Goal: Task Accomplishment & Management: Use online tool/utility

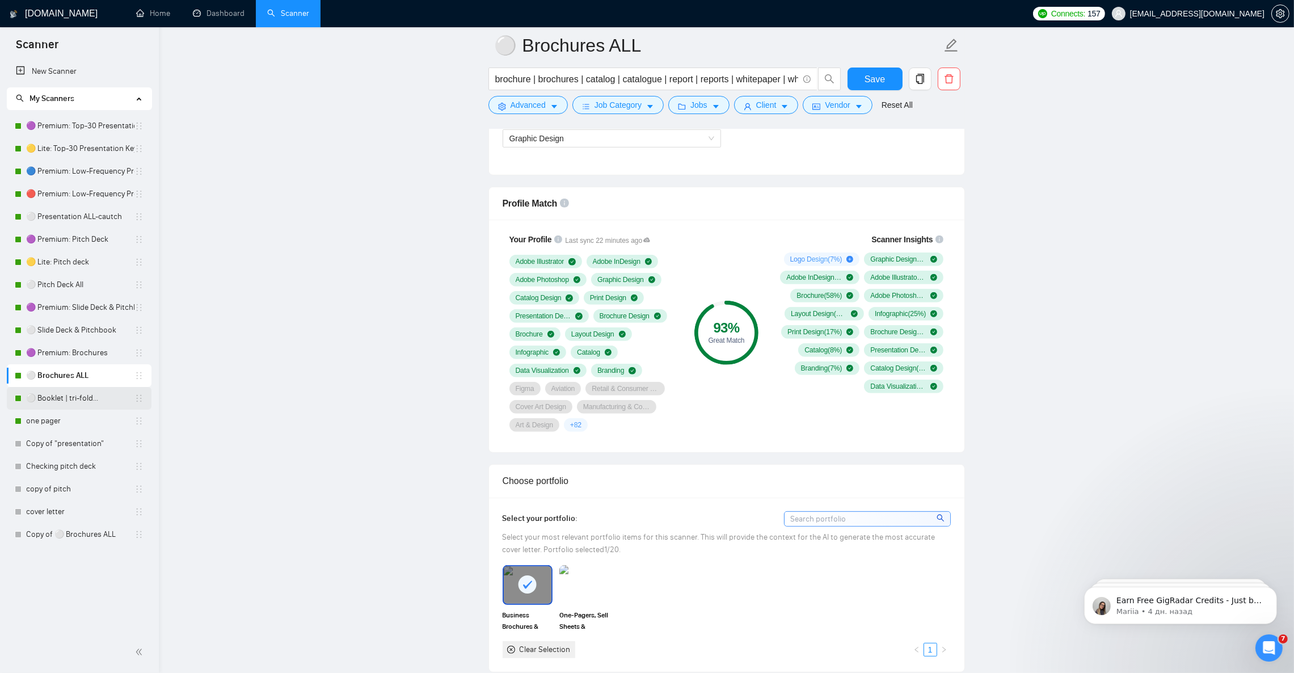
click at [64, 398] on link "⚪ Booklet | tri-fold..." at bounding box center [80, 398] width 108 height 23
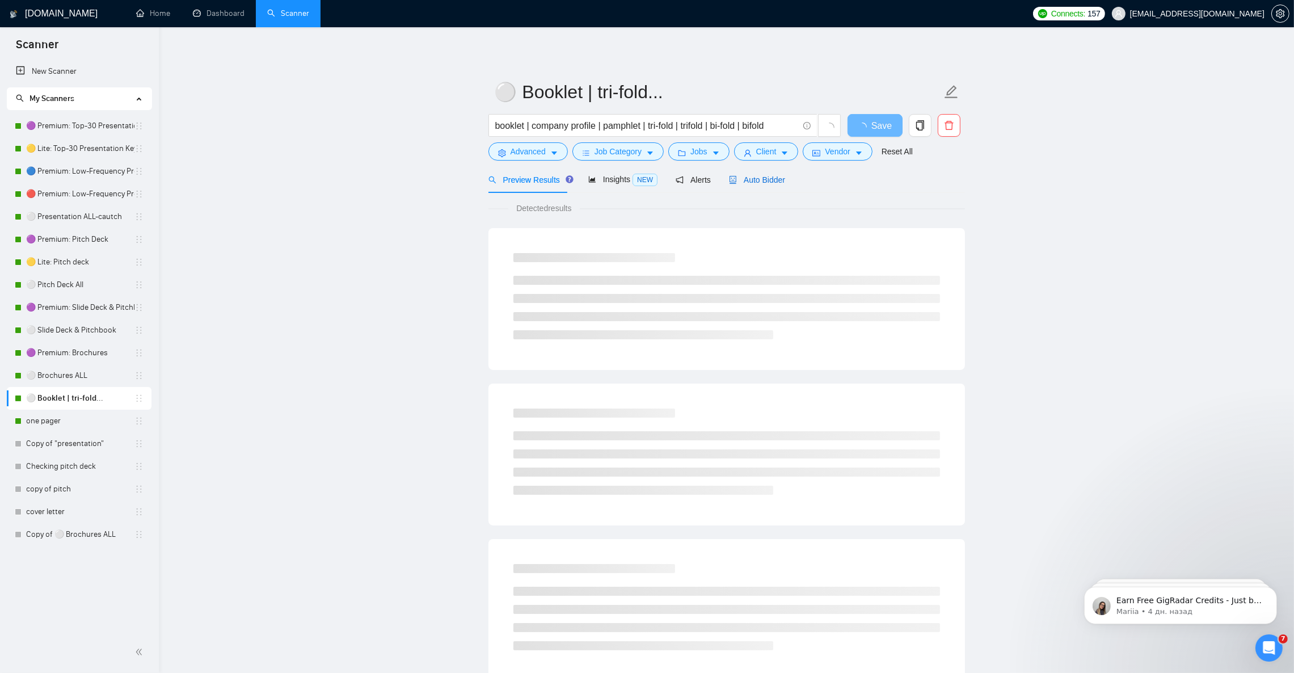
click at [771, 179] on span "Auto Bidder" at bounding box center [757, 179] width 56 height 9
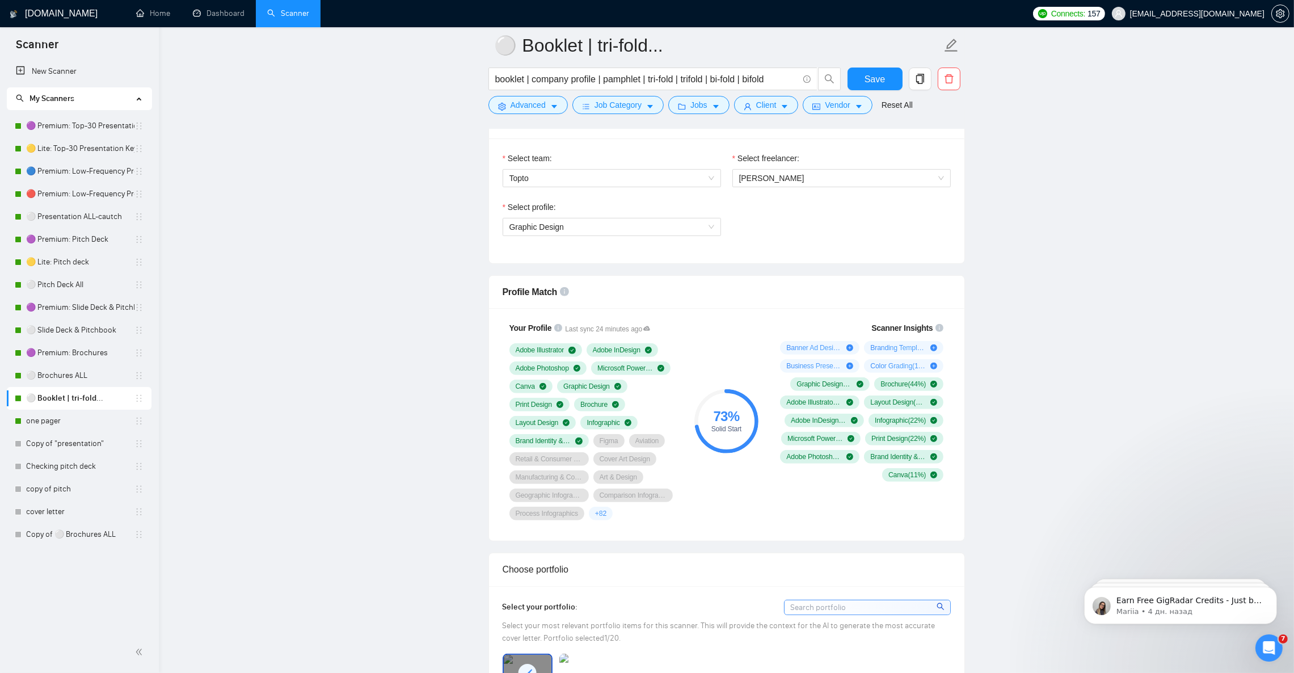
scroll to position [596, 0]
click at [70, 357] on link "🟣 Premium: Brochures" at bounding box center [80, 352] width 108 height 23
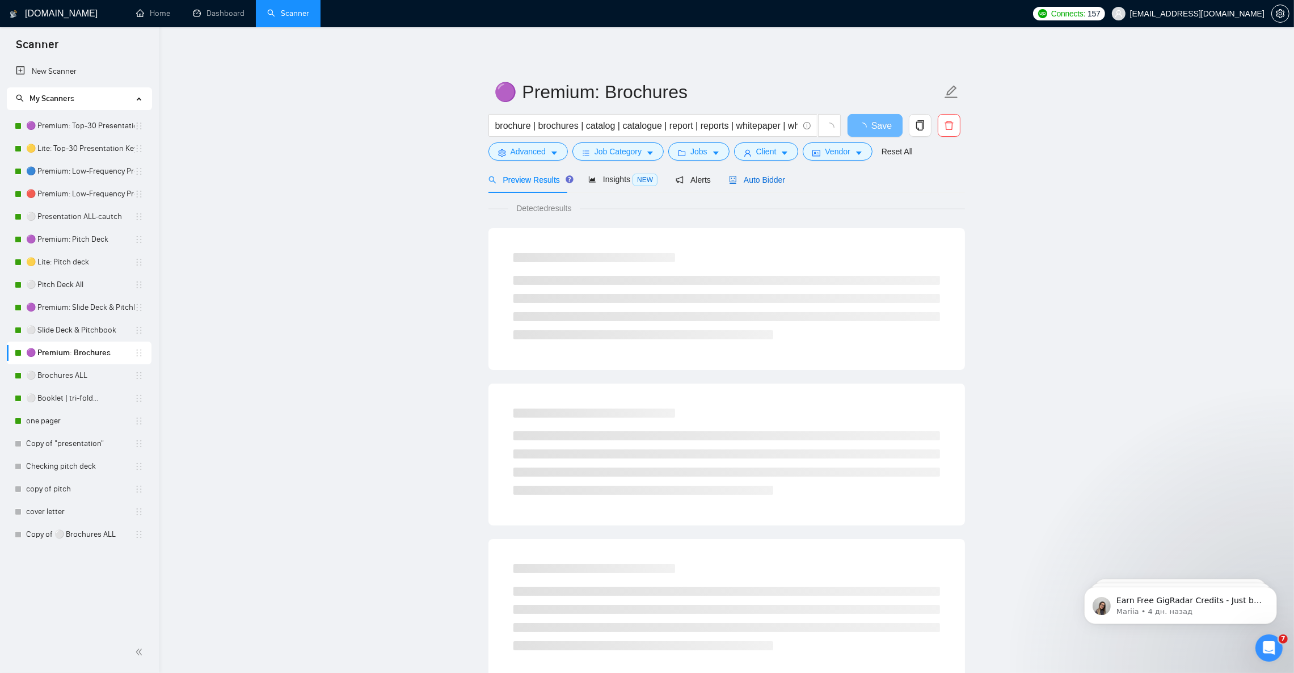
click at [741, 175] on span "Auto Bidder" at bounding box center [757, 179] width 56 height 9
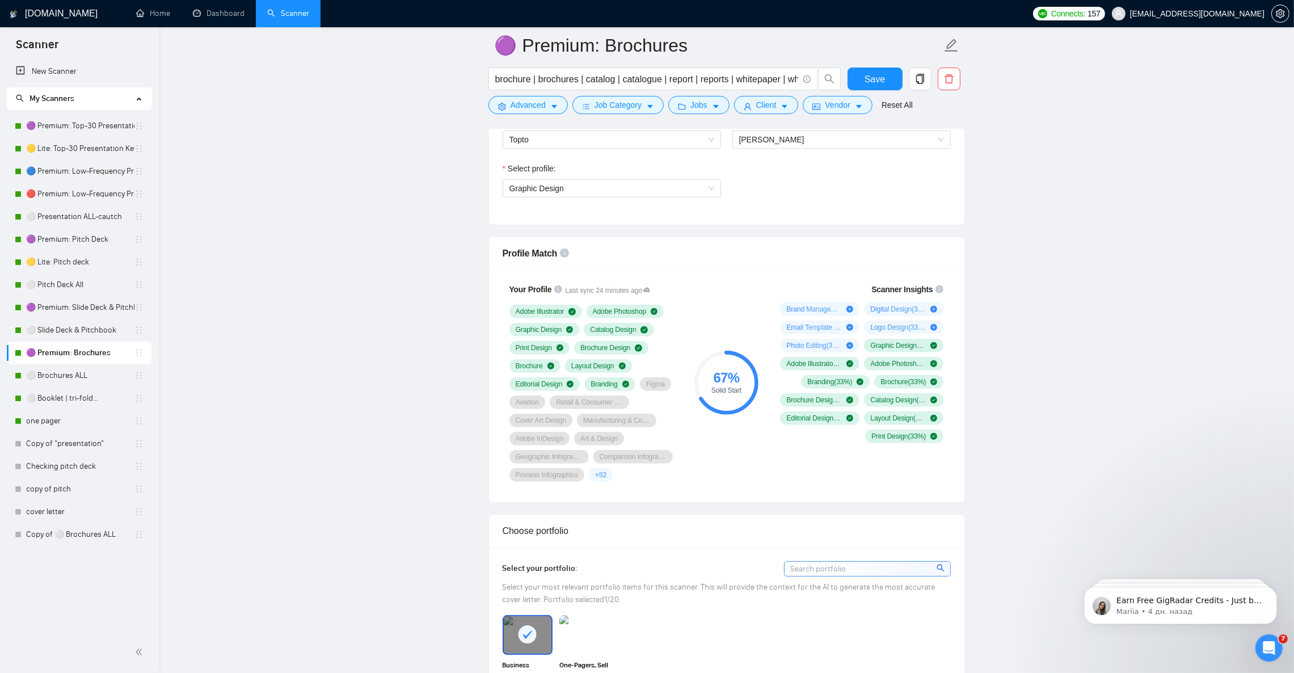
scroll to position [681, 0]
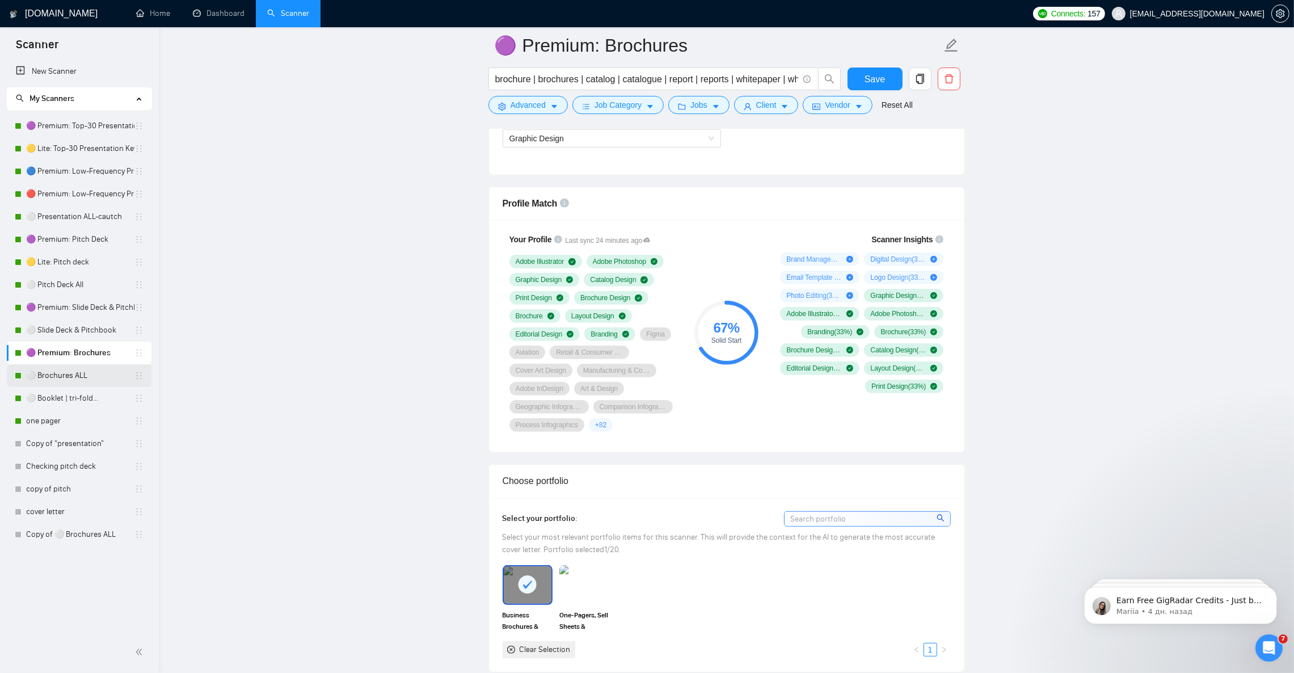
click at [89, 380] on link "⚪ Brochures ALL" at bounding box center [80, 375] width 108 height 23
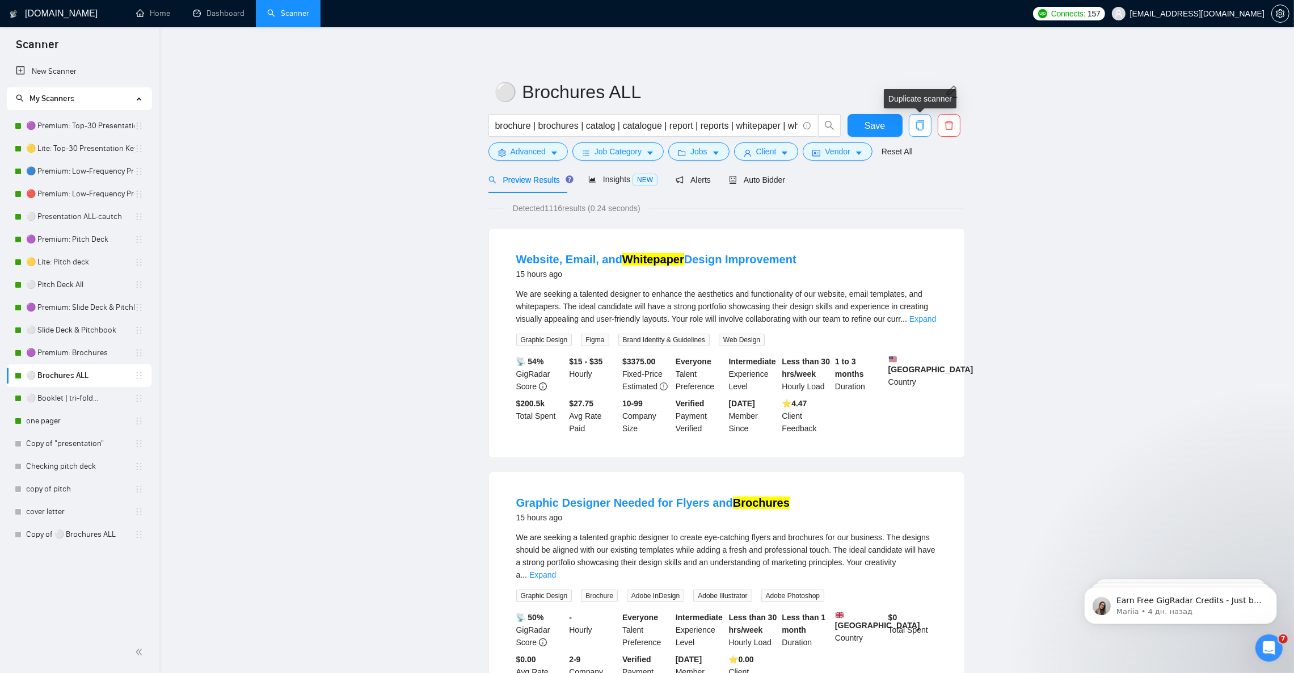
click at [920, 128] on icon "copy" at bounding box center [920, 125] width 10 height 10
click at [916, 185] on span "Yes" at bounding box center [911, 182] width 13 height 12
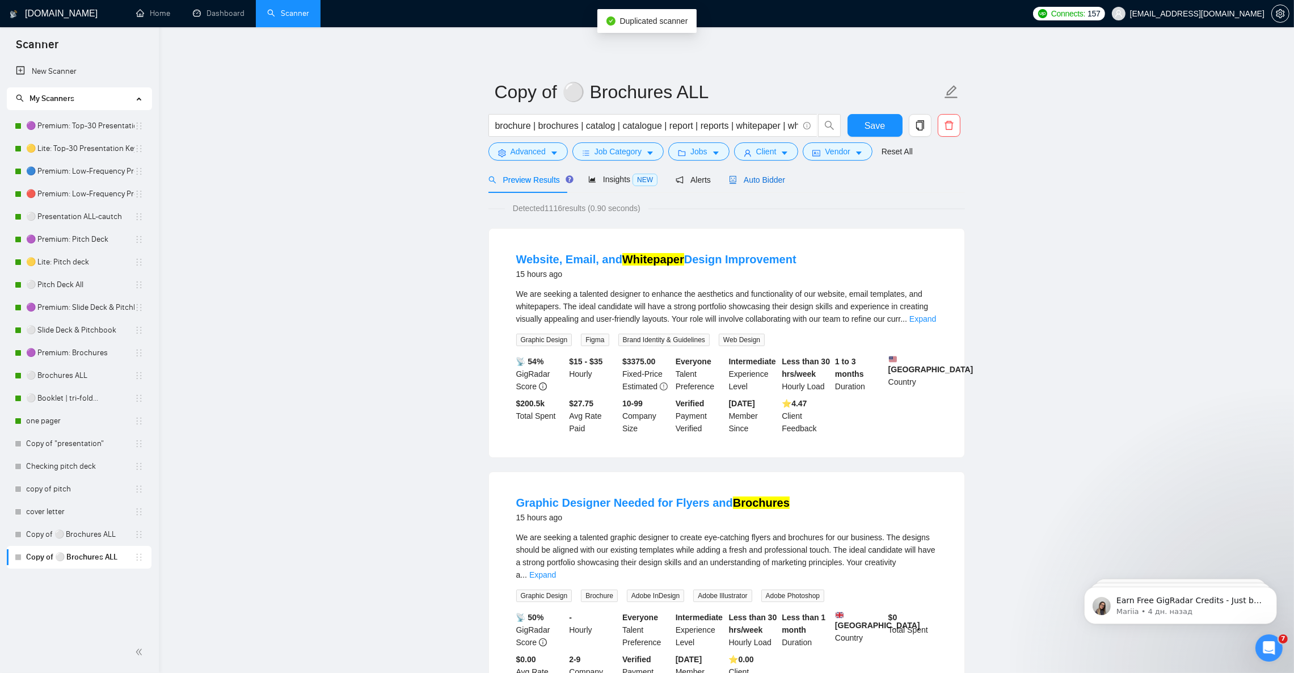
click at [745, 177] on span "Auto Bidder" at bounding box center [757, 179] width 56 height 9
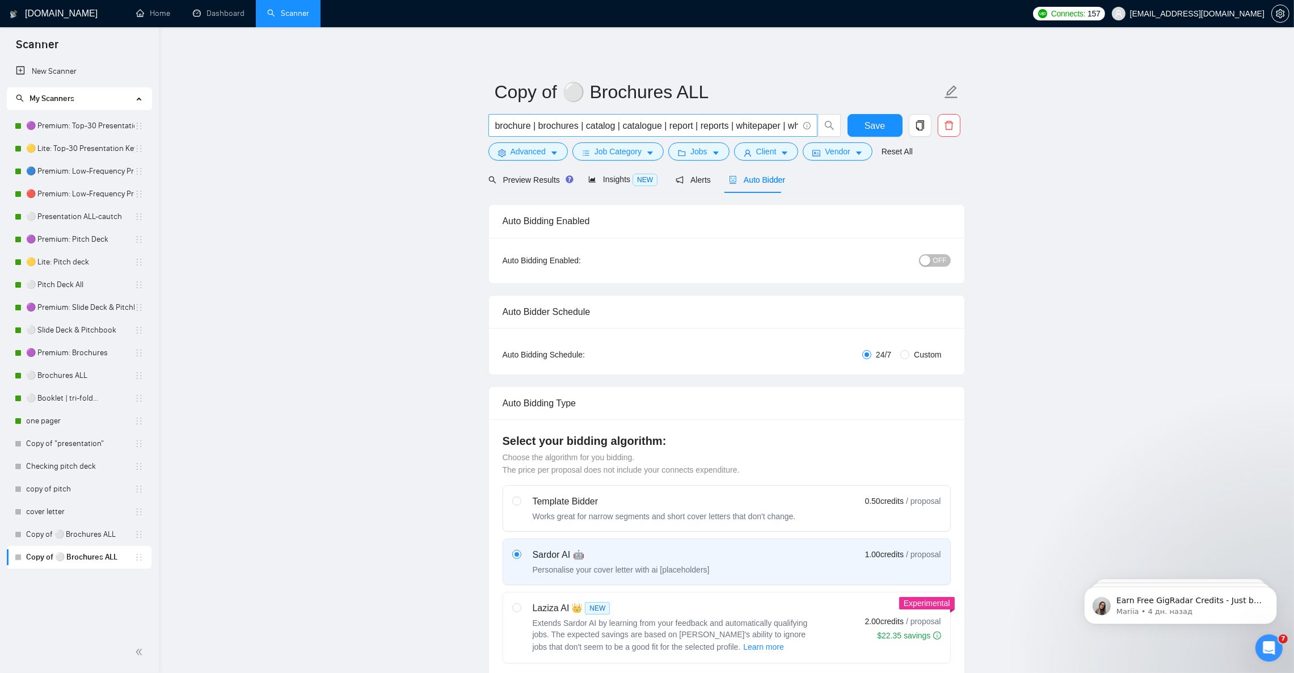
click at [566, 132] on input "brochure | brochures | catalog | catalogue | report | reports | whitepaper | wh…" at bounding box center [646, 126] width 303 height 14
paste input "one-pager | one pager | one pagers | sell sheet | sell sheets | sales sheet | s…"
type input "one-pager | one pager | one pagers | sell sheet | sell sheets | sales sheet | s…"
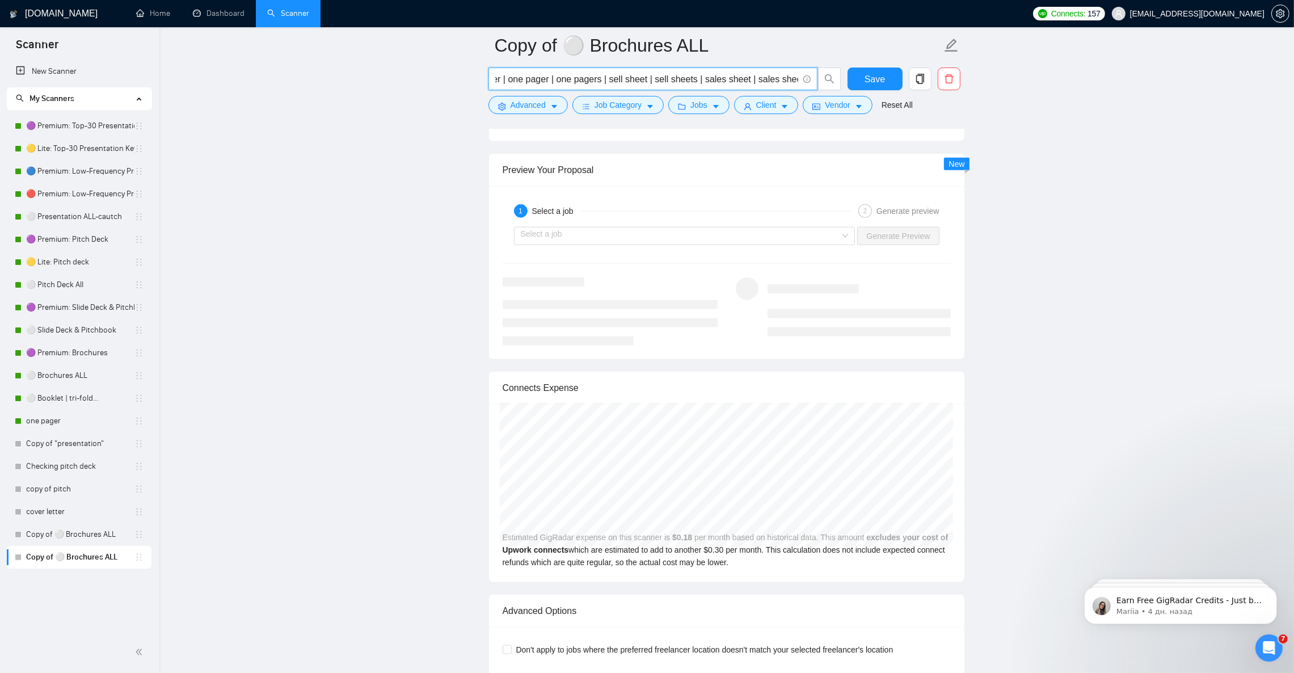
scroll to position [2127, 0]
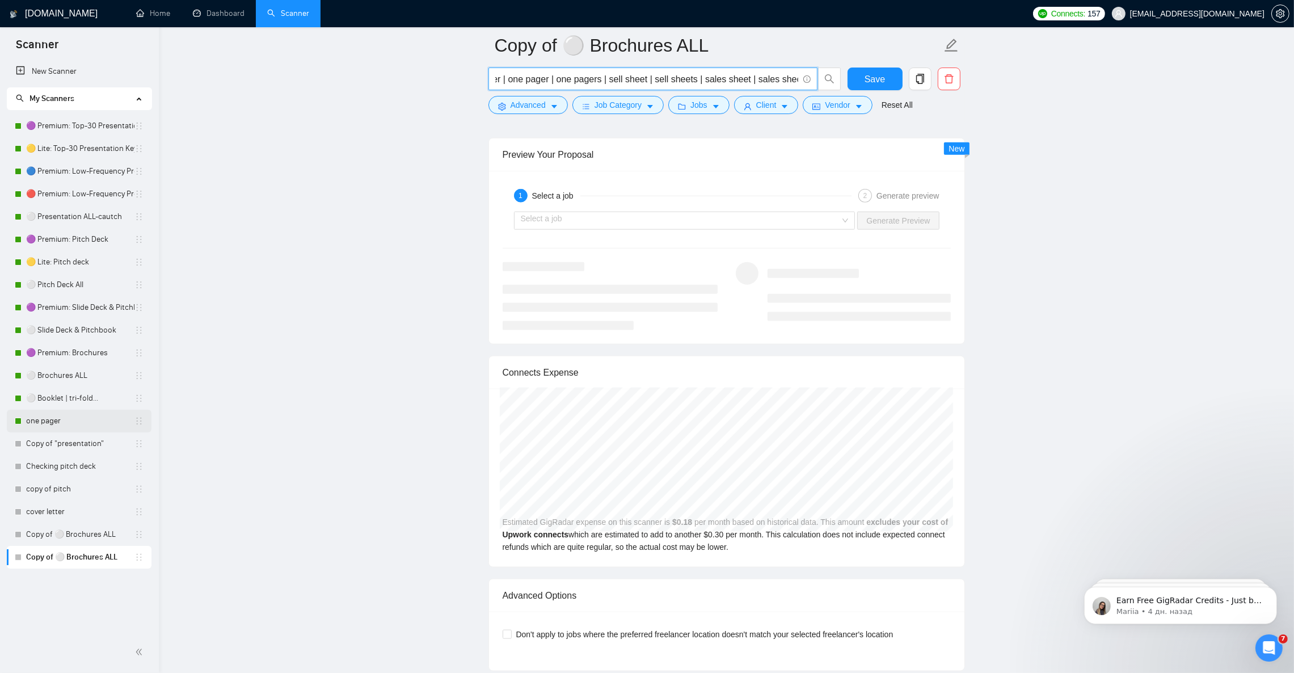
type input "one-pager | one pager | one pagers | sell sheet | sell sheets | sales sheet | s…"
click at [57, 427] on link "one pager" at bounding box center [80, 421] width 108 height 23
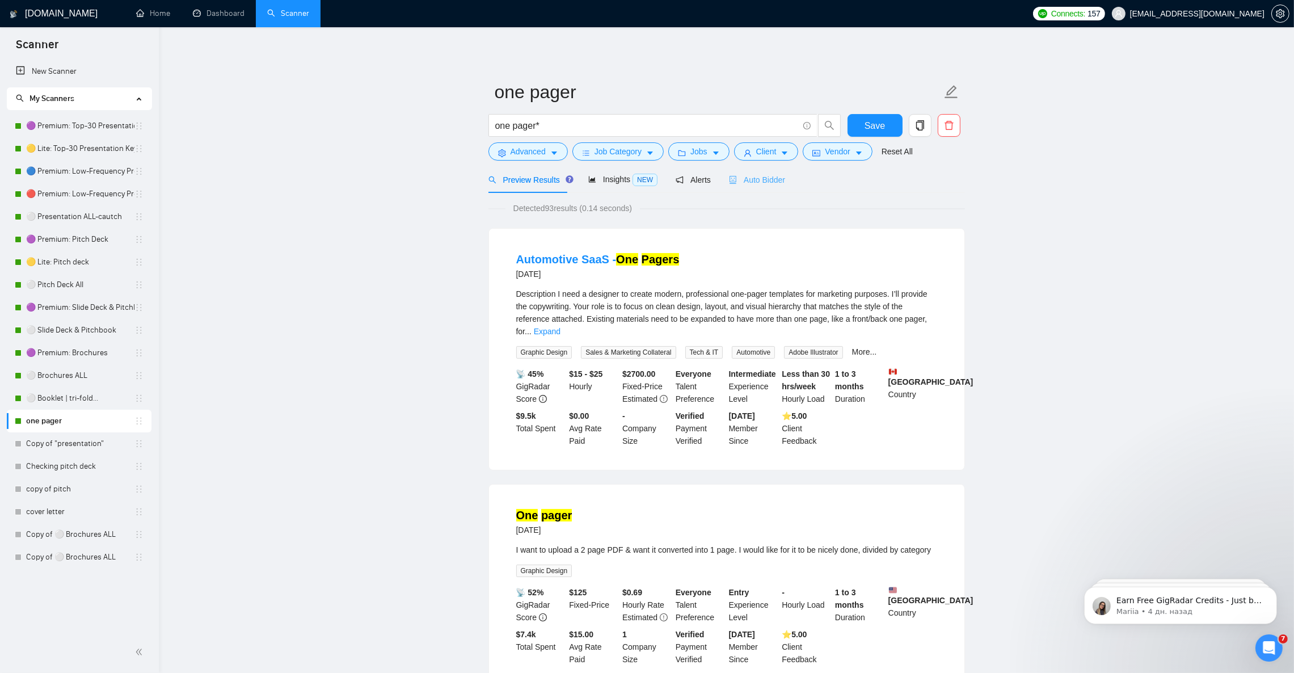
click at [770, 186] on div "Auto Bidder" at bounding box center [757, 179] width 56 height 27
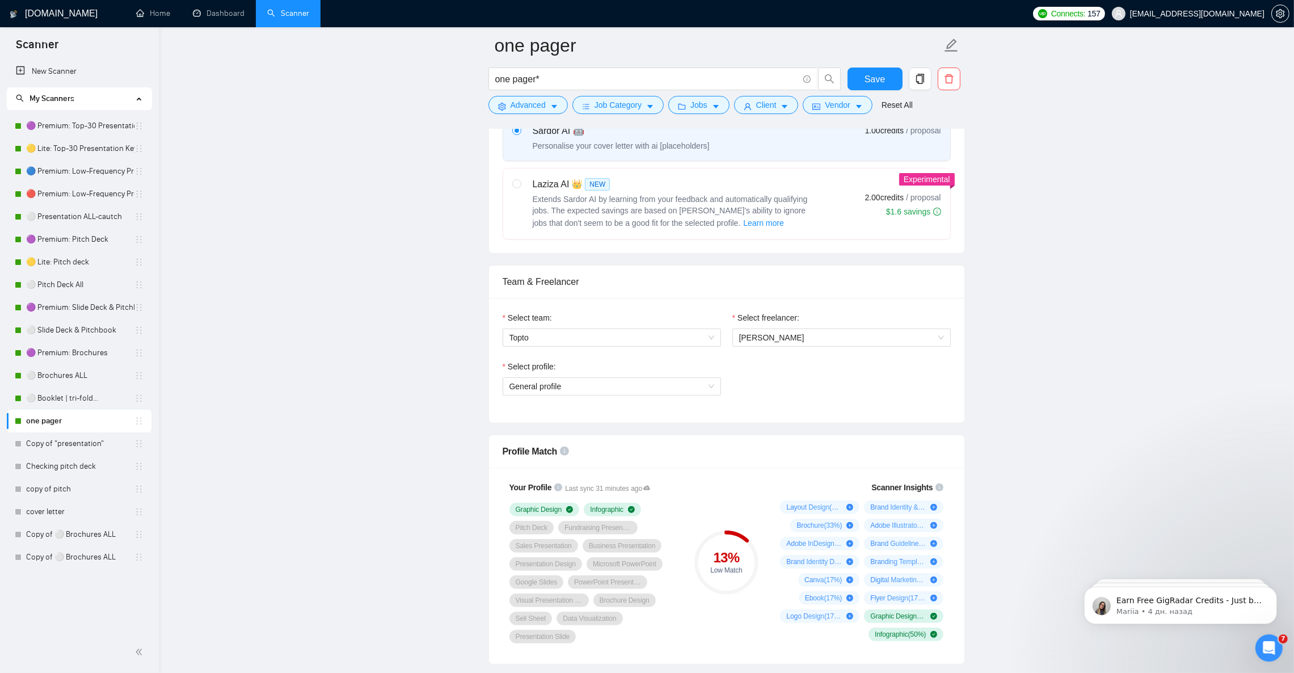
scroll to position [425, 0]
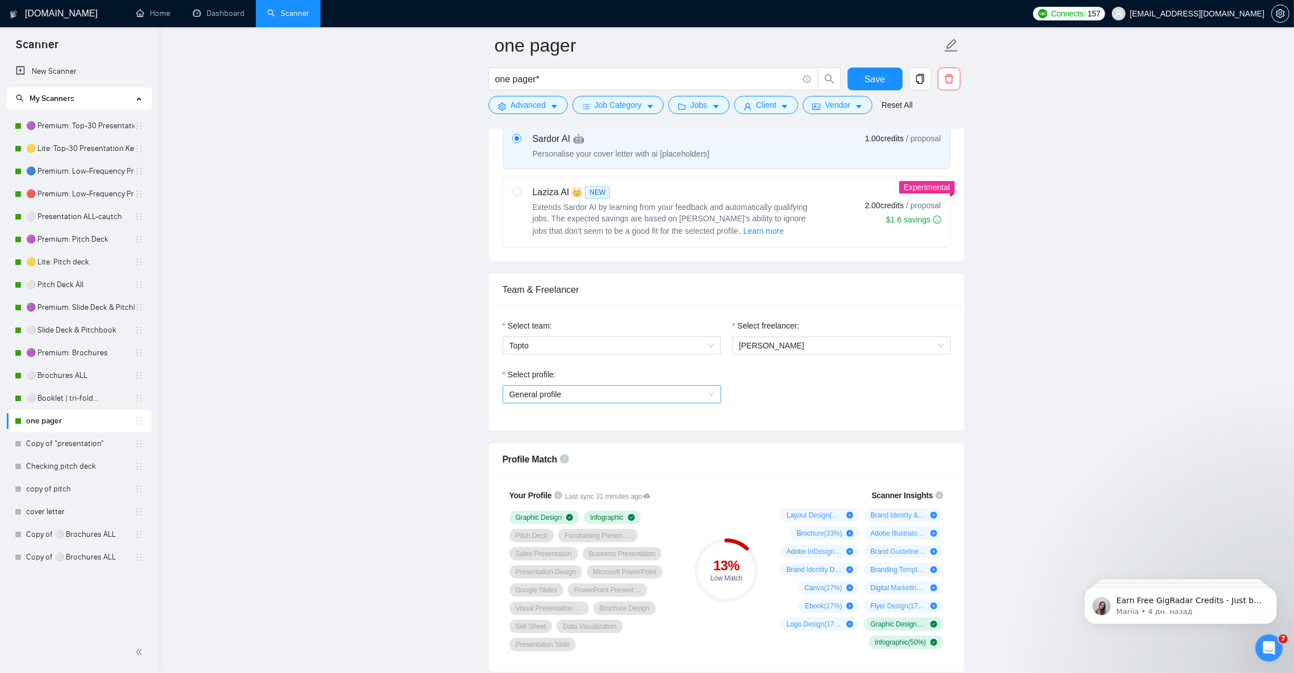
click at [647, 393] on span "General profile" at bounding box center [611, 394] width 205 height 17
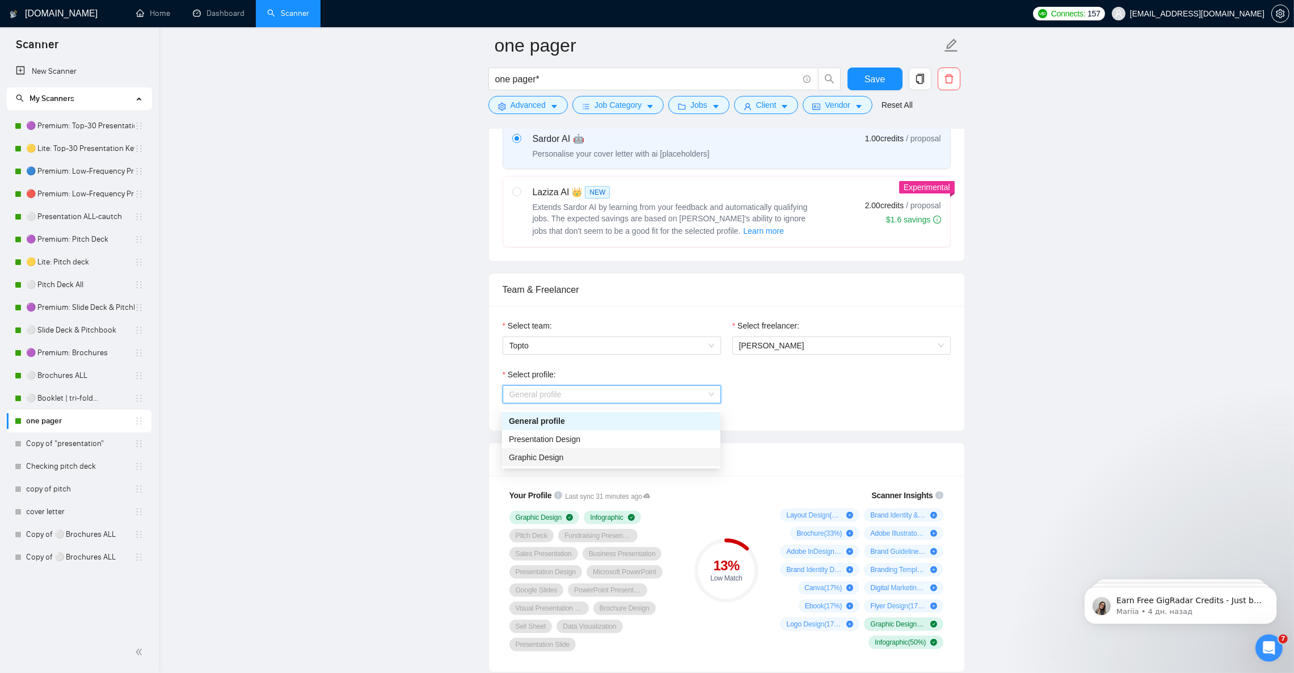
click at [563, 456] on div "Graphic Design" at bounding box center [611, 457] width 205 height 12
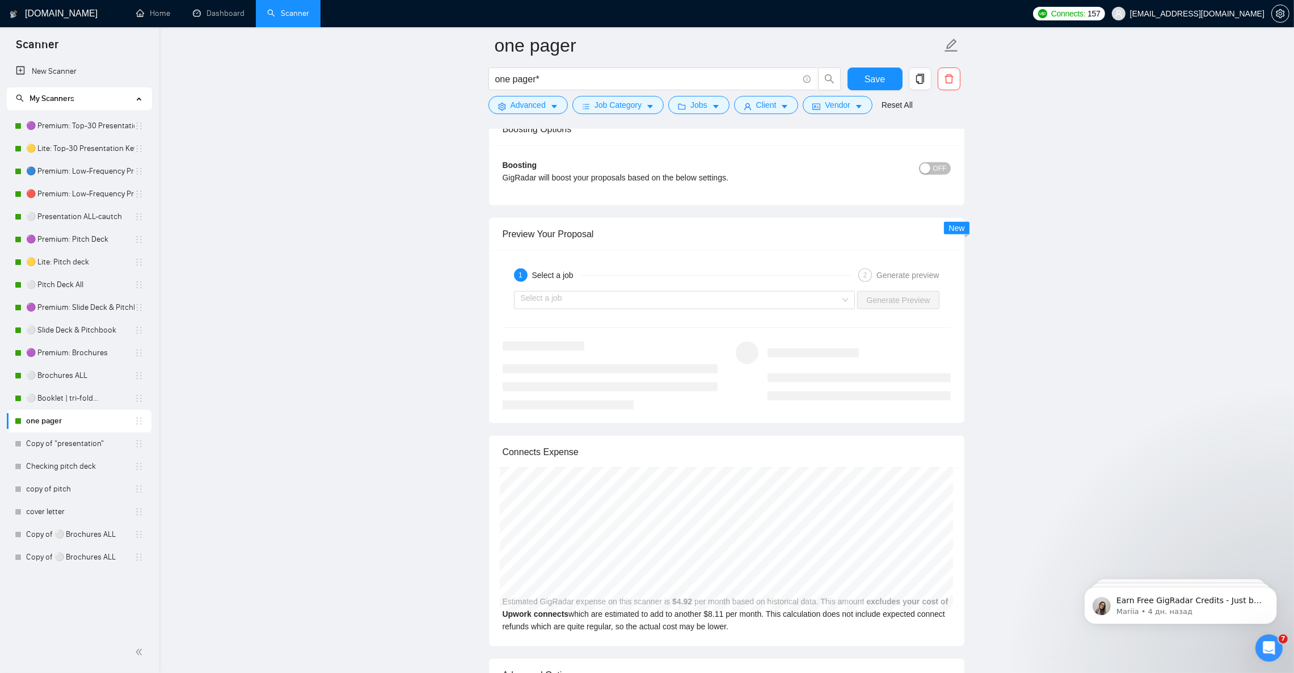
scroll to position [2042, 0]
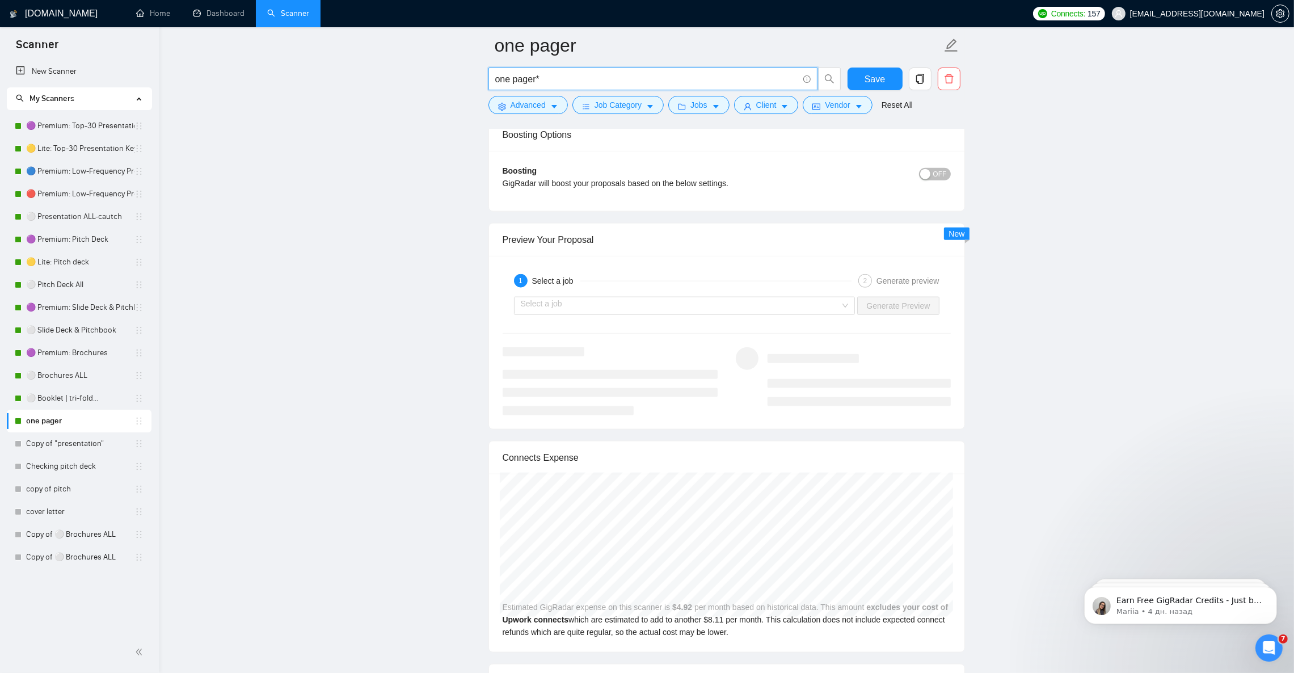
click at [583, 76] on input "one pager*" at bounding box center [646, 79] width 303 height 14
paste input "-pager | one pager | one pagers | sell sheet | sell sheets | sales sheet | sale…"
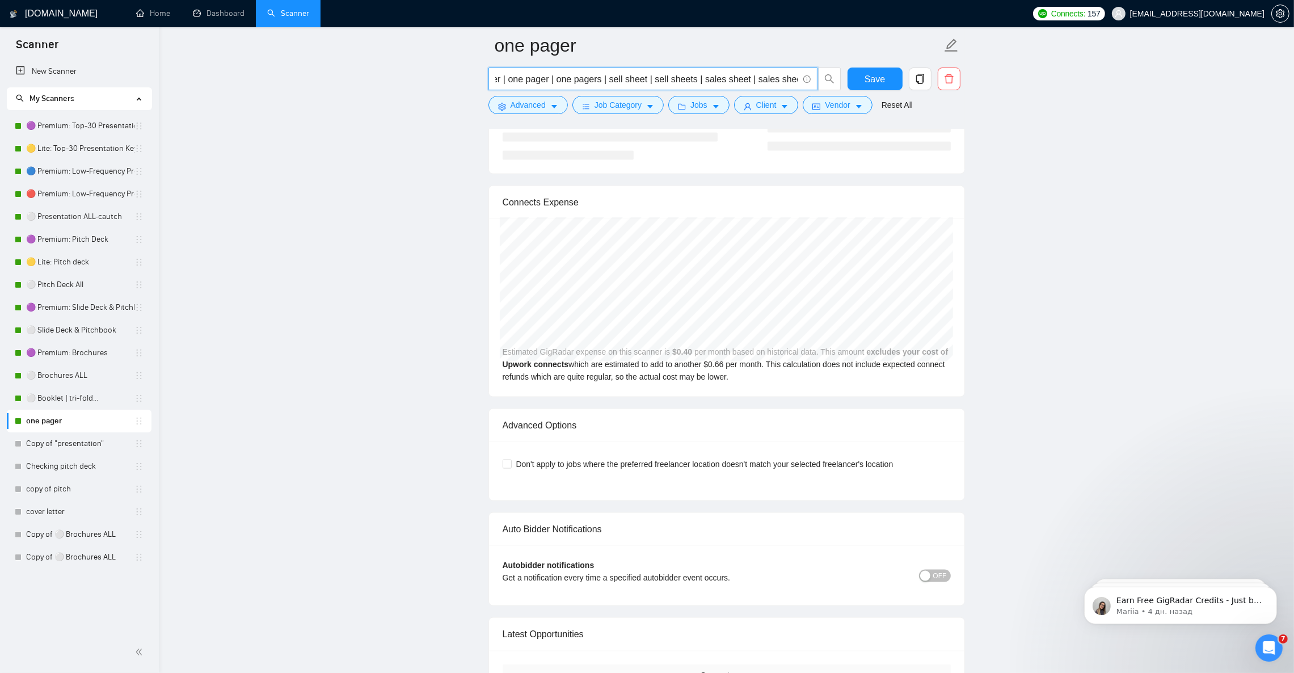
scroll to position [0, 0]
click at [589, 77] on input "one-pager | one pager | one pagers | sell sheet | sell sheets | sales sheet | s…" at bounding box center [646, 79] width 303 height 14
paste input "pager* | one-pager* | sell sheet* | sales sheet* | fact sheet* | capability sta…"
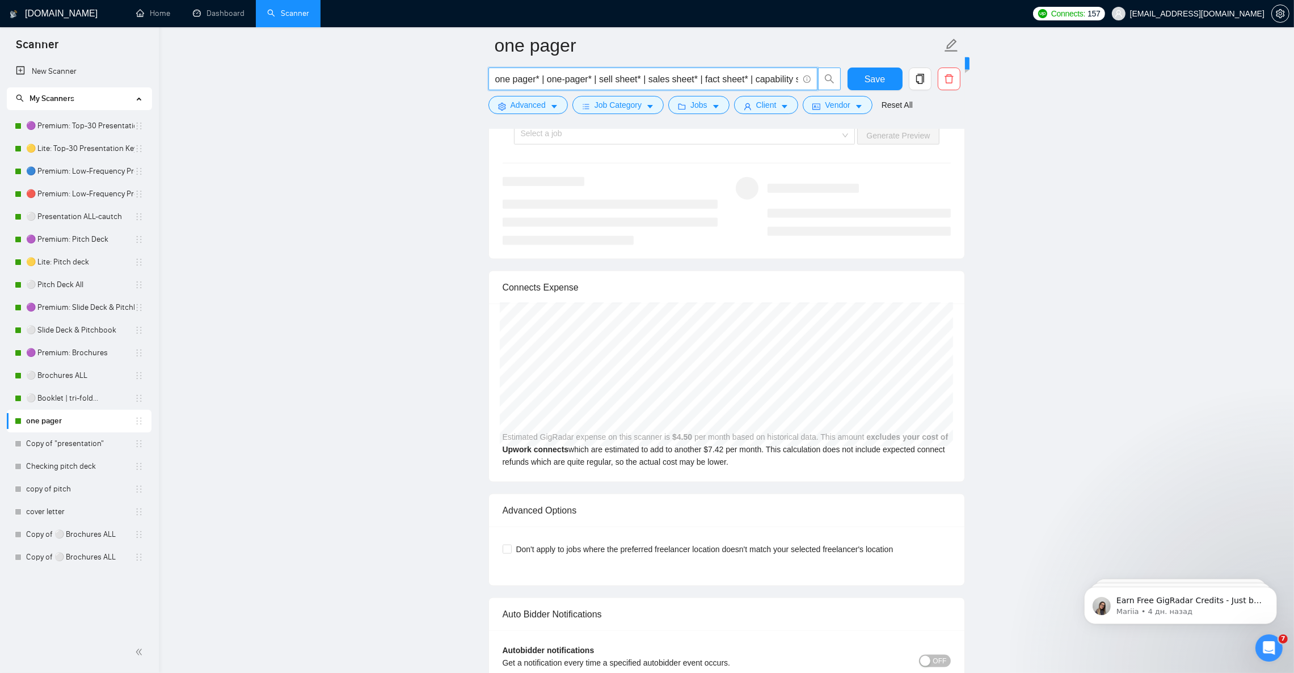
scroll to position [0, 38]
drag, startPoint x: 696, startPoint y: 78, endPoint x: 863, endPoint y: 85, distance: 167.5
click at [863, 85] on div "one pager* | one-pager* | sell sheet* | sales sheet* | fact sheet* | capability…" at bounding box center [724, 82] width 477 height 28
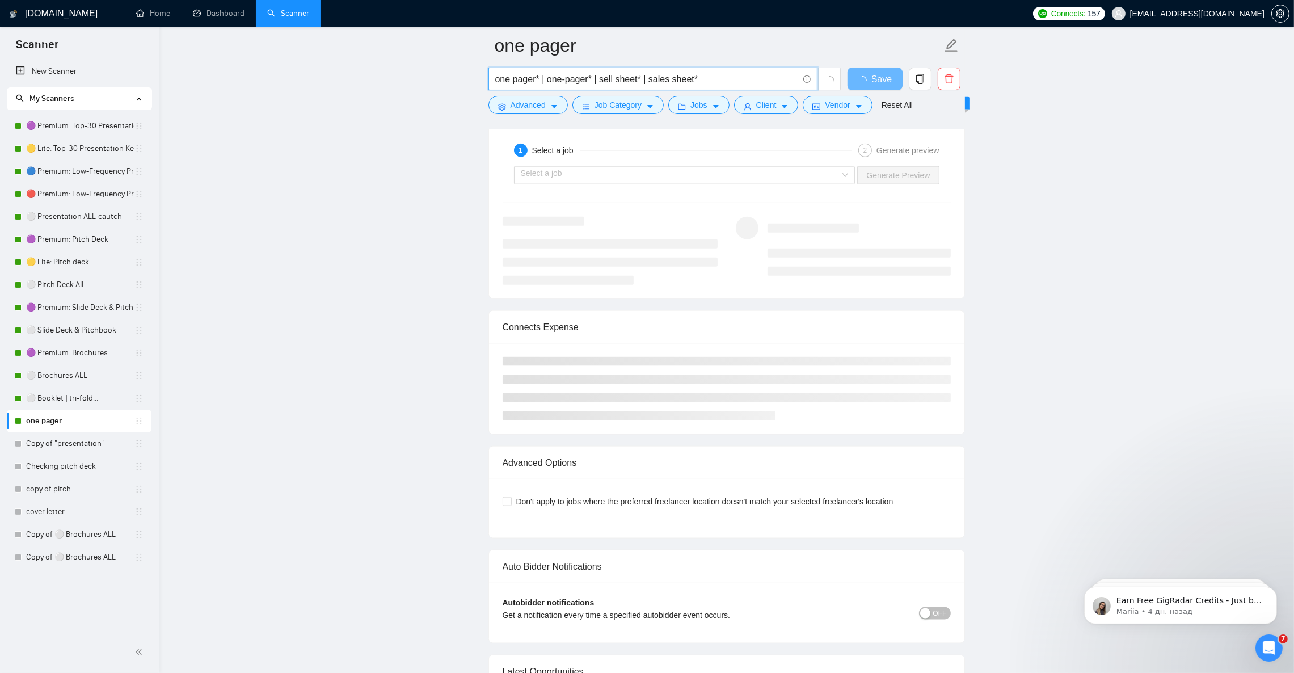
scroll to position [2127, 0]
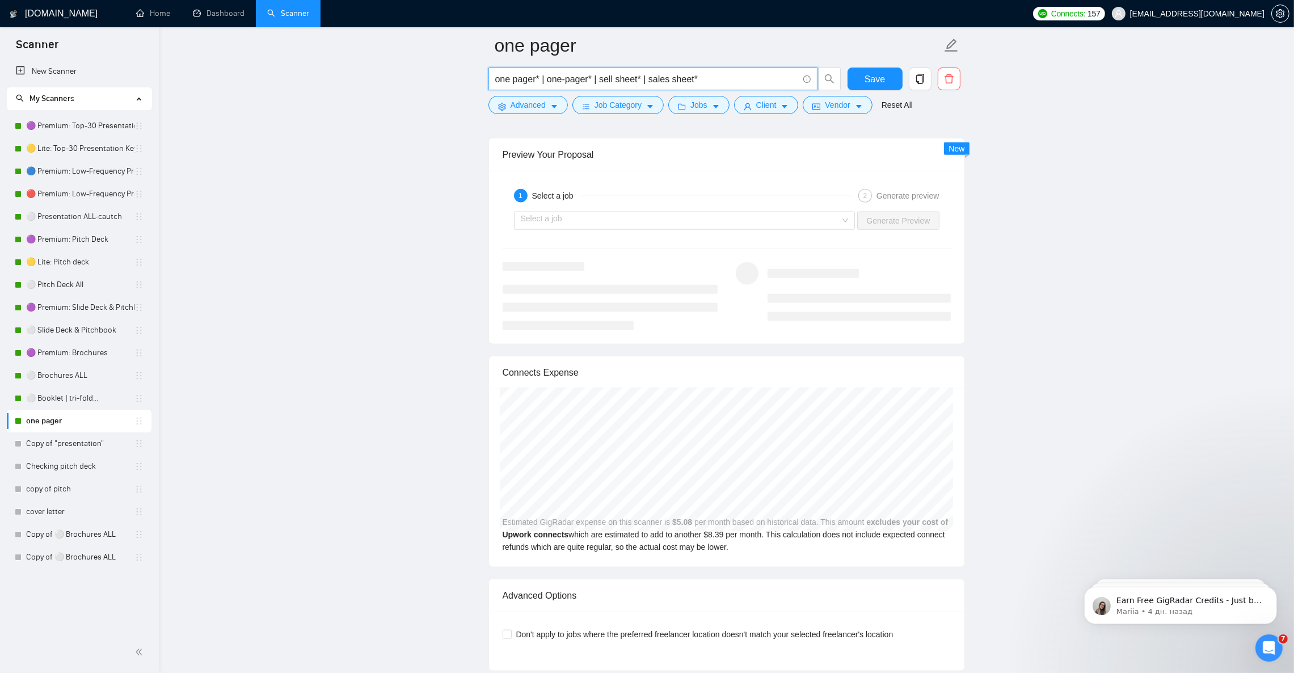
click at [713, 77] on input "one pager* | one-pager* | sell sheet* | sales sheet*" at bounding box center [646, 79] width 303 height 14
paste input "one page* | sell sheet* | sales sheet* | single pager | capability statement* |…"
drag, startPoint x: 641, startPoint y: 78, endPoint x: 867, endPoint y: 87, distance: 226.0
click at [867, 87] on div "one pager* | one-pager* | one page* | sell sheet* | sales sheet* | single pager…" at bounding box center [724, 82] width 477 height 28
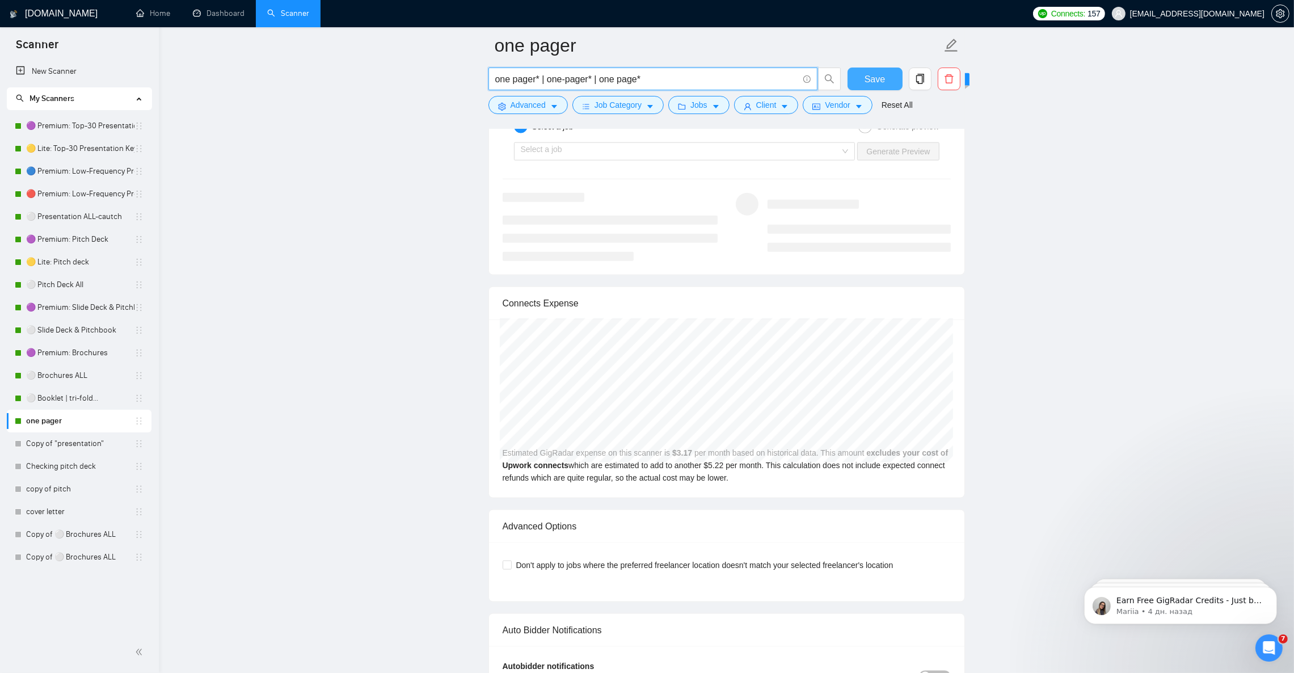
scroll to position [0, 0]
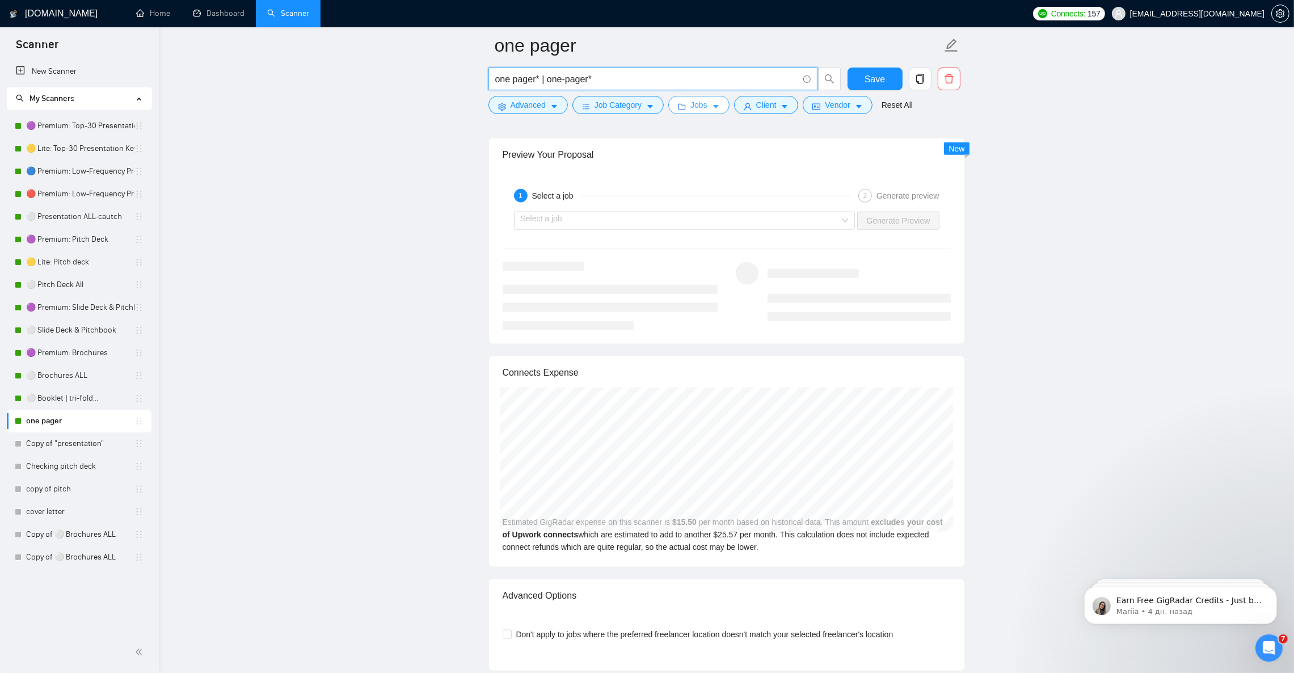
paste input "| sell sheet* | sales sheet* | proposal* | business proposal*"
type input "one pager* | one-pager* | sell sheet* | sales sheet* | proposal* | business pro…"
click at [646, 83] on input "one pager* | one-pager* | sell sheet* | sales sheet* | proposal* | business pro…" at bounding box center [646, 79] width 303 height 14
drag, startPoint x: 652, startPoint y: 80, endPoint x: 836, endPoint y: 90, distance: 184.6
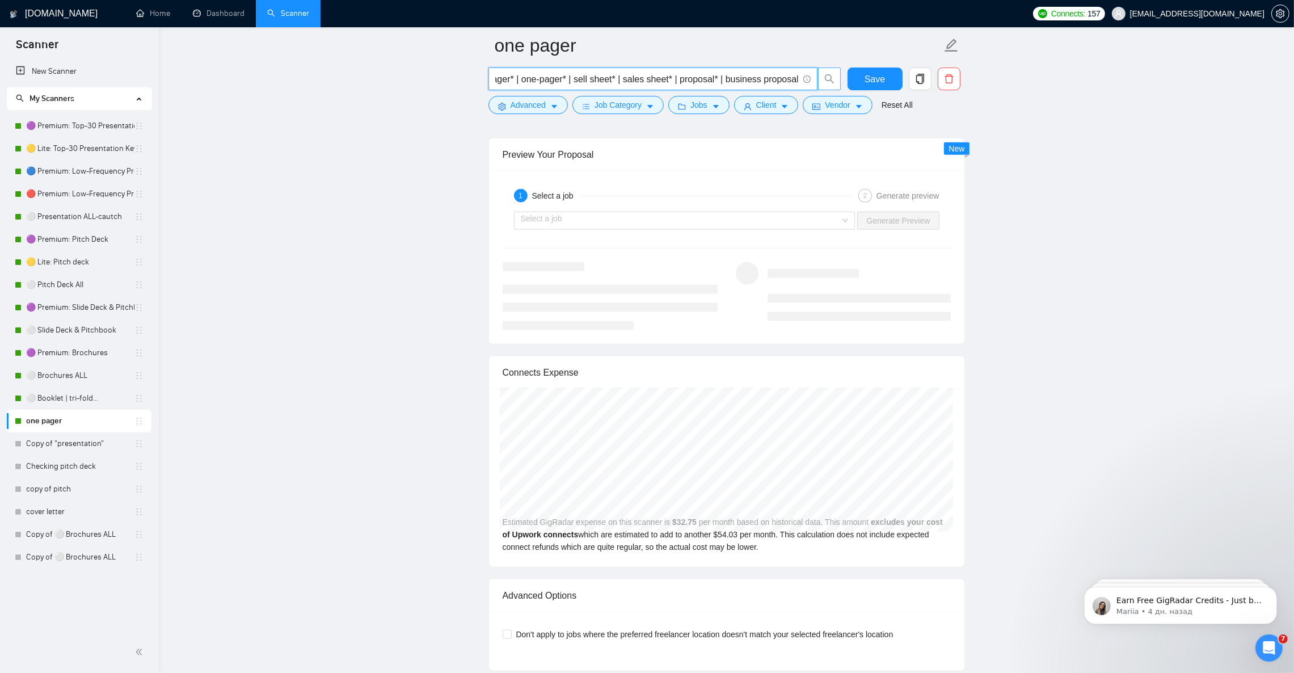
click at [836, 90] on span "one pager* | one-pager* | sell sheet* | sales sheet* | proposal* | business pro…" at bounding box center [664, 79] width 353 height 23
click at [778, 78] on input "one pager* | one-pager* | sell sheet* | sales sheet* | proposal* | business pro…" at bounding box center [646, 79] width 303 height 14
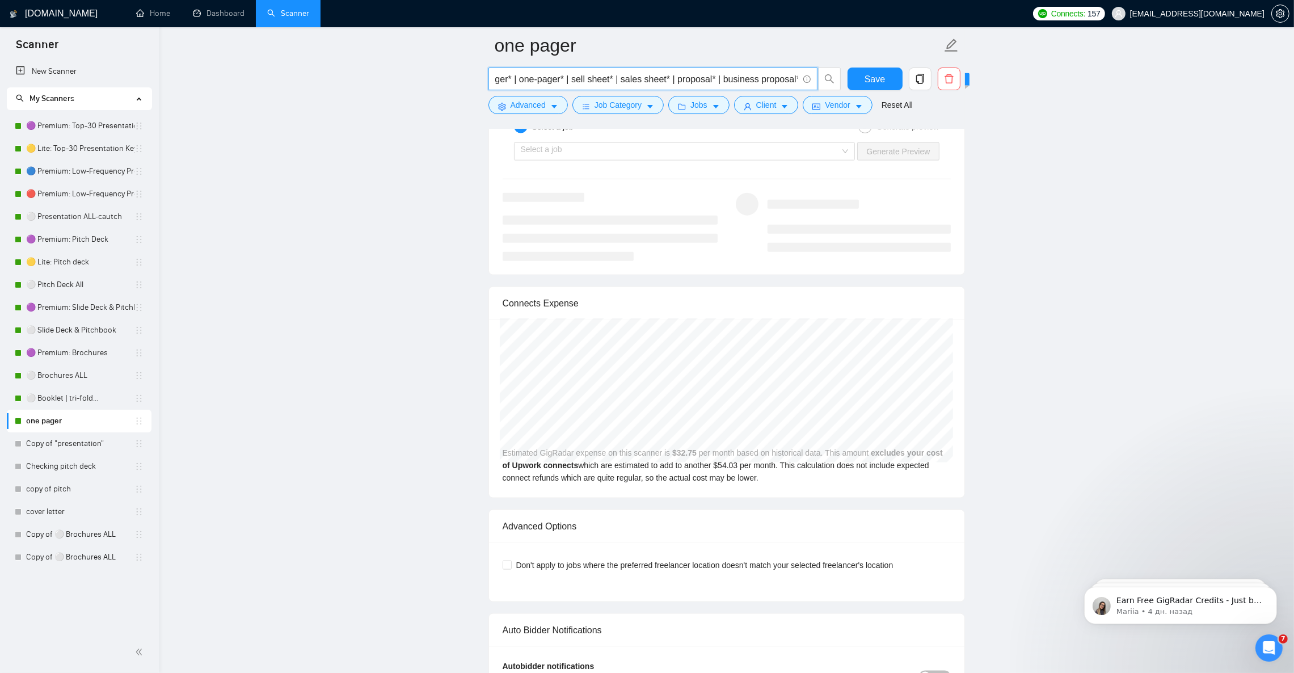
scroll to position [0, 29]
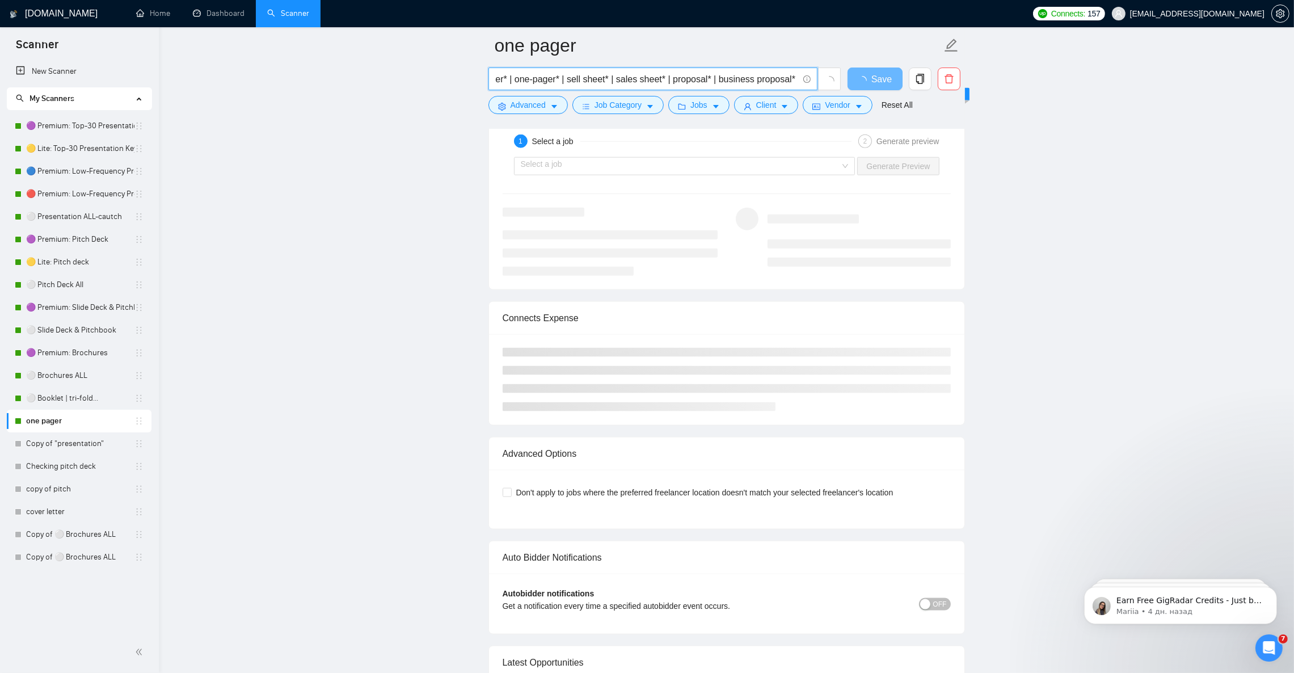
paste input "case stud*"
type input "one pager* | one-pager* | sell sheet* | sales sheet* | proposal* | business pro…"
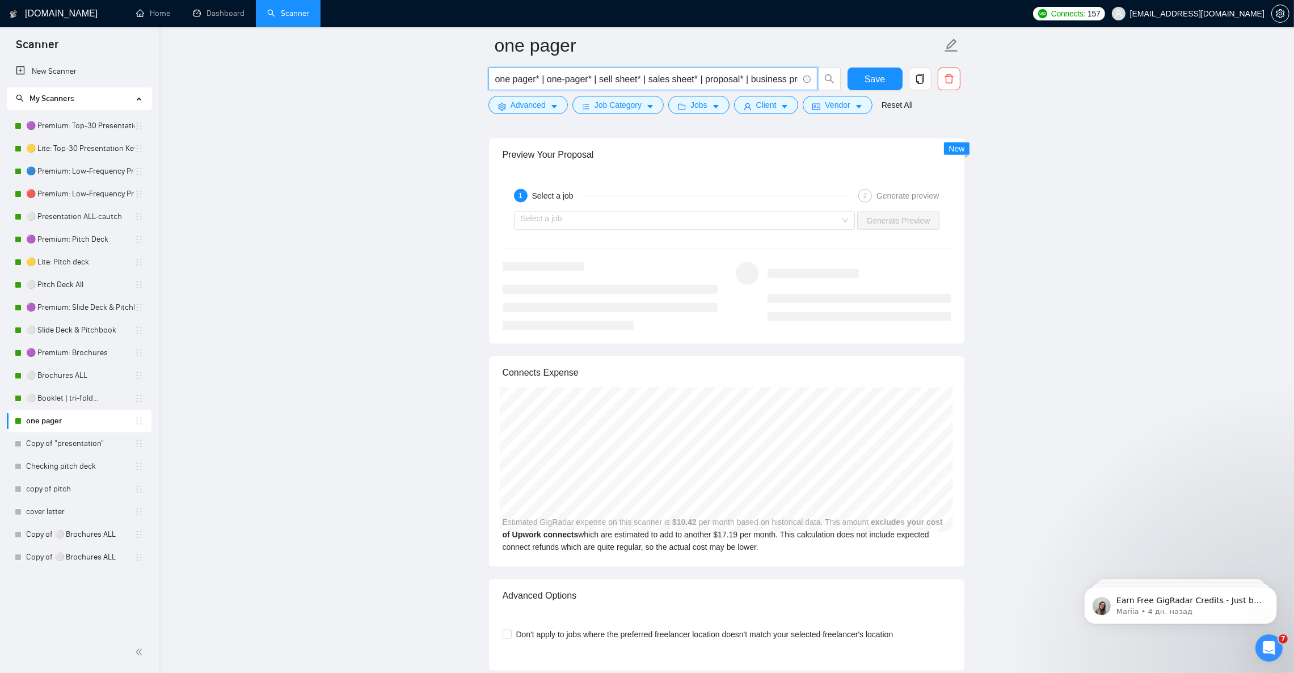
scroll to position [0, 73]
drag, startPoint x: 770, startPoint y: 81, endPoint x: 842, endPoint y: 87, distance: 72.4
click at [842, 87] on div "one pager* | one-pager* | sell sheet* | sales sheet* | proposal* | business pro…" at bounding box center [664, 82] width 357 height 28
click at [748, 74] on input "one pager* | one-pager* | sell sheet* | sales sheet* | proposal* | business pro…" at bounding box center [646, 79] width 303 height 14
click at [757, 80] on input "one pager* | one-pager* | sell sheet* | sales sheet* | proposal* | business pro…" at bounding box center [646, 79] width 303 height 14
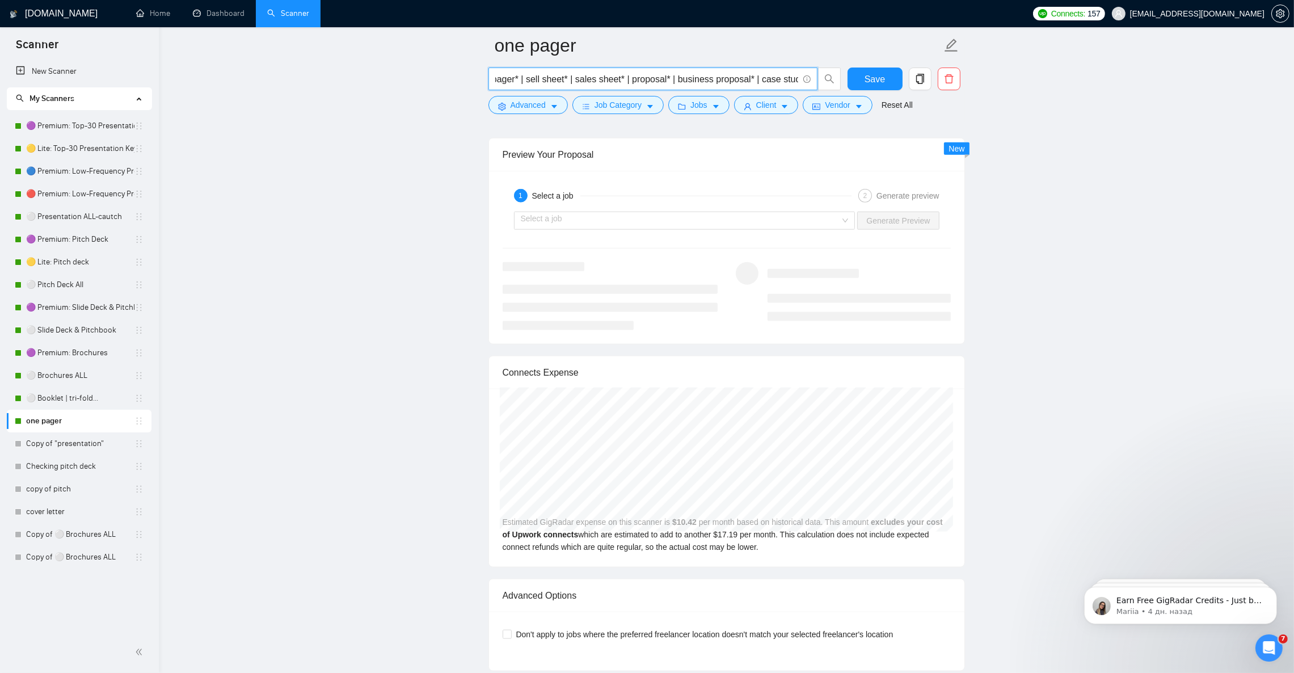
drag, startPoint x: 751, startPoint y: 79, endPoint x: 816, endPoint y: 88, distance: 65.8
click at [816, 88] on span "one pager* | one-pager* | sell sheet* | sales sheet* | proposal* | business pro…" at bounding box center [652, 79] width 329 height 23
type input "one pager* | one-pager* | sell sheet* | sales sheet* | proposal* | business pro…"
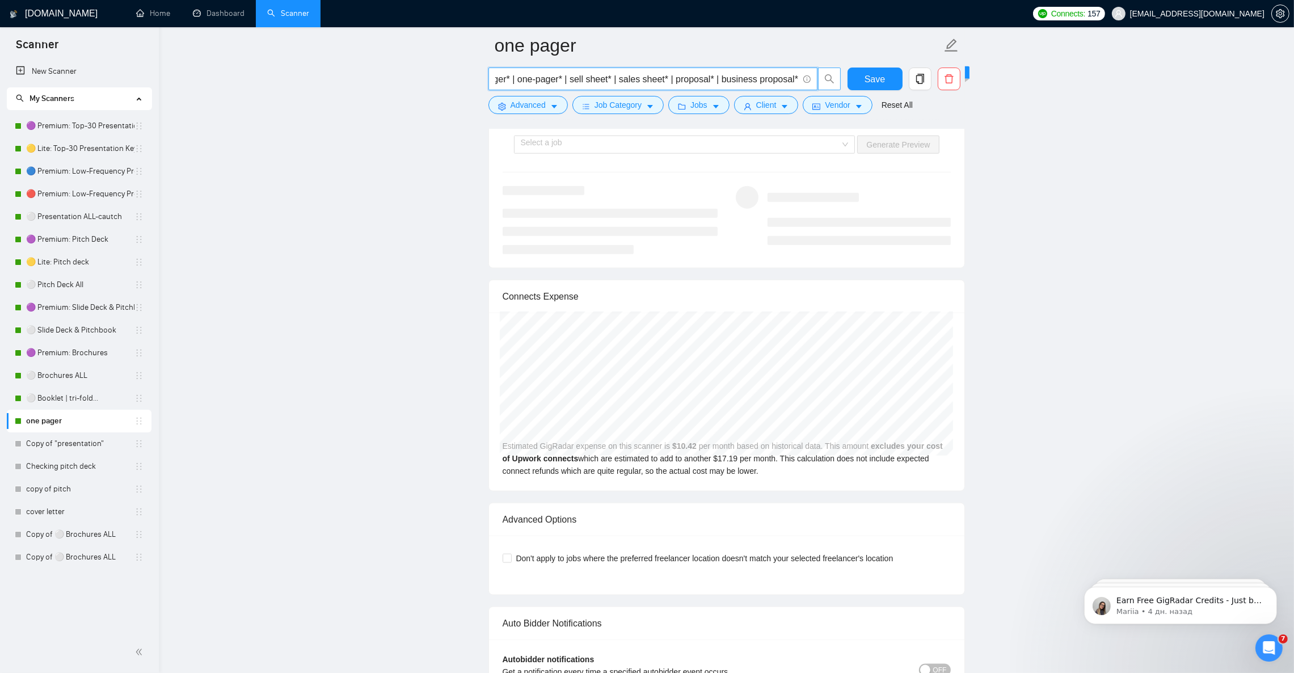
scroll to position [0, 28]
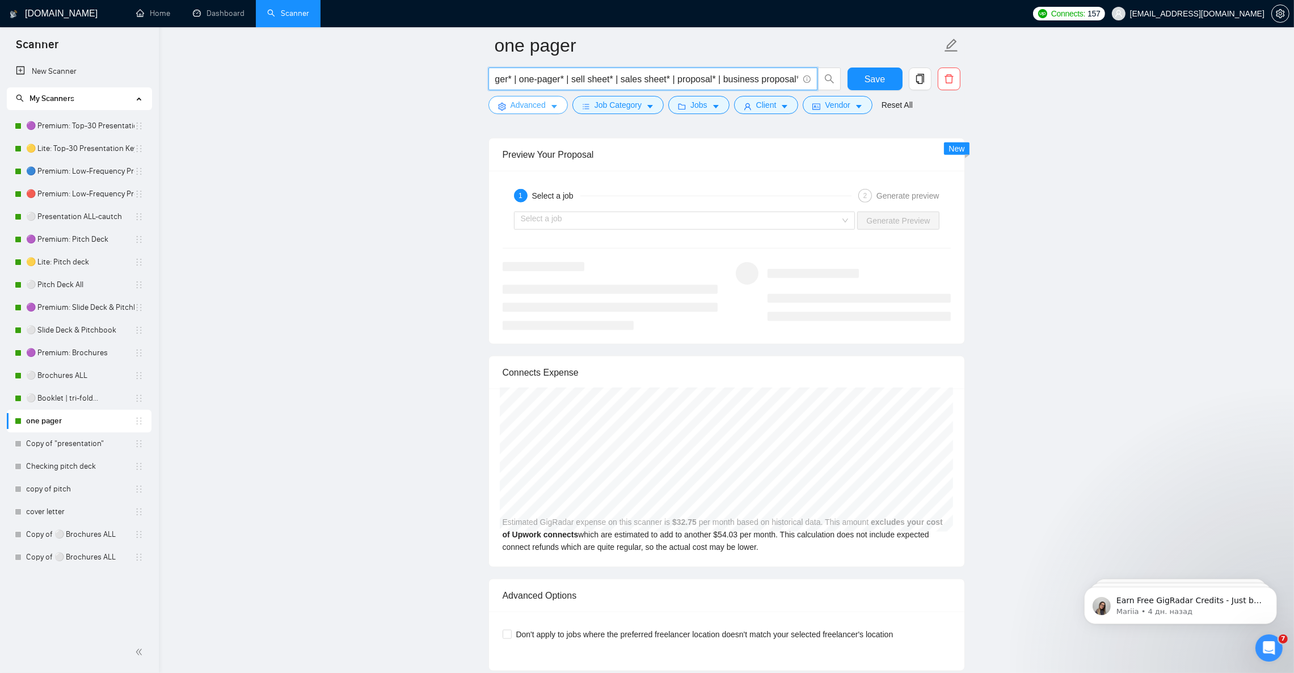
type input "one pager* | one-pager* | sell sheet* | sales sheet* | proposal* | business pro…"
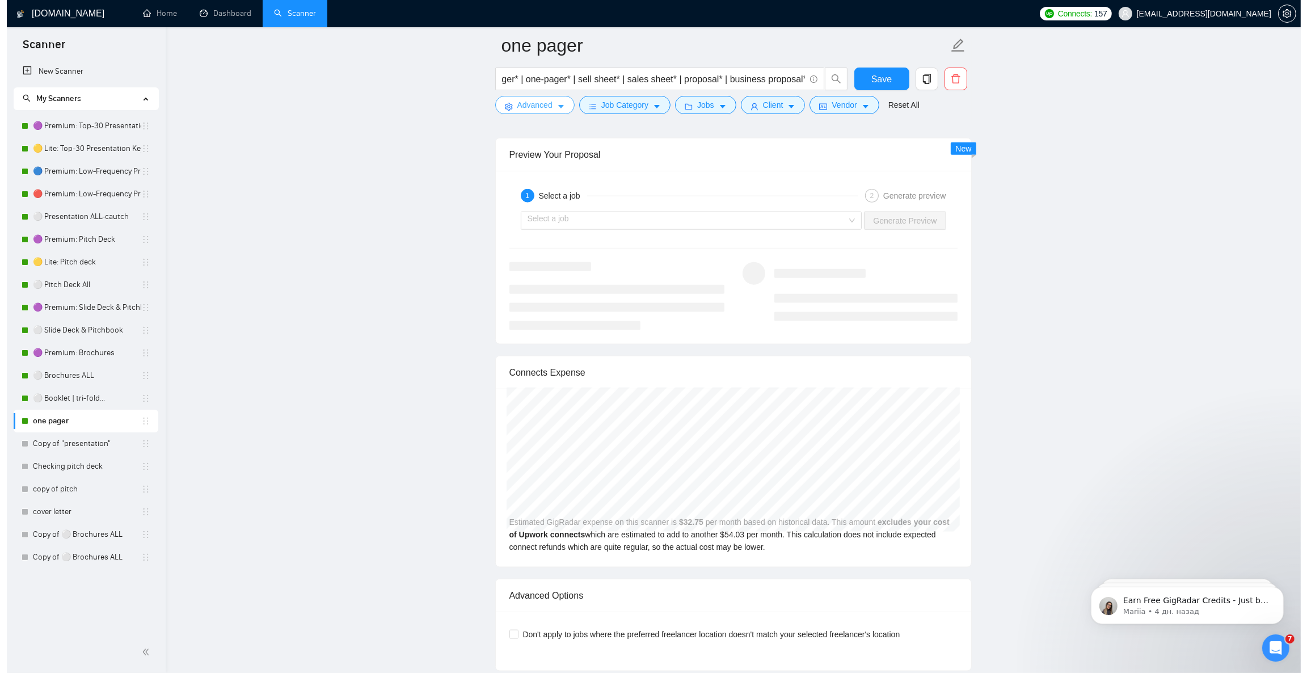
scroll to position [0, 0]
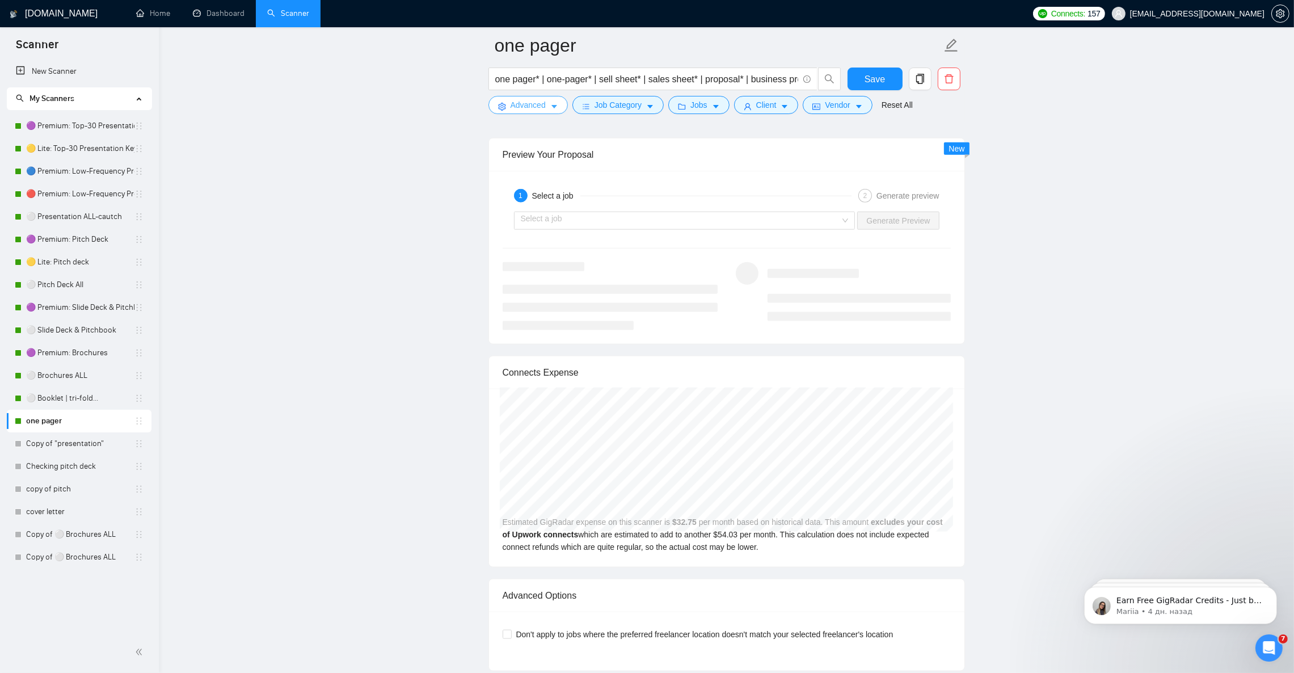
click at [554, 108] on icon "caret-down" at bounding box center [554, 107] width 8 height 8
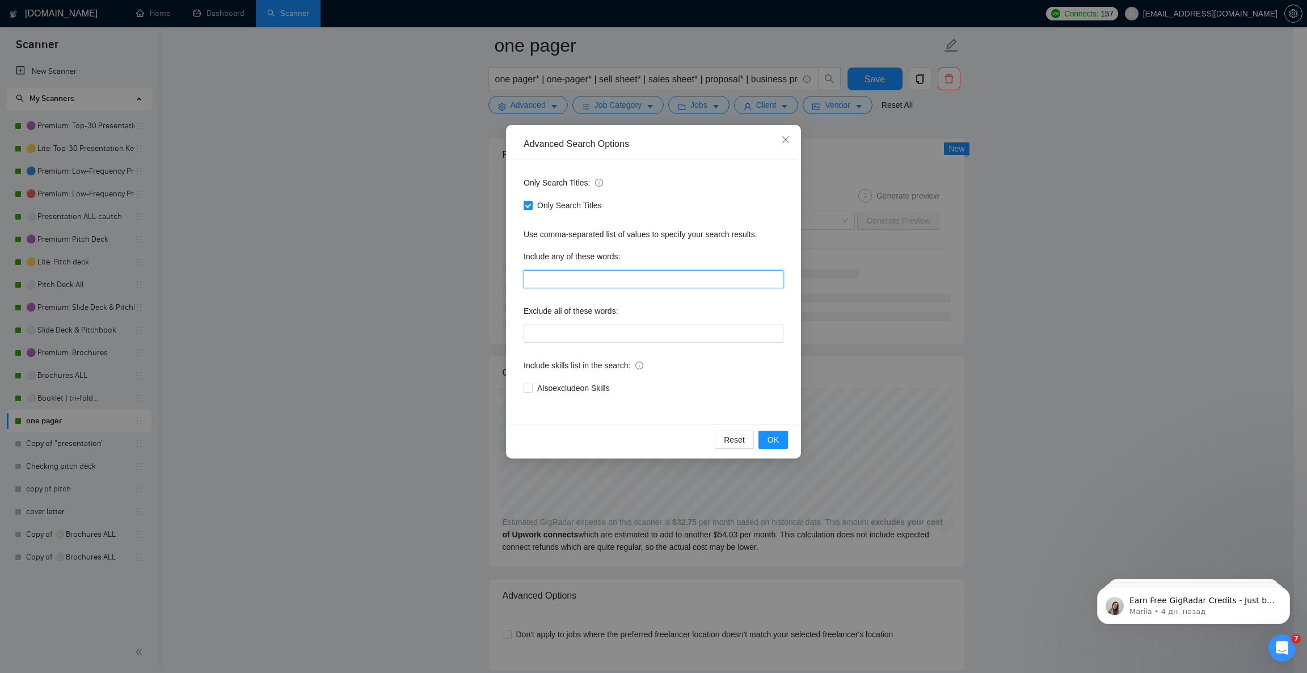
click at [600, 281] on input "text" at bounding box center [654, 279] width 260 height 18
click at [571, 333] on input "text" at bounding box center [654, 333] width 260 height 18
paste input "student, homework, assignment, essay, research, thesis, writing, copywriting, c…"
type input "student, homework, assignment, essay, research, thesis, writing, copywriting, c…"
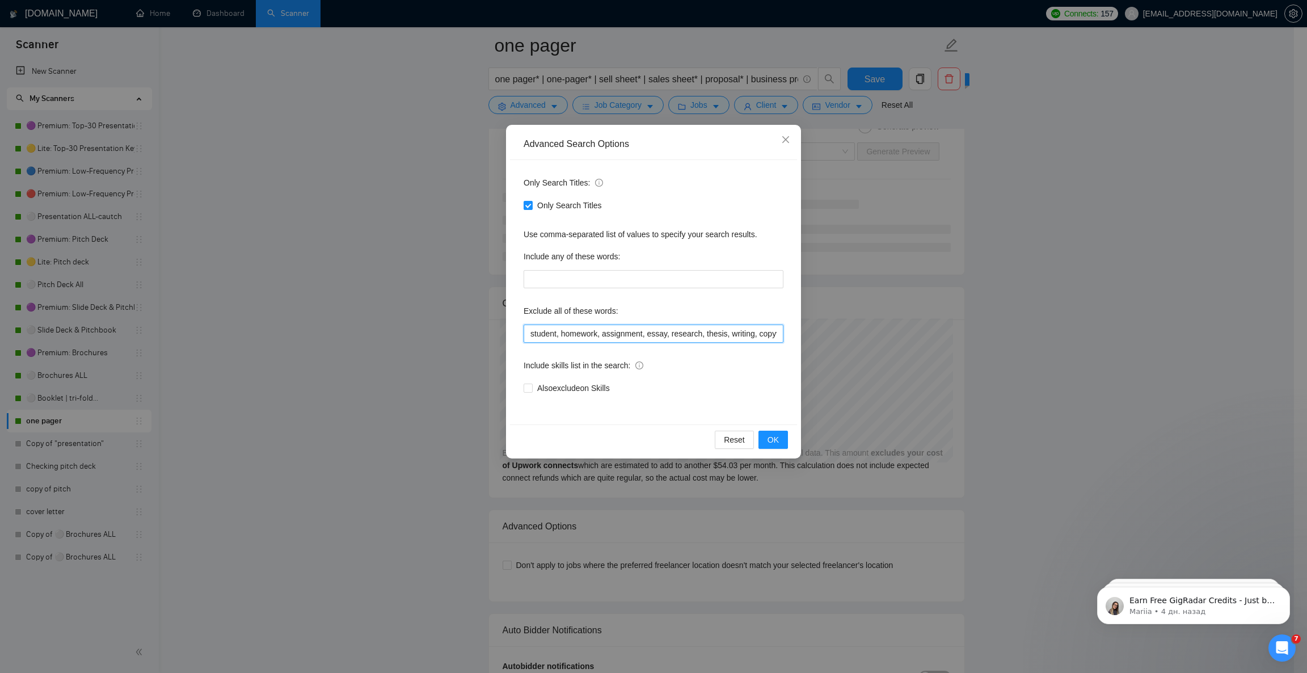
scroll to position [0, 1126]
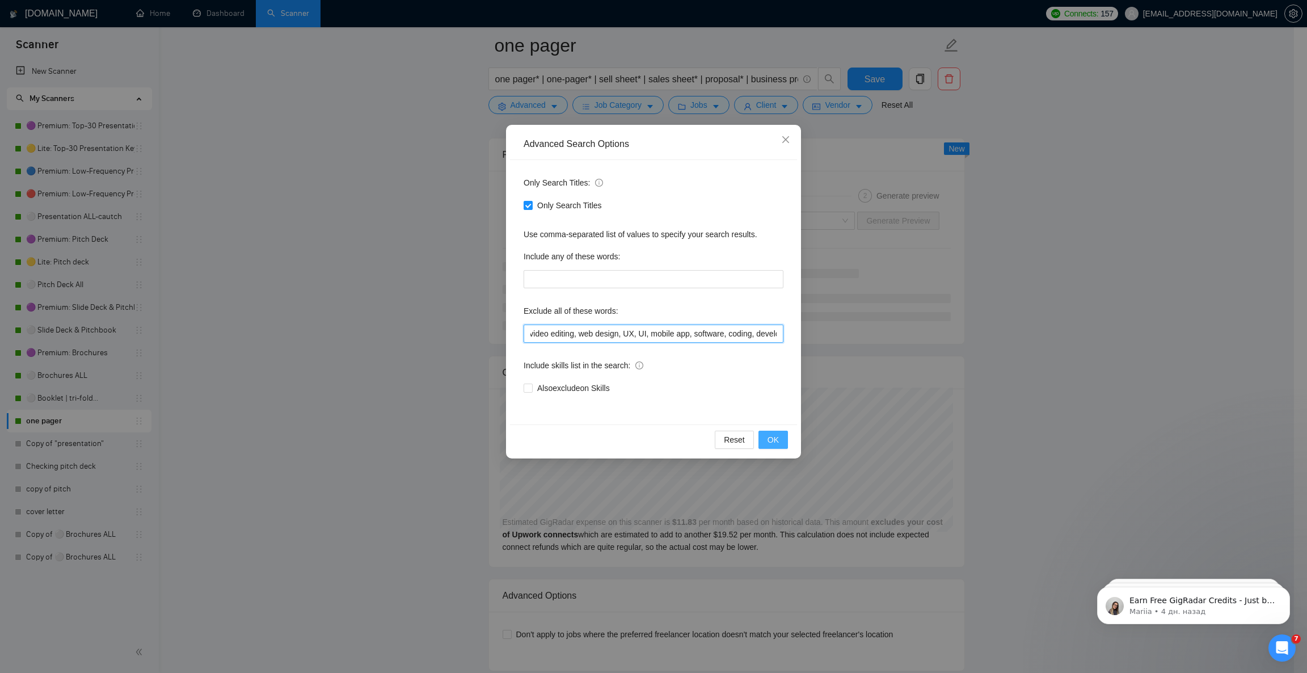
type input "student, homework, assignment, essay, research, thesis, writing, copywriting, c…"
click at [771, 445] on span "OK" at bounding box center [773, 439] width 11 height 12
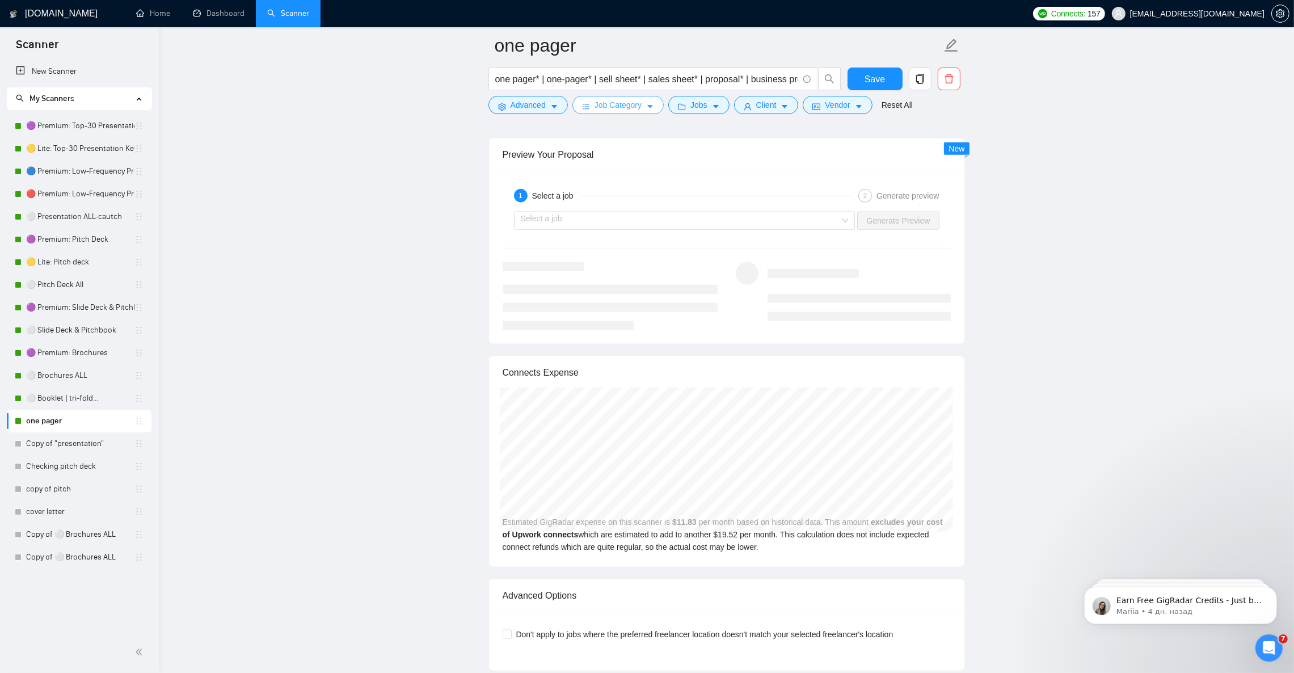
click at [646, 108] on icon "caret-down" at bounding box center [650, 107] width 8 height 8
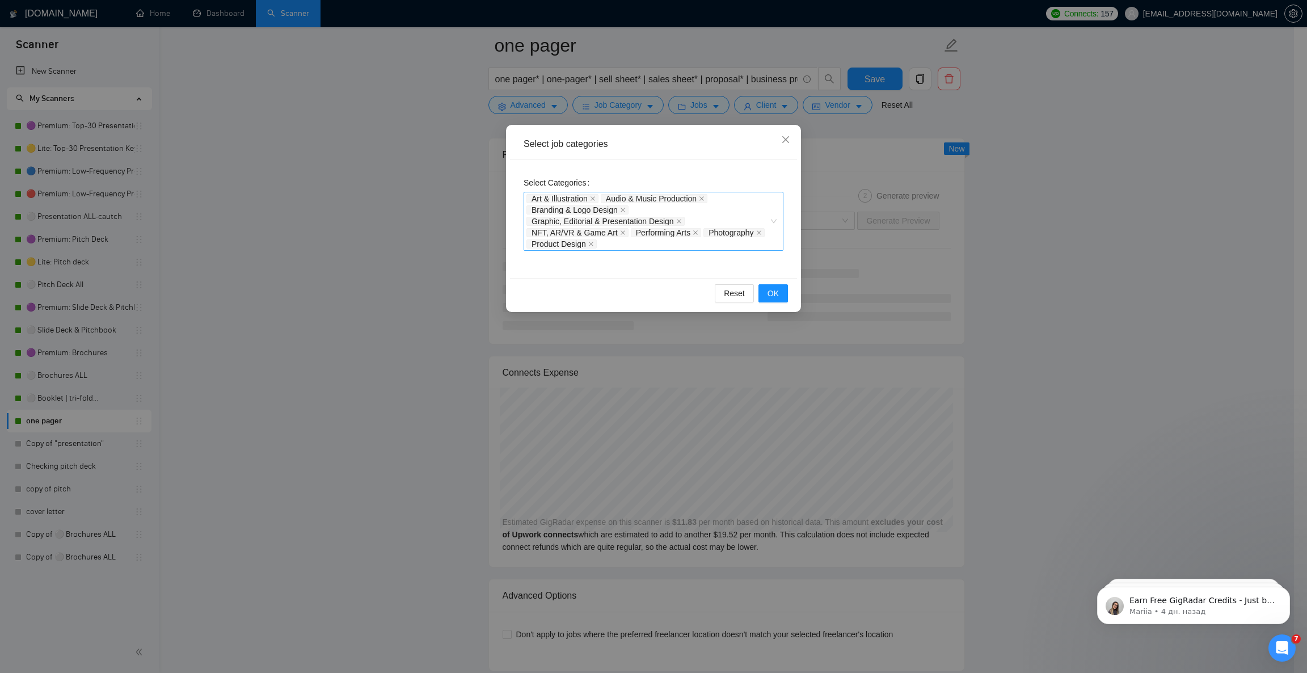
click at [676, 246] on div "Art & Illustration Audio & Music Production Branding & Logo Design Graphic, Edi…" at bounding box center [647, 221] width 243 height 57
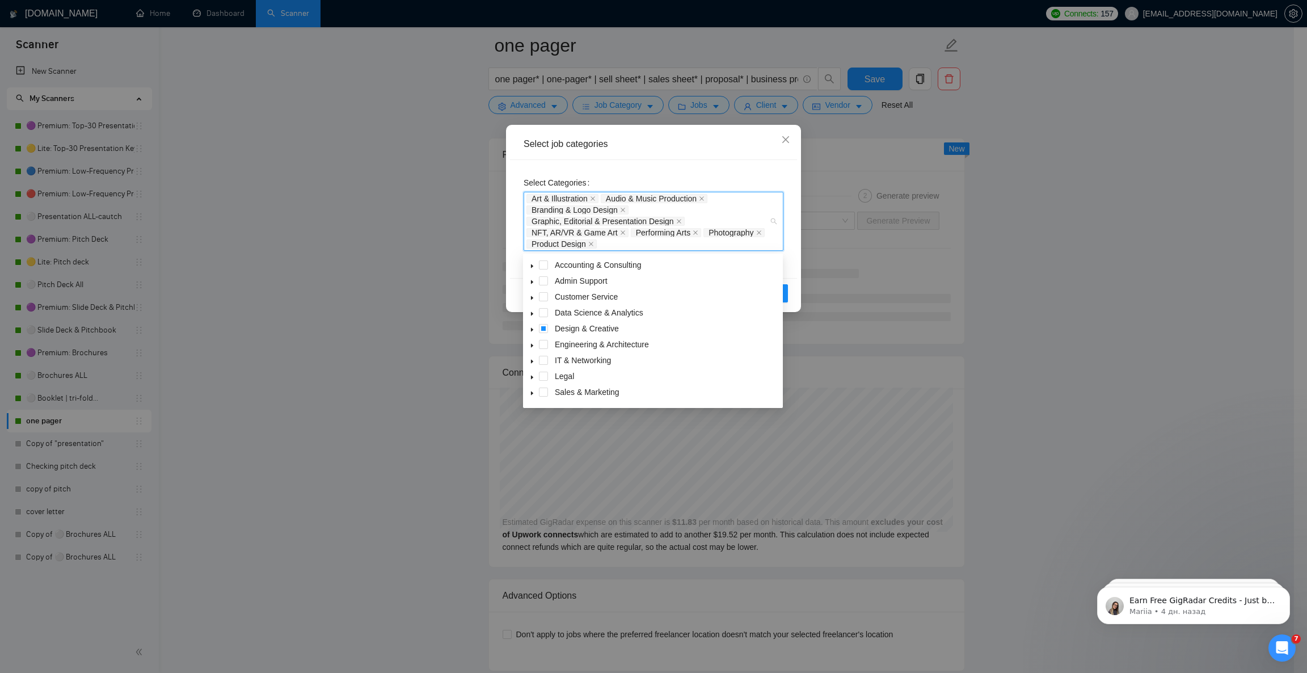
click at [534, 330] on icon "caret-down" at bounding box center [532, 330] width 6 height 6
click at [553, 353] on span at bounding box center [557, 354] width 9 height 9
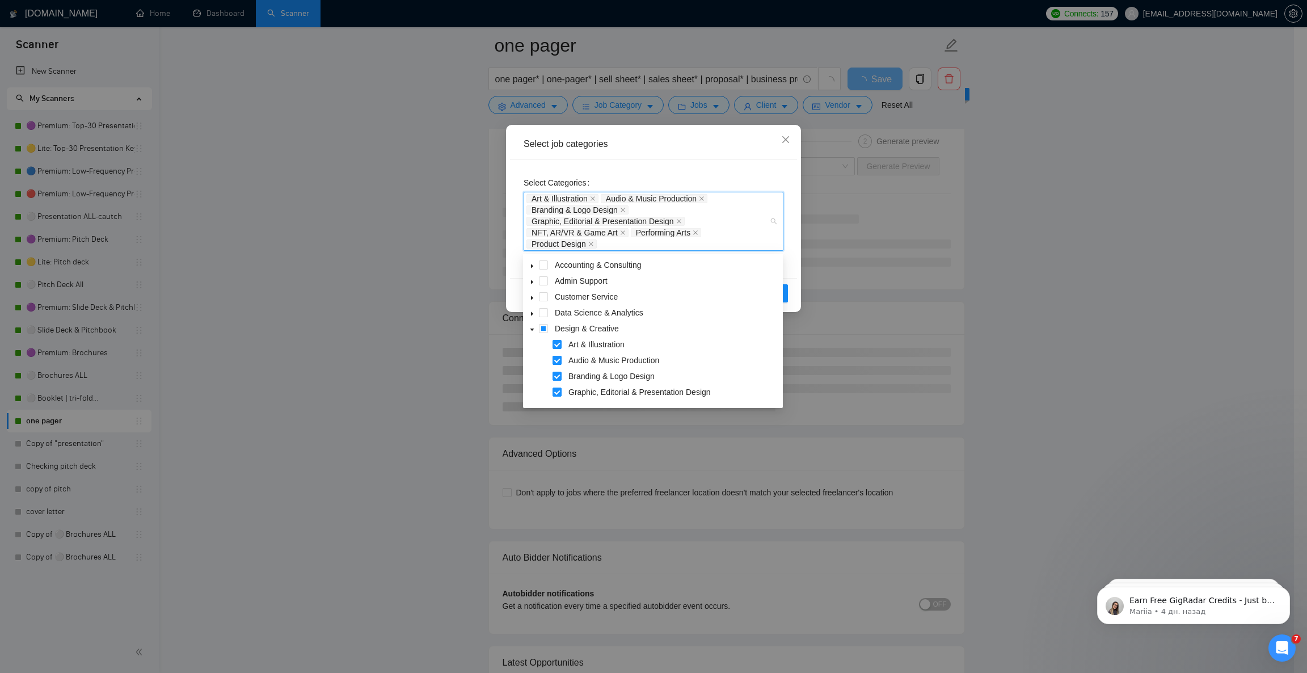
click at [559, 357] on span at bounding box center [557, 360] width 9 height 9
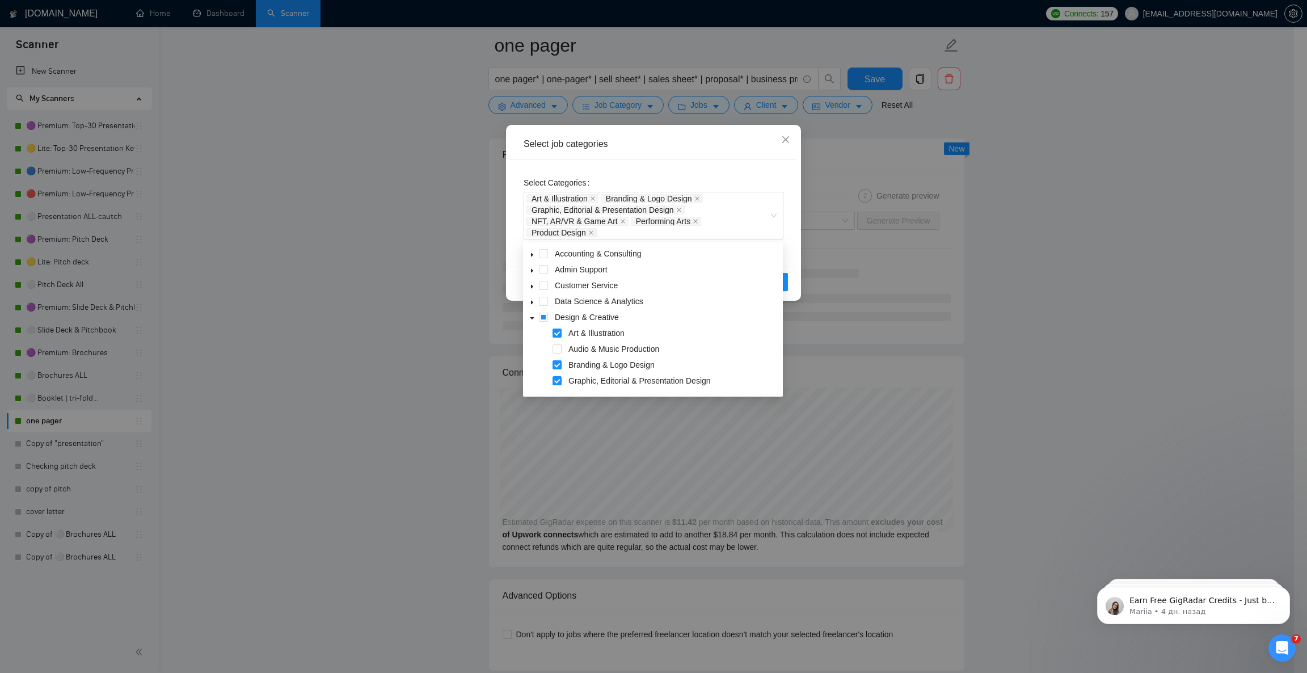
click at [716, 166] on div "Select Categories Art & Illustration Branding & Logo Design Graphic, Editorial …" at bounding box center [653, 213] width 287 height 107
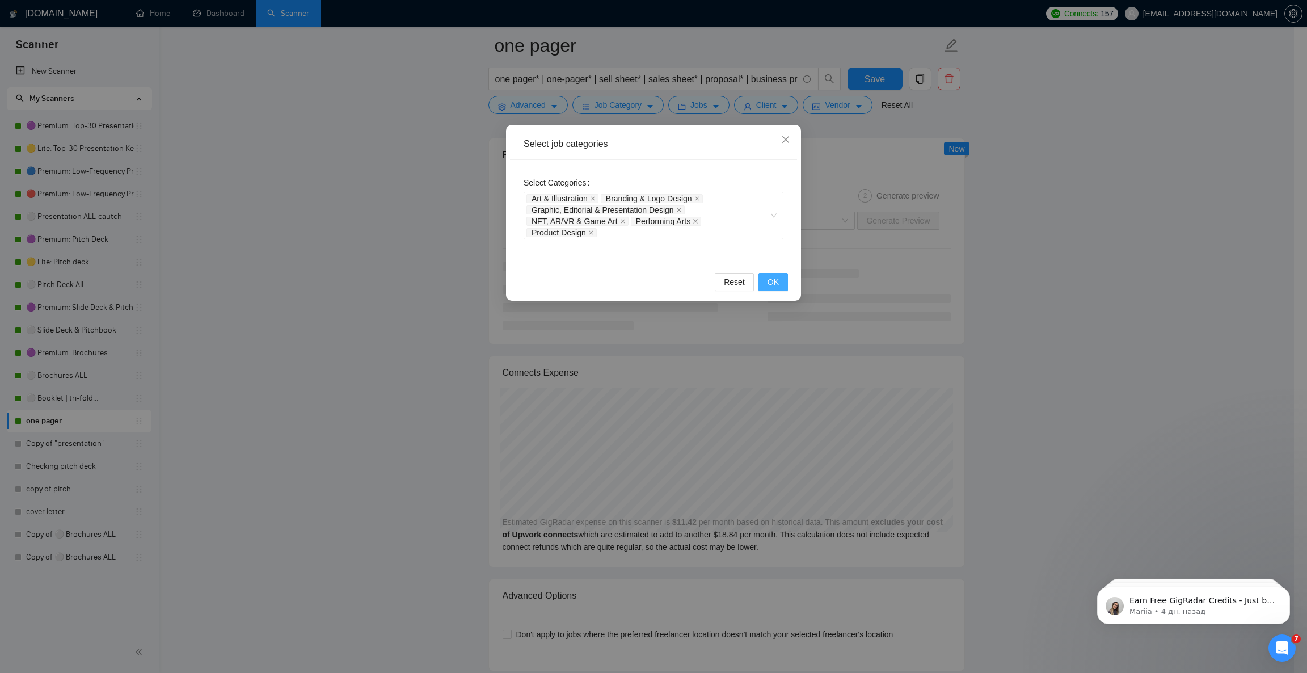
click at [781, 283] on button "OK" at bounding box center [772, 282] width 29 height 18
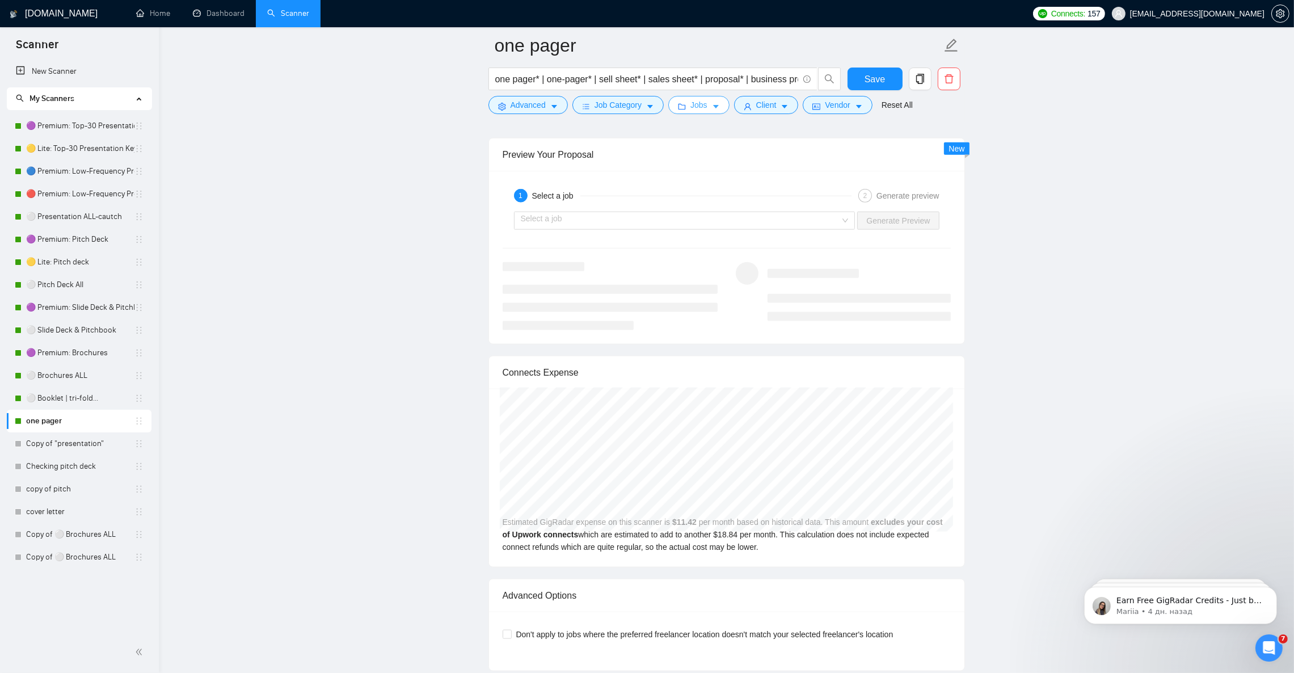
click at [693, 109] on span "Jobs" at bounding box center [698, 105] width 17 height 12
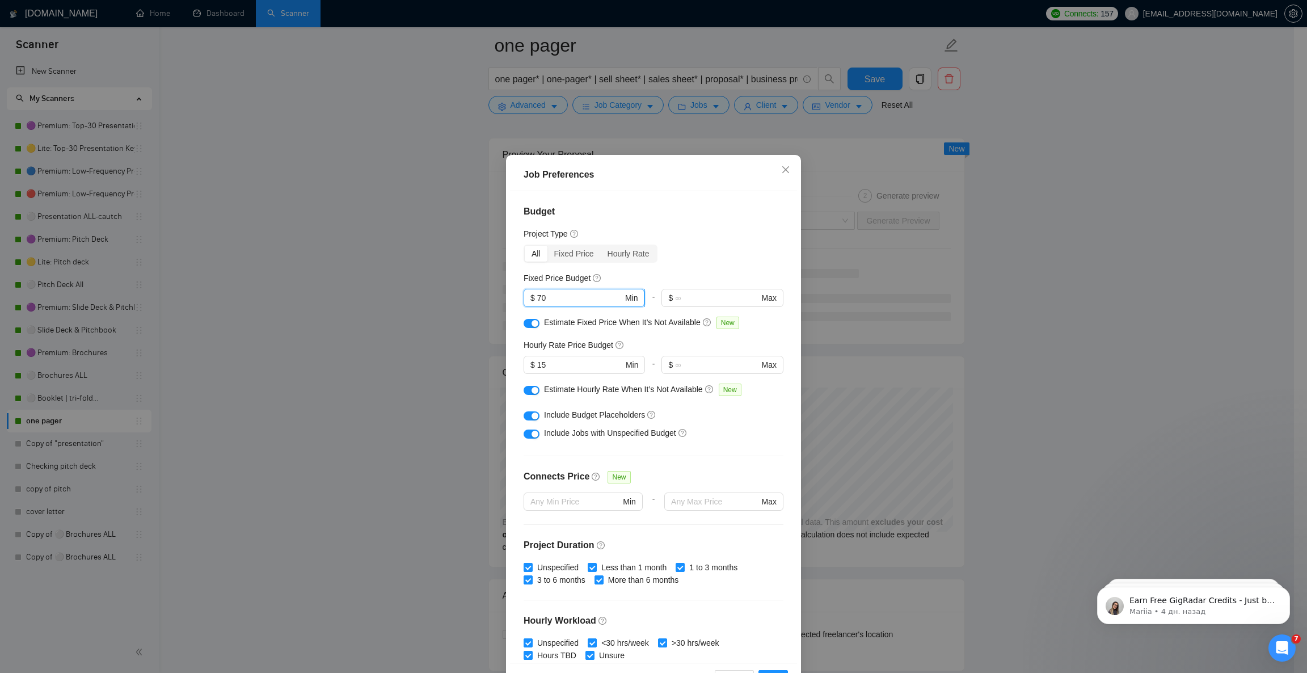
drag, startPoint x: 542, startPoint y: 294, endPoint x: 532, endPoint y: 295, distance: 10.2
click at [537, 295] on input "70" at bounding box center [580, 298] width 86 height 12
type input "2"
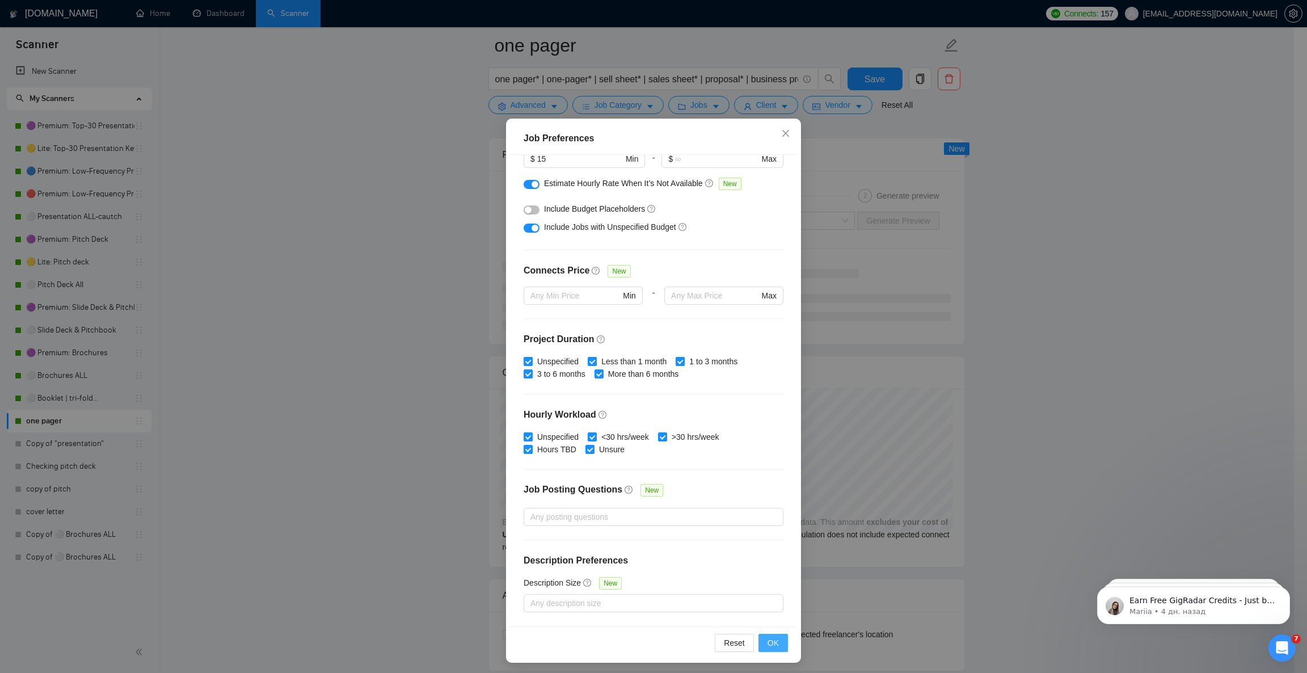
scroll to position [39, 0]
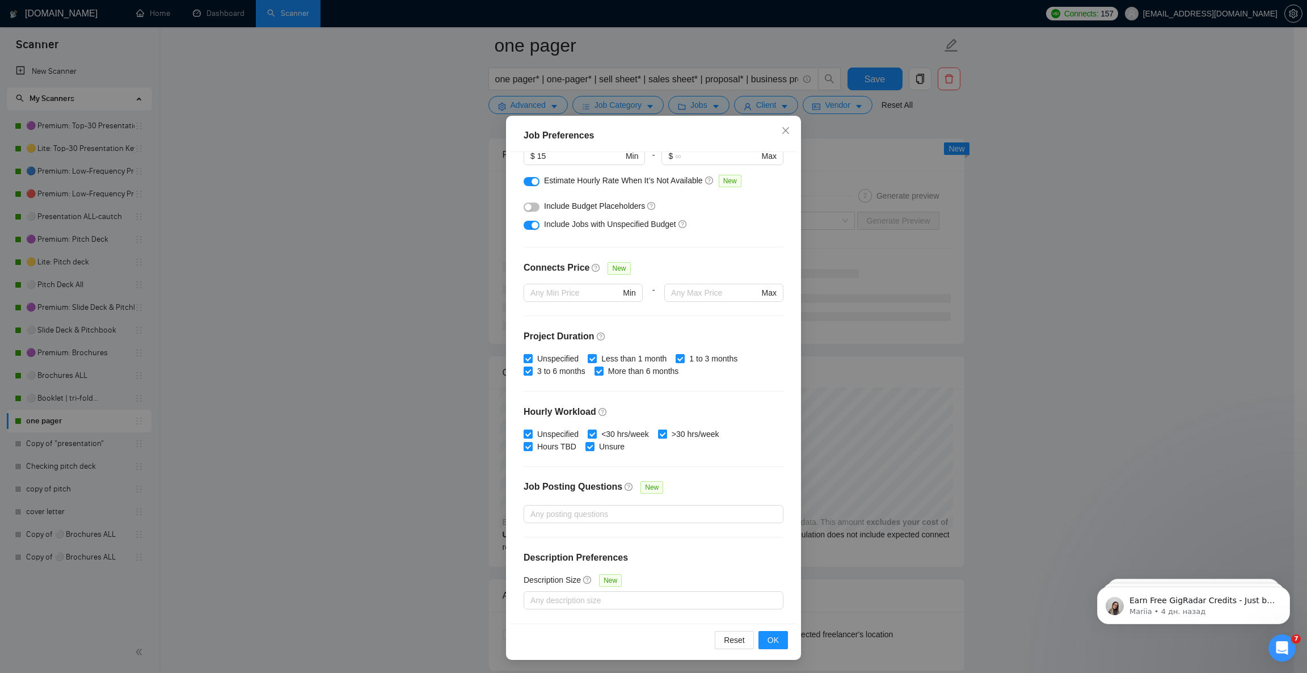
click at [767, 627] on div "Reset OK" at bounding box center [653, 639] width 287 height 32
click at [768, 635] on span "OK" at bounding box center [773, 640] width 11 height 12
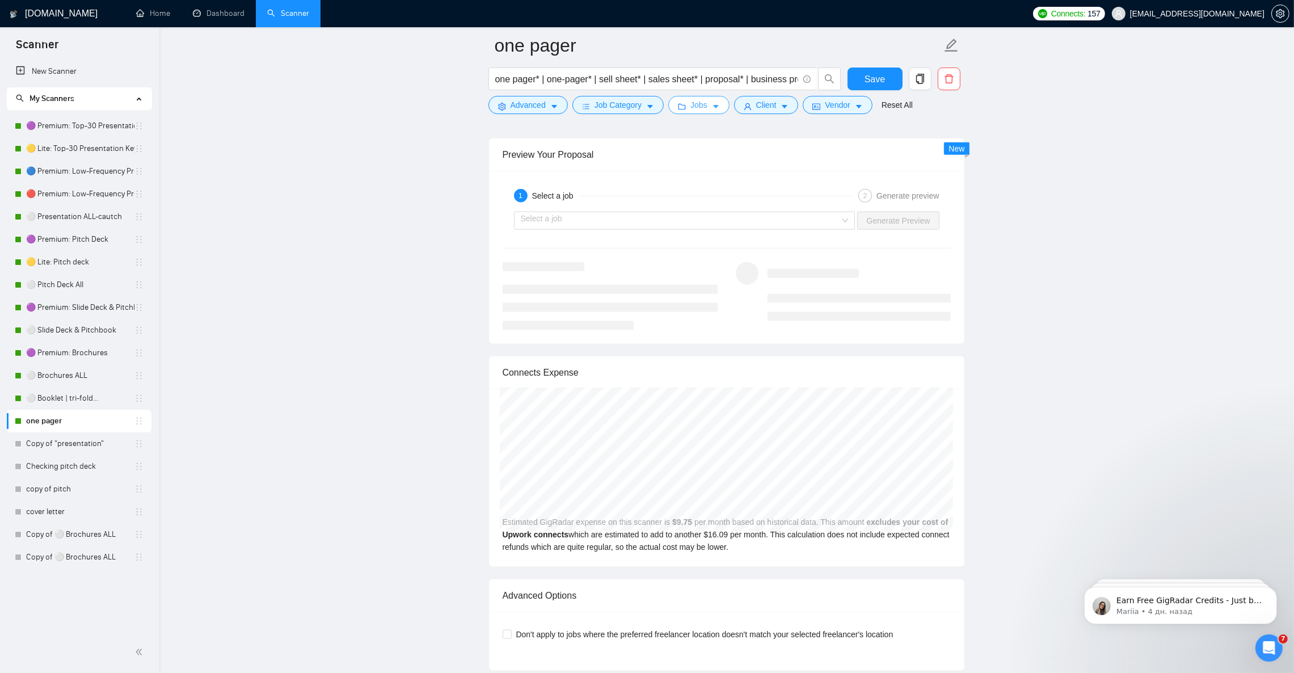
click at [712, 108] on icon "caret-down" at bounding box center [716, 107] width 8 height 8
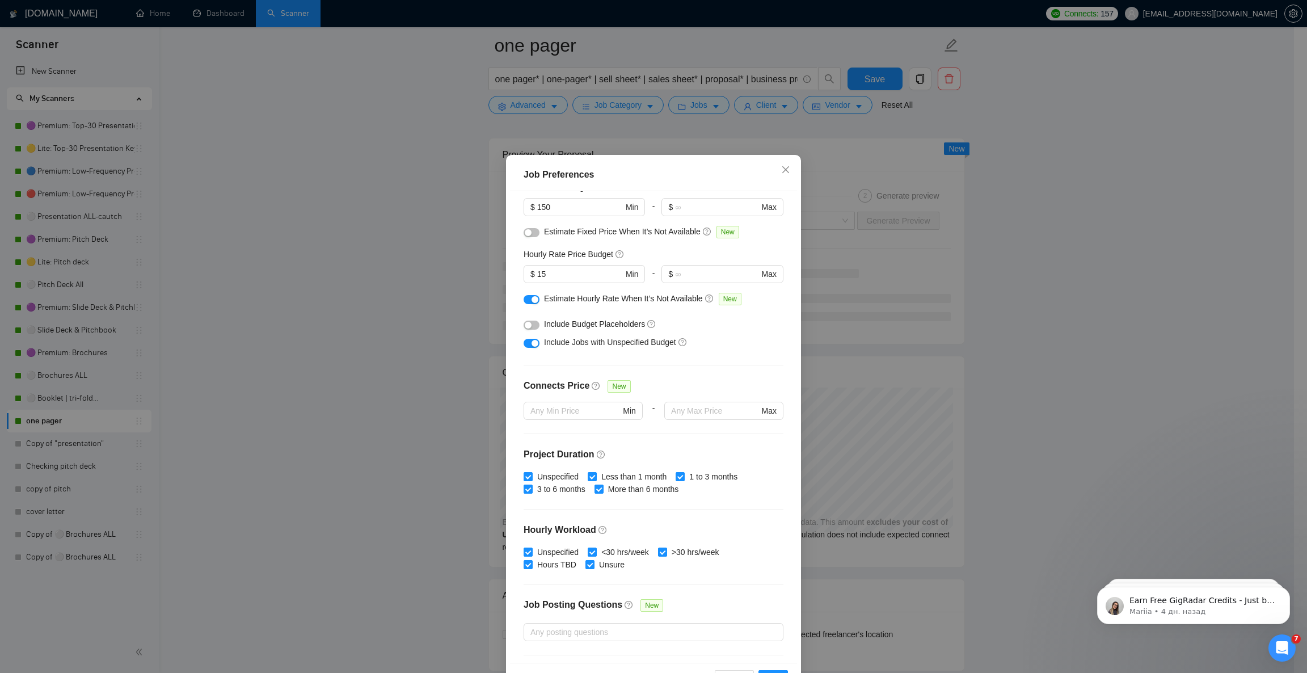
scroll to position [86, 0]
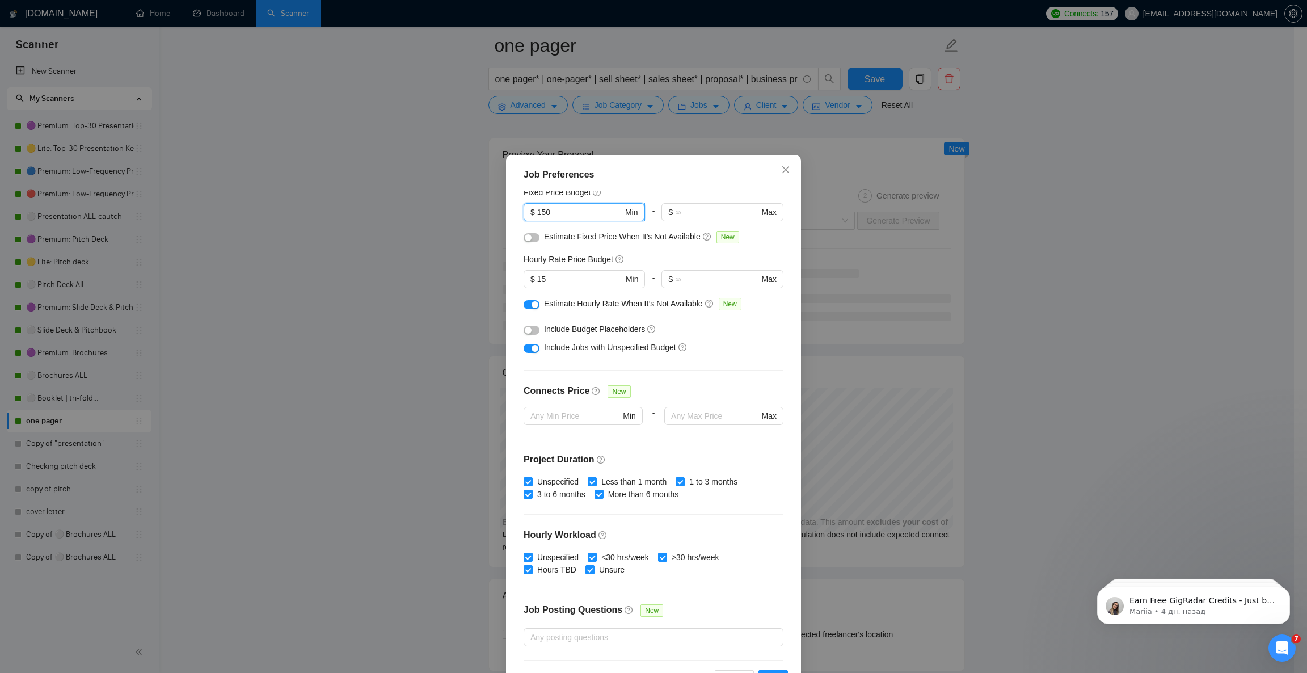
drag, startPoint x: 535, startPoint y: 211, endPoint x: 547, endPoint y: 214, distance: 12.2
click at [545, 213] on input "150" at bounding box center [580, 212] width 86 height 12
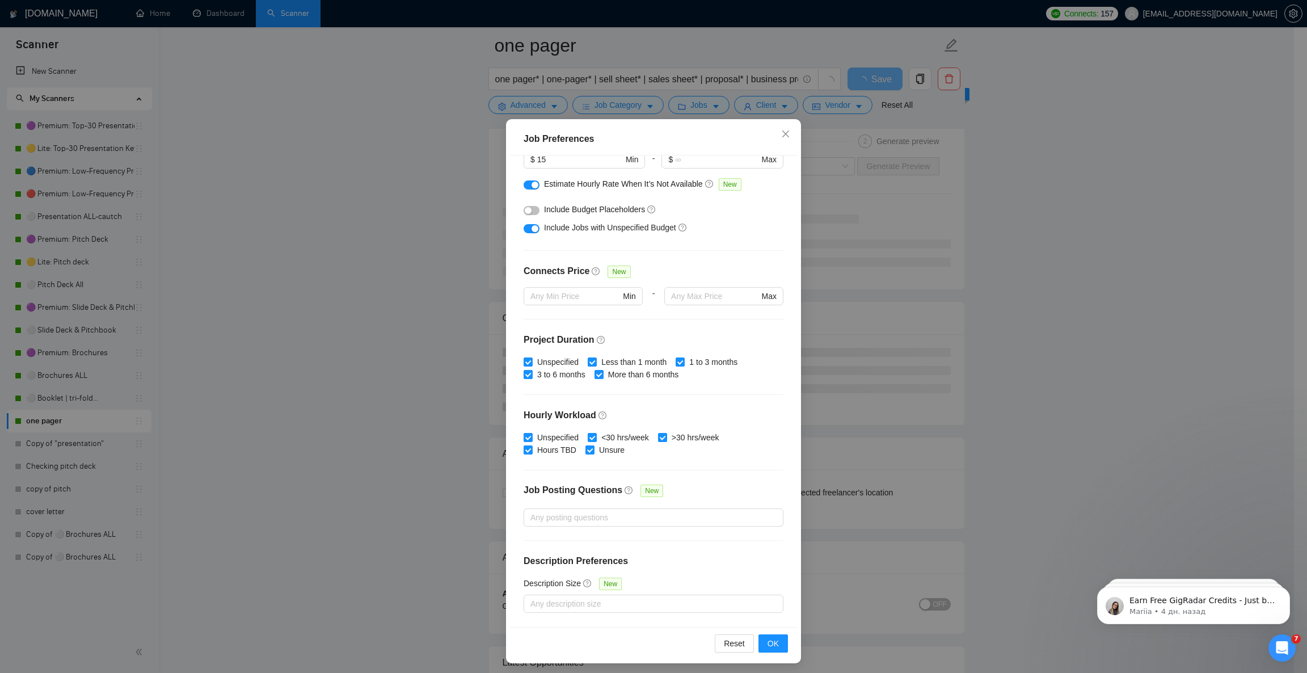
scroll to position [39, 0]
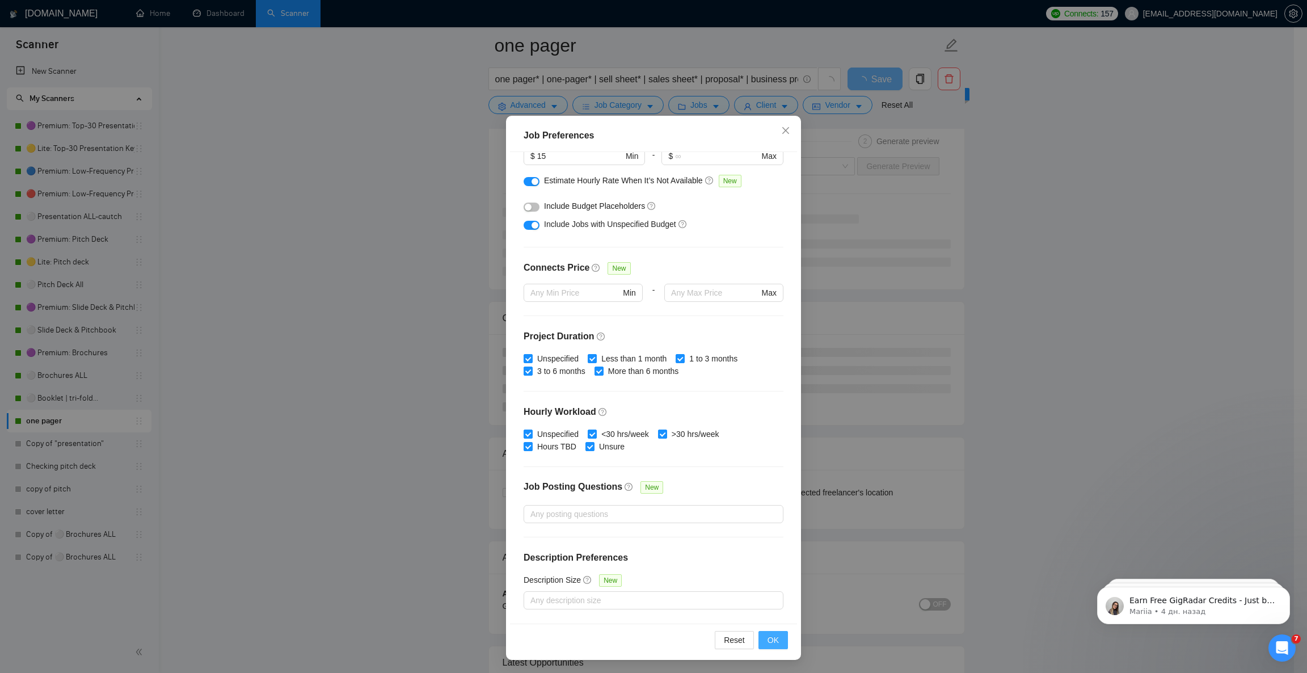
type input "100"
click at [772, 636] on button "OK" at bounding box center [772, 640] width 29 height 18
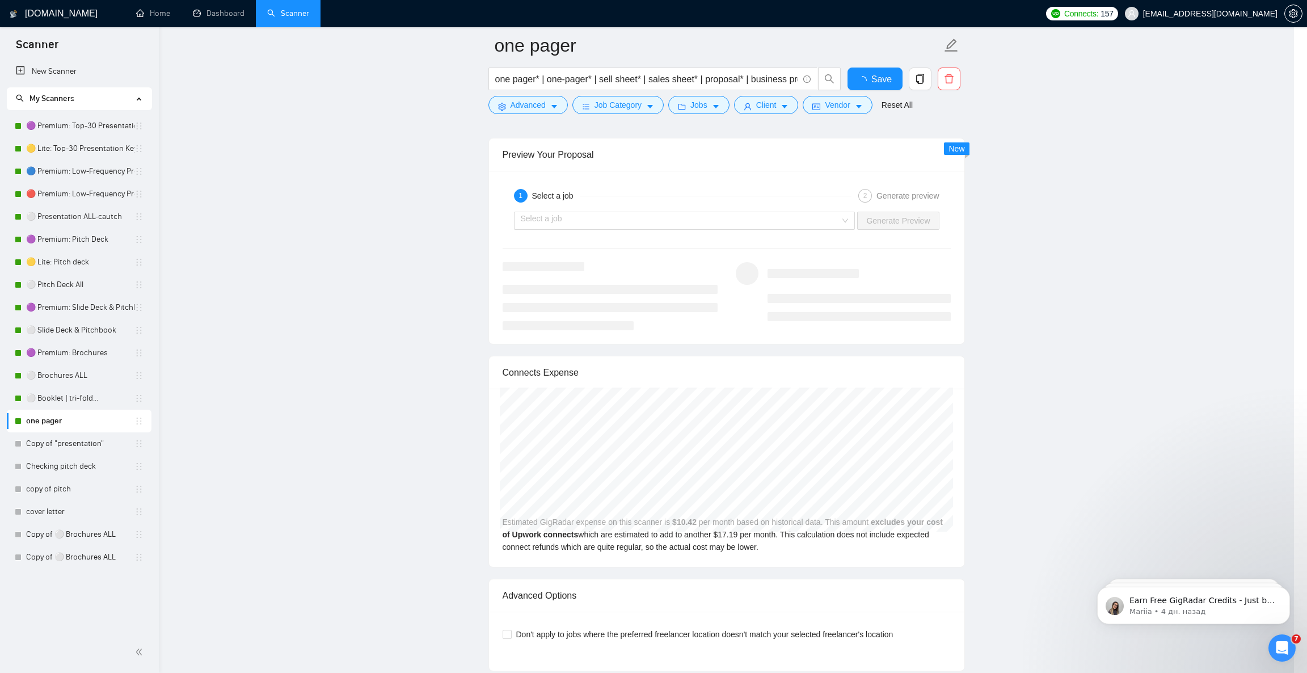
scroll to position [0, 0]
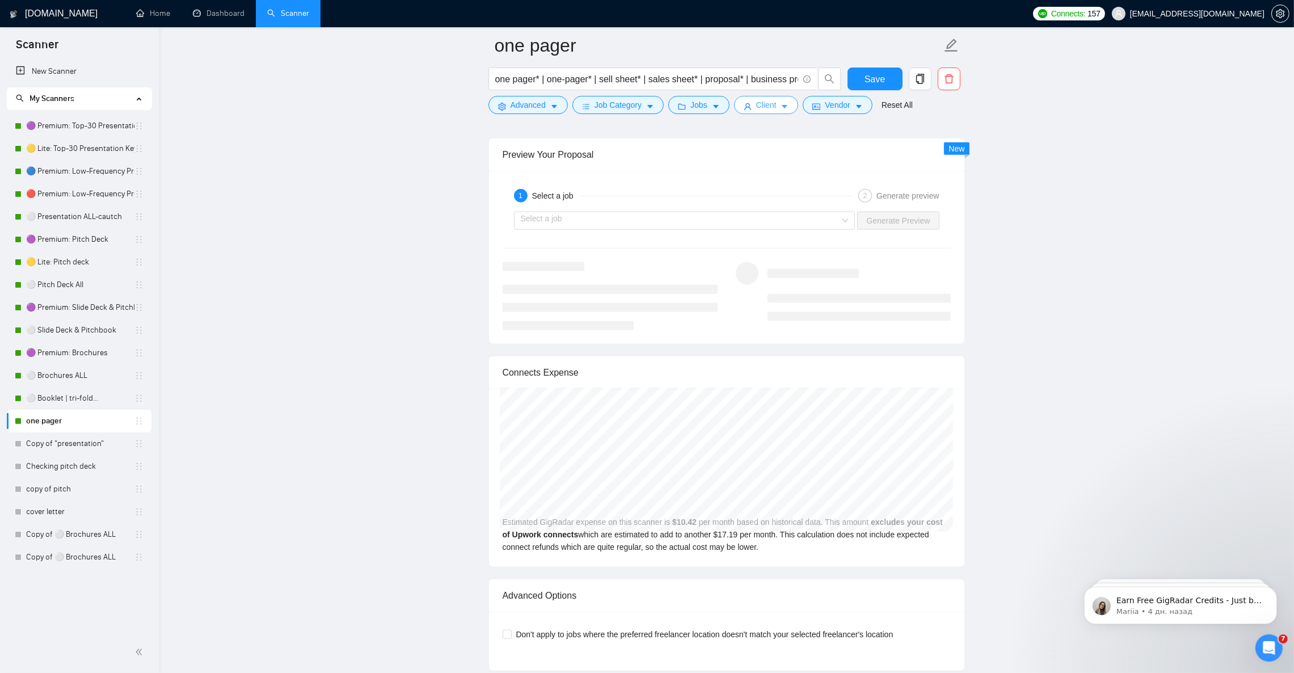
click at [774, 107] on button "Client" at bounding box center [766, 105] width 65 height 18
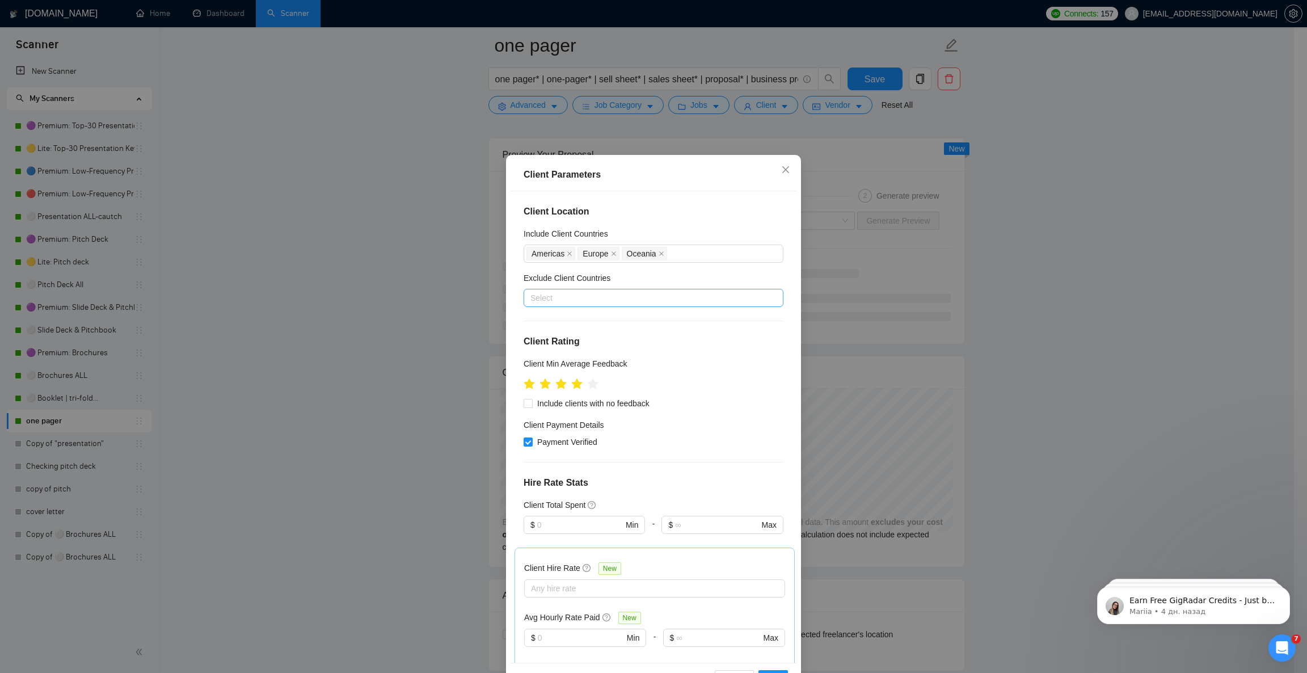
click at [672, 295] on div at bounding box center [647, 298] width 243 height 14
click at [782, 170] on icon "close" at bounding box center [785, 169] width 7 height 7
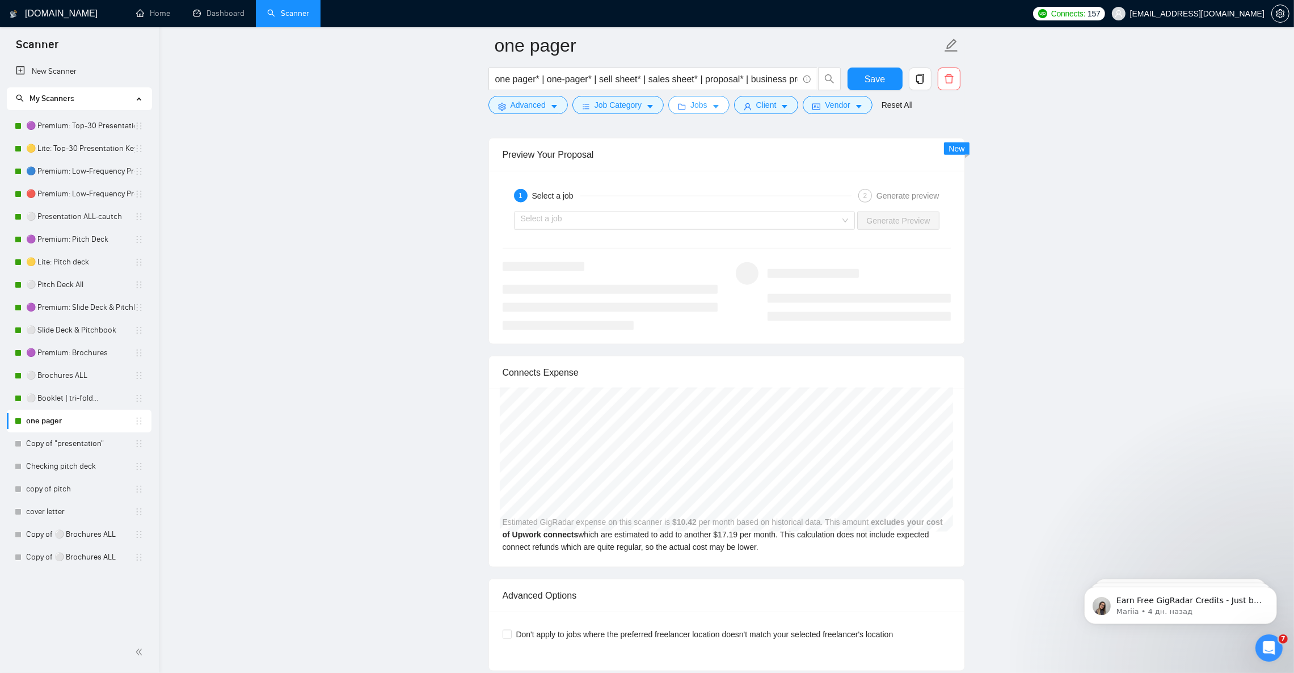
click at [707, 101] on button "Jobs" at bounding box center [698, 105] width 61 height 18
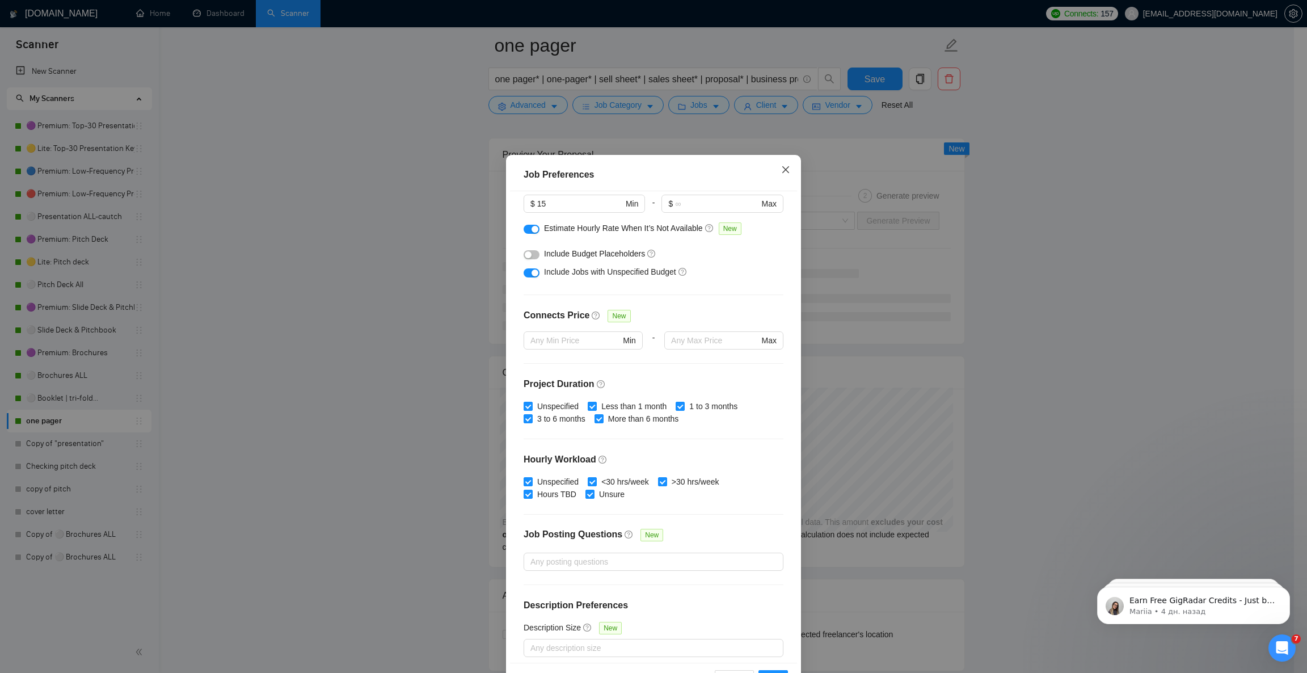
scroll to position [171, 0]
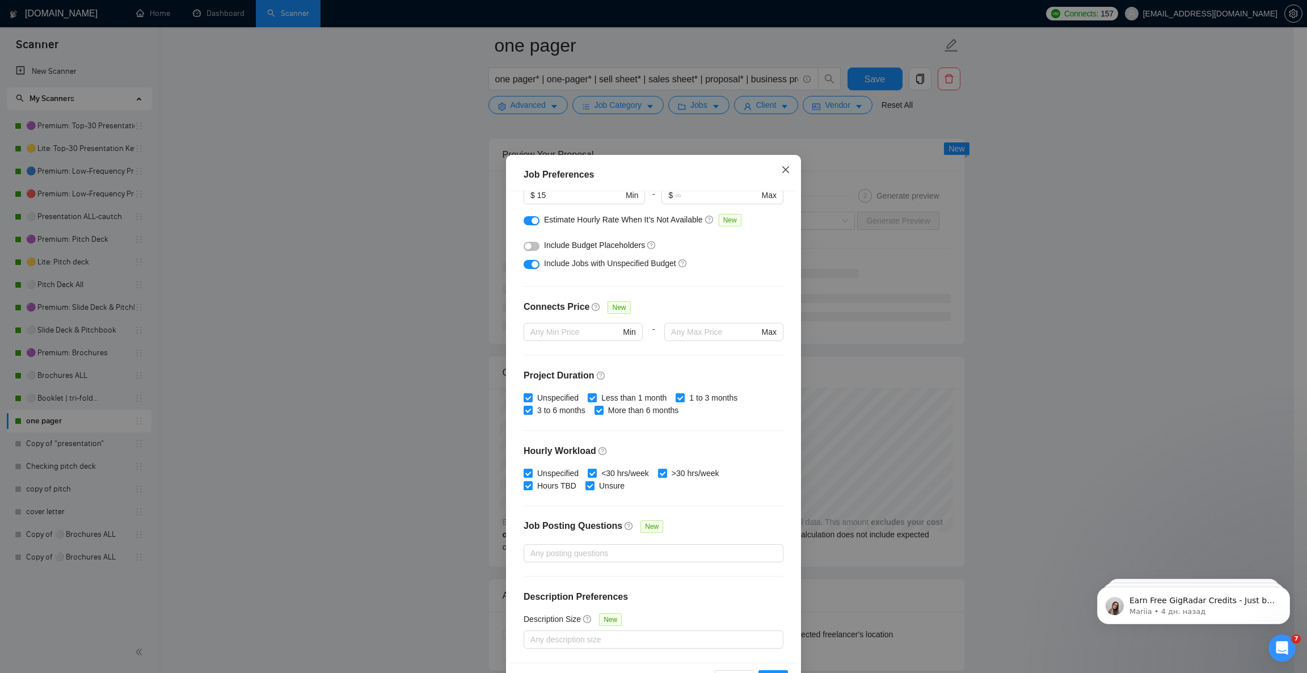
click at [777, 165] on span "Close" at bounding box center [785, 170] width 31 height 31
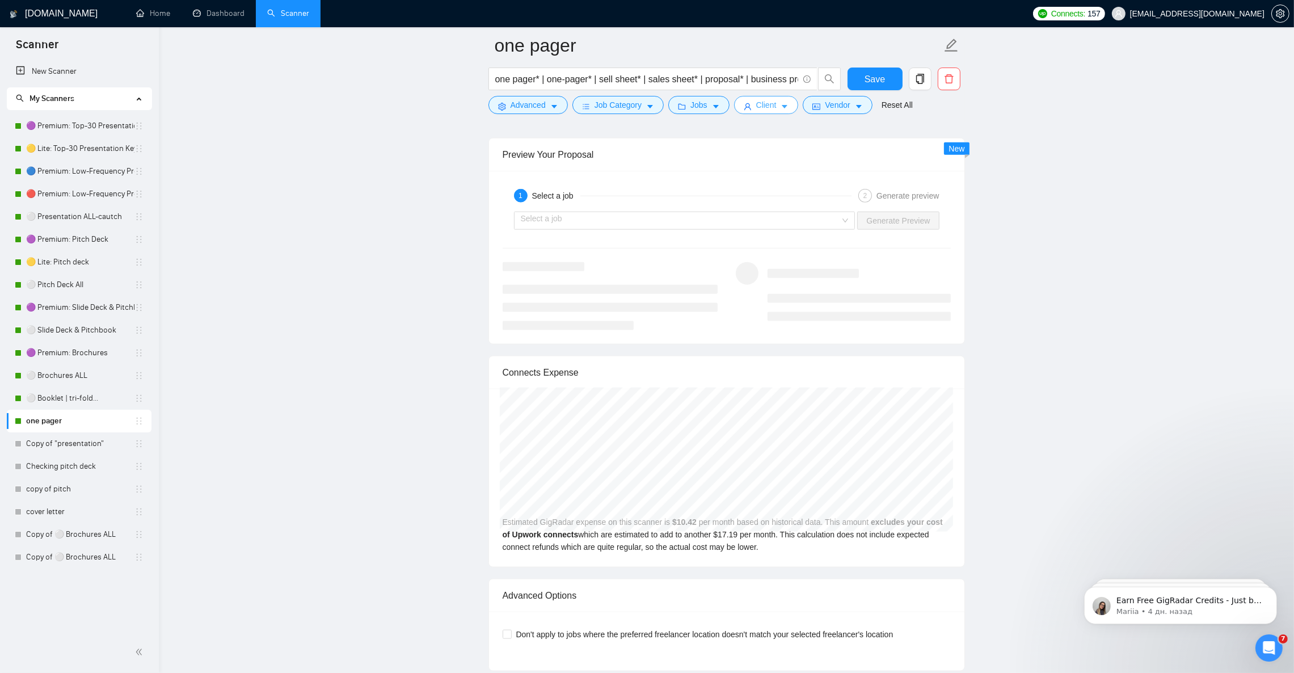
click at [771, 101] on span "Client" at bounding box center [766, 105] width 20 height 12
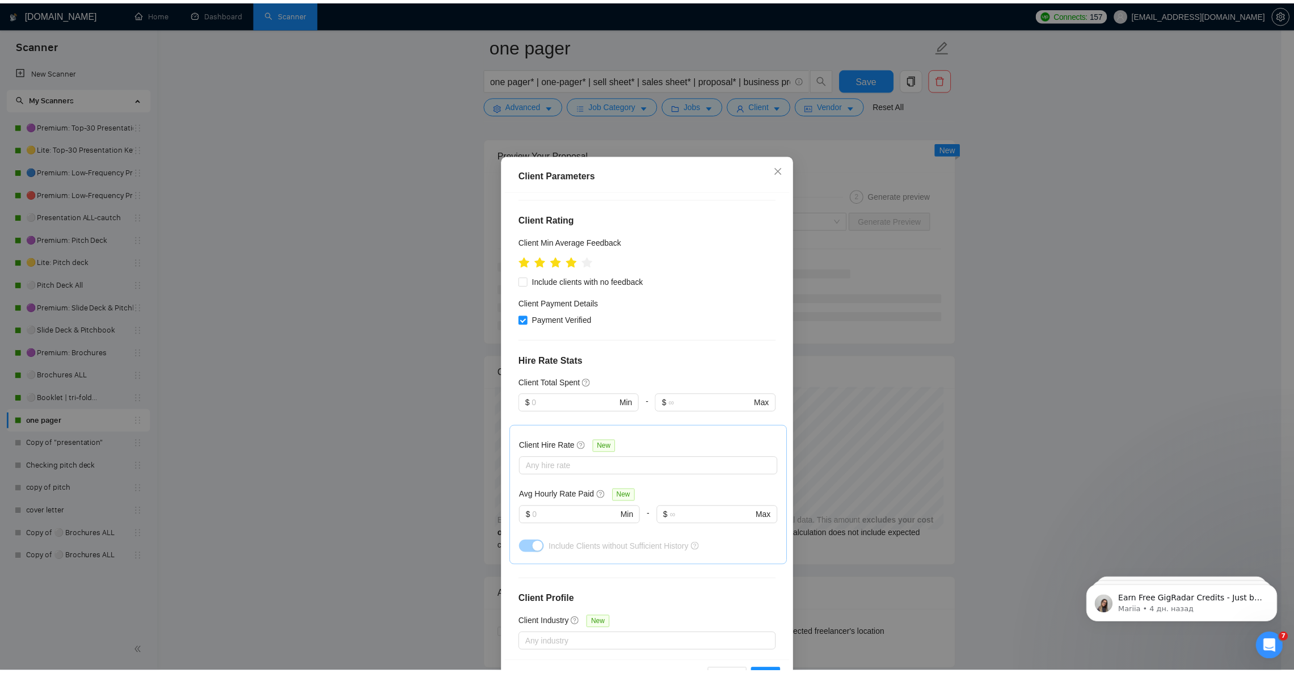
scroll to position [240, 0]
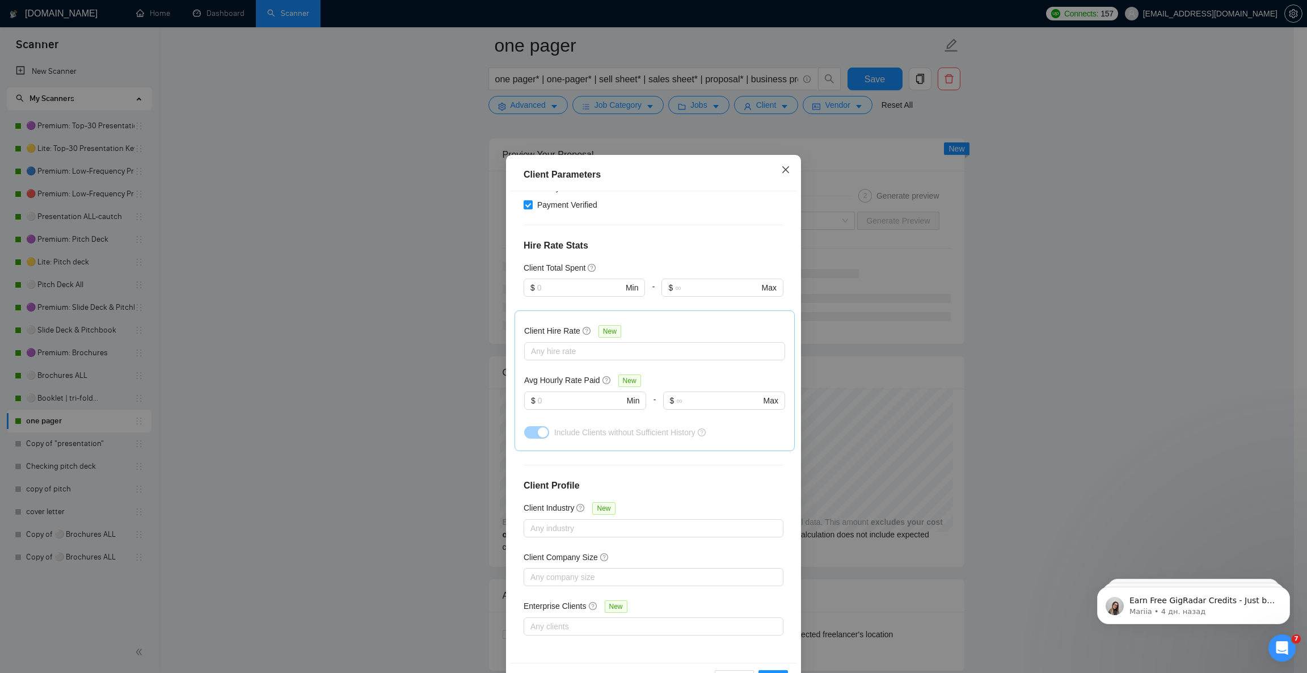
click at [781, 171] on icon "close" at bounding box center [785, 169] width 9 height 9
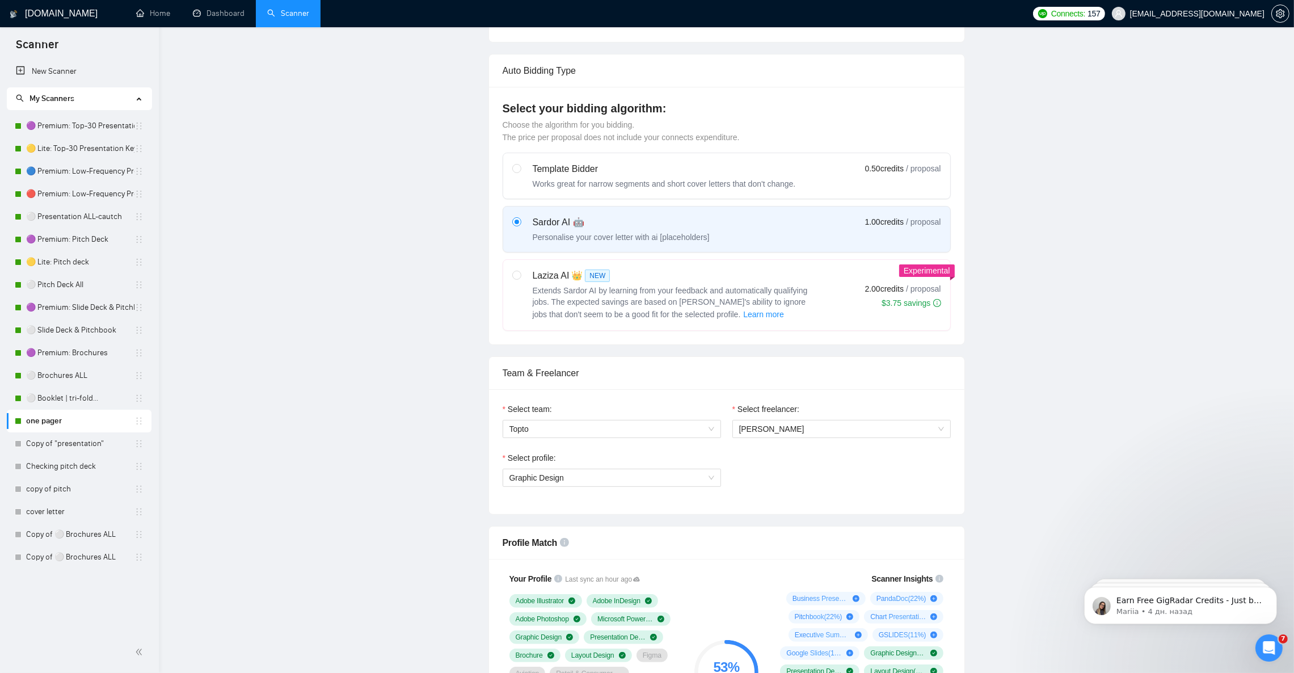
scroll to position [0, 0]
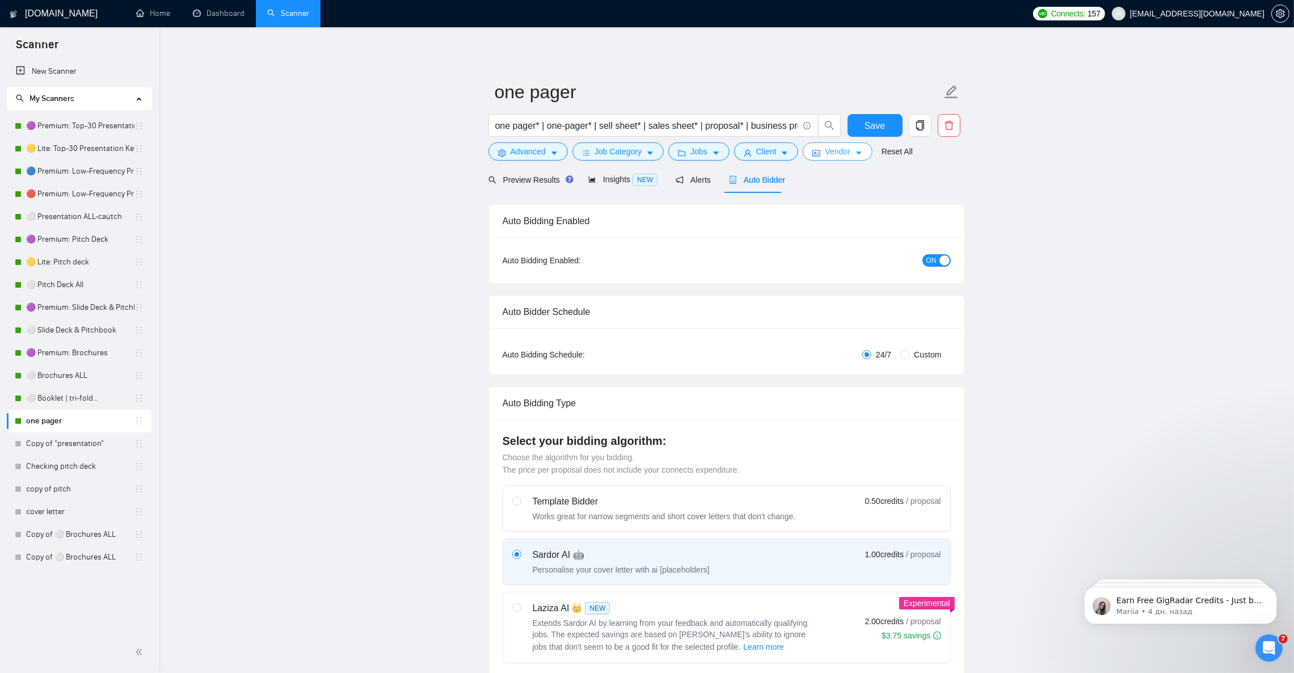
click at [849, 153] on button "Vendor" at bounding box center [837, 151] width 69 height 18
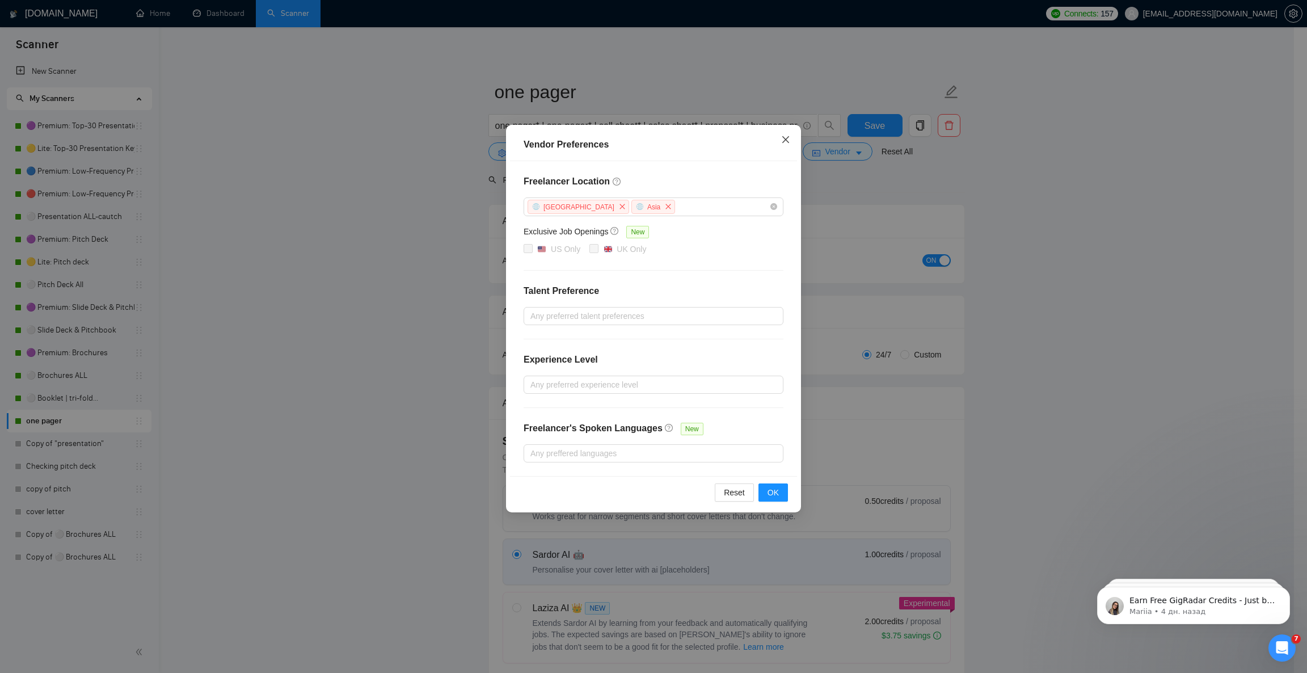
click at [784, 143] on icon "close" at bounding box center [785, 139] width 9 height 9
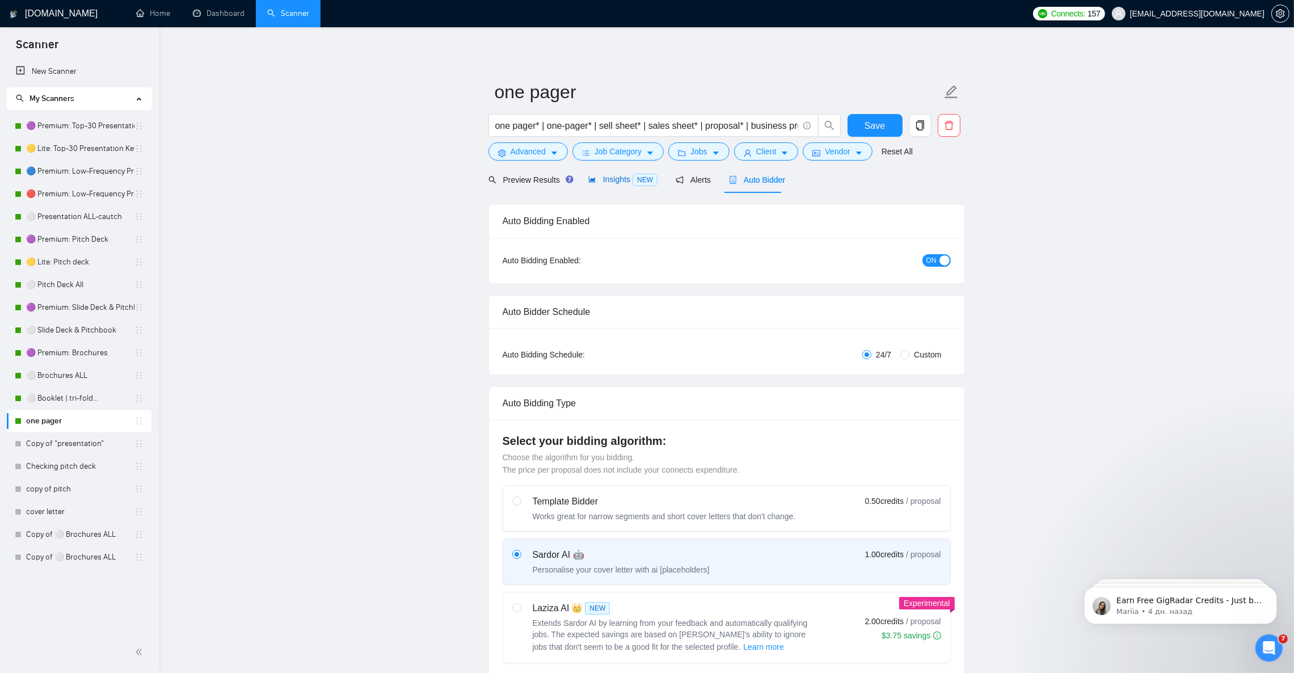
click at [600, 183] on span "Insights NEW" at bounding box center [622, 179] width 69 height 9
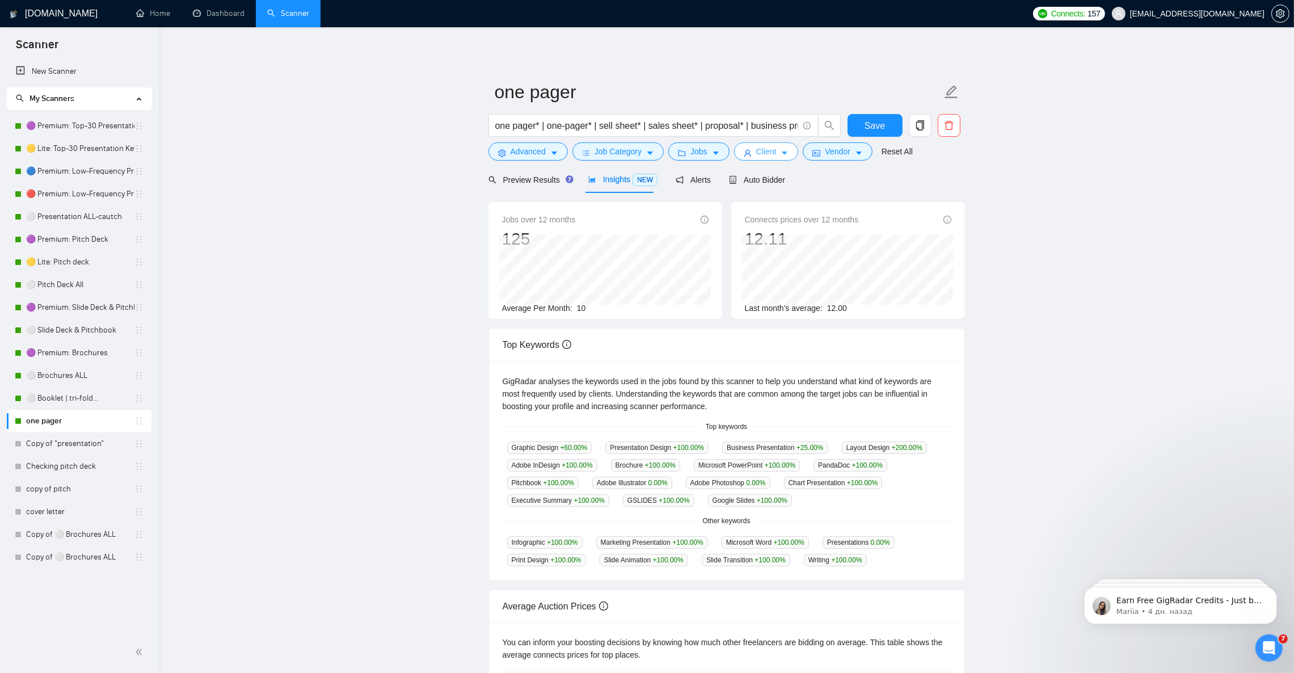
click at [771, 156] on span "Client" at bounding box center [766, 151] width 20 height 12
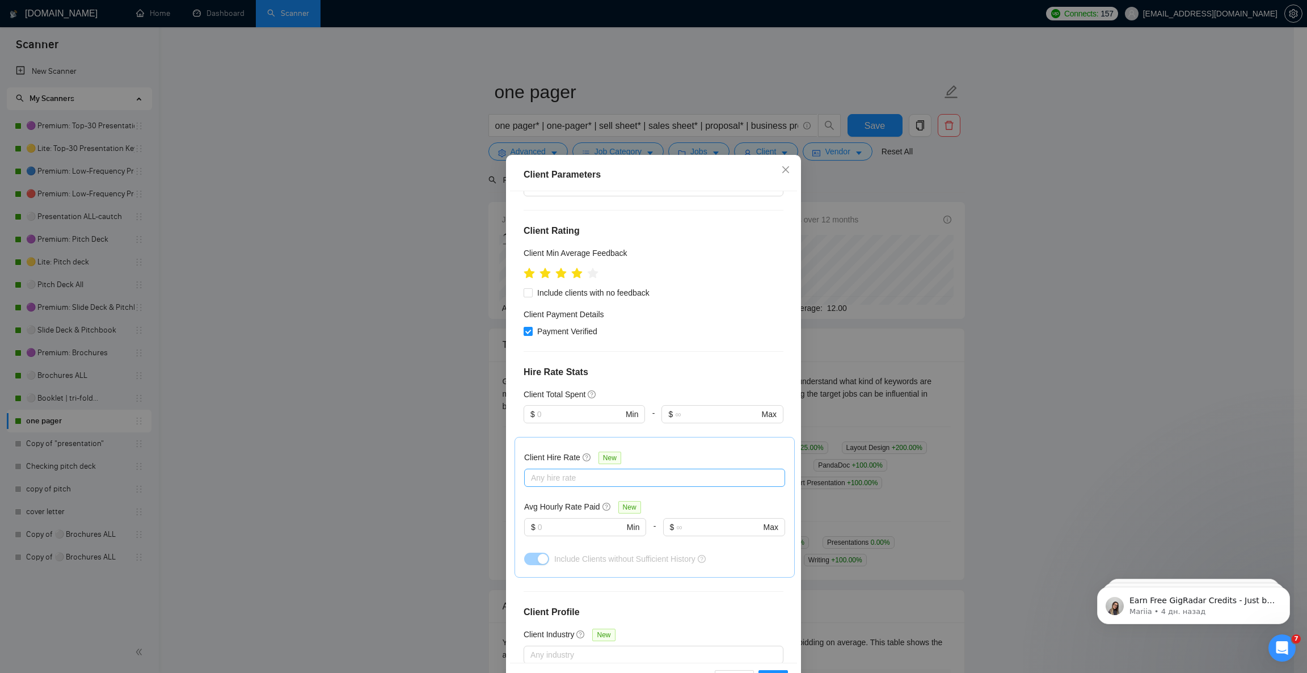
scroll to position [170, 0]
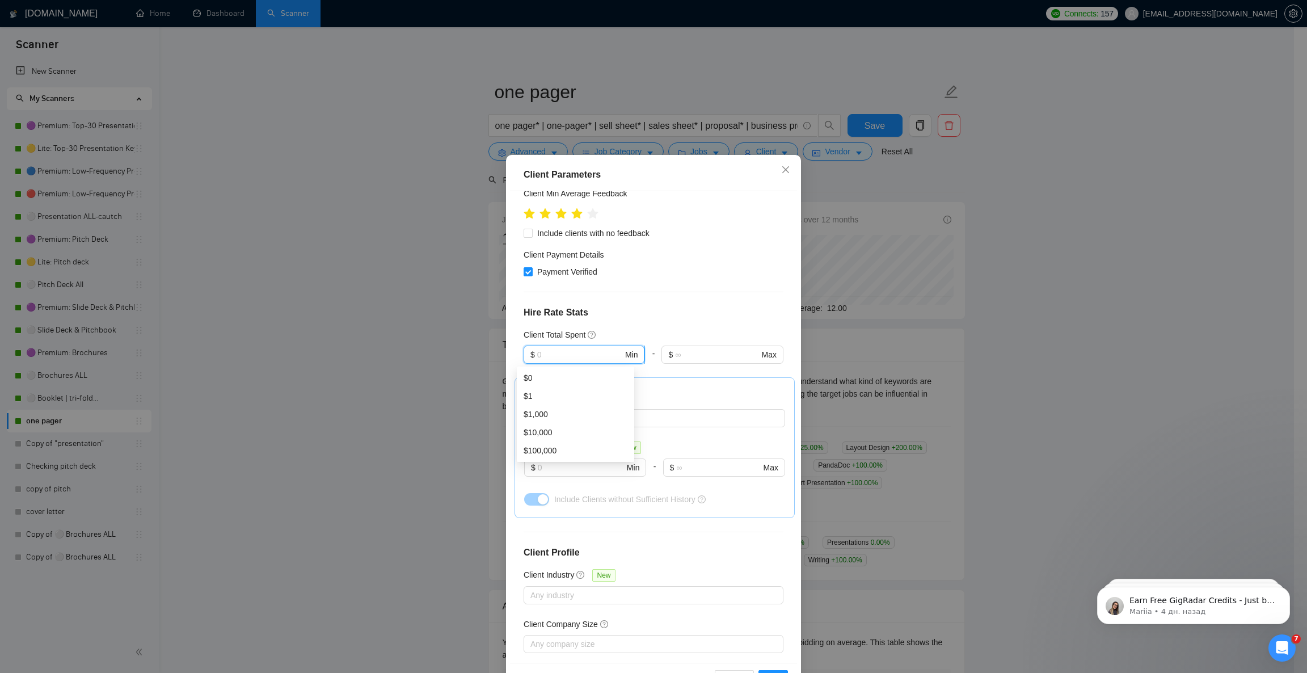
drag, startPoint x: 553, startPoint y: 356, endPoint x: 525, endPoint y: 357, distance: 28.4
click at [525, 357] on span "$ Min" at bounding box center [584, 354] width 121 height 18
click at [699, 314] on h4 "Hire Rate Stats" at bounding box center [654, 313] width 260 height 14
drag, startPoint x: 551, startPoint y: 470, endPoint x: 533, endPoint y: 470, distance: 17.6
click at [538, 470] on input "text" at bounding box center [581, 467] width 86 height 12
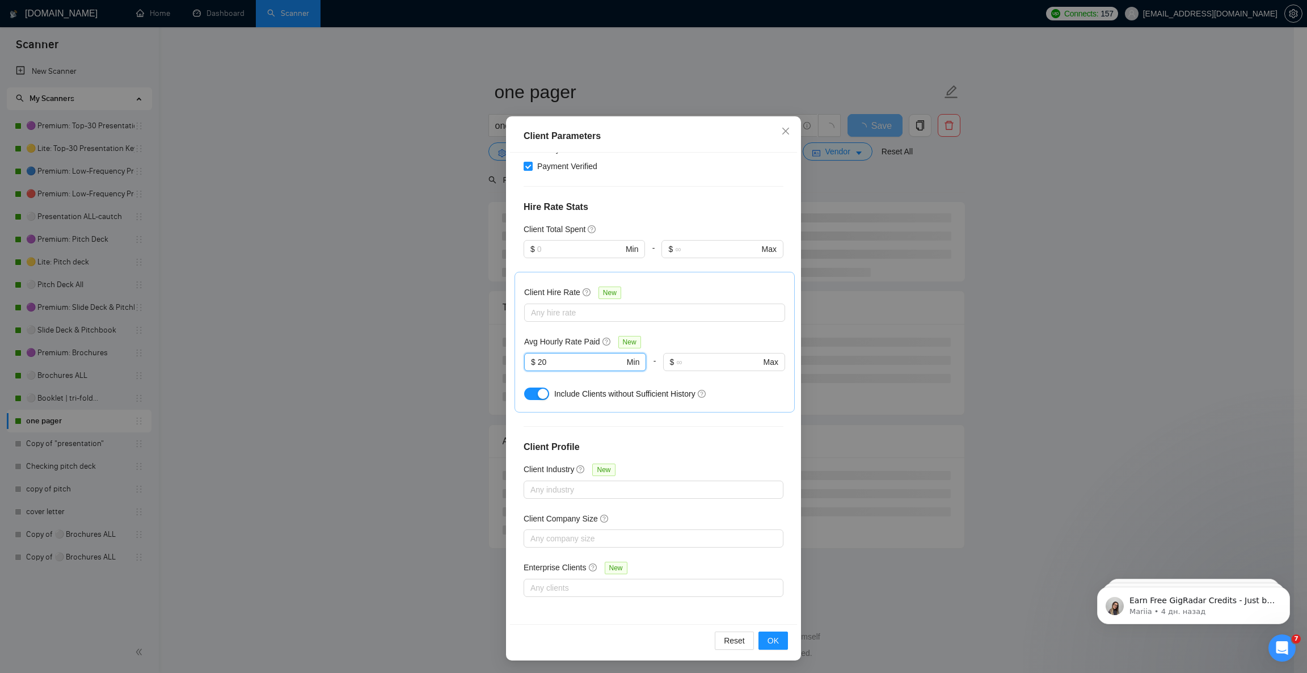
scroll to position [39, 0]
type input "20"
click at [768, 641] on span "OK" at bounding box center [773, 640] width 11 height 12
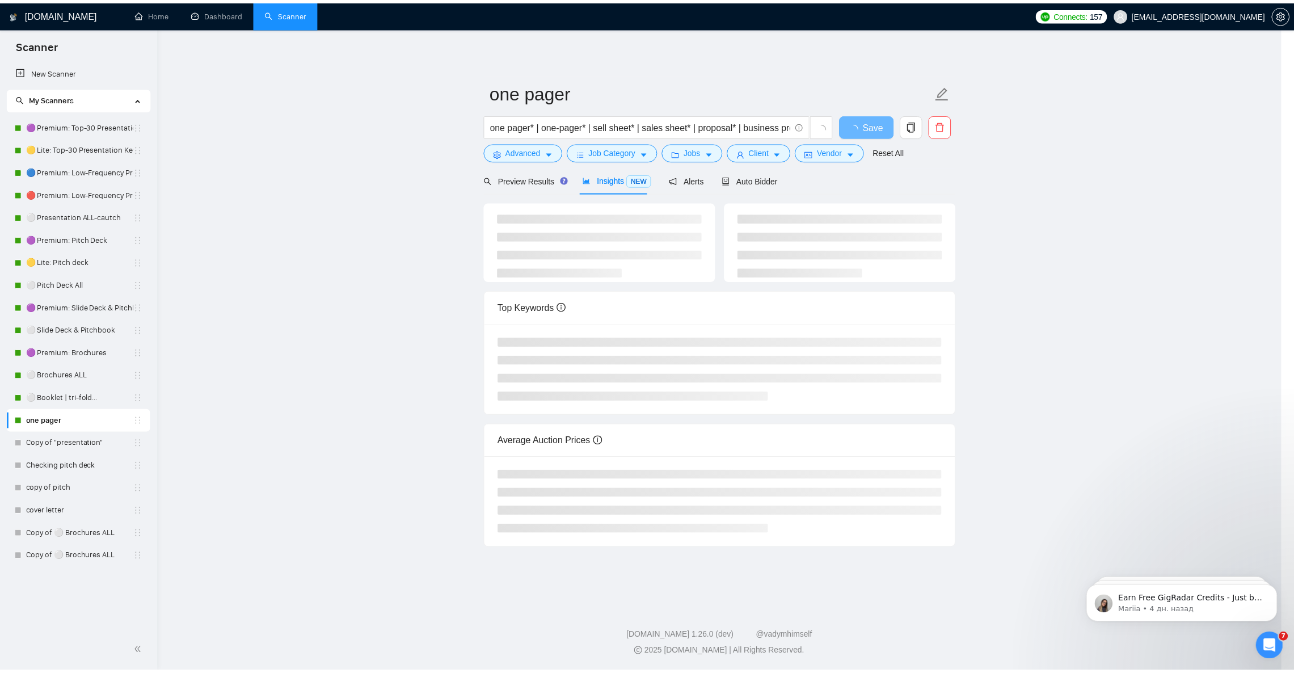
scroll to position [0, 0]
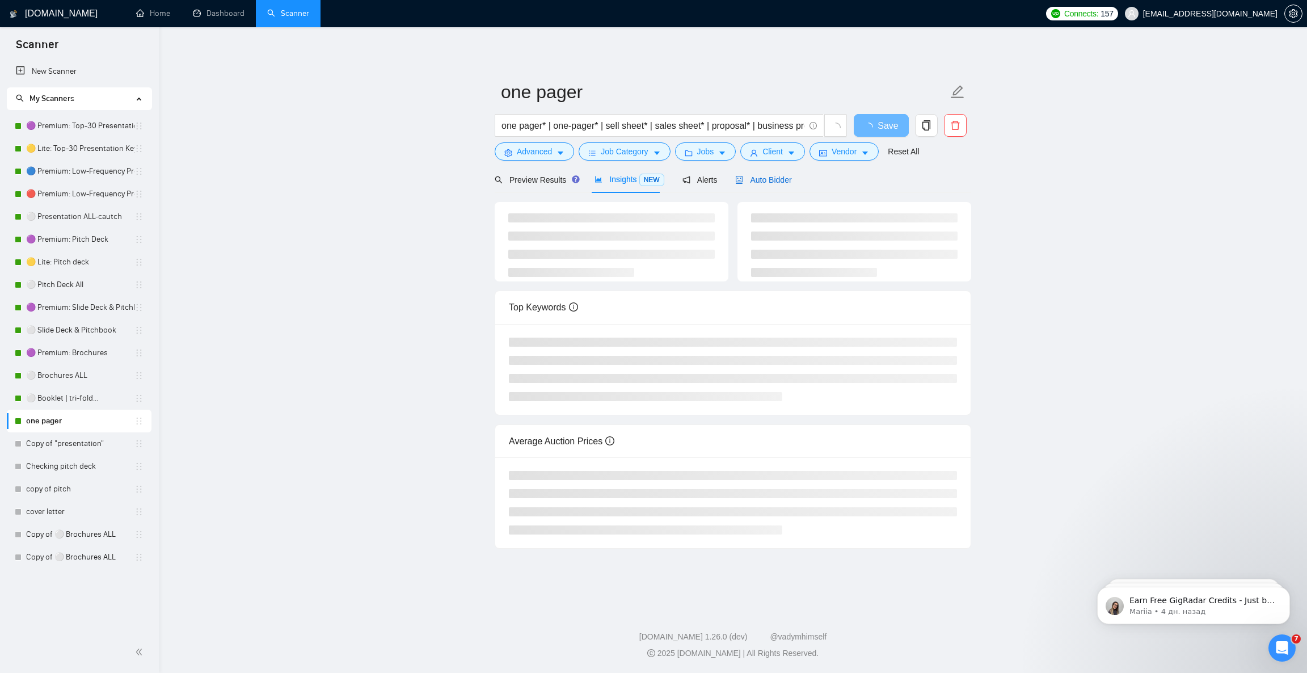
click at [761, 174] on div "Auto Bidder" at bounding box center [763, 180] width 56 height 12
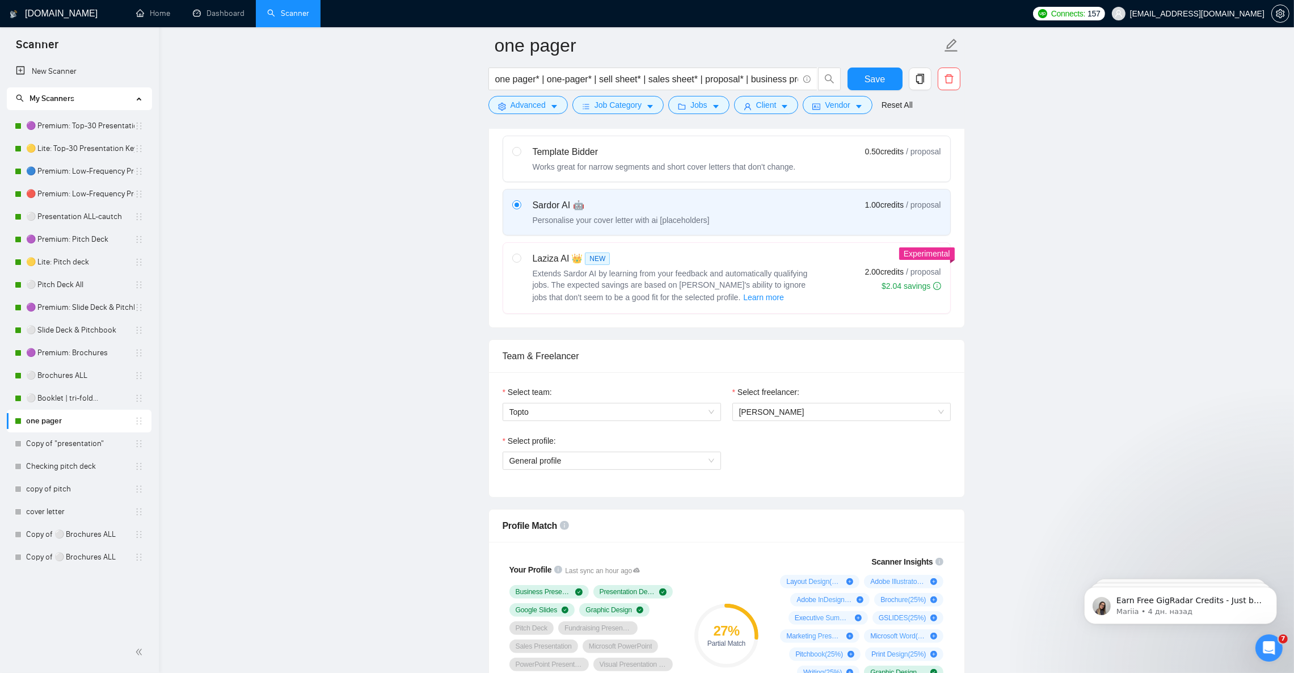
scroll to position [340, 0]
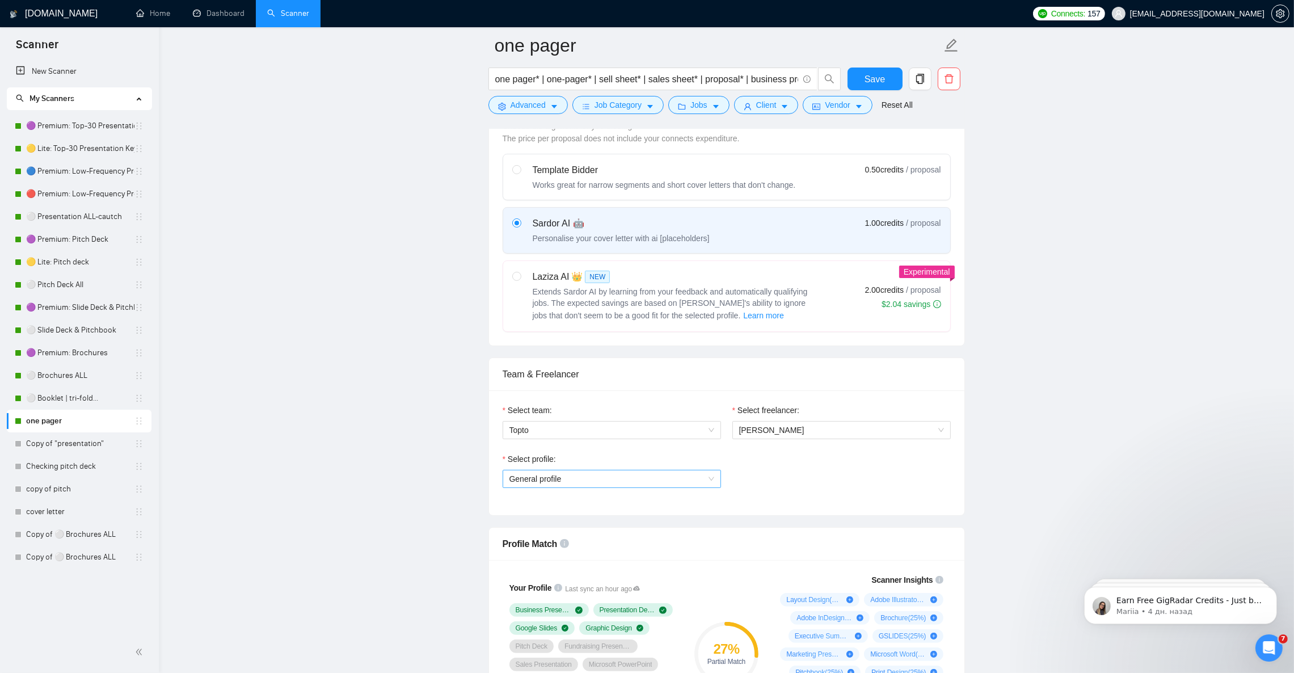
click at [630, 483] on span "General profile" at bounding box center [611, 478] width 205 height 17
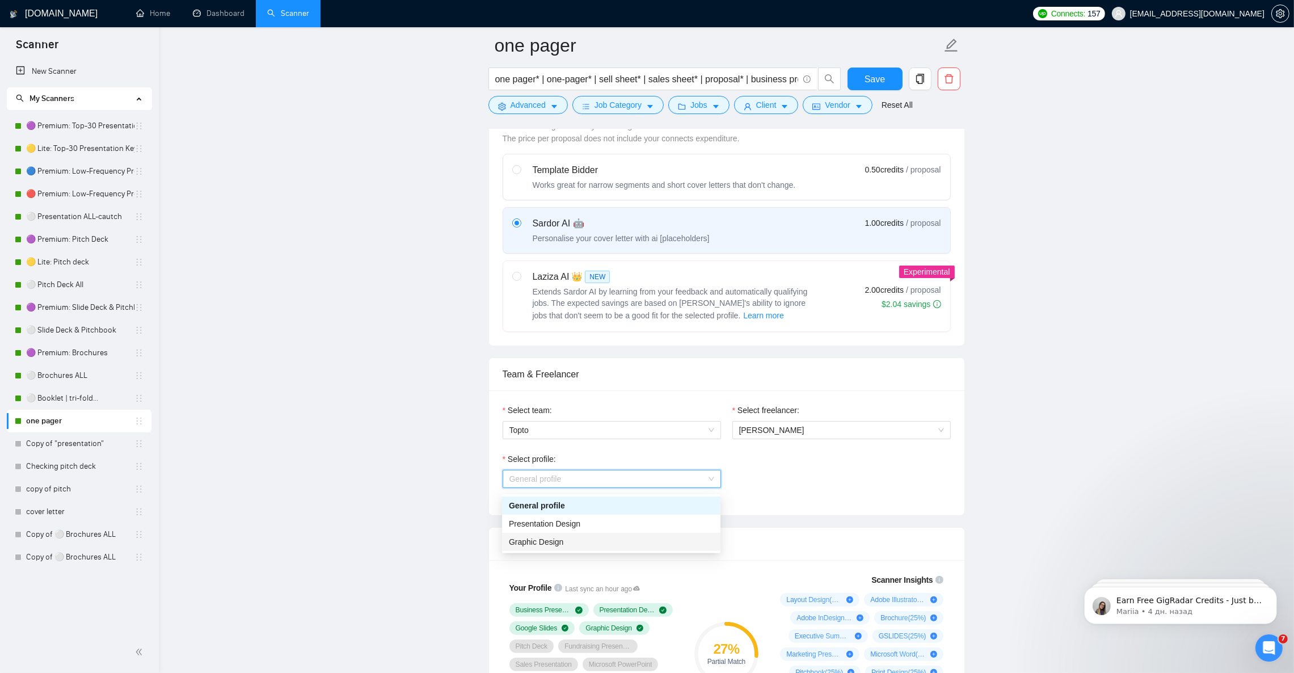
click at [581, 536] on div "Graphic Design" at bounding box center [611, 542] width 205 height 12
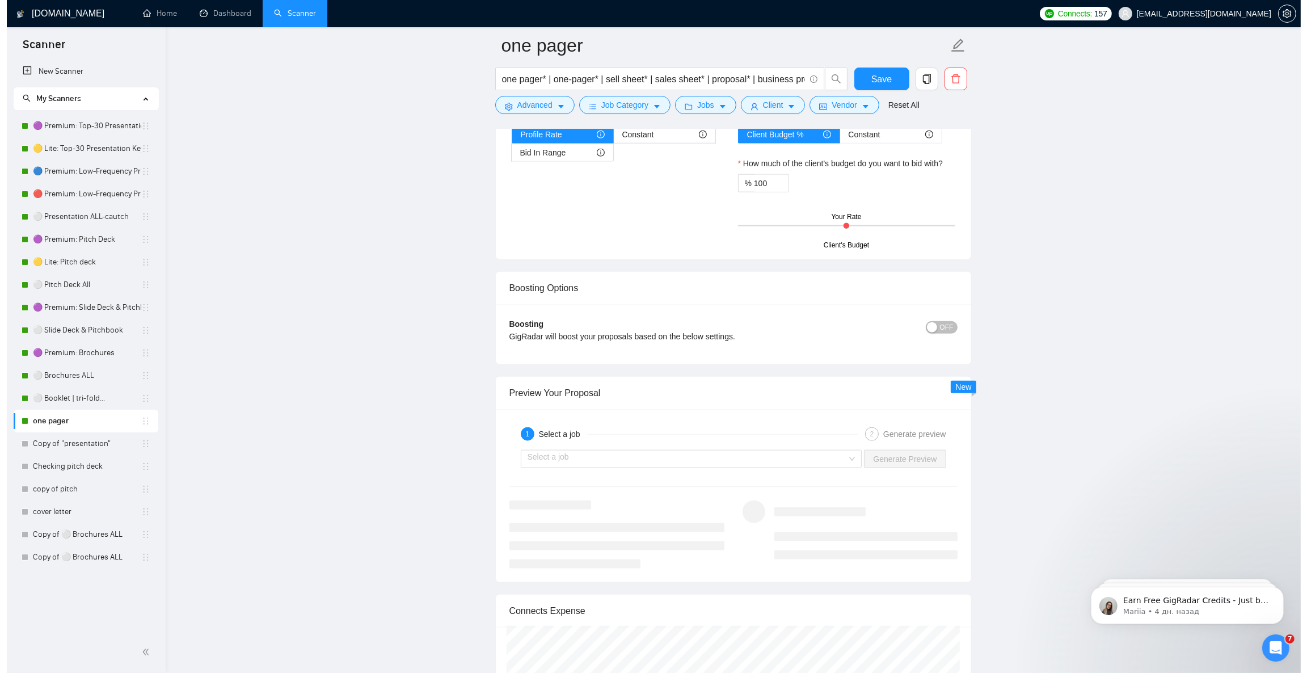
scroll to position [1701, 0]
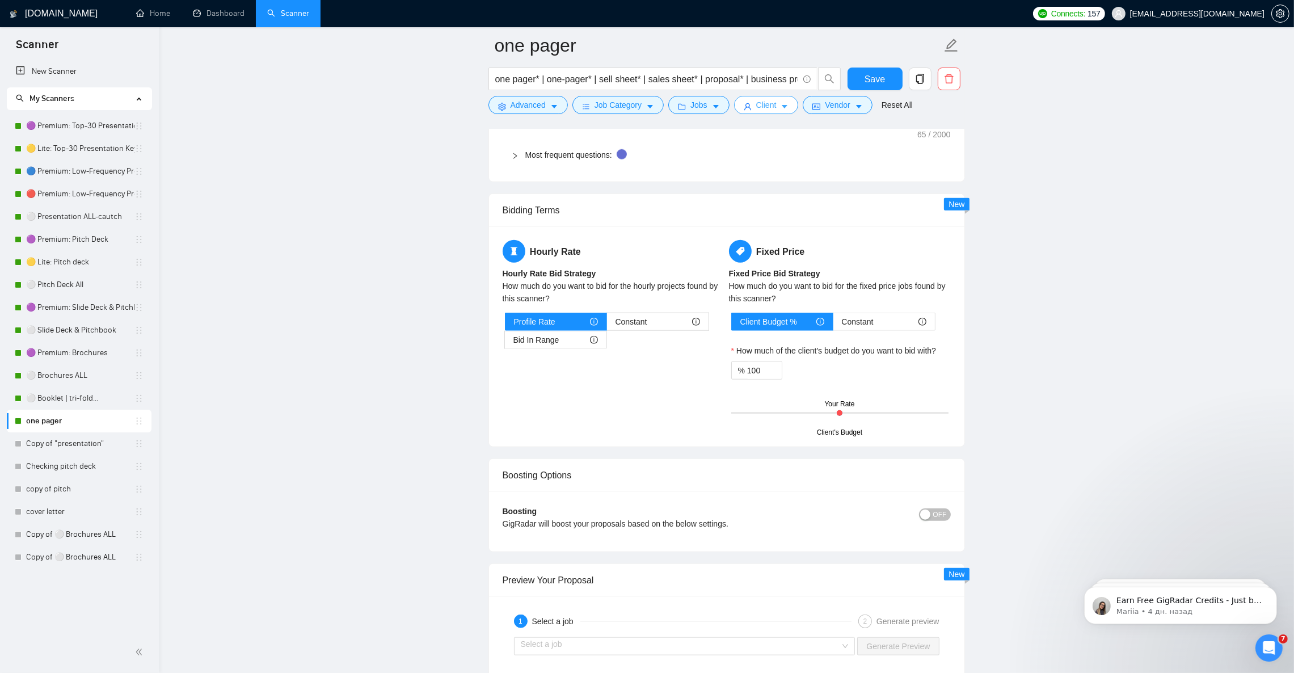
click at [771, 108] on span "Client" at bounding box center [766, 105] width 20 height 12
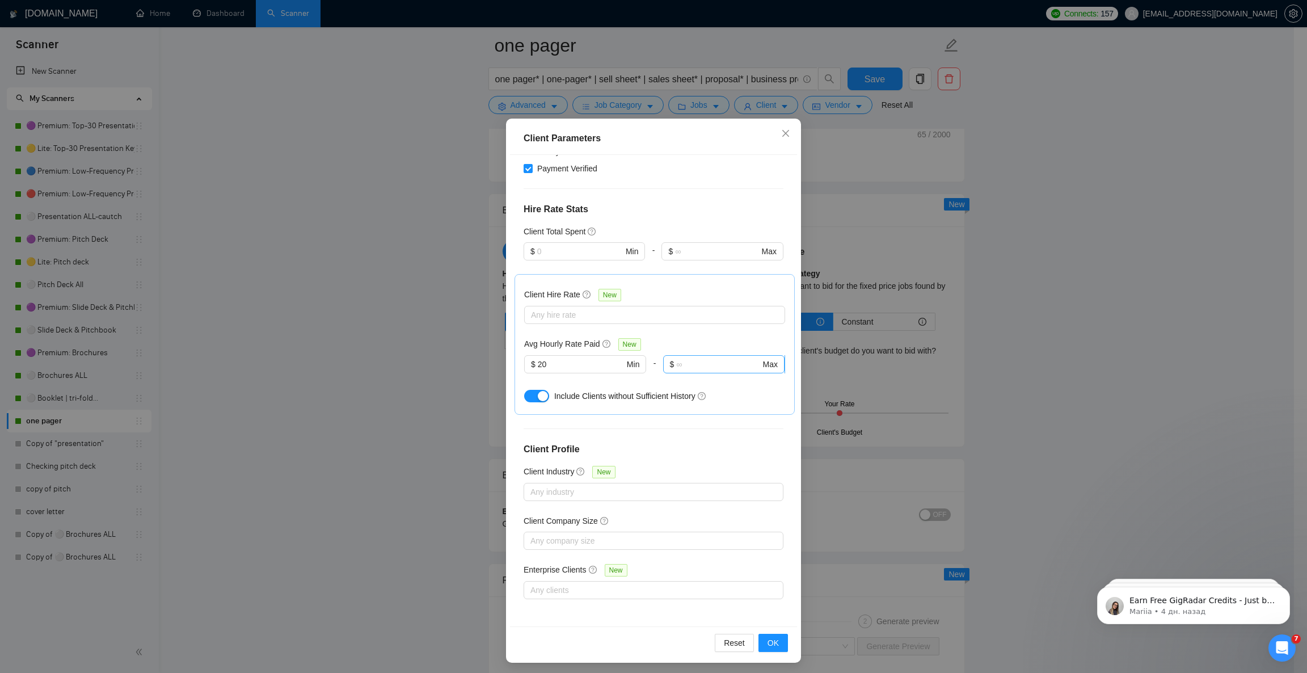
scroll to position [39, 0]
click at [781, 127] on icon "close" at bounding box center [785, 130] width 9 height 9
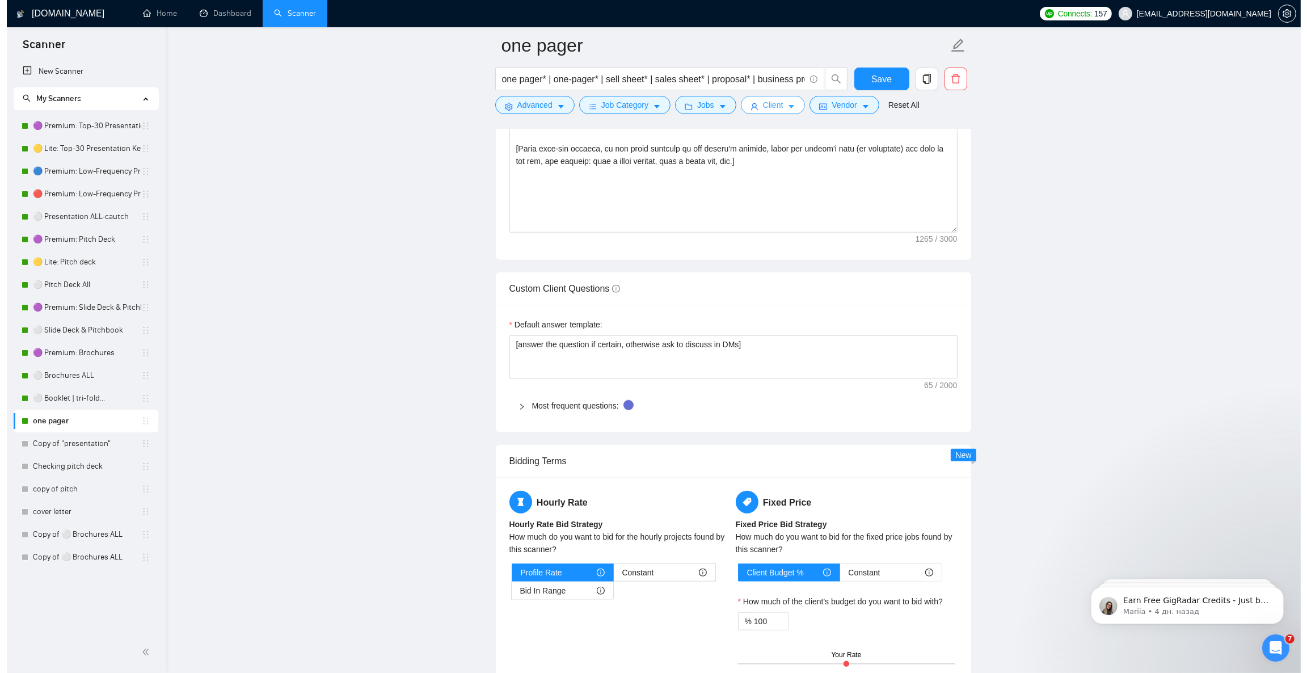
scroll to position [1447, 0]
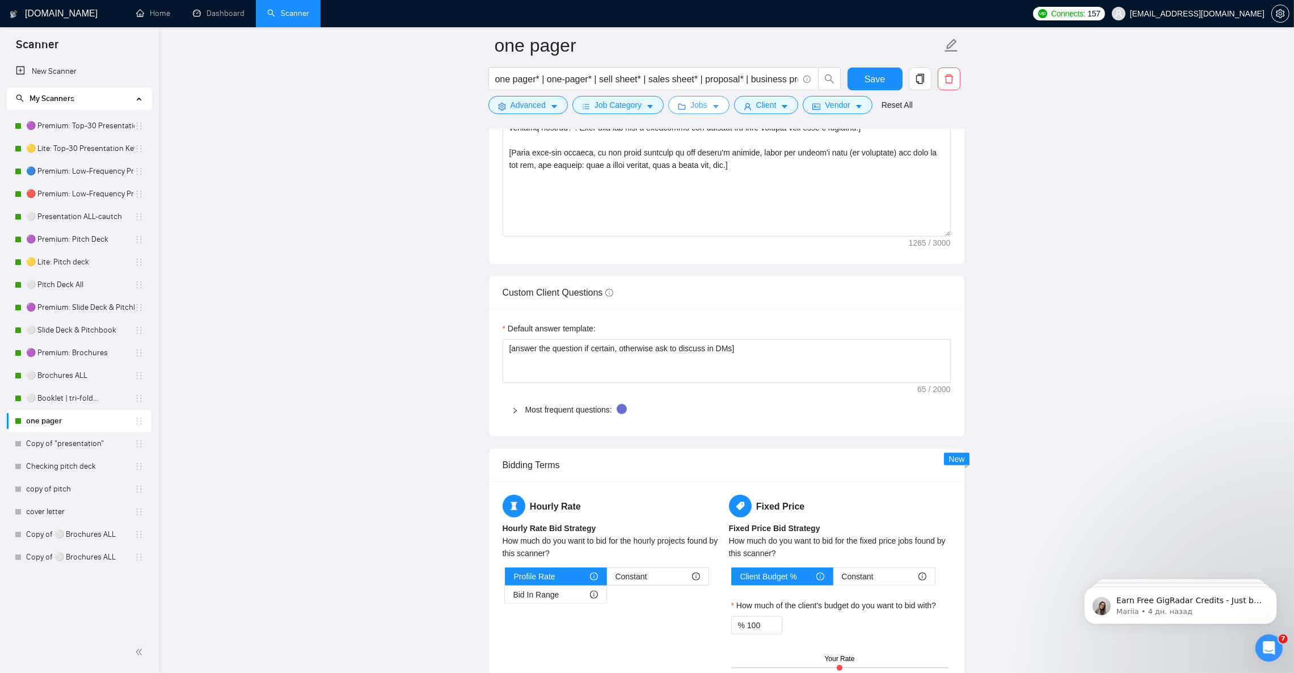
click at [698, 109] on span "Jobs" at bounding box center [698, 105] width 17 height 12
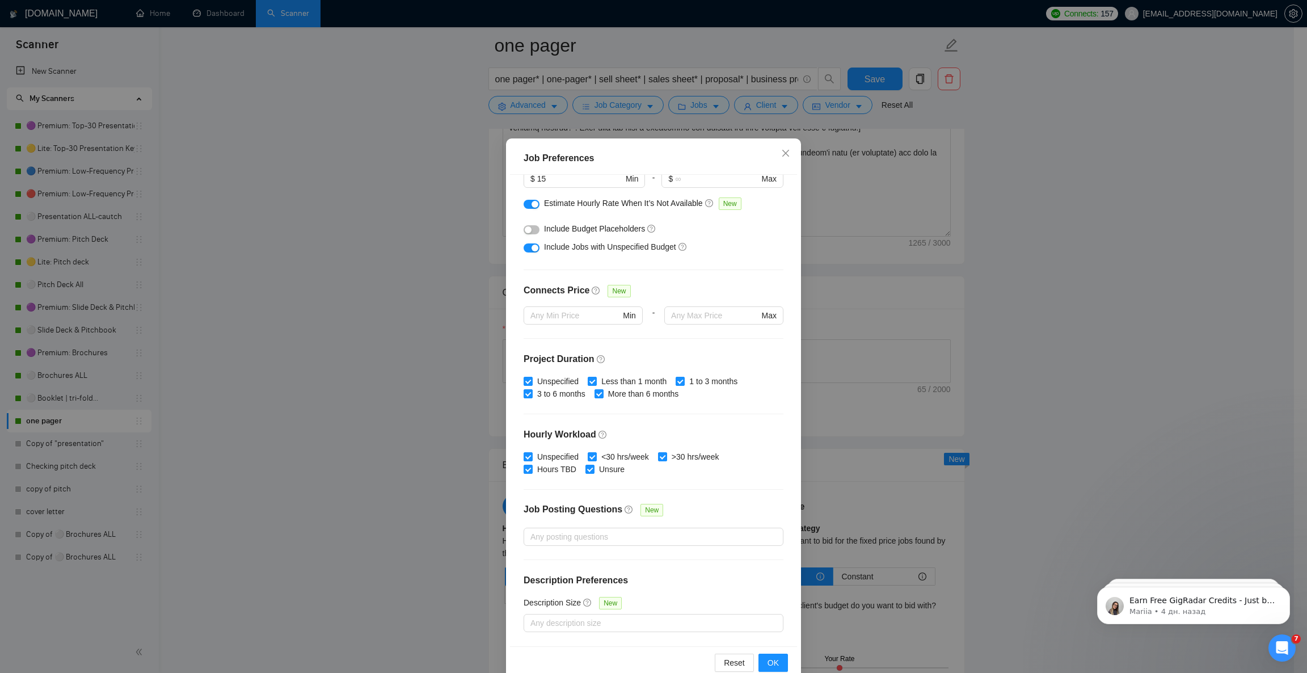
scroll to position [39, 0]
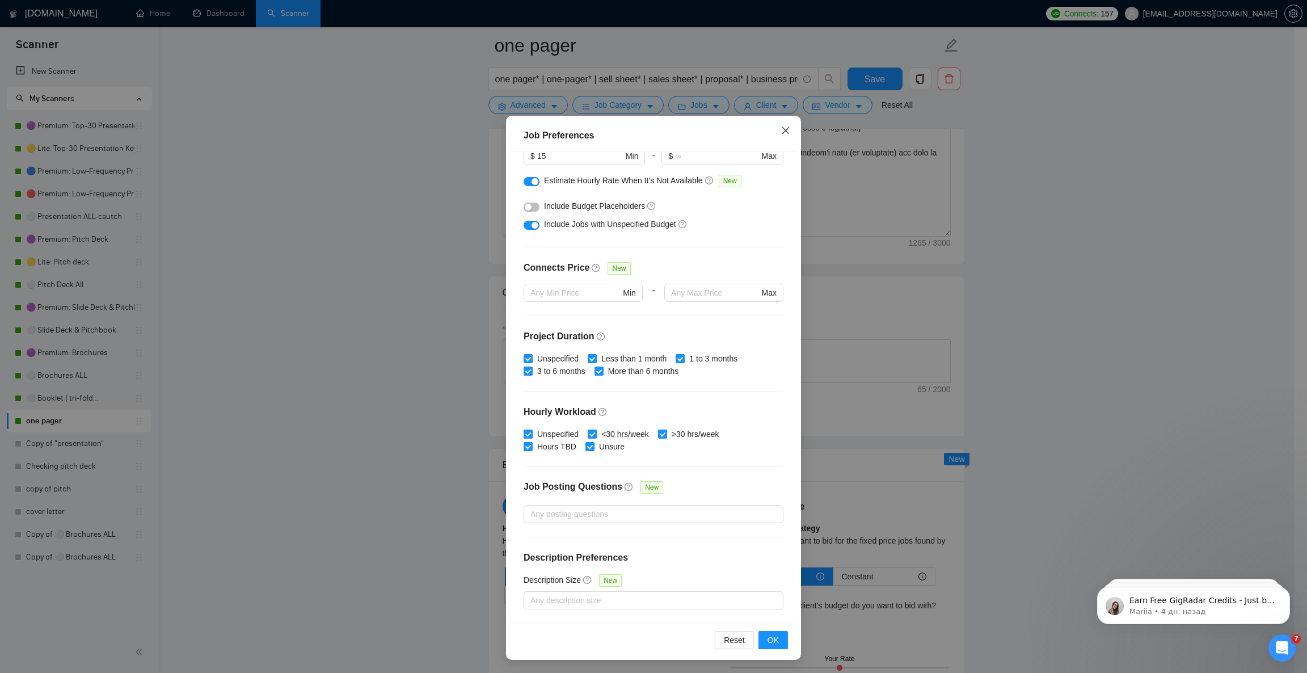
click at [782, 130] on icon "close" at bounding box center [785, 130] width 9 height 9
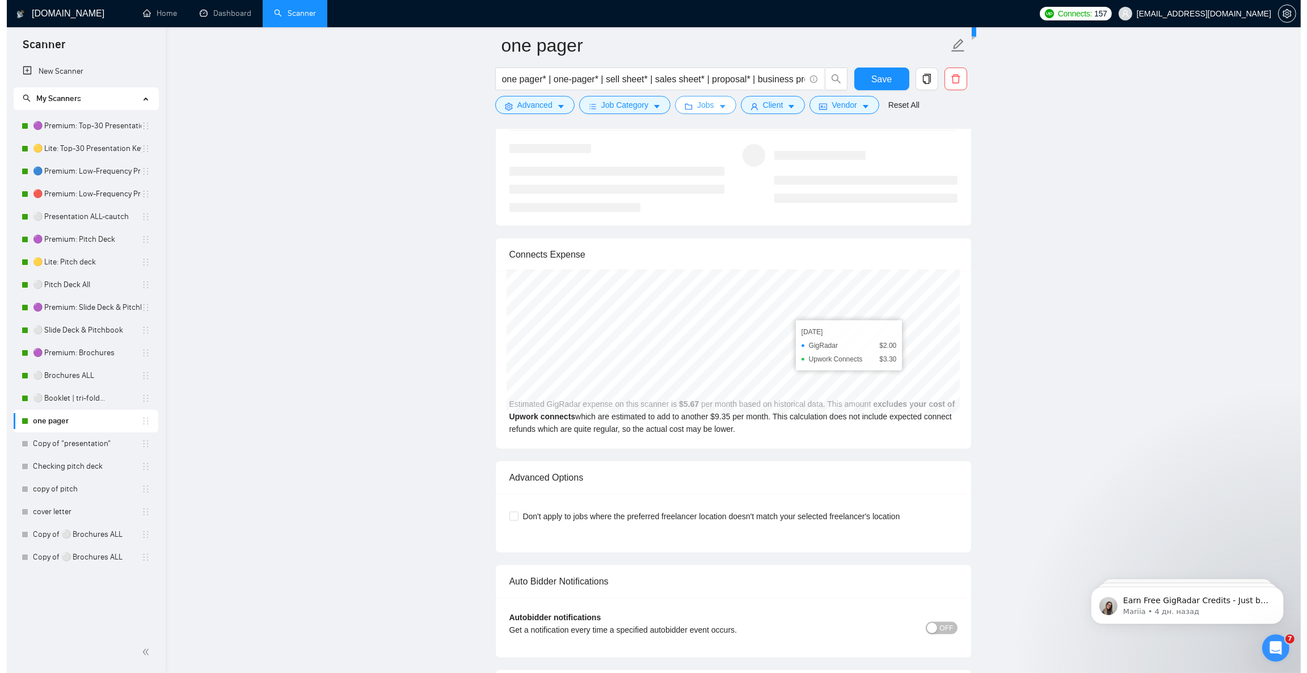
scroll to position [2212, 0]
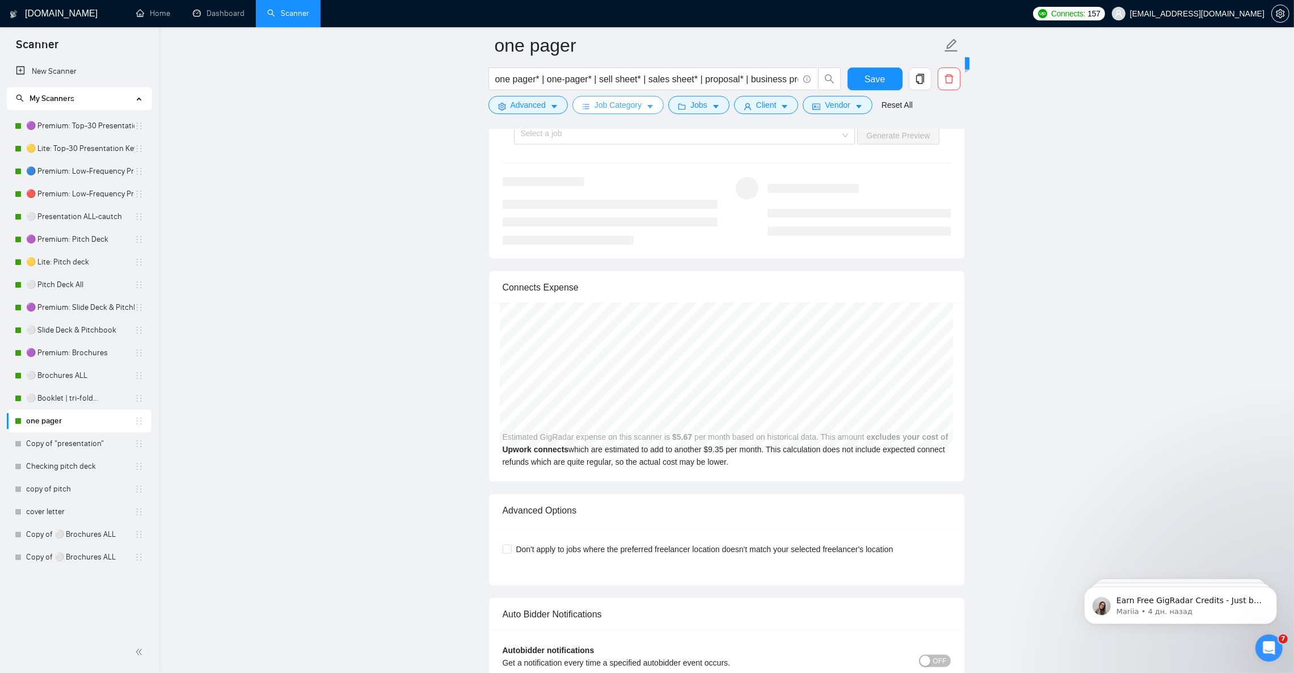
click at [648, 107] on icon "caret-down" at bounding box center [650, 107] width 6 height 3
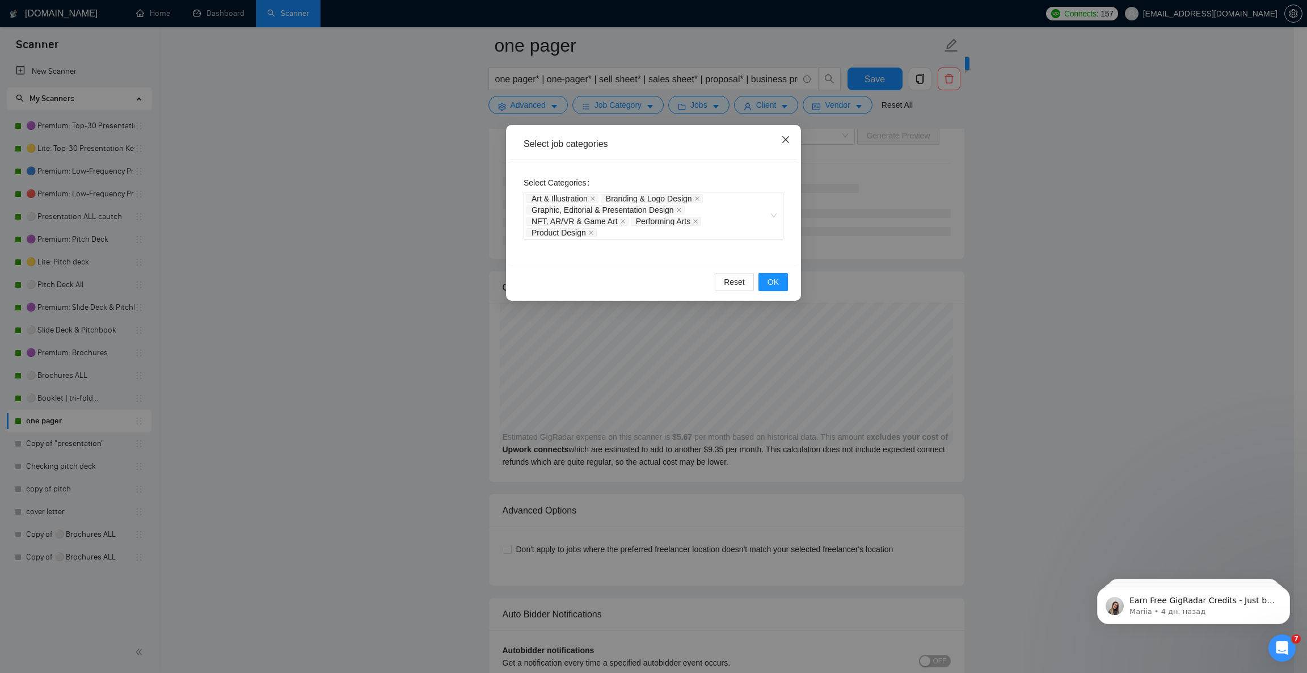
click at [788, 138] on icon "close" at bounding box center [785, 139] width 9 height 9
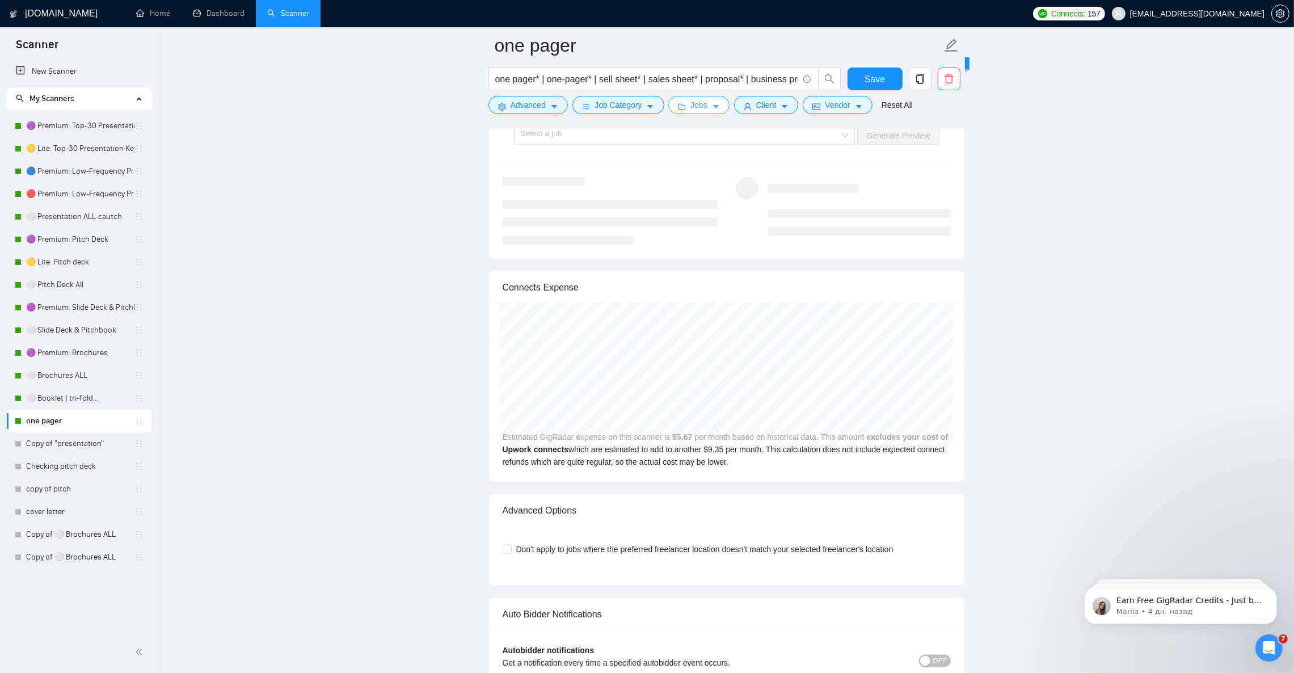
click at [703, 104] on span "Jobs" at bounding box center [698, 105] width 17 height 12
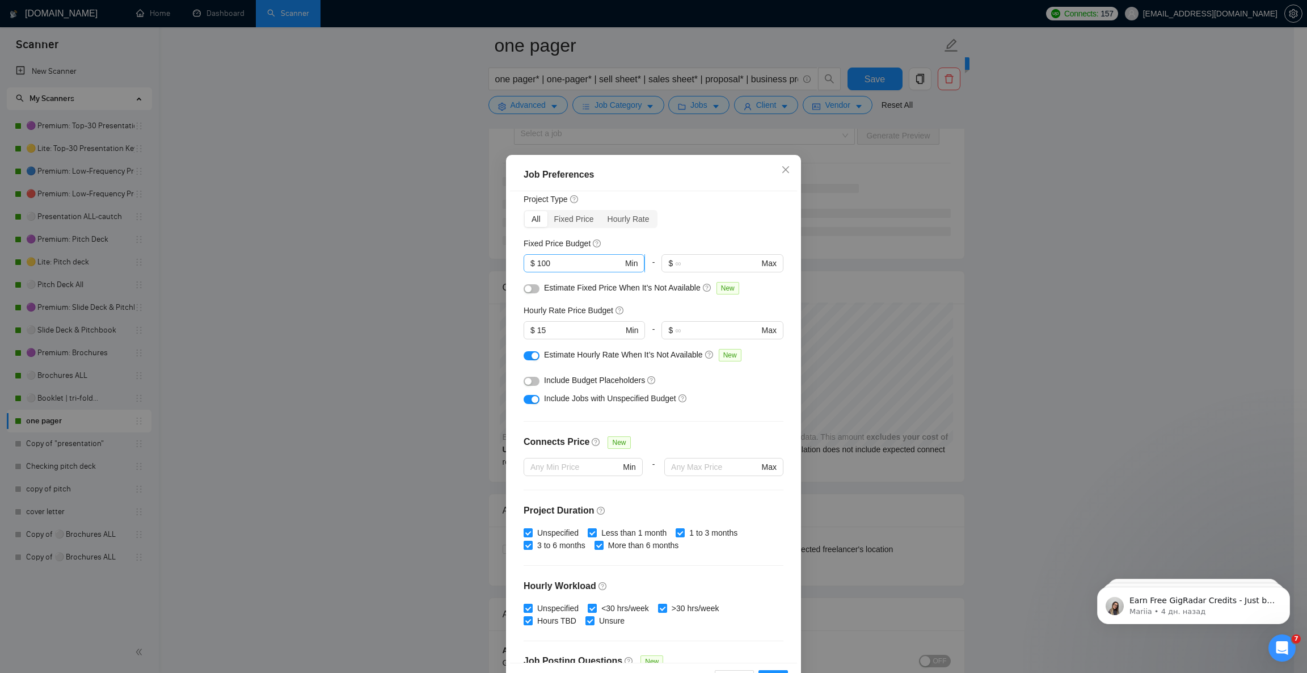
scroll to position [1, 0]
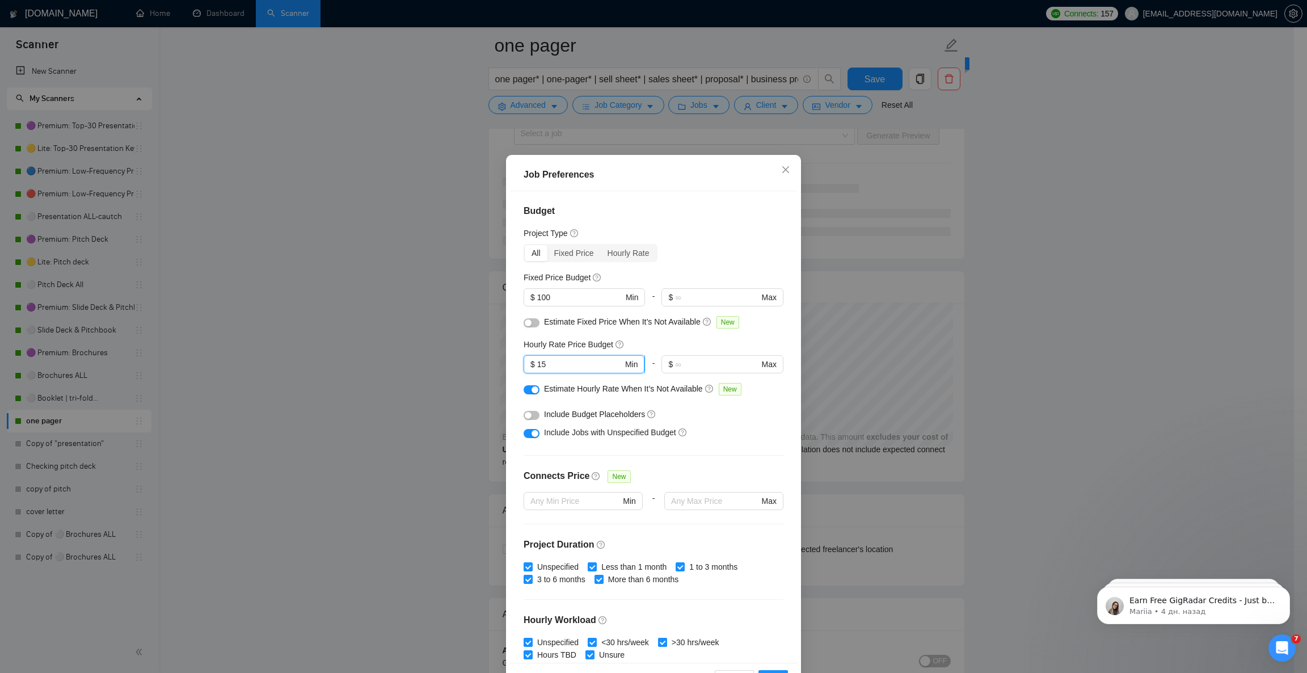
drag, startPoint x: 537, startPoint y: 364, endPoint x: 518, endPoint y: 366, distance: 18.8
click at [524, 366] on span "$ 15 Min" at bounding box center [584, 364] width 121 height 18
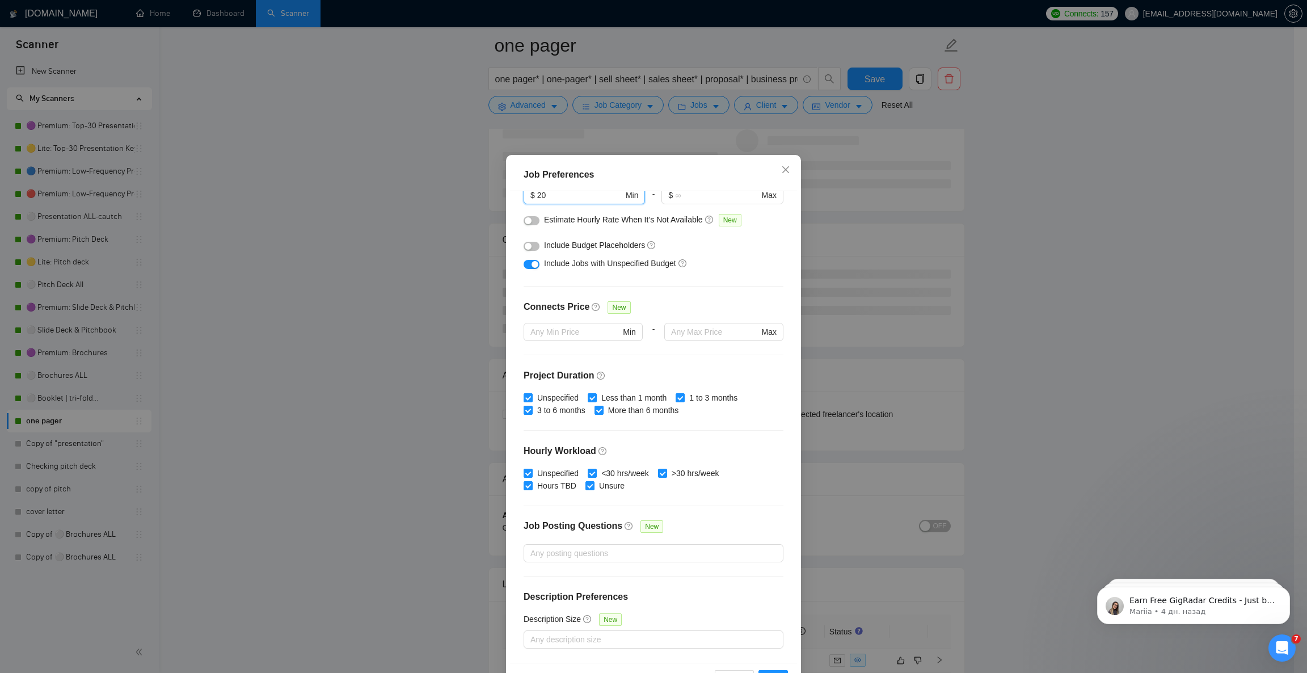
scroll to position [39, 0]
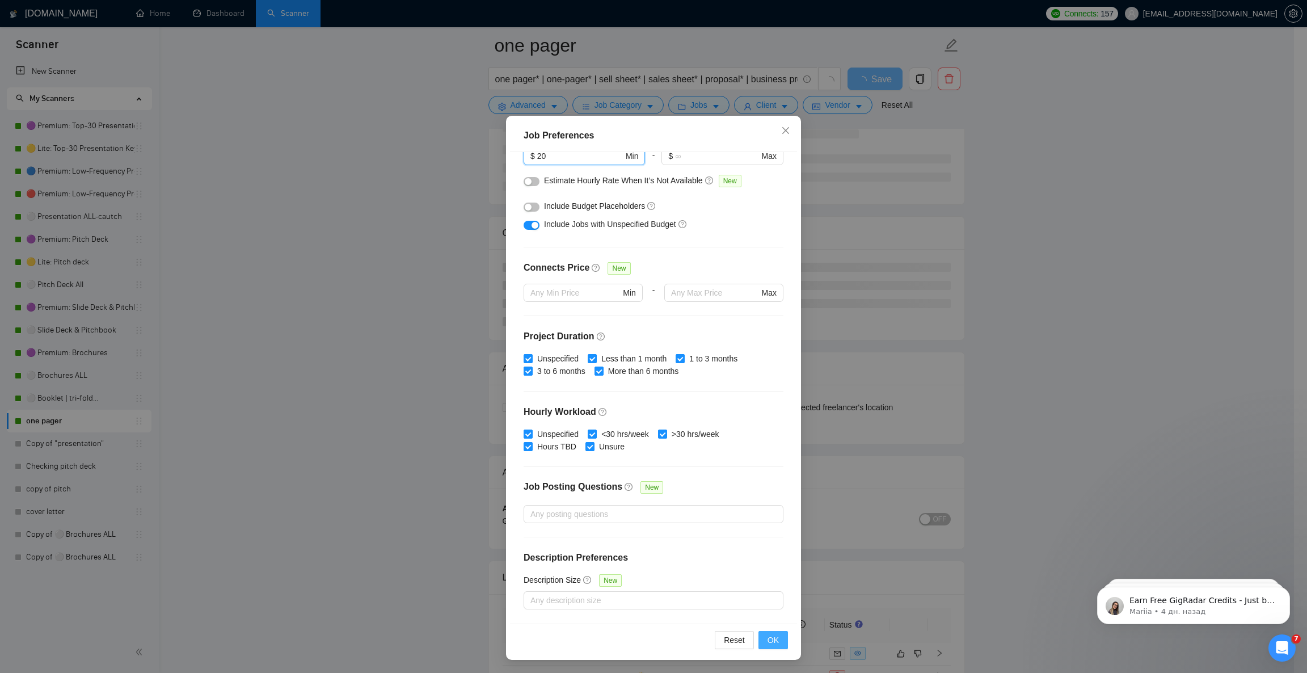
type input "20"
click at [768, 639] on span "OK" at bounding box center [773, 640] width 11 height 12
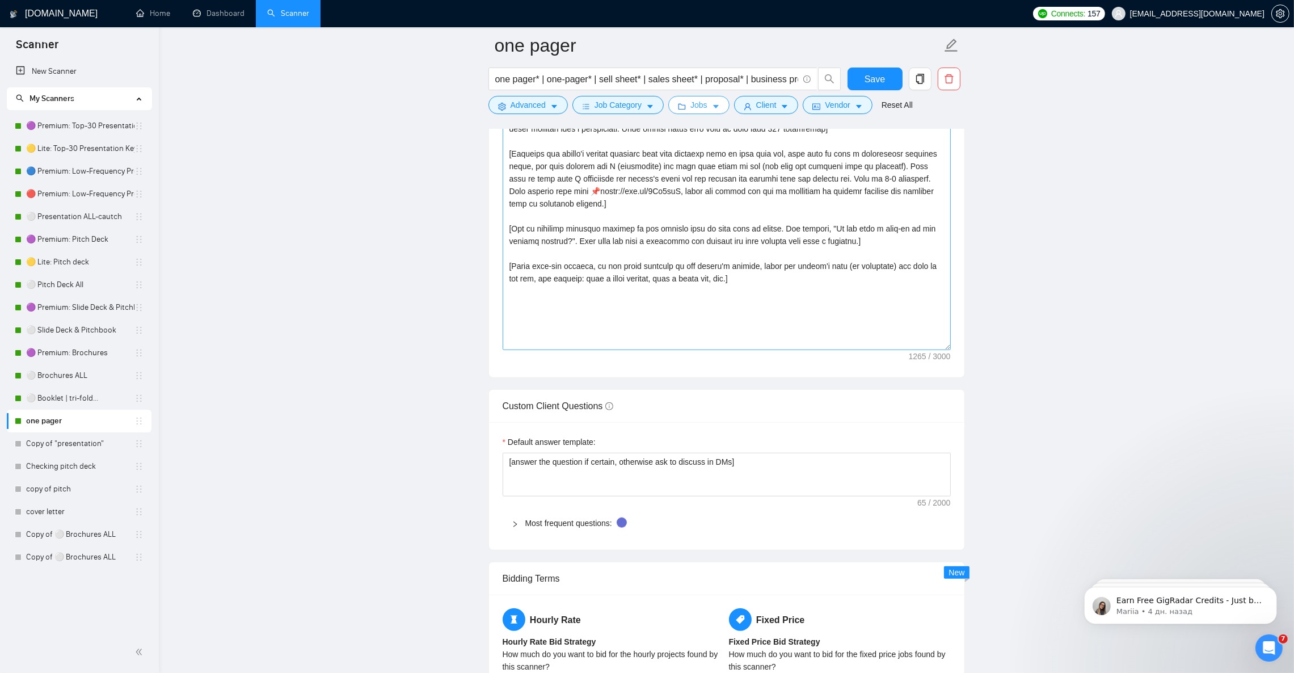
scroll to position [1276, 0]
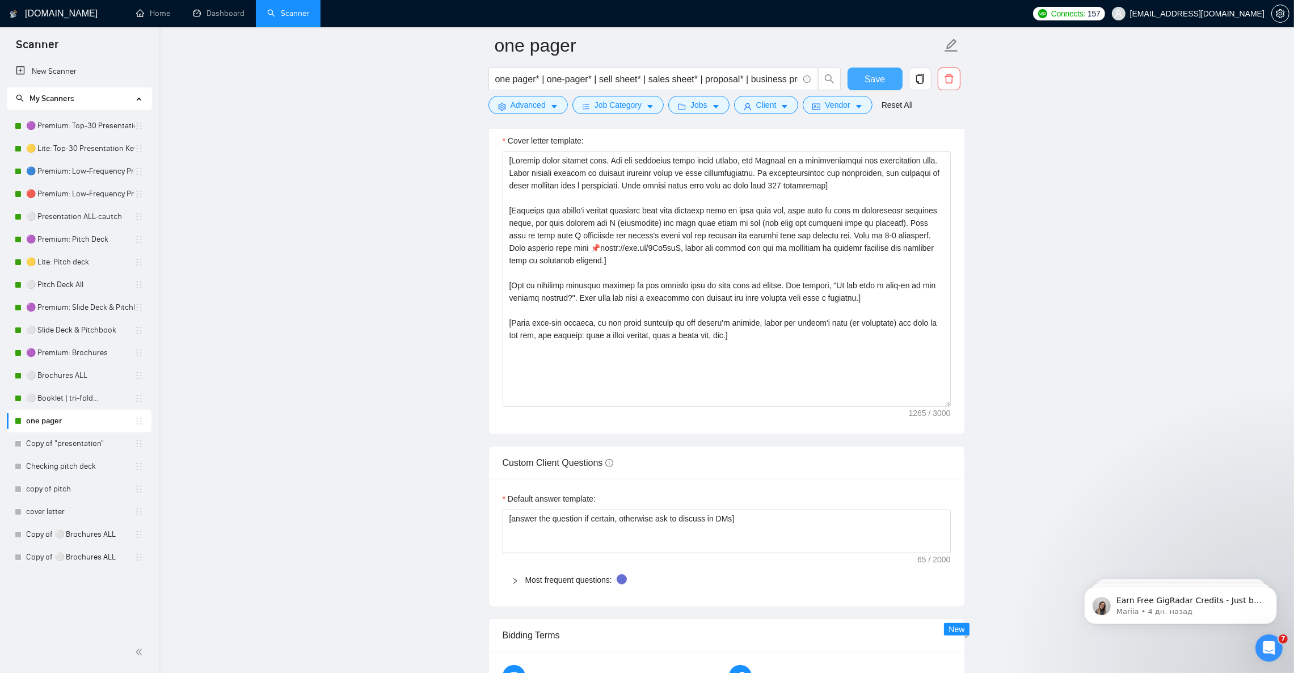
click at [866, 77] on span "Save" at bounding box center [875, 79] width 20 height 14
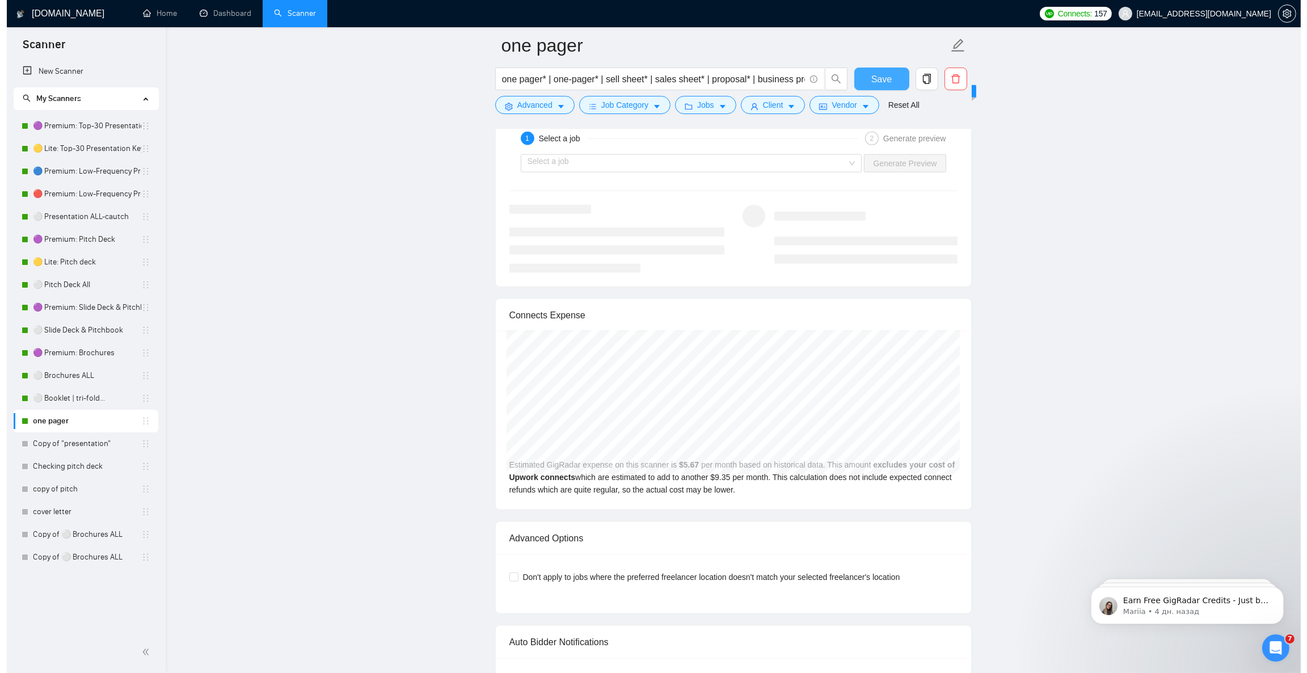
scroll to position [2212, 0]
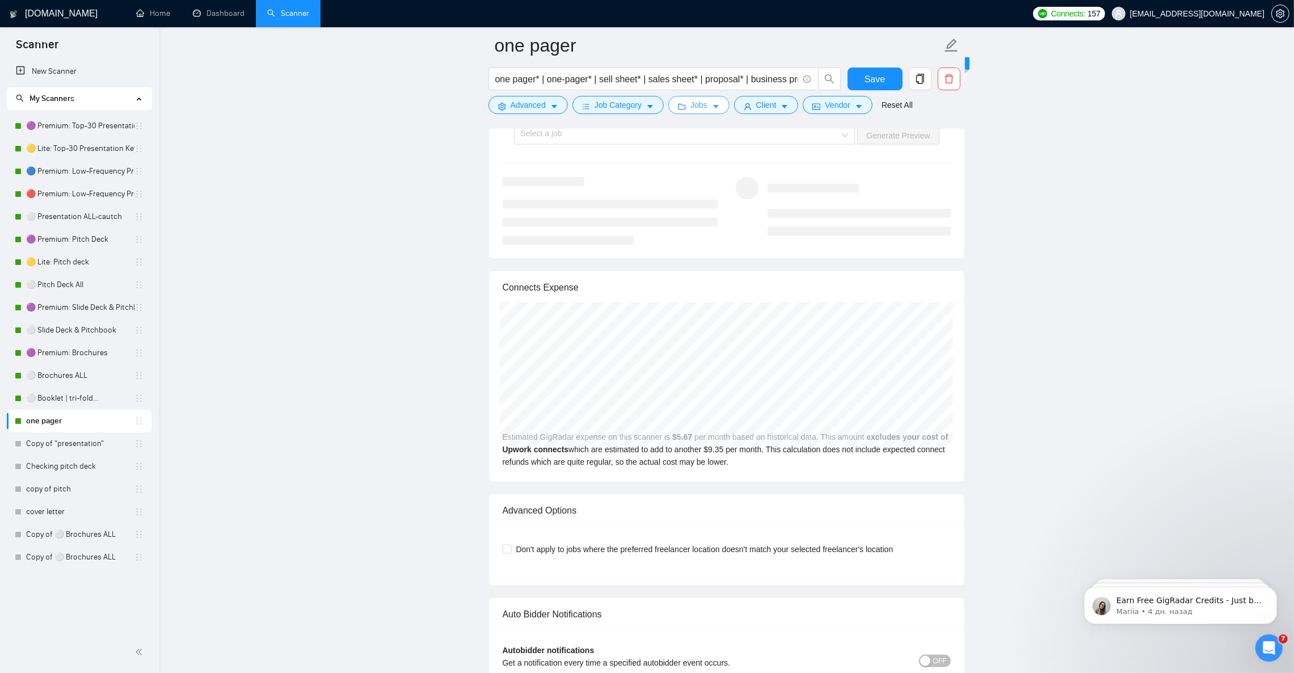
click at [707, 112] on button "Jobs" at bounding box center [698, 105] width 61 height 18
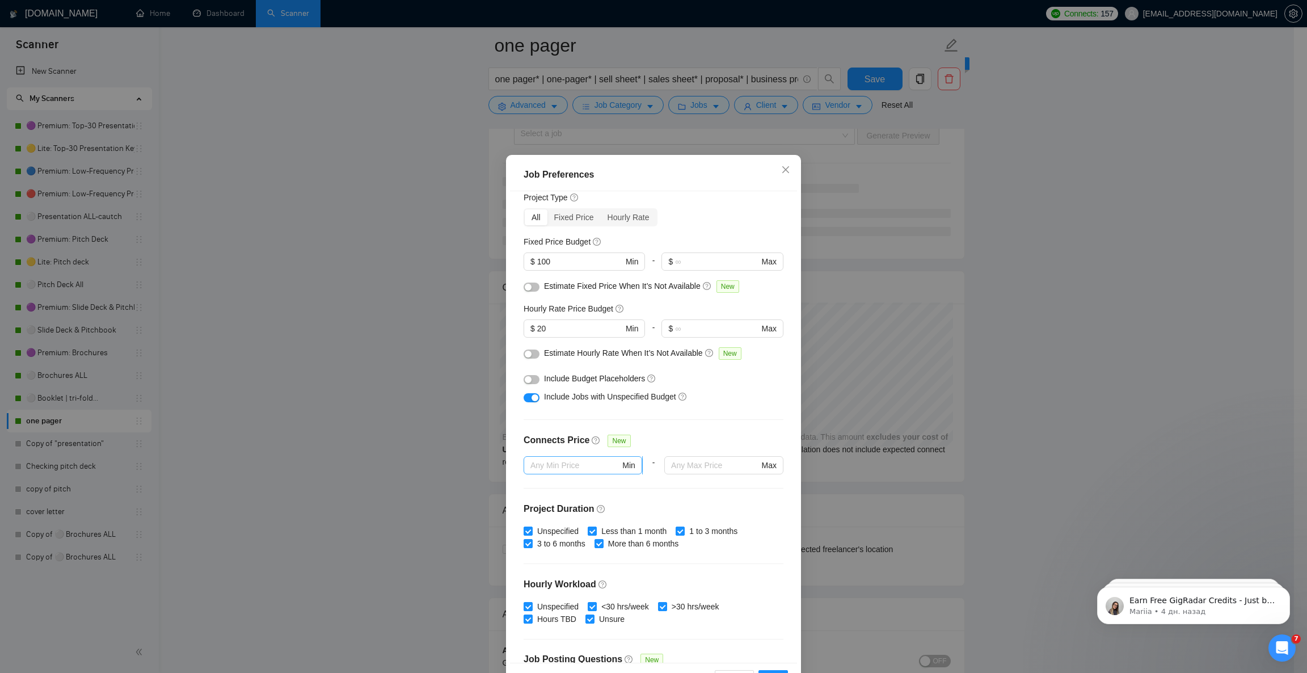
scroll to position [0, 0]
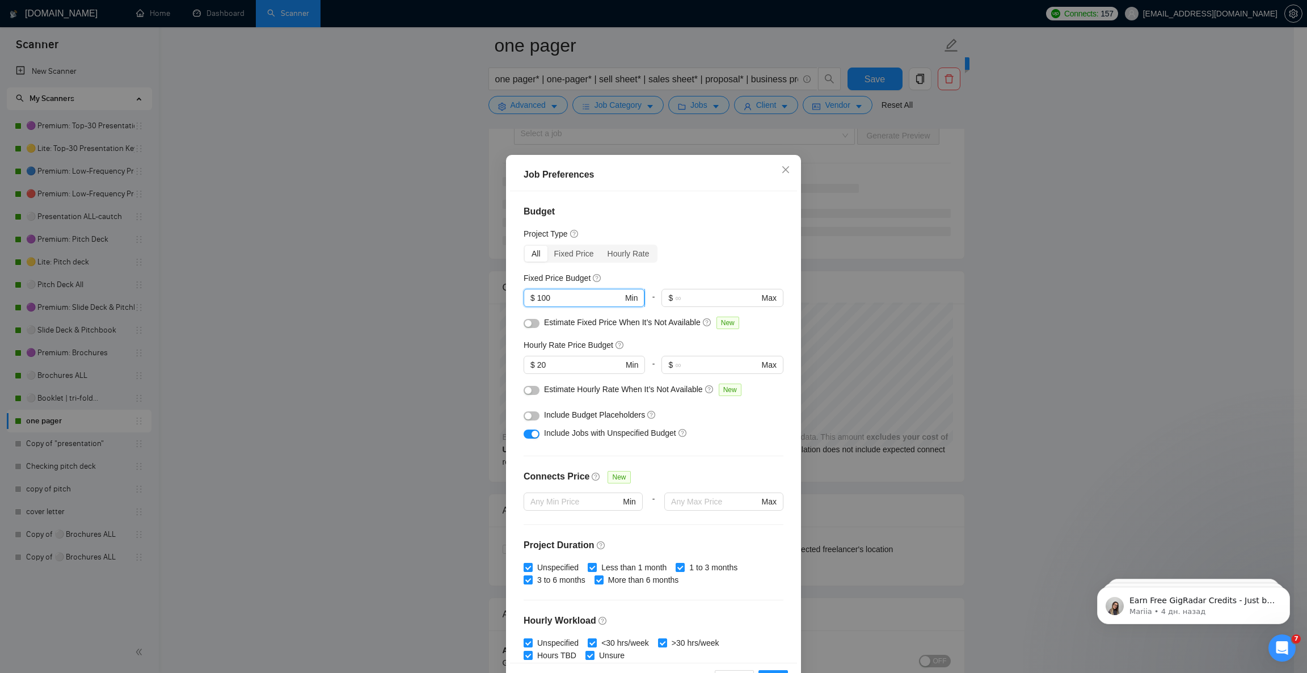
click at [537, 297] on input "100" at bounding box center [580, 298] width 86 height 12
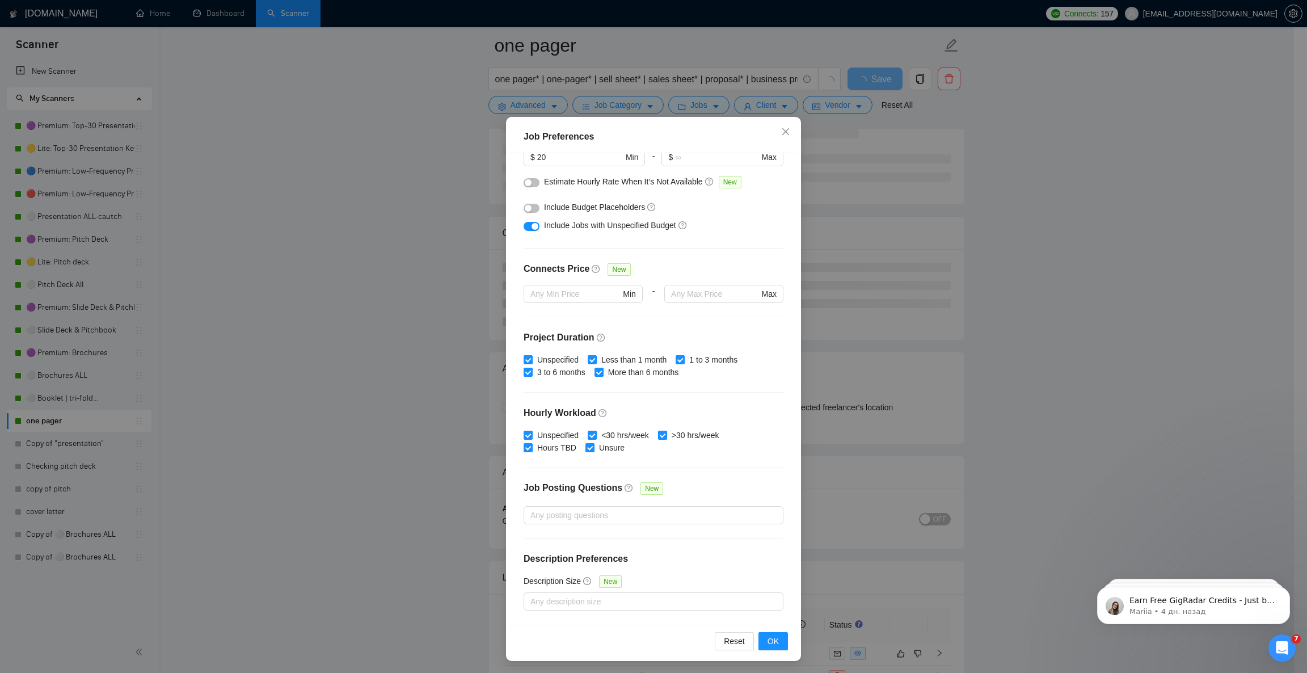
scroll to position [39, 0]
type input "150"
click at [768, 642] on span "OK" at bounding box center [773, 640] width 11 height 12
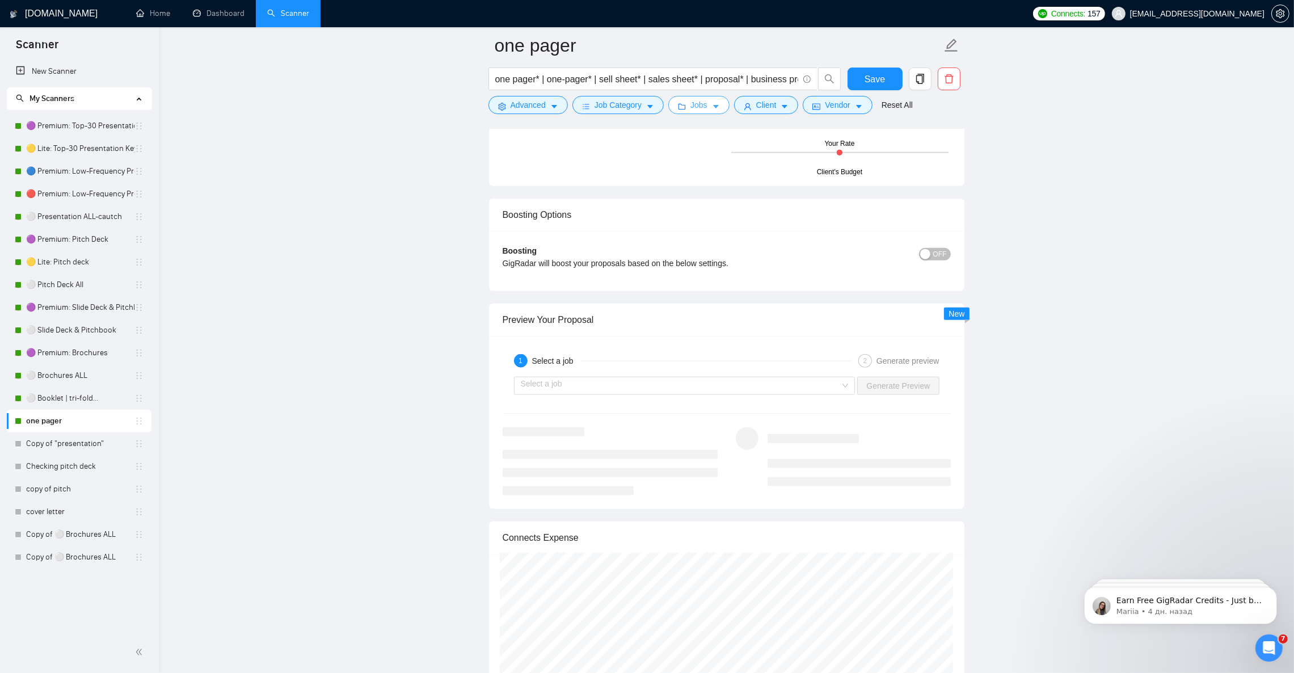
scroll to position [1957, 0]
click at [944, 265] on span "OFF" at bounding box center [940, 259] width 14 height 12
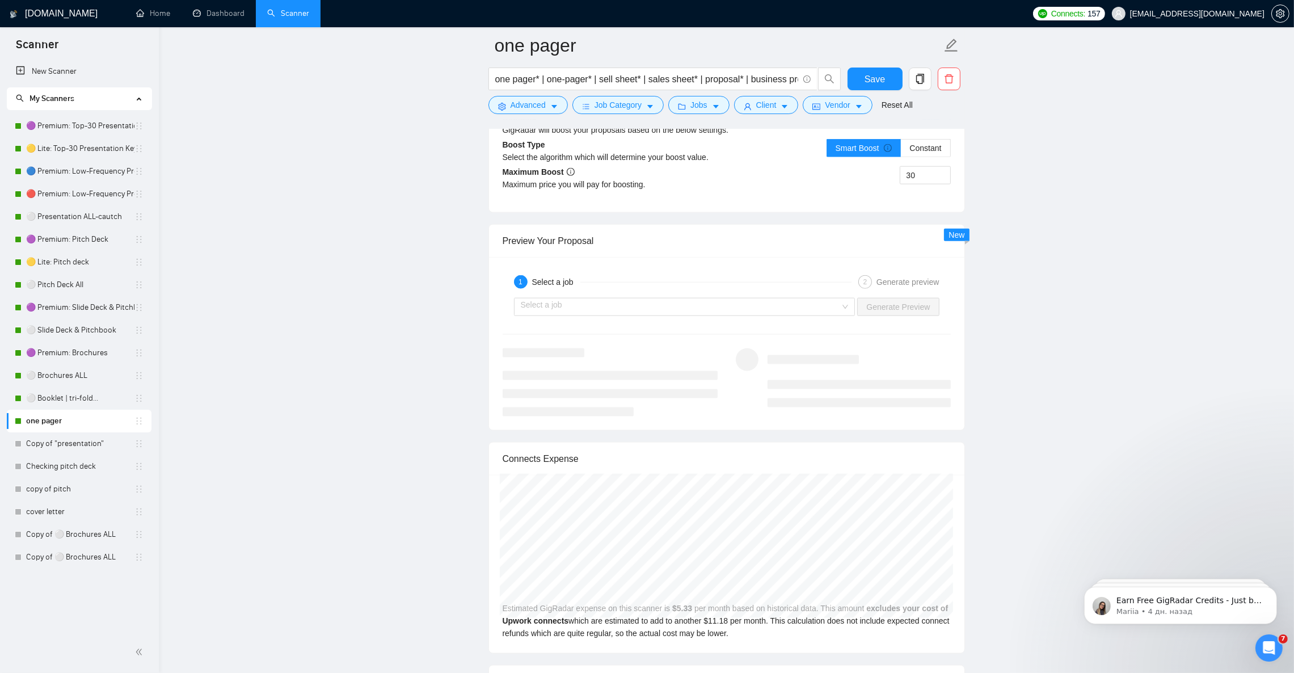
scroll to position [2042, 0]
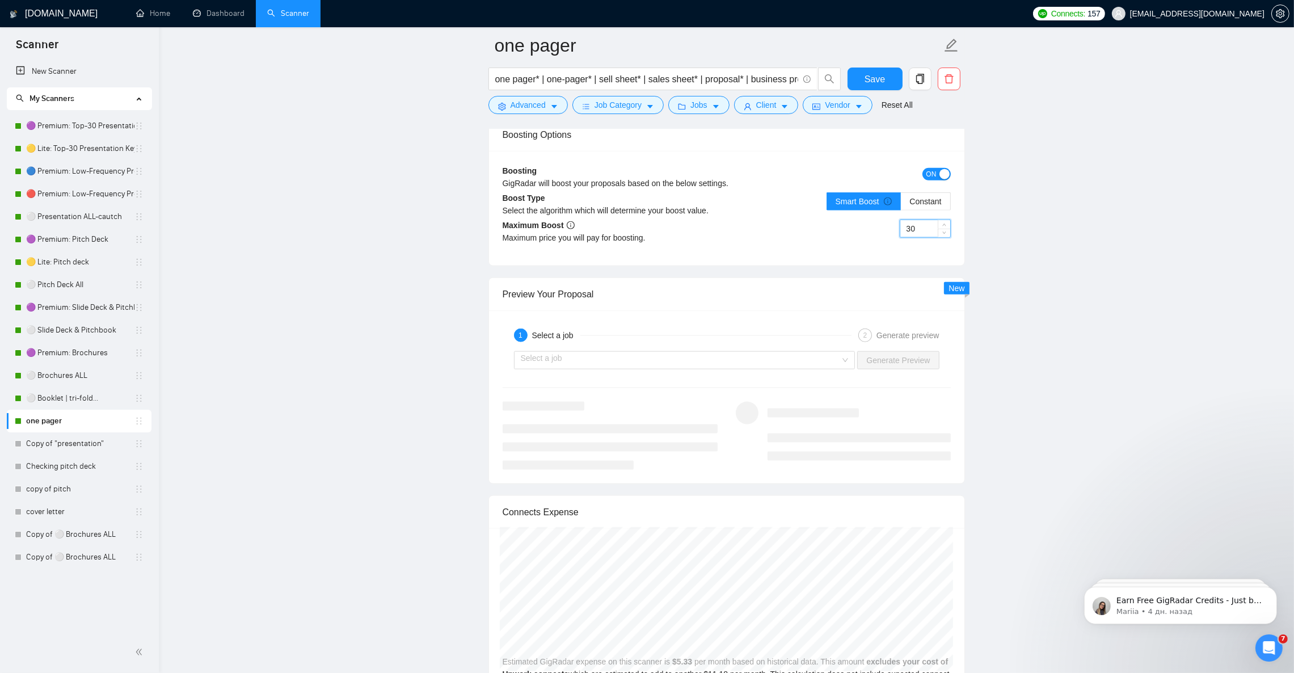
click at [907, 237] on input "30" at bounding box center [925, 228] width 50 height 17
drag, startPoint x: 920, startPoint y: 241, endPoint x: 889, endPoint y: 247, distance: 30.6
click at [893, 241] on div "30" at bounding box center [839, 236] width 224 height 32
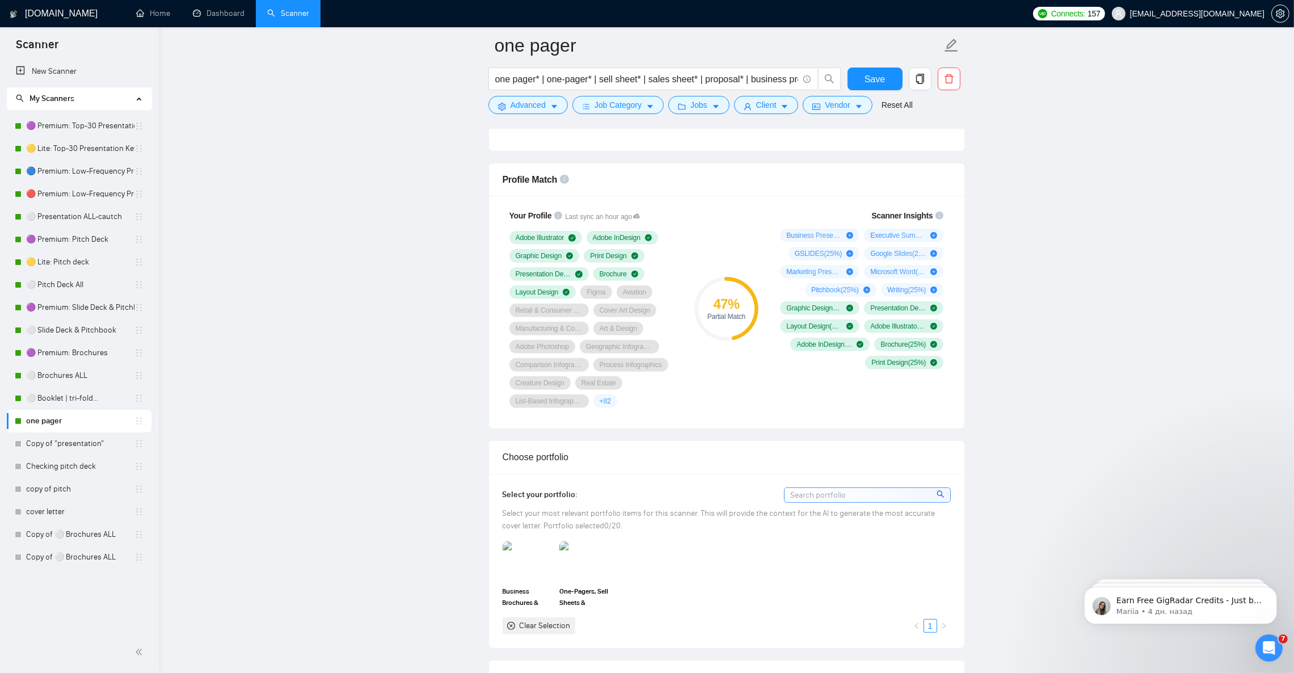
scroll to position [681, 0]
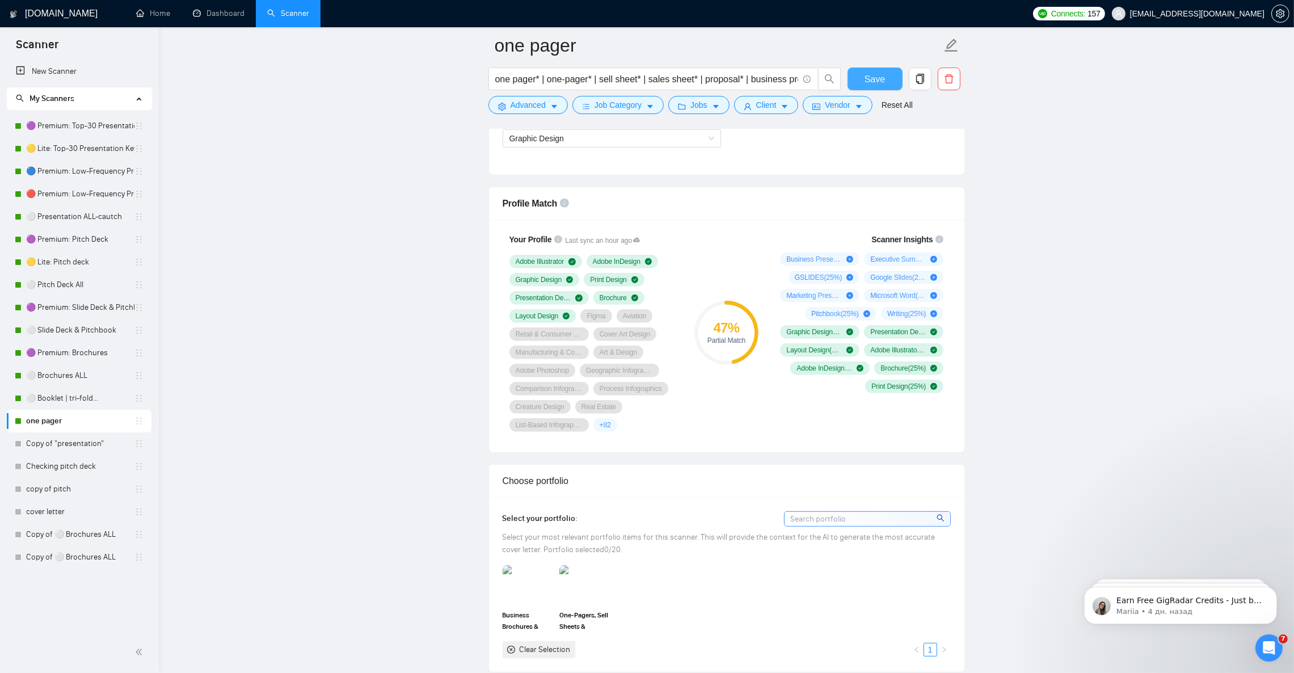
type input "25"
click at [883, 73] on span "Save" at bounding box center [875, 79] width 20 height 14
click at [590, 604] on img at bounding box center [584, 584] width 48 height 37
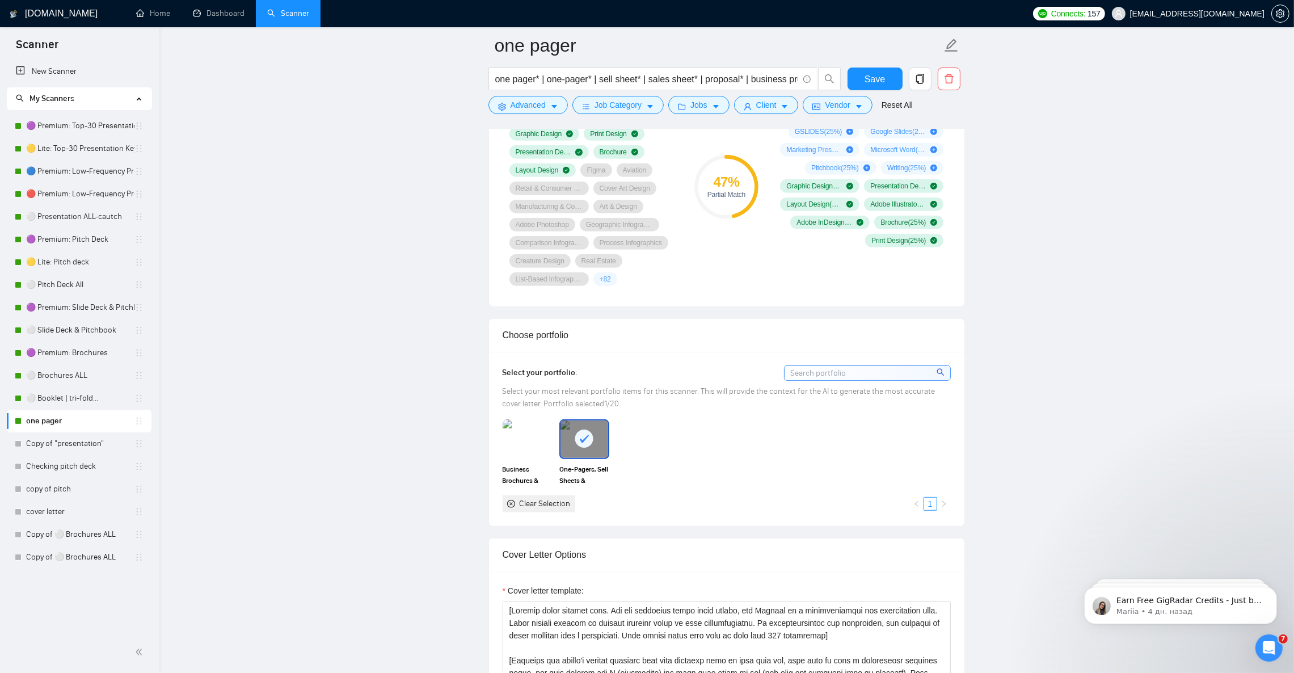
scroll to position [850, 0]
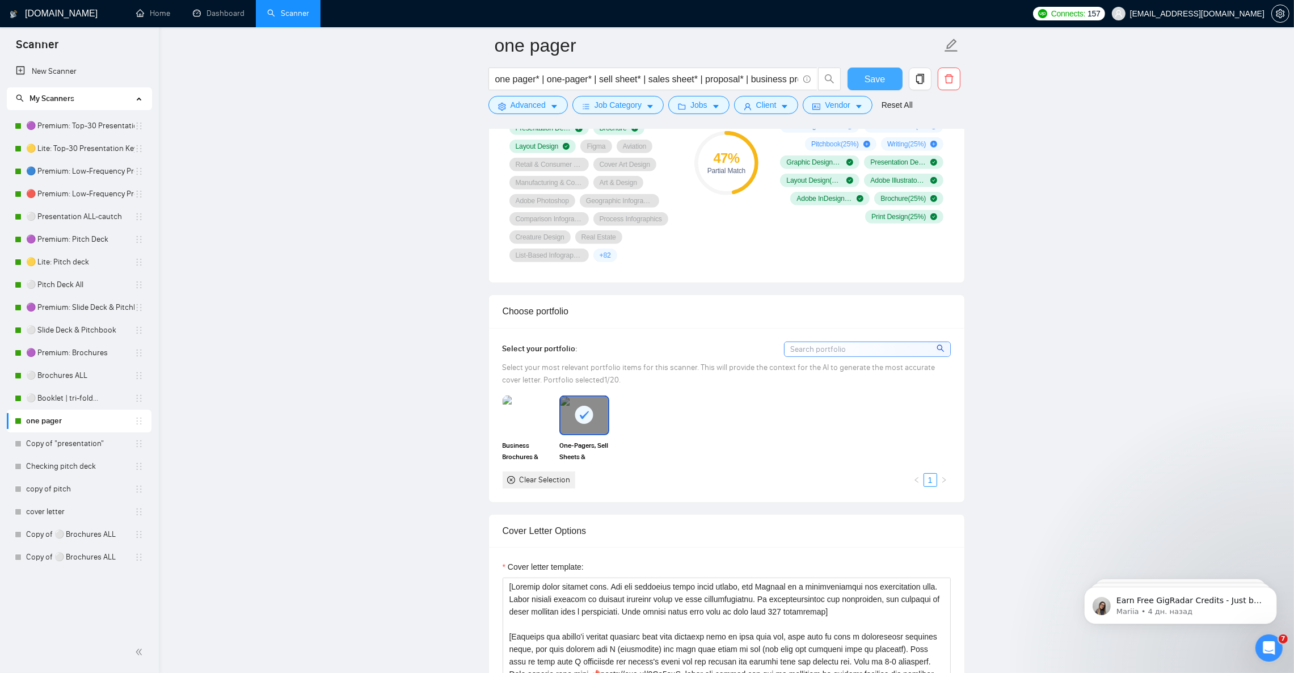
click at [865, 74] on span "Save" at bounding box center [875, 79] width 20 height 14
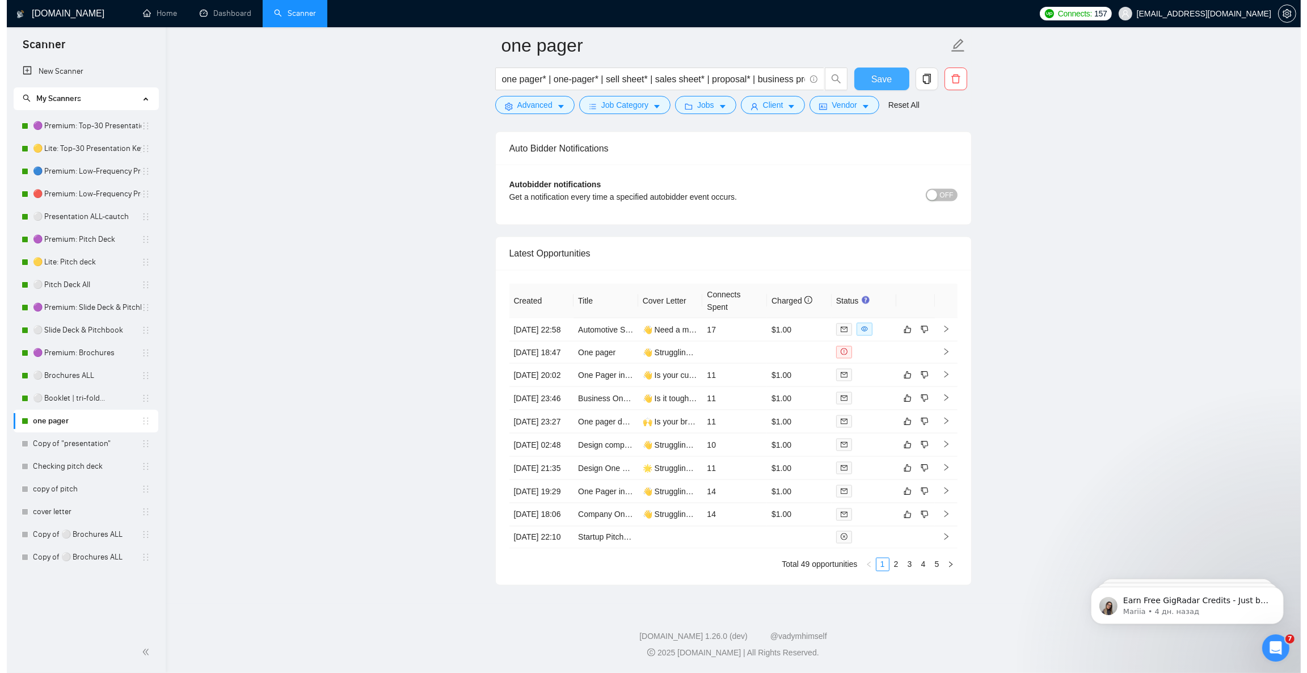
scroll to position [2808, 0]
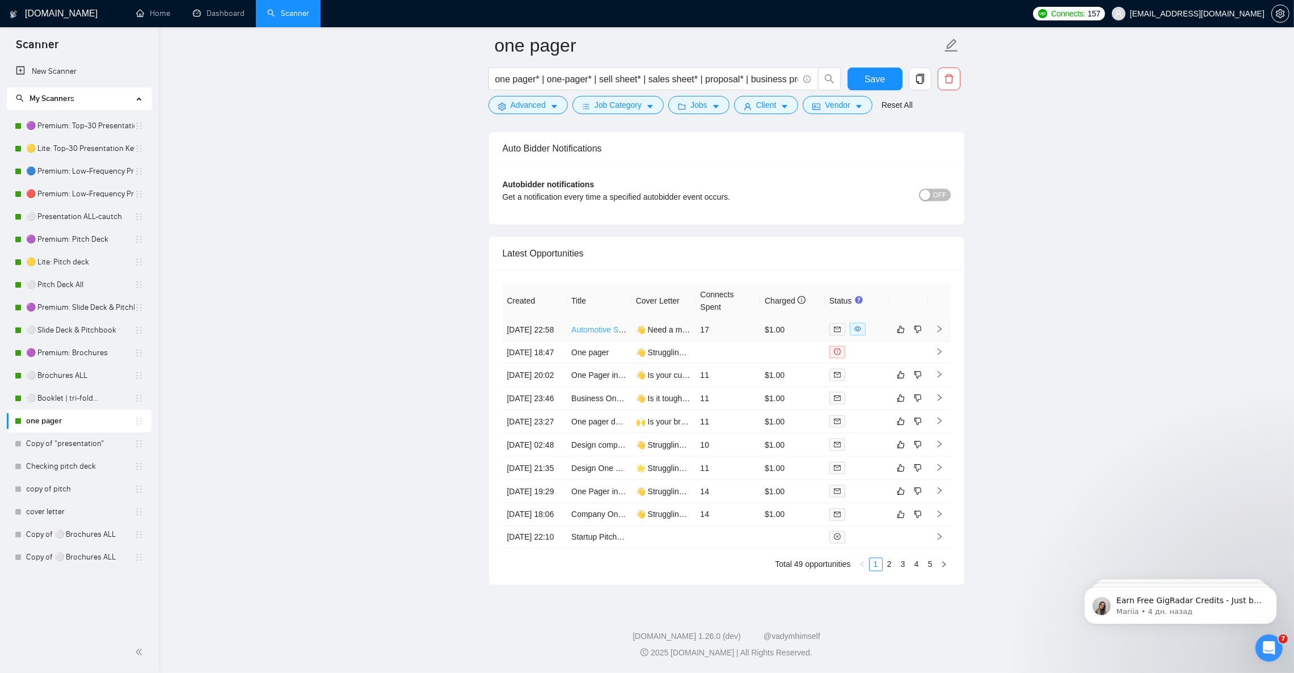
click at [583, 325] on link "Automotive SaaS - One Pagers" at bounding box center [626, 329] width 111 height 9
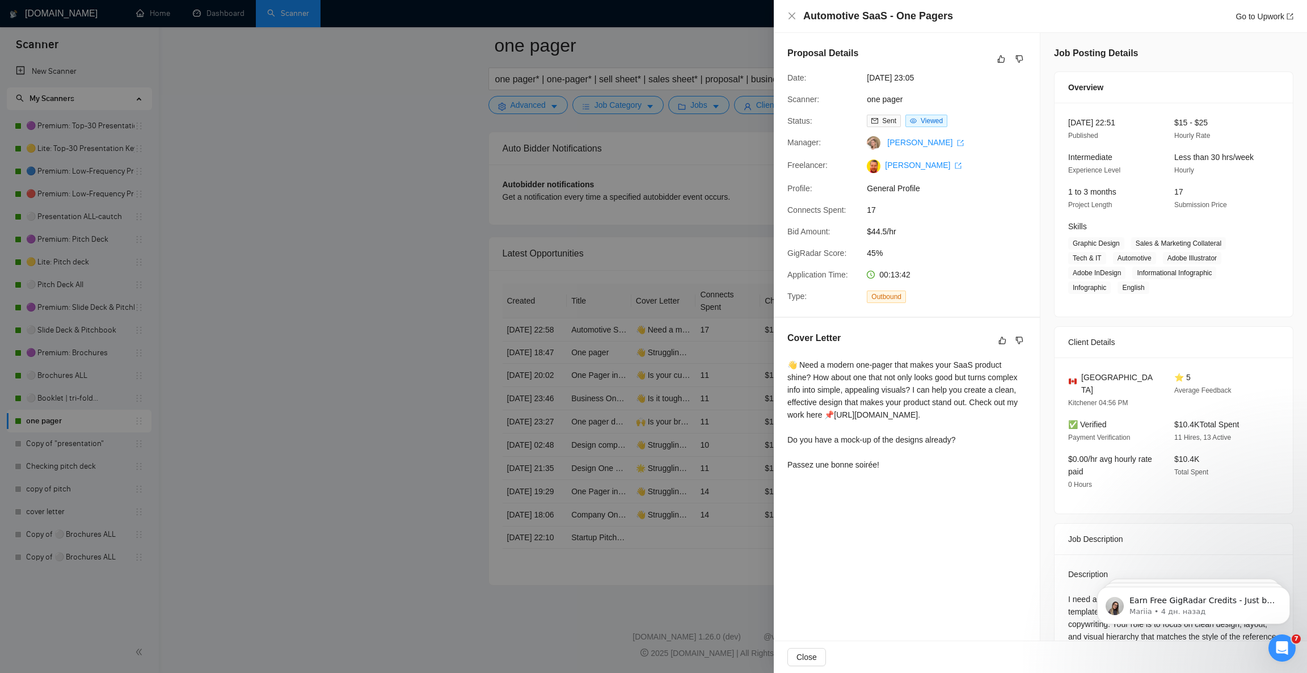
click at [908, 431] on div "👋 Need a modern one-pager that makes your SaaS product shine? How about one tha…" at bounding box center [906, 415] width 239 height 112
drag, startPoint x: 855, startPoint y: 427, endPoint x: 937, endPoint y: 428, distance: 82.3
click at [937, 430] on div "👋 Need a modern one-pager that makes your SaaS product shine? How about one tha…" at bounding box center [906, 415] width 239 height 112
copy div "https://bit.ly/3Xy9hlV."
click at [432, 212] on div at bounding box center [653, 336] width 1307 height 673
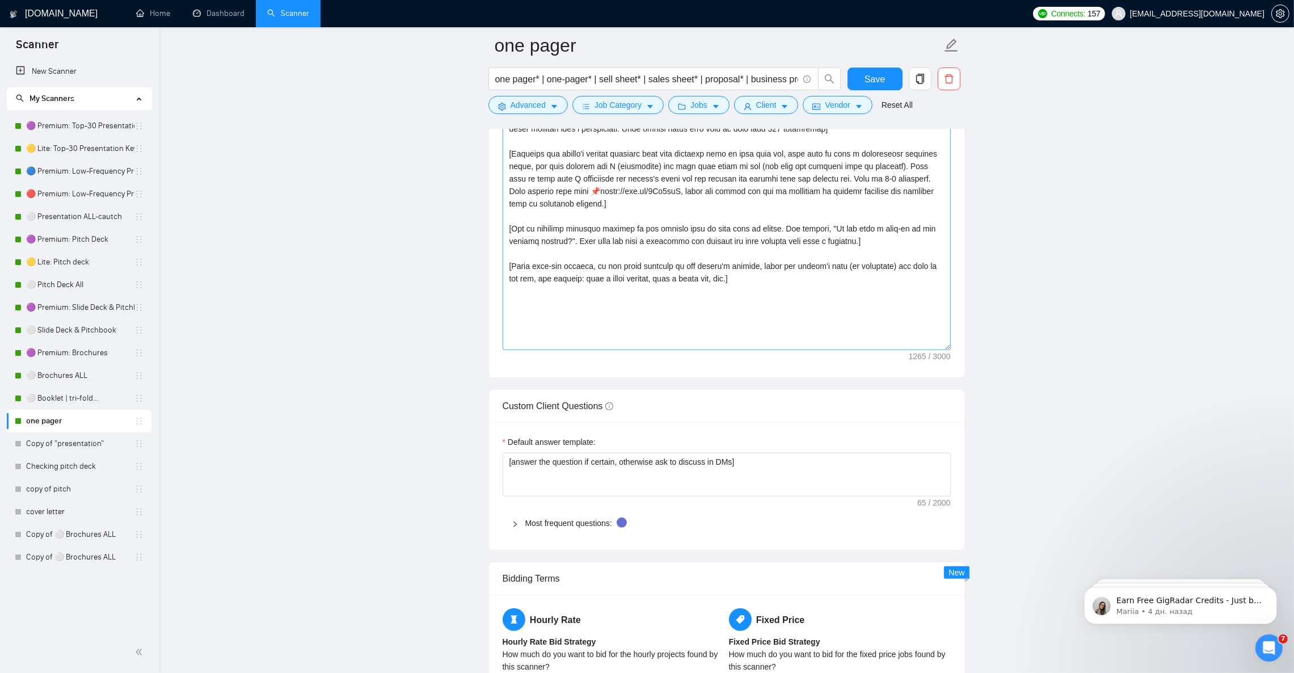
scroll to position [1276, 0]
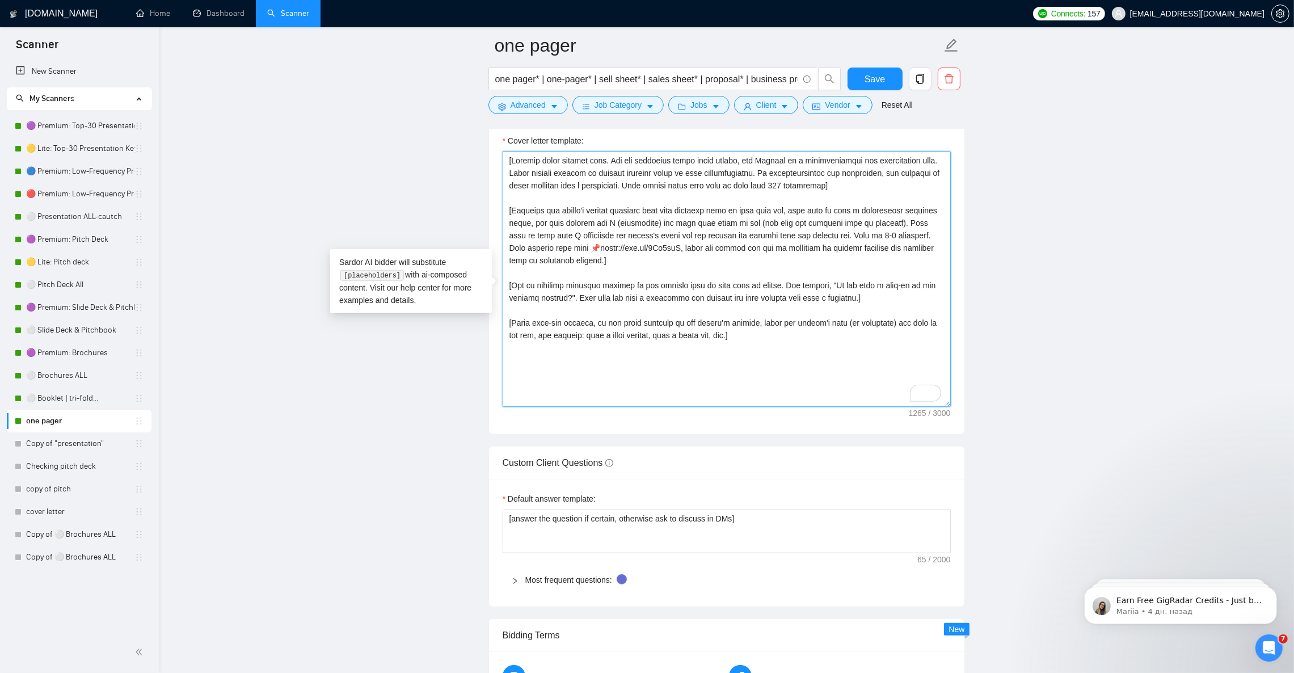
drag, startPoint x: 526, startPoint y: 260, endPoint x: 608, endPoint y: 265, distance: 82.4
click at [608, 265] on textarea "Cover letter template:" at bounding box center [727, 278] width 448 height 255
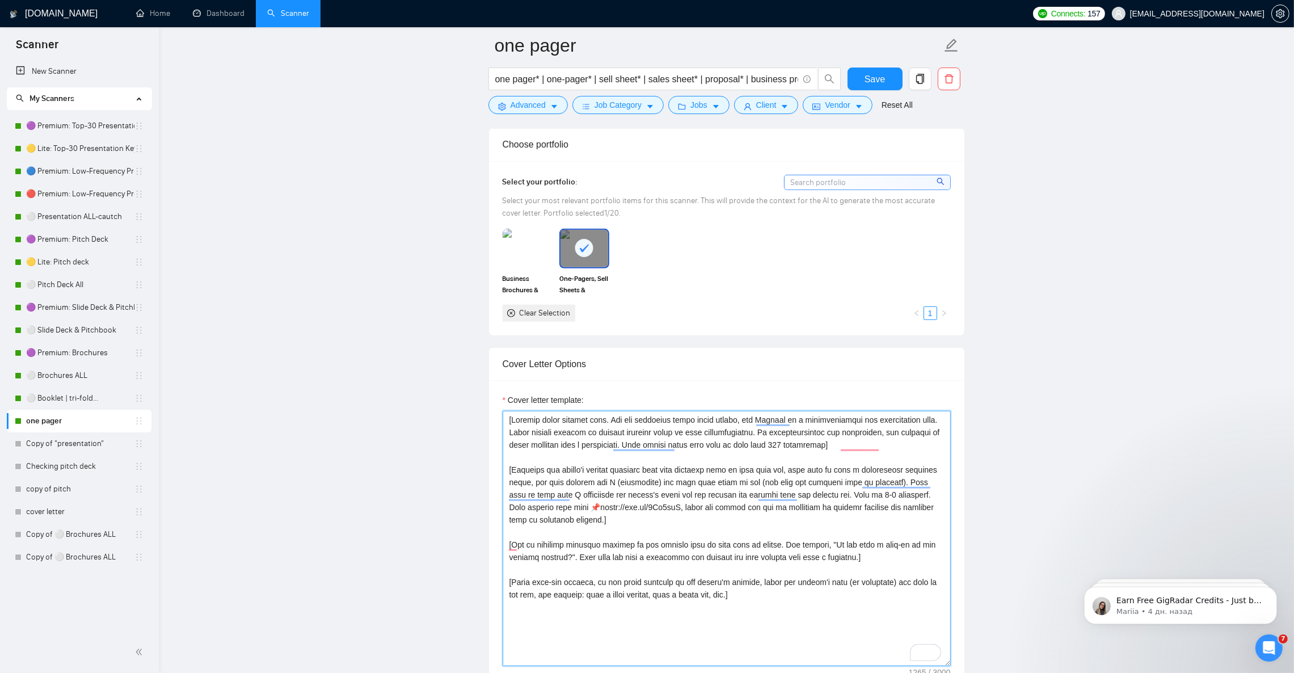
scroll to position [1021, 0]
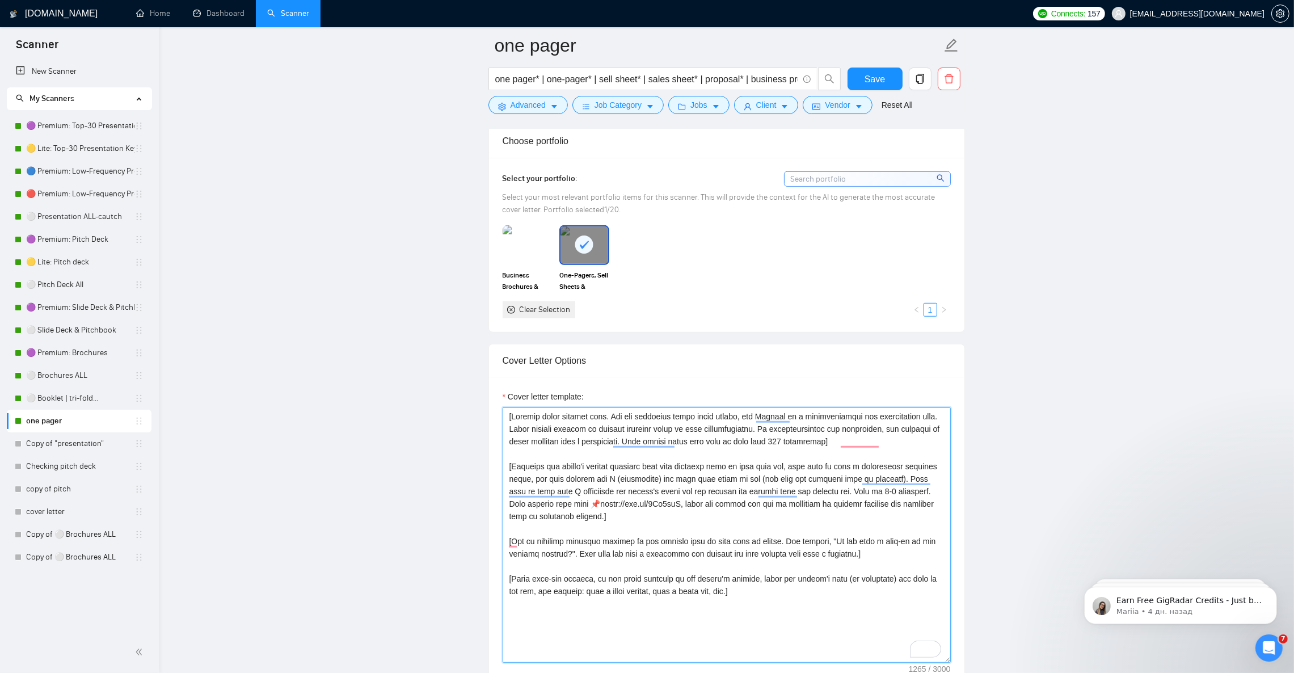
click at [546, 526] on textarea "Cover letter template:" at bounding box center [727, 534] width 448 height 255
drag, startPoint x: 534, startPoint y: 514, endPoint x: 607, endPoint y: 520, distance: 73.4
click at [607, 520] on textarea "Cover letter template:" at bounding box center [727, 534] width 448 height 255
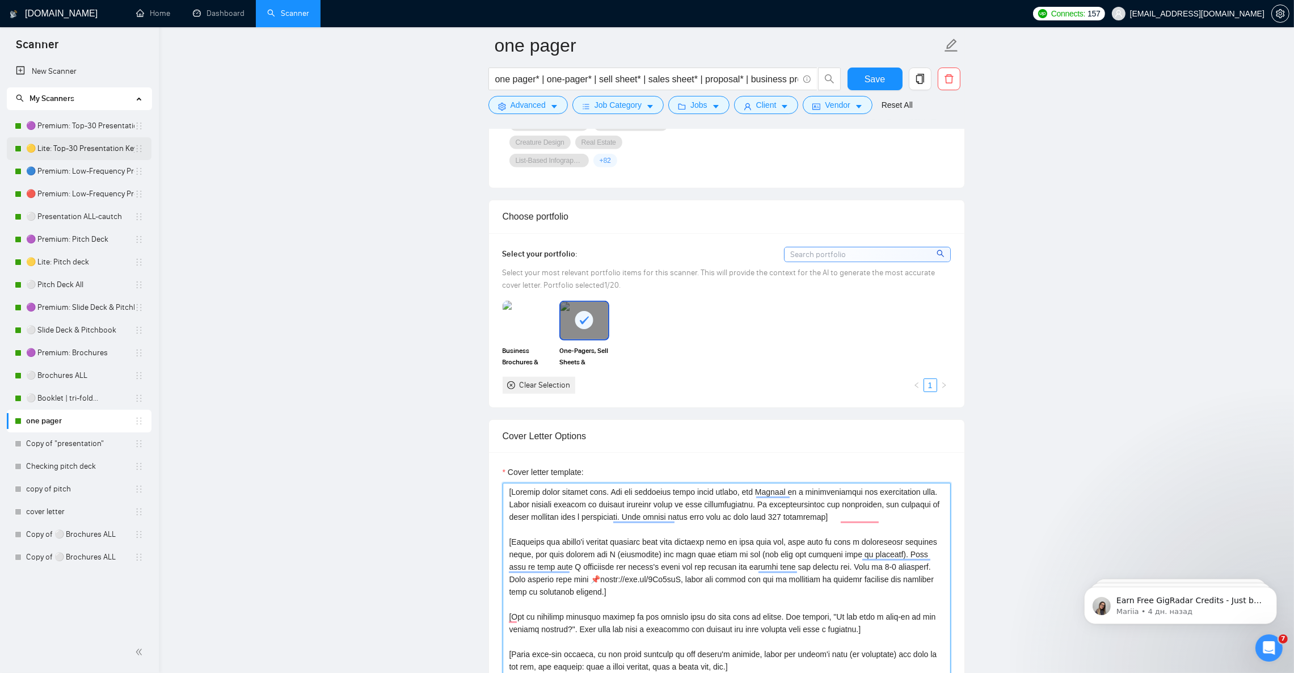
scroll to position [935, 0]
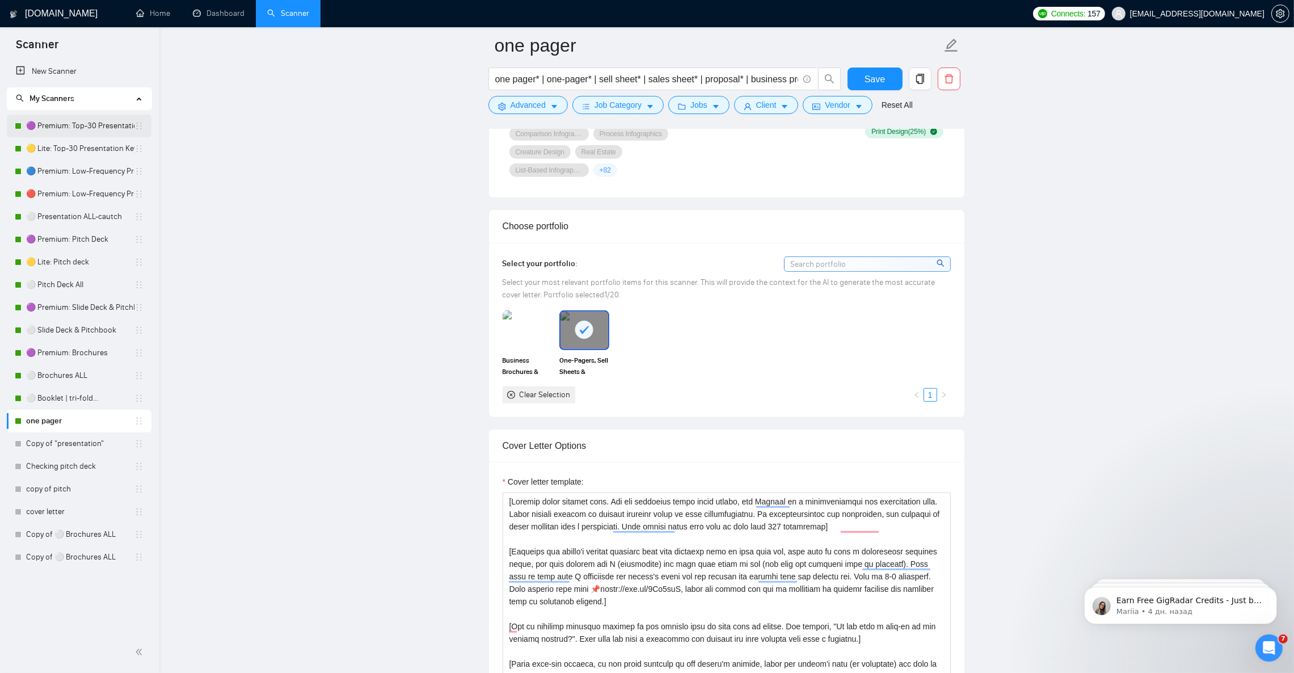
click at [81, 128] on link "🟣 Premium: Top-30 Presentation Keywords" at bounding box center [80, 126] width 108 height 23
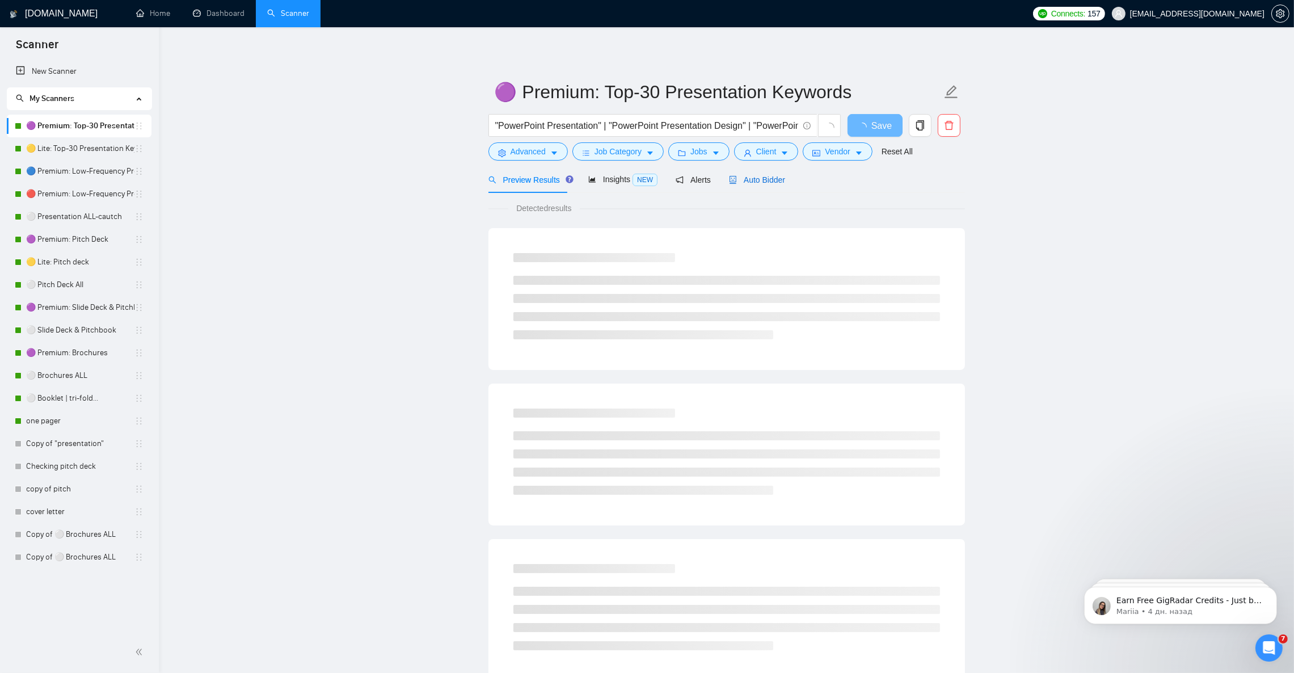
click at [749, 178] on span "Auto Bidder" at bounding box center [757, 179] width 56 height 9
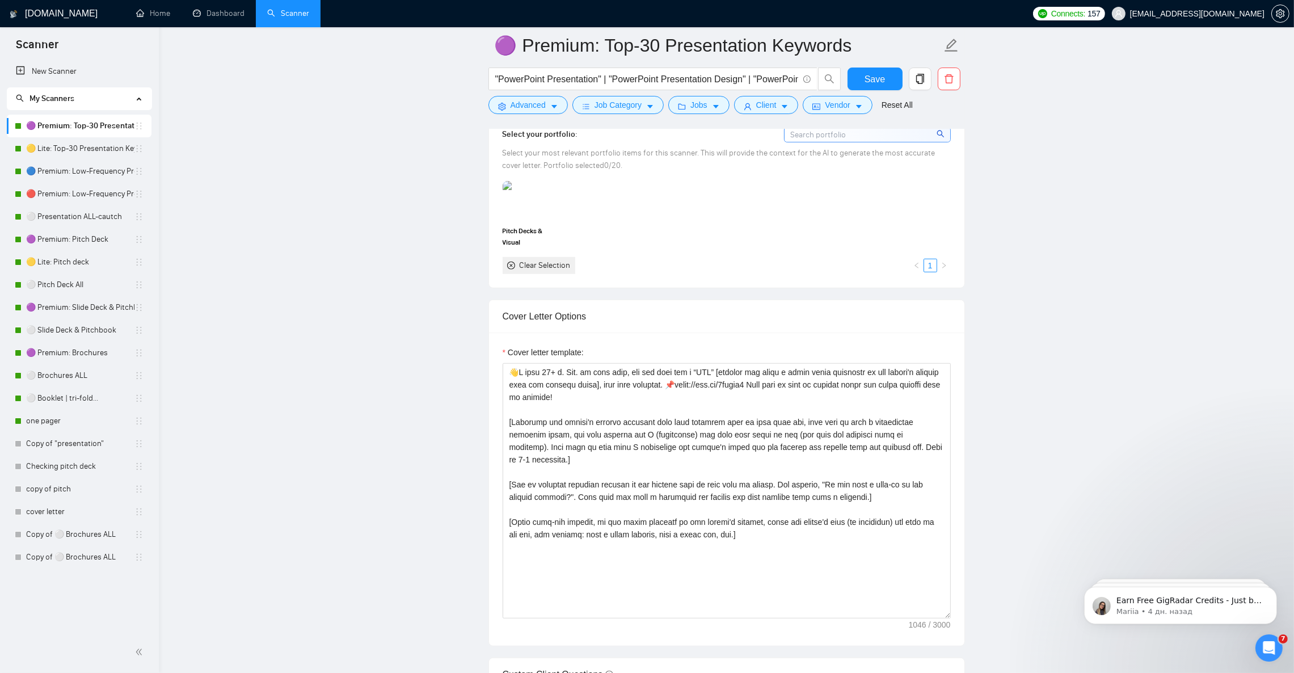
scroll to position [1106, 0]
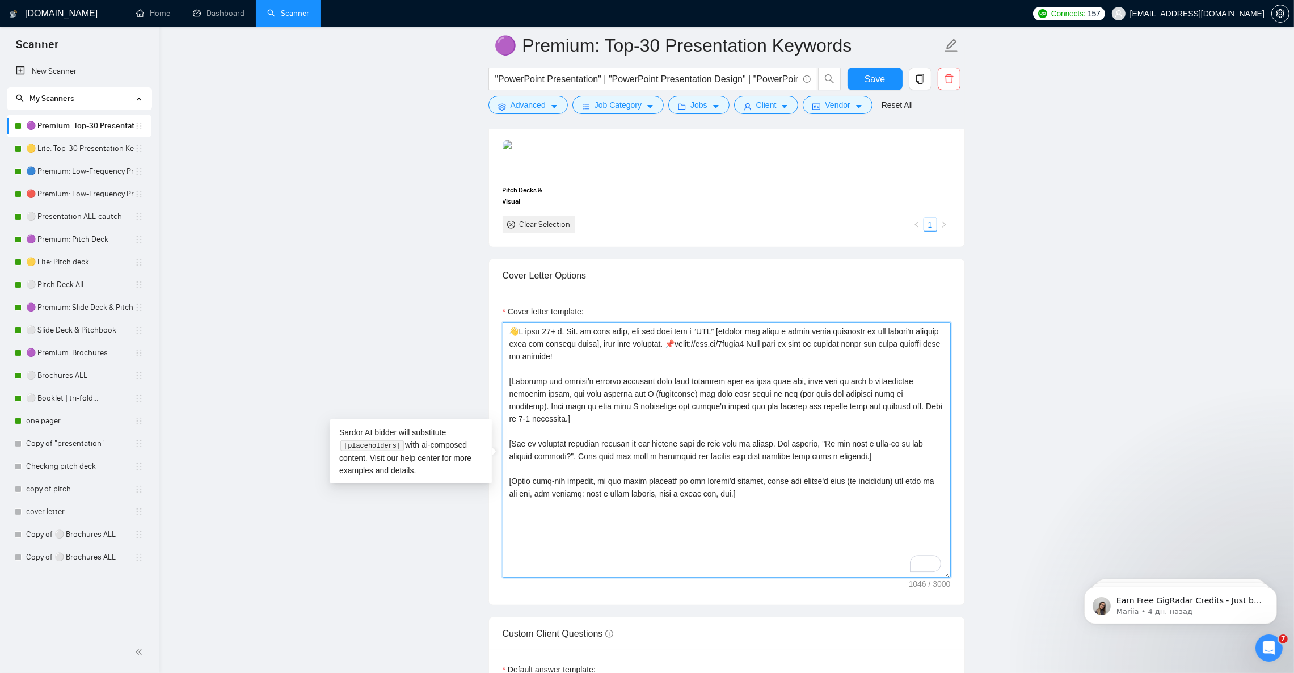
drag, startPoint x: 661, startPoint y: 357, endPoint x: 730, endPoint y: 360, distance: 68.7
click at [730, 360] on textarea "Cover letter template:" at bounding box center [727, 449] width 448 height 255
paste textarea "tinyurl.com/decks11"
drag, startPoint x: 729, startPoint y: 366, endPoint x: 501, endPoint y: 346, distance: 228.9
click at [501, 346] on div "Cover Letter Options Cover letter template:" at bounding box center [726, 432] width 477 height 347
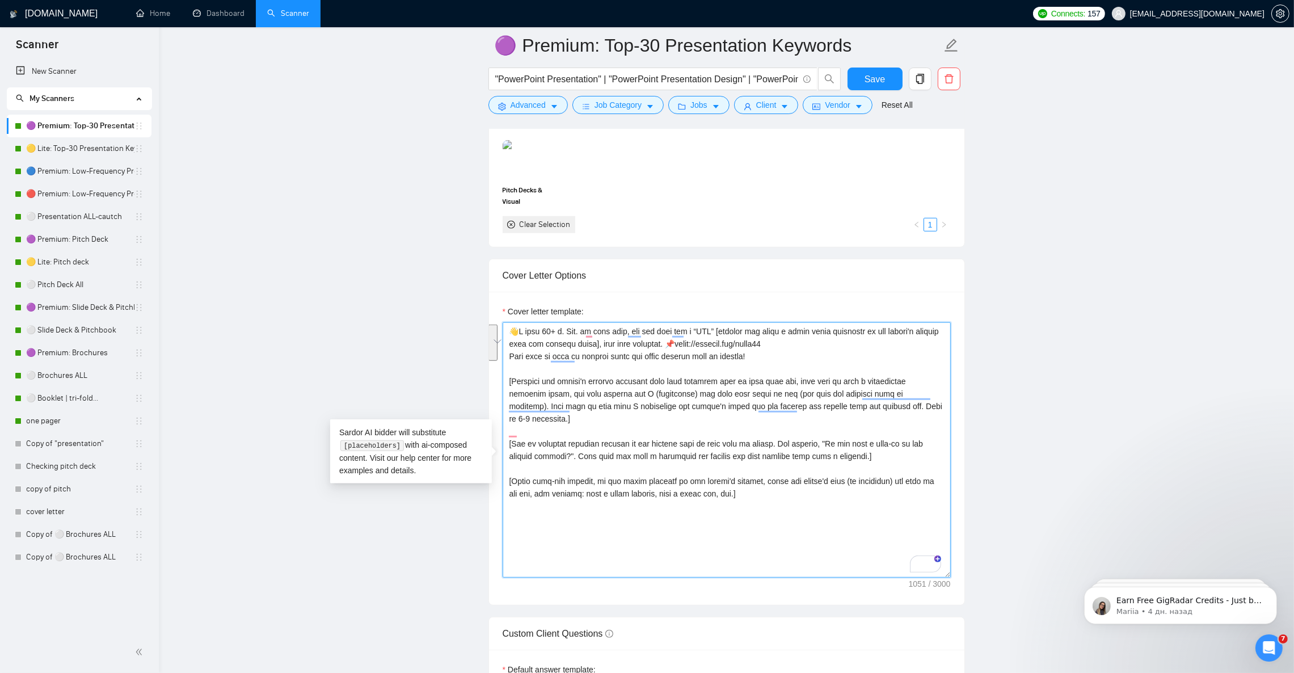
type textarea "👋I have 𝟏𝟐+ 𝐲. 𝐄𝐱𝐩. in this area, and you will get a “𝐖𝐎𝐖” [analyze and write a…"
click at [798, 360] on textarea "Cover letter template:" at bounding box center [727, 449] width 448 height 255
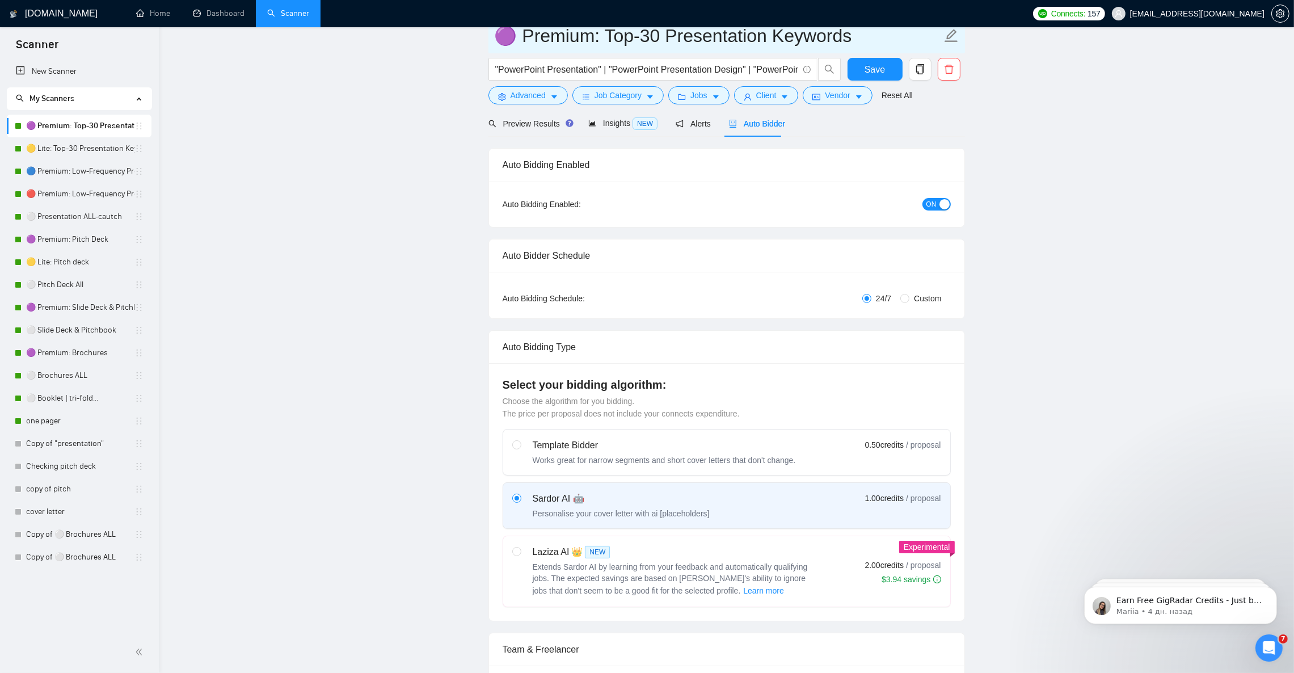
scroll to position [0, 0]
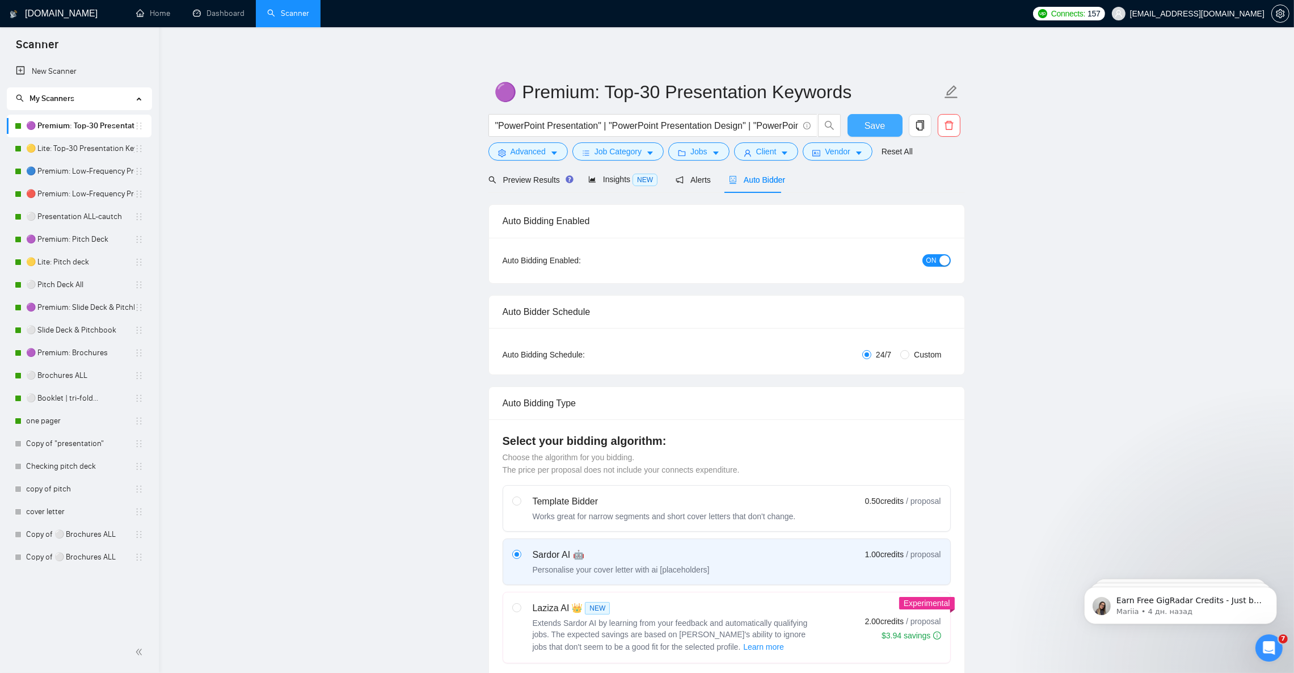
click at [873, 121] on span "Save" at bounding box center [875, 126] width 20 height 14
click at [67, 151] on link "🟡 Lite: Top-30 Presentation Keywords" at bounding box center [80, 148] width 108 height 23
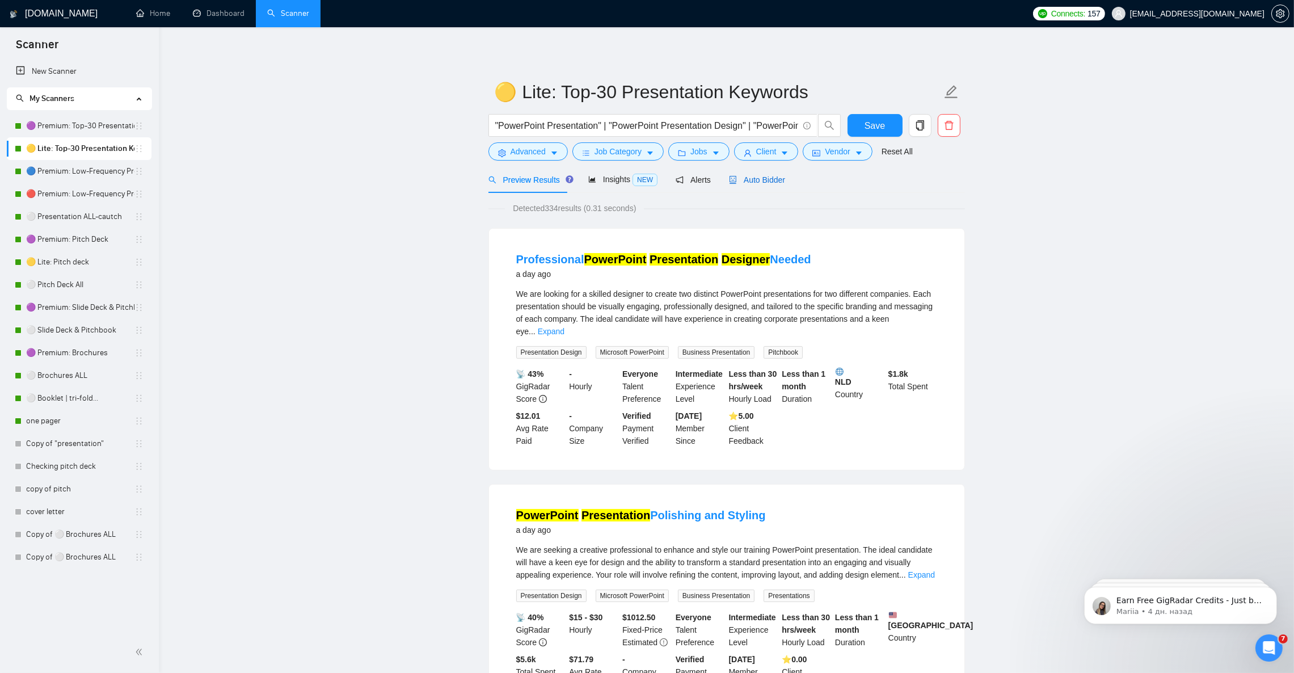
click at [760, 182] on span "Auto Bidder" at bounding box center [757, 179] width 56 height 9
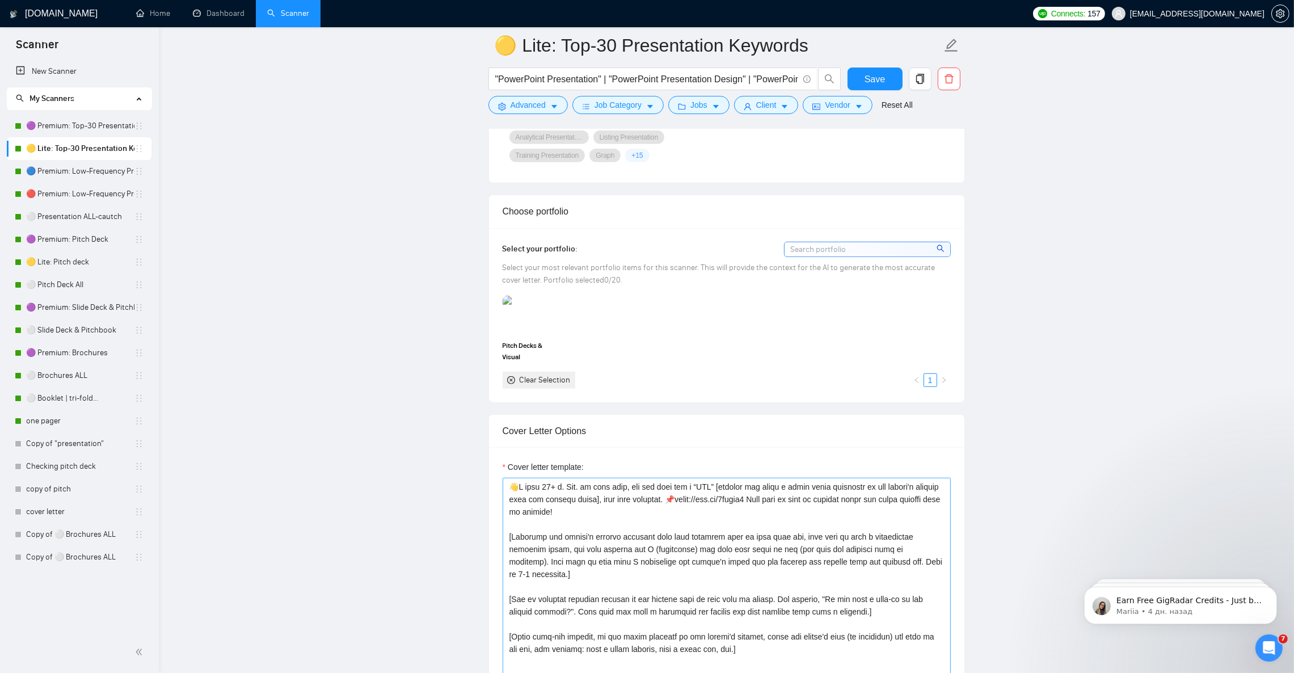
scroll to position [935, 0]
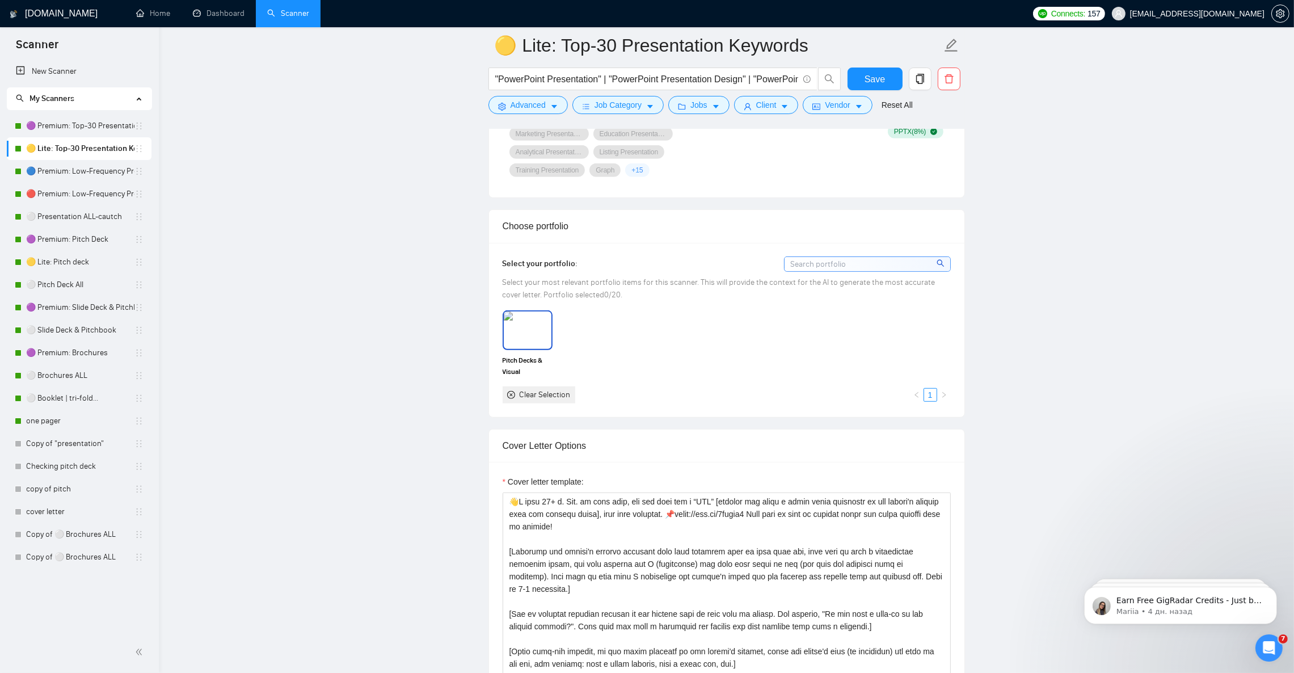
click at [540, 339] on img at bounding box center [528, 329] width 48 height 37
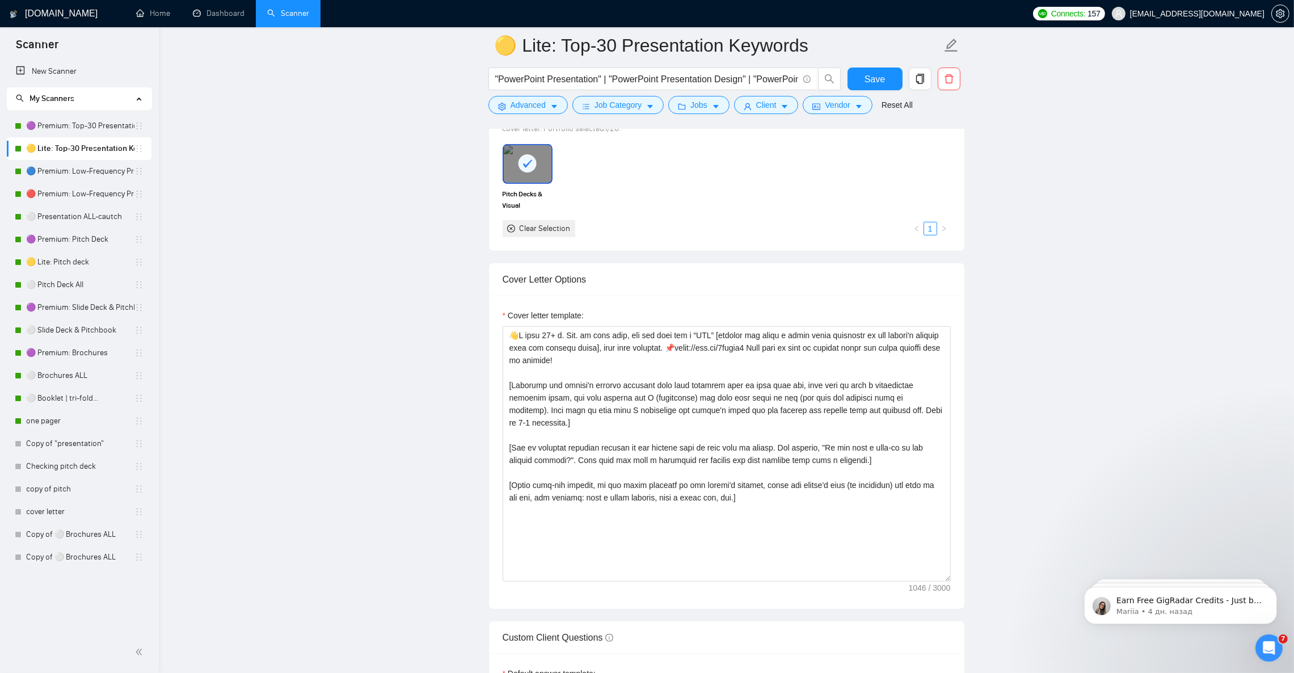
scroll to position [1106, 0]
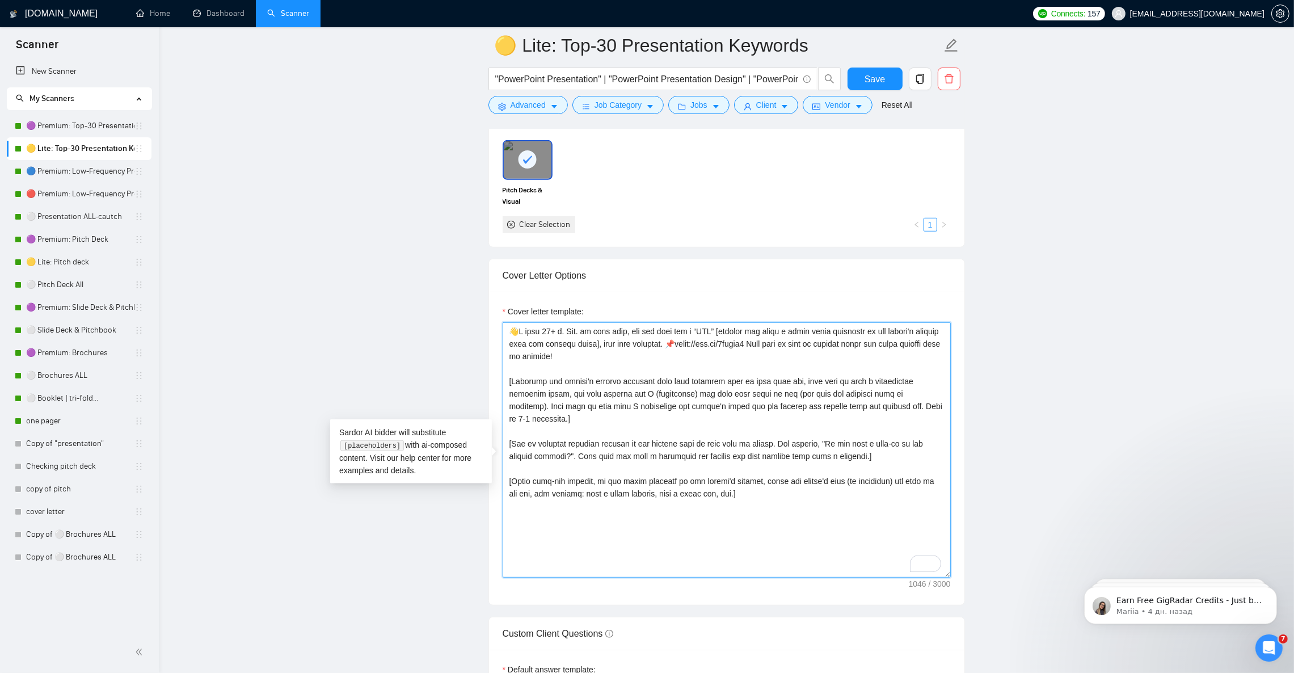
drag, startPoint x: 656, startPoint y: 357, endPoint x: 699, endPoint y: 359, distance: 43.7
click at [729, 357] on textarea "Cover letter template:" at bounding box center [727, 449] width 448 height 255
click at [697, 359] on textarea "Cover letter template:" at bounding box center [727, 449] width 448 height 255
drag, startPoint x: 661, startPoint y: 356, endPoint x: 730, endPoint y: 357, distance: 69.2
click at [730, 357] on textarea "Cover letter template:" at bounding box center [727, 449] width 448 height 255
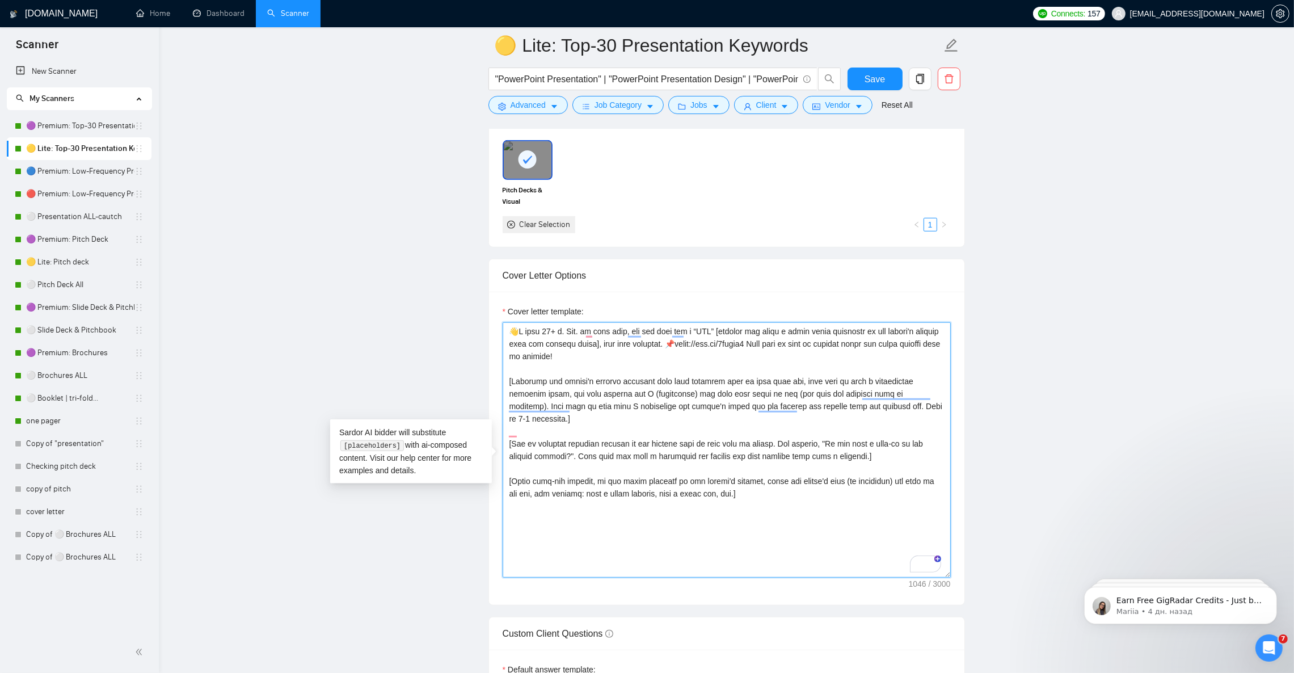
paste textarea "👋I have 𝟏𝟐+ 𝐲. 𝐄𝐱𝐩. in this area, and you will get a “𝐖𝐎𝐖” [analyze and write a…"
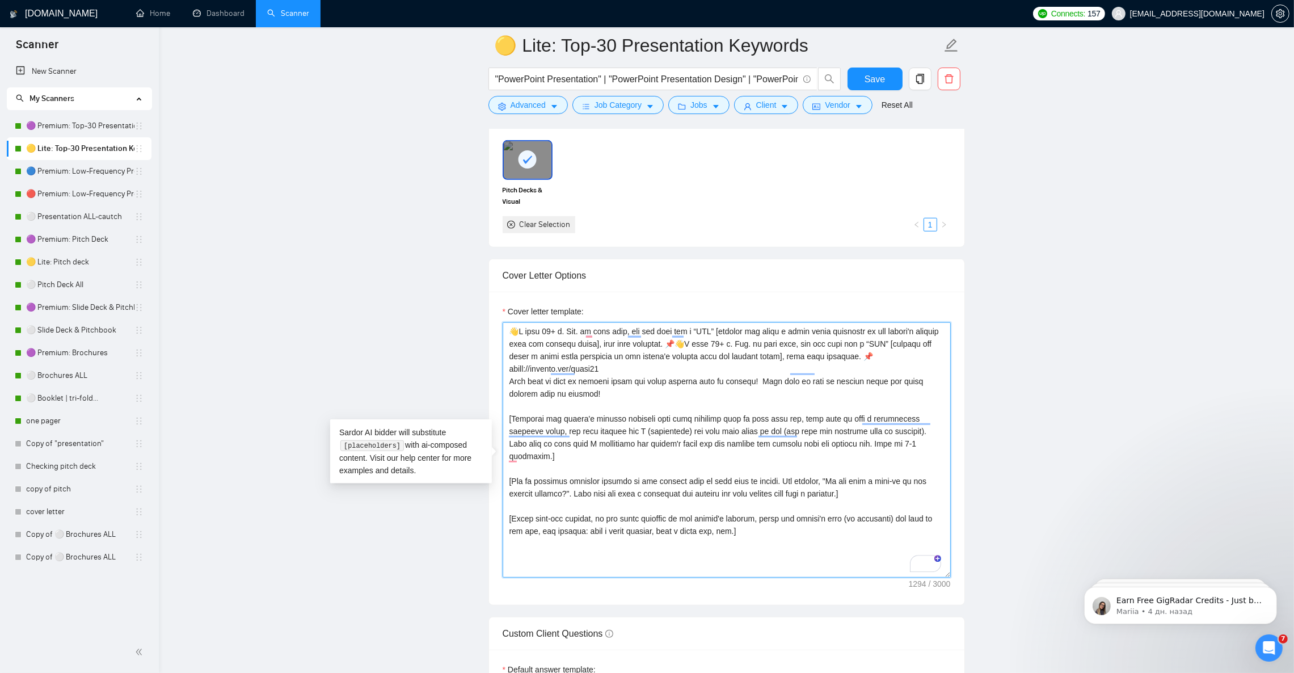
click at [688, 382] on textarea "Cover letter template:" at bounding box center [727, 449] width 448 height 255
drag, startPoint x: 663, startPoint y: 351, endPoint x: 712, endPoint y: 387, distance: 61.7
click at [712, 387] on textarea "Cover letter template:" at bounding box center [727, 449] width 448 height 255
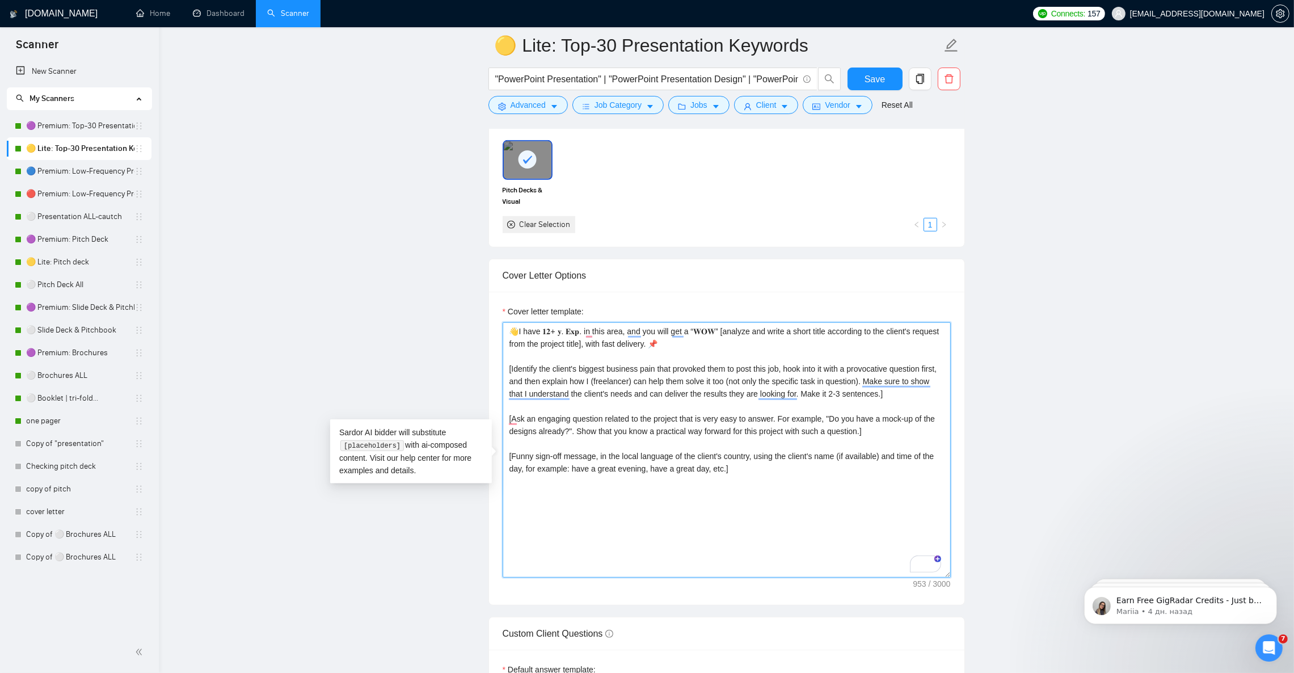
click at [660, 355] on textarea "👋I have 𝟏𝟐+ 𝐲. 𝐄𝐱𝐩. in this area, and you will get a “𝐖𝐎𝐖” [analyze and write a…" at bounding box center [727, 449] width 448 height 255
paste textarea "https://tinyurl.com/decks11"
type textarea "👋I have 𝟏𝟐+ 𝐲. 𝐄𝐱𝐩. in this area, and you will get a “𝐖𝐎𝐖” [analyze and write a…"
click at [879, 75] on span "Save" at bounding box center [875, 79] width 20 height 14
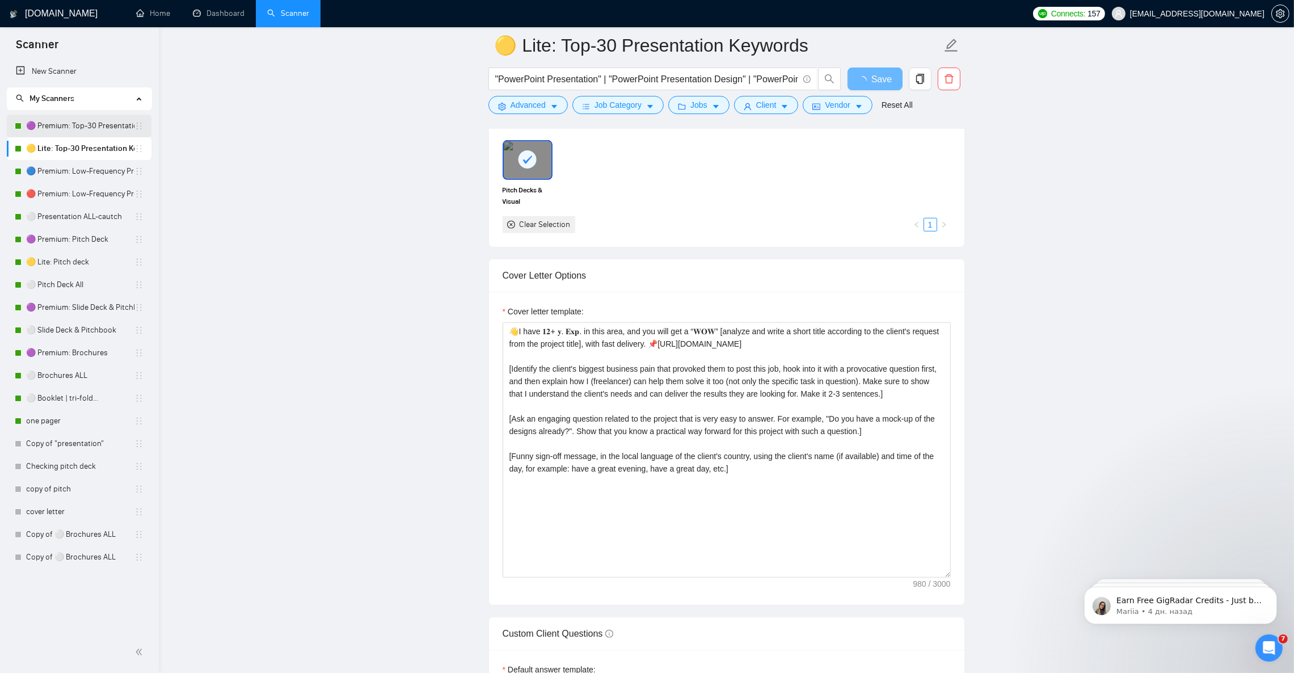
click at [82, 125] on link "🟣 Premium: Top-30 Presentation Keywords" at bounding box center [80, 126] width 108 height 23
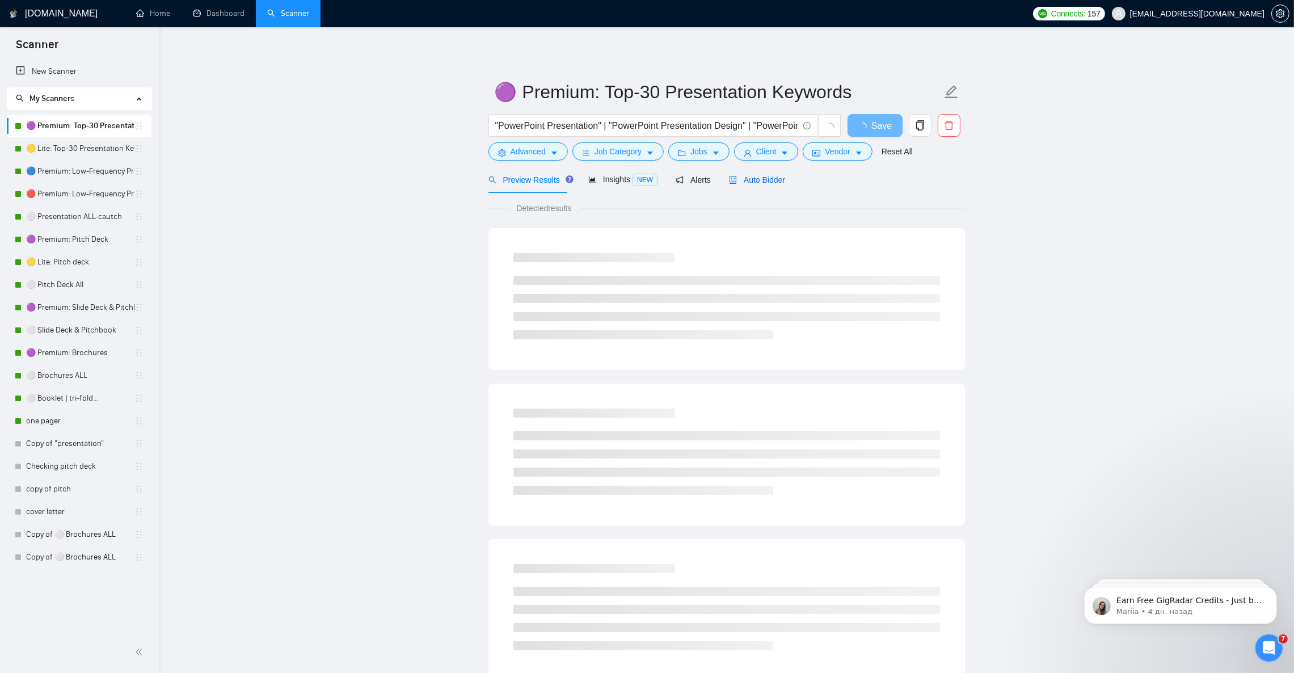
click at [771, 175] on span "Auto Bidder" at bounding box center [757, 179] width 56 height 9
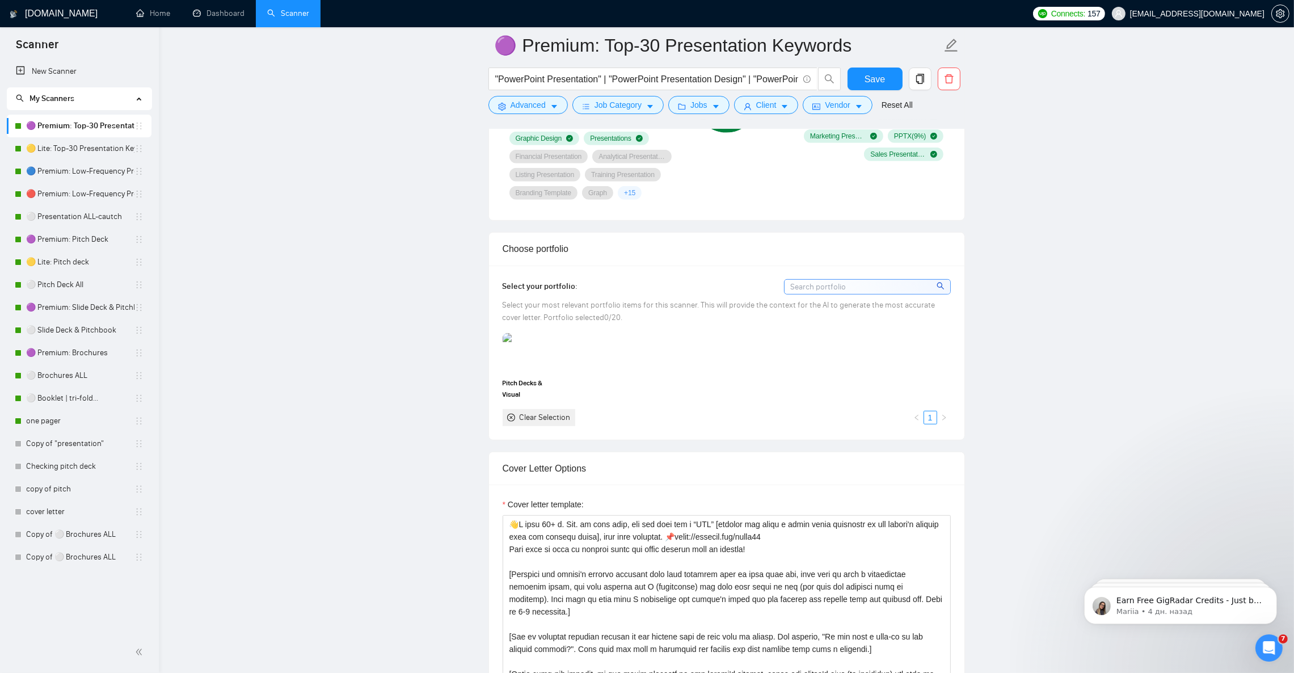
scroll to position [935, 0]
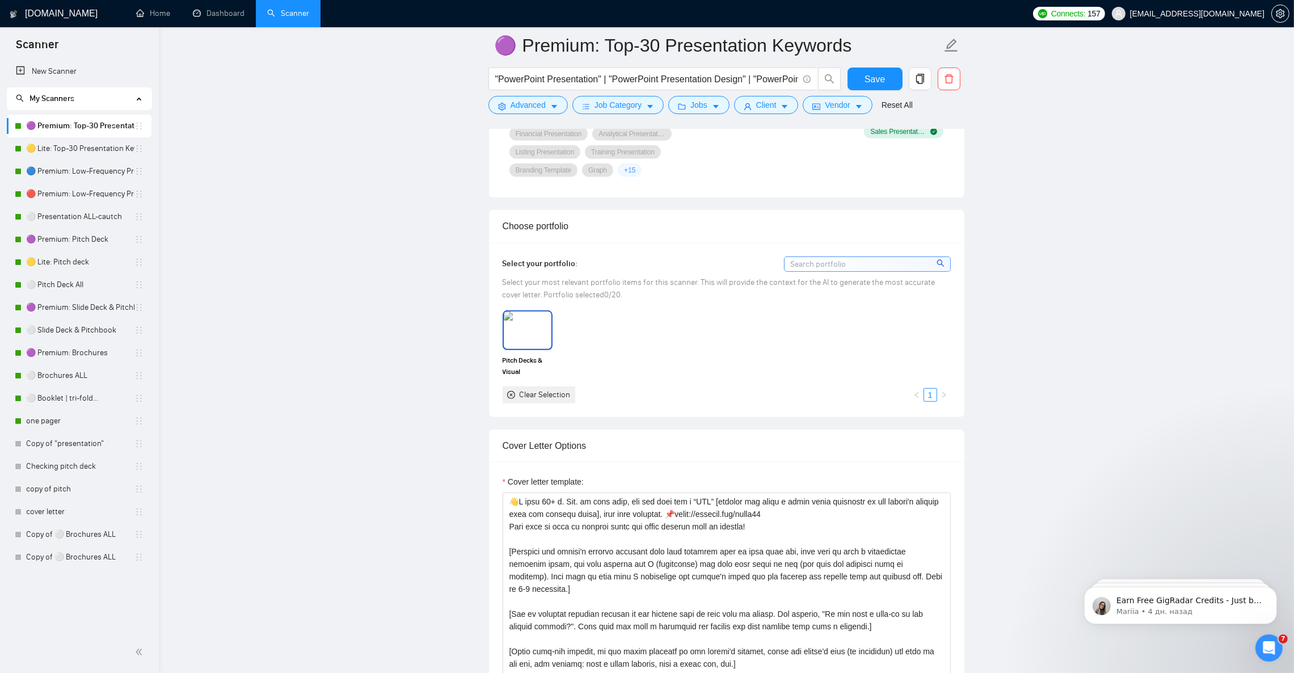
click at [542, 337] on img at bounding box center [528, 329] width 48 height 37
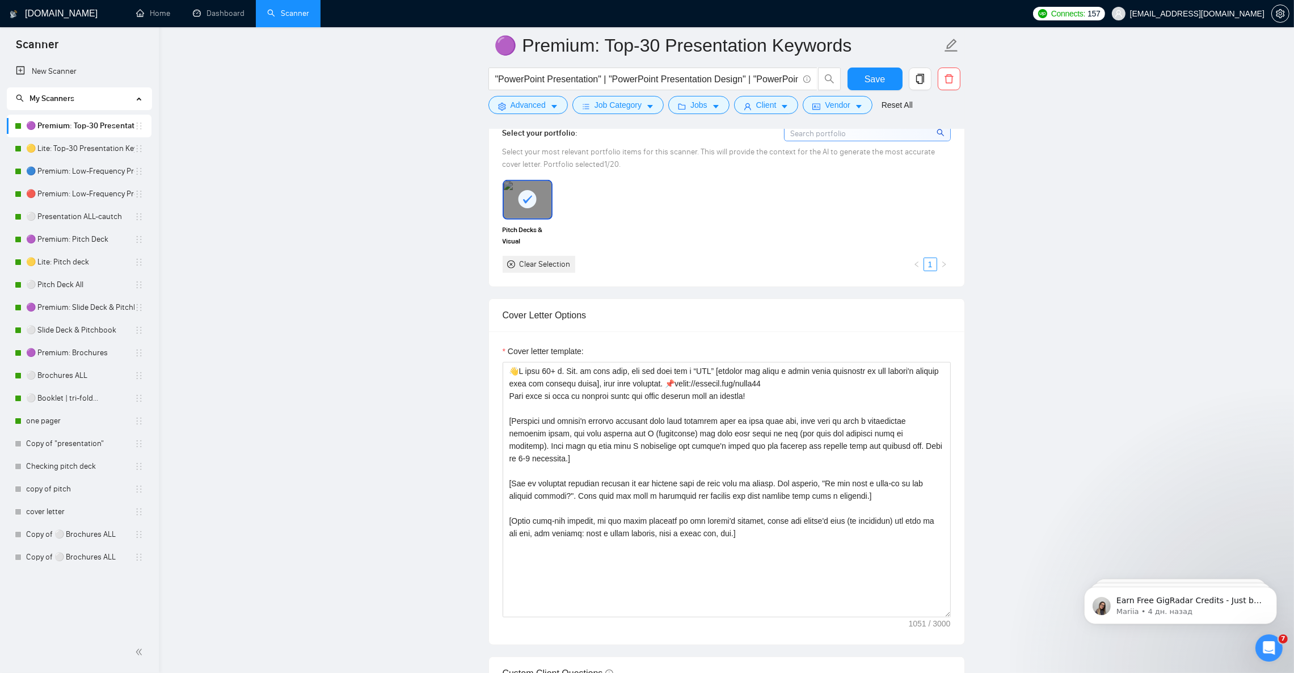
scroll to position [1106, 0]
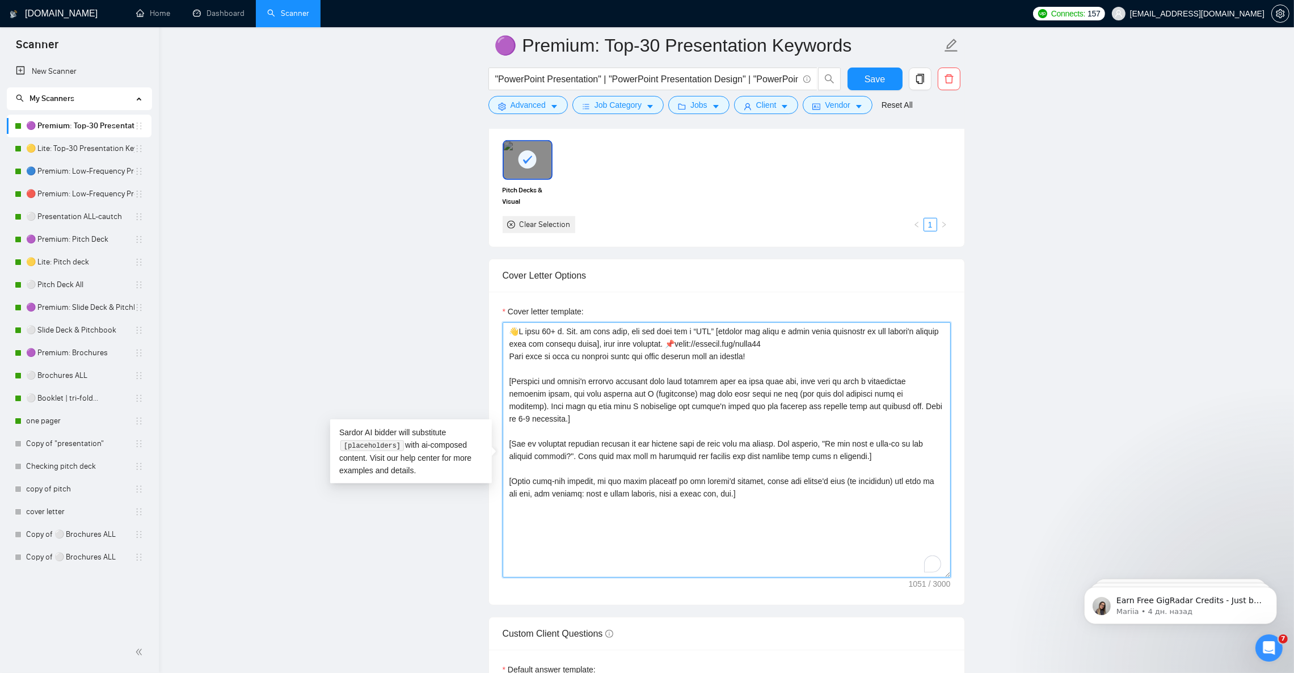
drag, startPoint x: 737, startPoint y: 365, endPoint x: 502, endPoint y: 368, distance: 234.9
click at [503, 368] on textarea "Cover letter template:" at bounding box center [727, 449] width 448 height 255
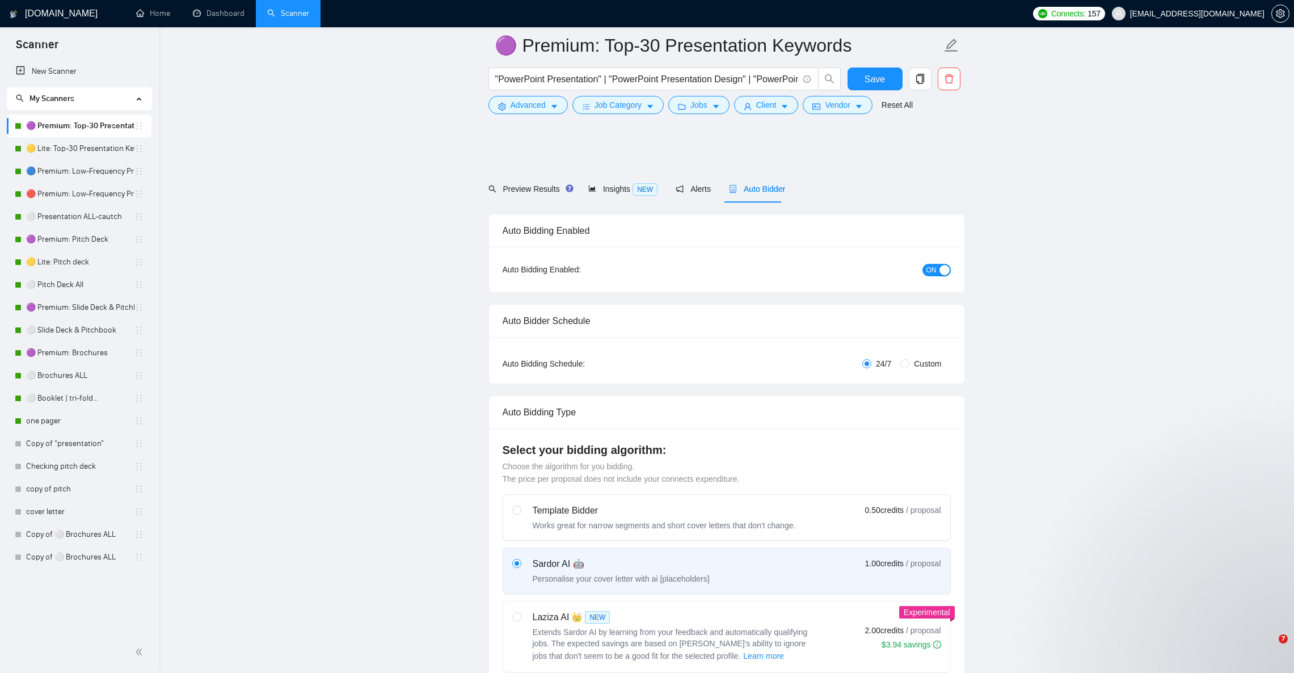
click at [876, 73] on span "Save" at bounding box center [875, 79] width 20 height 14
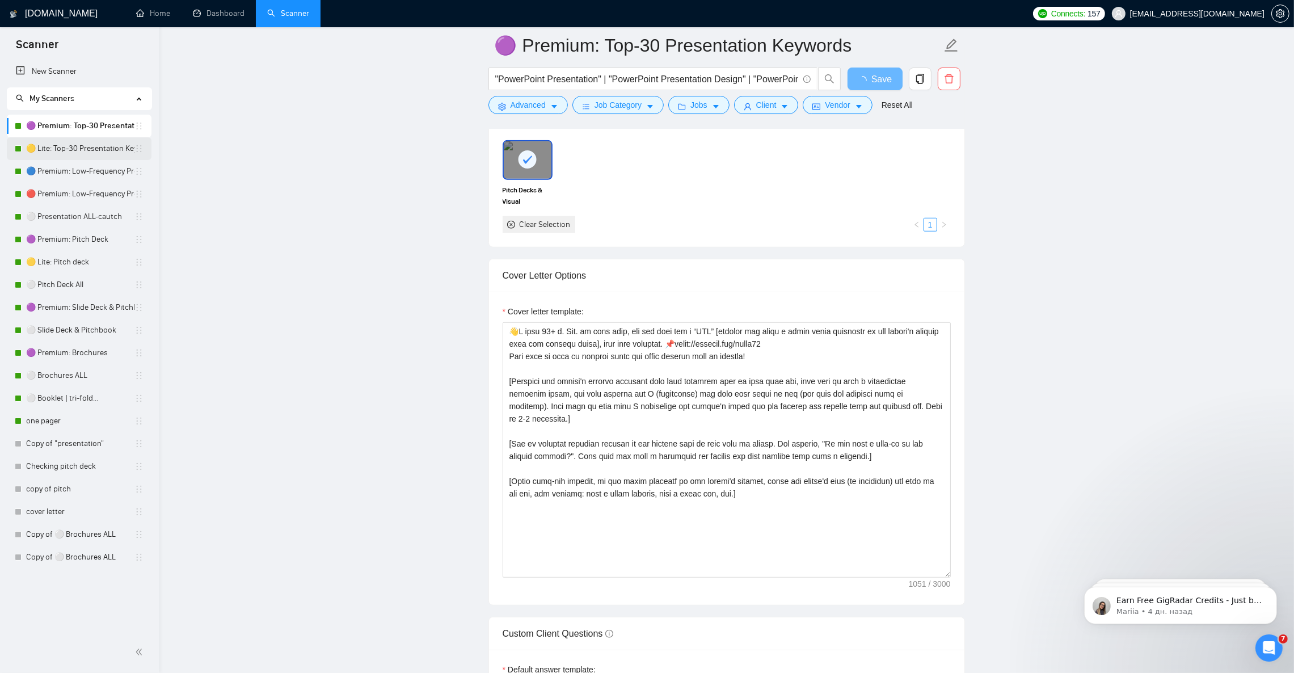
click at [85, 146] on link "🟡 Lite: Top-30 Presentation Keywords" at bounding box center [80, 148] width 108 height 23
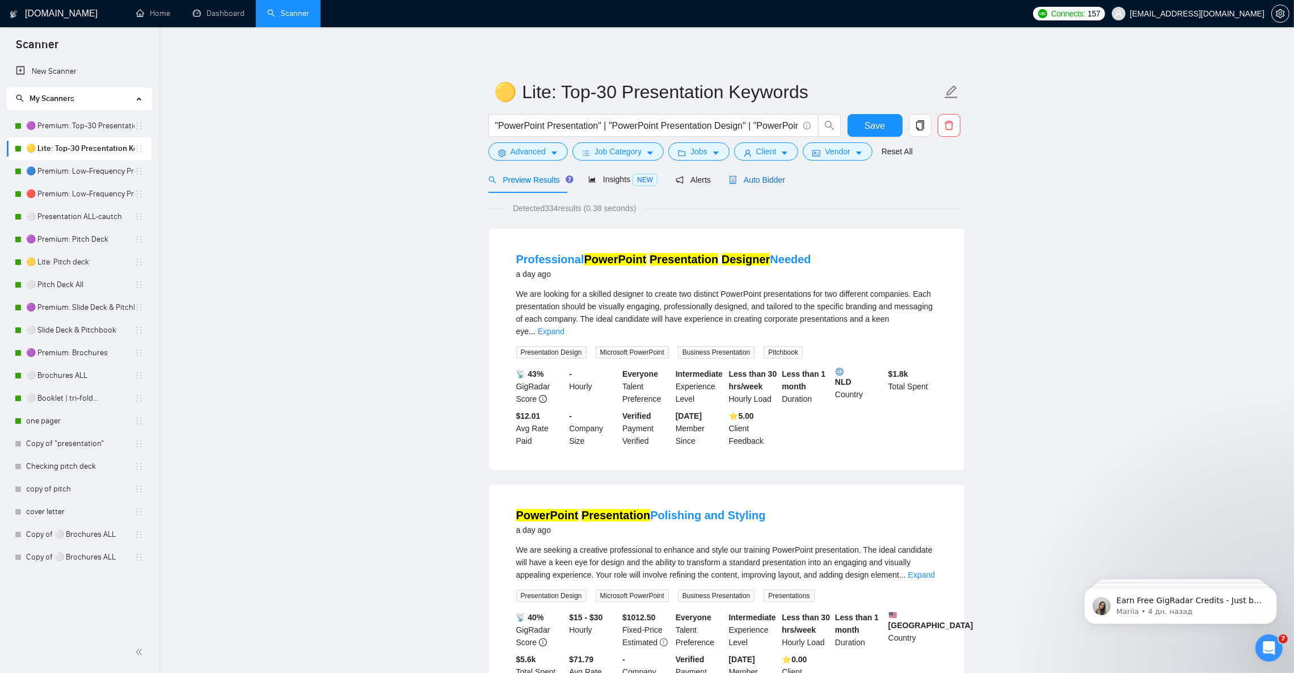
click at [766, 180] on span "Auto Bidder" at bounding box center [757, 179] width 56 height 9
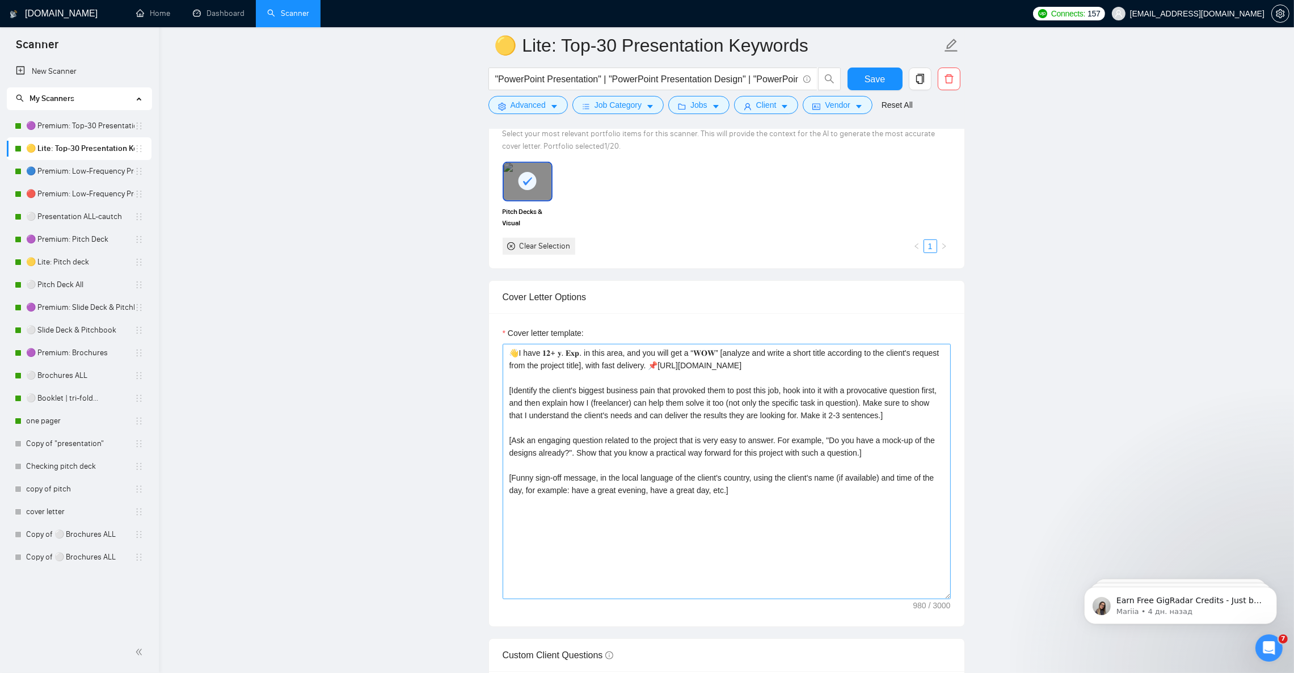
scroll to position [1106, 0]
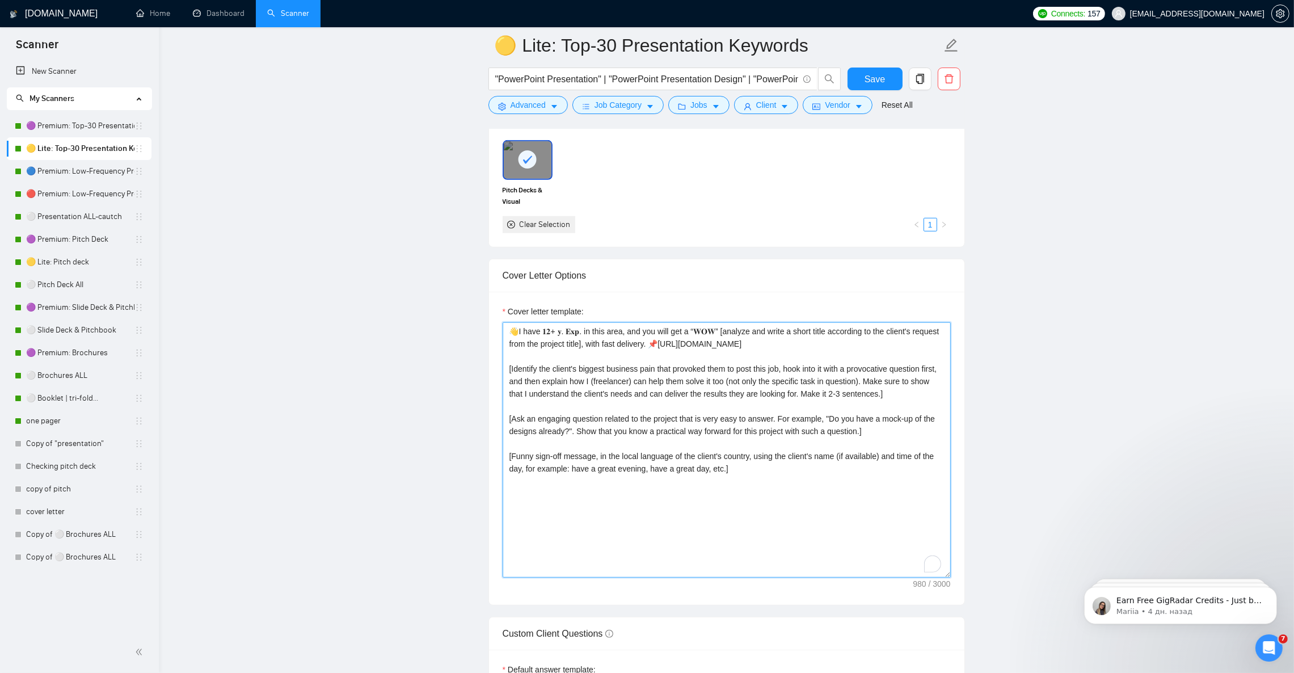
click at [772, 353] on textarea "👋I have 𝟏𝟐+ 𝐲. 𝐄𝐱𝐩. in this area, and you will get a “𝐖𝐎𝐖” [analyze and write a…" at bounding box center [727, 449] width 448 height 255
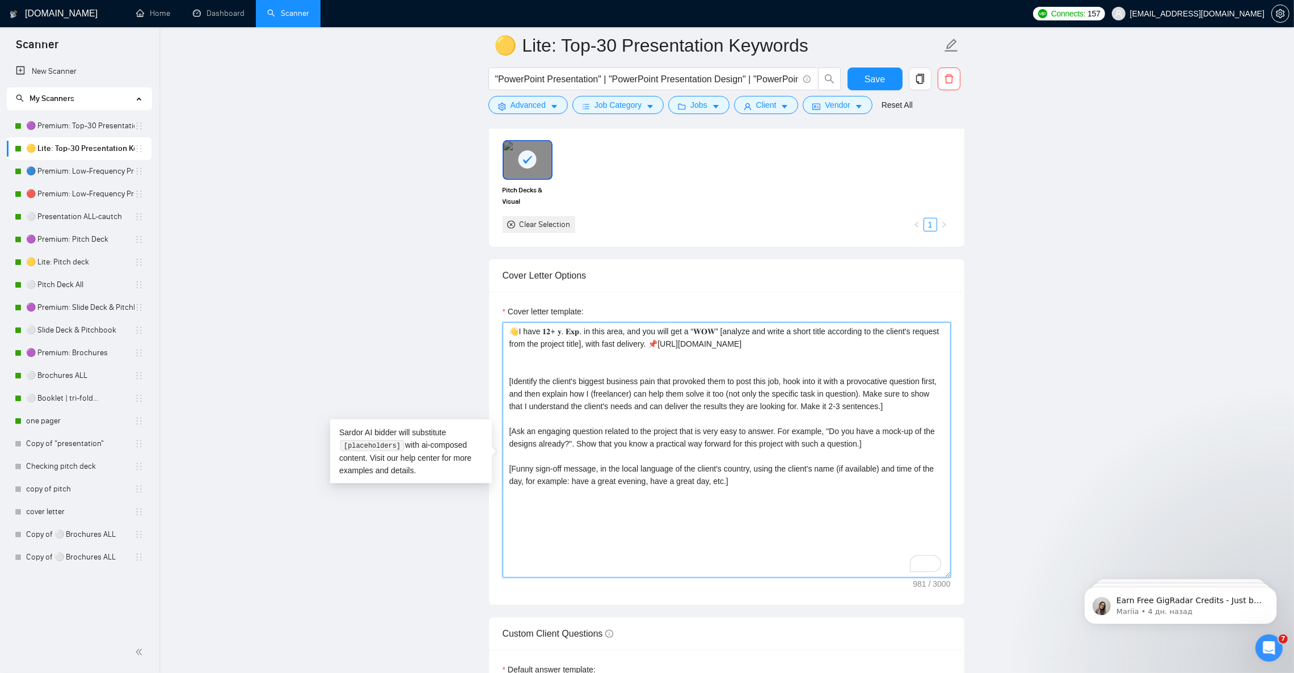
paste textarea "Feel free to look at similar works and great reviews from my clients!"
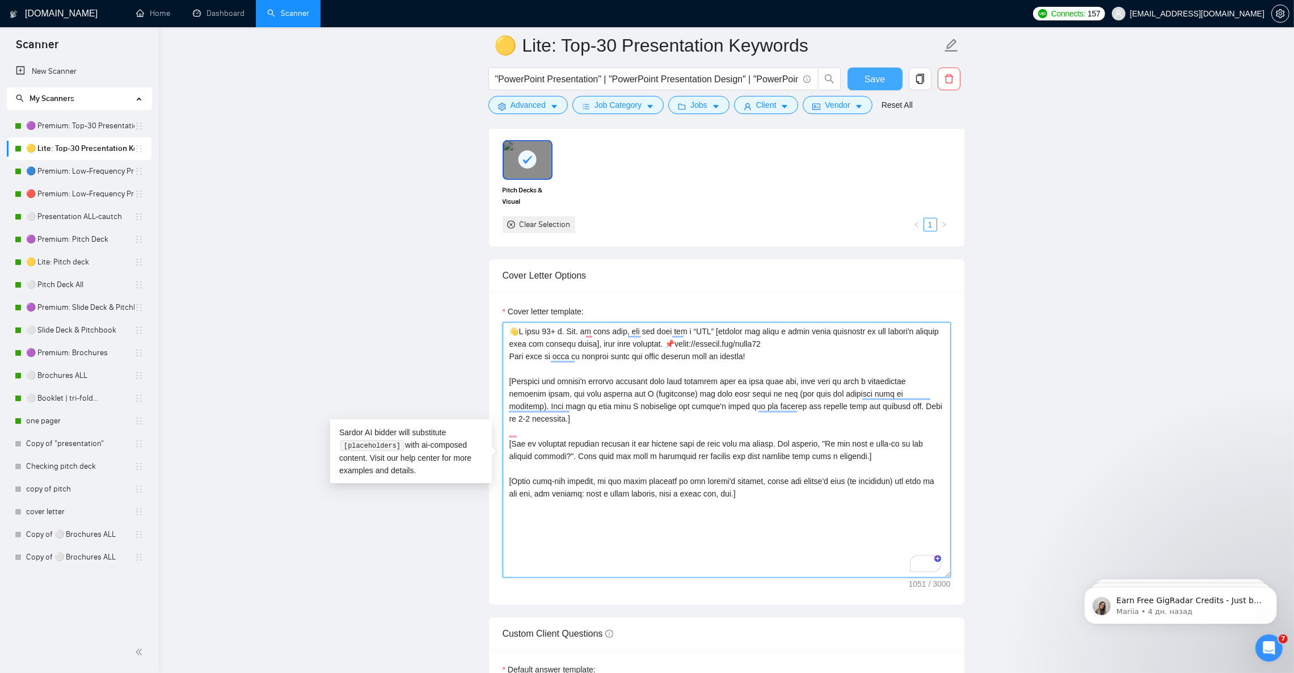
type textarea "👋L ipsu 38+ d. Sit. am cons adip, eli sed doei tem i “UTL” [etdolor mag aliqu e…"
click at [892, 73] on button "Save" at bounding box center [875, 79] width 55 height 23
drag, startPoint x: 653, startPoint y: 353, endPoint x: 757, endPoint y: 367, distance: 104.8
click at [757, 367] on textarea "Cover letter template:" at bounding box center [727, 449] width 448 height 255
click at [61, 175] on link "🔵 Premium: Low-Frequency Presentations" at bounding box center [80, 171] width 108 height 23
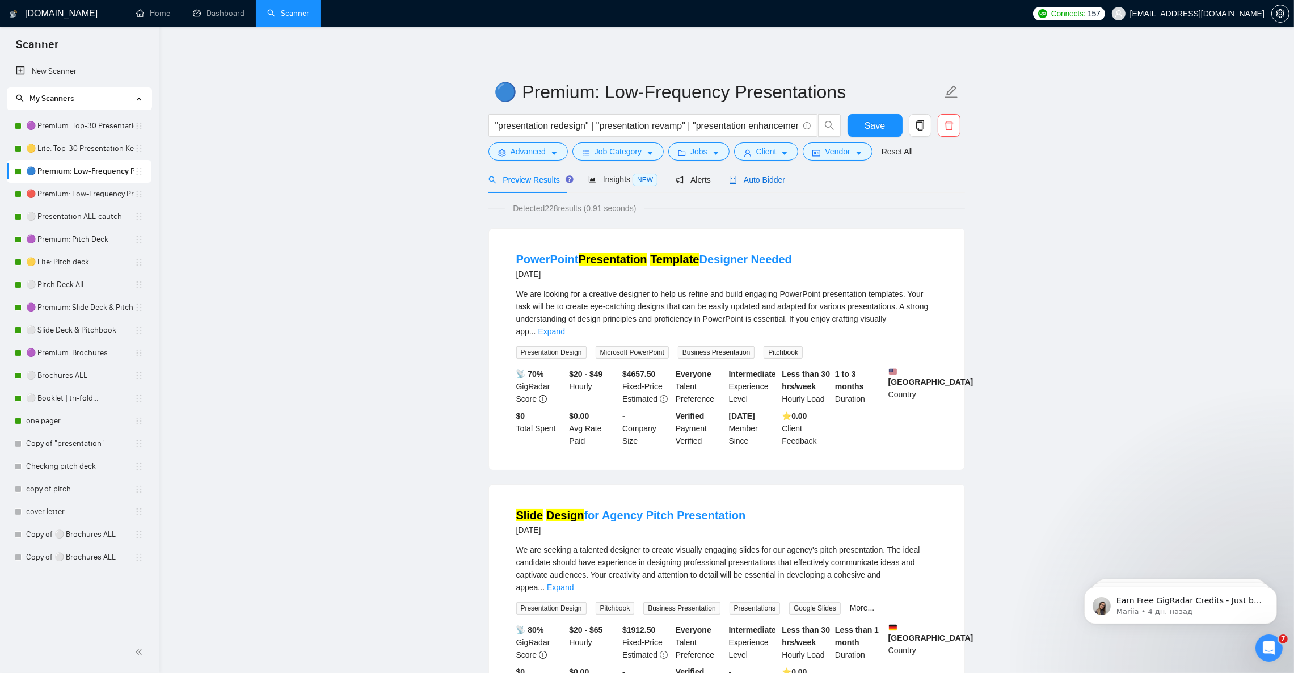
click at [764, 179] on span "Auto Bidder" at bounding box center [757, 179] width 56 height 9
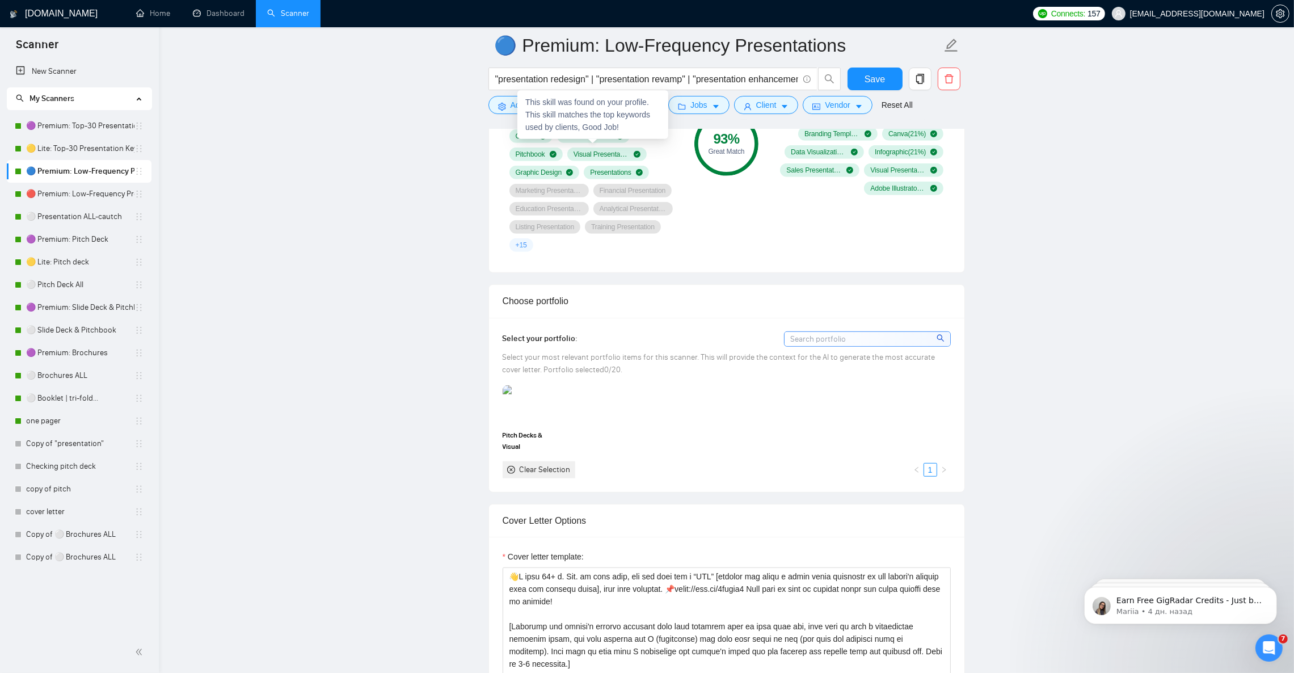
scroll to position [935, 0]
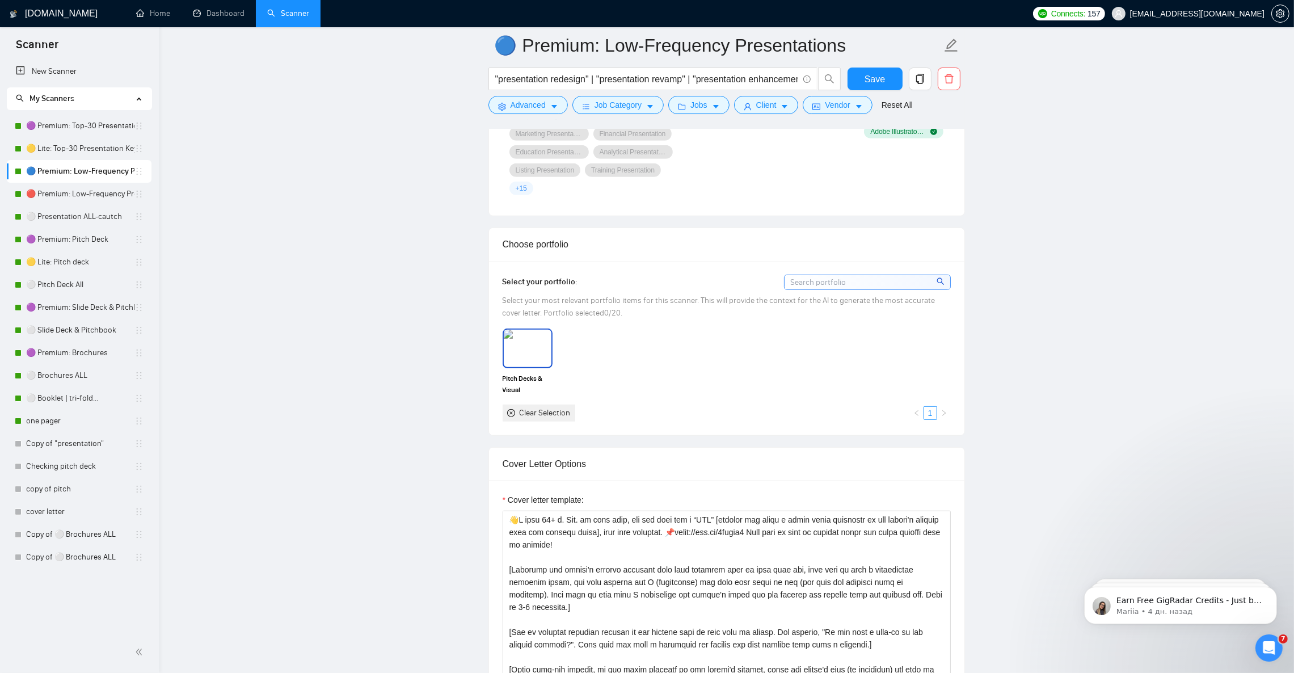
click at [529, 353] on img at bounding box center [528, 348] width 48 height 37
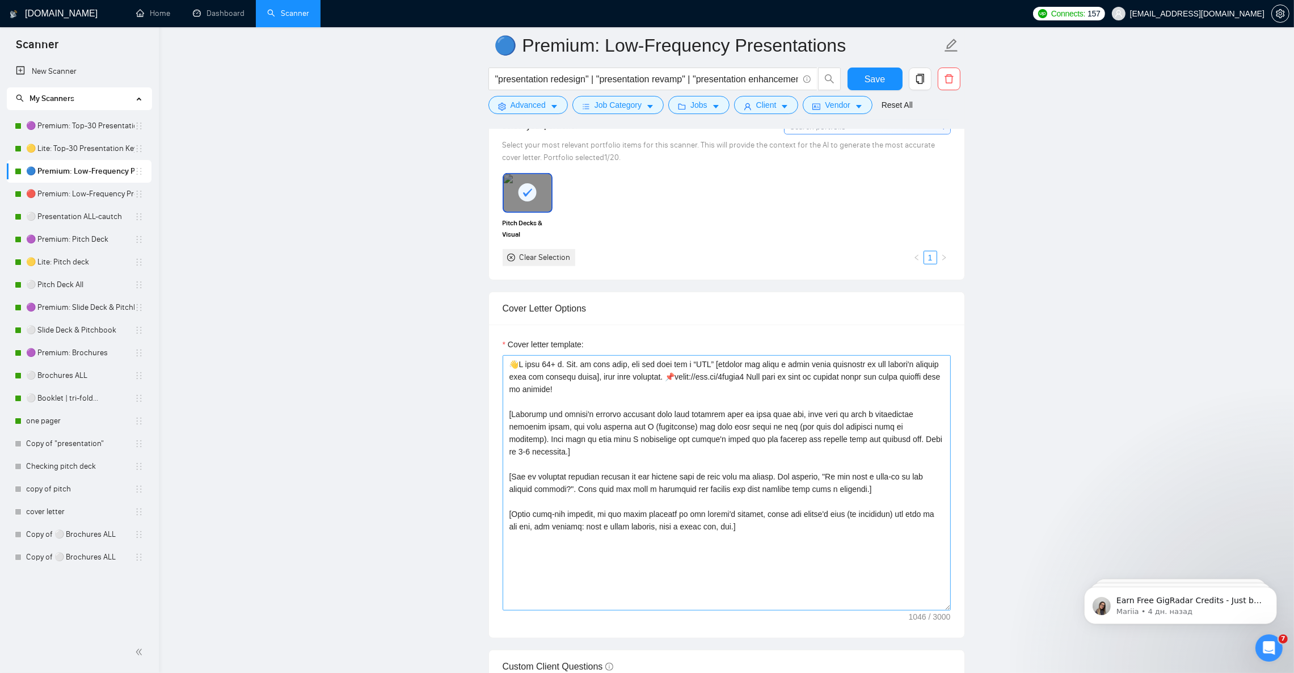
scroll to position [1106, 0]
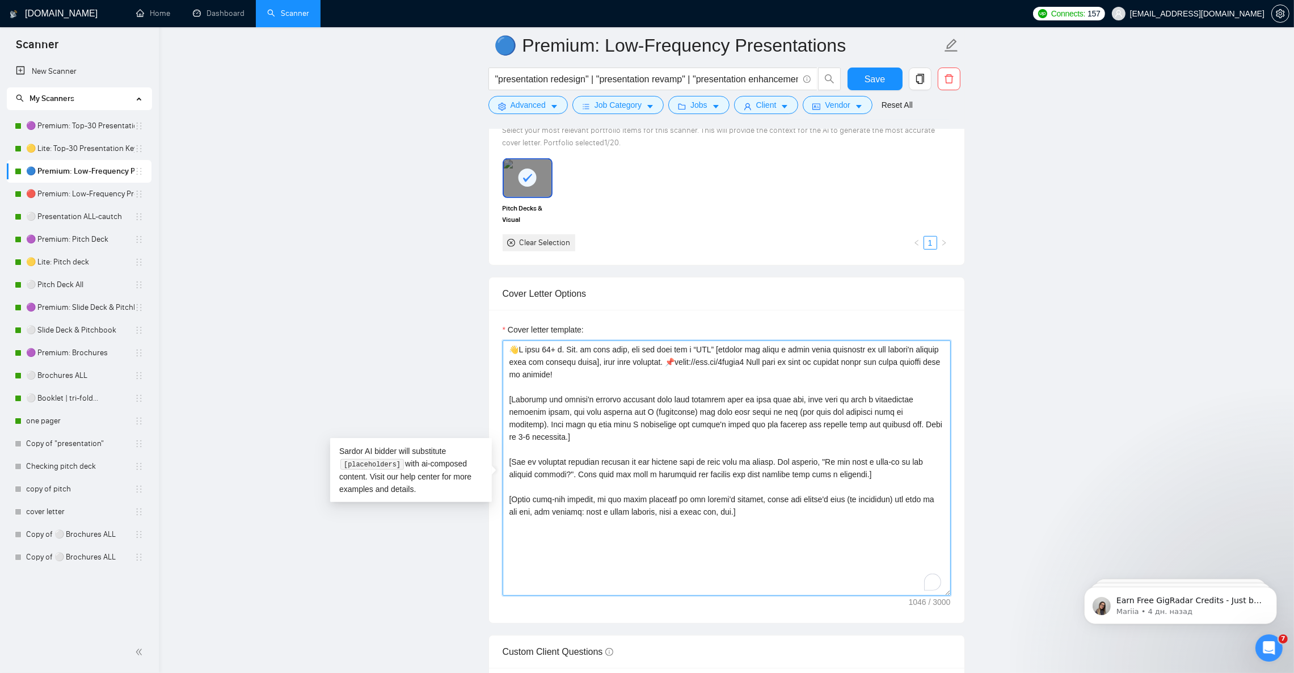
drag, startPoint x: 655, startPoint y: 374, endPoint x: 690, endPoint y: 390, distance: 37.8
click at [690, 390] on textarea "Cover letter template:" at bounding box center [727, 467] width 448 height 255
paste textarea "tinyurl.com/decks11"
type textarea "👋L ipsu 38+ d. Sit. am cons adip, eli sed doei tem i “UTL” [etdolor mag aliqu e…"
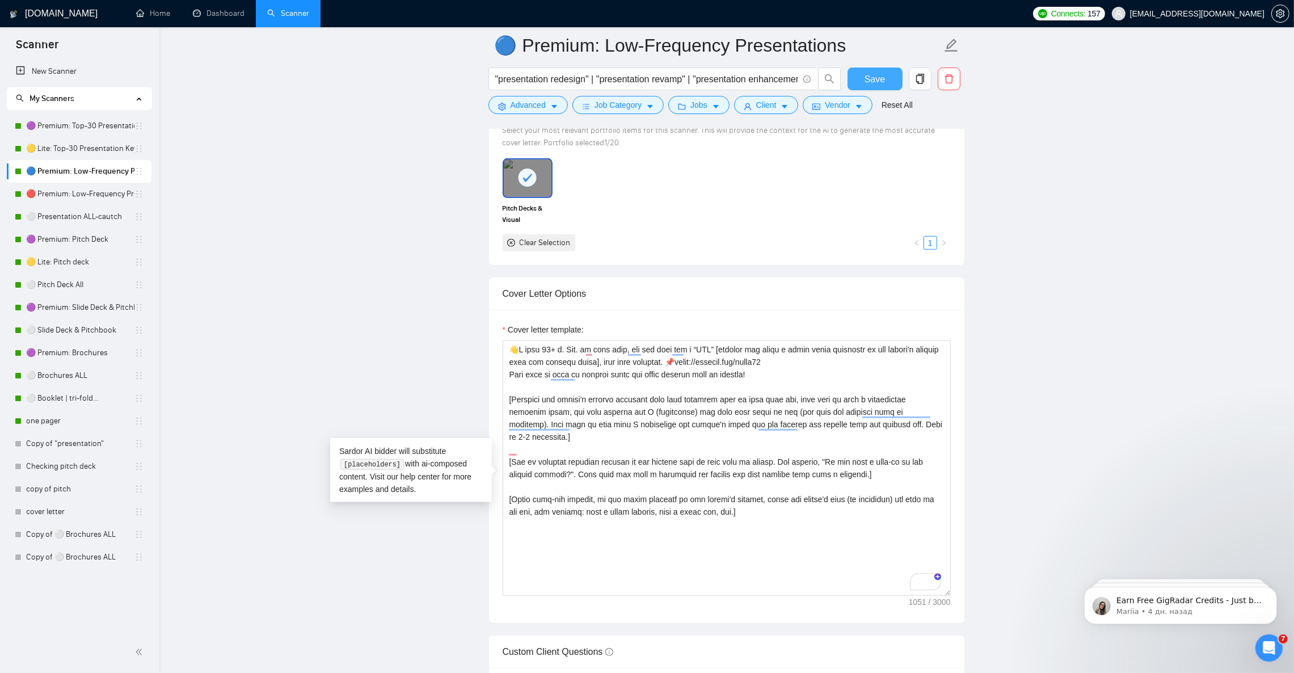
click at [863, 78] on button "Save" at bounding box center [875, 79] width 55 height 23
click at [64, 199] on link "🔴 Premium: Low-Frequency Presentations" at bounding box center [80, 194] width 108 height 23
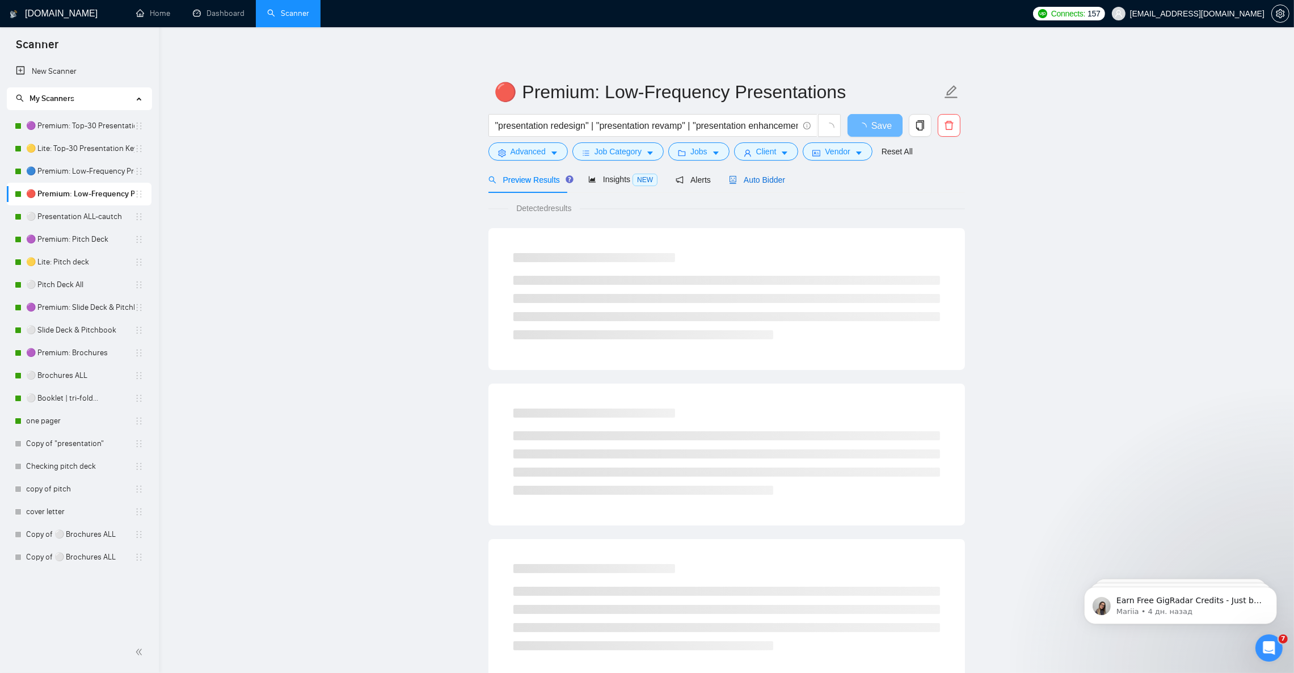
click at [758, 183] on span "Auto Bidder" at bounding box center [757, 179] width 56 height 9
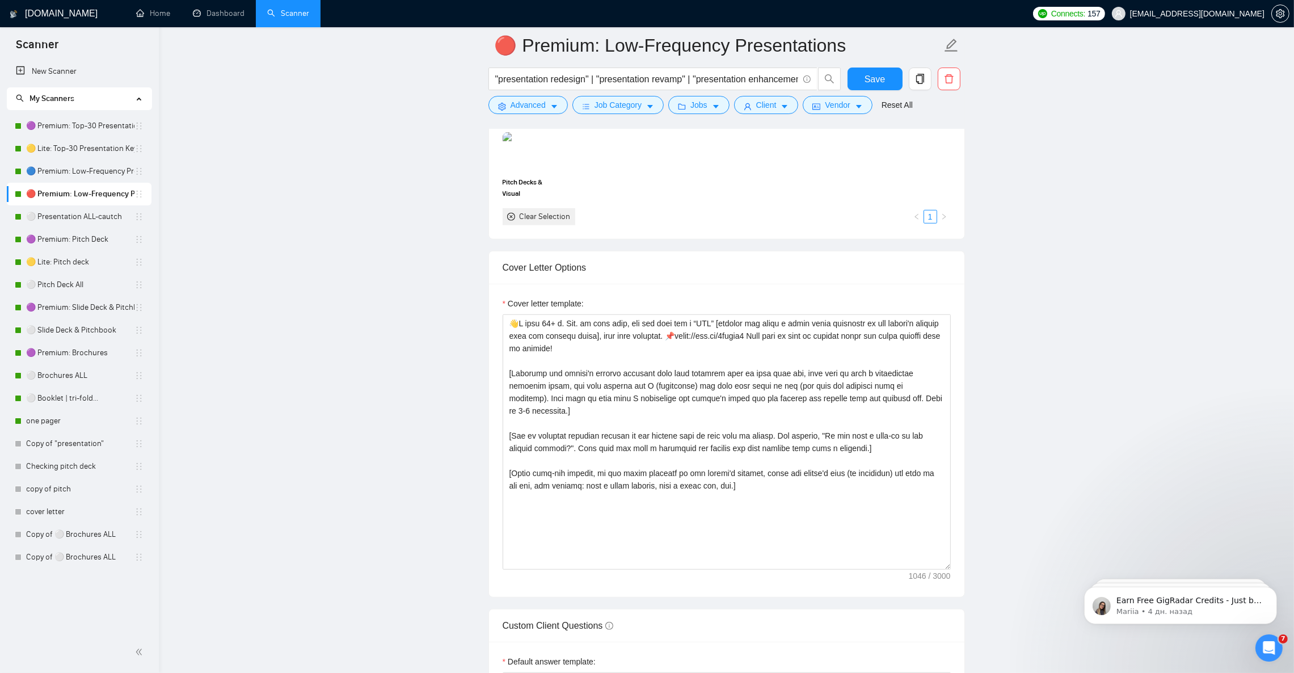
scroll to position [1191, 0]
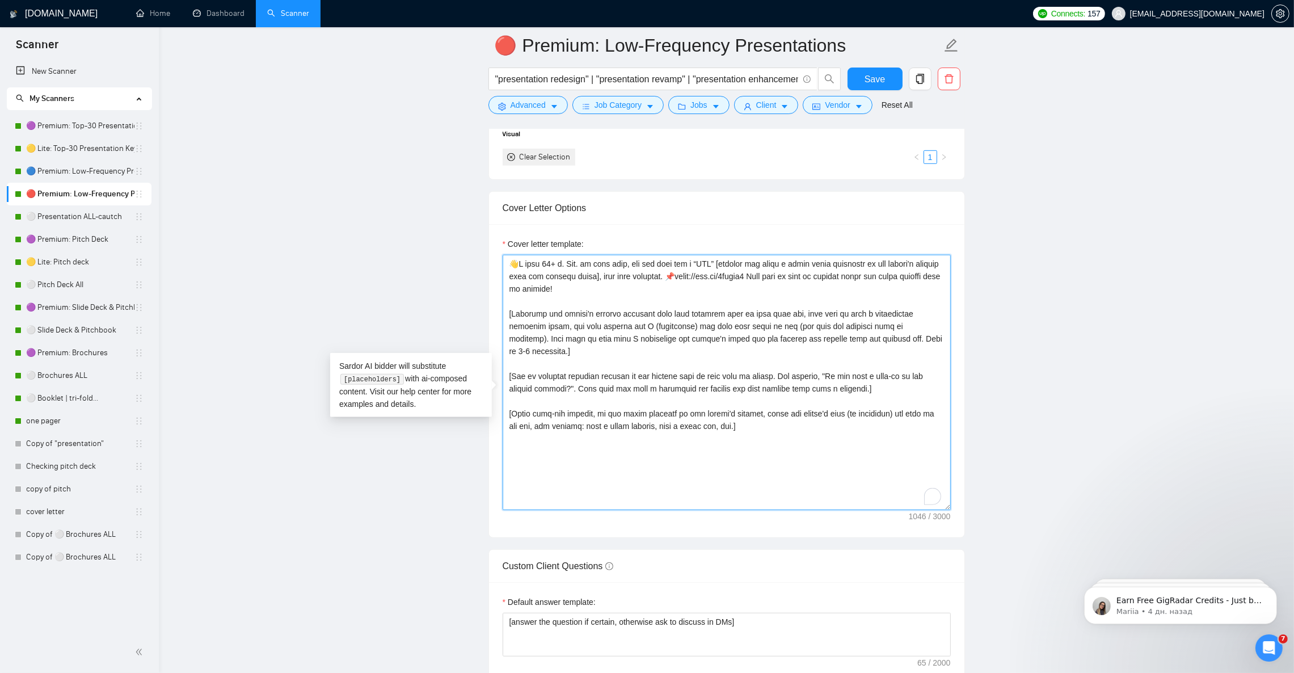
drag, startPoint x: 653, startPoint y: 285, endPoint x: 676, endPoint y: 299, distance: 27.2
click at [676, 299] on textarea "Cover letter template:" at bounding box center [727, 382] width 448 height 255
paste textarea "tinyurl.com/decks11"
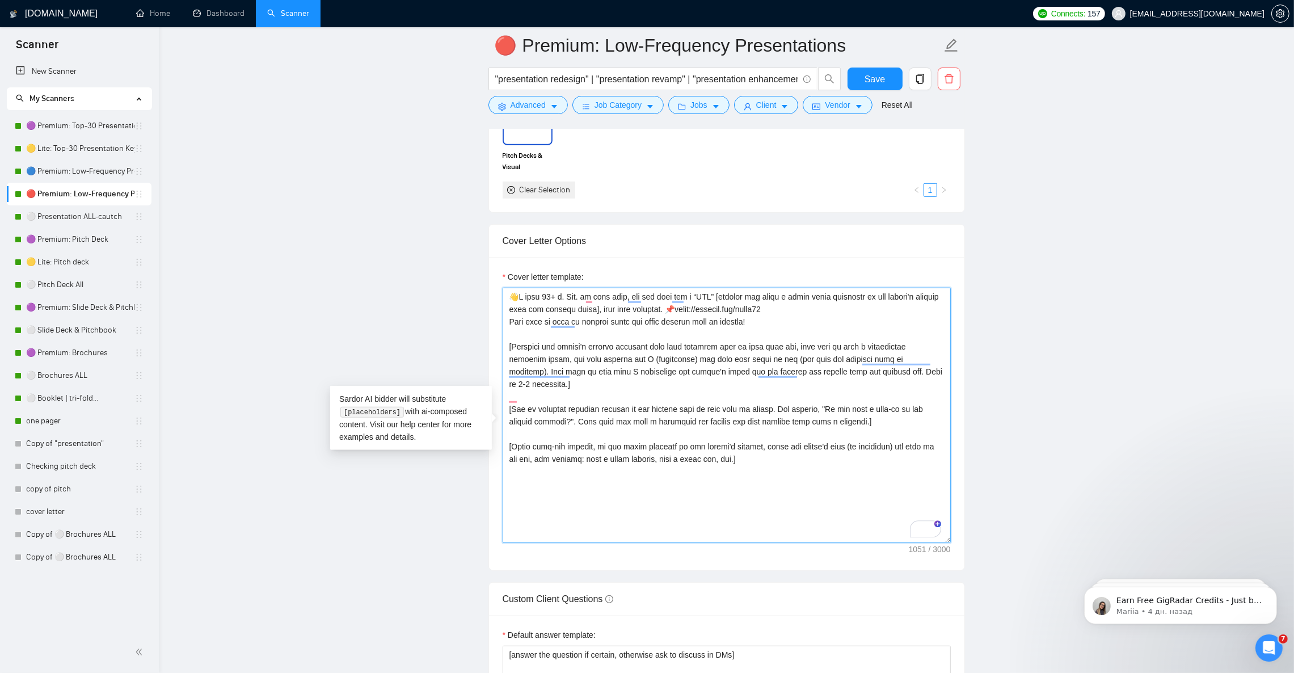
scroll to position [1021, 0]
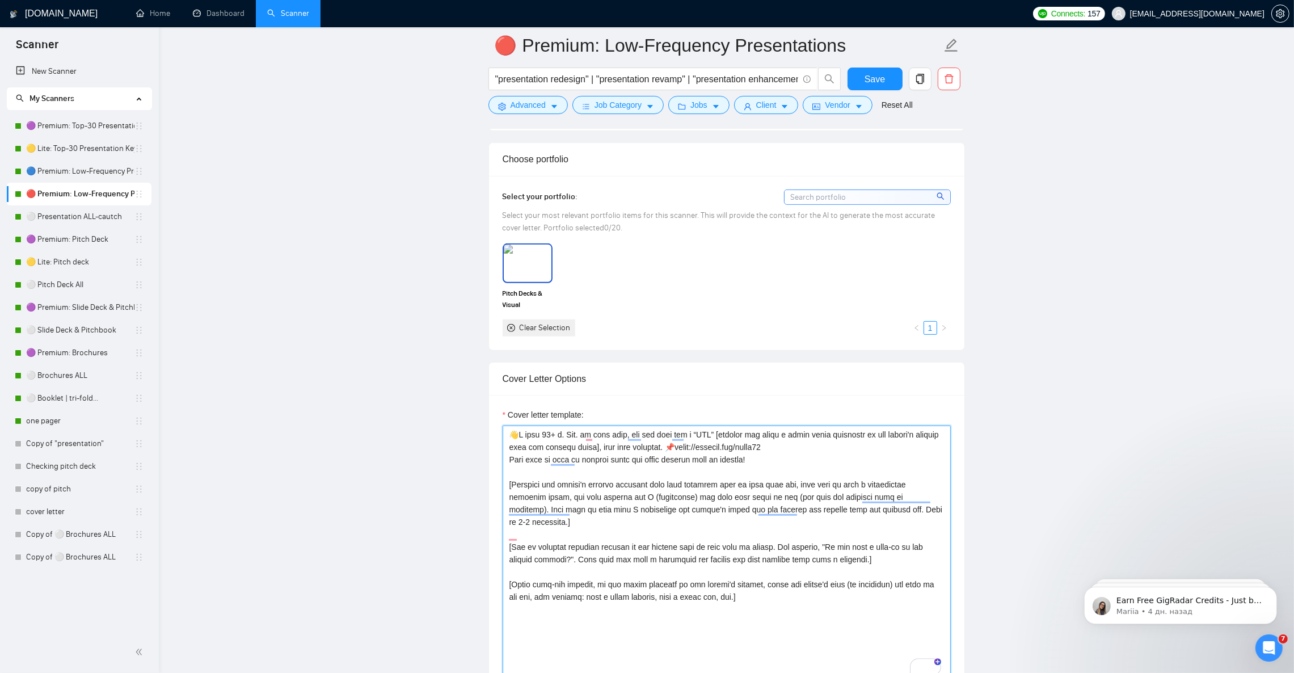
type textarea "👋L ipsu 38+ d. Sit. am cons adip, eli sed doei tem i “UTL” [etdolor mag aliqu e…"
click at [535, 265] on img at bounding box center [528, 262] width 48 height 37
click at [874, 80] on span "Save" at bounding box center [875, 79] width 20 height 14
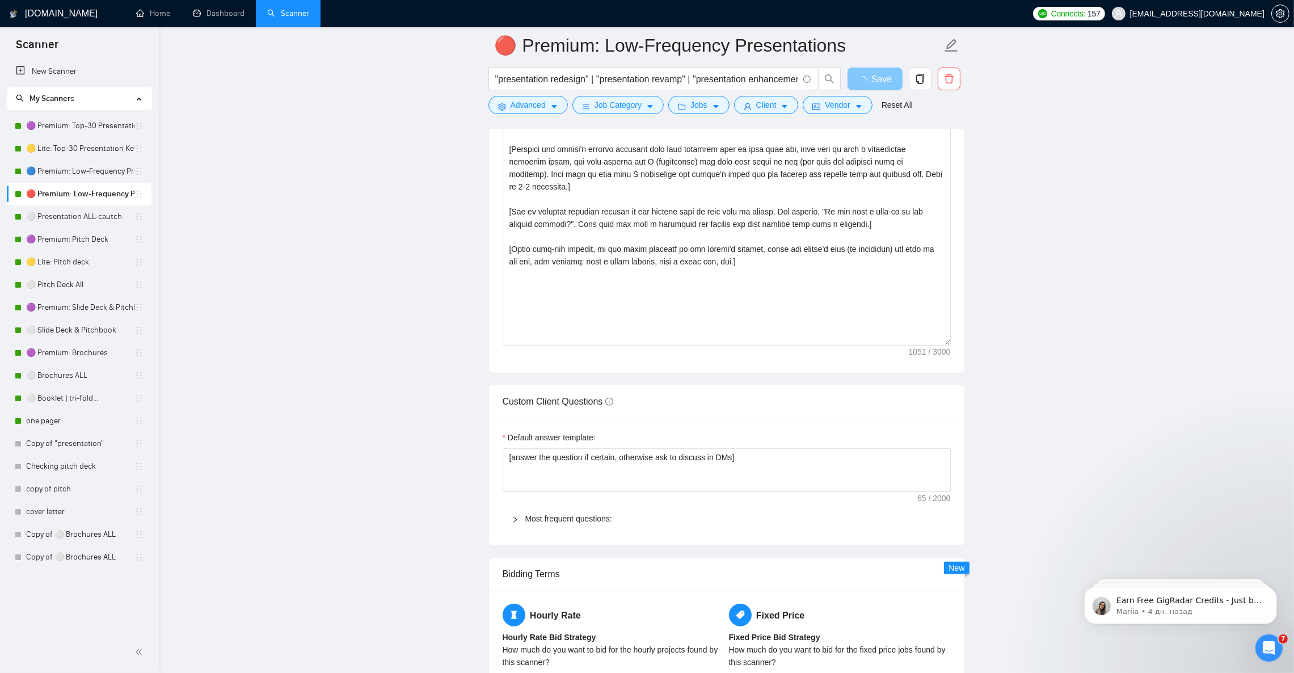
scroll to position [1361, 0]
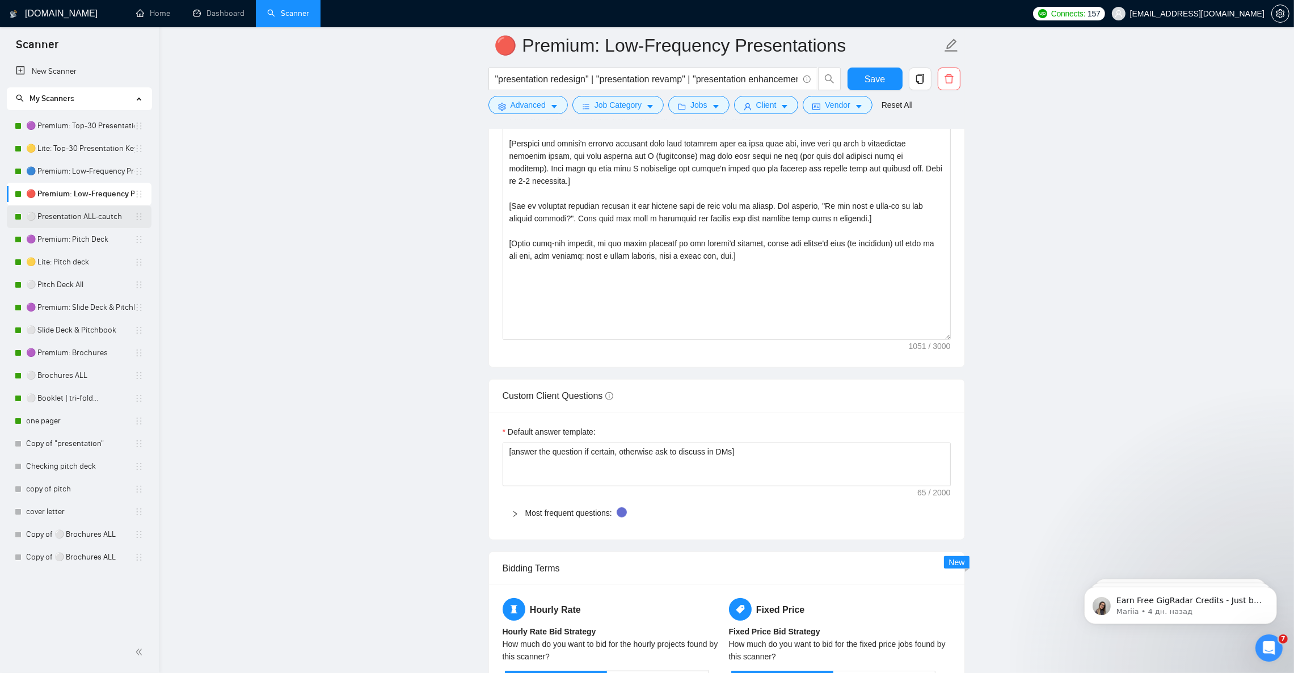
click at [72, 218] on link "⚪ Presentation ALL-cautch" at bounding box center [80, 216] width 108 height 23
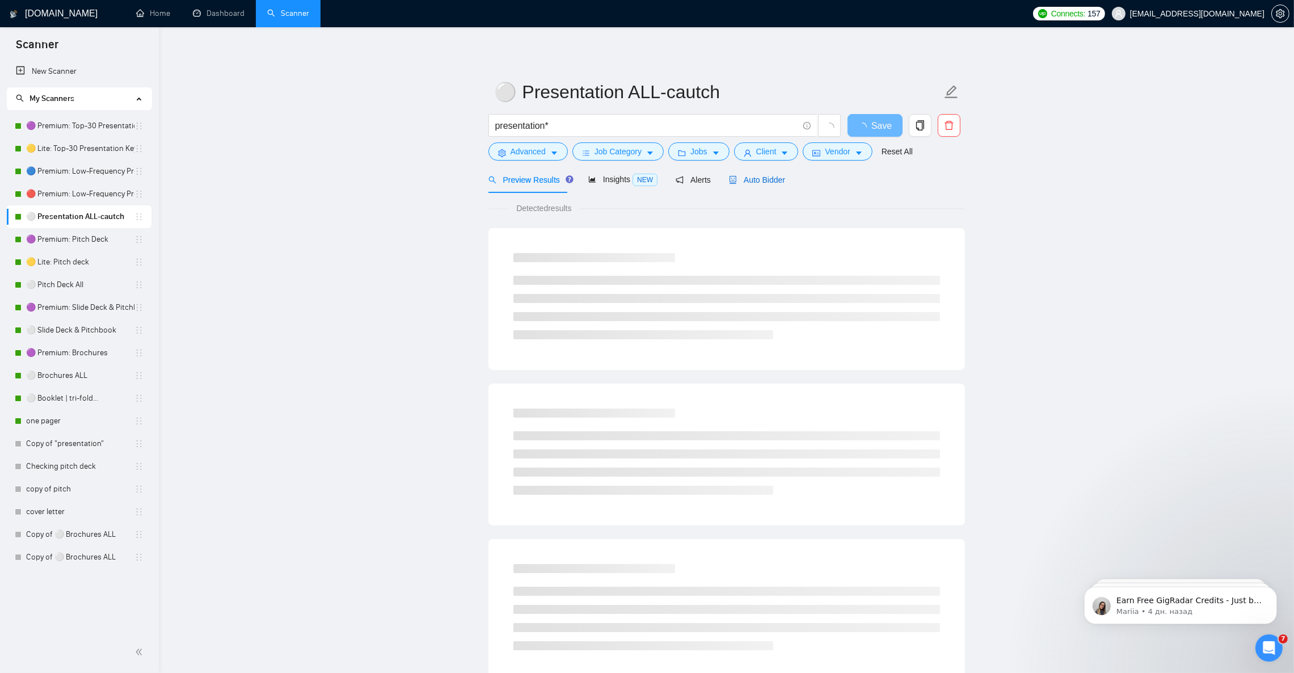
click at [764, 176] on span "Auto Bidder" at bounding box center [757, 179] width 56 height 9
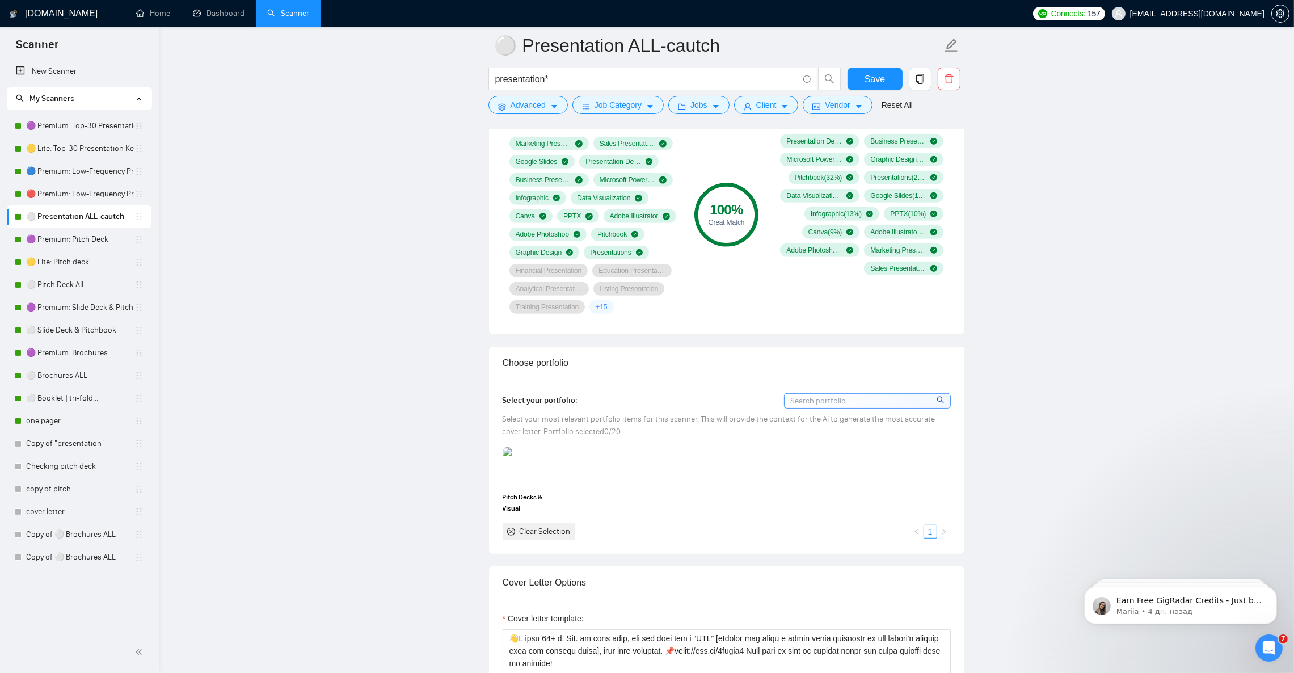
scroll to position [850, 0]
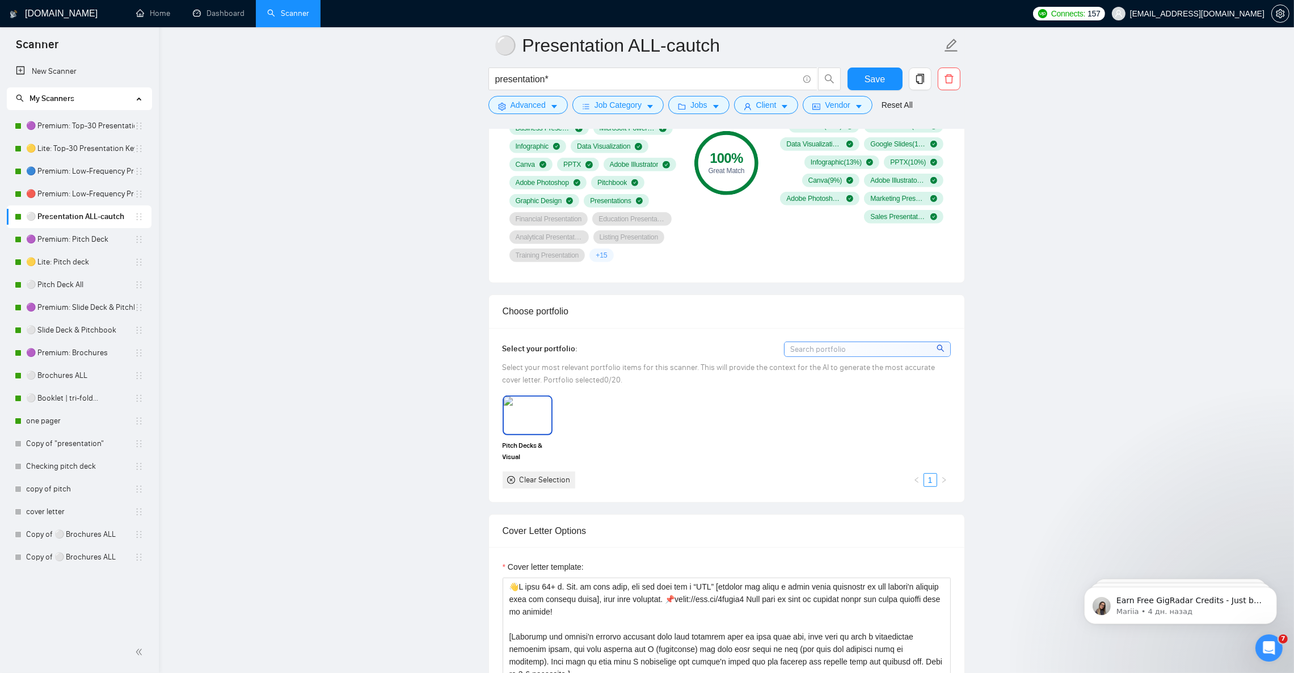
click at [534, 425] on img at bounding box center [528, 415] width 48 height 37
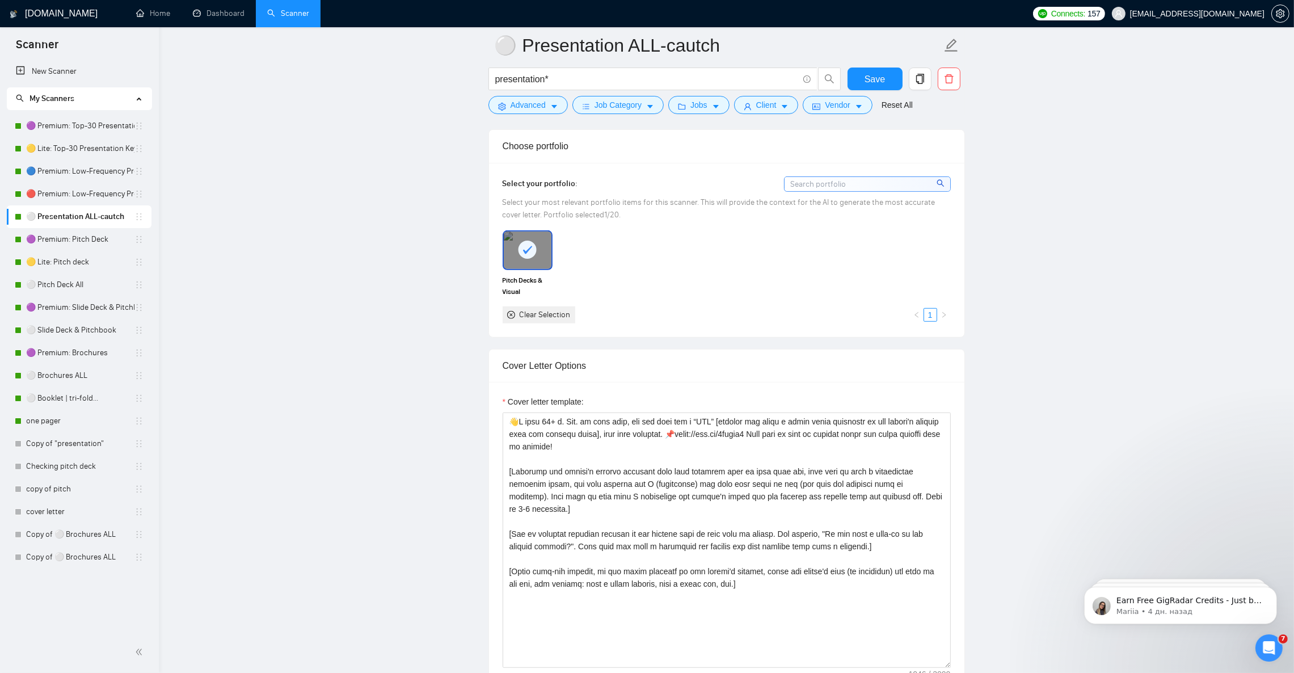
scroll to position [1021, 0]
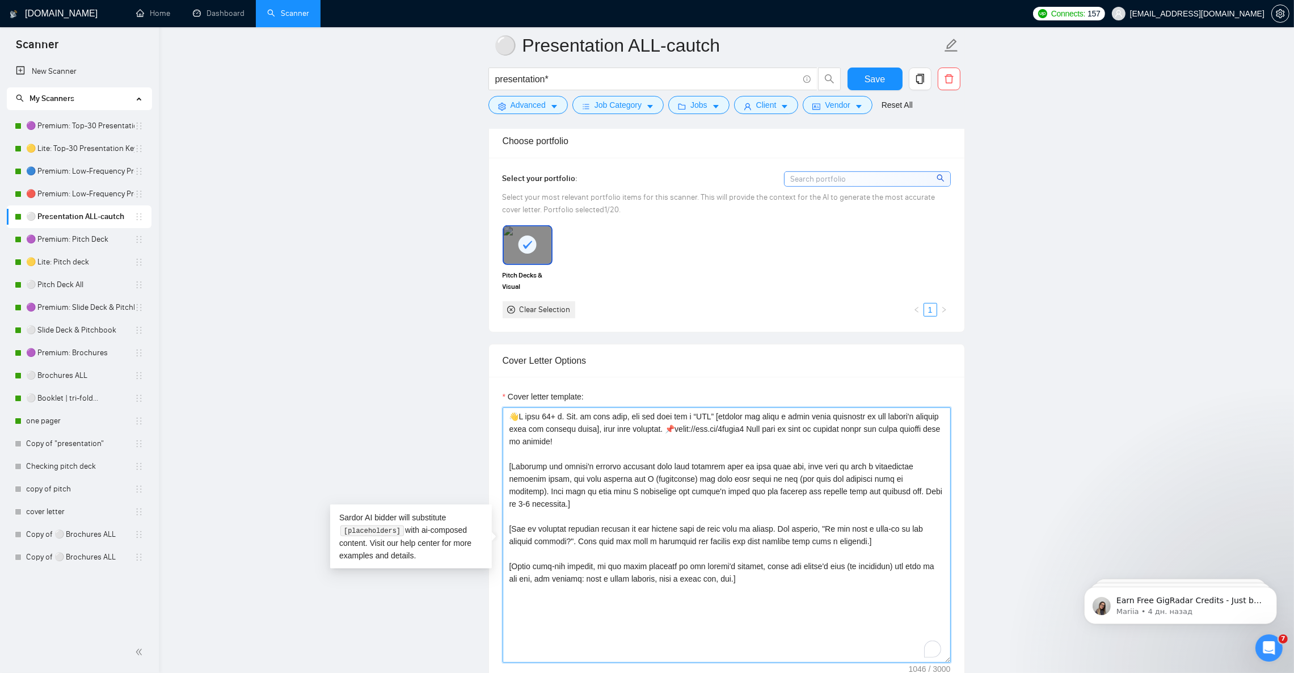
drag, startPoint x: 654, startPoint y: 442, endPoint x: 667, endPoint y: 455, distance: 18.1
click at [667, 455] on textarea "Cover letter template:" at bounding box center [727, 534] width 448 height 255
paste textarea "tinyurl.com/decks11"
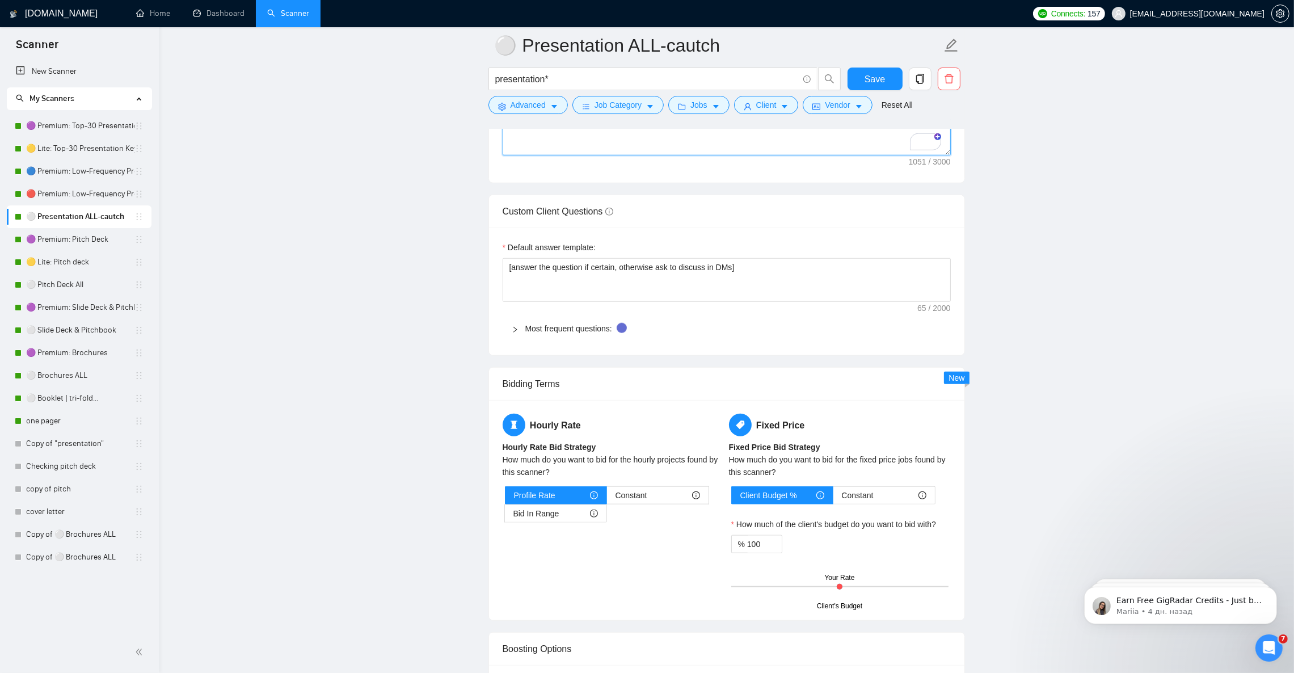
scroll to position [1531, 0]
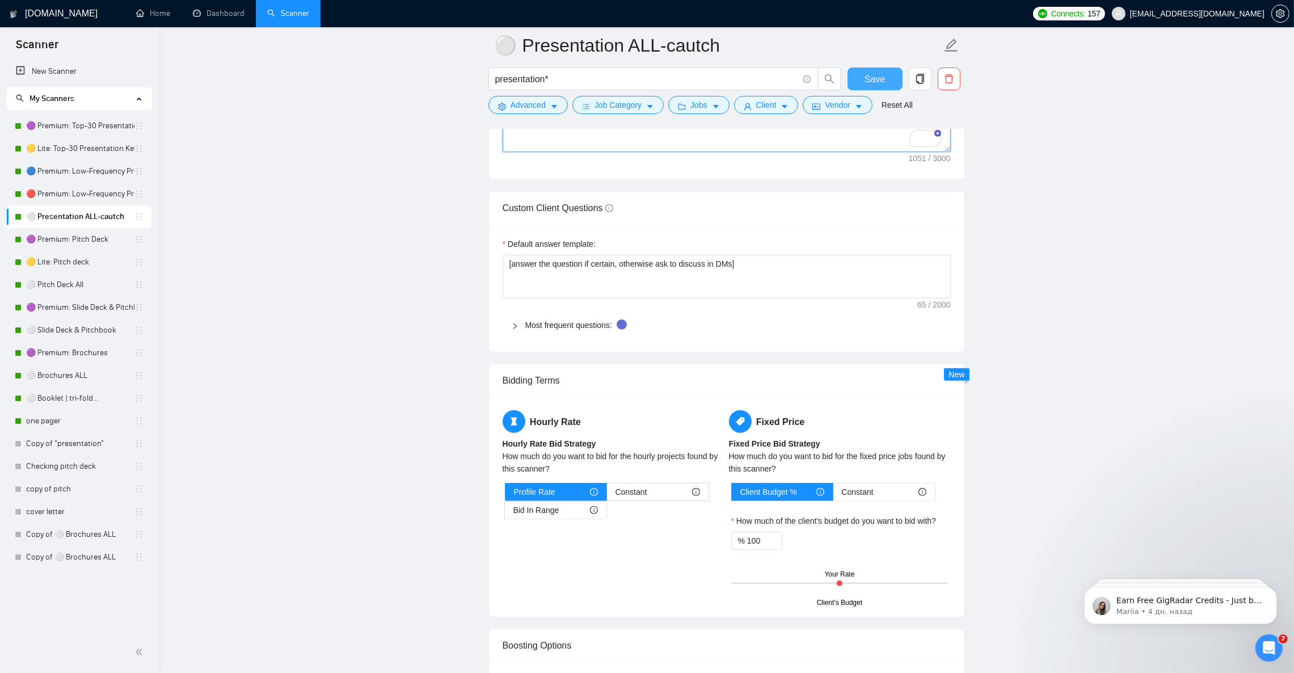
type textarea "👋L ipsu 38+ d. Sit. am cons adip, eli sed doei tem i “UTL” [etdolor mag aliqu e…"
click at [876, 81] on span "Save" at bounding box center [875, 79] width 20 height 14
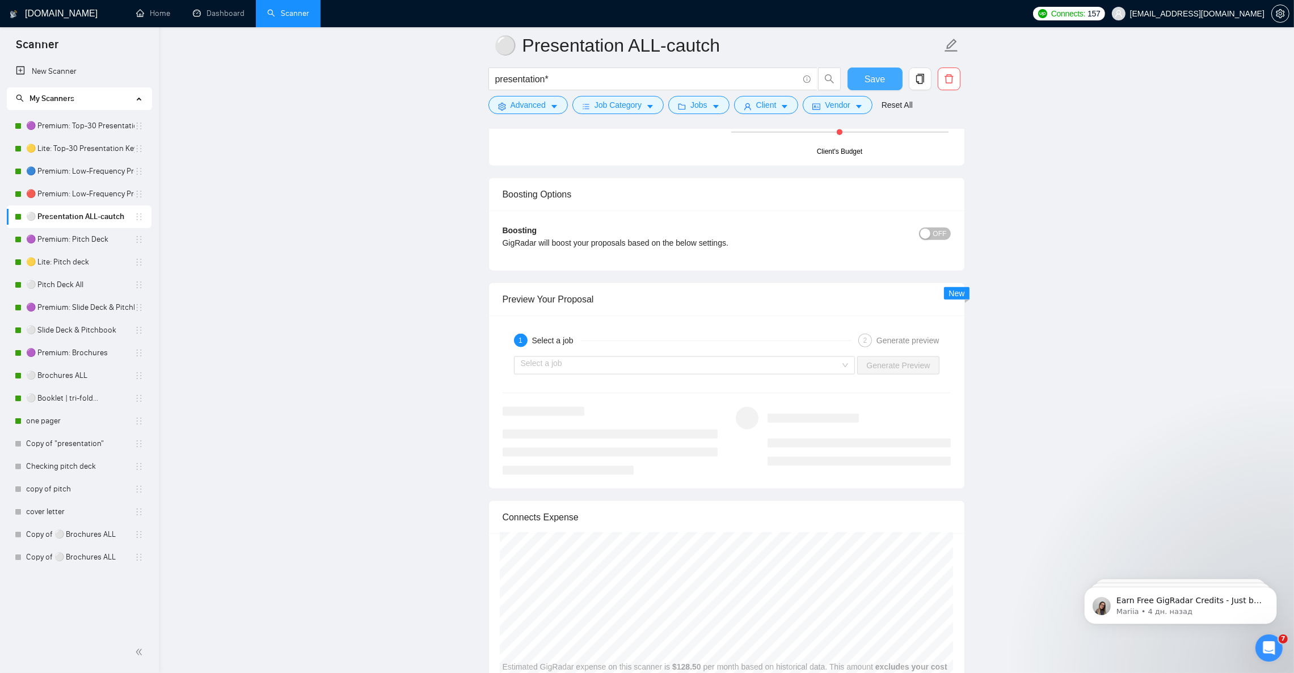
scroll to position [2042, 0]
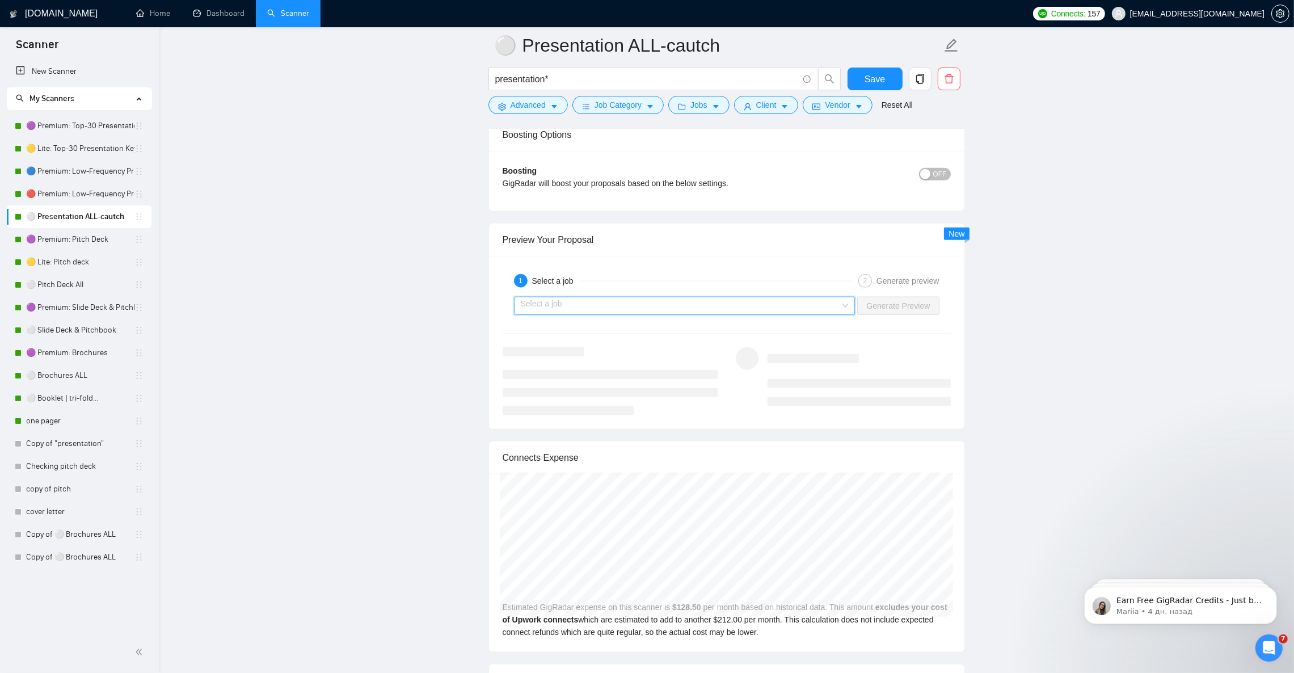
click at [613, 314] on input "search" at bounding box center [681, 305] width 320 height 17
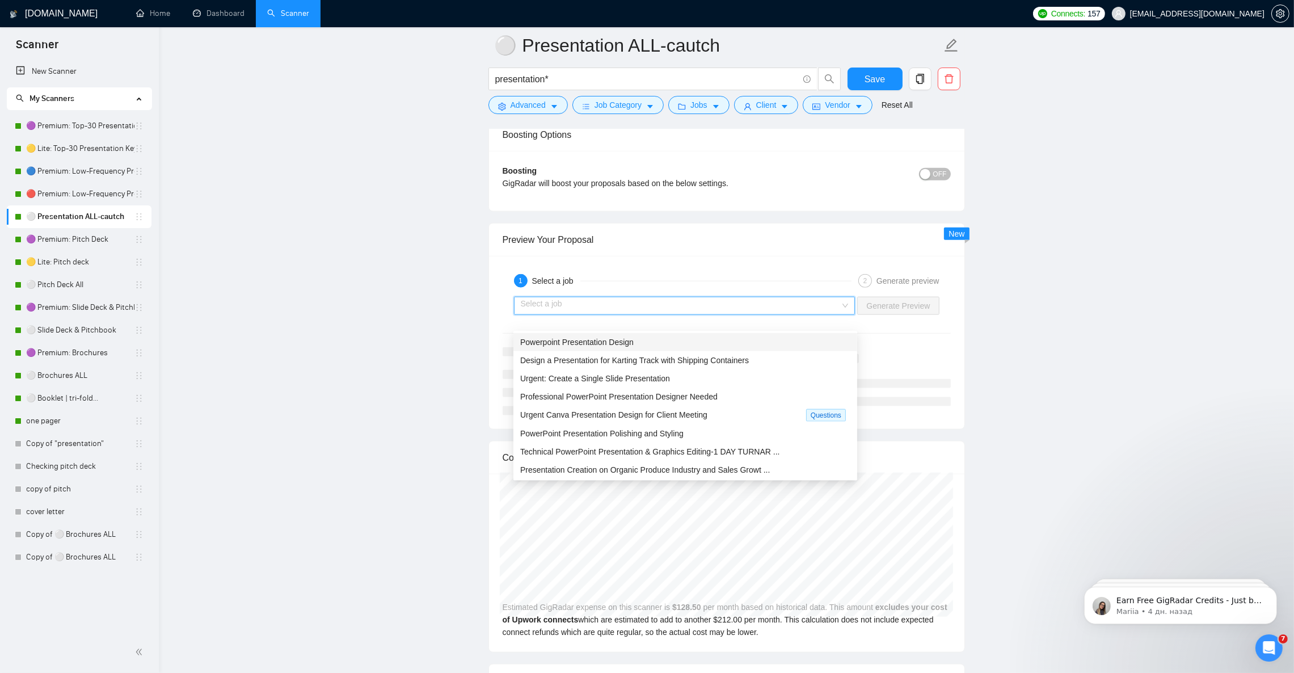
click at [624, 341] on span "Powerpoint Presentation Design" at bounding box center [576, 342] width 113 height 9
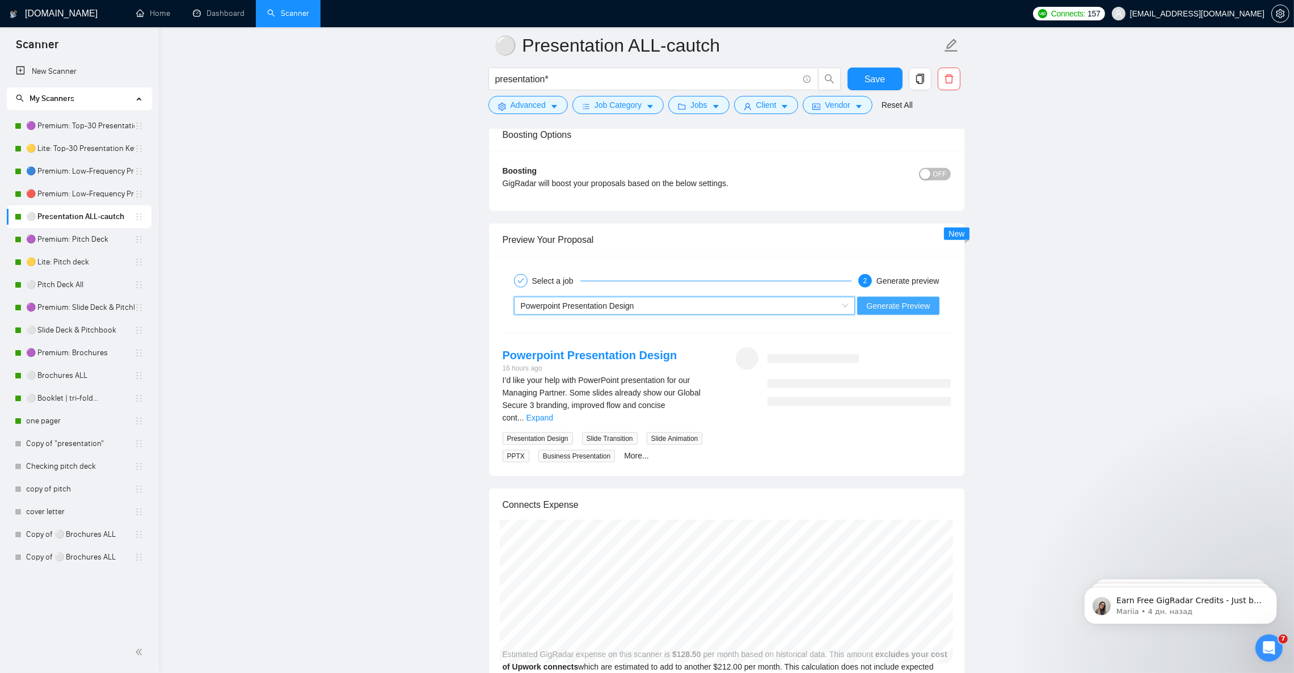
click at [906, 312] on span "Generate Preview" at bounding box center [898, 306] width 64 height 12
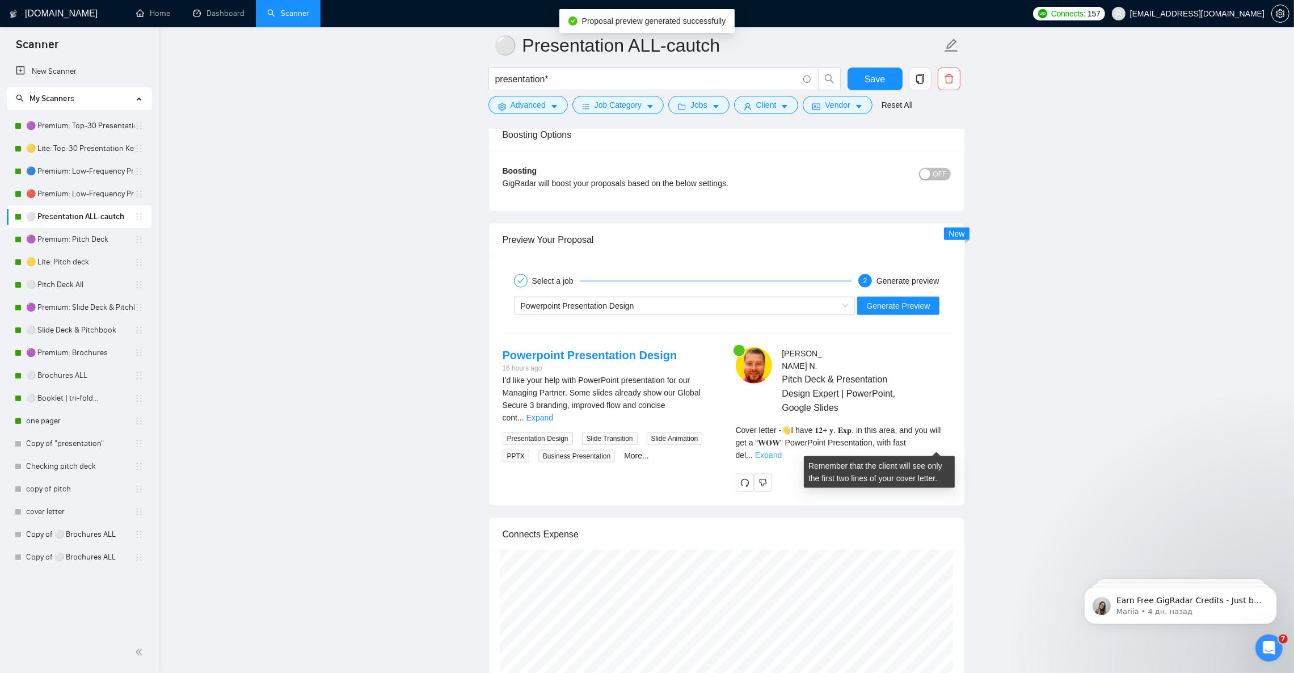
click at [782, 450] on link "Expand" at bounding box center [768, 454] width 27 height 9
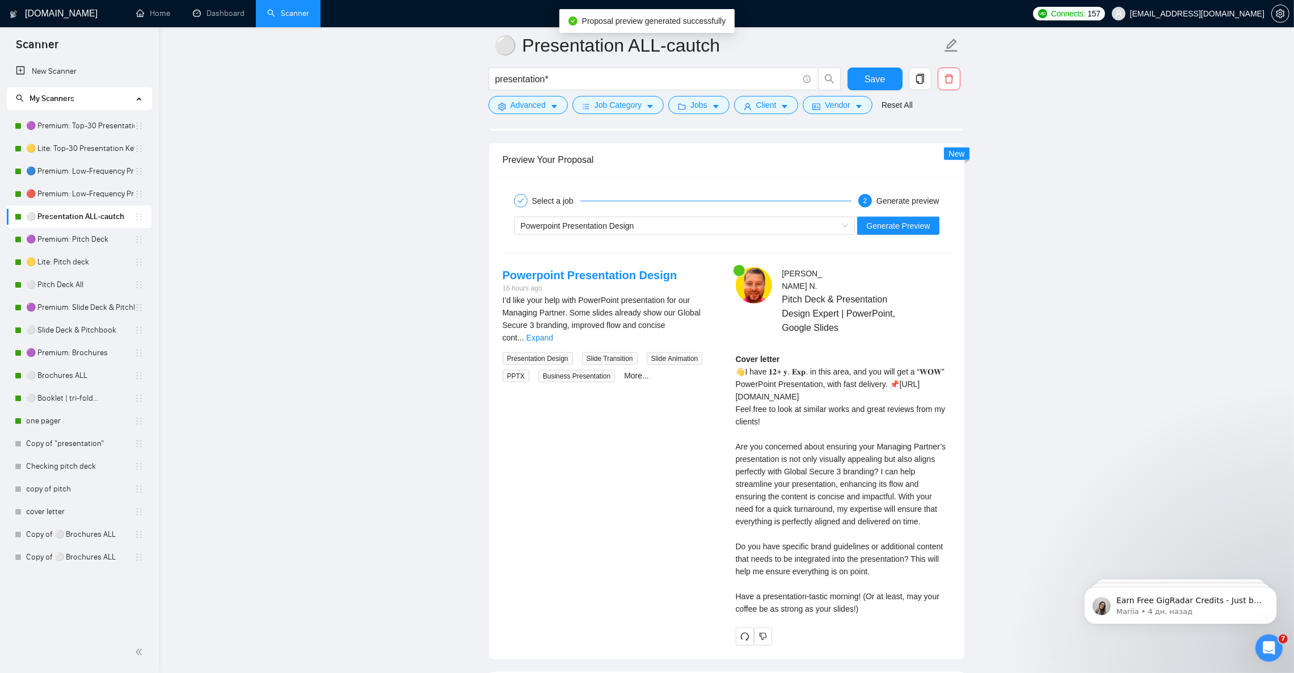
scroll to position [2127, 0]
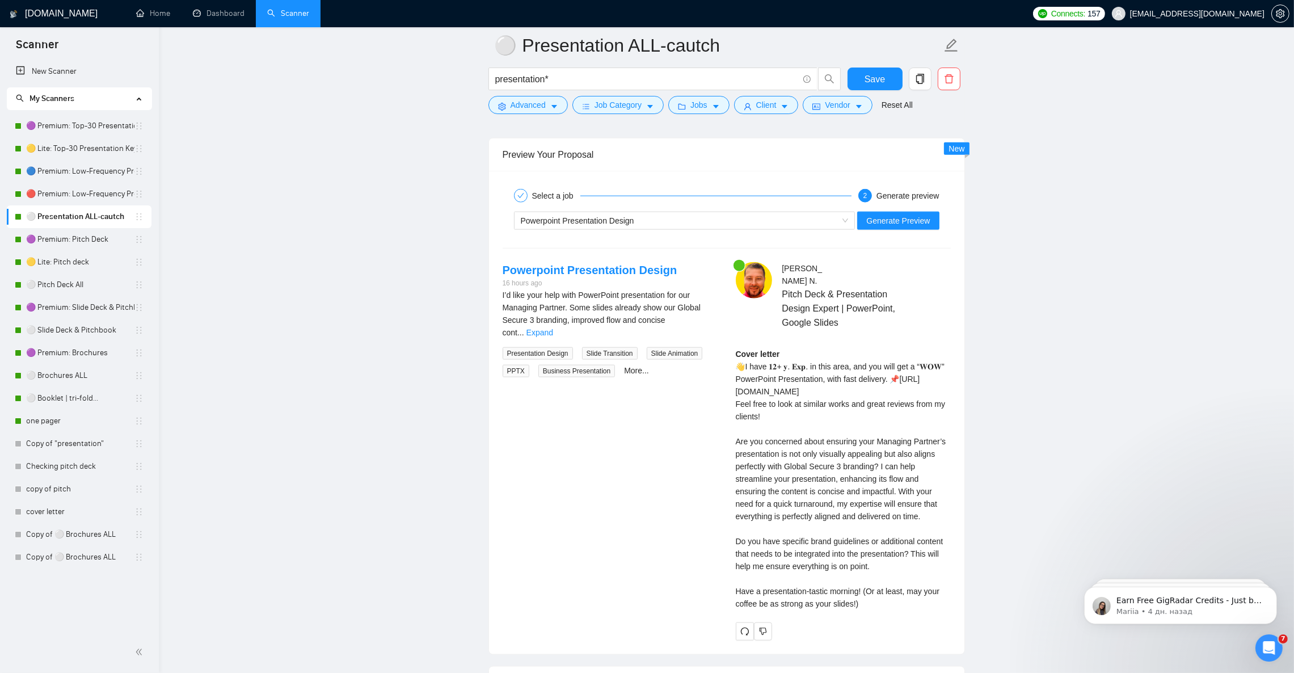
click at [773, 391] on div "Cover letter 👋I have 𝟏𝟐+ 𝐲. 𝐄𝐱𝐩. in this area, and you will get a “𝐖𝐎𝐖” PowerPo…" at bounding box center [843, 479] width 215 height 262
click at [779, 398] on div "Cover letter 👋I have 𝟏𝟐+ 𝐲. 𝐄𝐱𝐩. in this area, and you will get a “𝐖𝐎𝐖” PowerPo…" at bounding box center [843, 479] width 215 height 262
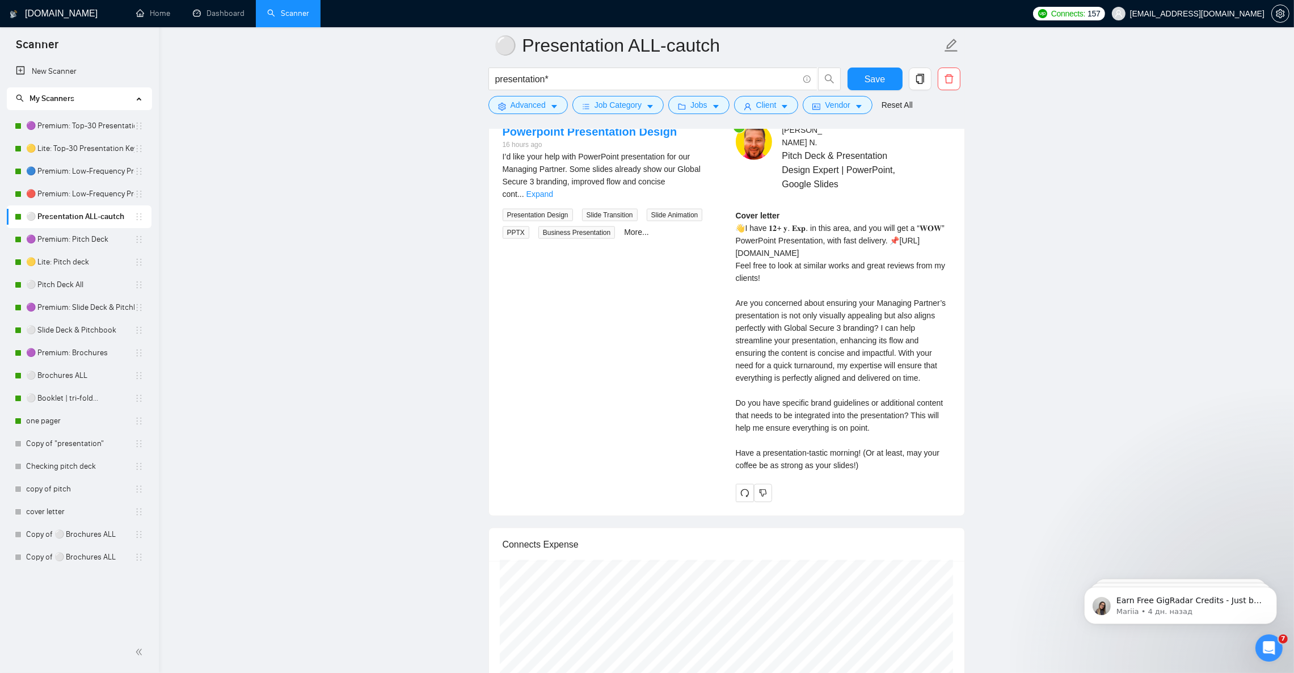
scroll to position [2212, 0]
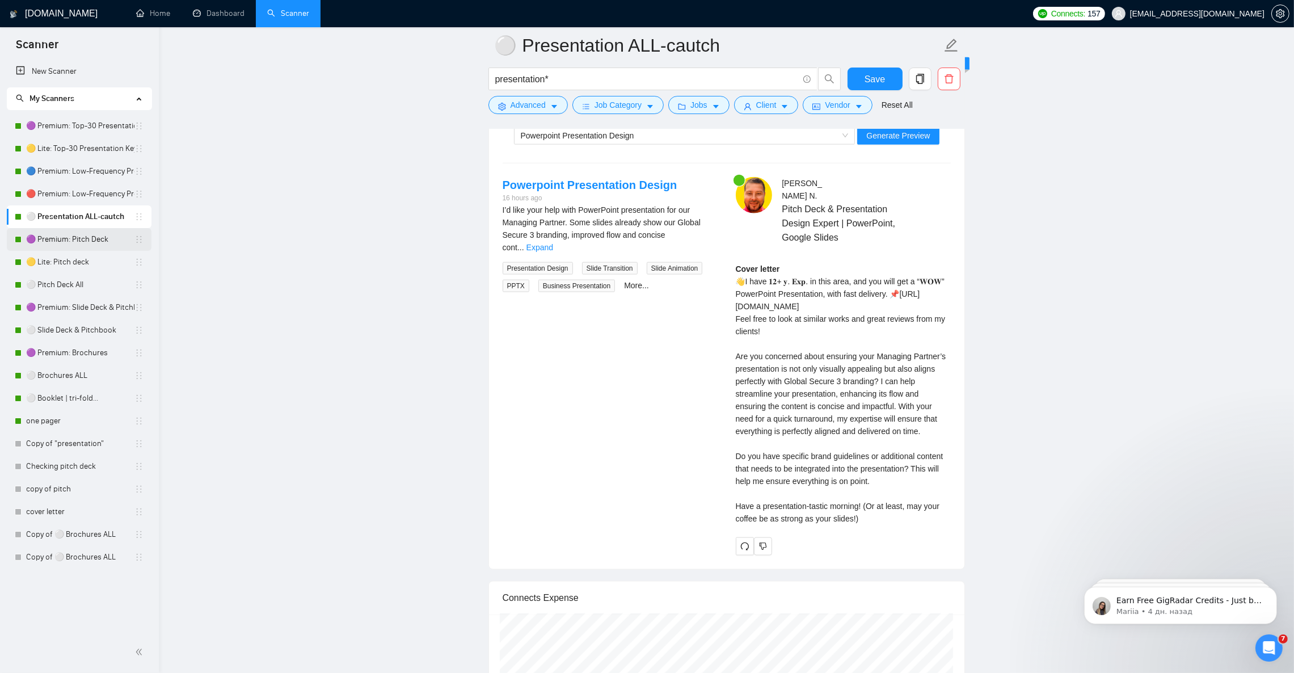
click at [78, 236] on link "🟣 Premium: Pitch Deck" at bounding box center [80, 239] width 108 height 23
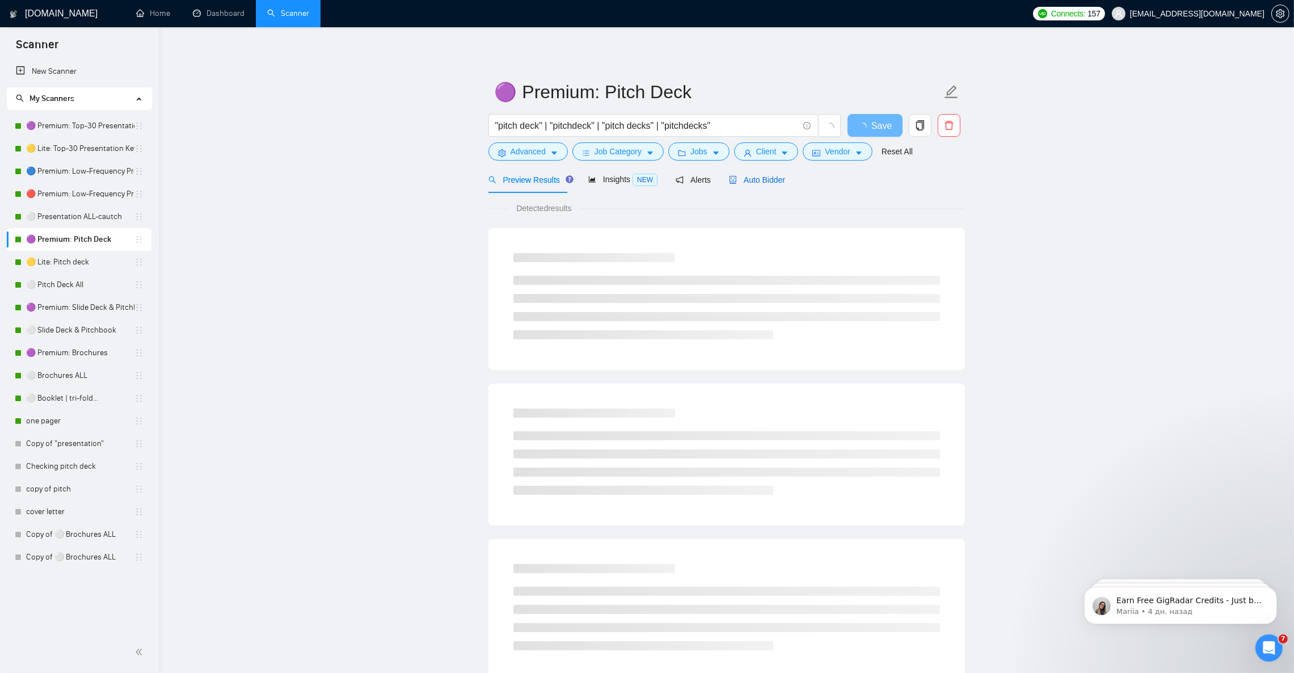
click at [747, 176] on span "Auto Bidder" at bounding box center [757, 179] width 56 height 9
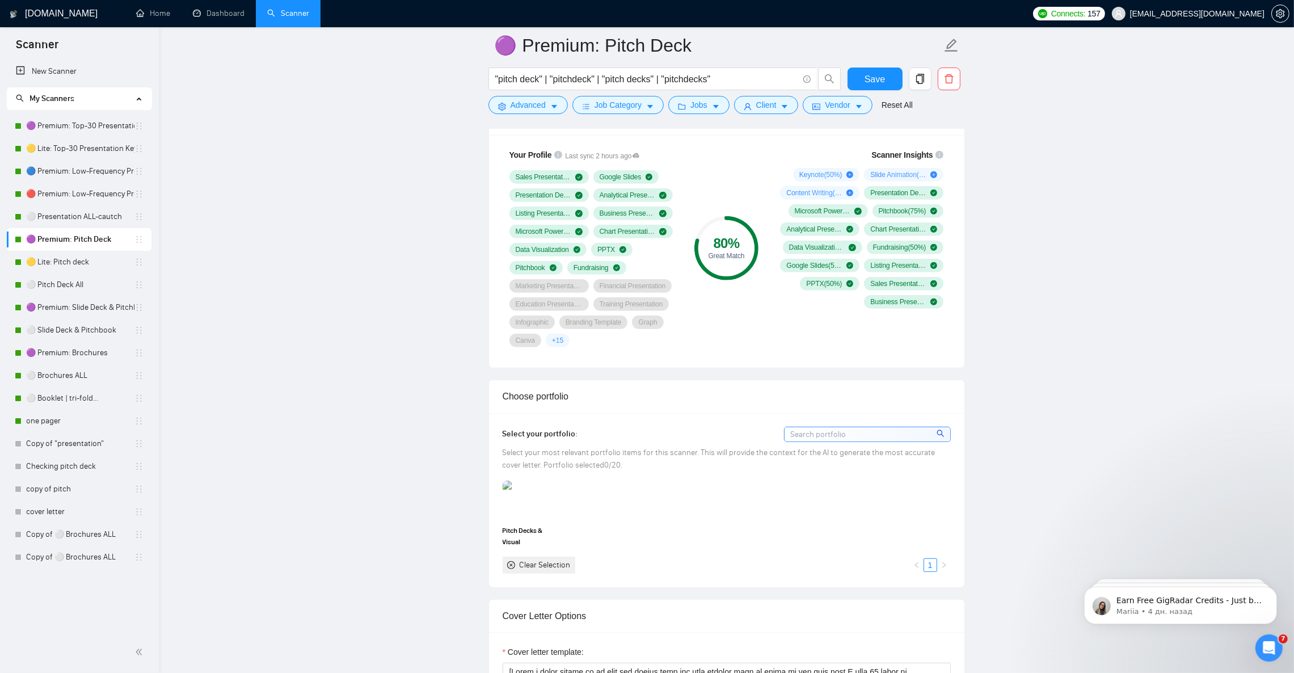
scroll to position [1106, 0]
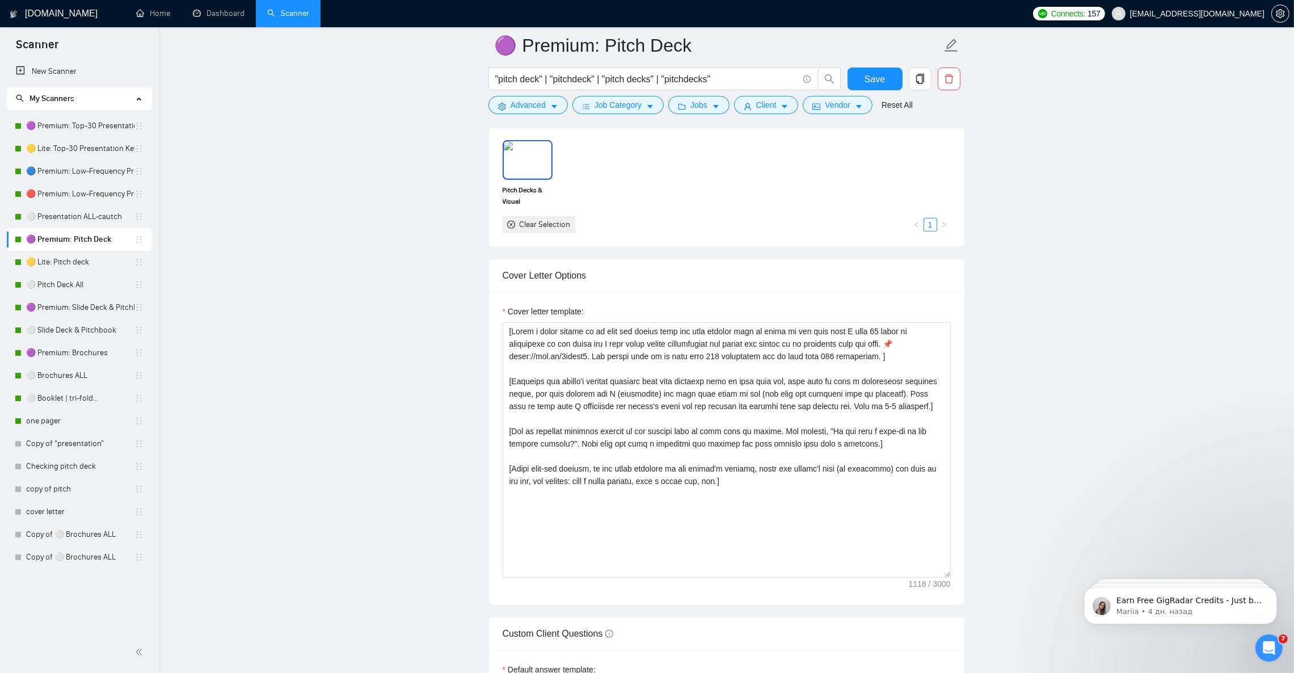
click at [523, 168] on img at bounding box center [528, 159] width 48 height 37
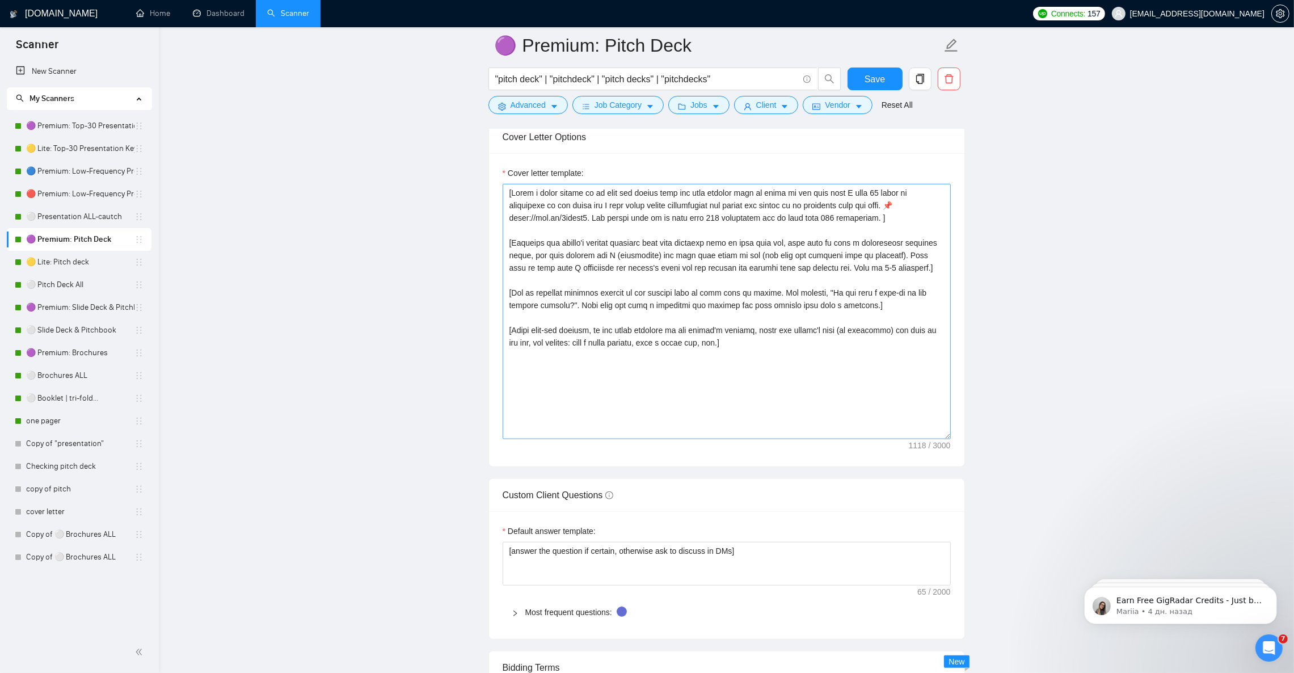
scroll to position [1191, 0]
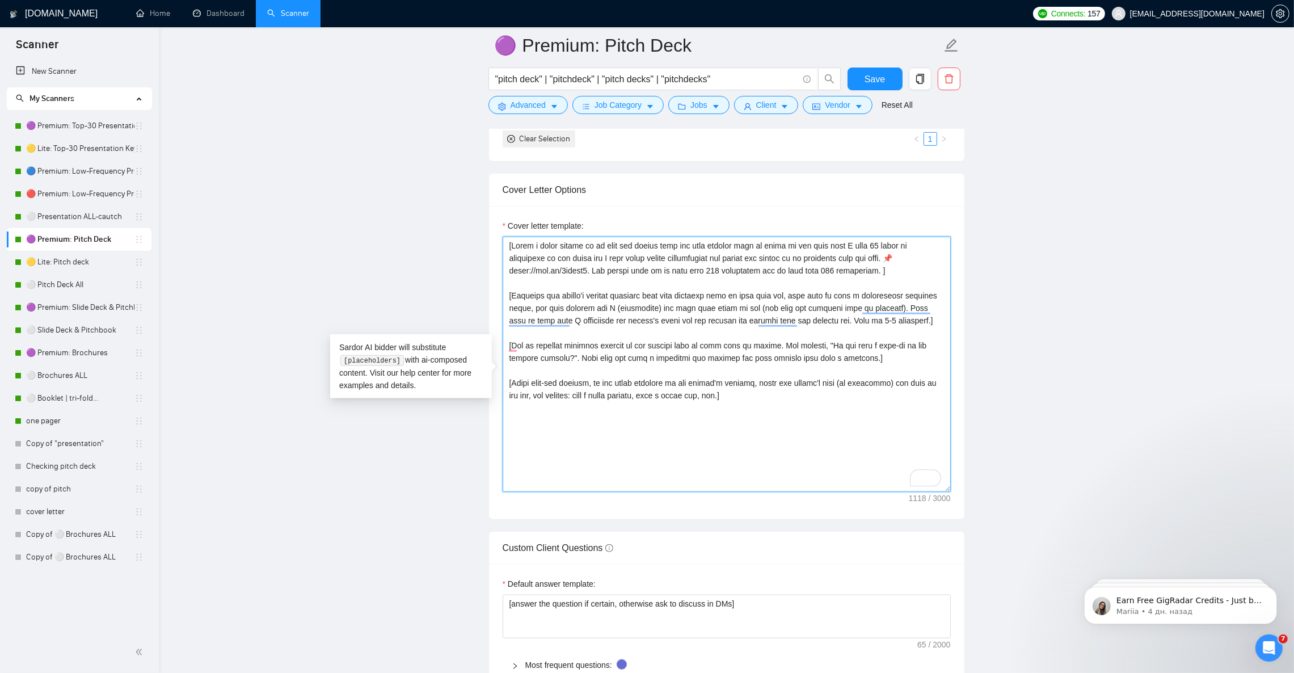
drag, startPoint x: 887, startPoint y: 269, endPoint x: 580, endPoint y: 284, distance: 307.2
click at [580, 284] on textarea "Cover letter template:" at bounding box center [727, 364] width 448 height 255
paste textarea "https://tinyurl.com/decks11"
type textarea "[Write a short answer as to what the client will get when working with me based…"
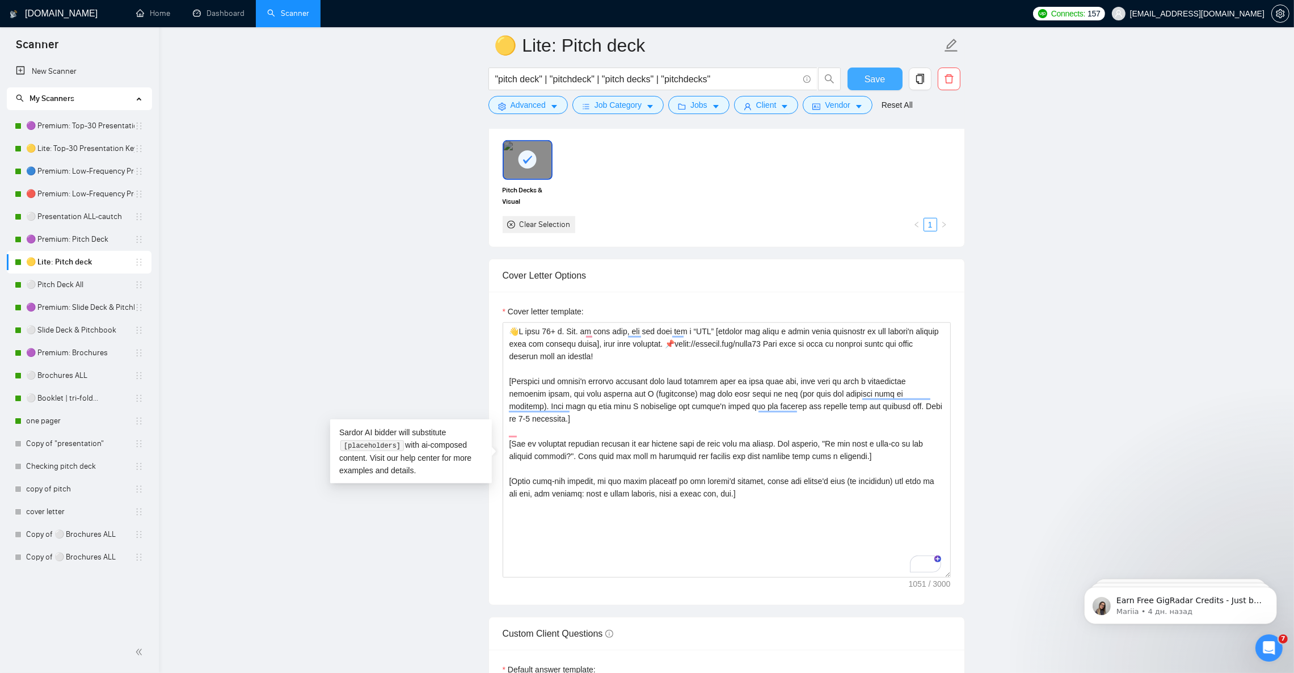
type textarea "👋I have 𝟏𝟐+ 𝐲. 𝐄𝐱𝐩. in this area, and you will get a “𝐖𝐎𝐖” [analyze and write a…"
drag, startPoint x: 874, startPoint y: 74, endPoint x: 877, endPoint y: 83, distance: 9.7
click at [874, 74] on span "Save" at bounding box center [875, 79] width 20 height 14
click at [87, 241] on link "🟣 Premium: Pitch Deck" at bounding box center [80, 239] width 108 height 23
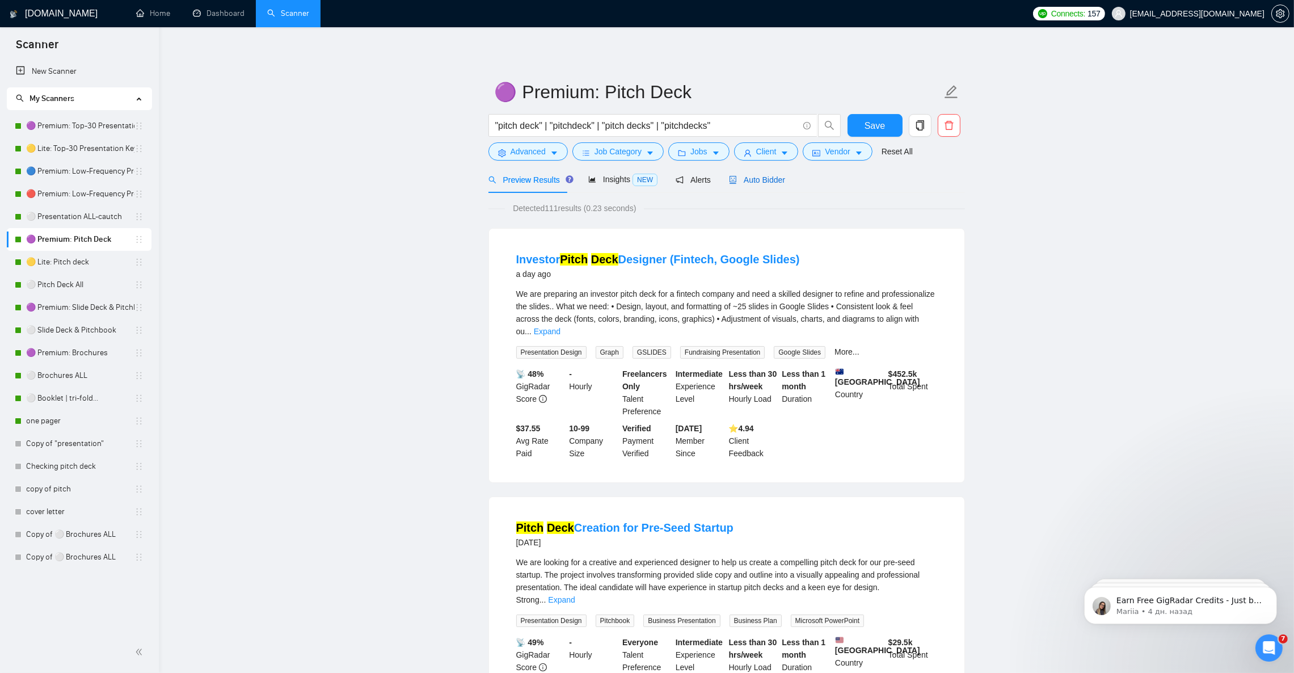
click at [753, 182] on span "Auto Bidder" at bounding box center [757, 179] width 56 height 9
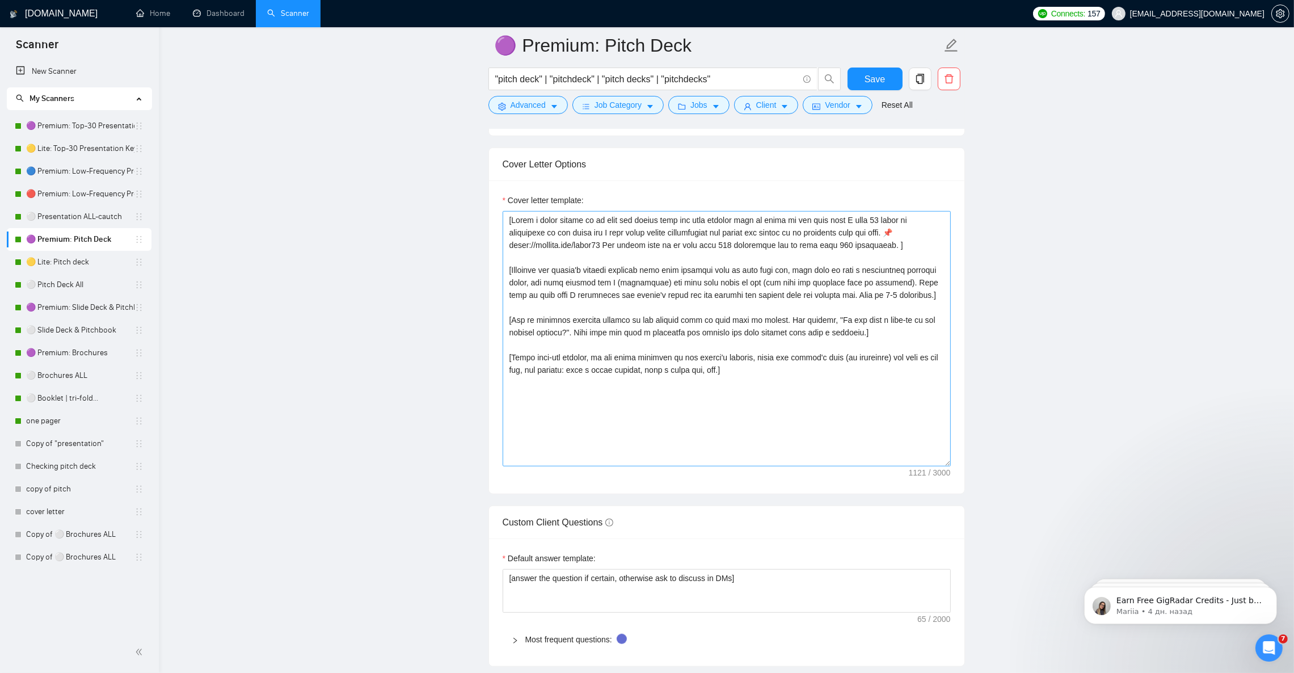
scroll to position [1276, 0]
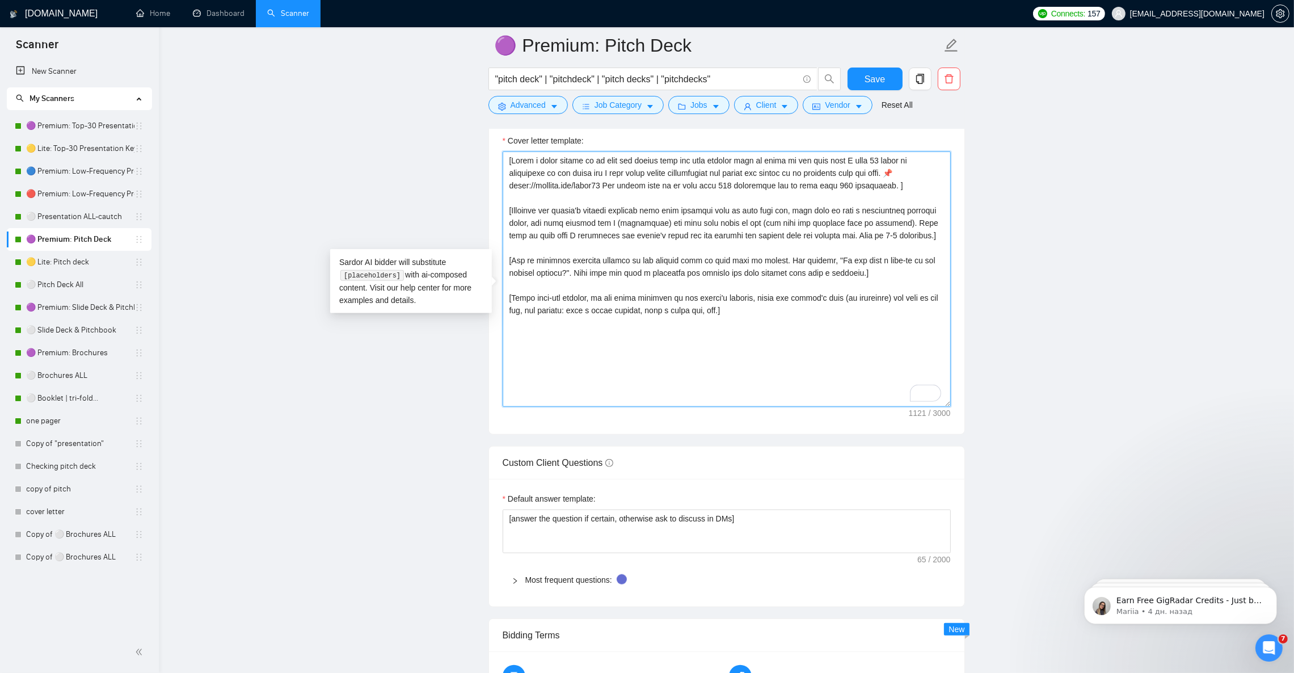
drag, startPoint x: 656, startPoint y: 296, endPoint x: 464, endPoint y: 159, distance: 235.2
click at [464, 159] on main "🟣 Premium: Pitch Deck "pitch deck" | "pitchdeck" | "pitch decks" | "pitchdecks"…" at bounding box center [726, 313] width 1099 height 3088
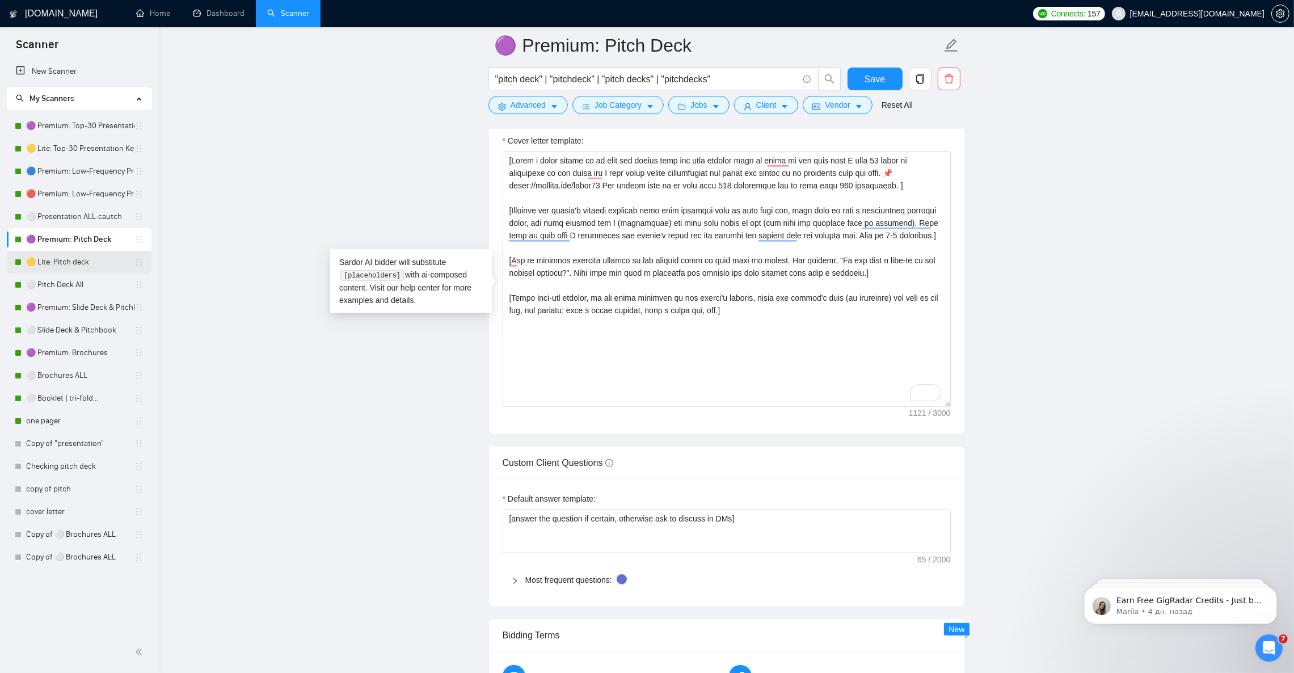
click at [65, 262] on link "🟡 Lite: Pitch deck" at bounding box center [80, 262] width 108 height 23
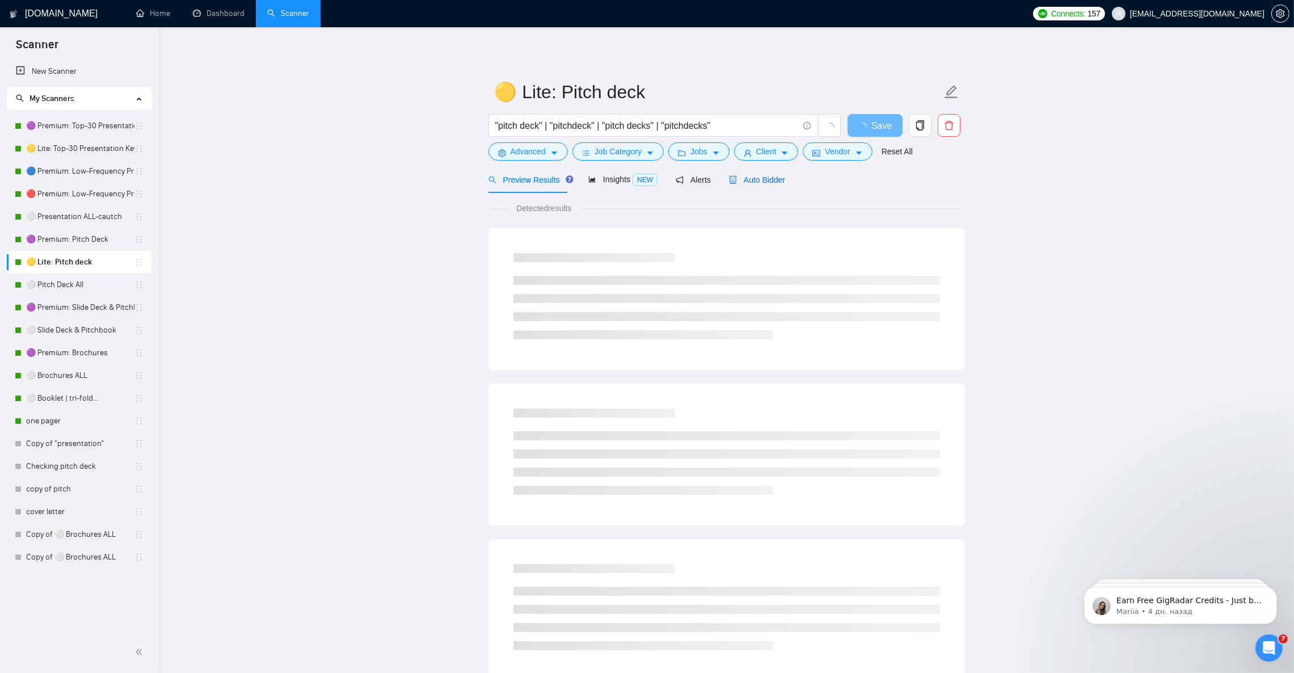
click at [754, 178] on span "Auto Bidder" at bounding box center [757, 179] width 56 height 9
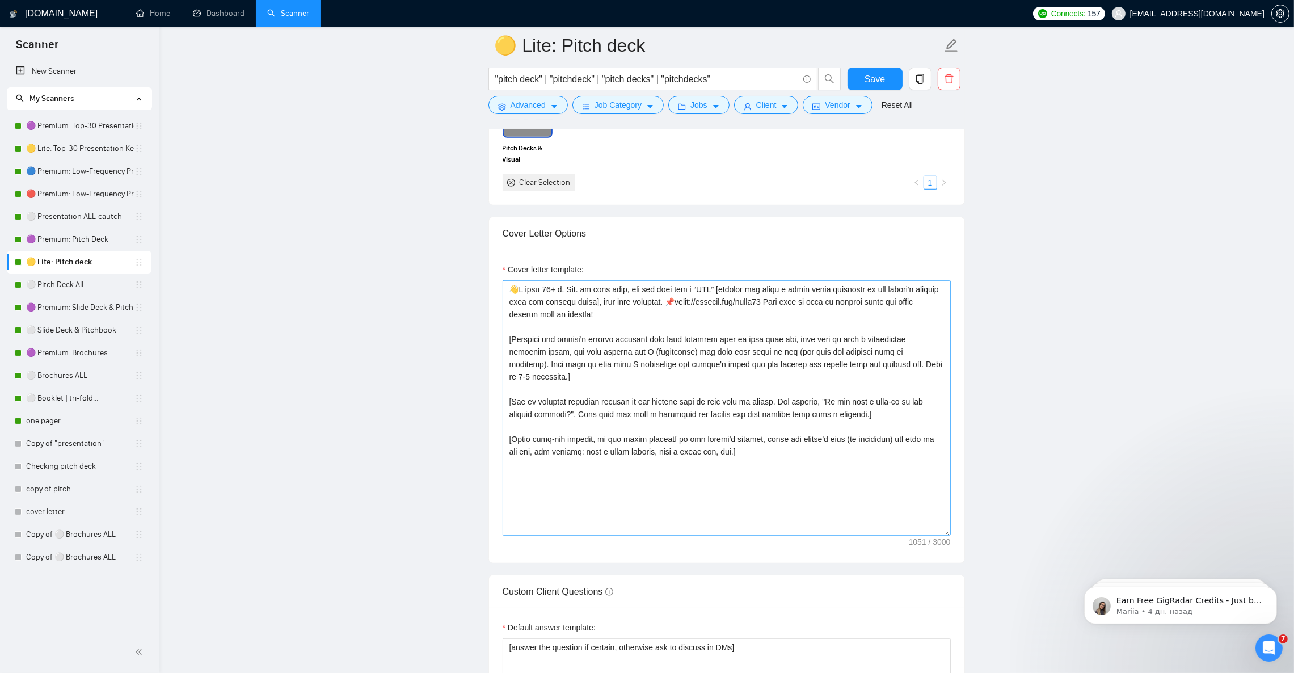
scroll to position [1276, 0]
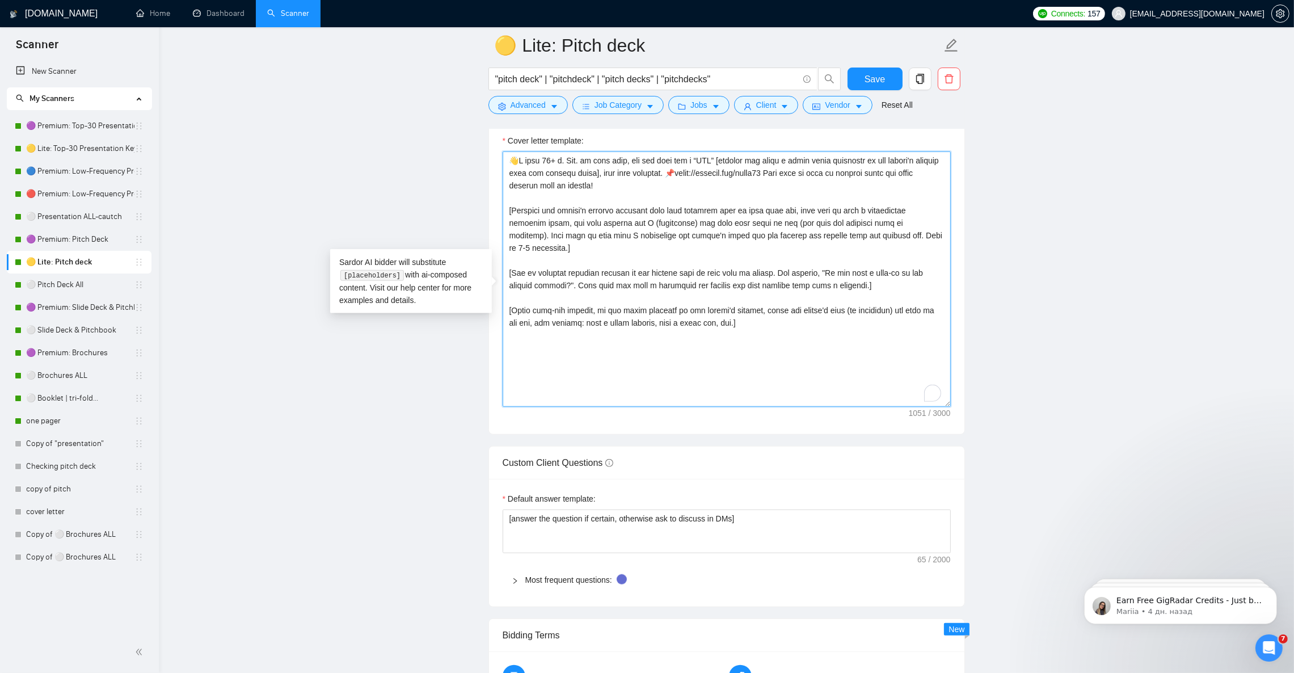
click at [735, 333] on textarea "Cover letter template:" at bounding box center [727, 278] width 448 height 255
paste textarea "[Write a short answer as to what the client will get when working with me based…"
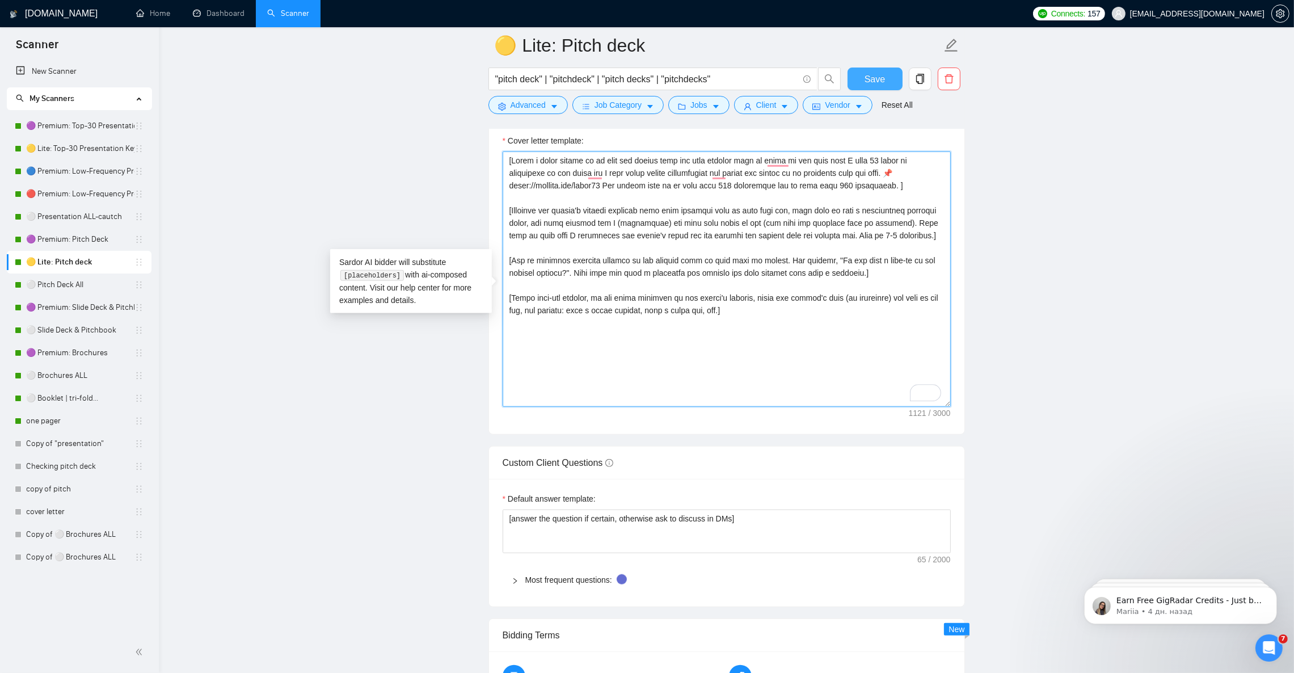
type textarea "[Write a short answer as to what the client will get when working with me based…"
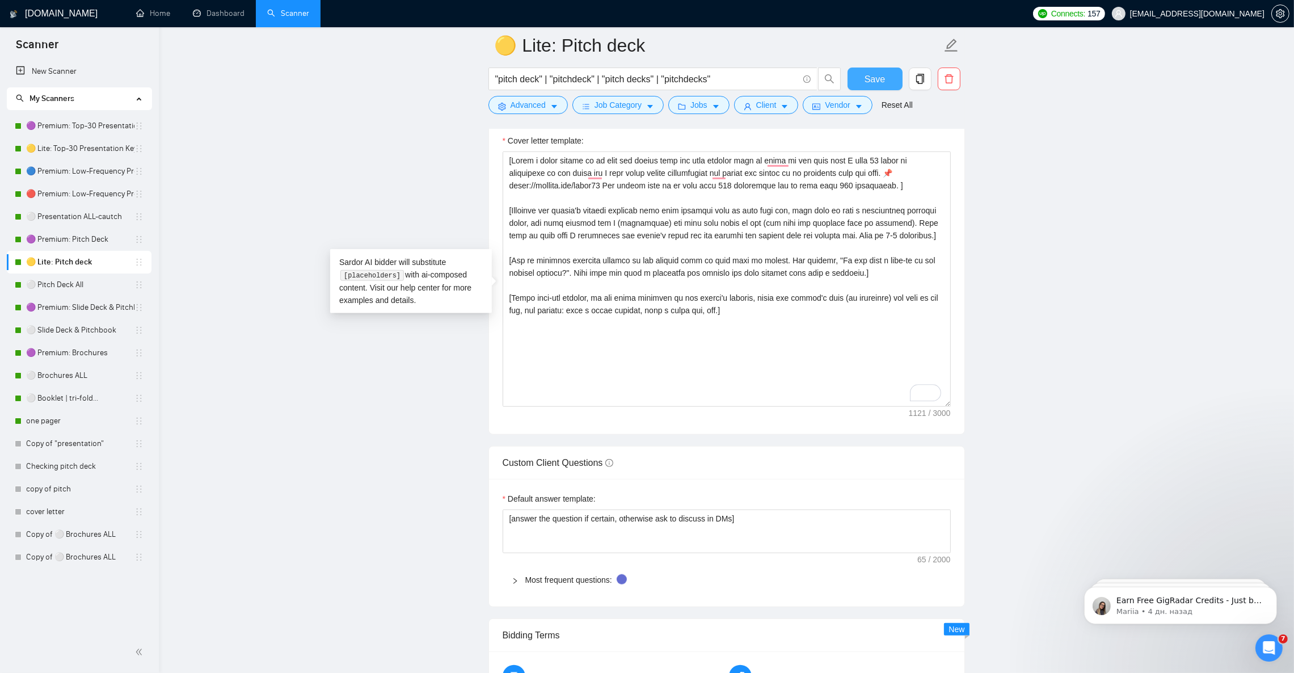
click at [867, 79] on span "Save" at bounding box center [875, 79] width 20 height 14
click at [67, 284] on link "⚪ Pitch Deck All" at bounding box center [80, 284] width 108 height 23
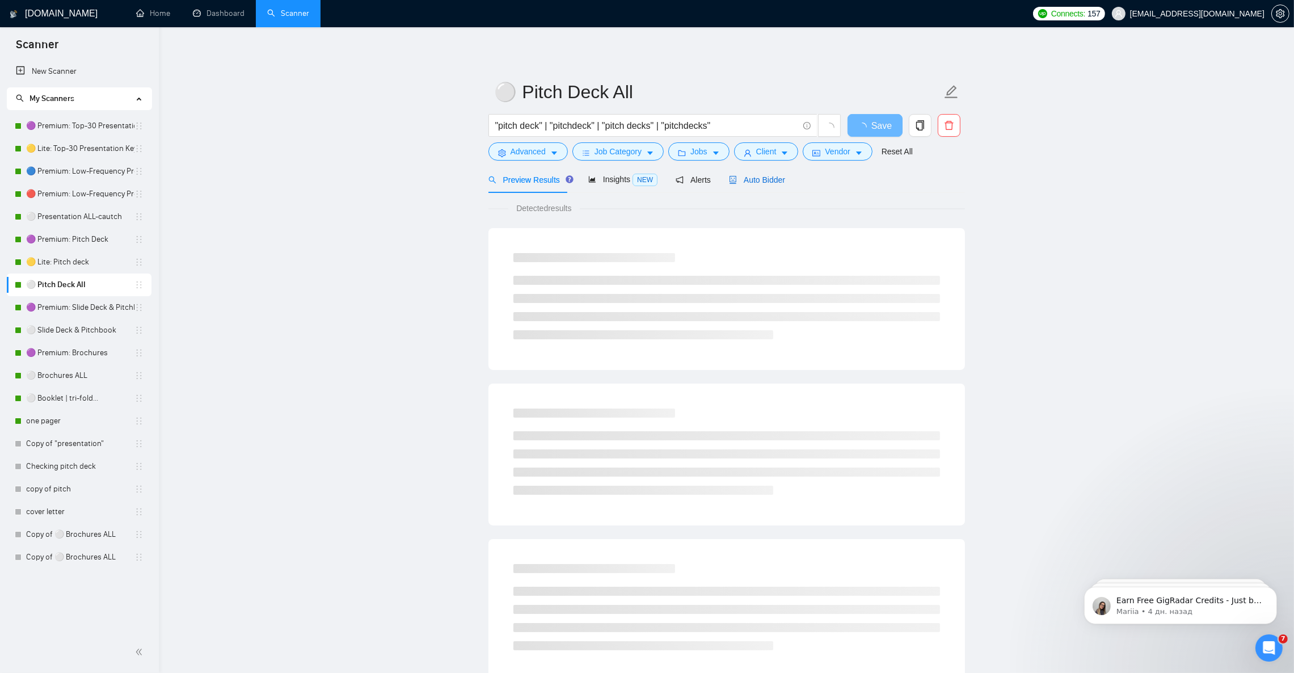
click at [755, 182] on span "Auto Bidder" at bounding box center [757, 179] width 56 height 9
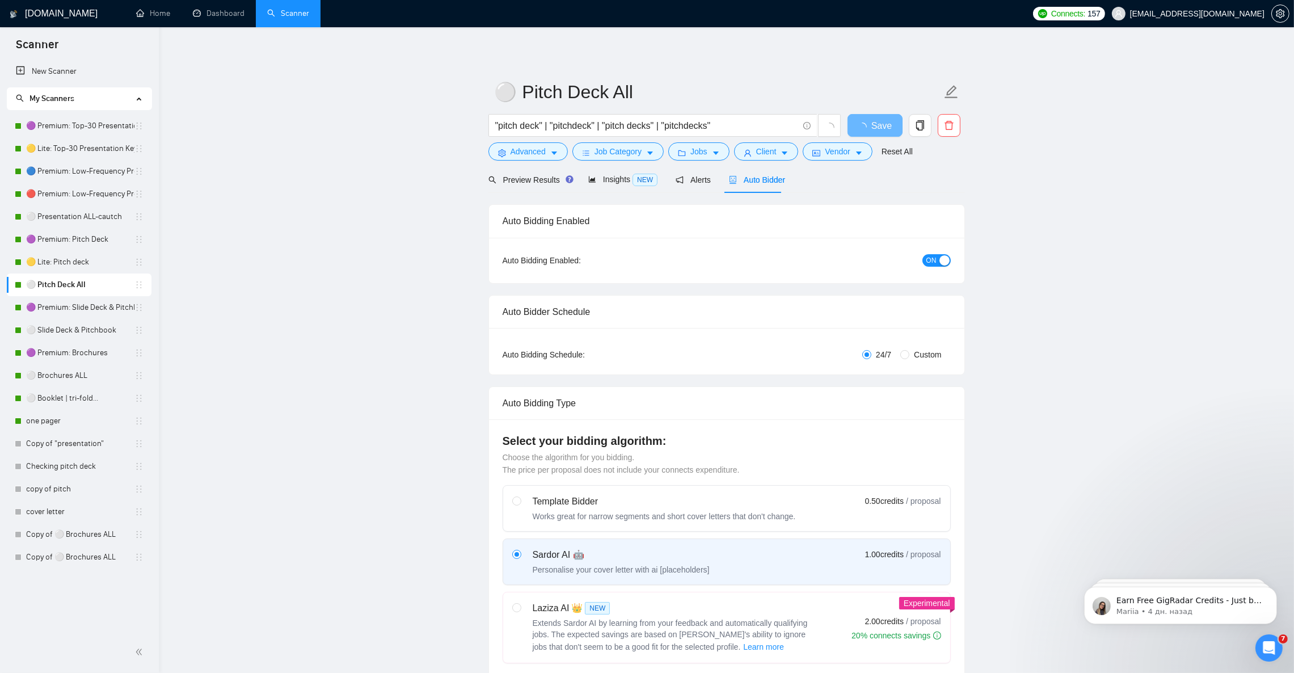
checkbox input "true"
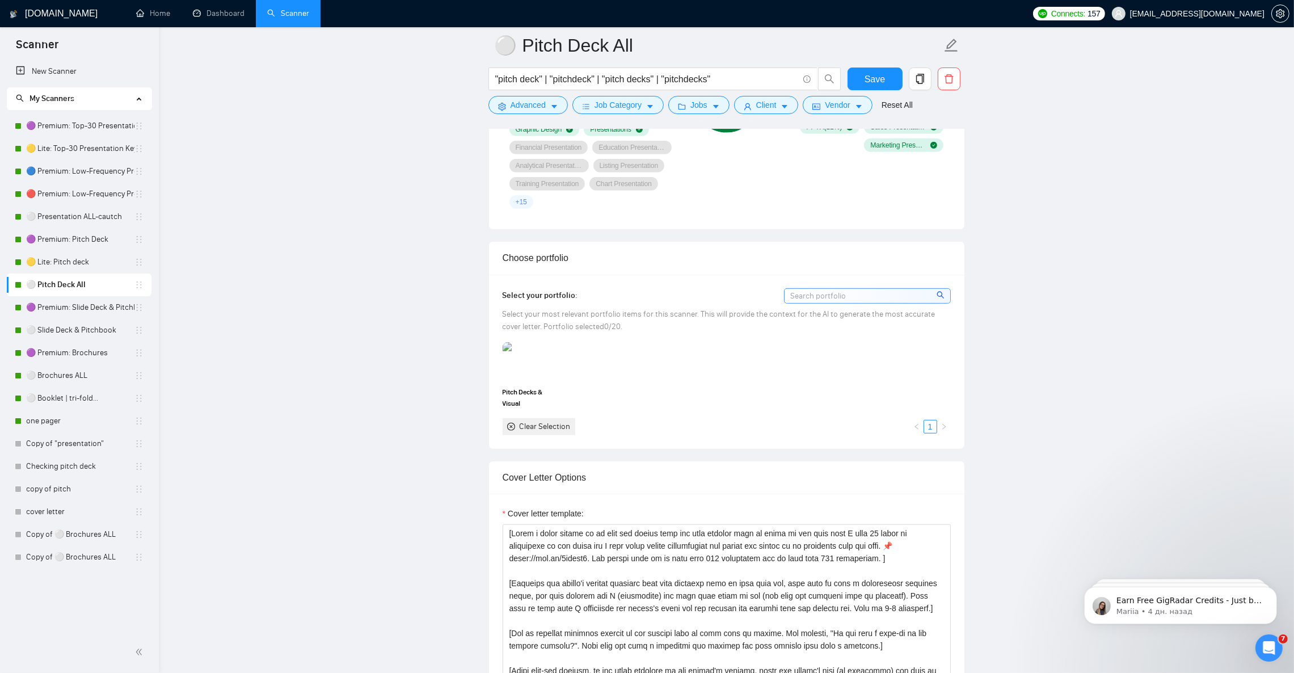
scroll to position [935, 0]
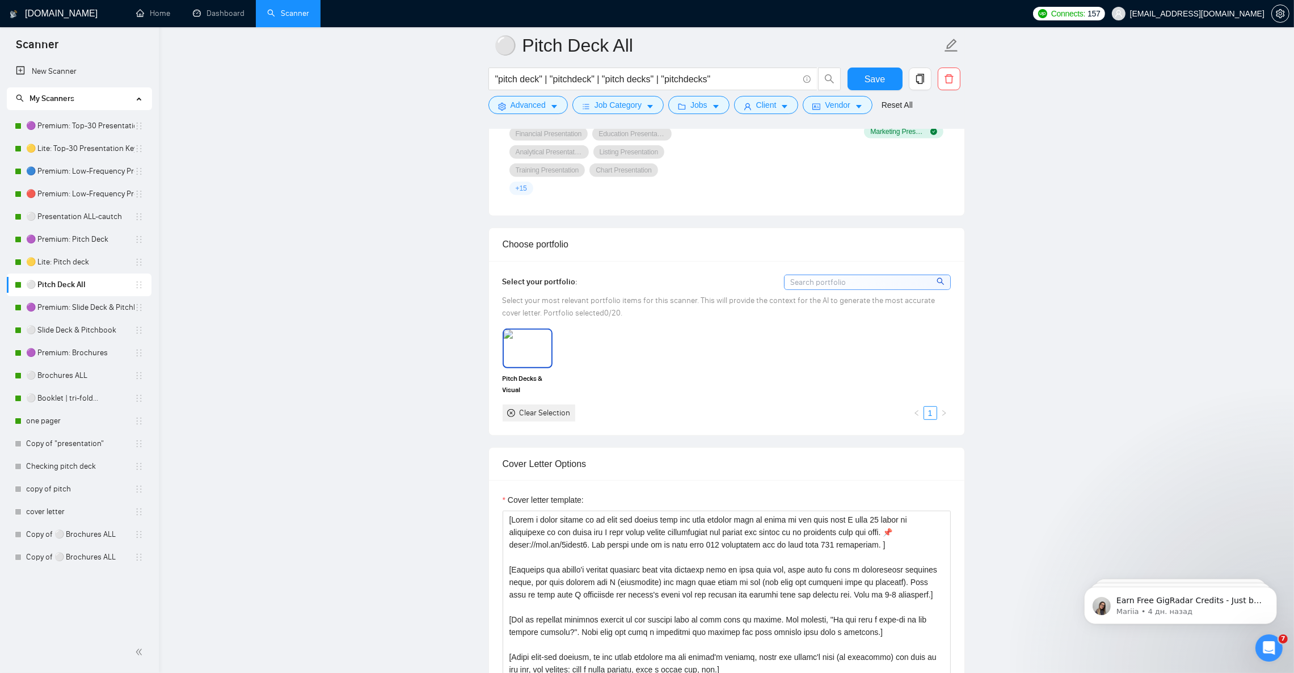
click at [533, 356] on img at bounding box center [528, 348] width 48 height 37
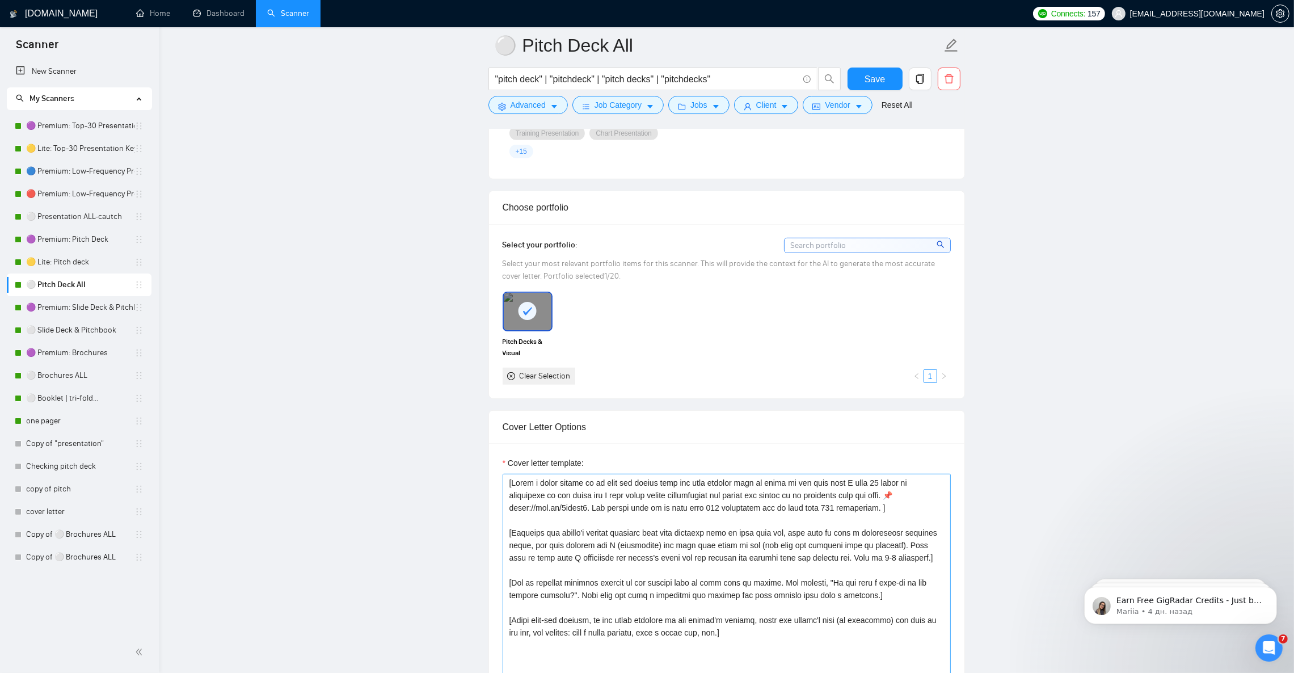
scroll to position [1276, 0]
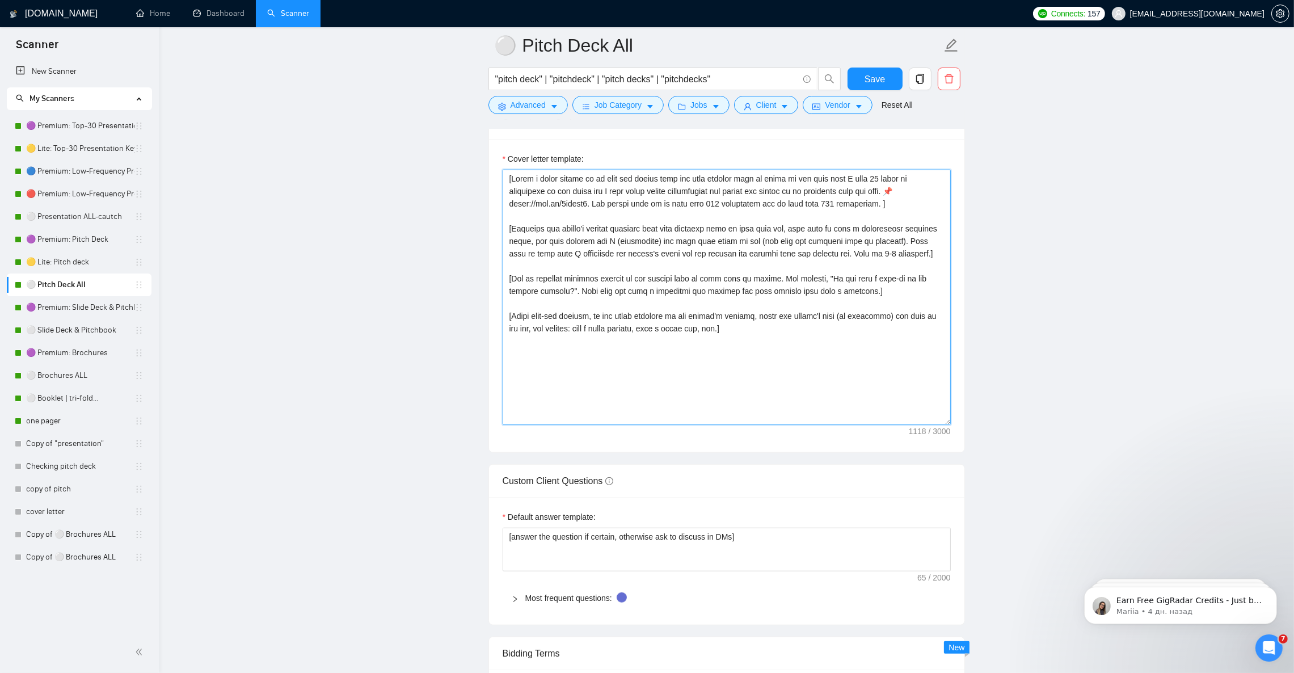
click at [784, 351] on textarea "Cover letter template:" at bounding box center [727, 297] width 448 height 255
paste textarea "https://tinyurl.com/decks11"
type textarea "[Write a short answer as to what the client will get when working with me based…"
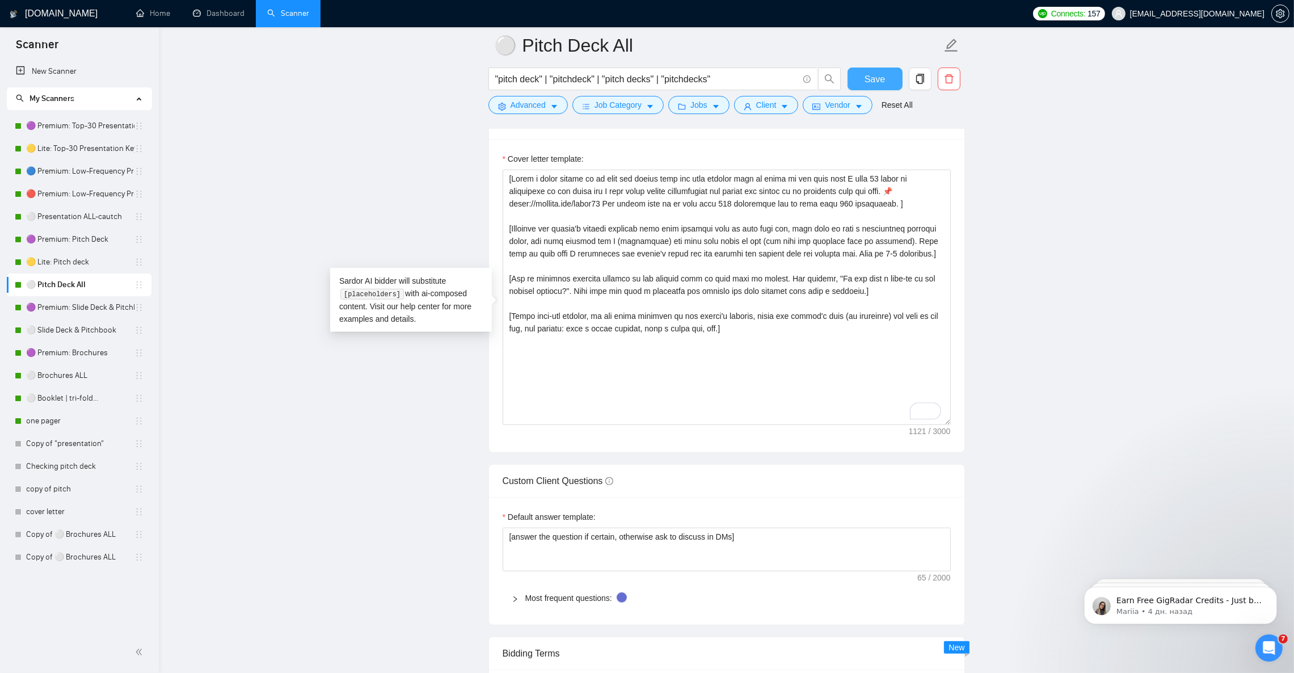
click at [889, 74] on button "Save" at bounding box center [875, 79] width 55 height 23
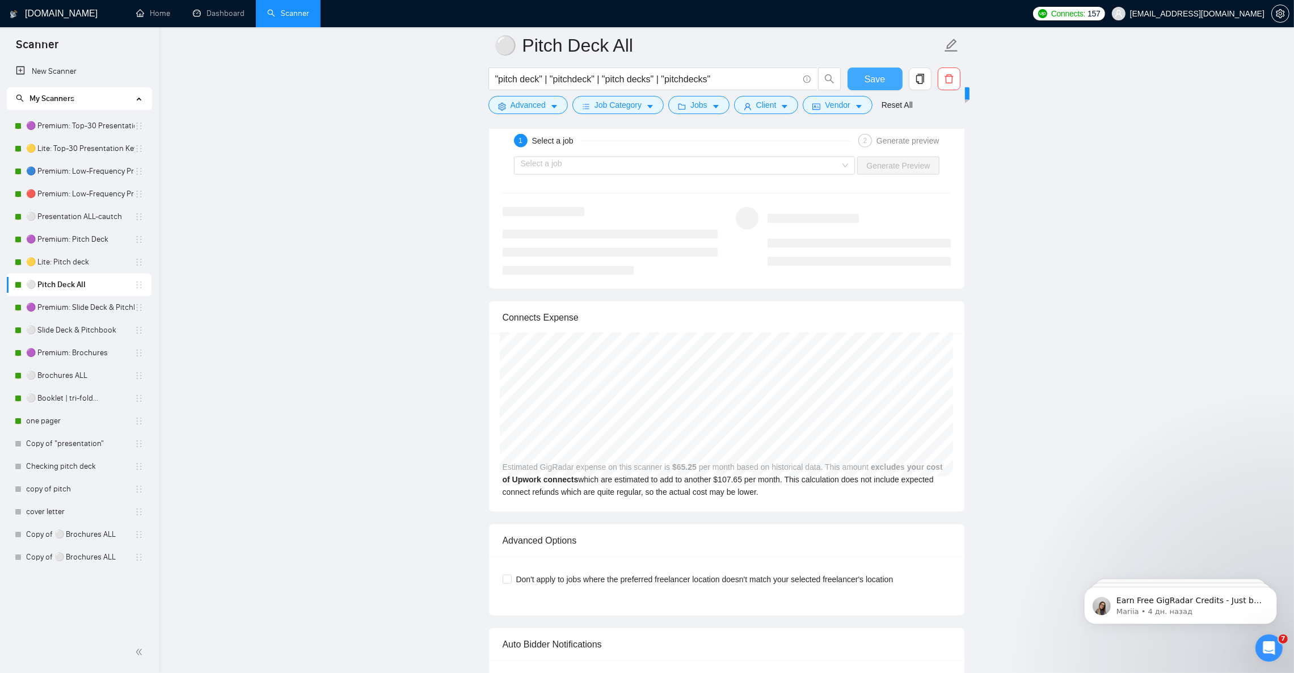
scroll to position [2212, 0]
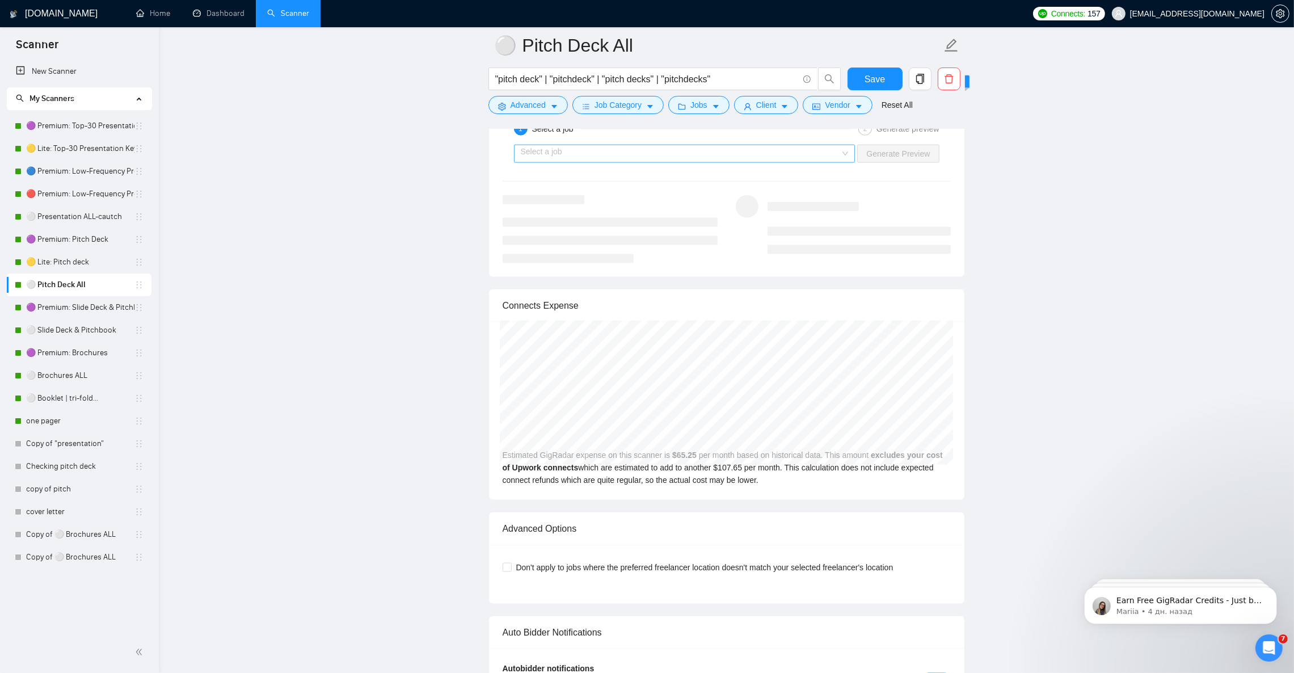
click at [647, 162] on input "search" at bounding box center [681, 153] width 320 height 17
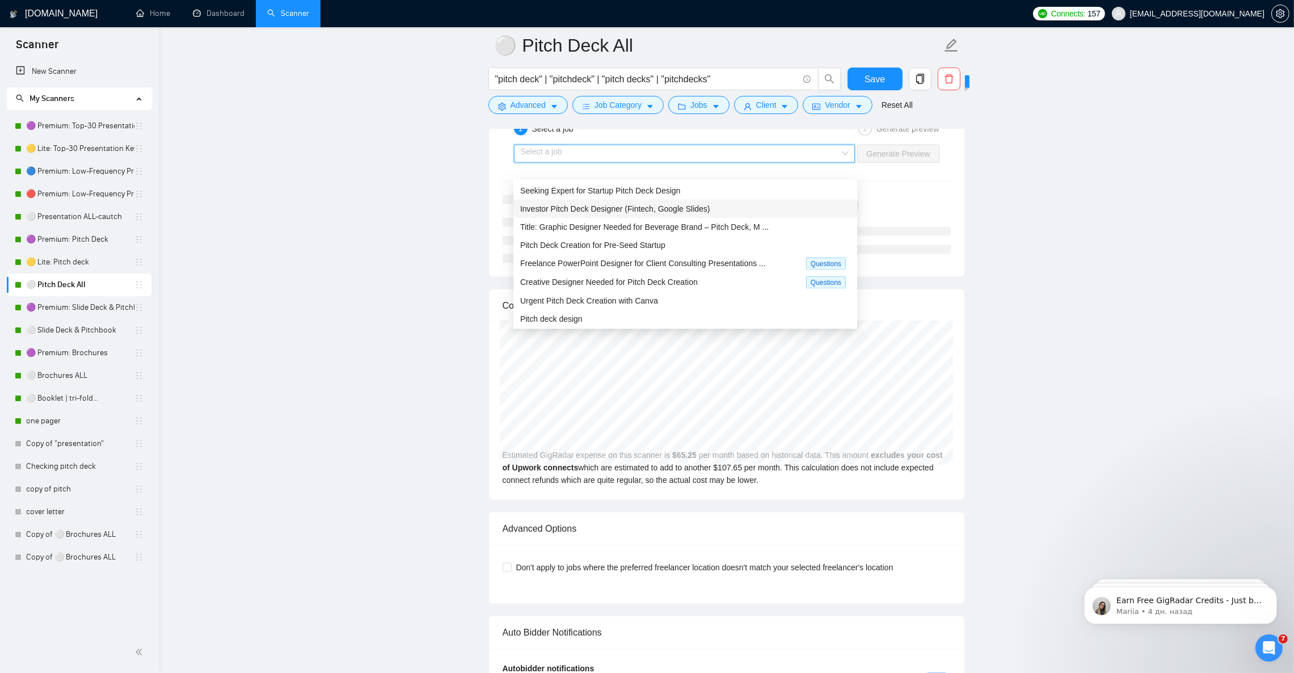
click at [617, 210] on span "Investor Pitch Deck Designer (Fintech, Google Slides)" at bounding box center [615, 208] width 190 height 9
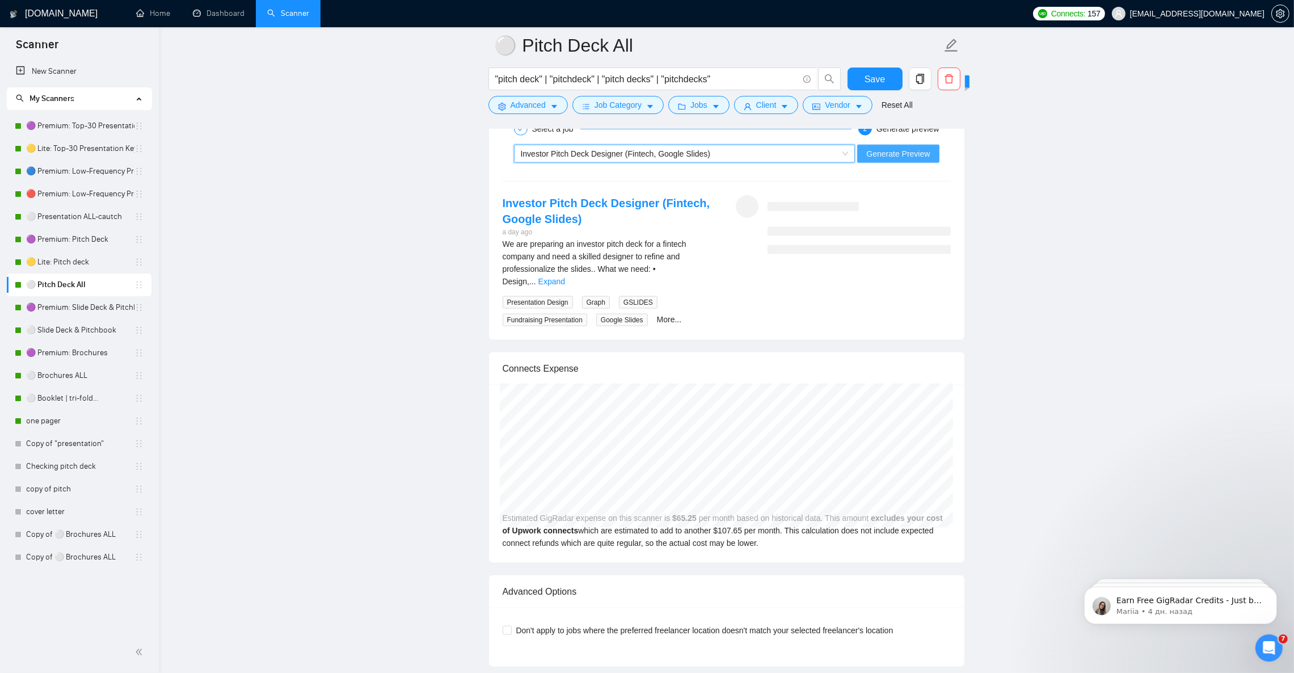
drag, startPoint x: 892, startPoint y: 168, endPoint x: 882, endPoint y: 175, distance: 12.0
click at [892, 160] on span "Generate Preview" at bounding box center [898, 153] width 64 height 12
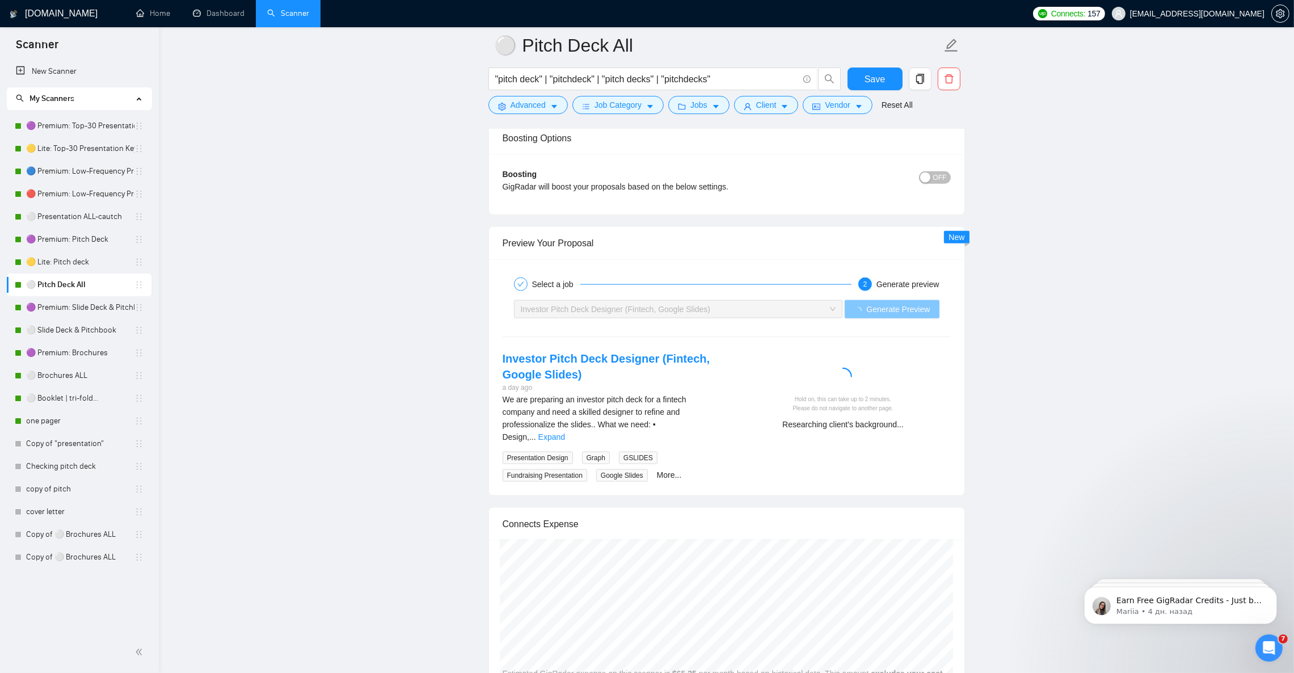
scroll to position [2042, 0]
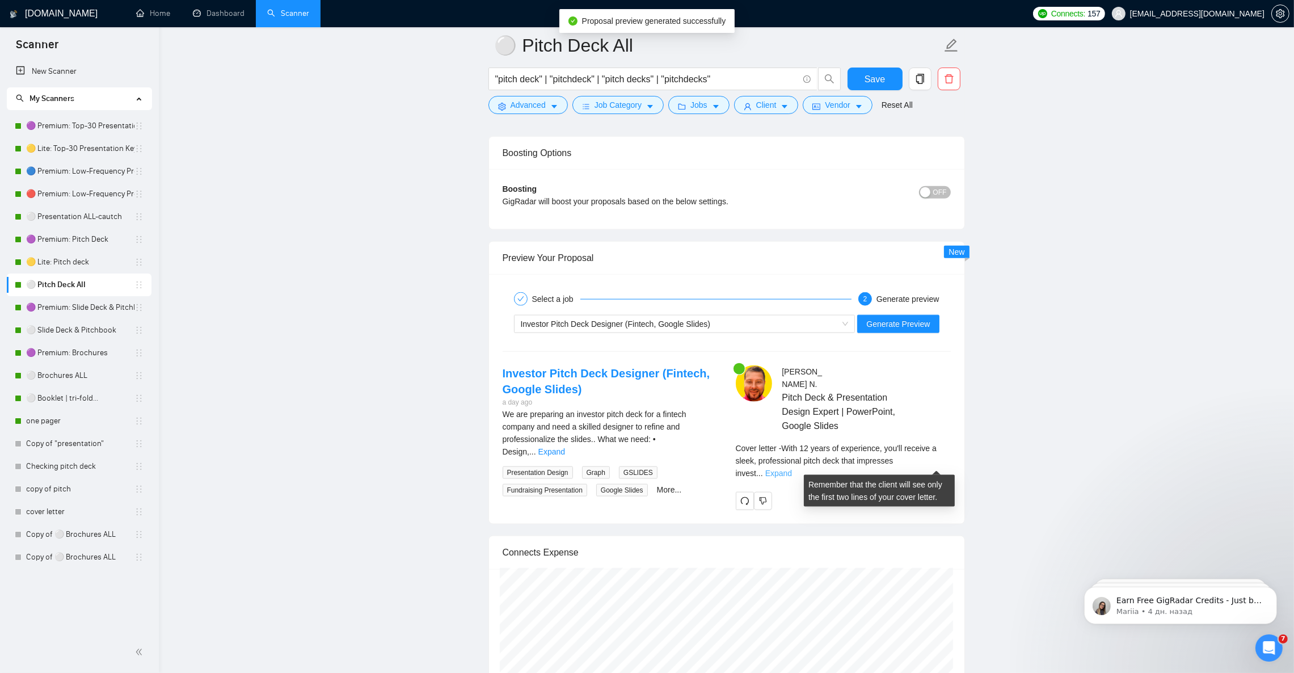
click at [792, 469] on link "Expand" at bounding box center [778, 473] width 27 height 9
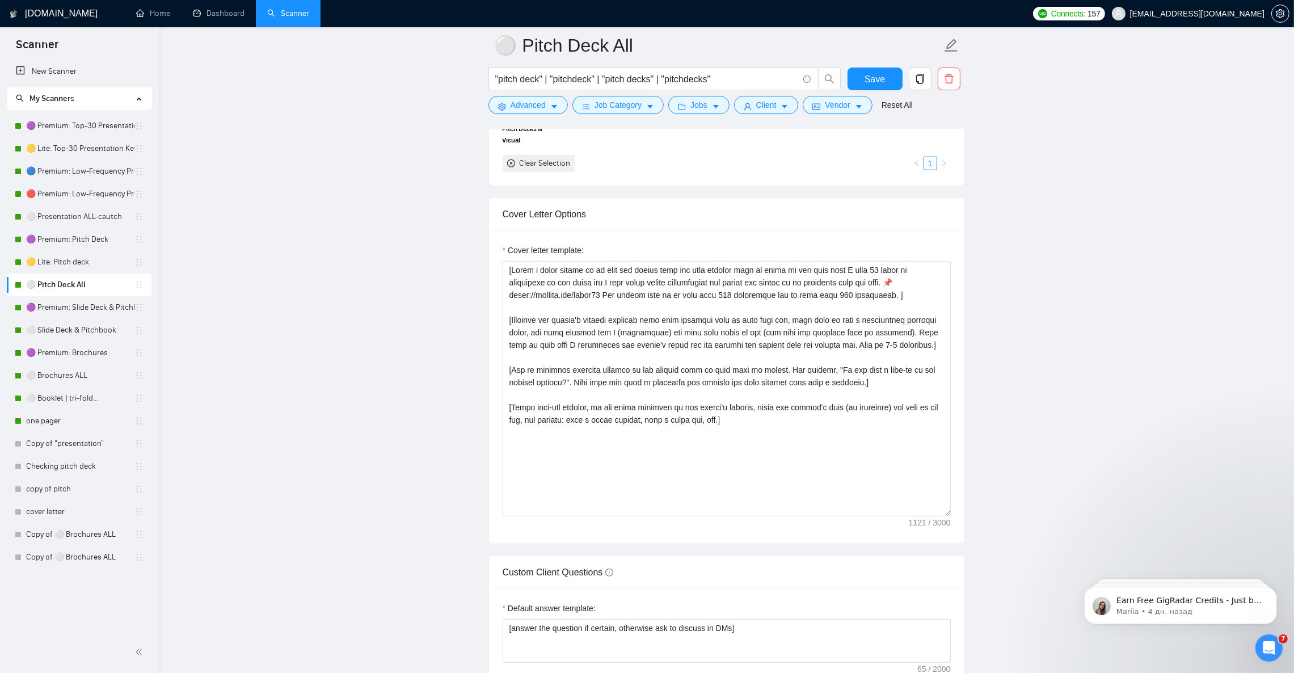
scroll to position [1106, 0]
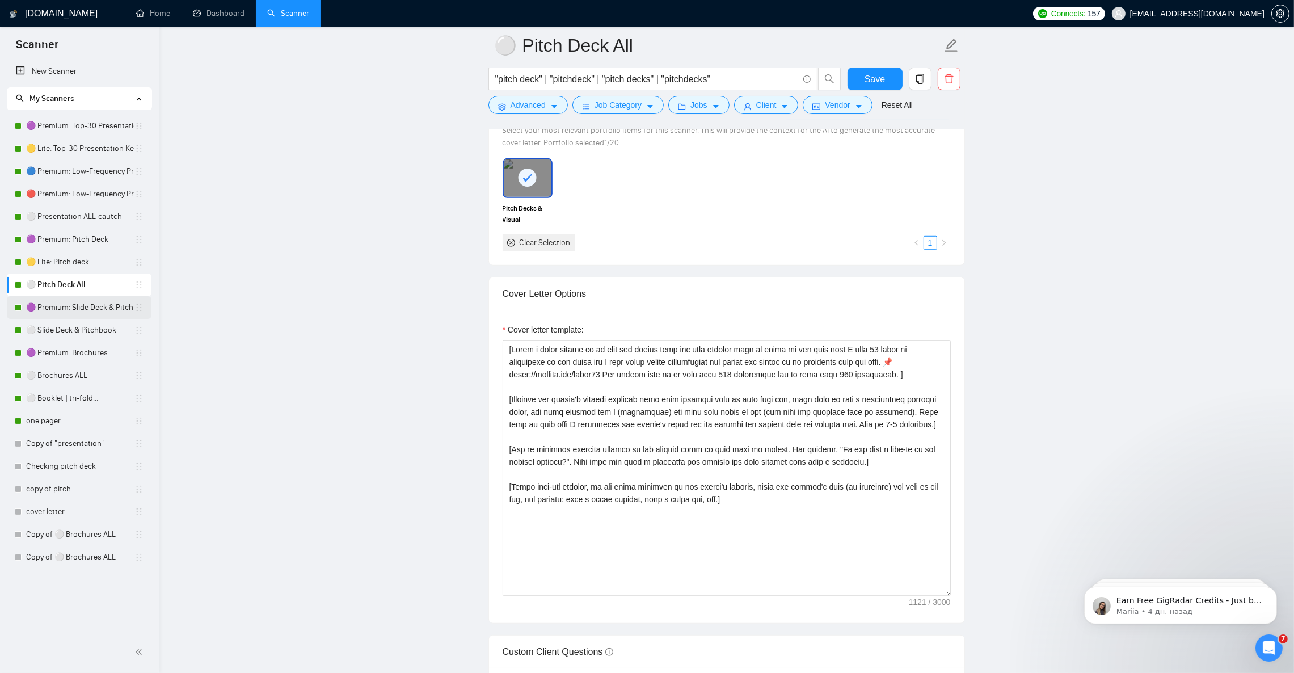
click at [83, 299] on link "🟣 Premium: Slide Deck & Pitchbook" at bounding box center [80, 307] width 108 height 23
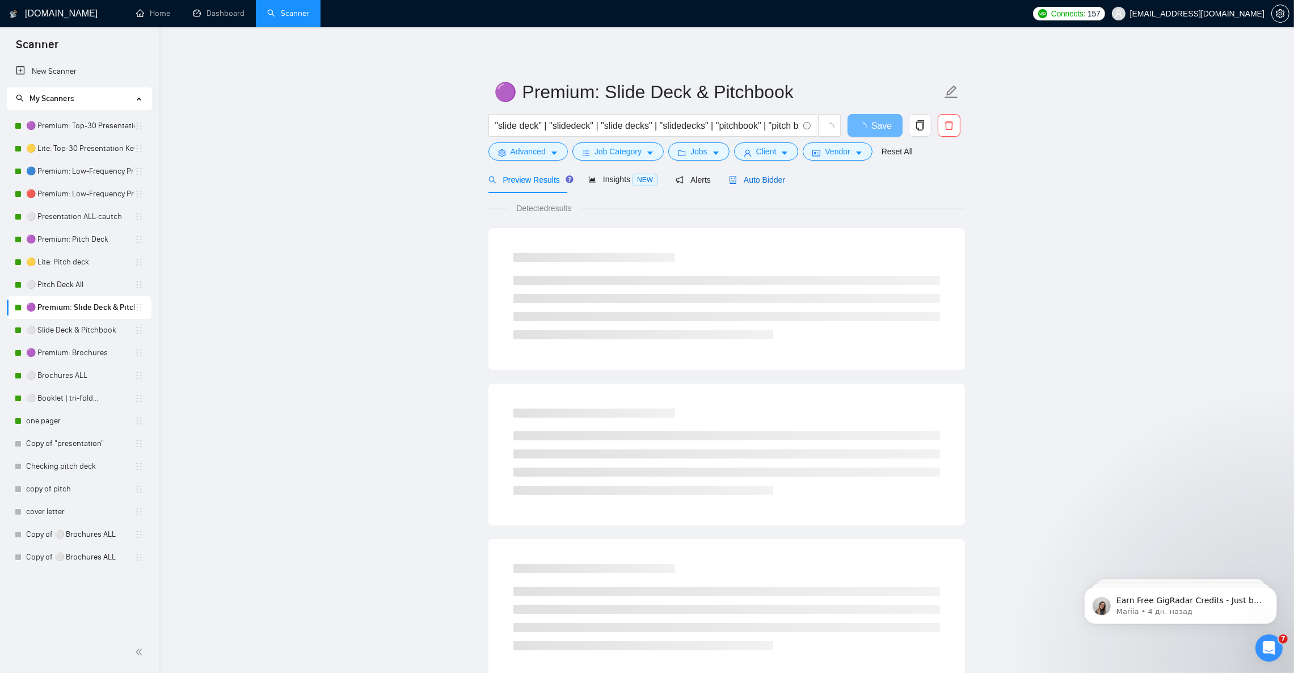
click at [747, 182] on span "Auto Bidder" at bounding box center [757, 179] width 56 height 9
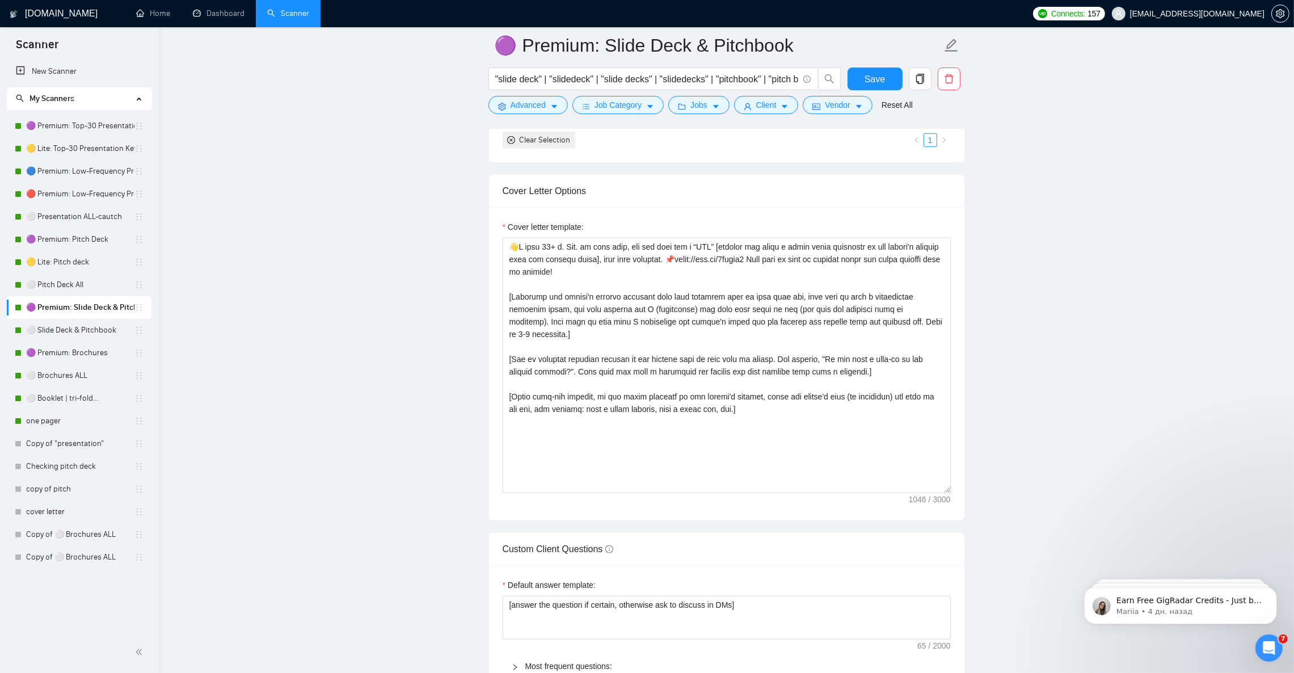
scroll to position [1191, 0]
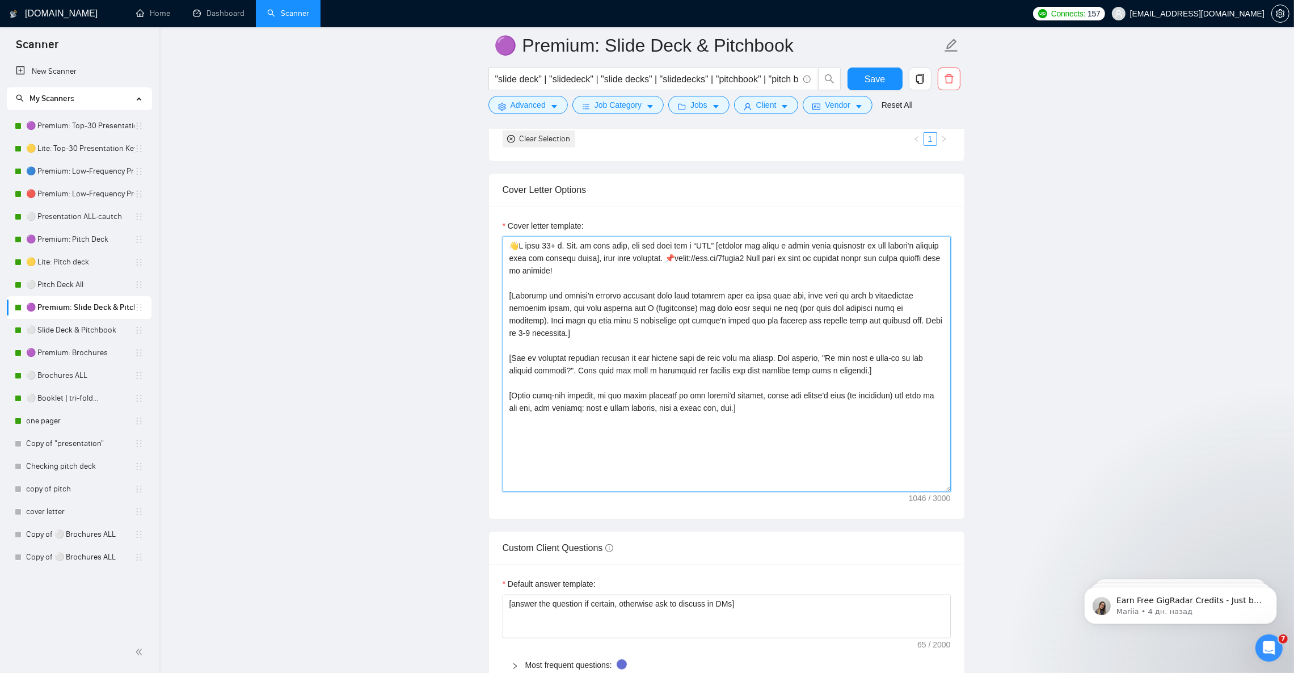
click at [614, 300] on textarea "Cover letter template:" at bounding box center [727, 364] width 448 height 255
click at [628, 296] on textarea "Cover letter template:" at bounding box center [727, 364] width 448 height 255
drag, startPoint x: 654, startPoint y: 272, endPoint x: 731, endPoint y: 272, distance: 77.1
click at [731, 272] on textarea "Cover letter template:" at bounding box center [727, 364] width 448 height 255
paste textarea "tinyurl.com/decks11"
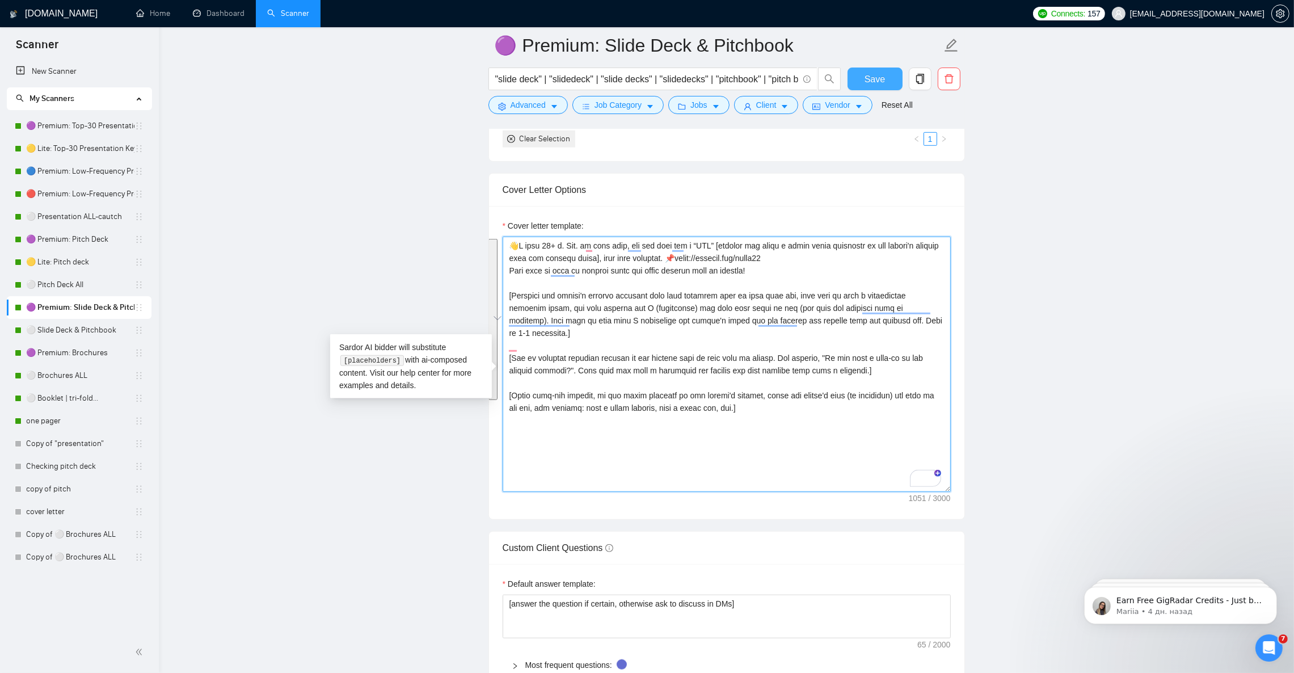
type textarea "👋I have 𝟏𝟐+ 𝐲. 𝐄𝐱𝐩. in this area, and you will get a “𝐖𝐎𝐖” [analyze and write a…"
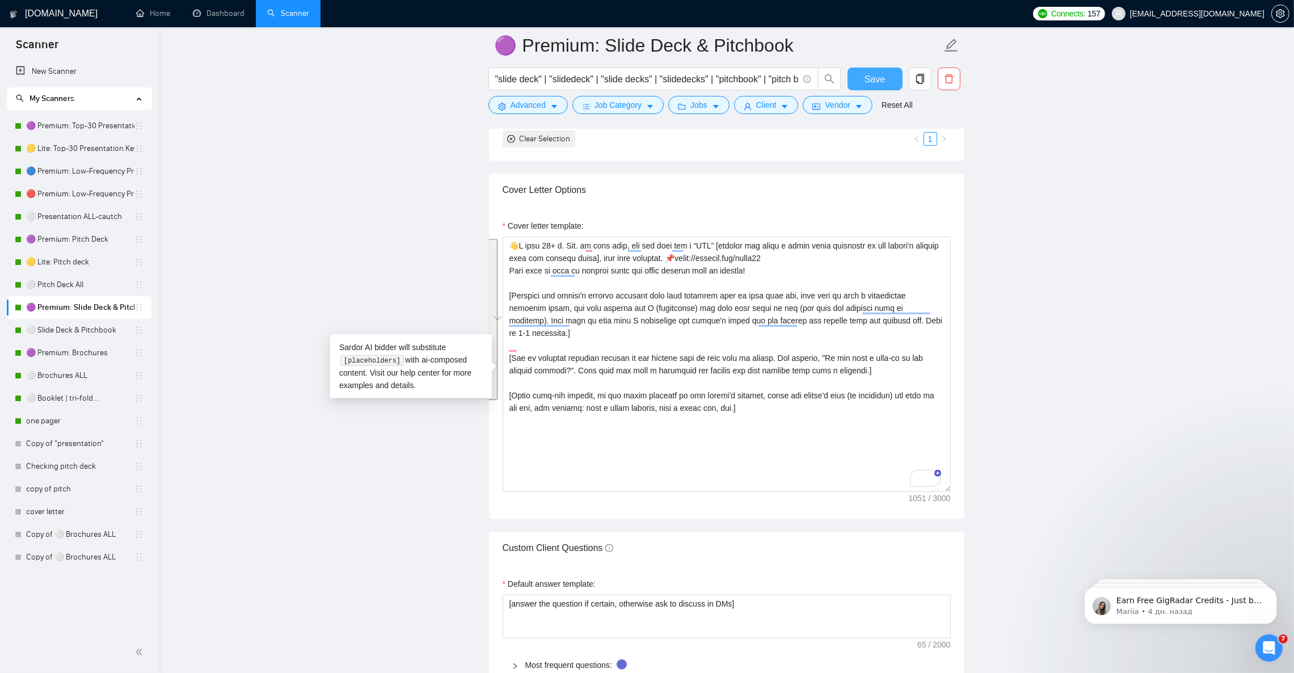
click at [890, 76] on button "Save" at bounding box center [875, 79] width 55 height 23
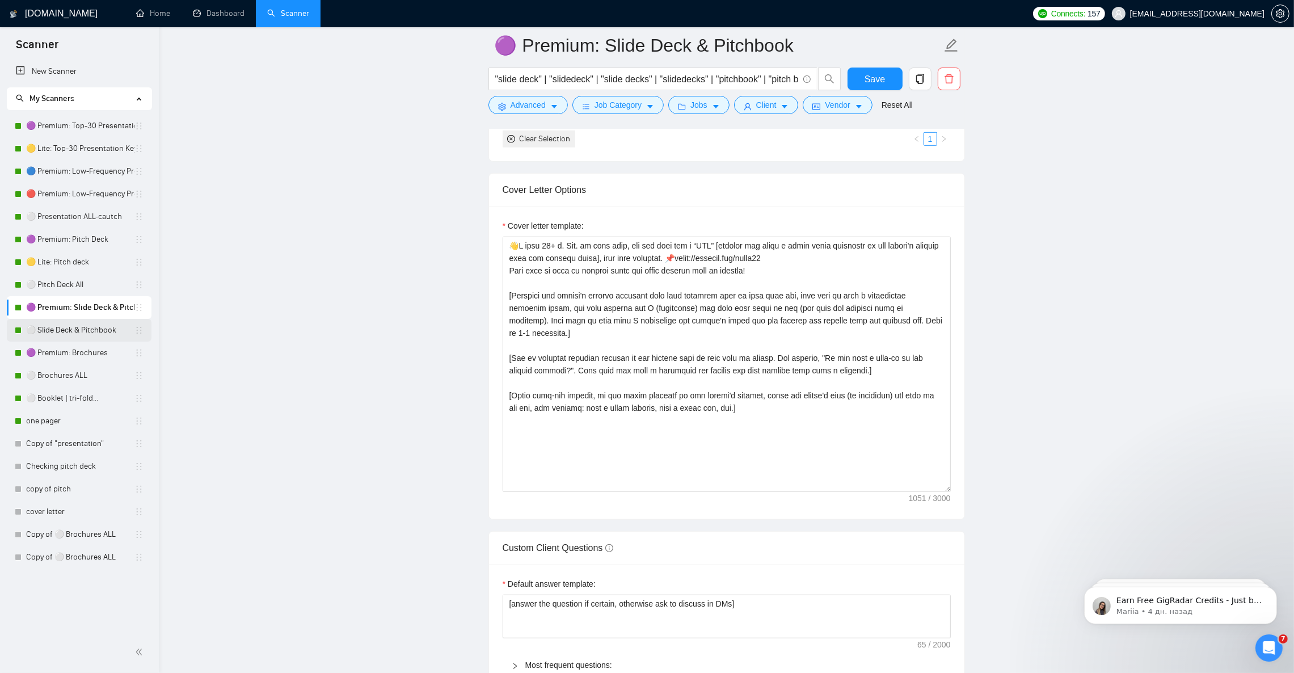
click at [84, 330] on link "⚪ Slide Deck & Pitchbook" at bounding box center [80, 330] width 108 height 23
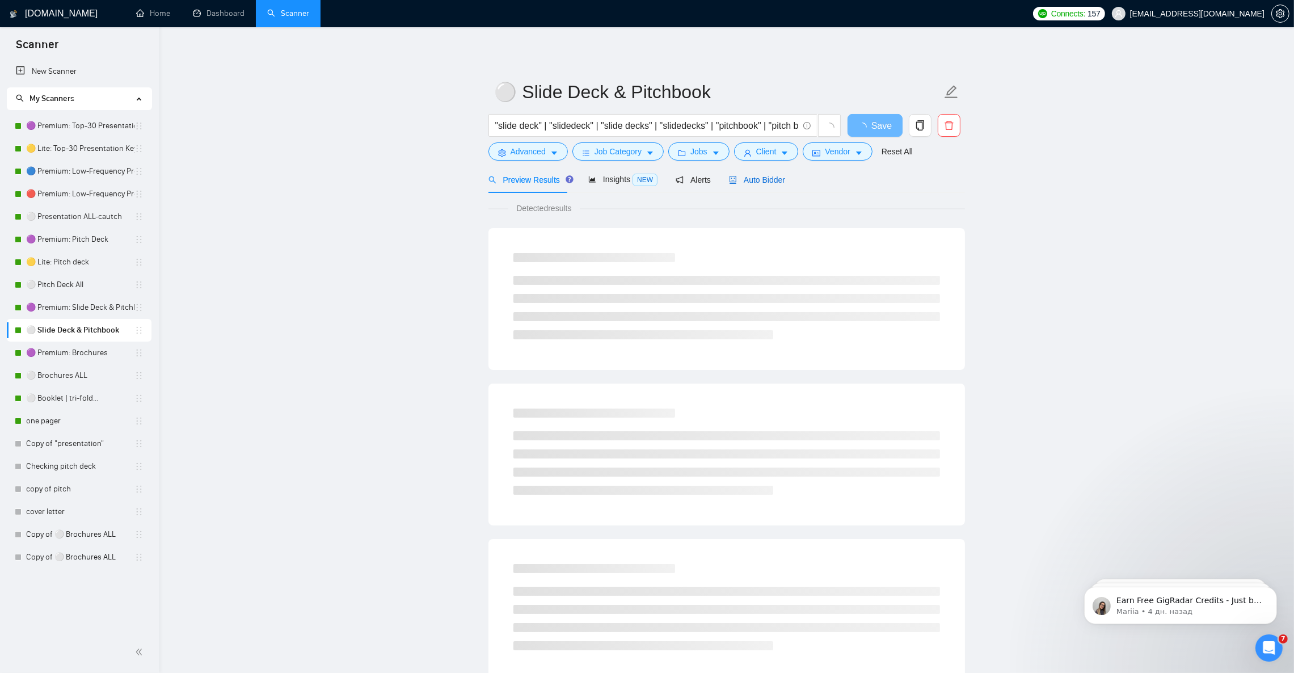
click at [771, 182] on span "Auto Bidder" at bounding box center [757, 179] width 56 height 9
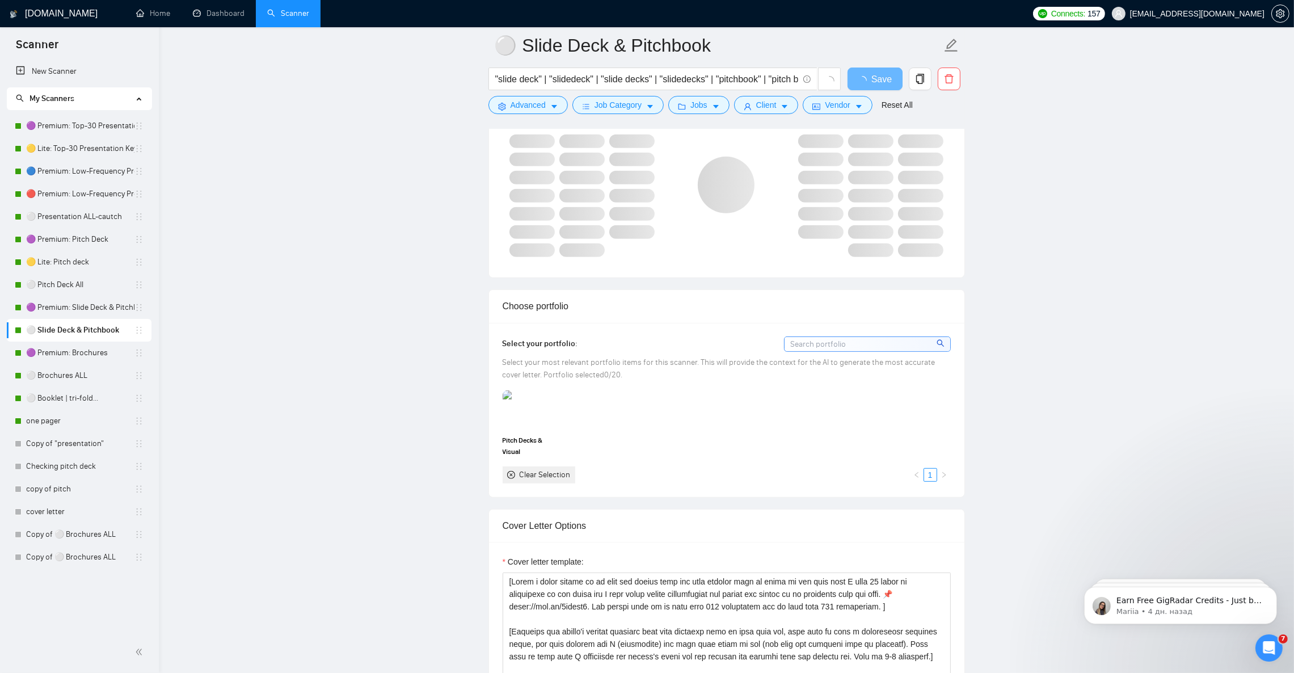
scroll to position [1021, 0]
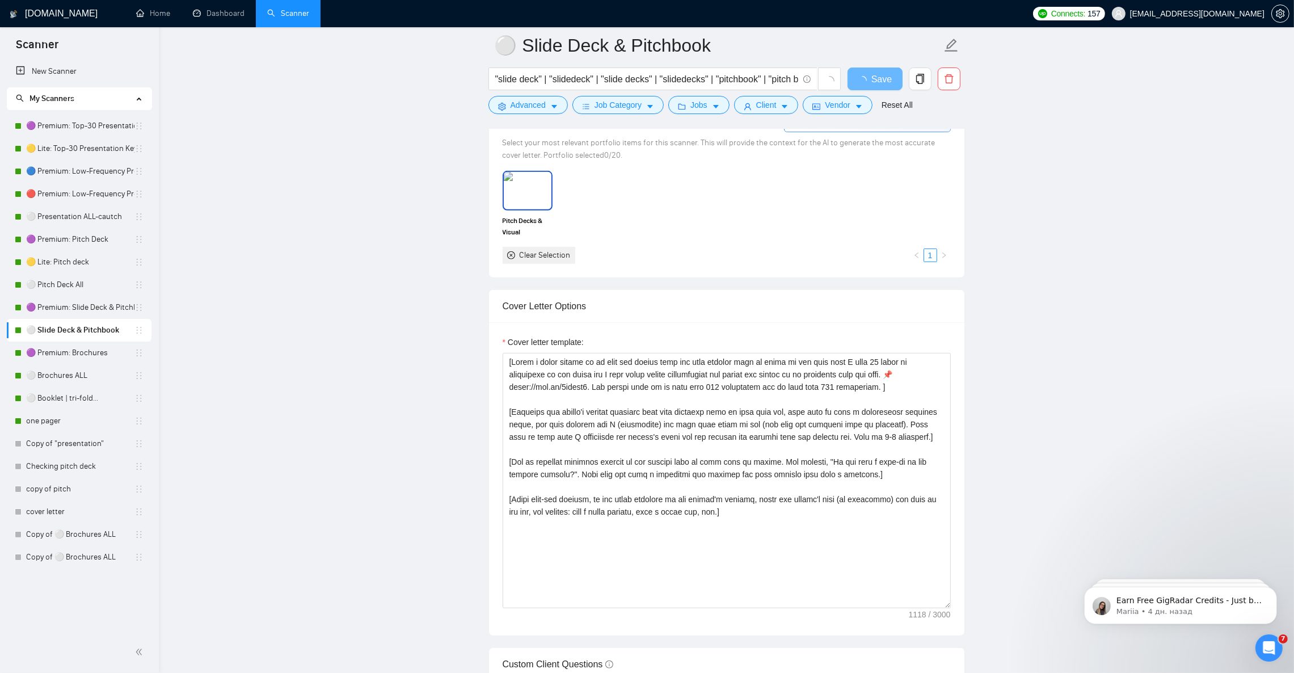
click at [530, 205] on img at bounding box center [528, 190] width 48 height 37
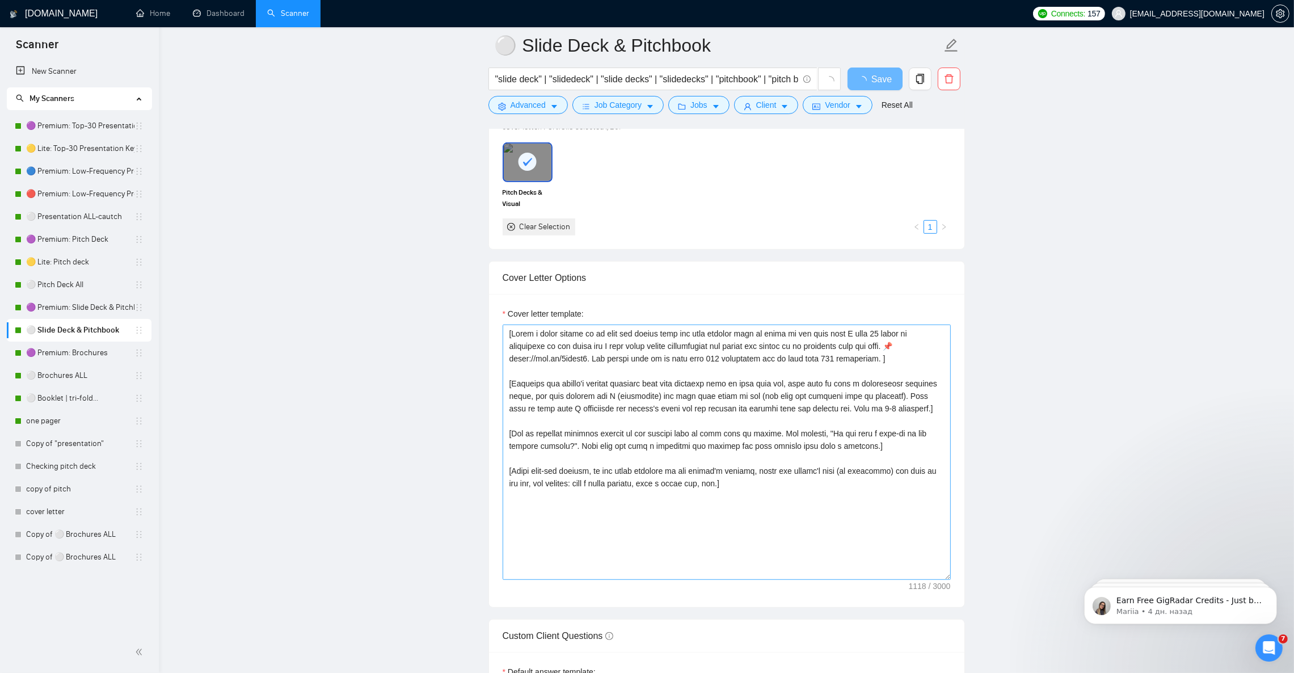
scroll to position [1106, 0]
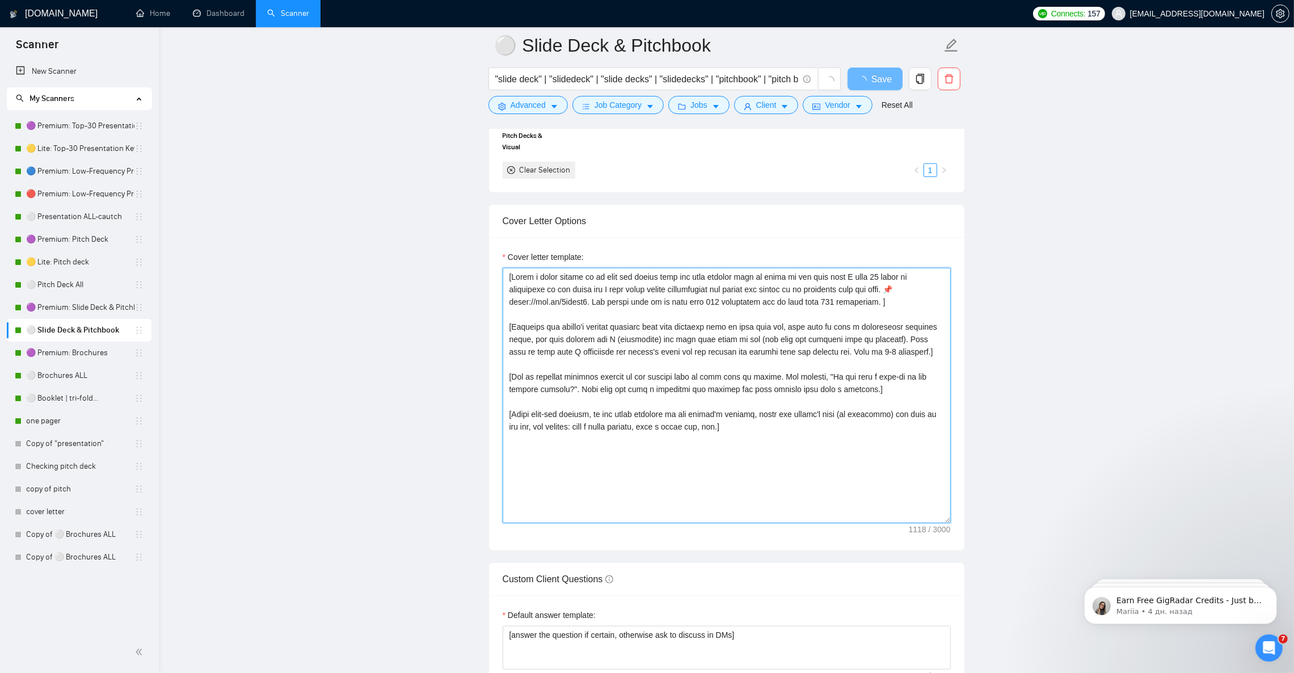
click at [772, 448] on textarea "Cover letter template:" at bounding box center [727, 395] width 448 height 255
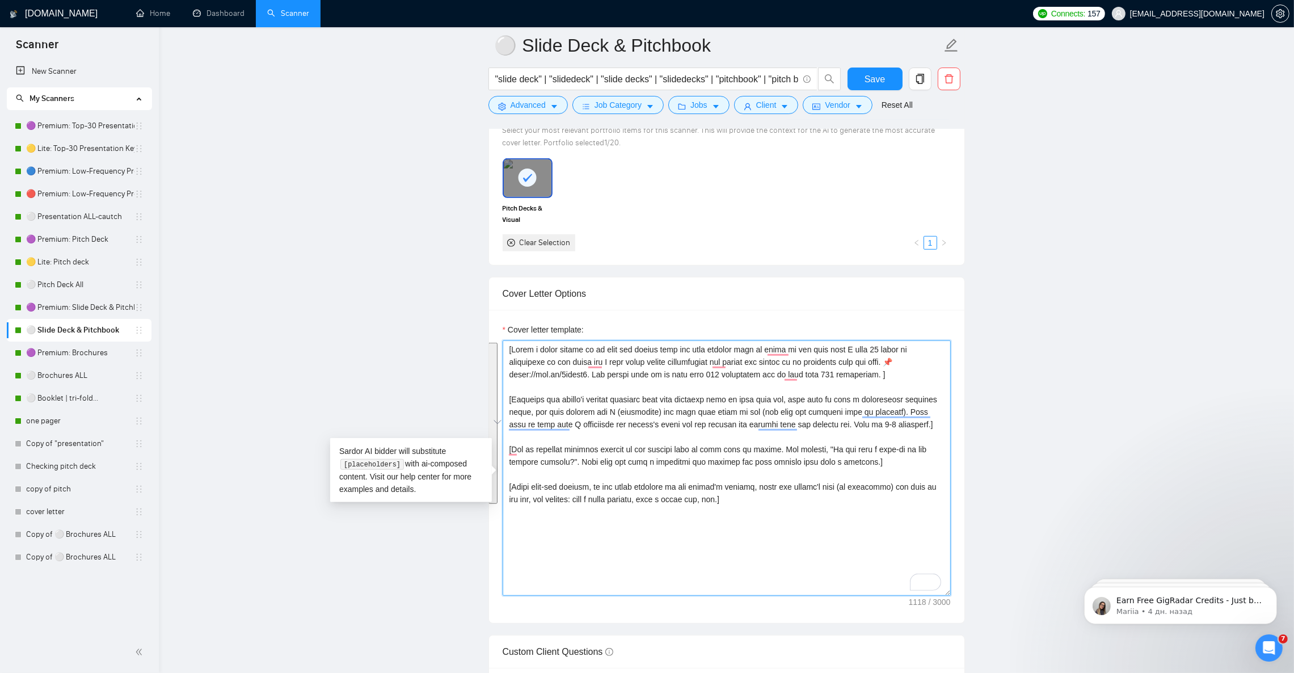
drag, startPoint x: 693, startPoint y: 391, endPoint x: 673, endPoint y: 383, distance: 22.1
click at [693, 393] on textarea "Cover letter template:" at bounding box center [727, 467] width 448 height 255
click at [583, 379] on textarea "Cover letter template:" at bounding box center [727, 467] width 448 height 255
drag, startPoint x: 887, startPoint y: 374, endPoint x: 580, endPoint y: 391, distance: 307.4
click at [580, 391] on textarea "Cover letter template:" at bounding box center [727, 467] width 448 height 255
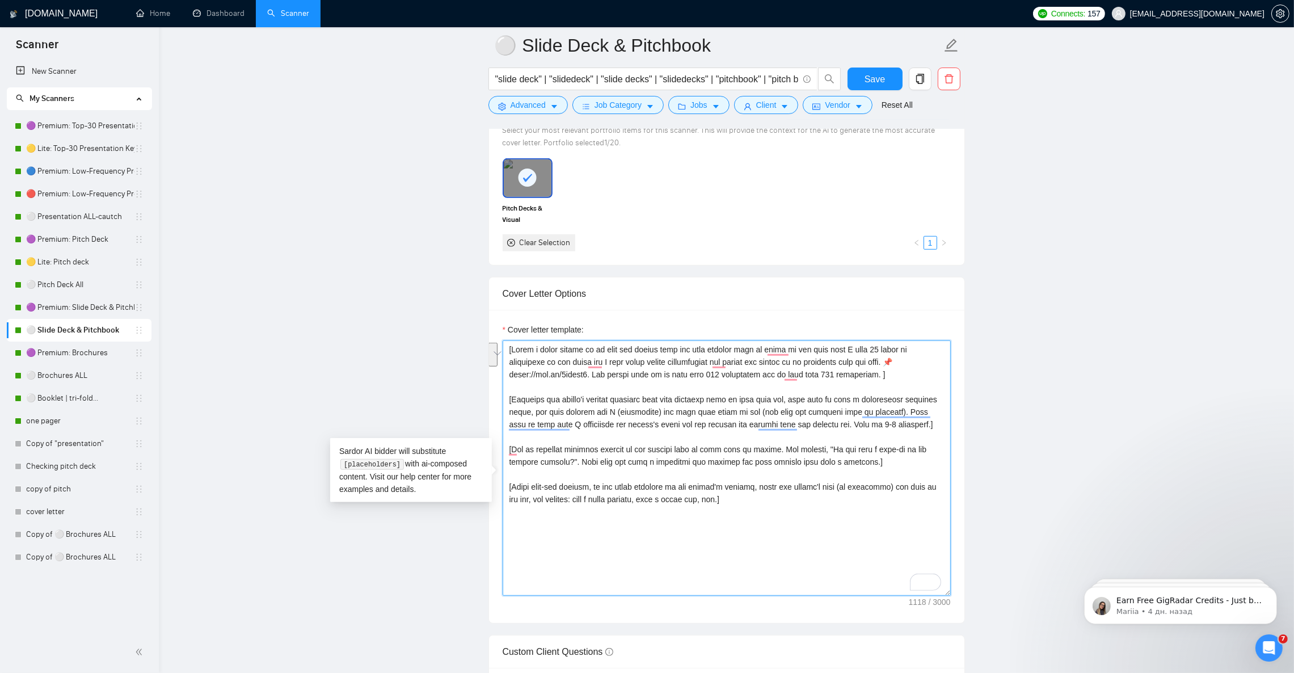
paste textarea "https://tinyurl.com/decks11"
type textarea "[Write a short answer as to what the client will get when working with me based…"
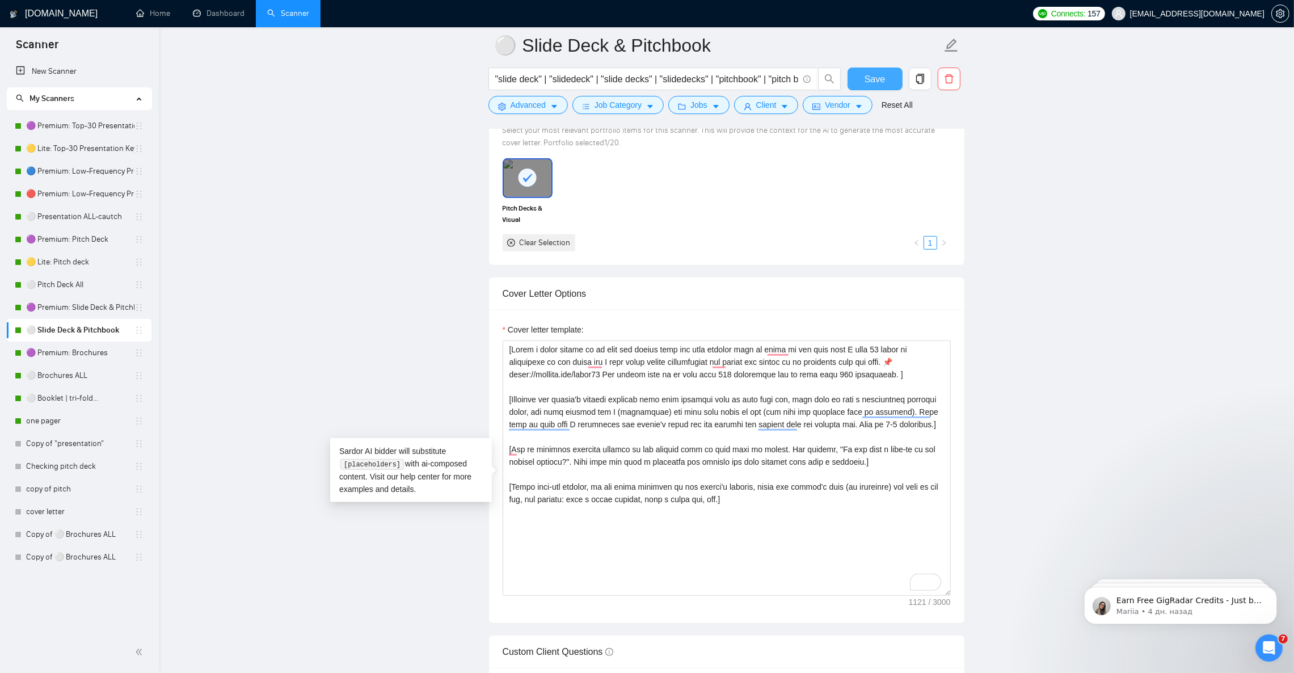
click at [884, 83] on button "Save" at bounding box center [875, 79] width 55 height 23
click at [70, 312] on link "🟣 Premium: Slide Deck & Pitchbook" at bounding box center [80, 307] width 108 height 23
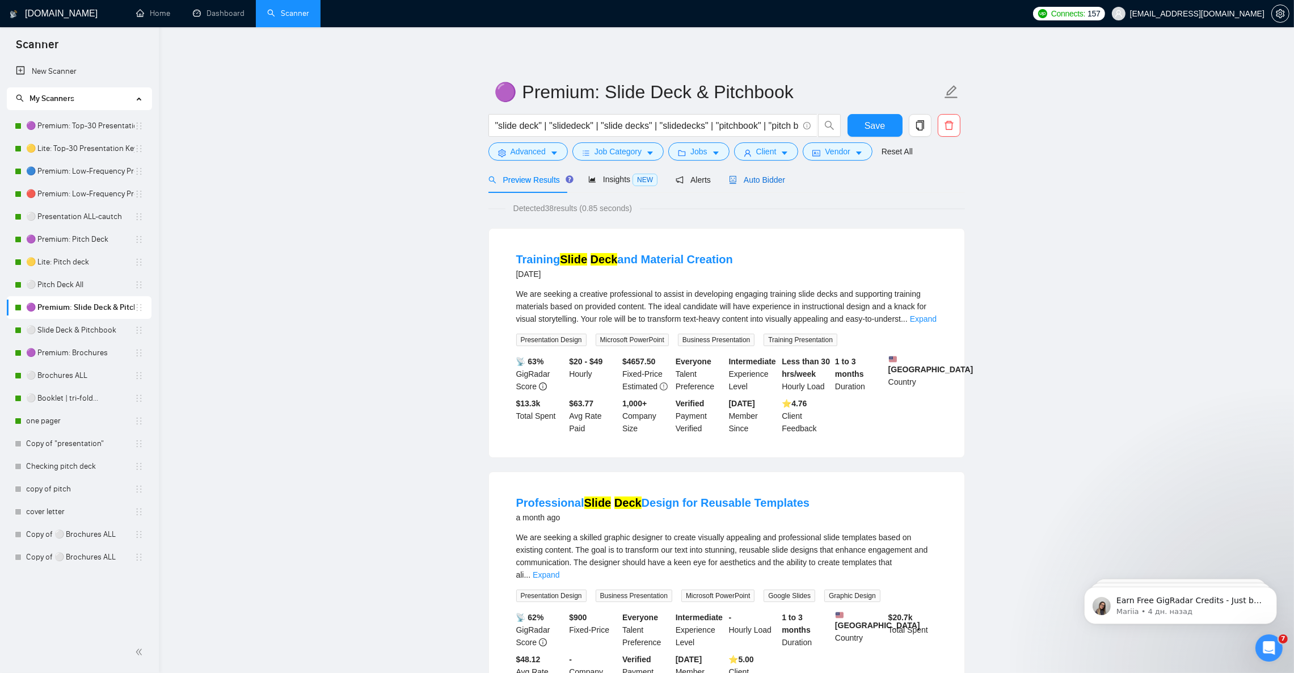
click at [768, 180] on span "Auto Bidder" at bounding box center [757, 179] width 56 height 9
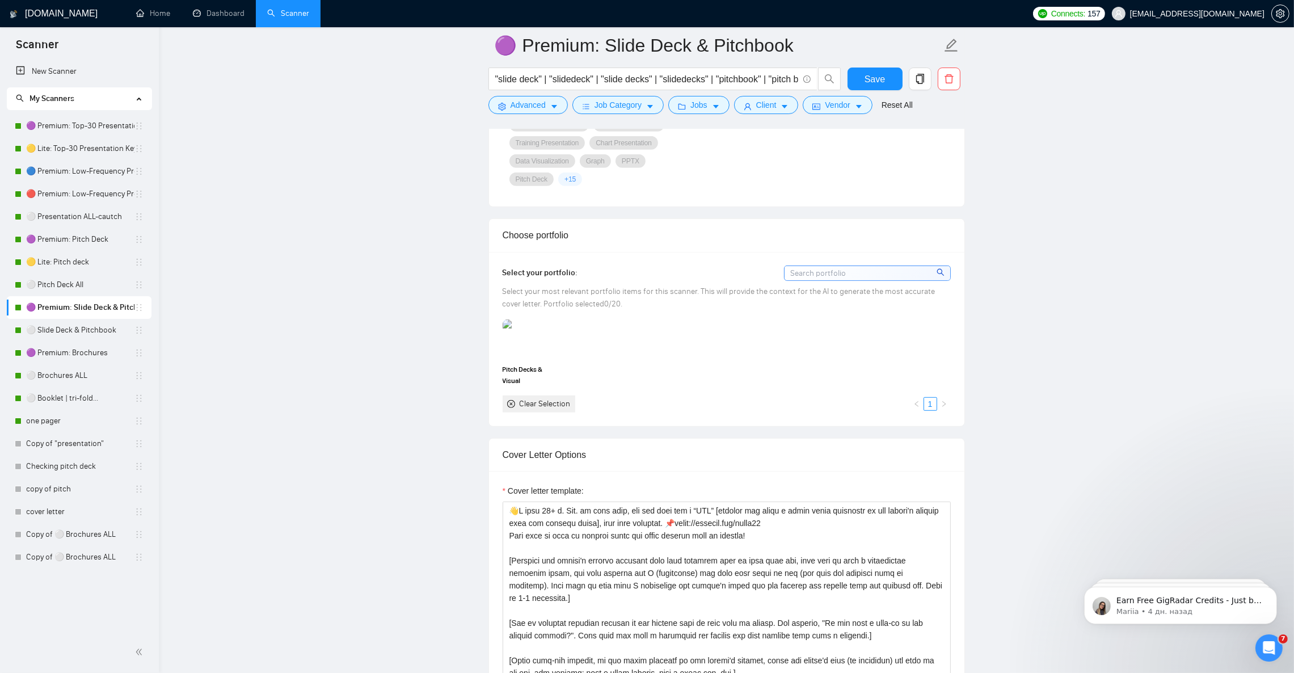
scroll to position [1021, 0]
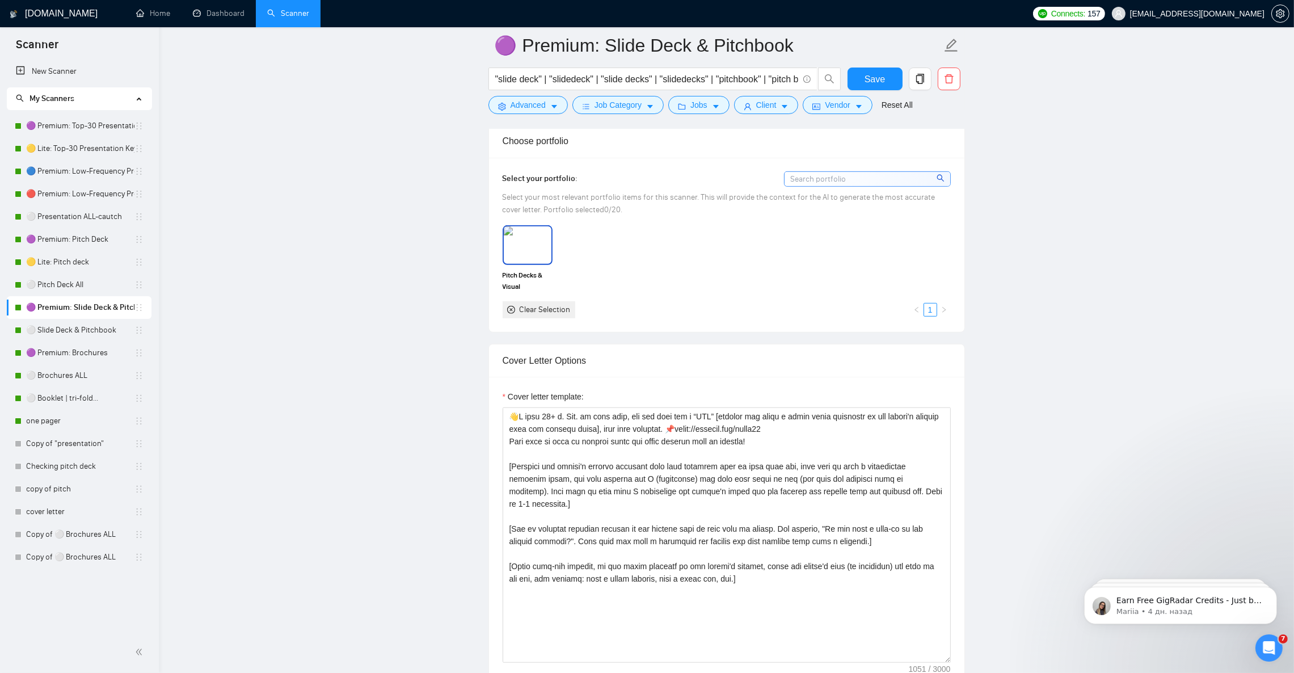
click at [536, 255] on img at bounding box center [528, 244] width 48 height 37
click at [872, 81] on span "Save" at bounding box center [875, 79] width 20 height 14
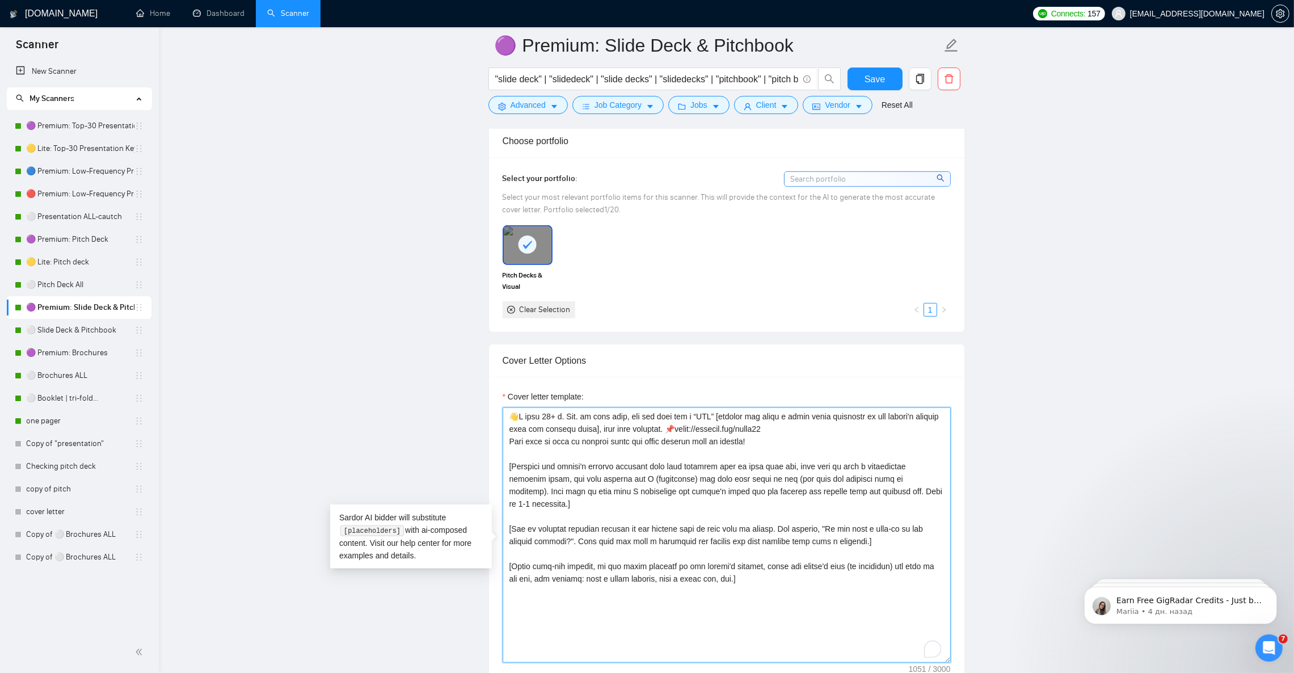
drag, startPoint x: 760, startPoint y: 437, endPoint x: 653, endPoint y: 442, distance: 106.8
click at [653, 442] on textarea "Cover letter template:" at bounding box center [727, 534] width 448 height 255
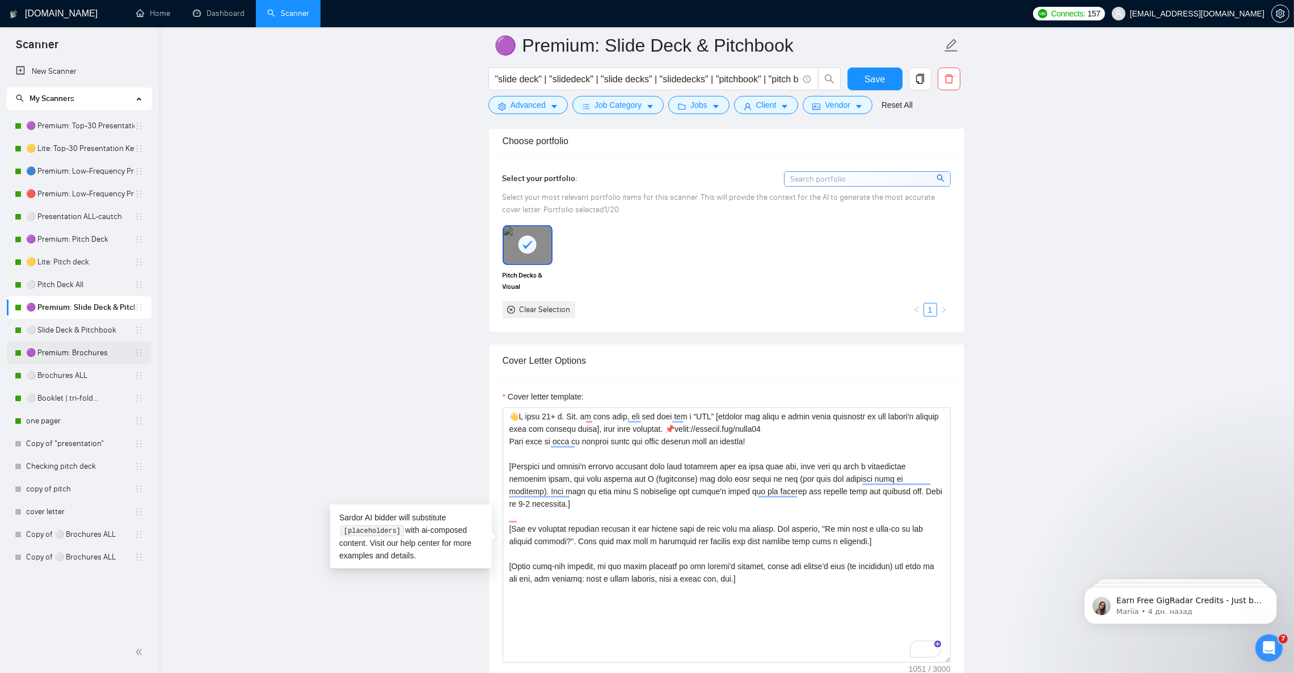
click at [99, 352] on link "🟣 Premium: Brochures" at bounding box center [80, 352] width 108 height 23
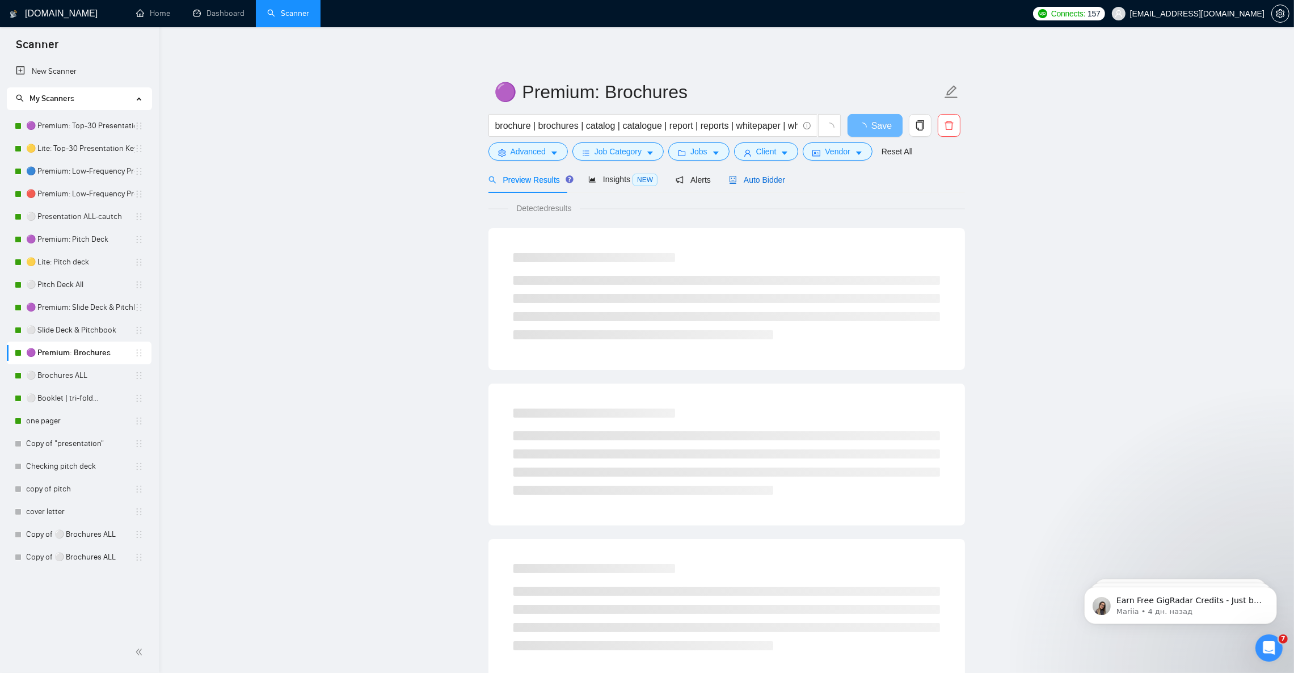
click at [765, 182] on span "Auto Bidder" at bounding box center [757, 179] width 56 height 9
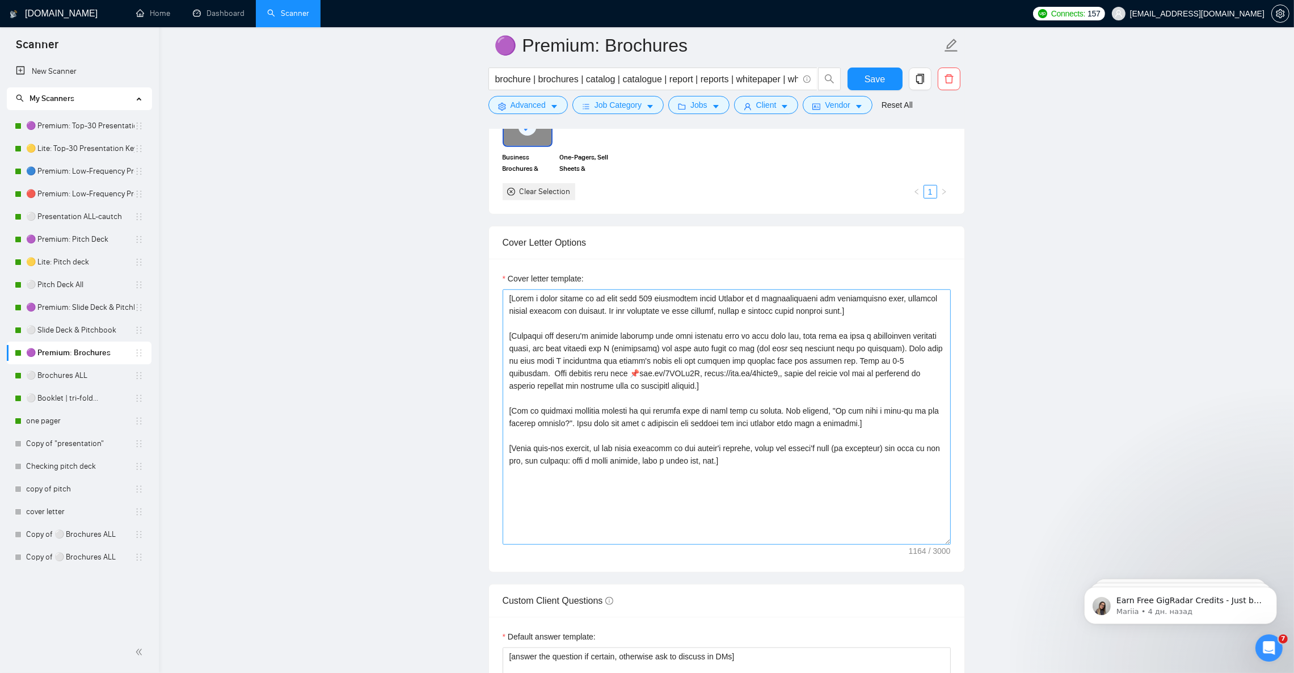
scroll to position [1191, 0]
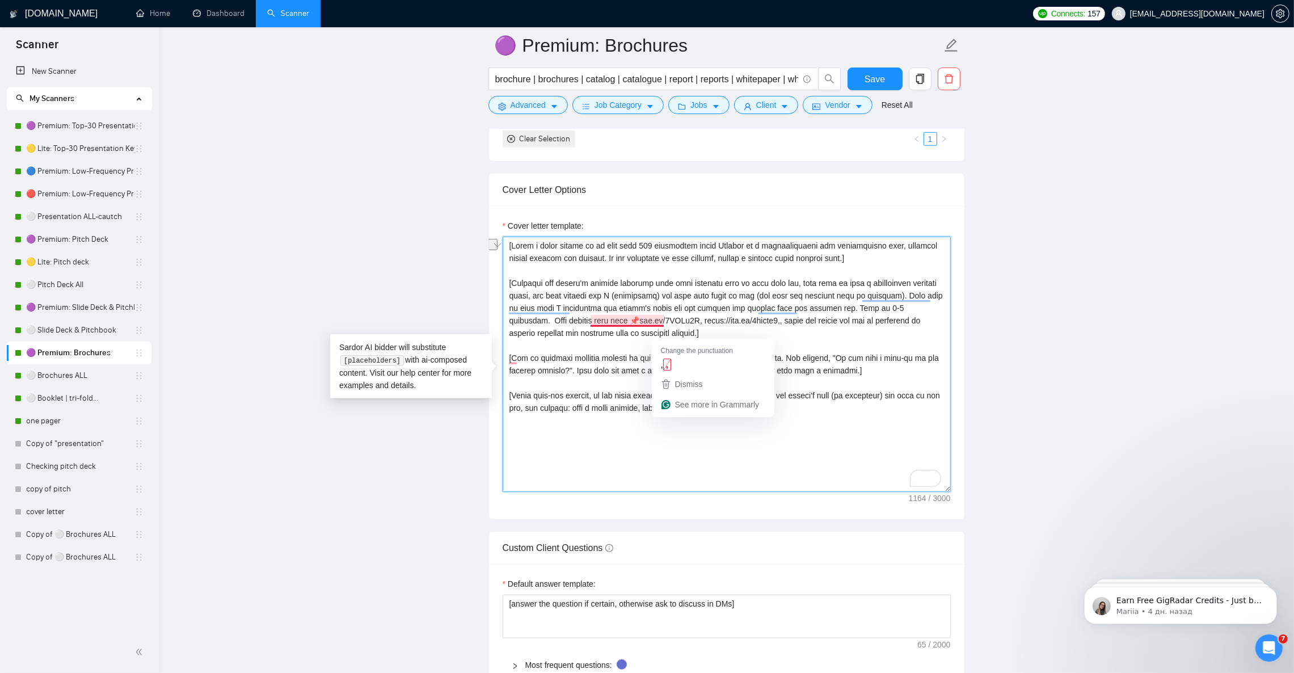
drag, startPoint x: 526, startPoint y: 332, endPoint x: 660, endPoint y: 335, distance: 133.9
click at [660, 335] on textarea "Cover letter template:" at bounding box center [727, 364] width 448 height 255
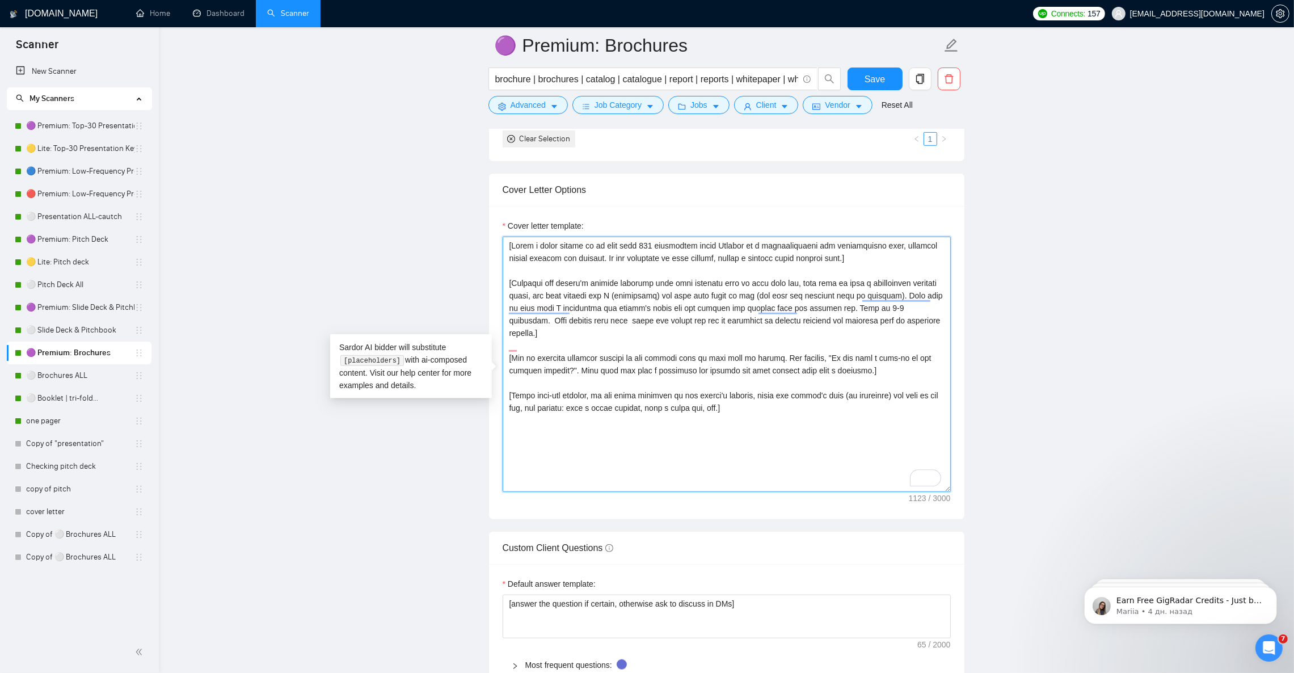
paste textarea "[URL][DOMAIN_NAME]"
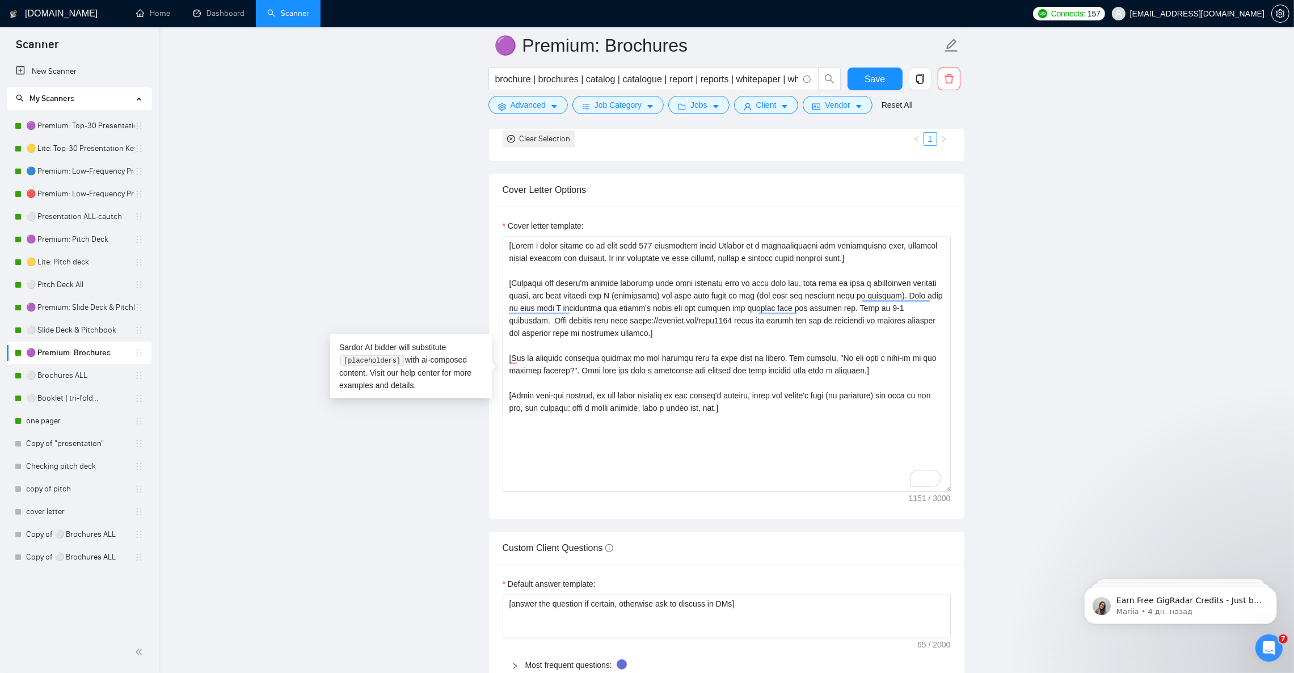
click at [1090, 285] on main "🟣 Premium: Brochures brochure | brochures | catalog | catalogue | report | repo…" at bounding box center [726, 411] width 1099 height 3114
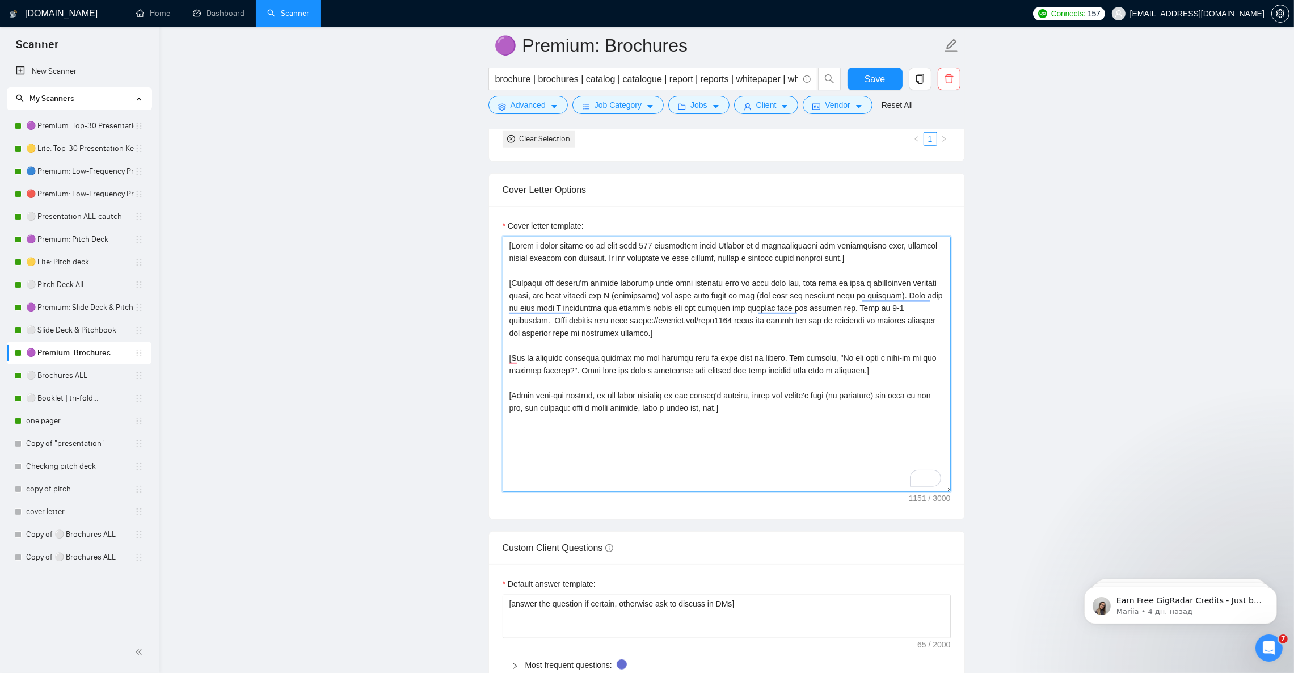
click at [521, 332] on textarea "Cover letter template:" at bounding box center [727, 364] width 448 height 255
paste textarea "📌"
type textarea "[Lorem i dolor sitame co ad elit sedd 406 eiusmodtem incid Utlabor et d magnaal…"
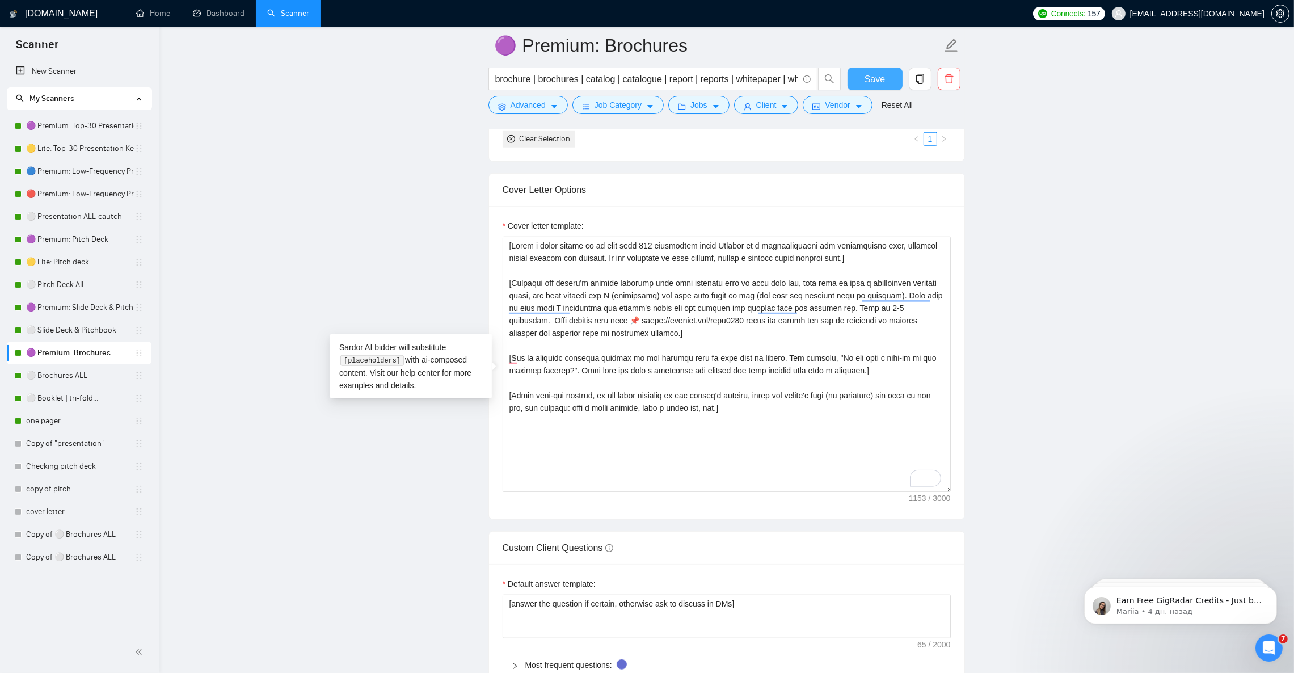
click at [884, 80] on button "Save" at bounding box center [875, 79] width 55 height 23
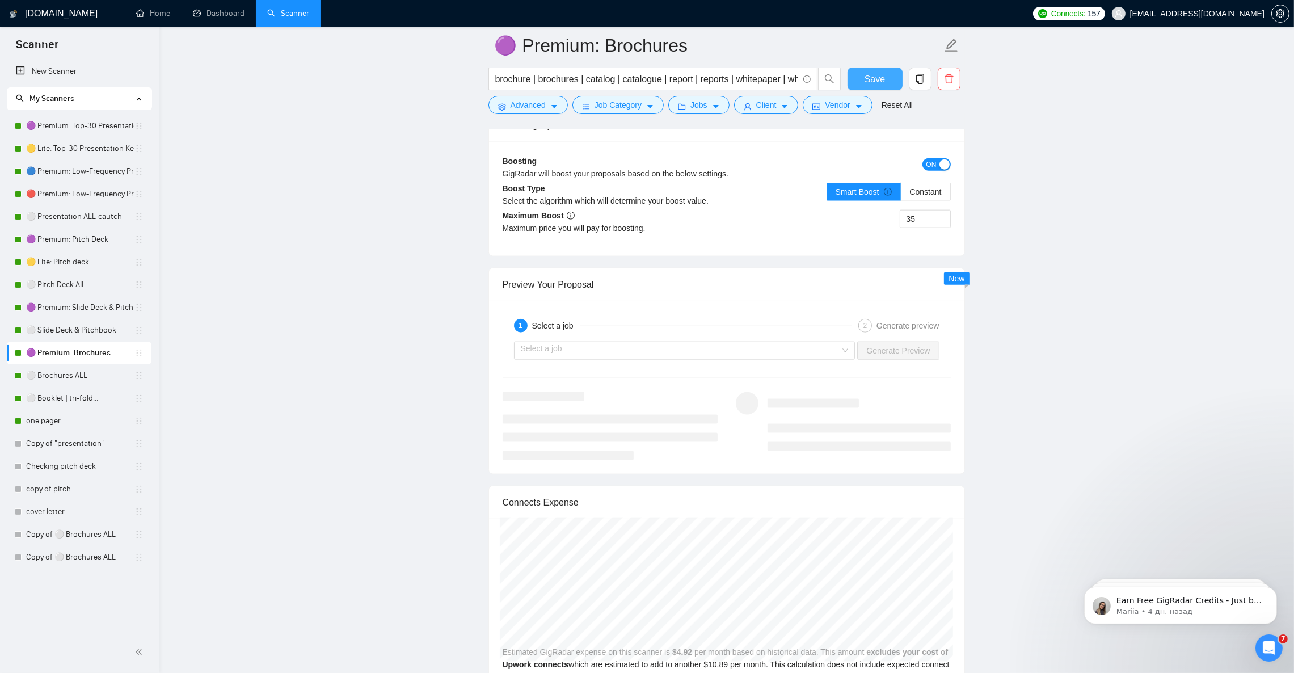
scroll to position [2042, 0]
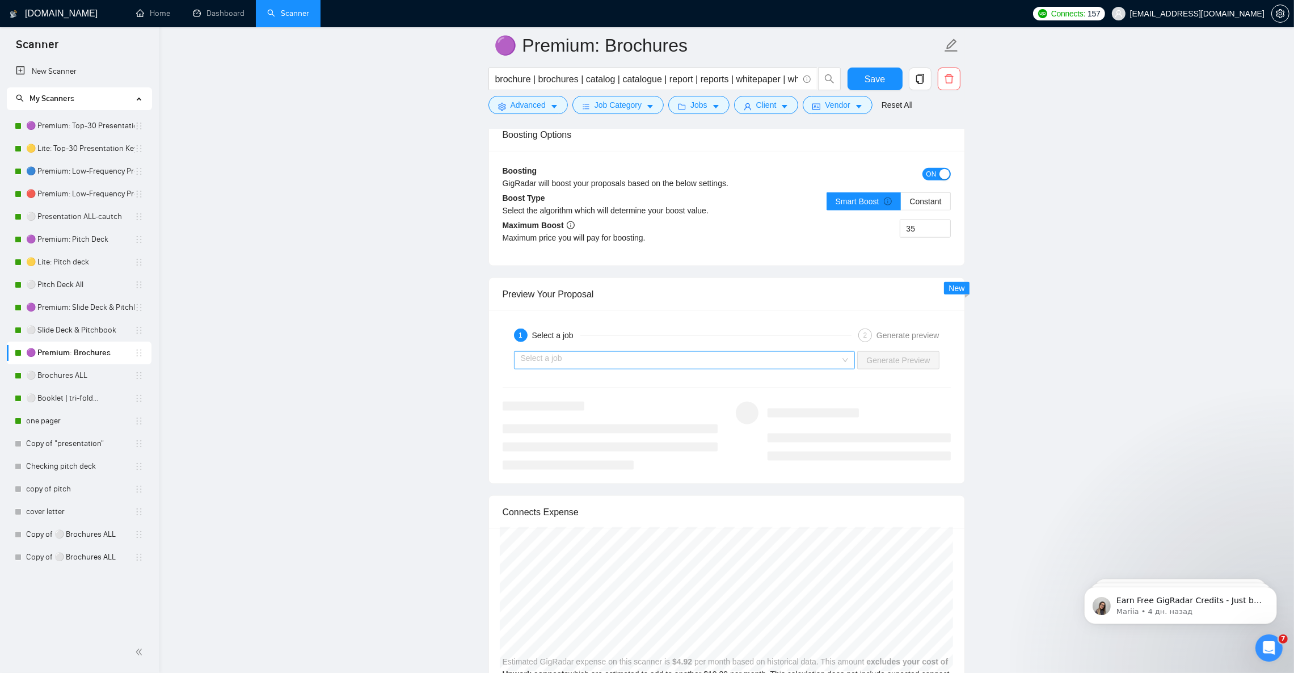
click at [721, 369] on input "search" at bounding box center [681, 360] width 320 height 17
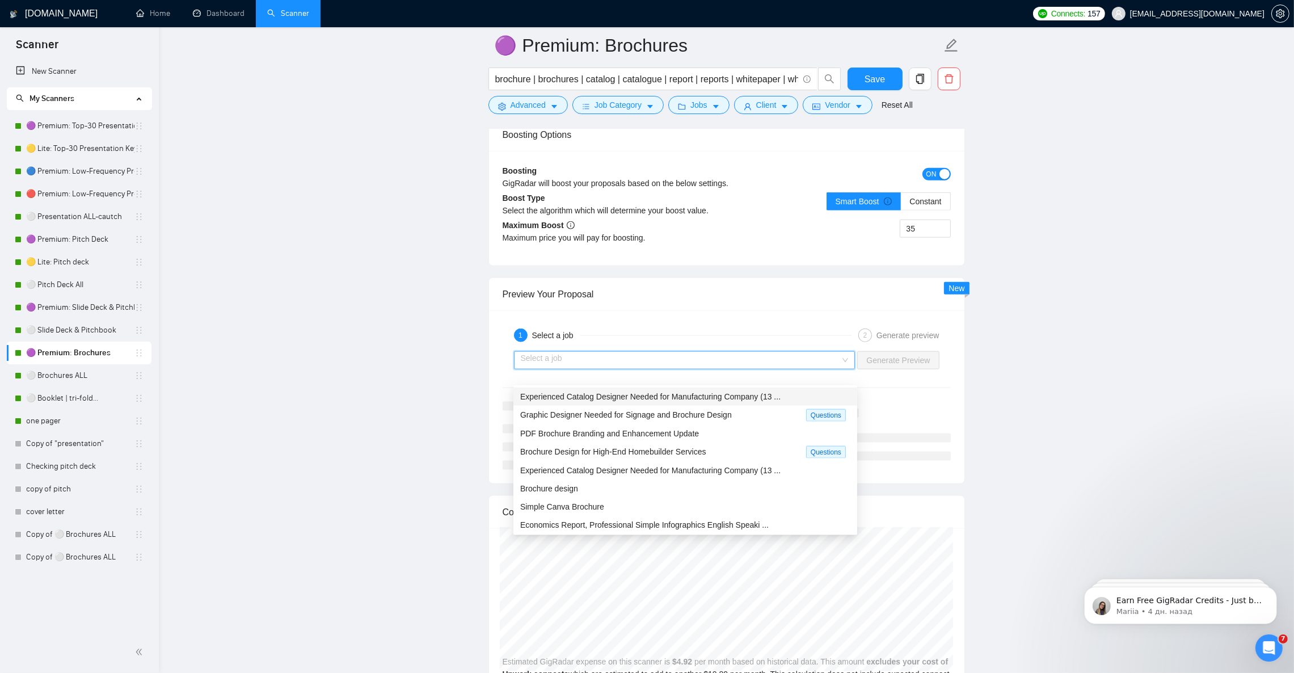
click at [642, 395] on span "Experienced Catalog Designer Needed for Manufacturing Company (13 ..." at bounding box center [650, 396] width 260 height 9
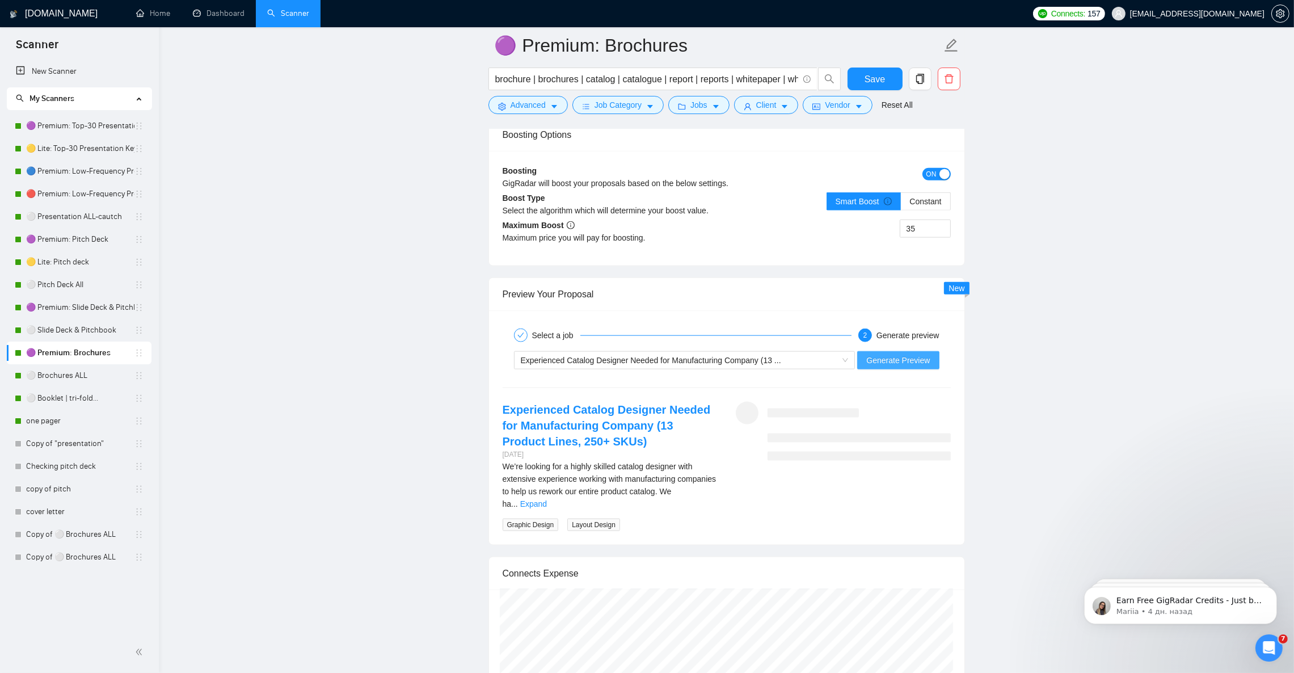
click at [913, 366] on span "Generate Preview" at bounding box center [898, 360] width 64 height 12
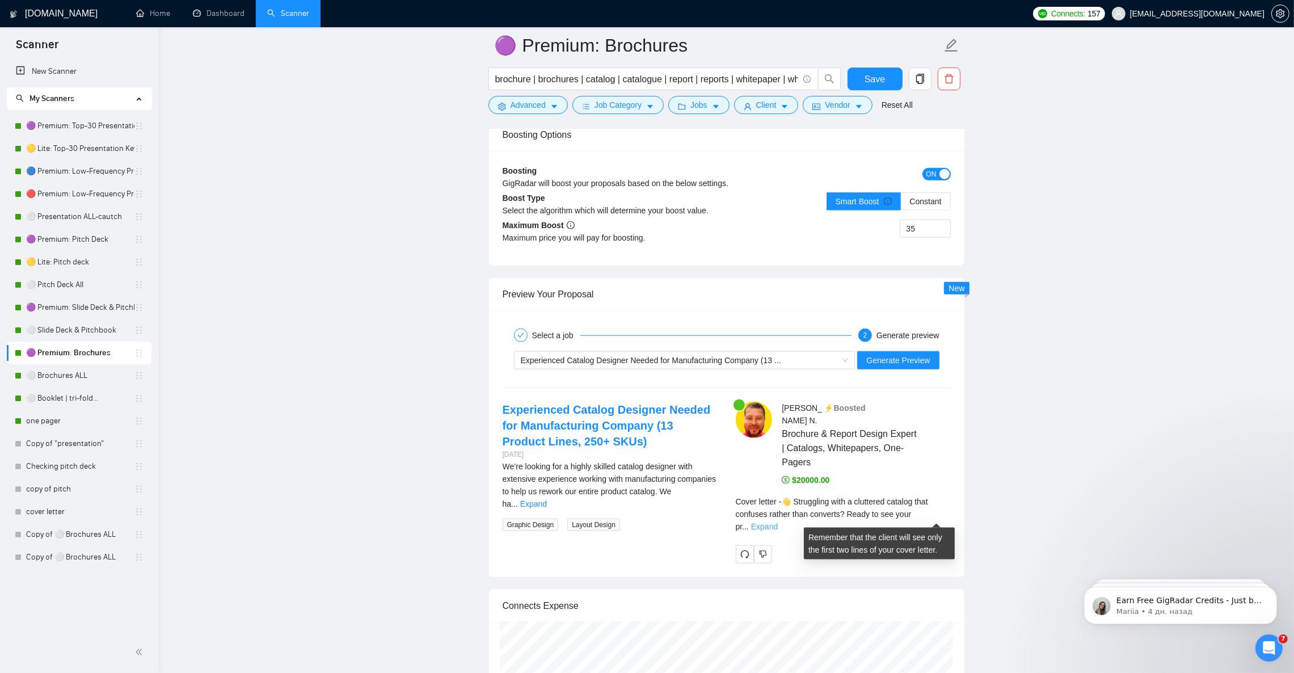
click at [778, 522] on link "Expand" at bounding box center [764, 526] width 27 height 9
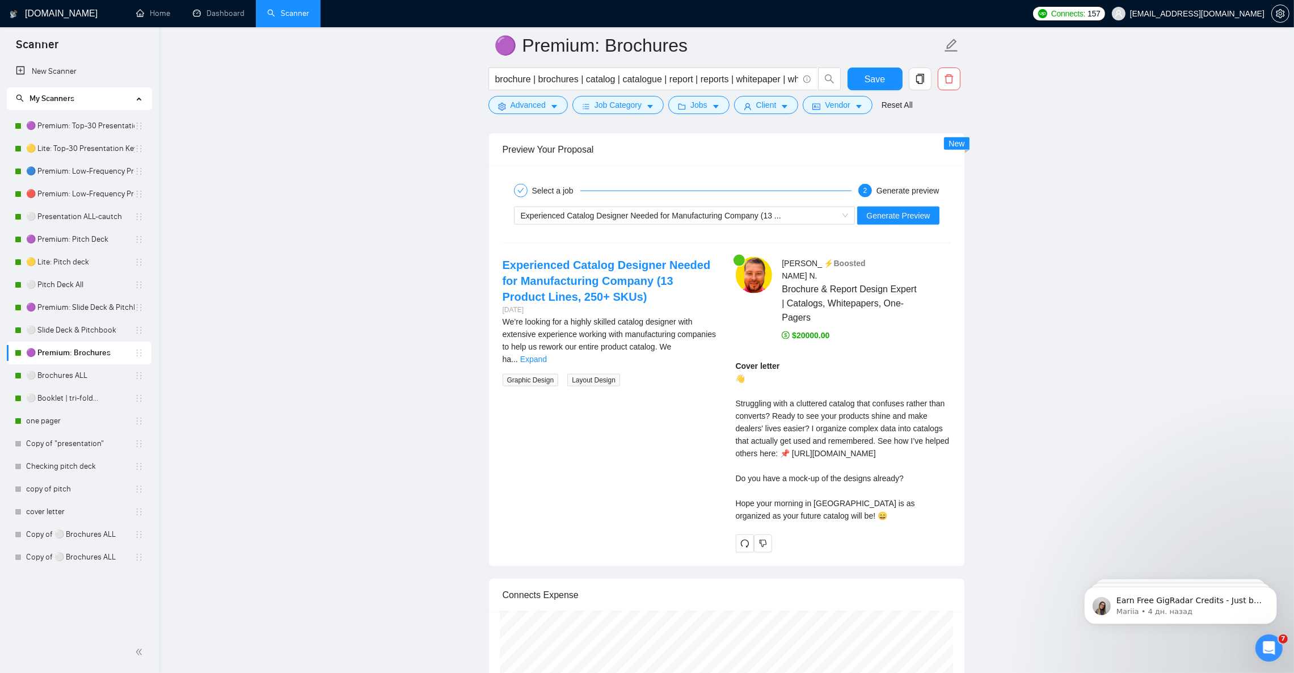
scroll to position [2212, 0]
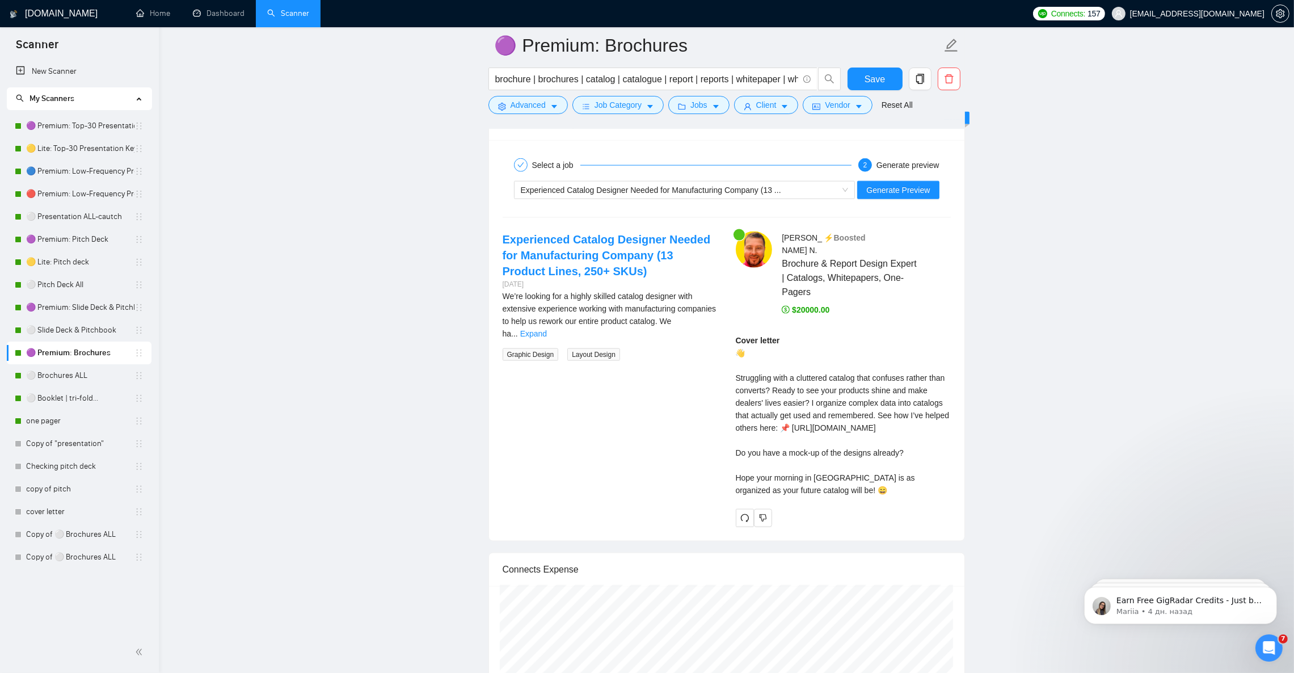
drag, startPoint x: 799, startPoint y: 478, endPoint x: 728, endPoint y: 360, distance: 137.7
click at [728, 360] on div "[PERSON_NAME] ⚡️Boosted Brochure & Report Design Expert | Catalogs, Whitepapers…" at bounding box center [843, 379] width 233 height 296
copy div "👋 Struggling with a cluttered catalog that confuses rather than converts? Ready…"
drag, startPoint x: 834, startPoint y: 306, endPoint x: 775, endPoint y: 307, distance: 59.0
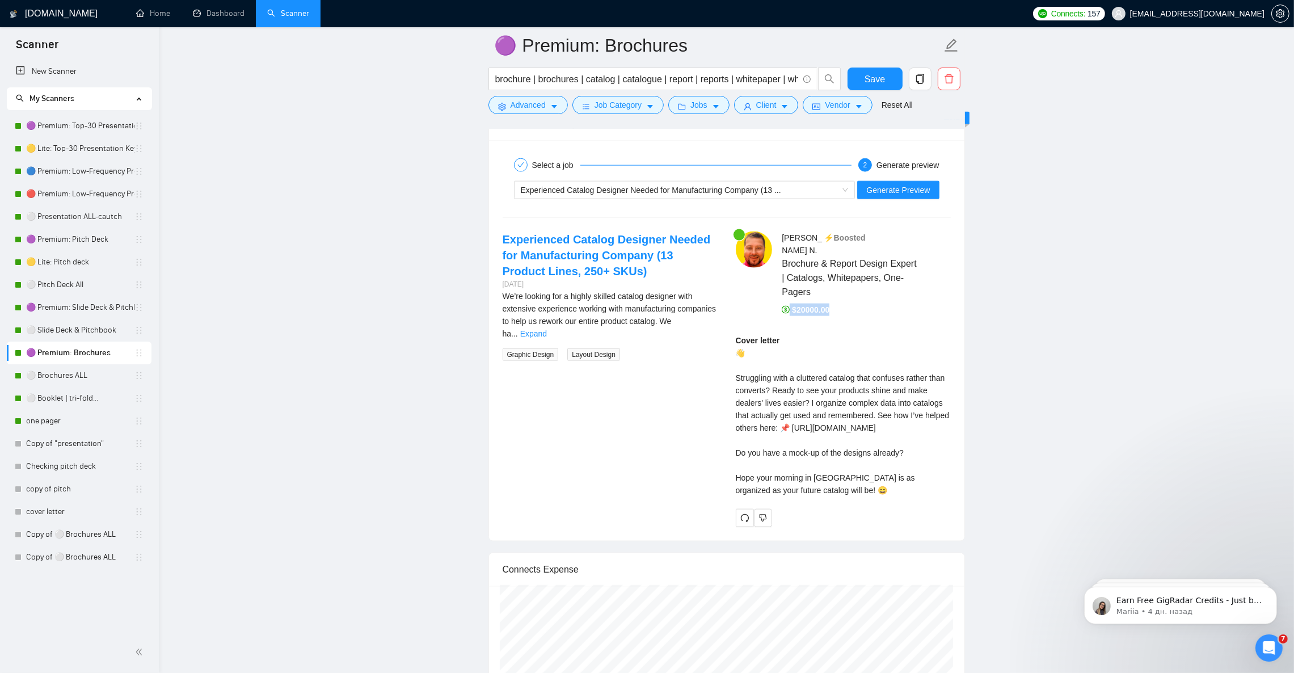
click at [775, 307] on div "[PERSON_NAME] ⚡️Boosted Brochure & Report Design Expert | Catalogs, Whitepapers…" at bounding box center [861, 273] width 187 height 85
click at [627, 258] on link "Experienced Catalog Designer Needed for Manufacturing Company (13 Product Lines…" at bounding box center [607, 255] width 208 height 44
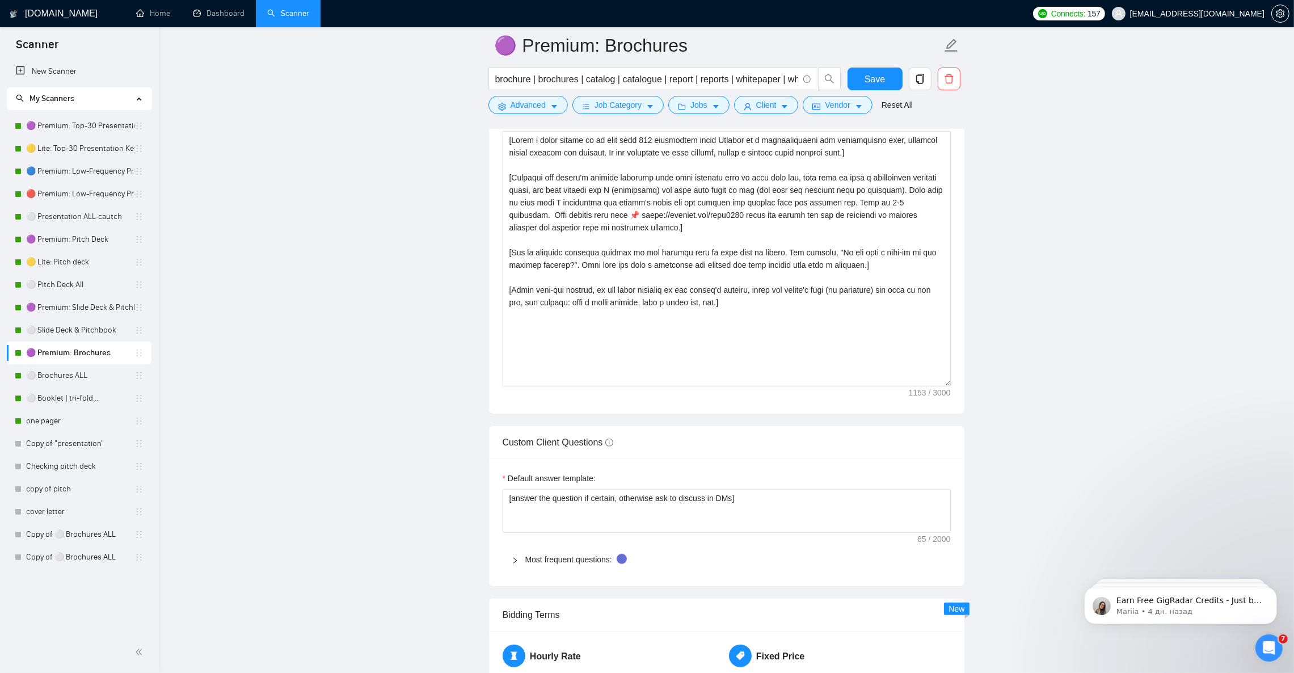
scroll to position [1276, 0]
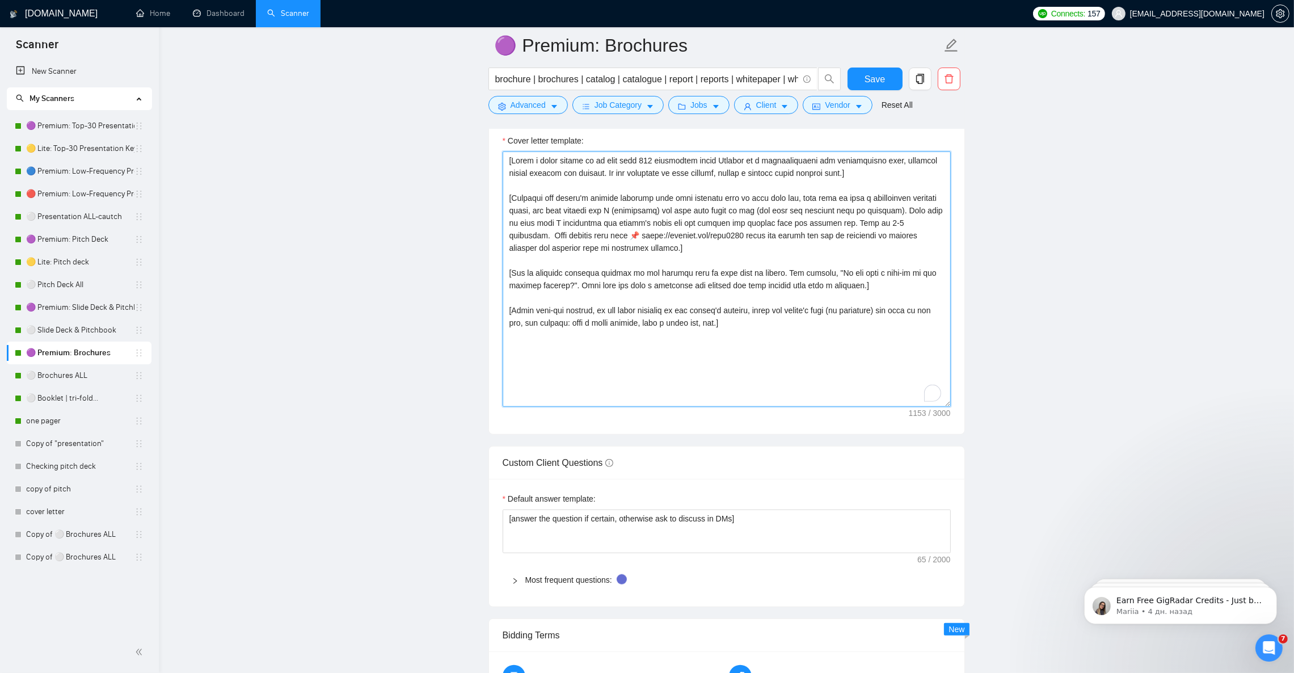
click at [534, 245] on textarea "Cover letter template:" at bounding box center [727, 278] width 448 height 255
drag, startPoint x: 525, startPoint y: 248, endPoint x: 637, endPoint y: 250, distance: 112.3
click at [637, 250] on textarea "Cover letter template:" at bounding box center [727, 278] width 448 height 255
click at [528, 251] on textarea "Cover letter template:" at bounding box center [727, 278] width 448 height 255
type textarea "[Lorem i dolor sitame co ad elit sedd 008 eiusmodtem incid Utlabor et d magnaal…"
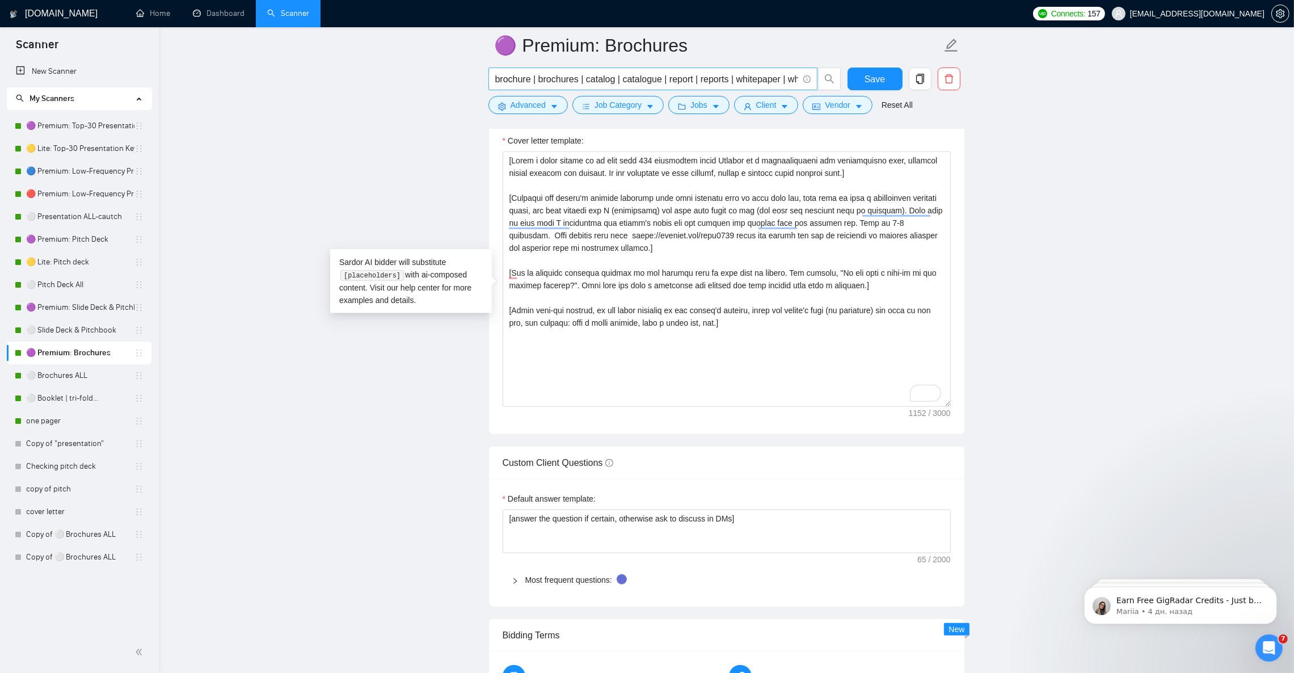
drag, startPoint x: 53, startPoint y: 370, endPoint x: 736, endPoint y: 71, distance: 745.3
click at [53, 370] on link "⚪ Brochures ALL" at bounding box center [80, 375] width 108 height 23
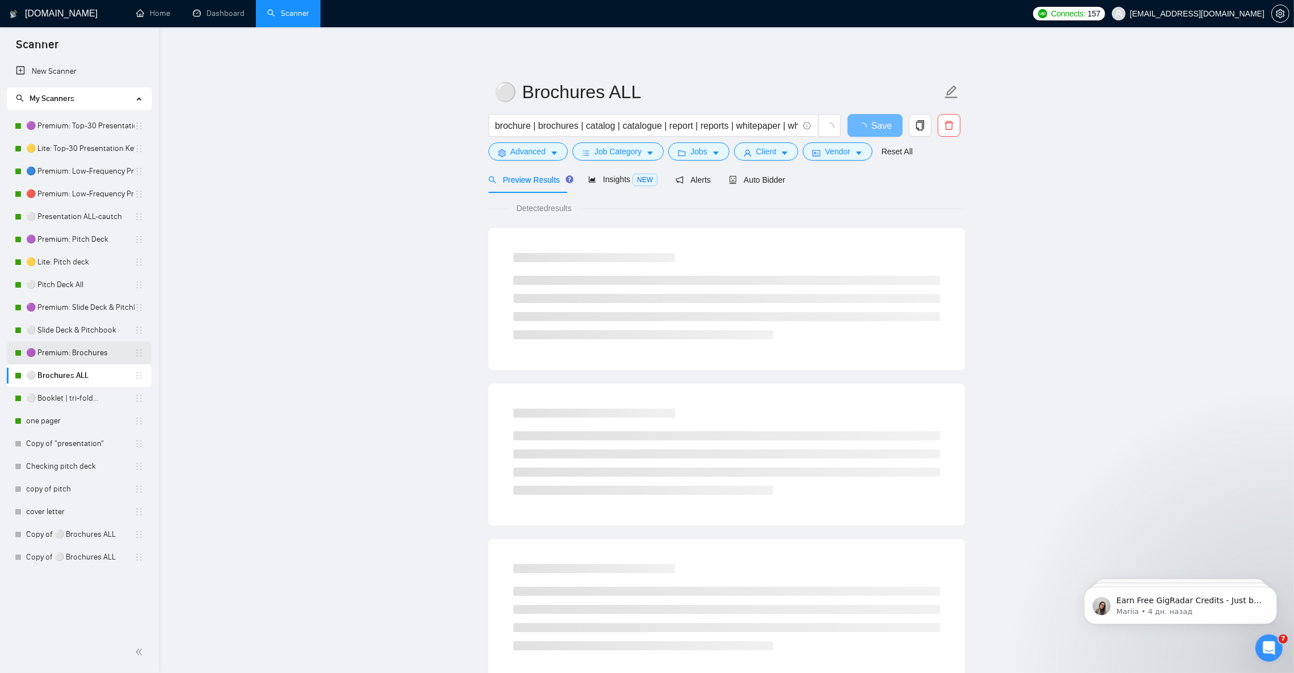
click at [91, 346] on link "🟣 Premium: Brochures" at bounding box center [80, 352] width 108 height 23
click at [770, 176] on span "Auto Bidder" at bounding box center [757, 179] width 56 height 9
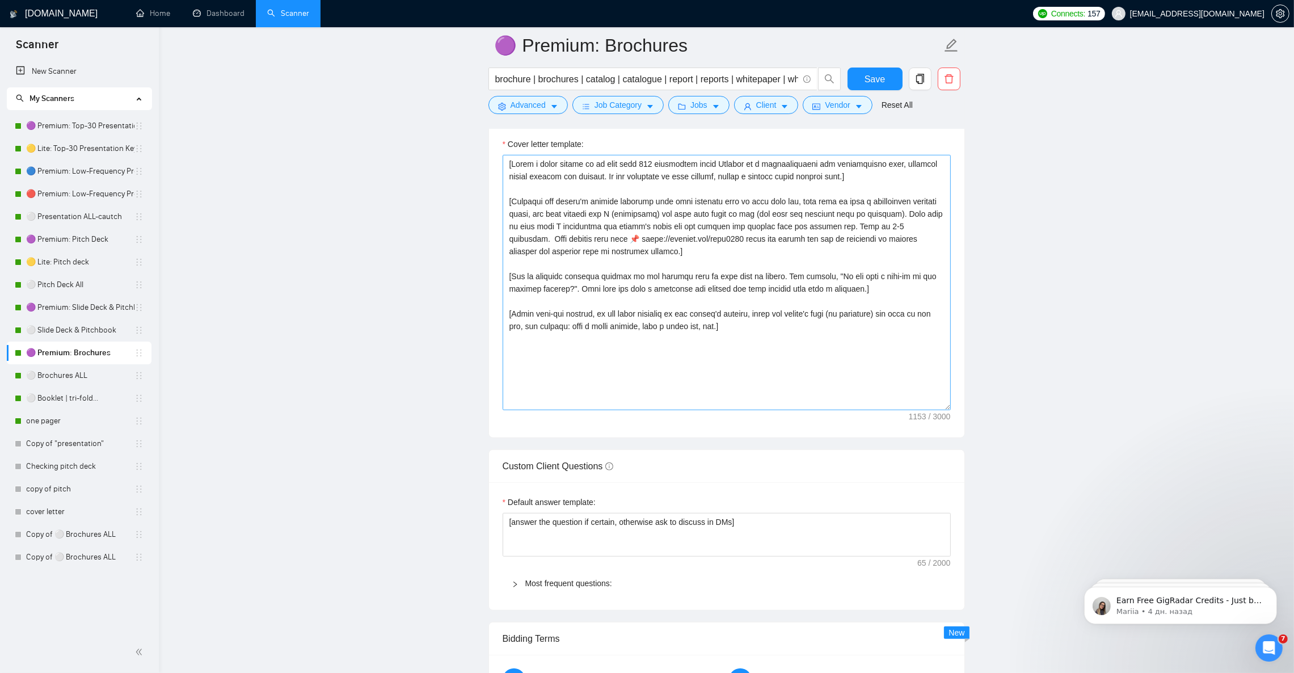
scroll to position [1276, 0]
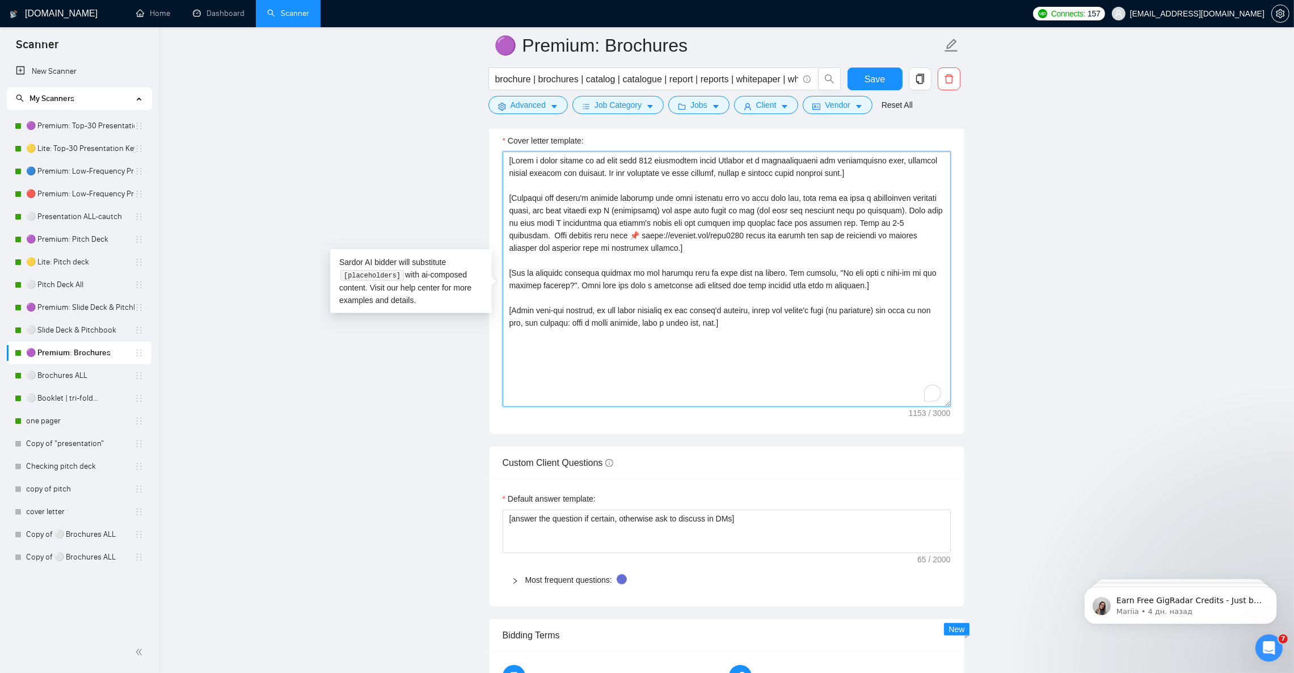
click at [529, 244] on textarea "Cover letter template:" at bounding box center [727, 278] width 448 height 255
drag, startPoint x: 536, startPoint y: 242, endPoint x: 540, endPoint y: 252, distance: 11.2
click at [536, 243] on textarea "Cover letter template:" at bounding box center [727, 278] width 448 height 255
click at [588, 241] on textarea "Cover letter template:" at bounding box center [727, 278] width 448 height 255
click at [532, 245] on textarea "Cover letter template:" at bounding box center [727, 278] width 448 height 255
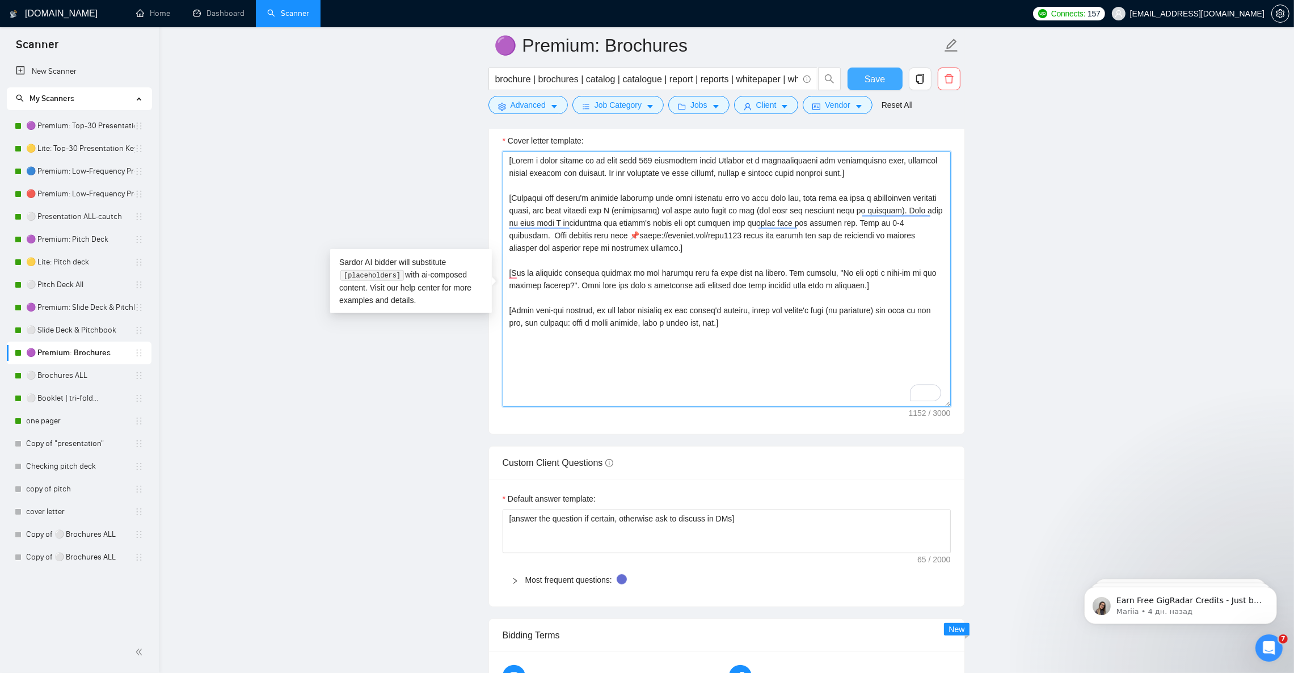
type textarea "[Write a cover letter of no more than 200 characters using English in a convers…"
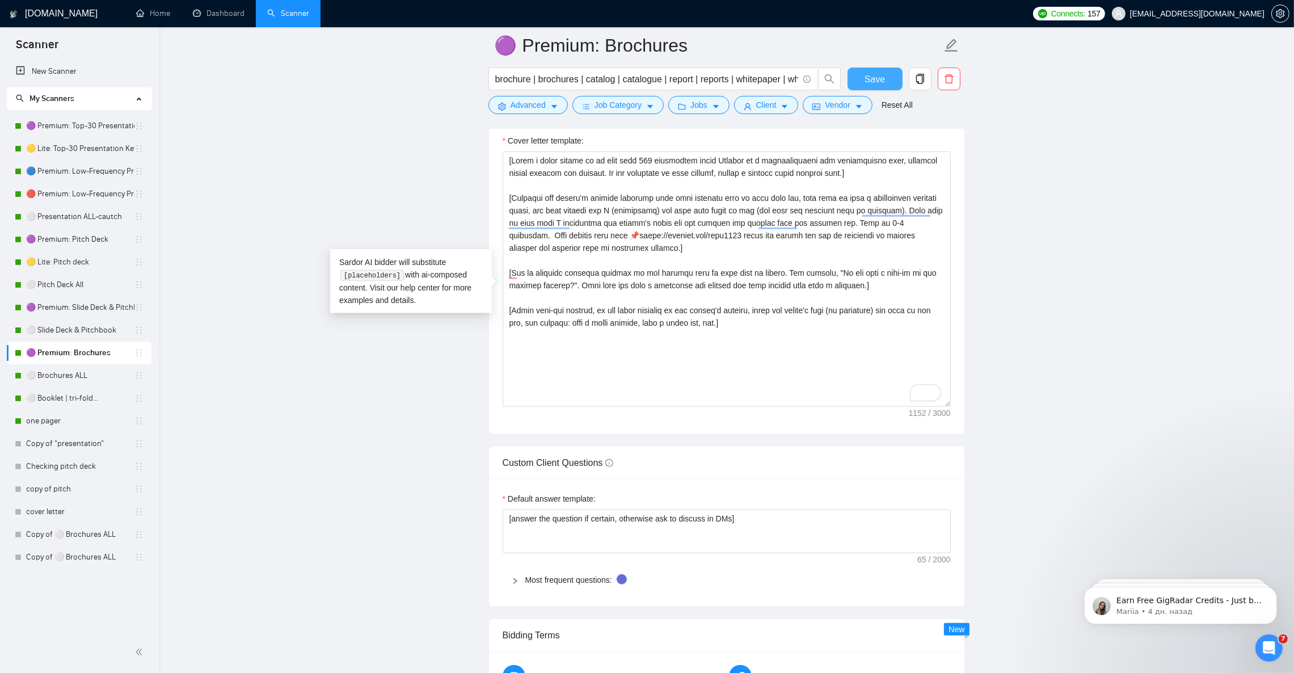
click at [868, 80] on span "Save" at bounding box center [875, 79] width 20 height 14
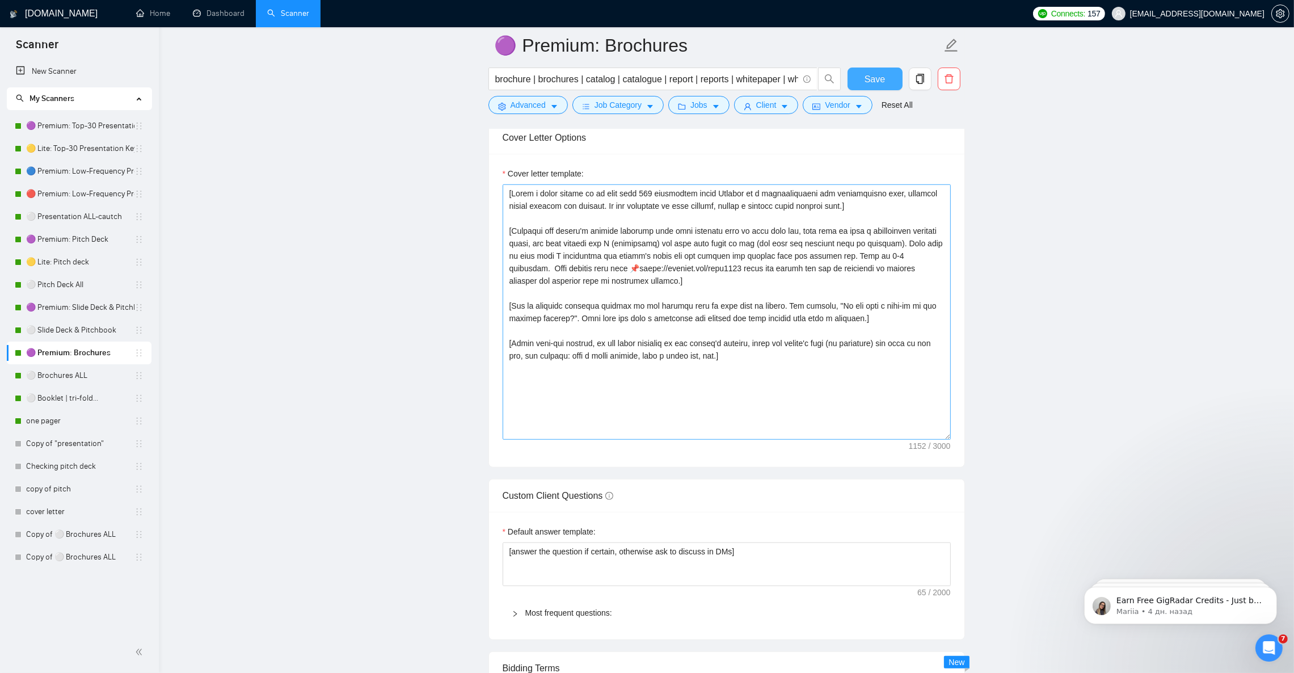
scroll to position [1191, 0]
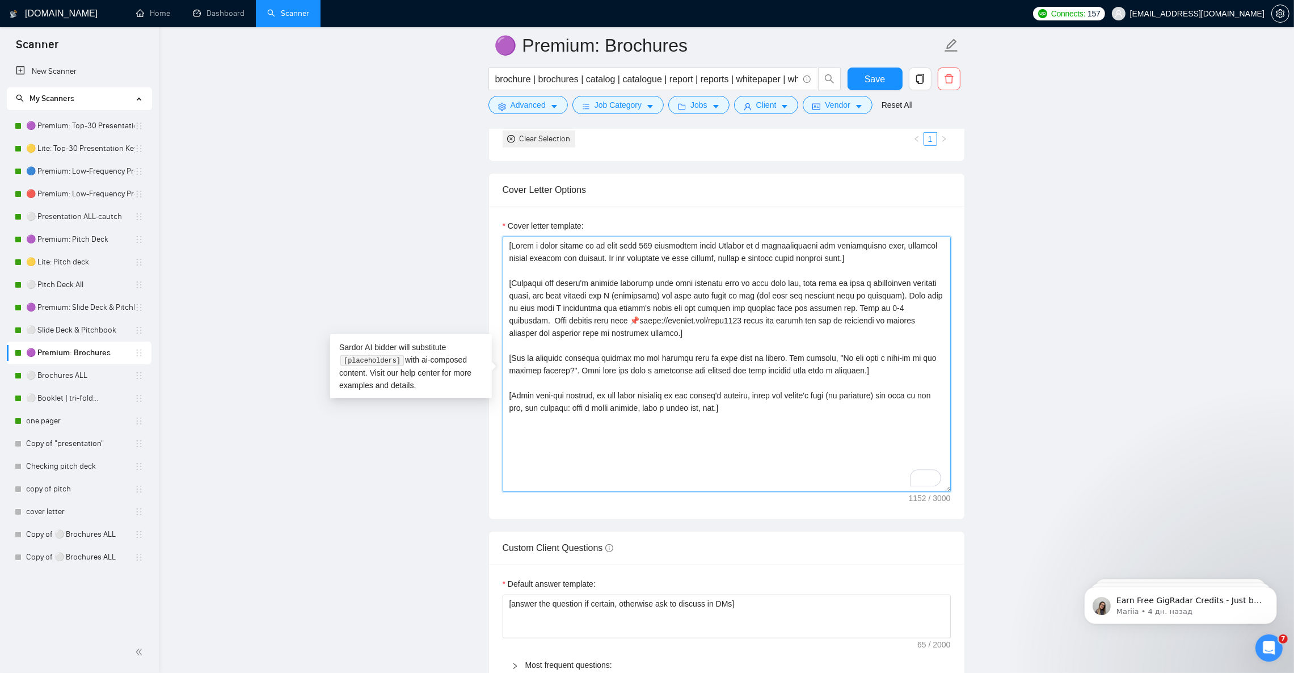
drag, startPoint x: 526, startPoint y: 333, endPoint x: 635, endPoint y: 336, distance: 109.0
click at [635, 336] on textarea "Cover letter template:" at bounding box center [727, 364] width 448 height 255
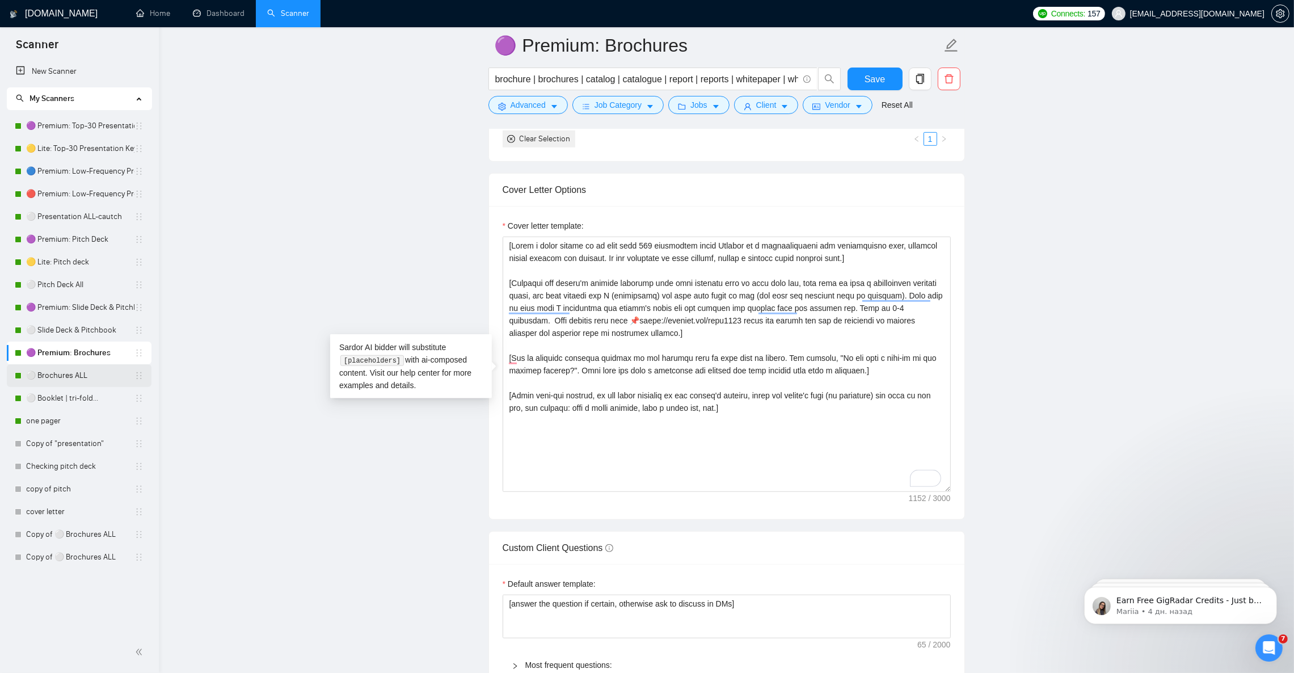
click at [66, 382] on link "⚪ Brochures ALL" at bounding box center [80, 375] width 108 height 23
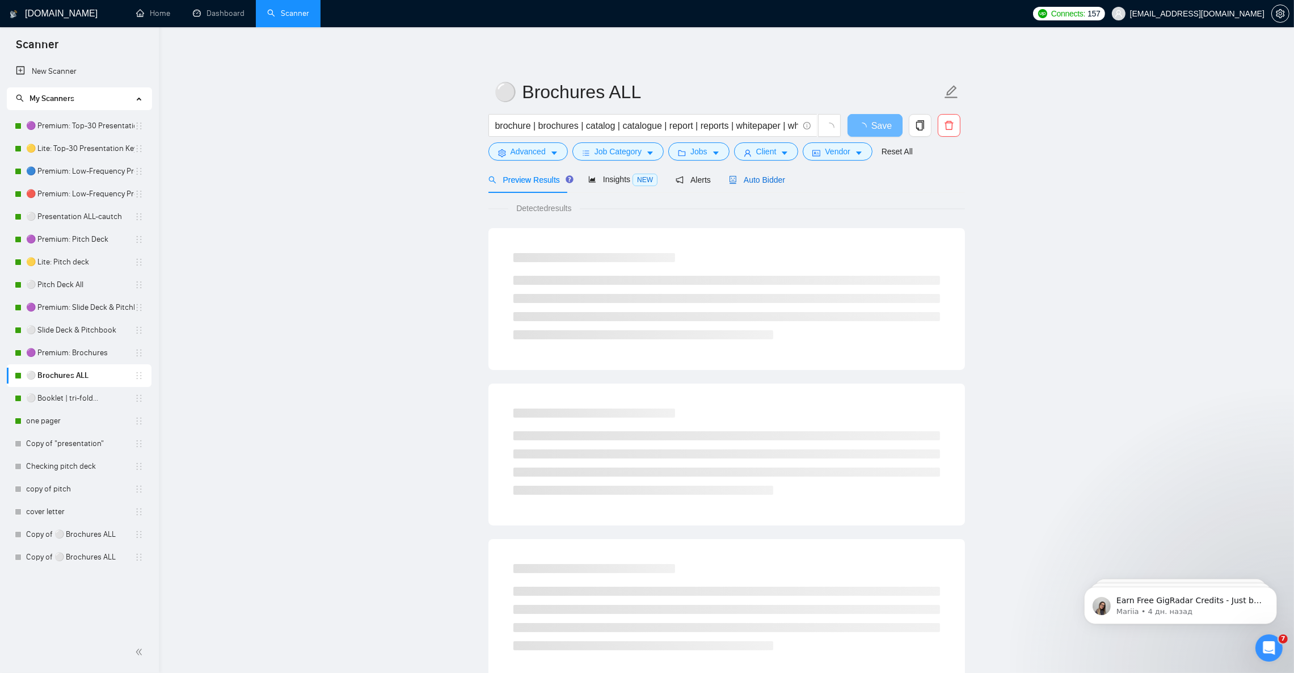
click at [770, 182] on span "Auto Bidder" at bounding box center [757, 179] width 56 height 9
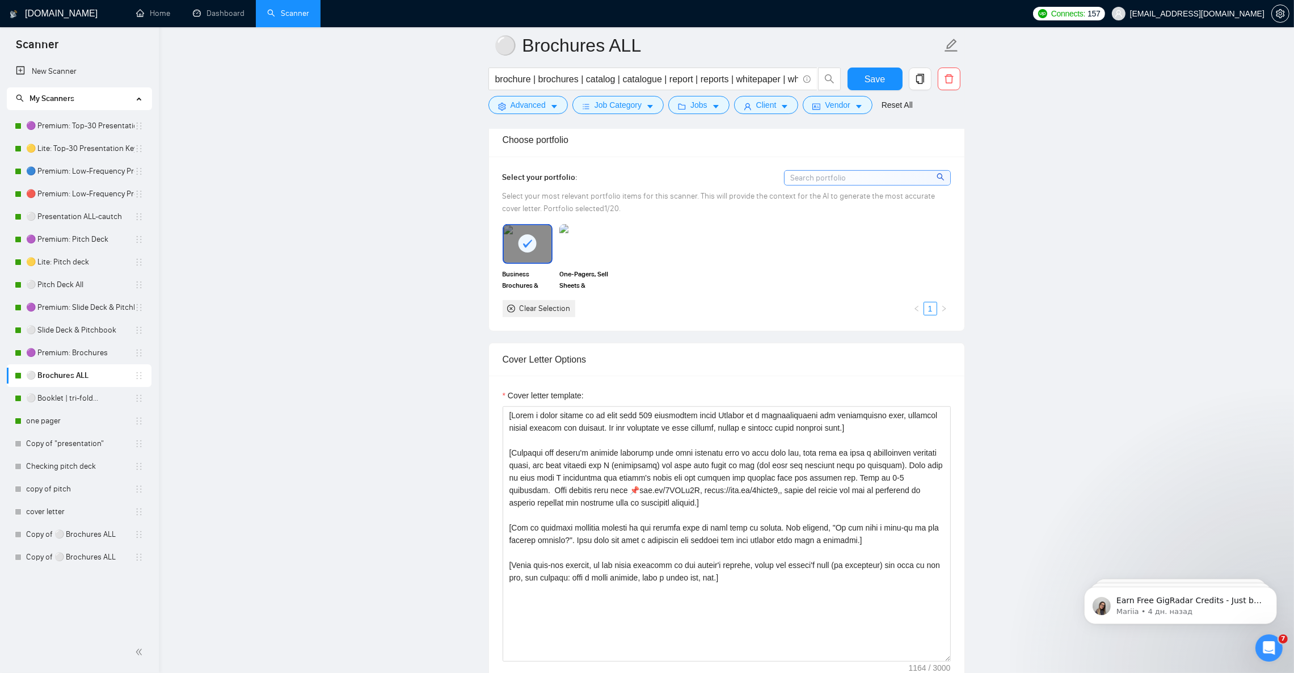
scroll to position [1106, 0]
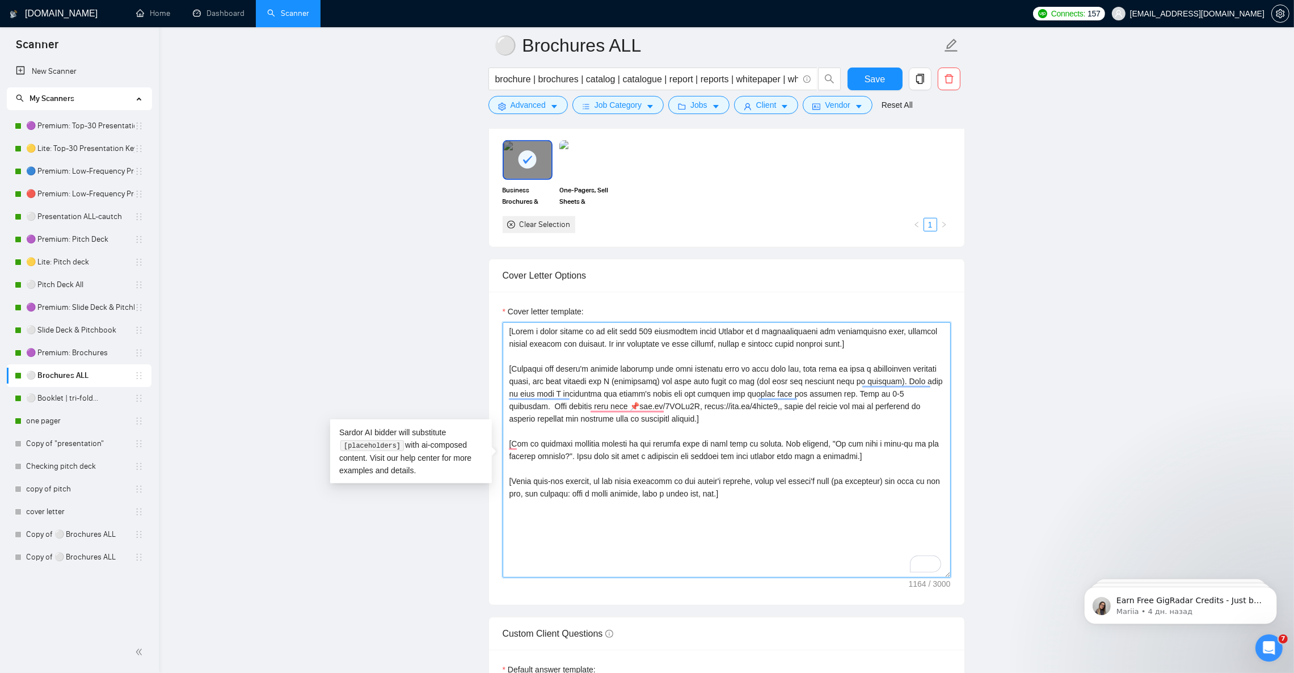
drag, startPoint x: 532, startPoint y: 418, endPoint x: 584, endPoint y: 417, distance: 52.2
click at [584, 417] on textarea "Cover letter template:" at bounding box center [727, 449] width 448 height 255
paste textarea "https://tinyurl.com/broc1244"
type textarea "[Write a cover letter of no more than 200 characters using English in a convers…"
click at [876, 79] on span "Save" at bounding box center [875, 79] width 20 height 14
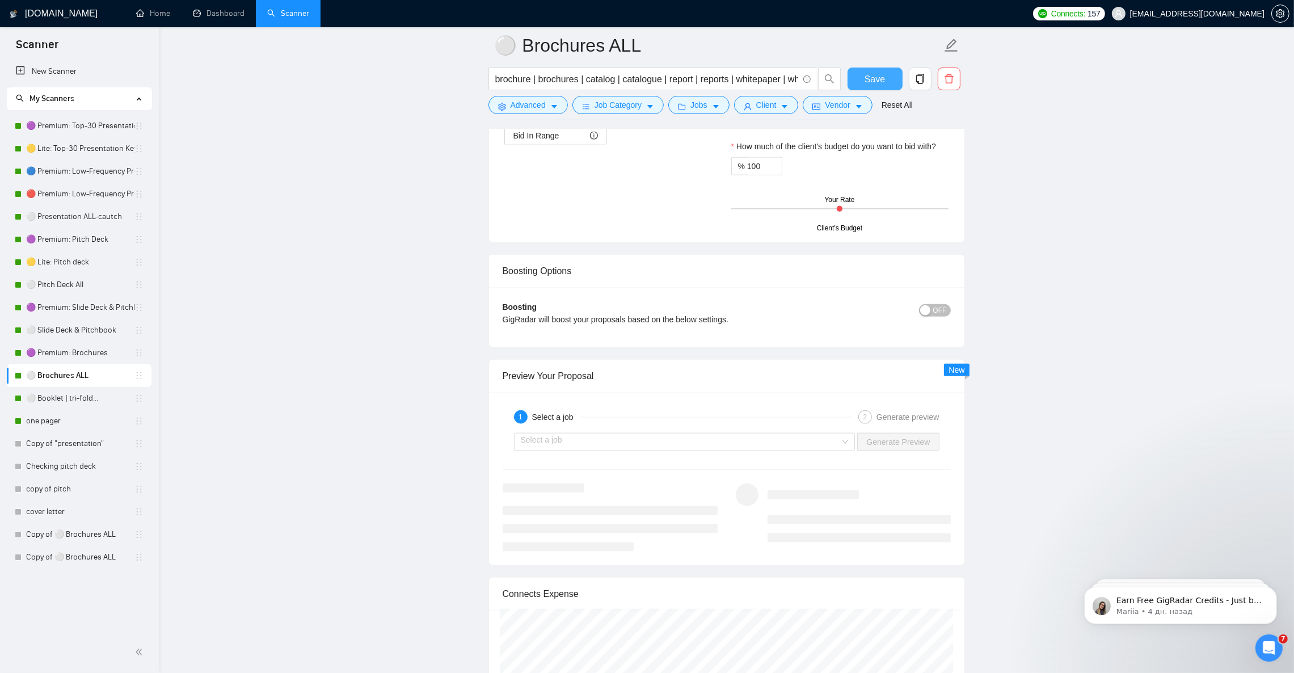
scroll to position [2042, 0]
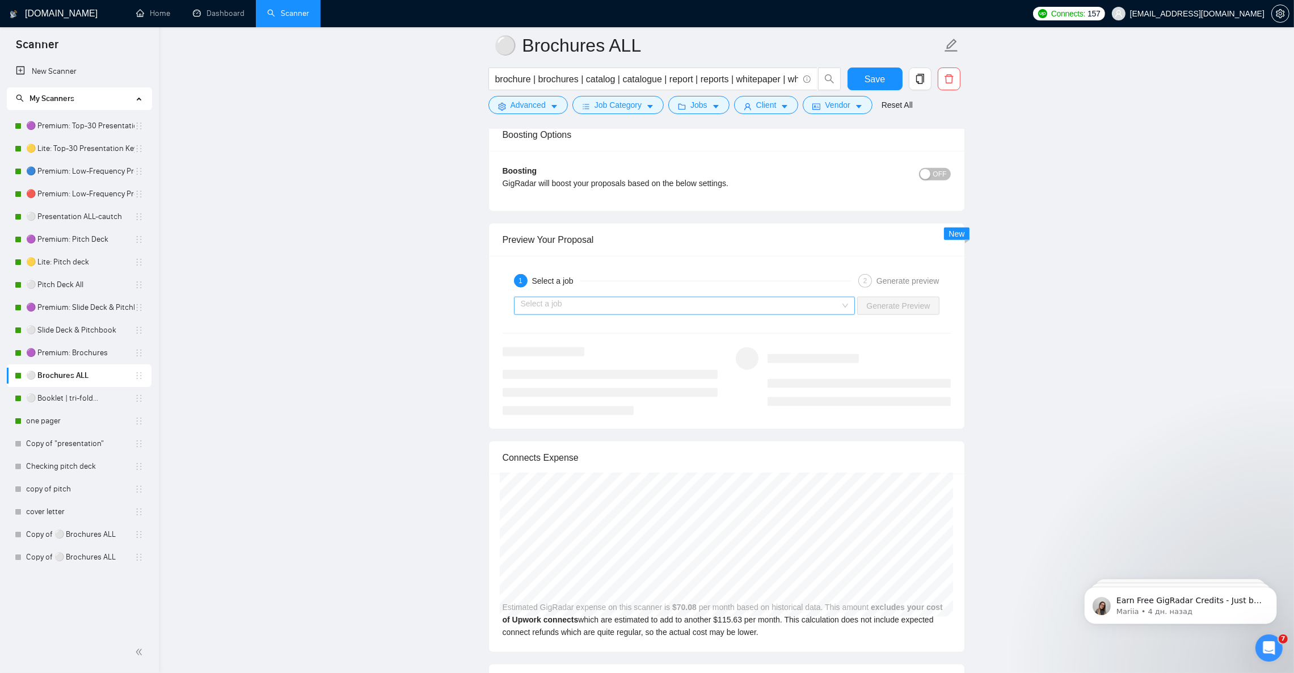
click at [633, 314] on input "search" at bounding box center [681, 305] width 320 height 17
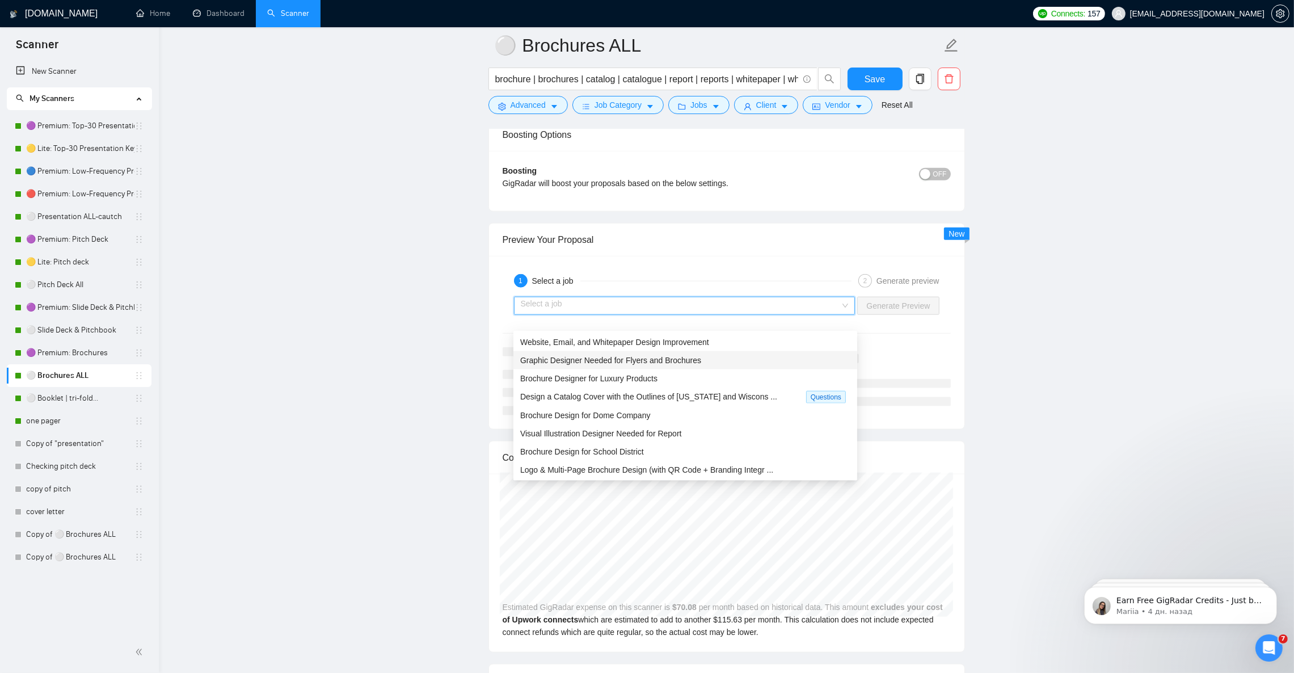
click at [610, 360] on span "Graphic Designer Needed for Flyers and Brochures" at bounding box center [610, 360] width 181 height 9
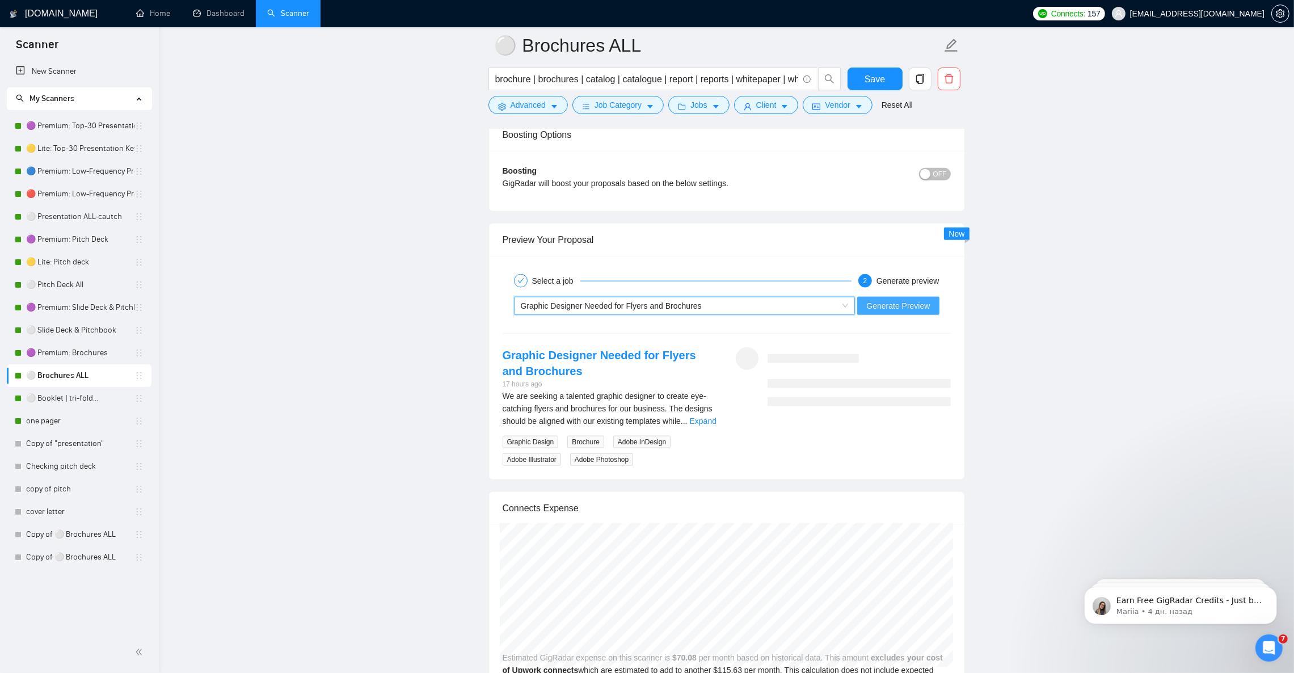
click at [898, 312] on span "Generate Preview" at bounding box center [898, 306] width 64 height 12
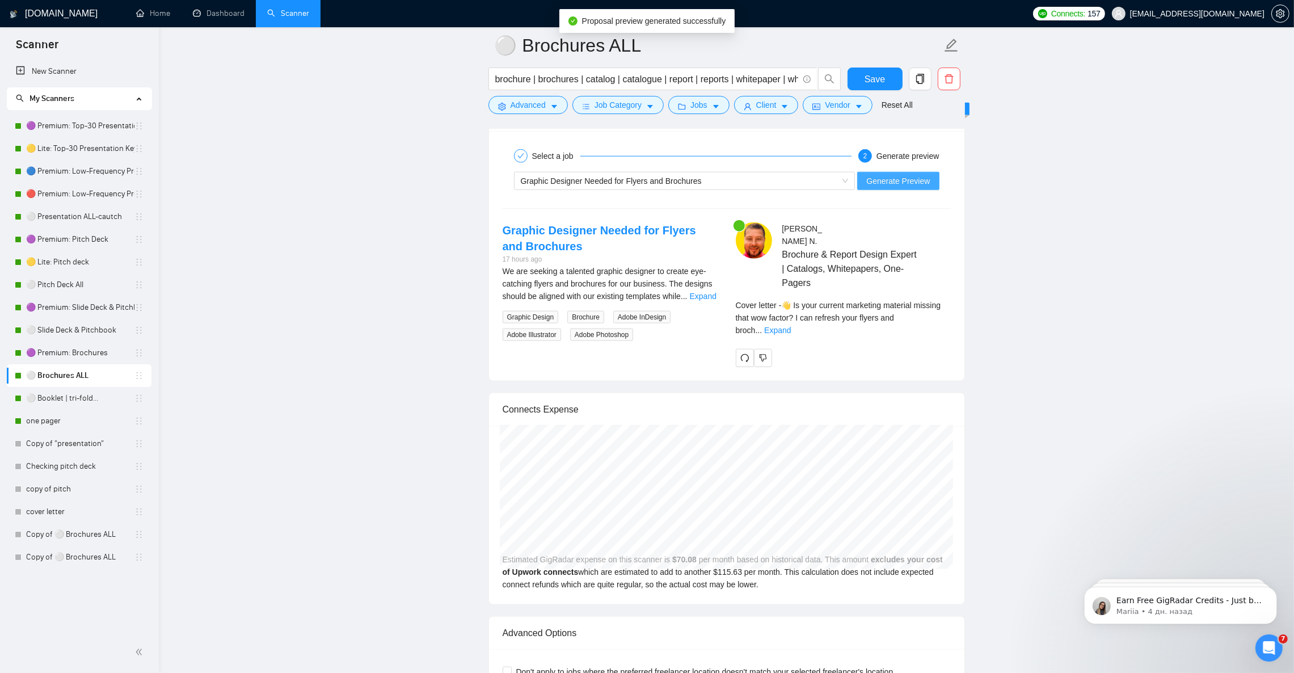
scroll to position [2127, 0]
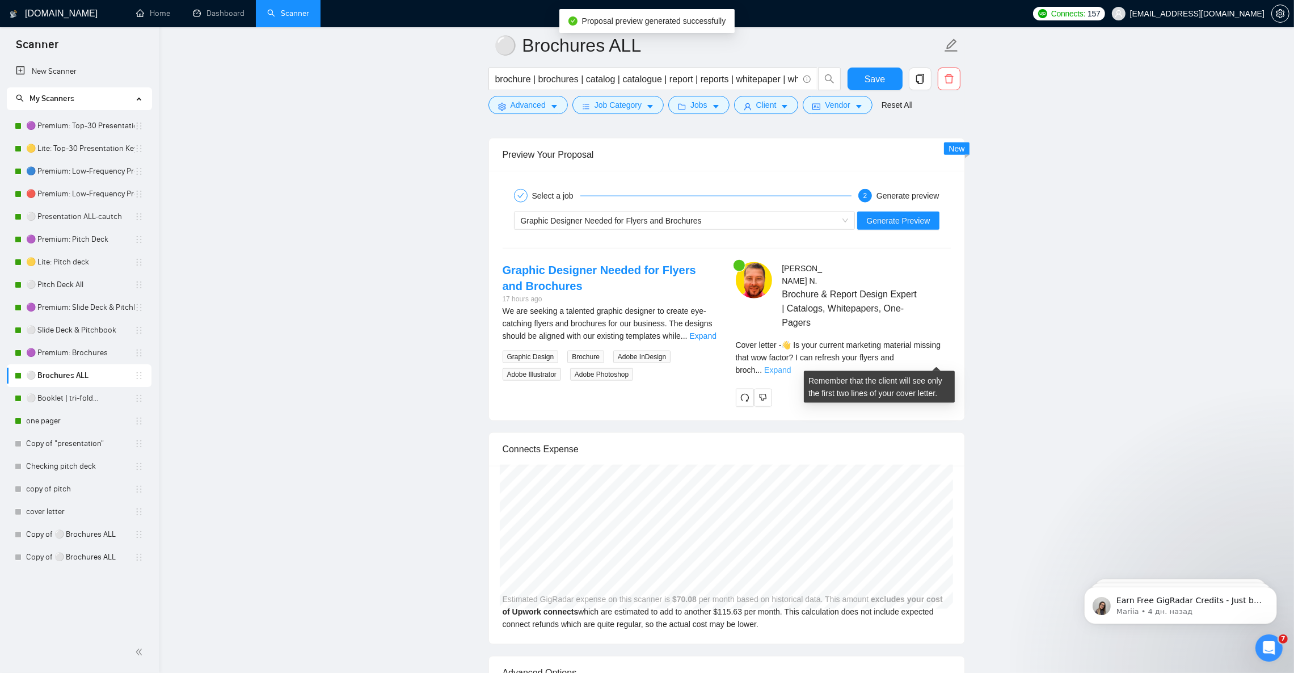
click at [791, 365] on link "Expand" at bounding box center [777, 369] width 27 height 9
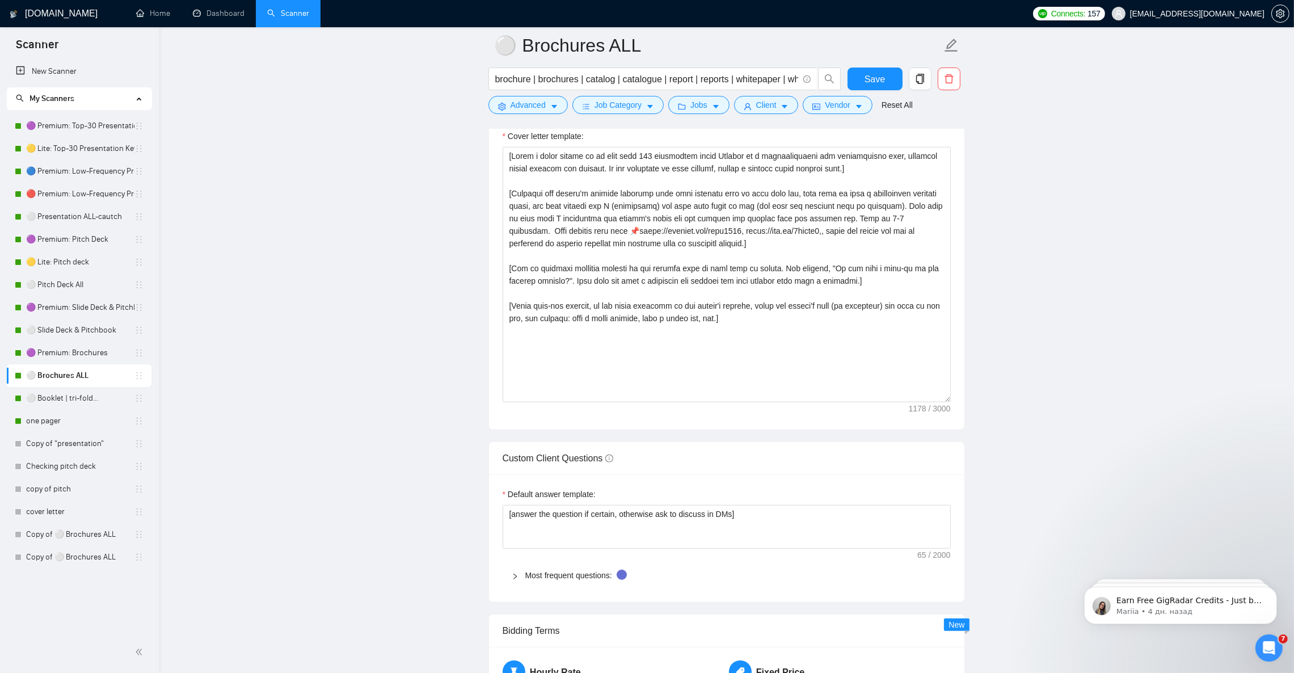
scroll to position [1276, 0]
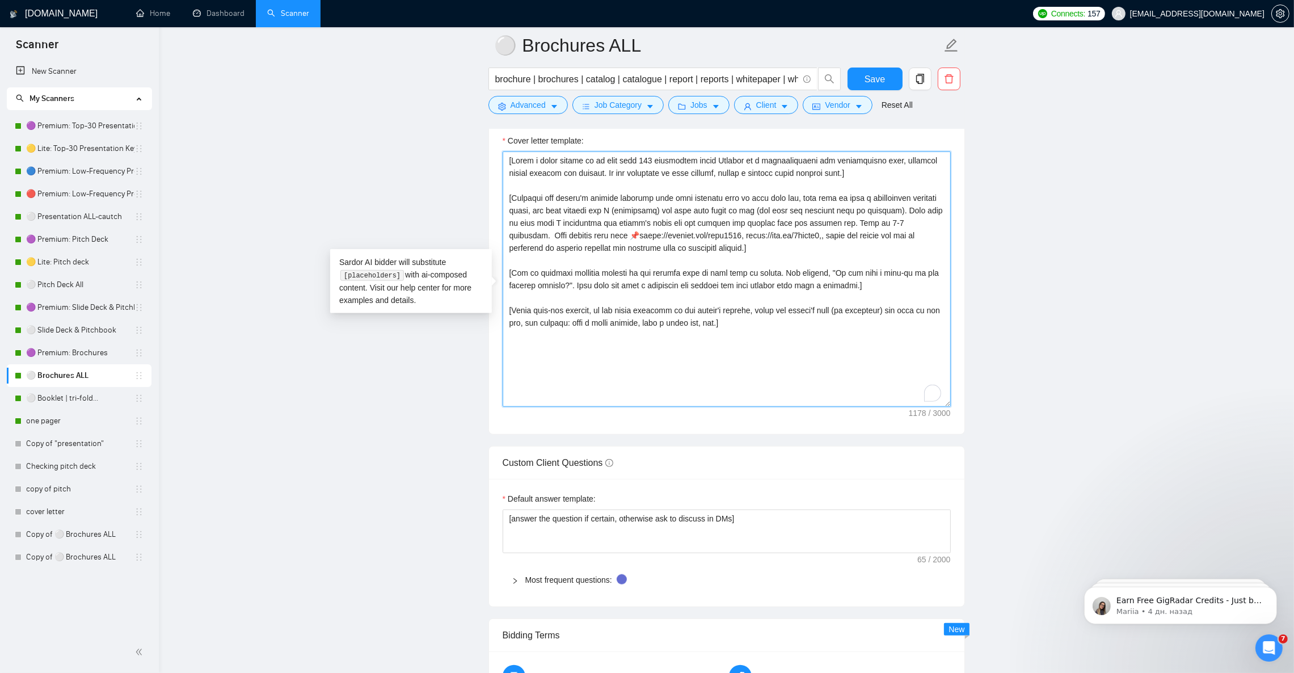
drag, startPoint x: 639, startPoint y: 245, endPoint x: 709, endPoint y: 247, distance: 70.4
click at [709, 247] on textarea "Cover letter template:" at bounding box center [727, 278] width 448 height 255
type textarea "[Write a cover letter of no more than 200 characters using English in a convers…"
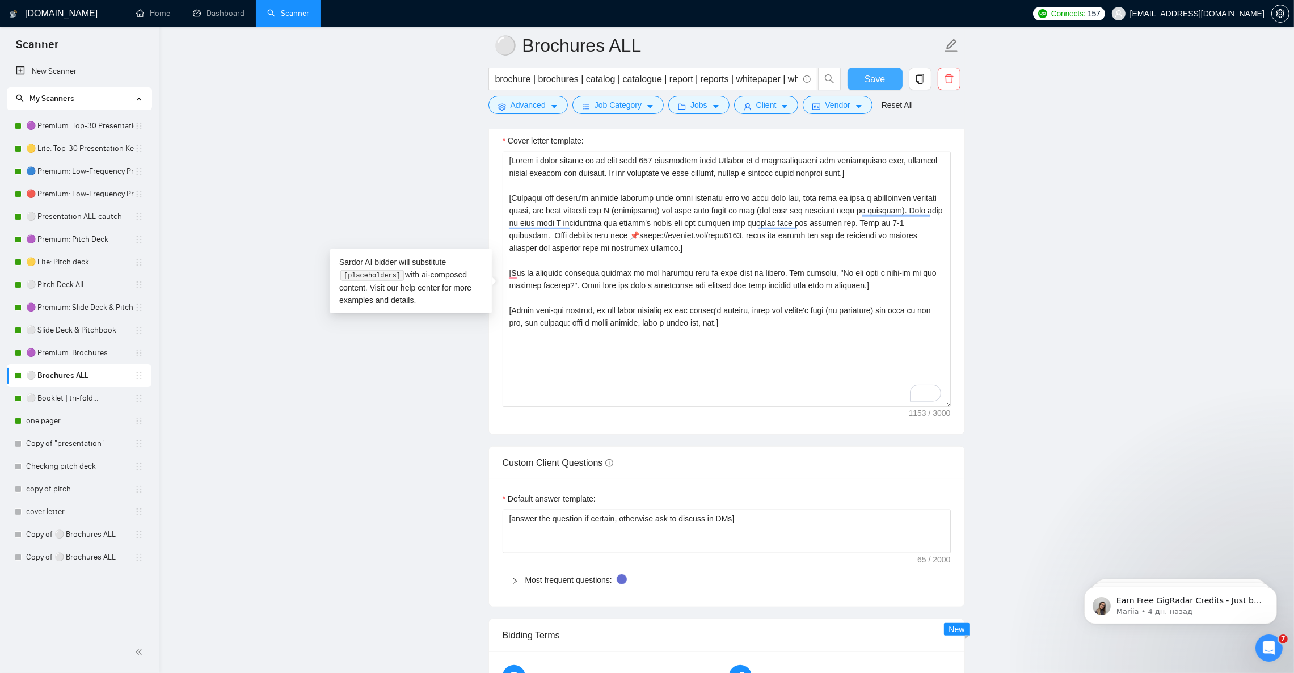
click at [878, 75] on span "Save" at bounding box center [875, 79] width 20 height 14
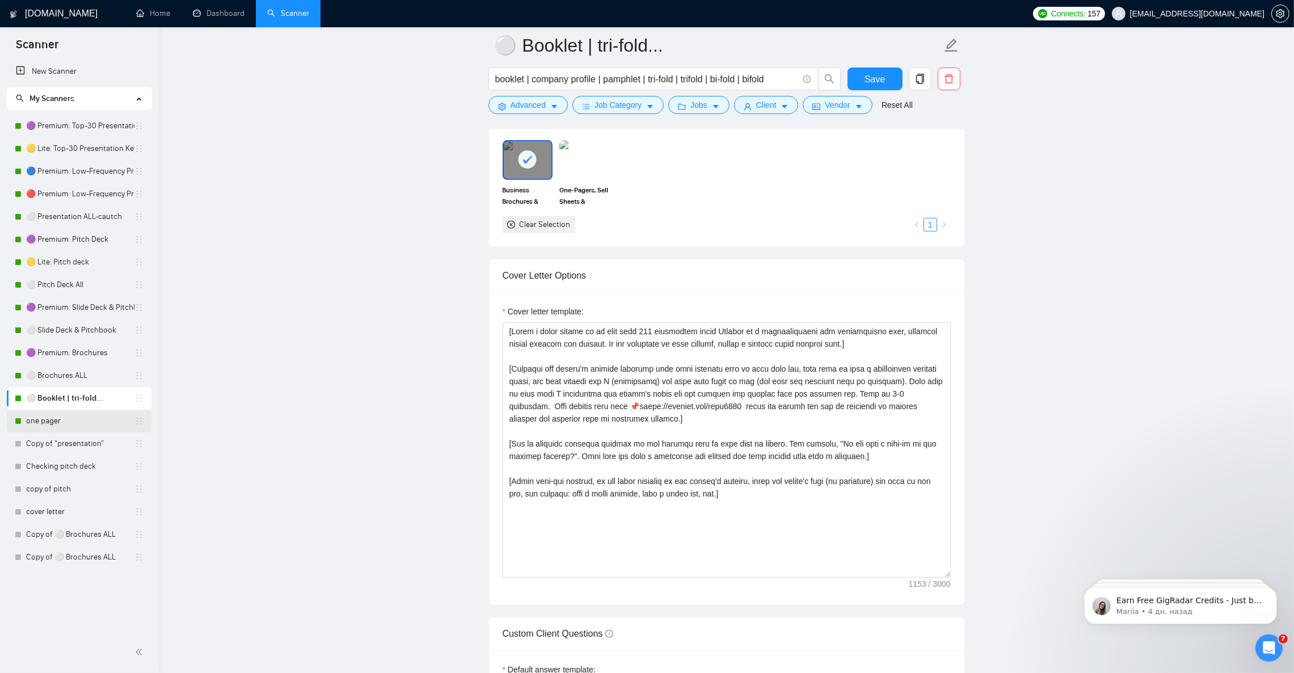
click at [43, 414] on link "one pager" at bounding box center [80, 421] width 108 height 23
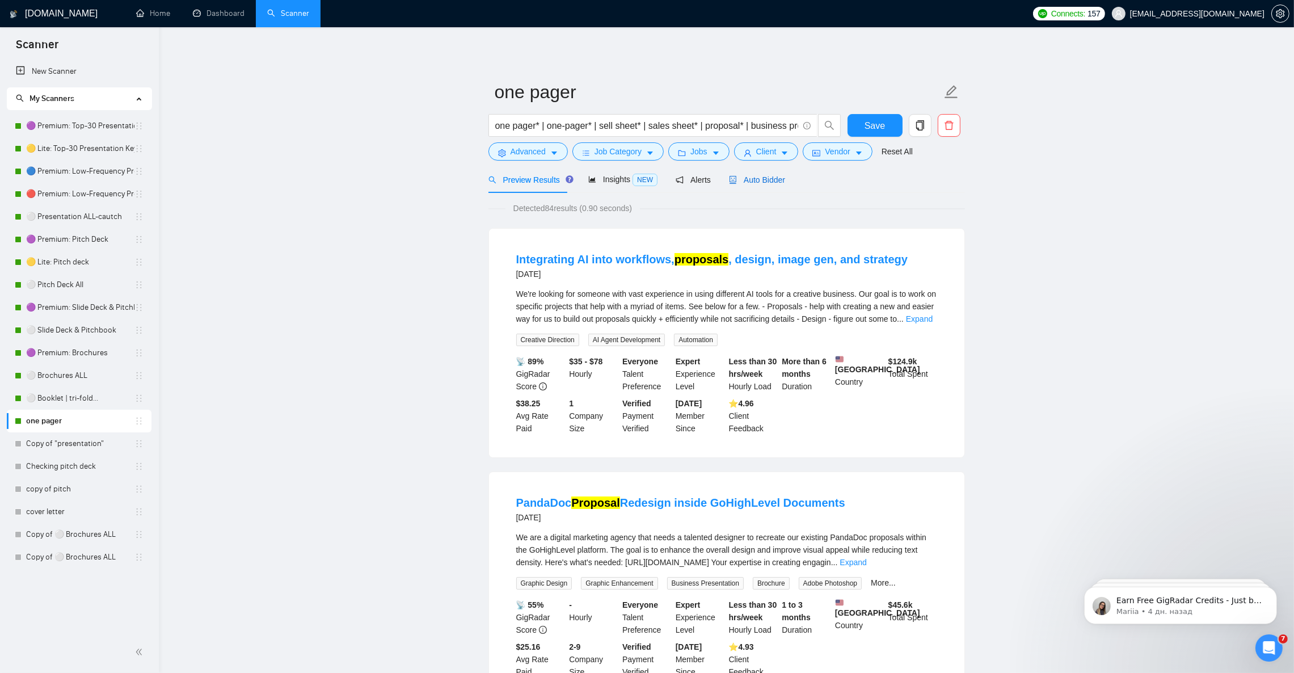
click at [761, 182] on span "Auto Bidder" at bounding box center [757, 179] width 56 height 9
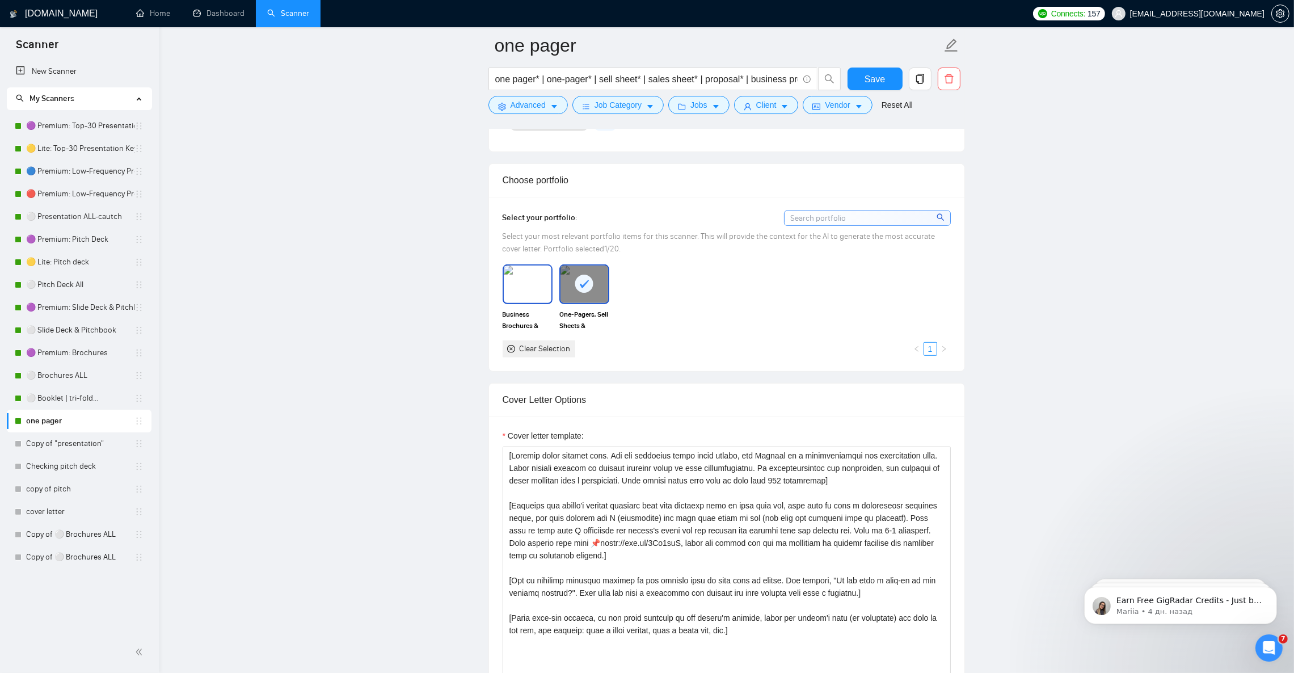
scroll to position [1021, 0]
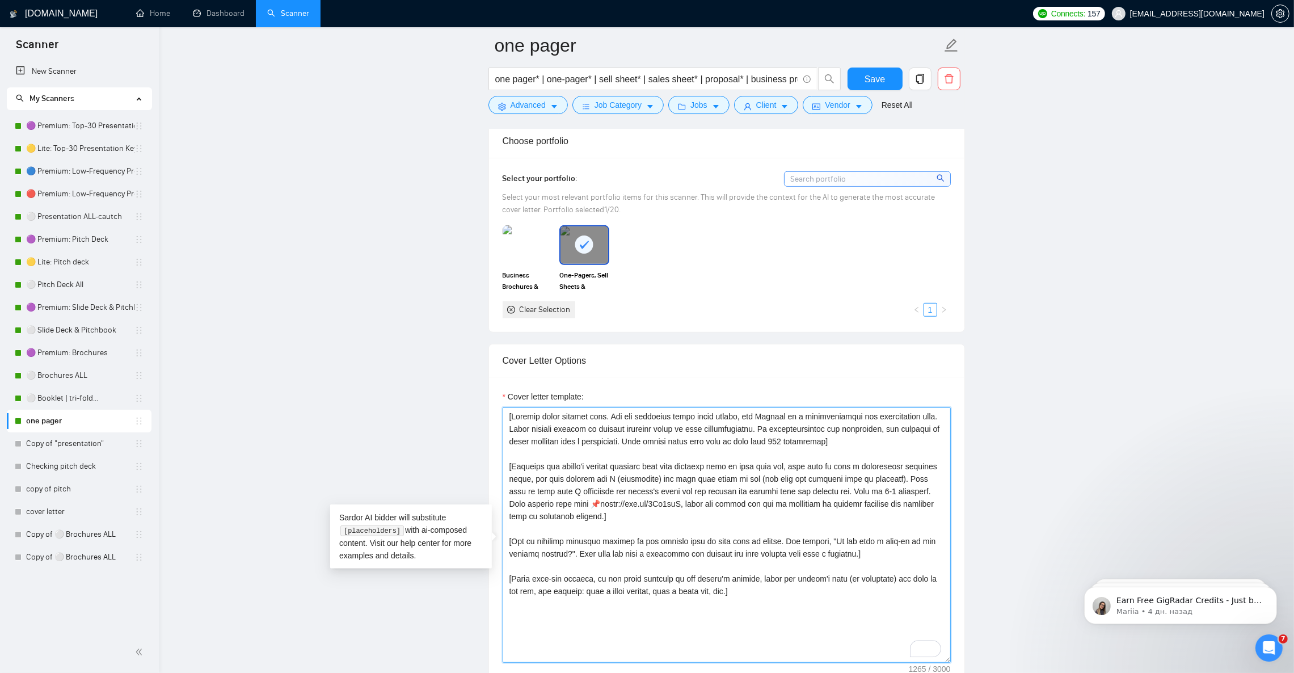
drag, startPoint x: 526, startPoint y: 510, endPoint x: 567, endPoint y: 548, distance: 56.2
click at [606, 517] on textarea "Cover letter template:" at bounding box center [727, 534] width 448 height 255
paste textarea "[URL][DOMAIN_NAME]"
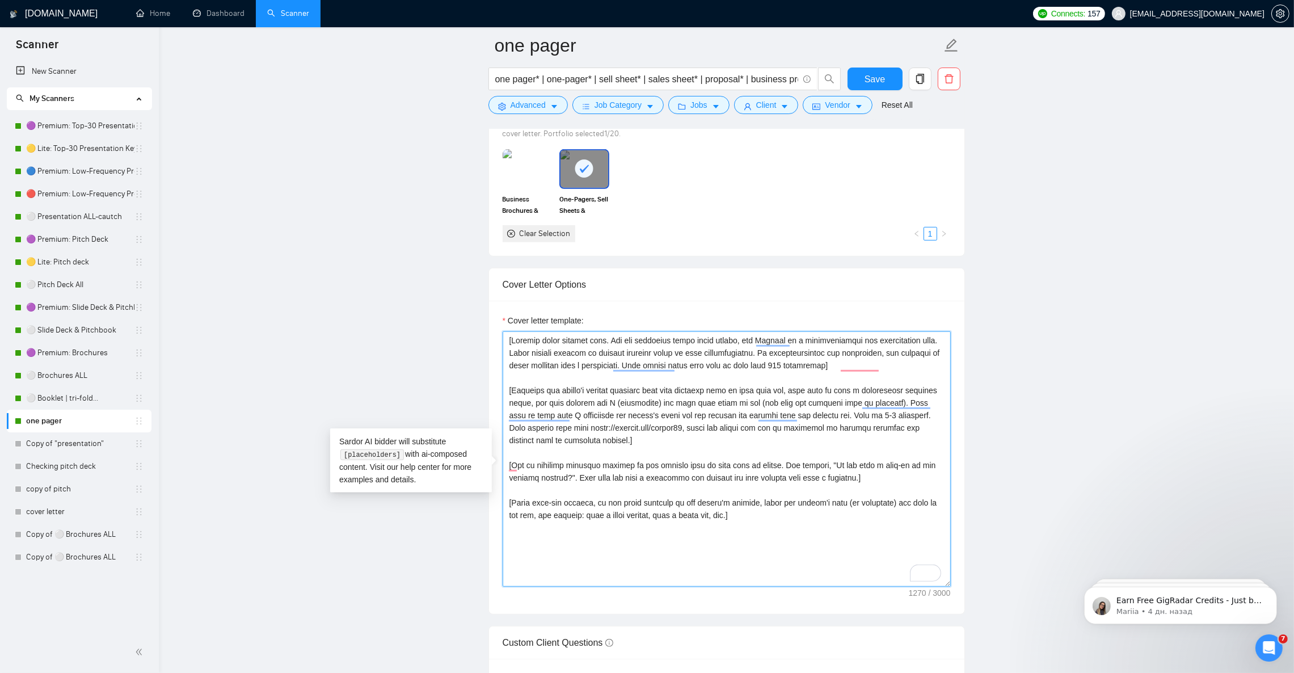
scroll to position [1106, 0]
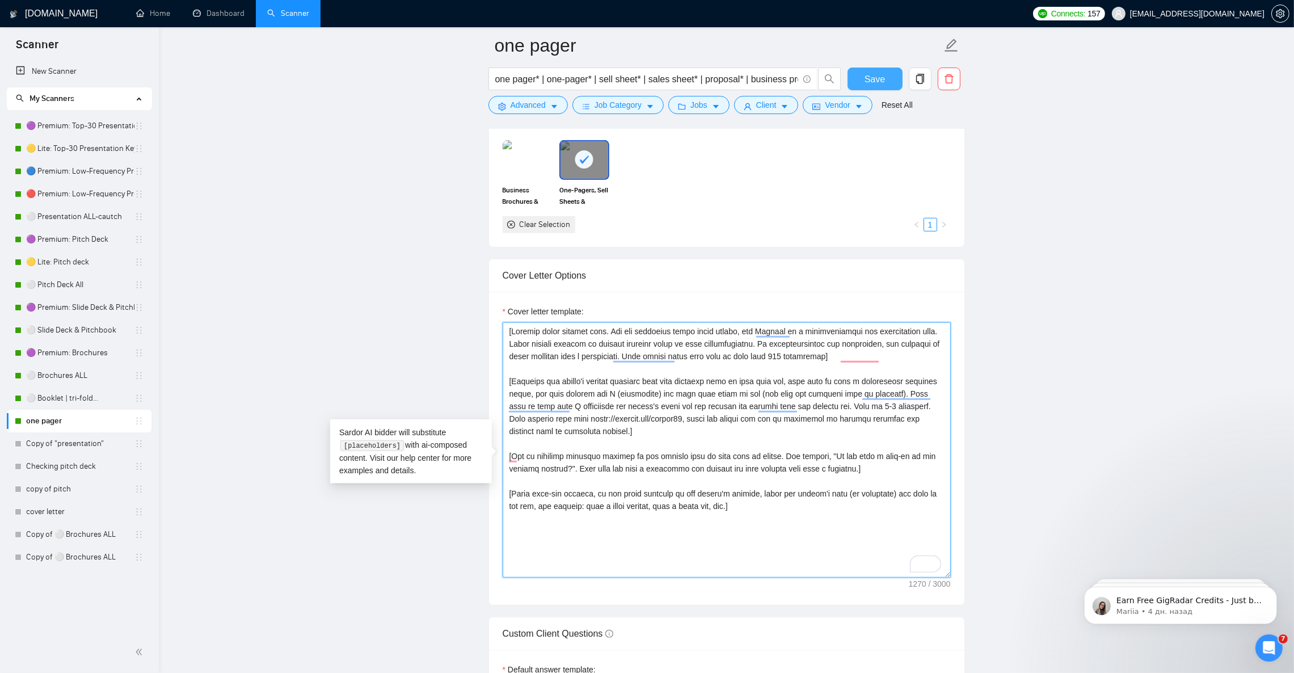
type textarea "[Welcome emoji without text. For the remaining short cover letter, use English …"
click at [870, 83] on span "Save" at bounding box center [875, 79] width 20 height 14
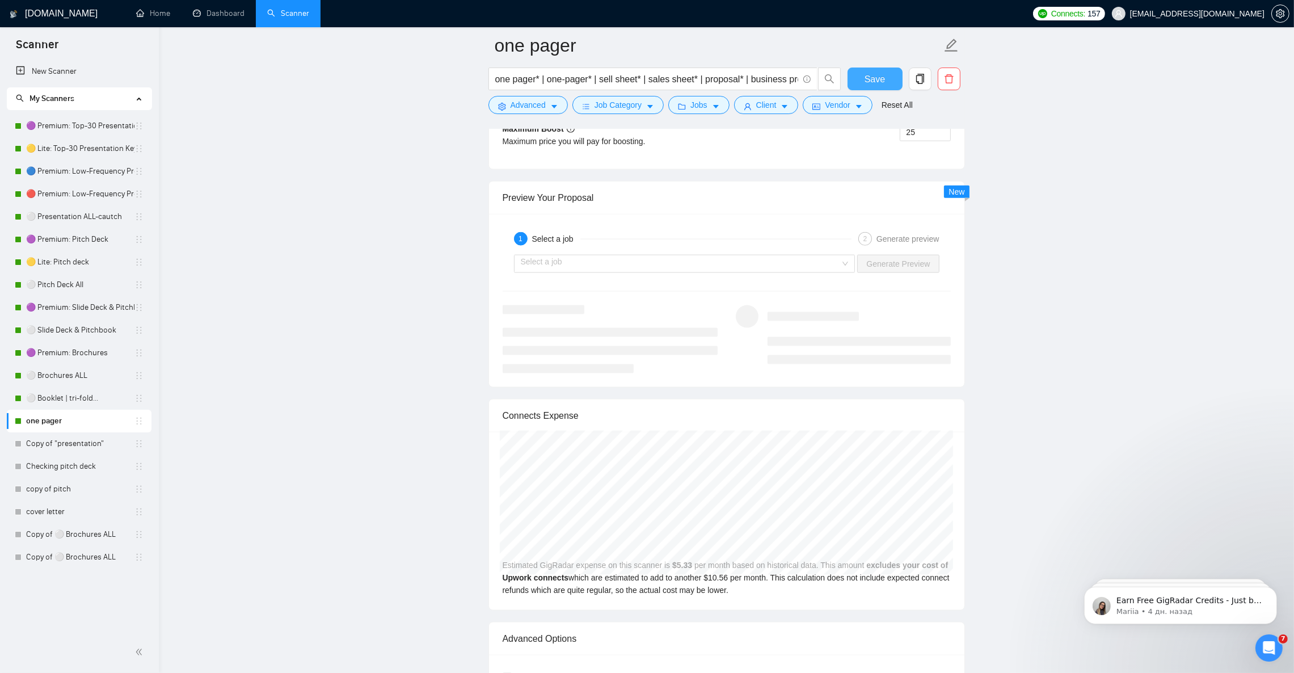
scroll to position [2013, 0]
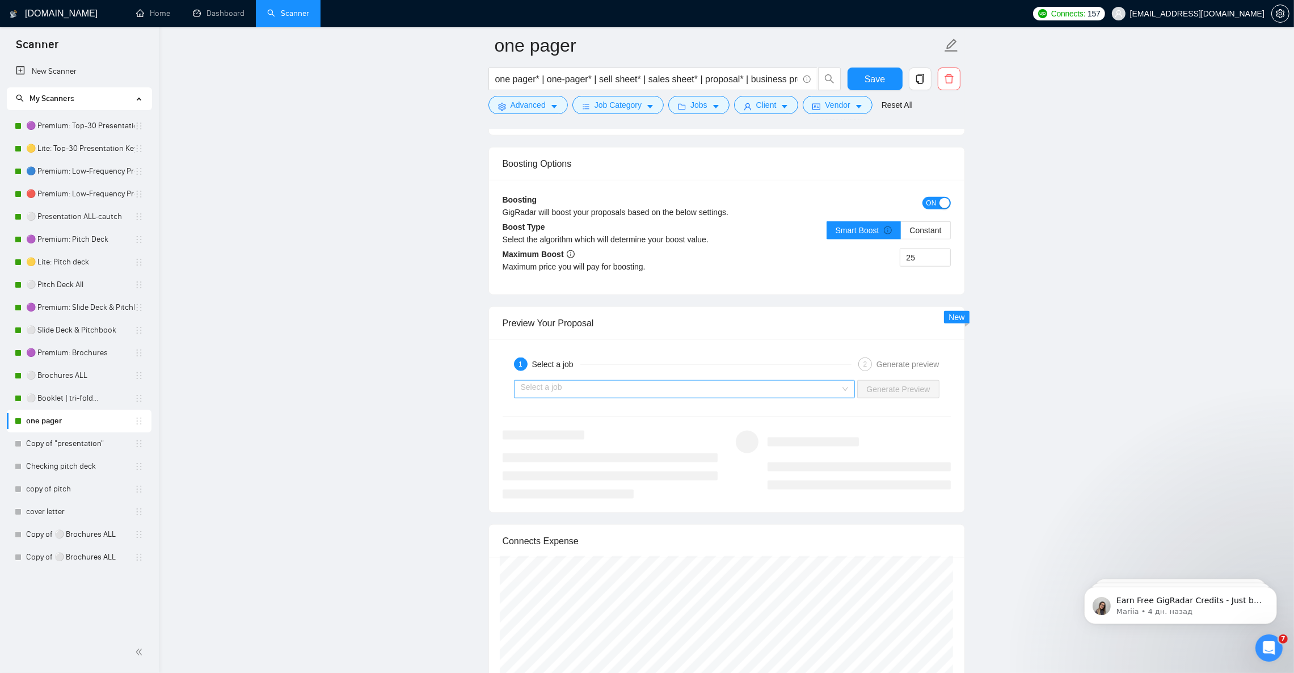
click at [591, 398] on input "search" at bounding box center [681, 389] width 320 height 17
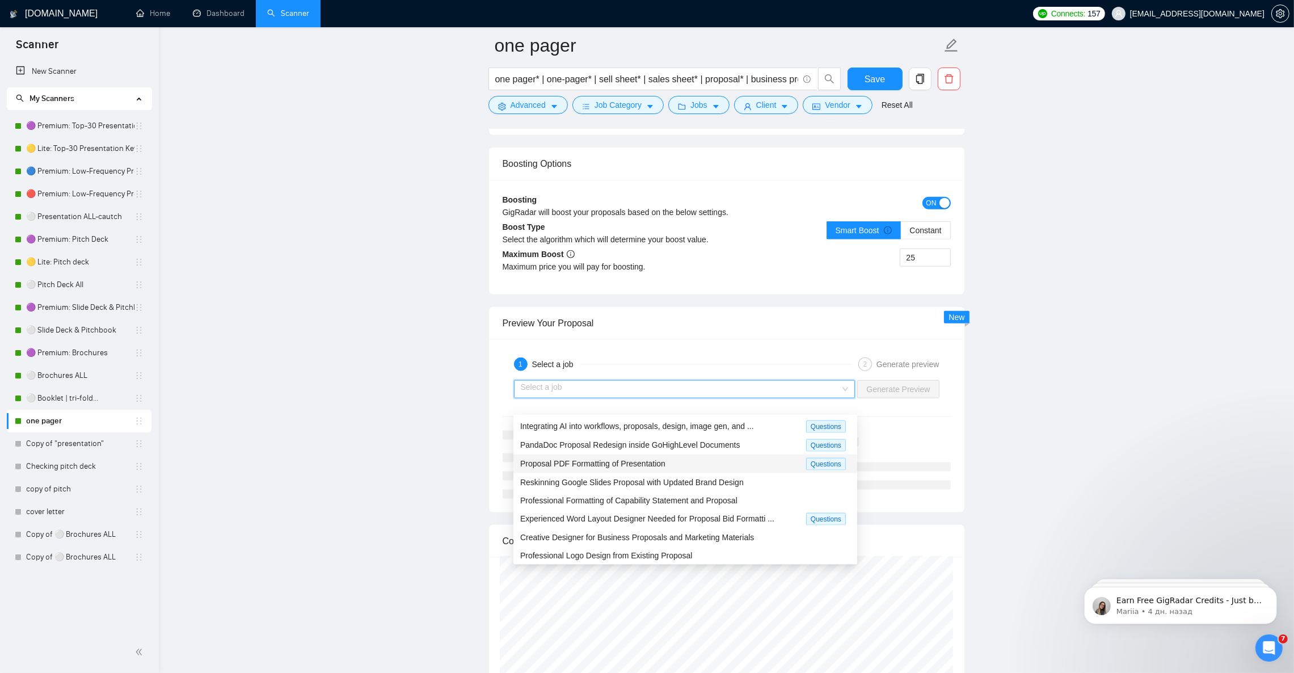
click at [580, 470] on div "Proposal PDF Formatting of Presentation" at bounding box center [663, 463] width 286 height 13
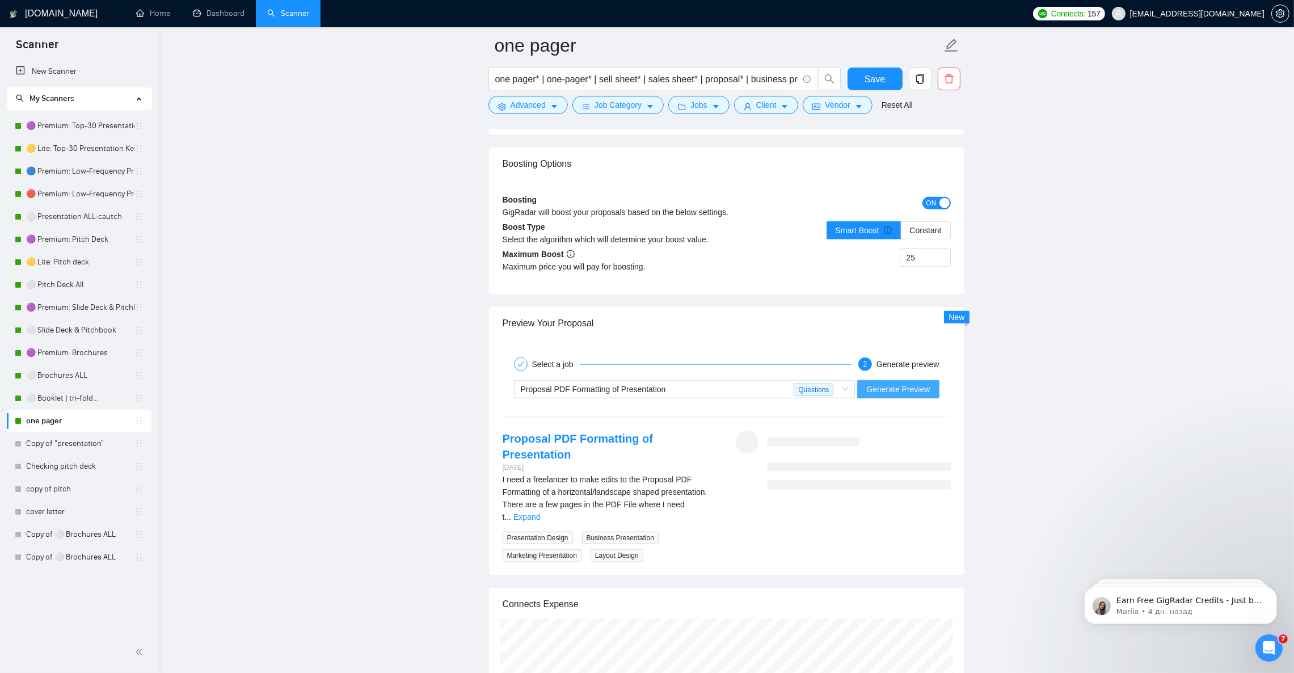
click at [924, 395] on span "Generate Preview" at bounding box center [898, 389] width 64 height 12
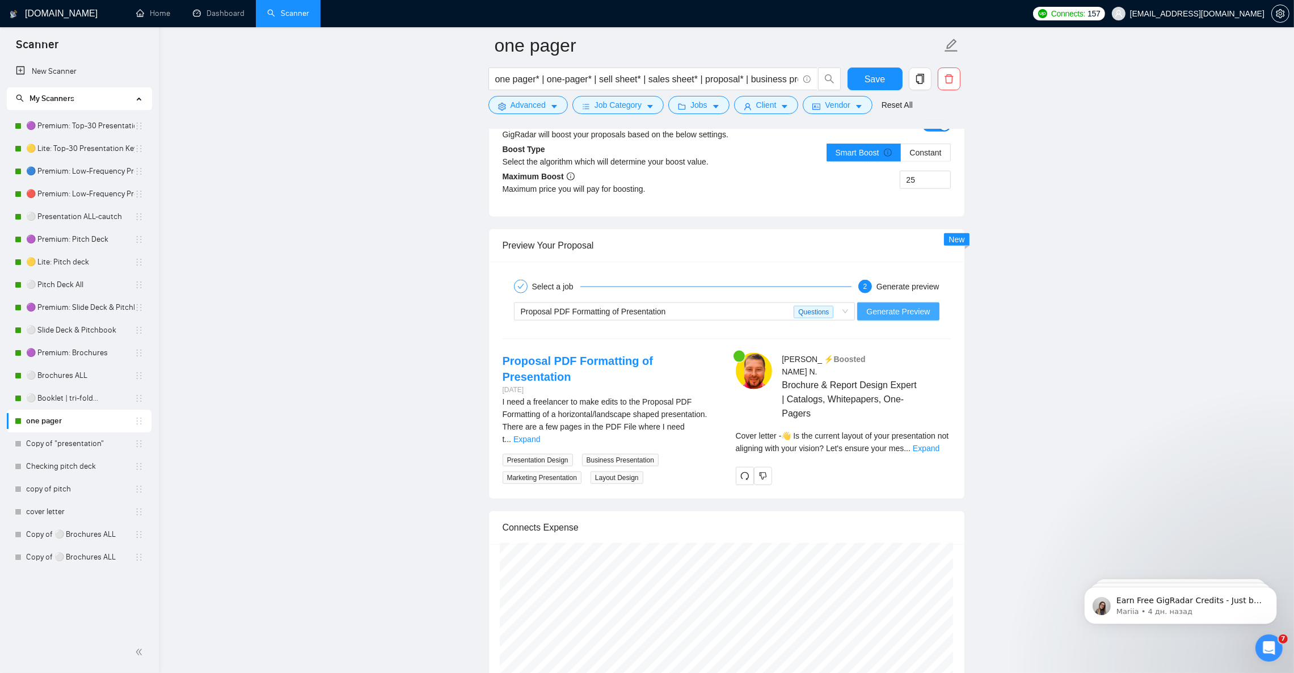
scroll to position [2098, 0]
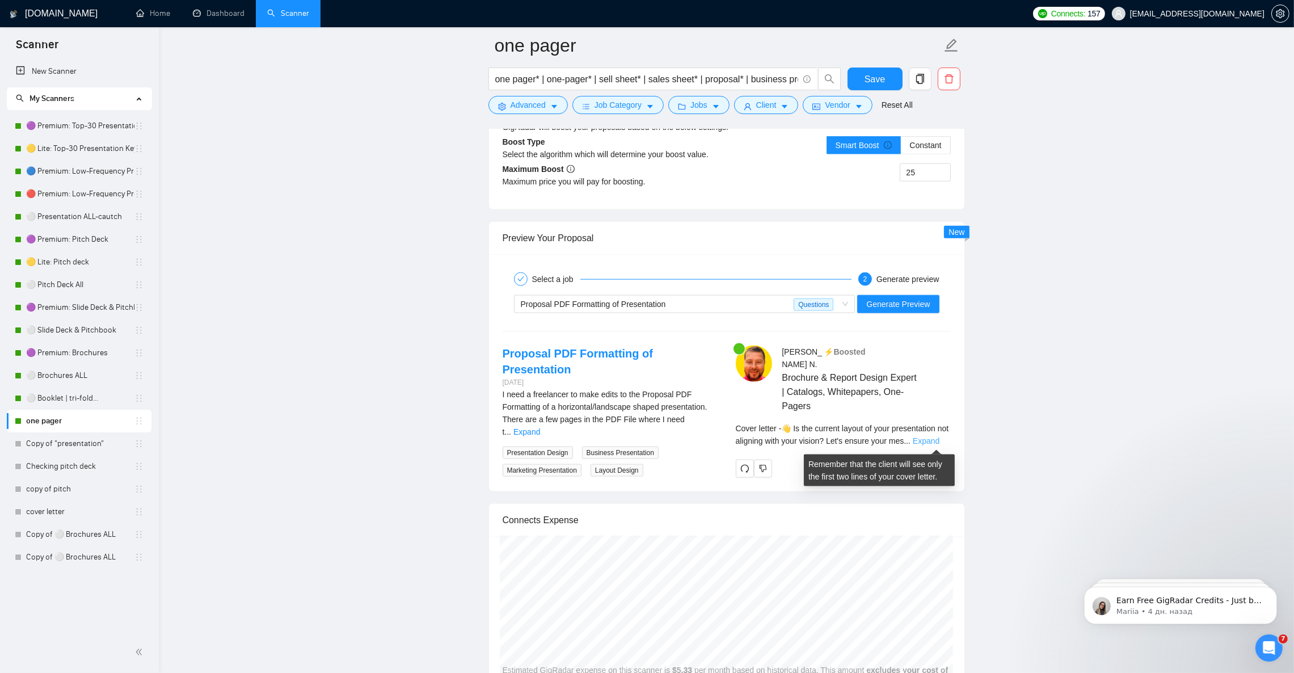
click at [935, 440] on link "Expand" at bounding box center [926, 440] width 27 height 9
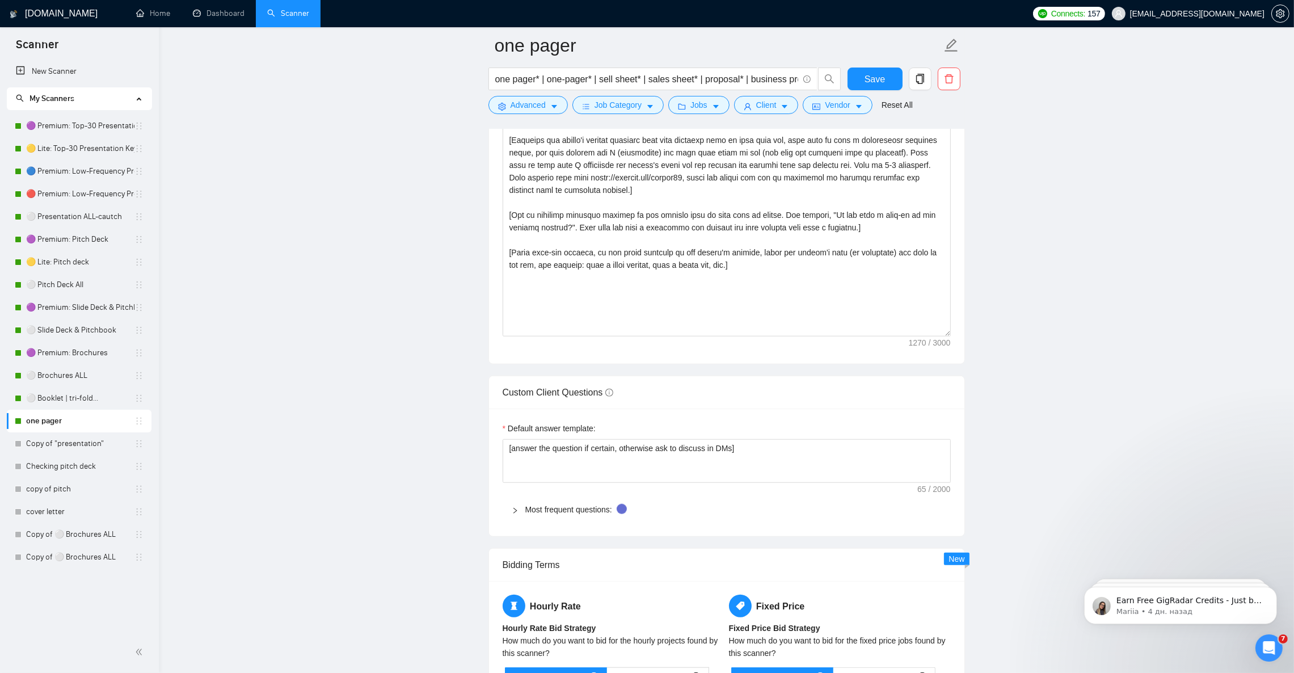
scroll to position [1332, 0]
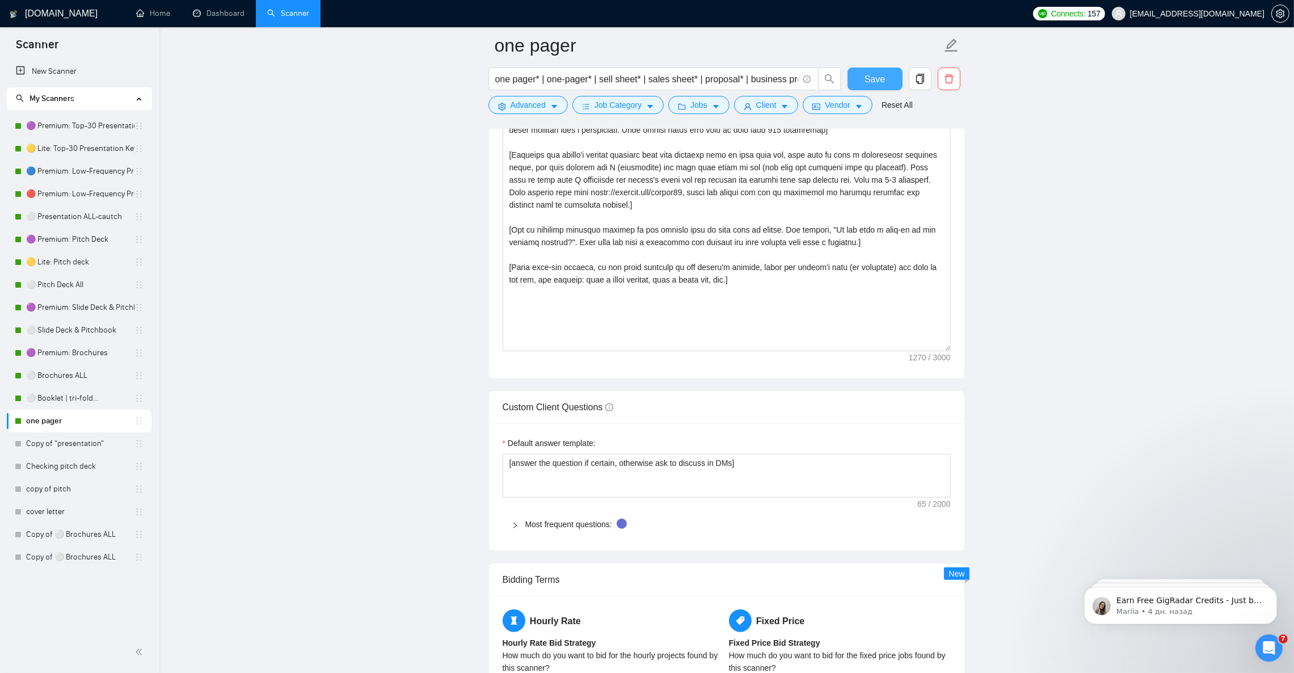
click at [868, 80] on span "Save" at bounding box center [875, 79] width 20 height 14
drag, startPoint x: 70, startPoint y: 403, endPoint x: 96, endPoint y: 403, distance: 25.5
click at [70, 403] on link "⚪ Booklet | tri-fold..." at bounding box center [80, 398] width 108 height 23
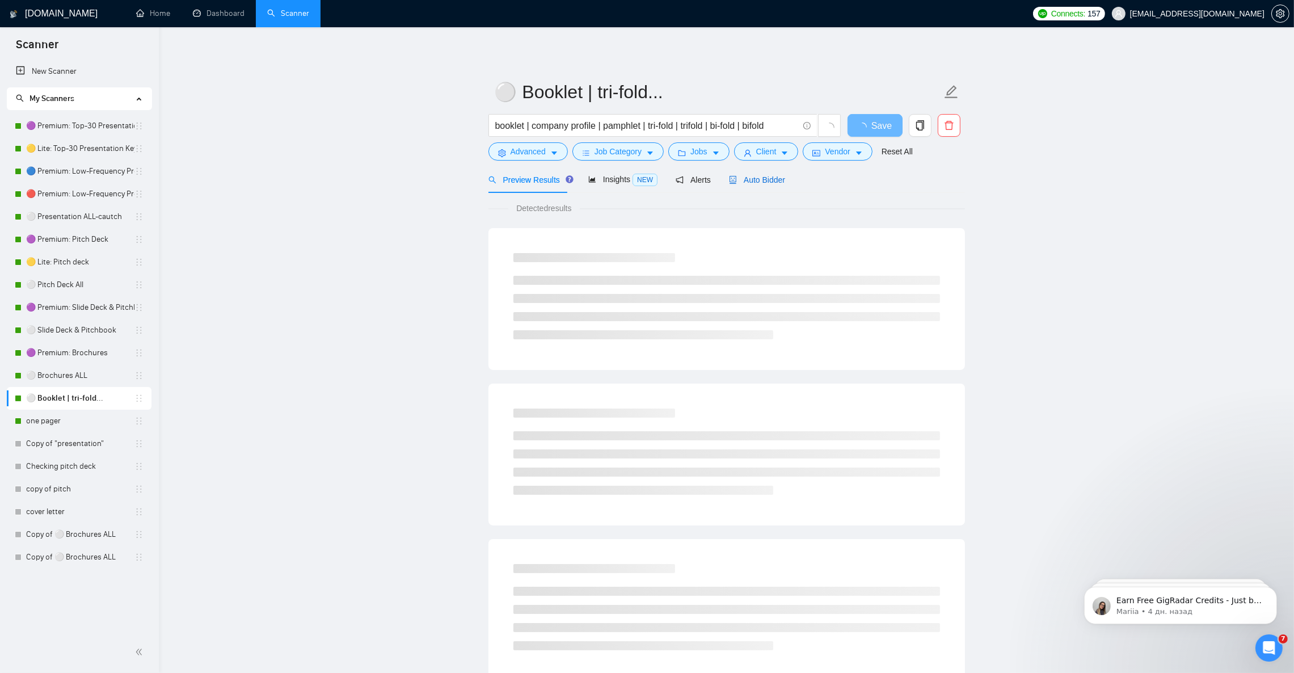
click at [760, 176] on span "Auto Bidder" at bounding box center [757, 179] width 56 height 9
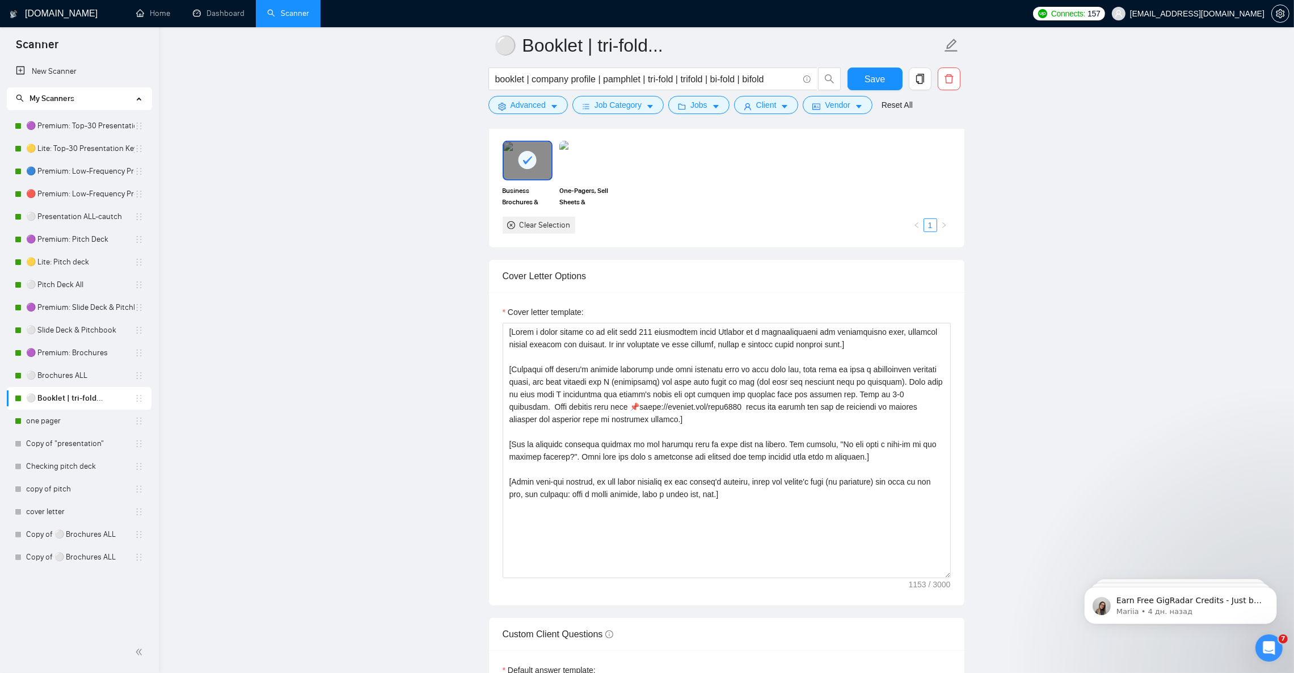
scroll to position [1106, 0]
drag, startPoint x: 523, startPoint y: 417, endPoint x: 529, endPoint y: 417, distance: 6.2
click at [529, 417] on textarea "Cover letter template:" at bounding box center [727, 449] width 448 height 255
click at [58, 421] on link "one pager" at bounding box center [80, 421] width 108 height 23
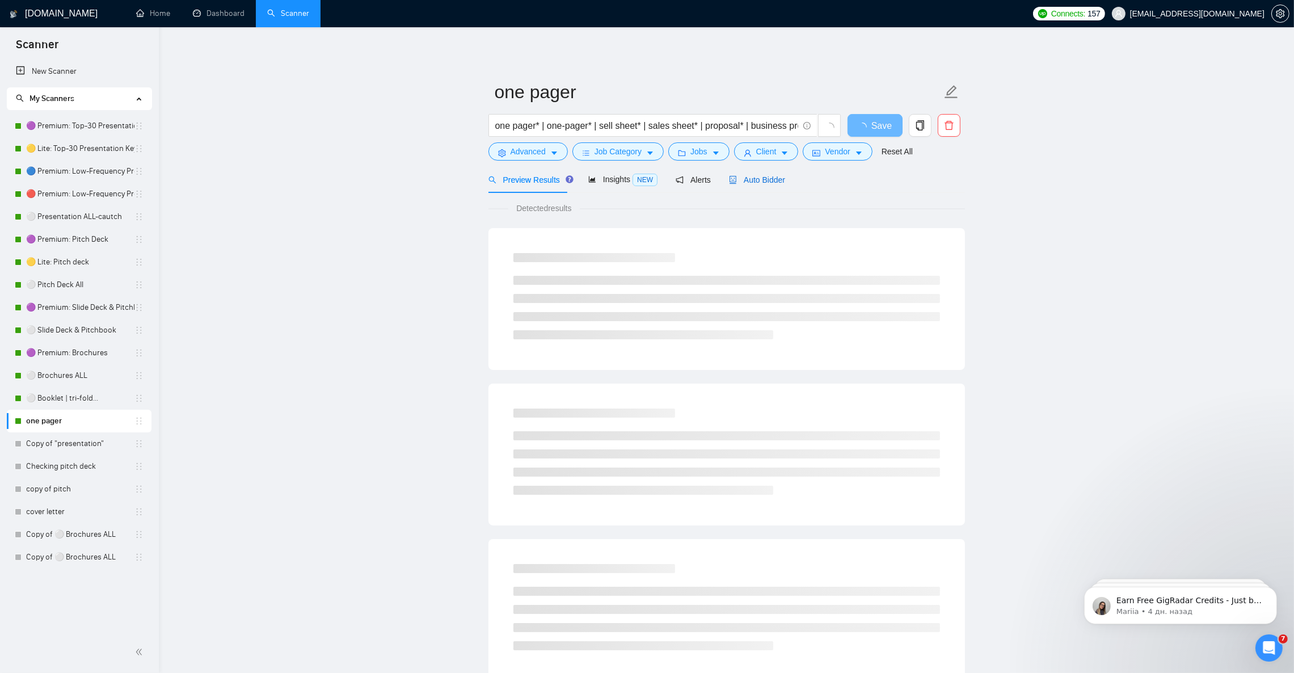
click at [758, 175] on span "Auto Bidder" at bounding box center [757, 179] width 56 height 9
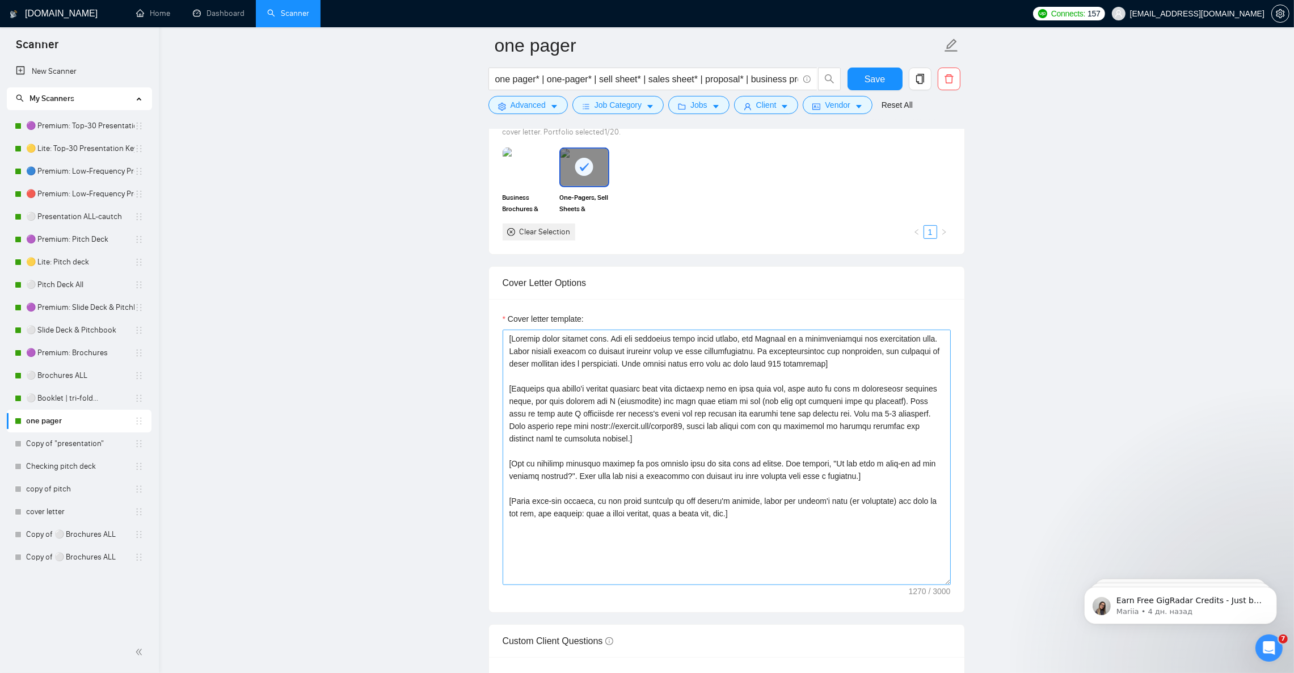
scroll to position [1106, 0]
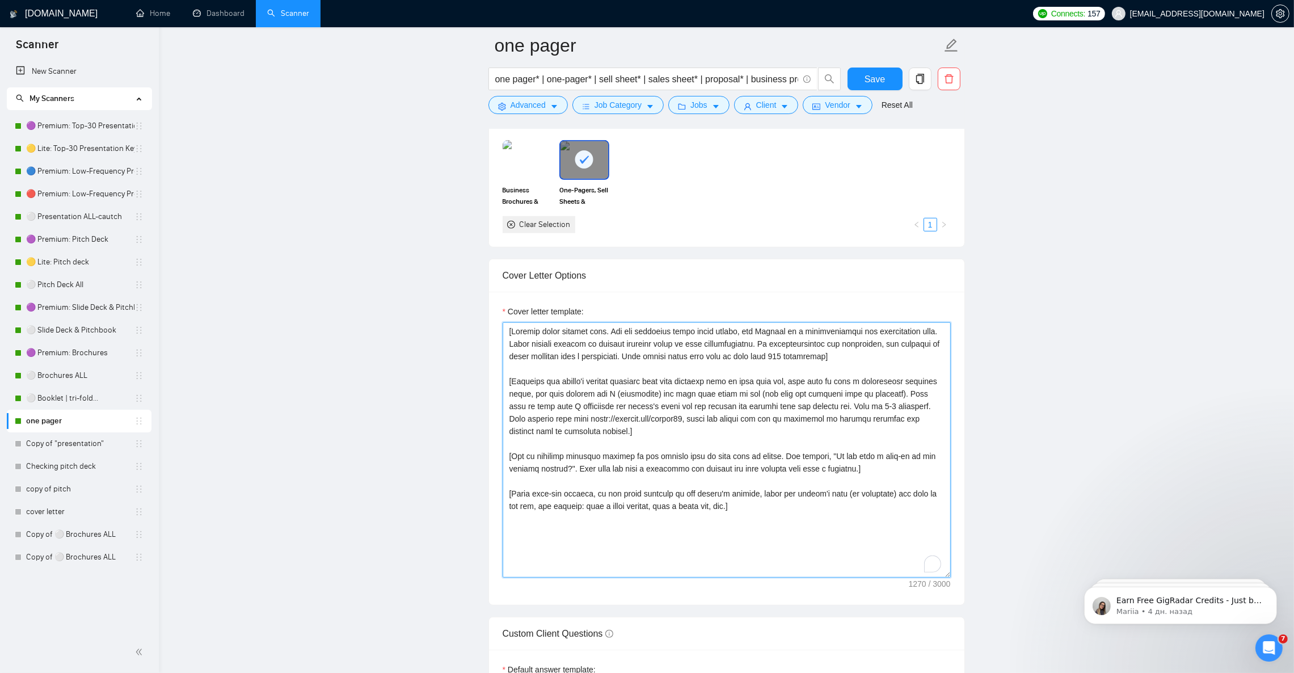
click at [522, 424] on textarea "Cover letter template:" at bounding box center [727, 449] width 448 height 255
paste textarea "📌"
type textarea "[Welcome emoji without text. For the remaining short cover letter, use English …"
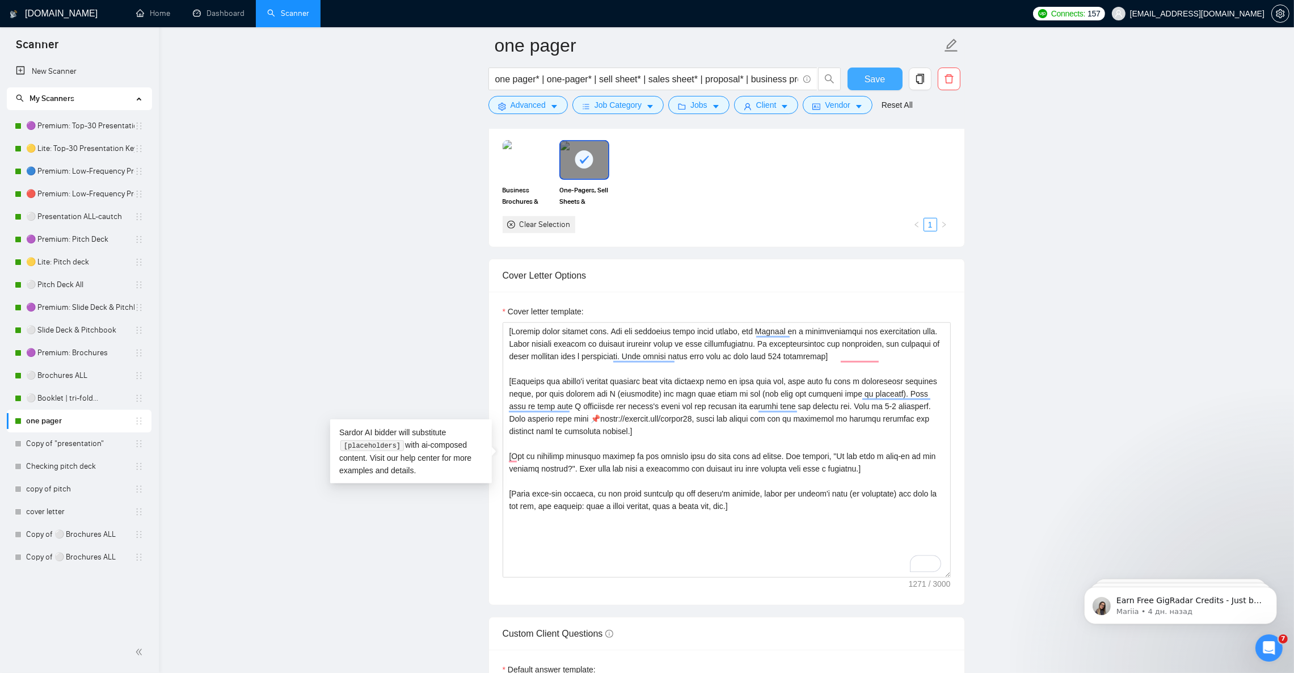
click at [874, 79] on span "Save" at bounding box center [875, 79] width 20 height 14
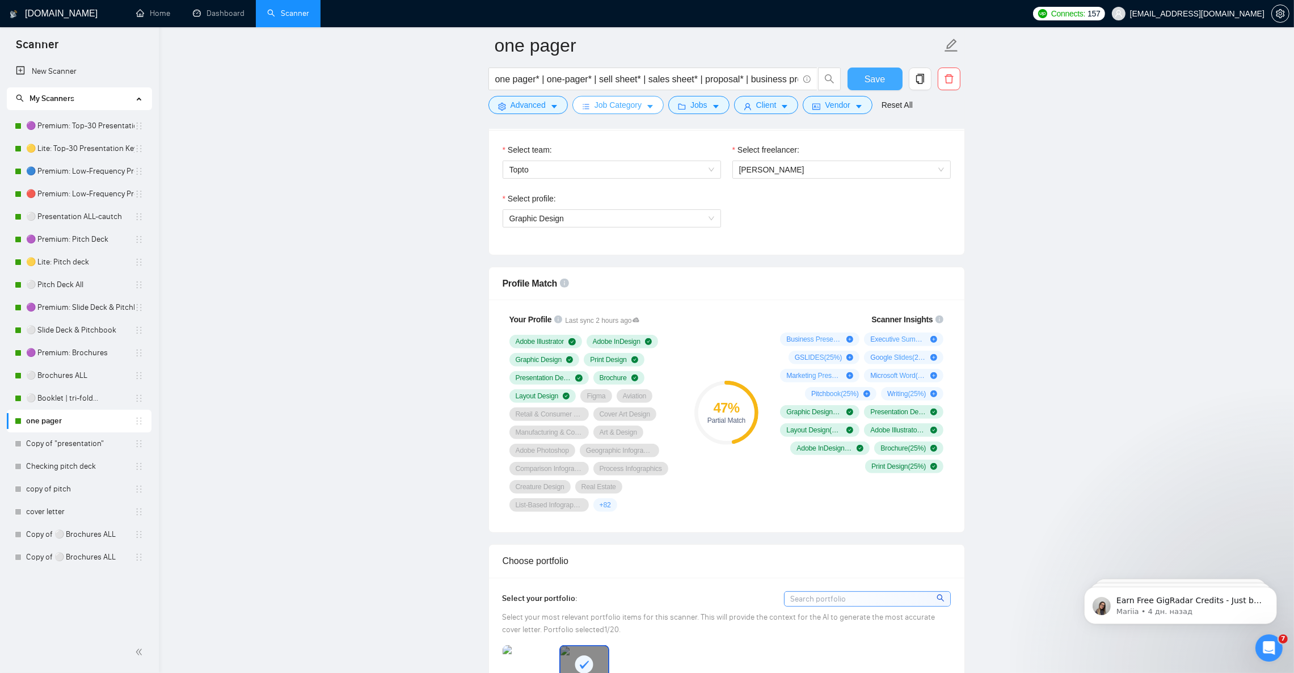
scroll to position [596, 0]
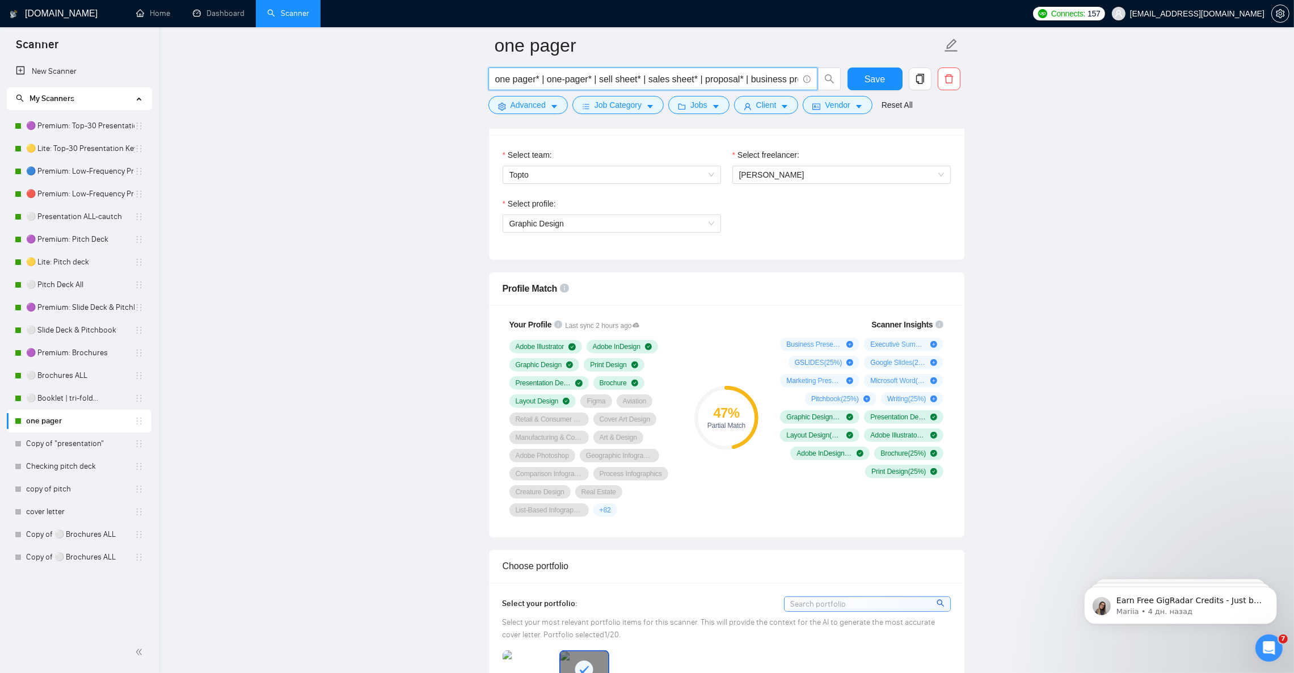
click at [571, 81] on input "one pager* | one-pager* | sell sheet* | sales sheet* | proposal* | business pro…" at bounding box center [646, 79] width 303 height 14
paste input "case study* | case studies | case study design | case study layout"
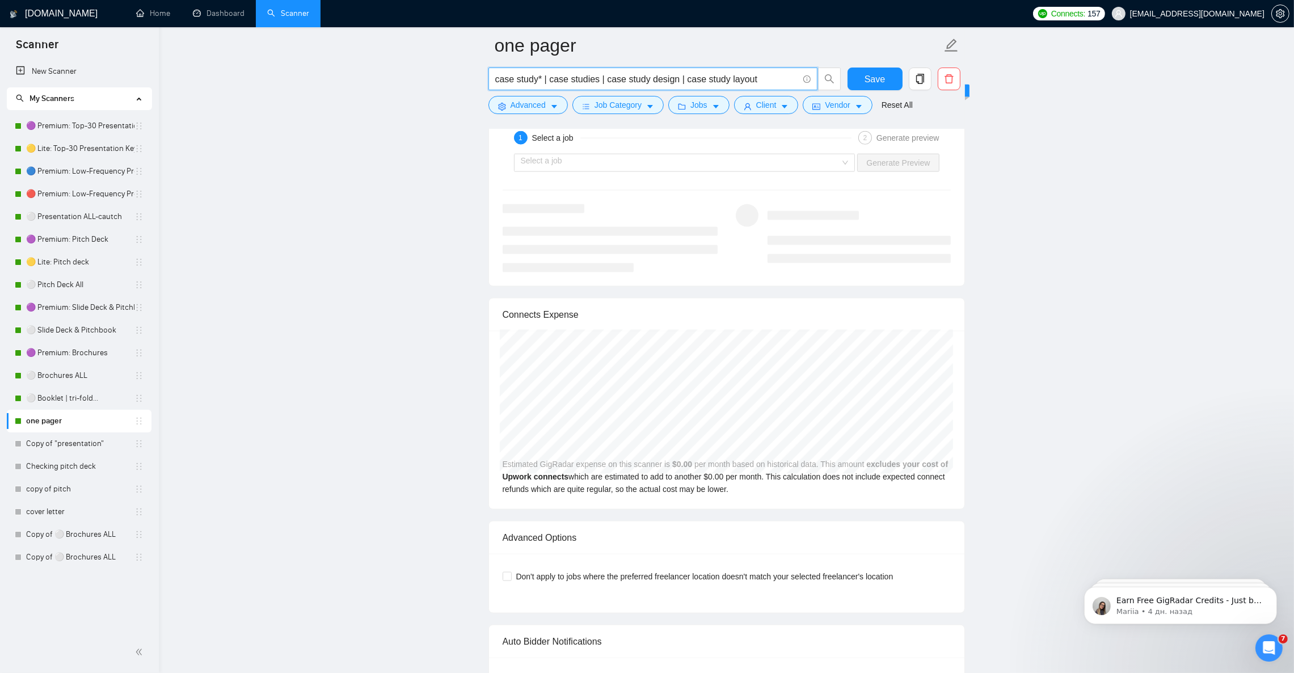
scroll to position [2212, 0]
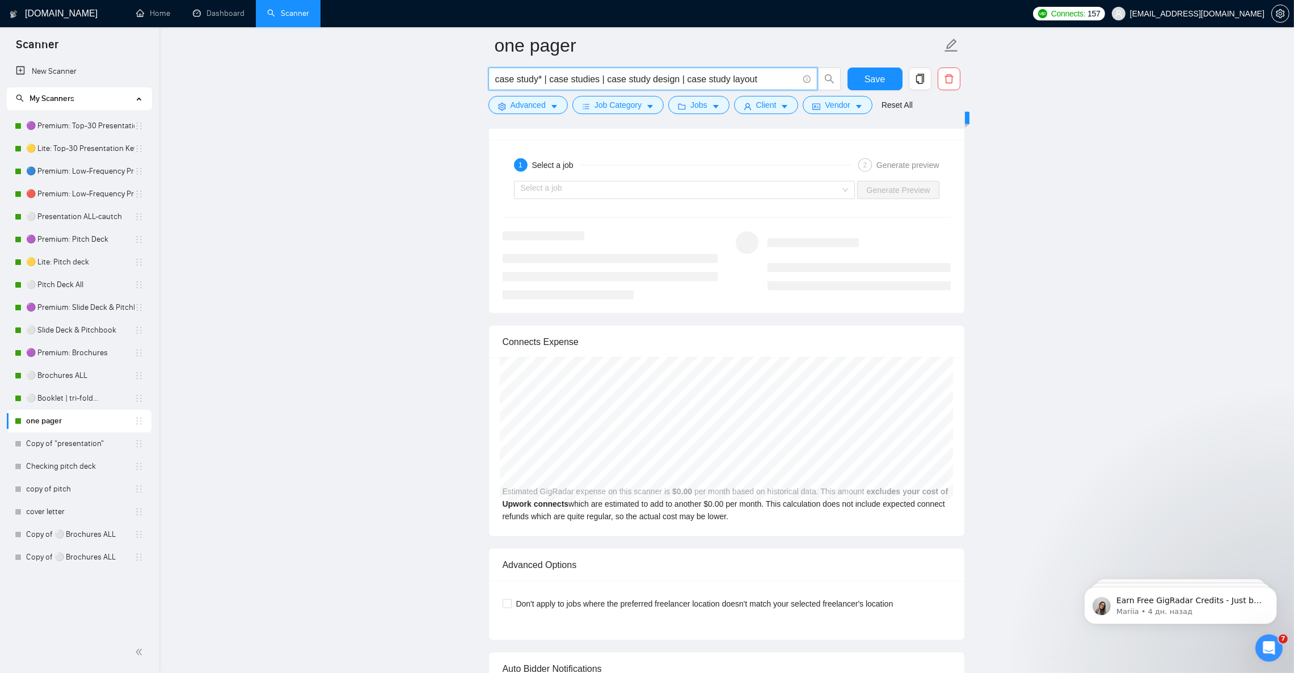
drag, startPoint x: 542, startPoint y: 78, endPoint x: 761, endPoint y: 75, distance: 219.0
click at [761, 75] on input "case study* | case studies | case study design | case study layout" at bounding box center [646, 79] width 303 height 14
paste input "case study* | case studies | case study design | case study layout"
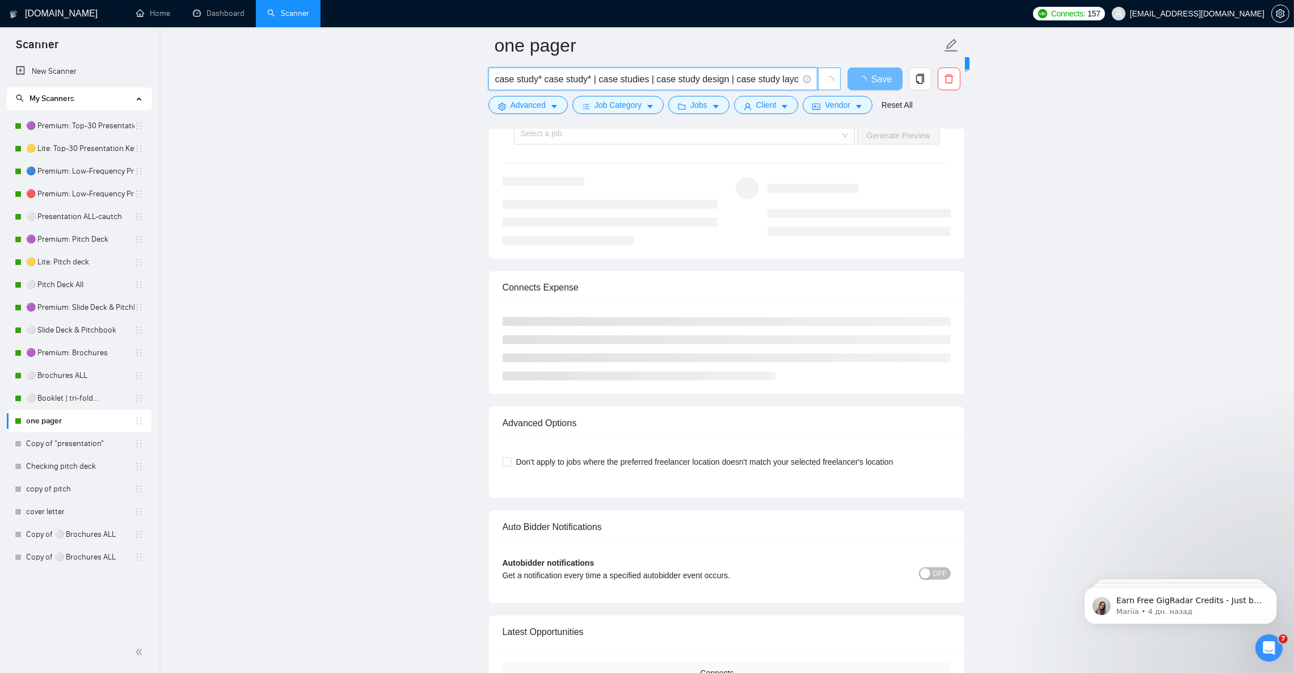
drag, startPoint x: 589, startPoint y: 74, endPoint x: 839, endPoint y: 88, distance: 250.0
click at [839, 88] on span "case study* case study* | case studies | case study design | case study layout" at bounding box center [664, 79] width 353 height 23
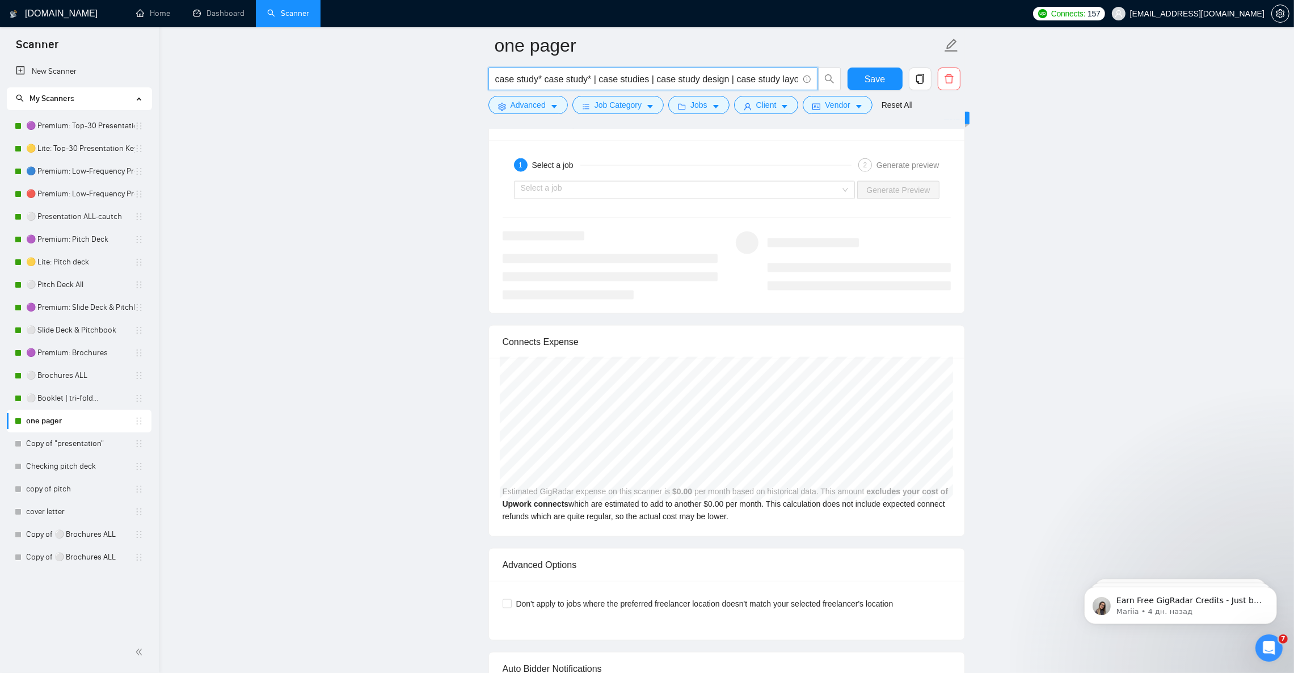
click at [571, 79] on input "case study* case study* | case studies | case study design | case study layout" at bounding box center [646, 79] width 303 height 14
drag, startPoint x: 553, startPoint y: 83, endPoint x: 593, endPoint y: 86, distance: 41.0
click at [593, 86] on span "case study* case study* | case studies | case study design | case study layout" at bounding box center [652, 79] width 329 height 23
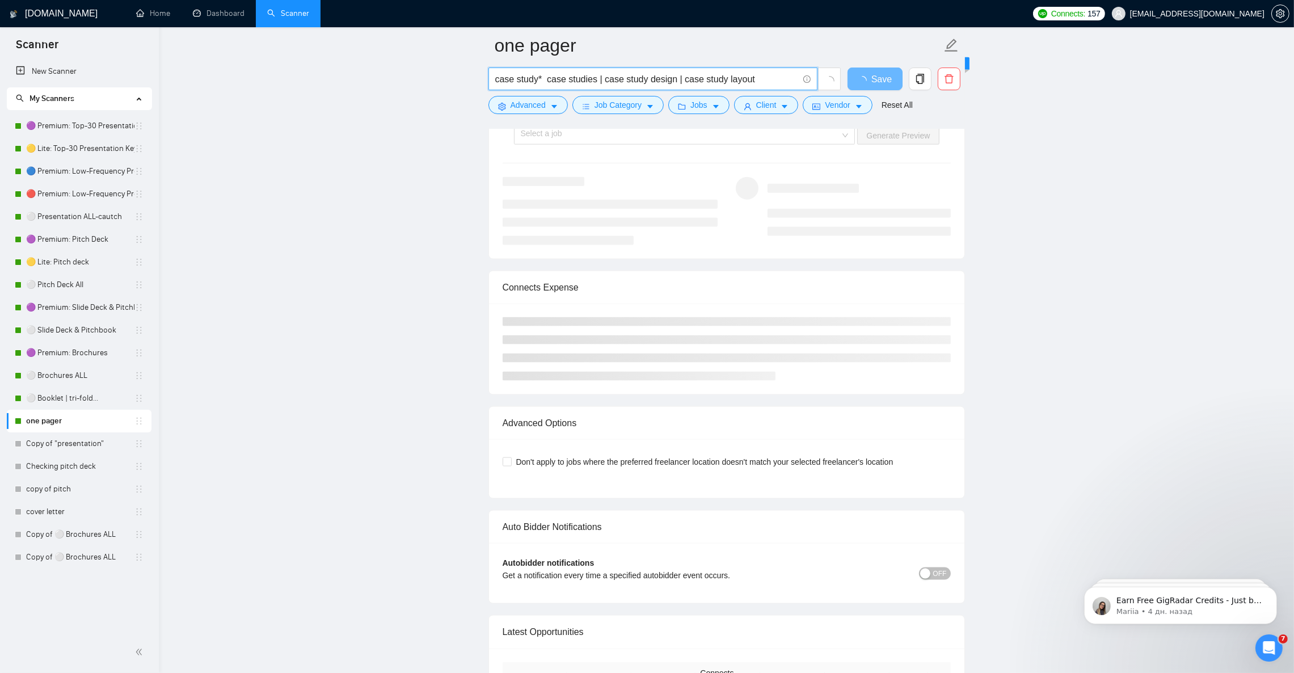
click at [598, 80] on input "case study* case studies | case study design | case study layout" at bounding box center [646, 79] width 303 height 14
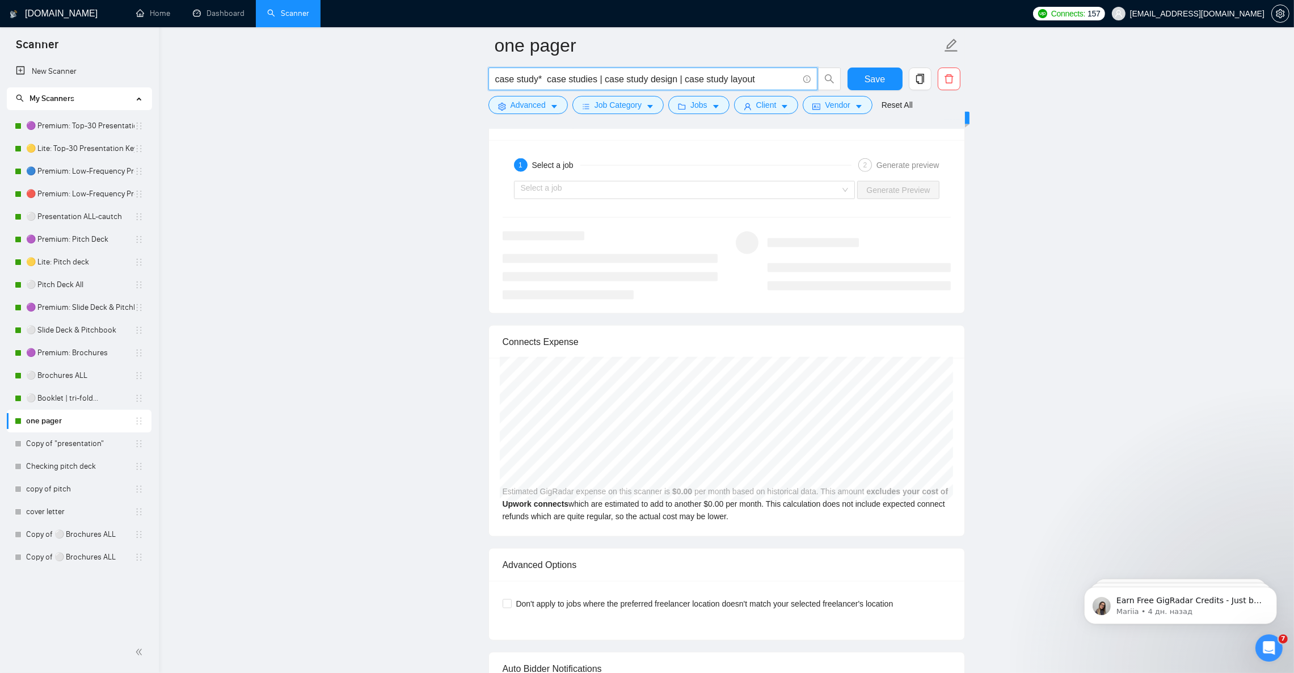
click at [543, 80] on input "case study* case studies | case study design | case study layout" at bounding box center [646, 79] width 303 height 14
paste input "|"
drag, startPoint x: 602, startPoint y: 78, endPoint x: 756, endPoint y: 90, distance: 154.7
click at [756, 90] on span "case study* | case studies | case study design | case study layout" at bounding box center [652, 79] width 329 height 23
click at [613, 68] on span "case study* | case studies" at bounding box center [652, 79] width 329 height 23
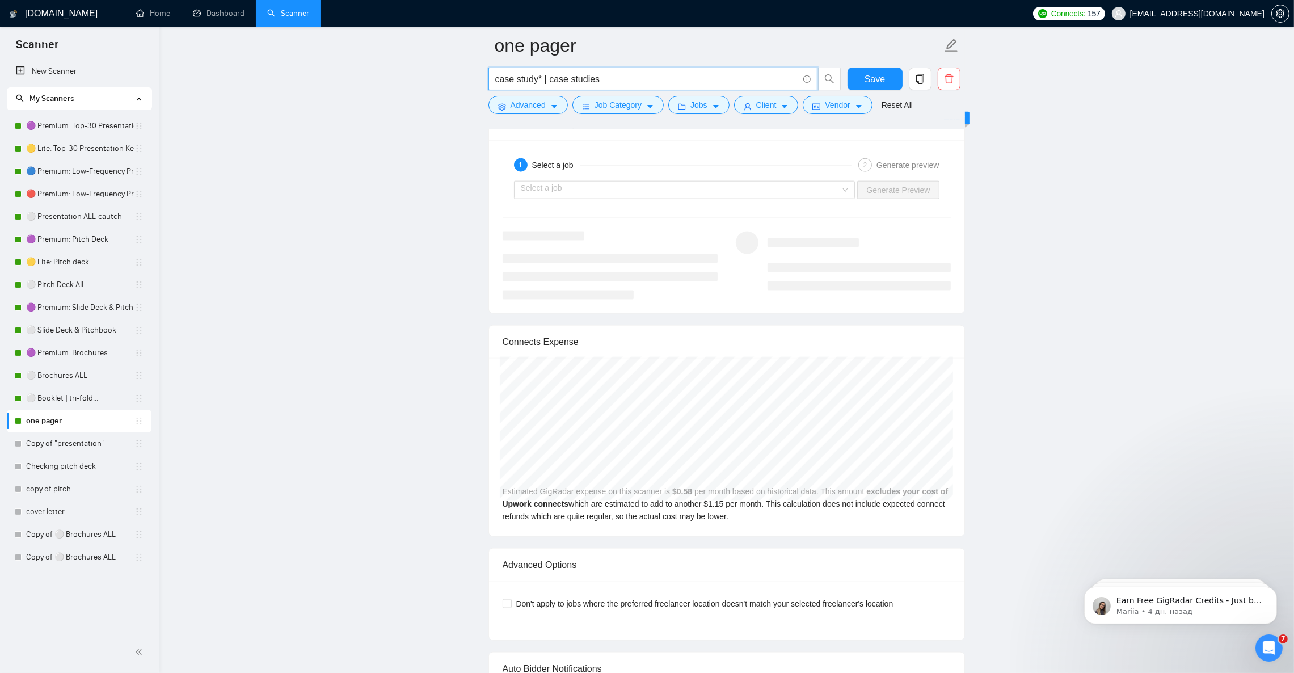
click at [614, 77] on input "case study* | case studies" at bounding box center [646, 79] width 303 height 14
click at [541, 81] on input "case study* | case studies" at bounding box center [646, 79] width 303 height 14
click at [648, 83] on input "case study* | case studies" at bounding box center [646, 79] width 303 height 14
paste input "*"
drag, startPoint x: 543, startPoint y: 78, endPoint x: 601, endPoint y: 81, distance: 58.5
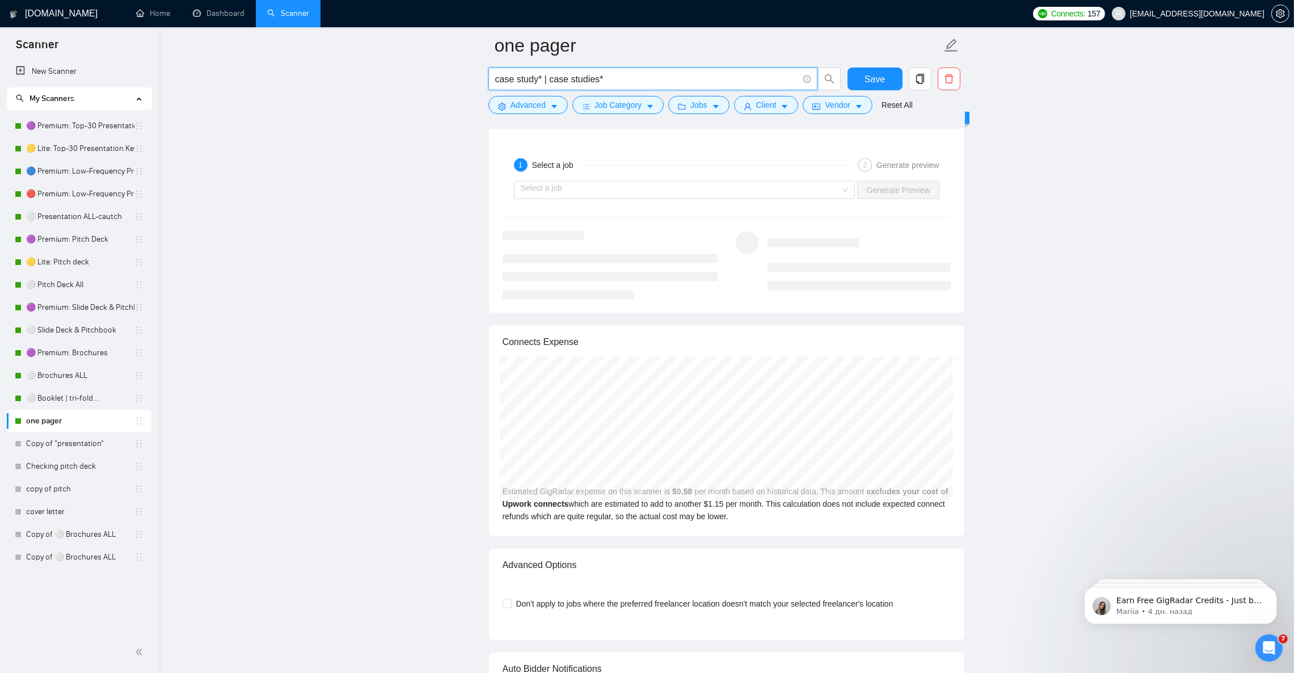
click at [601, 81] on input "case study* | case studies*" at bounding box center [646, 79] width 303 height 14
paste input "| business case* | research summary* | success story*"
paste input "text"
paste input "pability statements"
drag, startPoint x: 605, startPoint y: 76, endPoint x: 463, endPoint y: 77, distance: 141.3
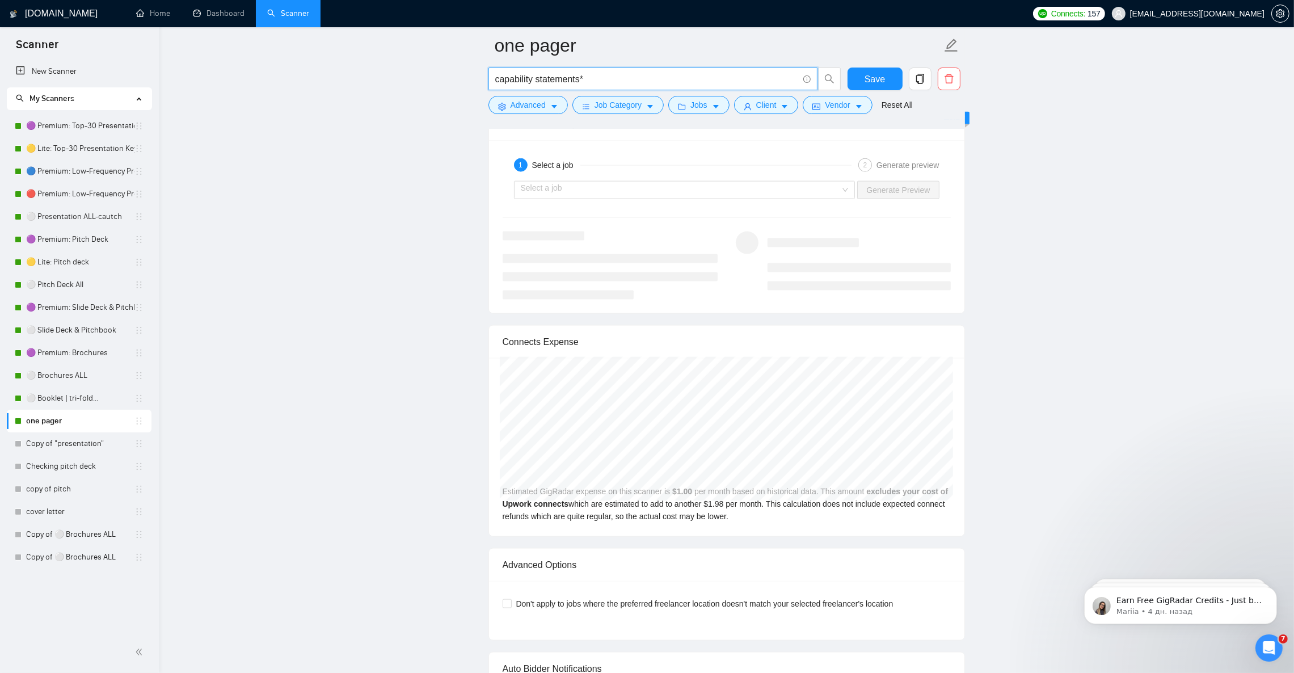
click at [581, 76] on input "capability statements*" at bounding box center [646, 79] width 303 height 14
drag, startPoint x: 463, startPoint y: 77, endPoint x: 416, endPoint y: 76, distance: 47.1
click at [603, 81] on input "capability statements*" at bounding box center [646, 79] width 303 height 14
paste input "text"
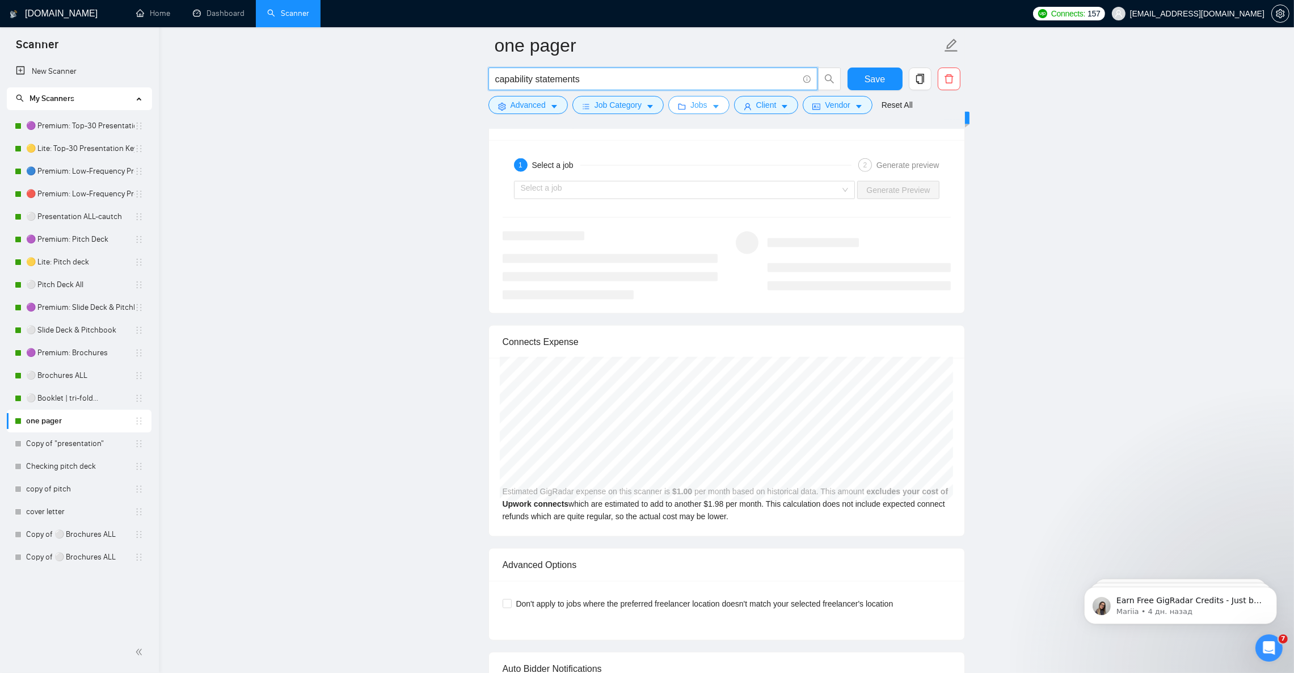
paste input "se stud*"
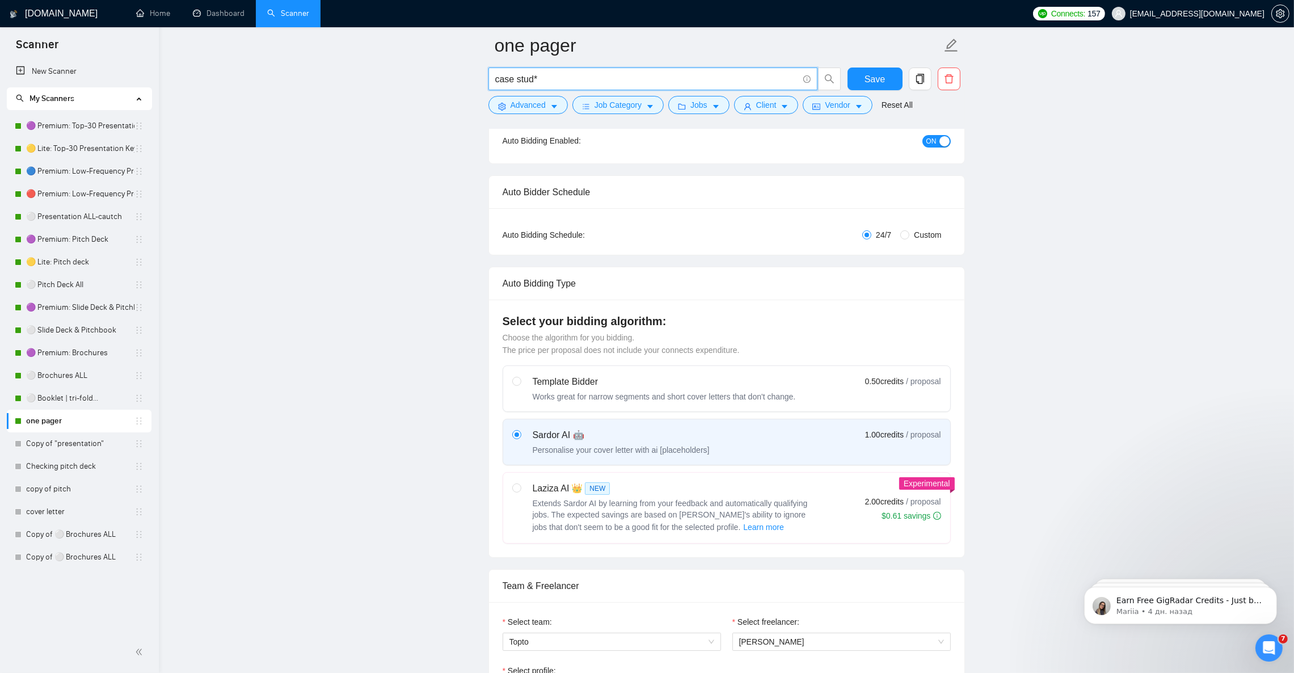
scroll to position [0, 0]
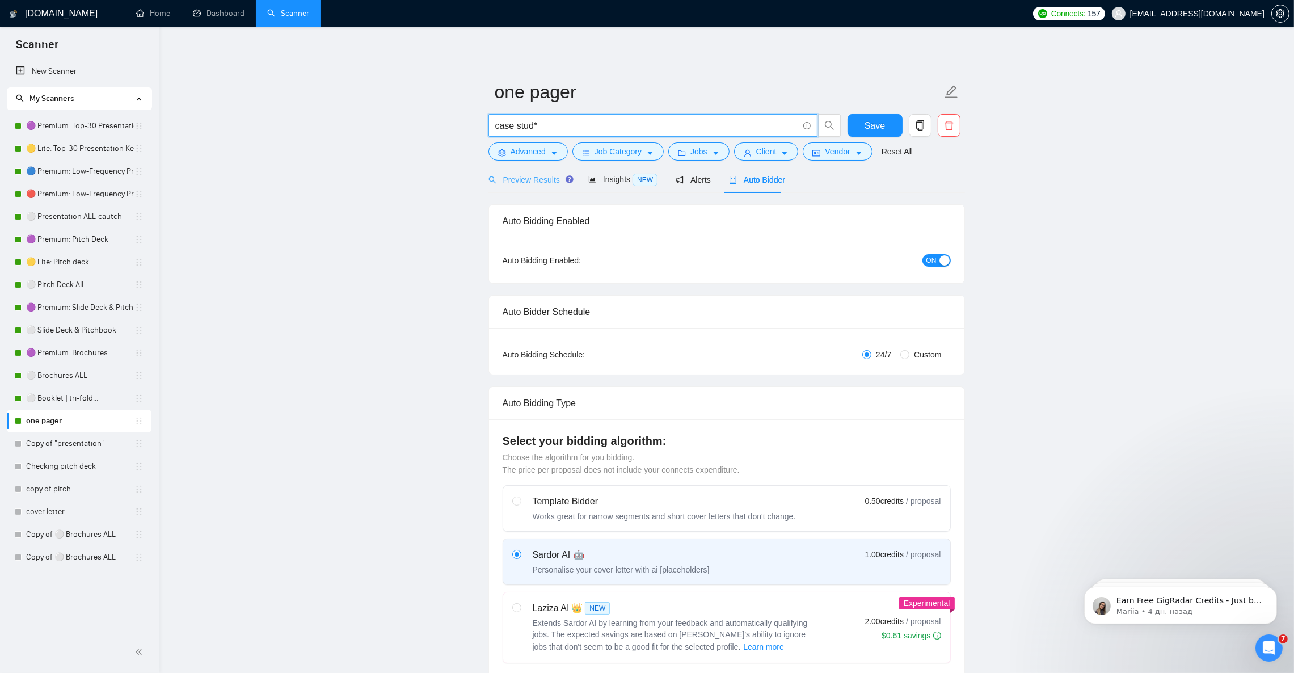
type input "case stud*"
click at [530, 175] on span "Preview Results" at bounding box center [529, 179] width 82 height 9
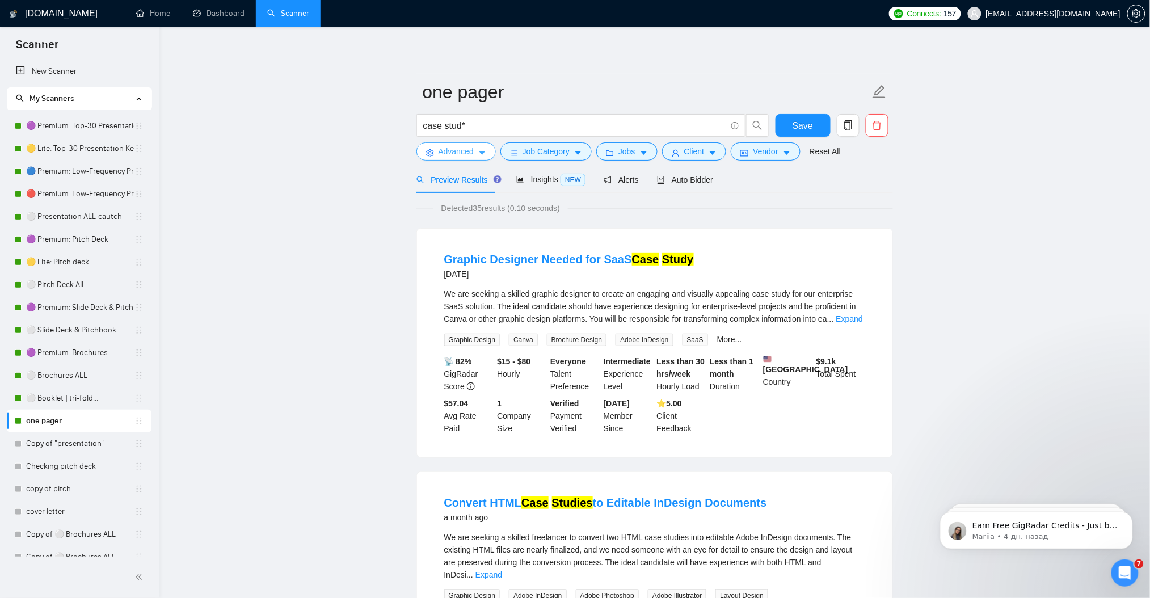
click at [482, 153] on icon "caret-down" at bounding box center [482, 153] width 6 height 3
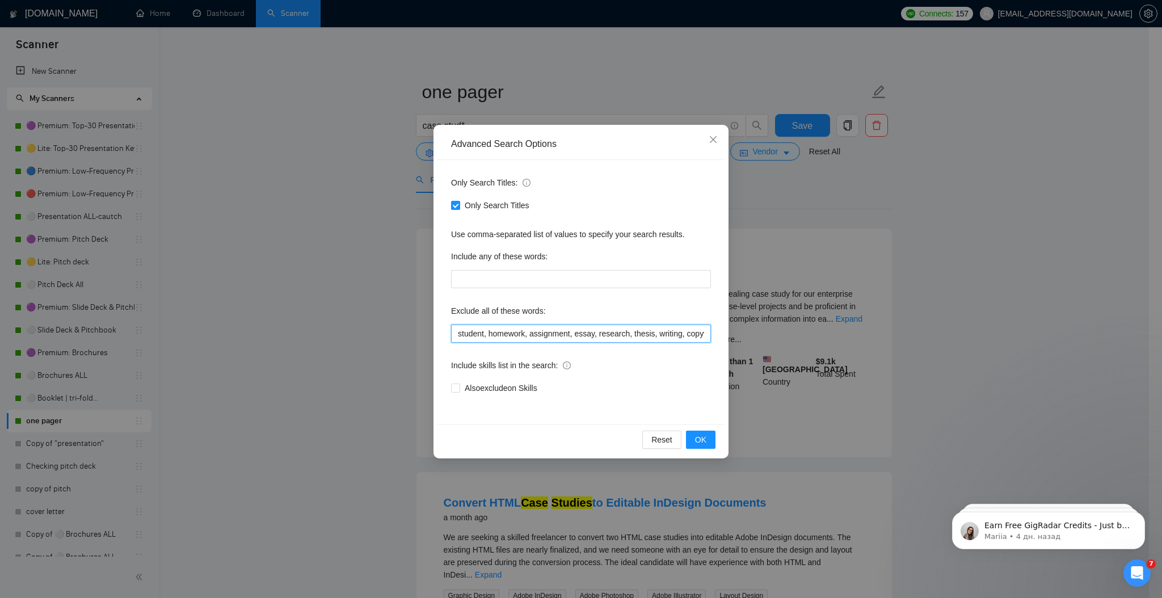
click at [597, 331] on input "student, homework, assignment, essay, research, thesis, writing, copywriting, c…" at bounding box center [581, 333] width 260 height 18
drag, startPoint x: 609, startPoint y: 334, endPoint x: 733, endPoint y: 339, distance: 124.3
click at [733, 339] on div "Advanced Search Options Only Search Titles: Only Search Titles Use comma-separa…" at bounding box center [581, 299] width 1162 height 598
click at [652, 338] on input "student, homework, assignment, essay, research, thesis, writing, copywriting, c…" at bounding box center [581, 333] width 260 height 18
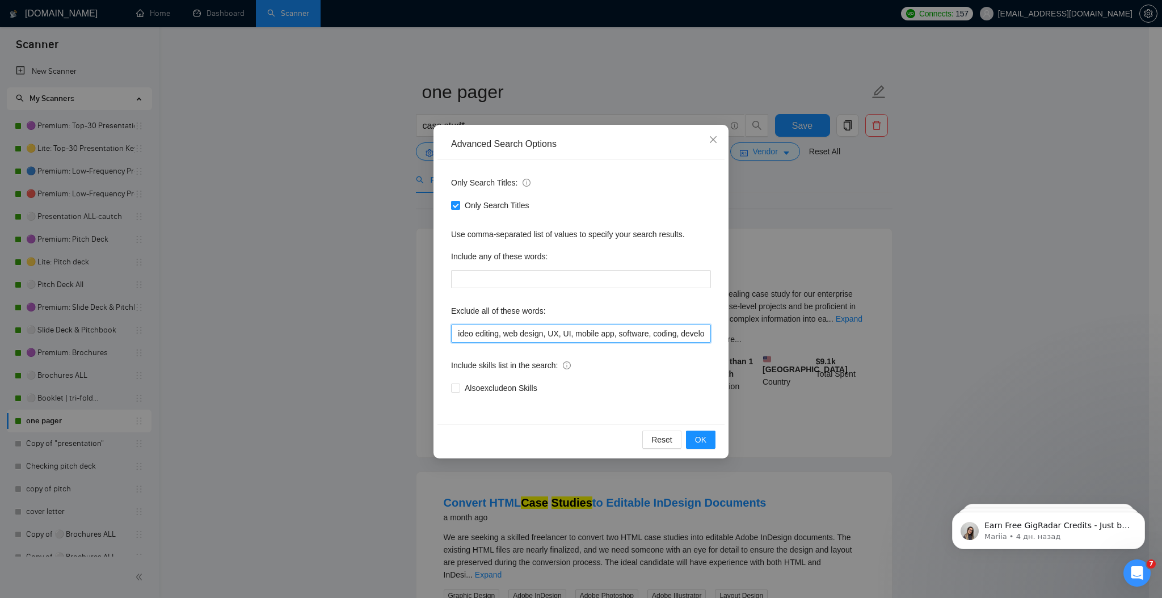
scroll to position [0, 1131]
paste input "html, copy, writing, text, content, article, blog, seo"
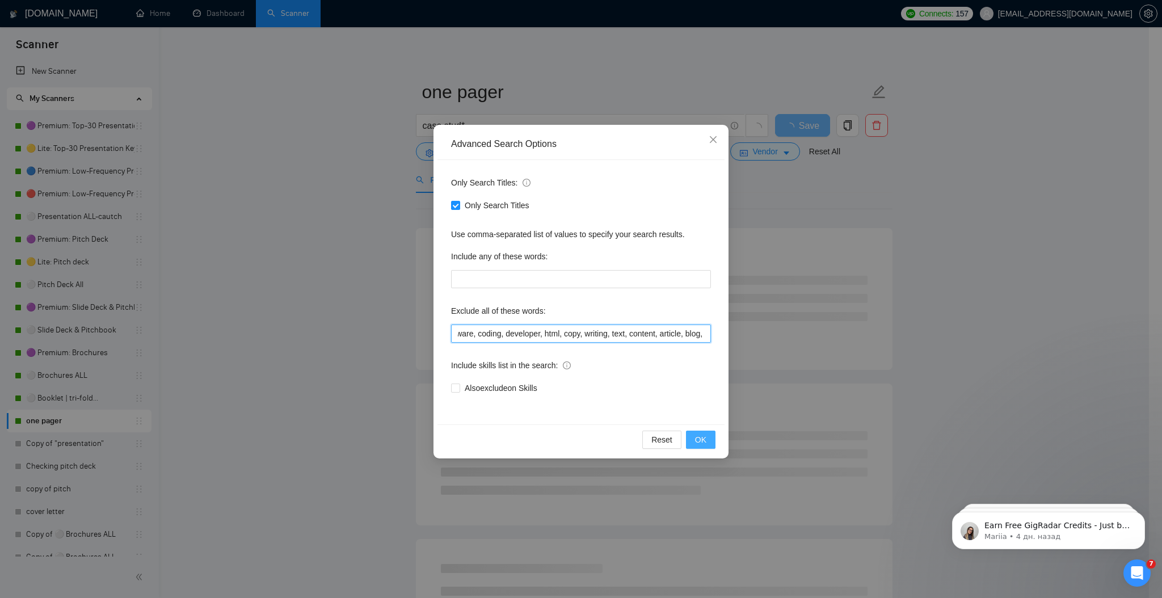
type input "student, homework, assignment, essay, research, thesis, writing, copywriting, c…"
click at [699, 435] on span "OK" at bounding box center [700, 439] width 11 height 12
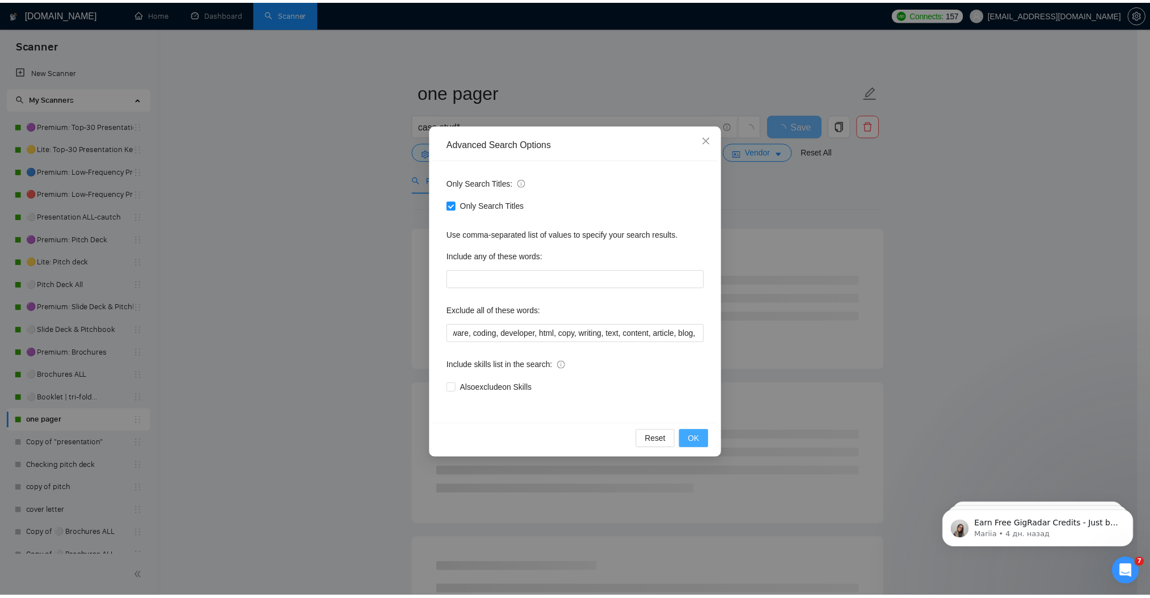
scroll to position [0, 0]
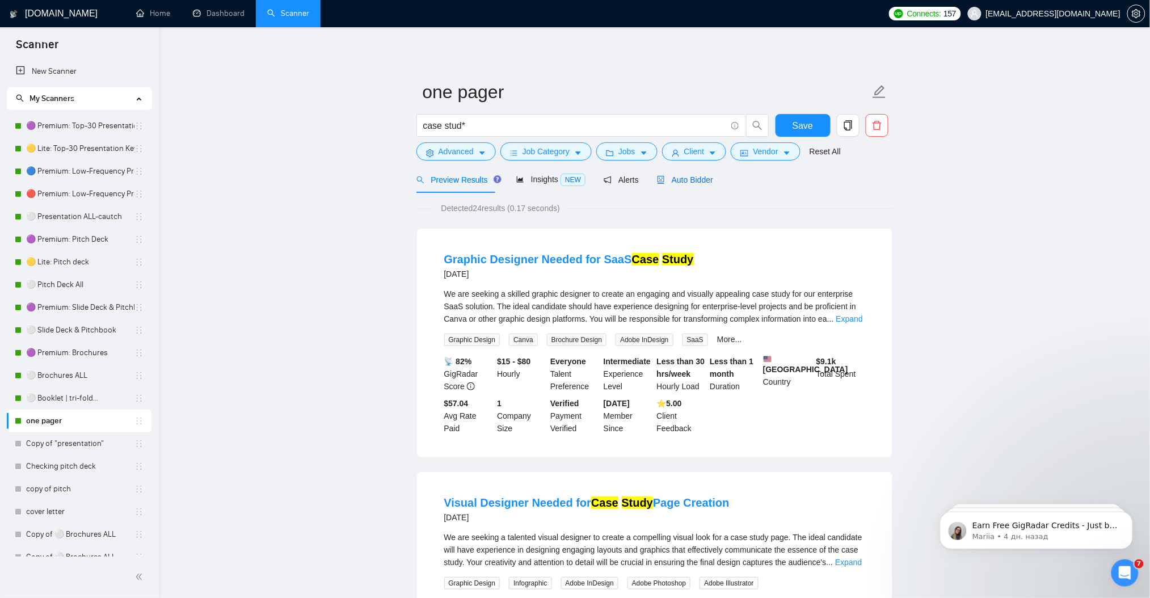
click at [699, 183] on span "Auto Bidder" at bounding box center [685, 179] width 56 height 9
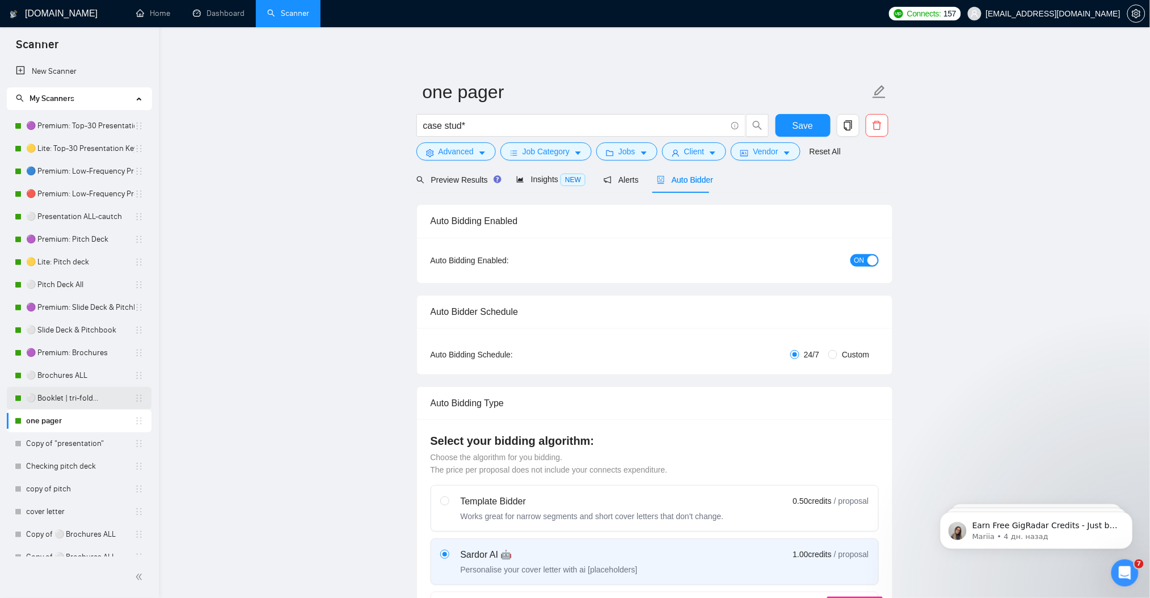
click at [74, 404] on link "⚪ Booklet | tri-fold..." at bounding box center [80, 398] width 108 height 23
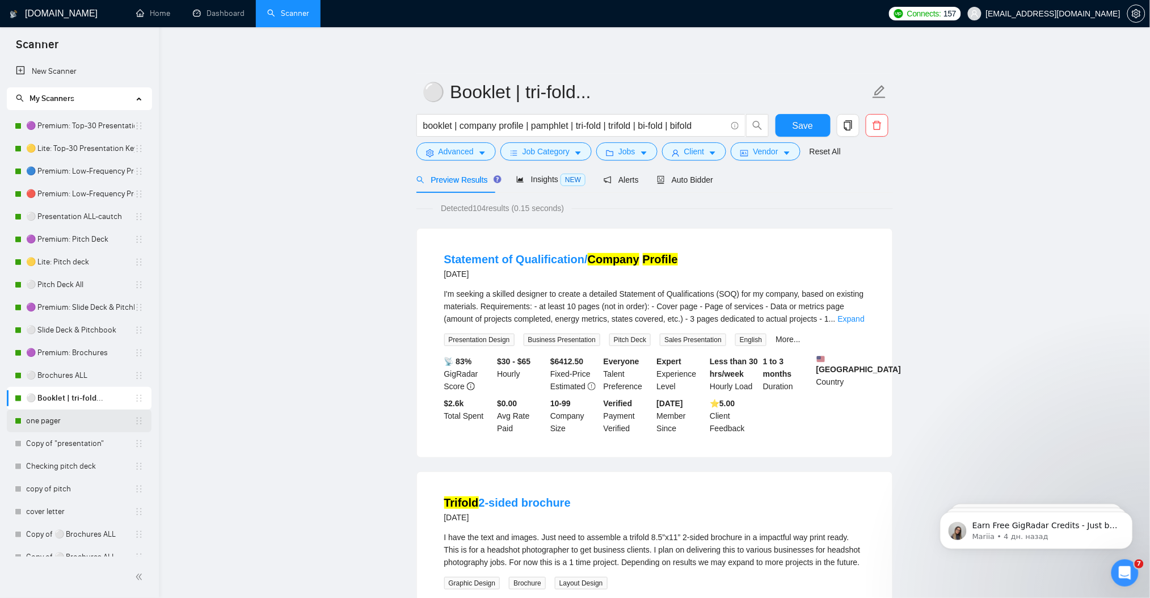
click at [52, 423] on link "one pager" at bounding box center [80, 421] width 108 height 23
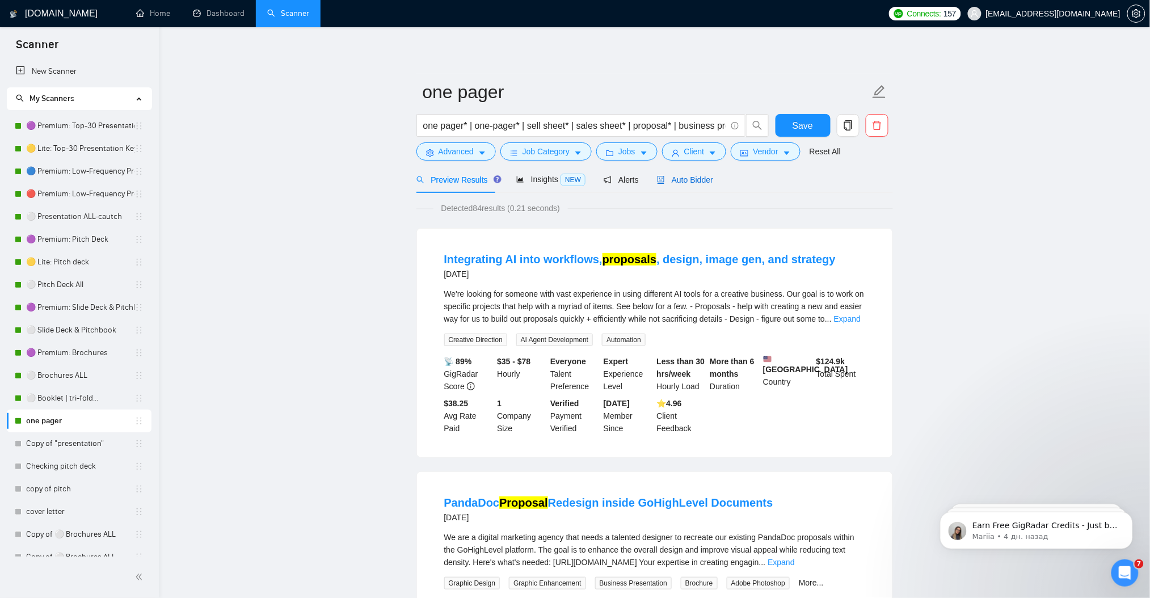
click at [682, 185] on div "Auto Bidder" at bounding box center [685, 180] width 56 height 12
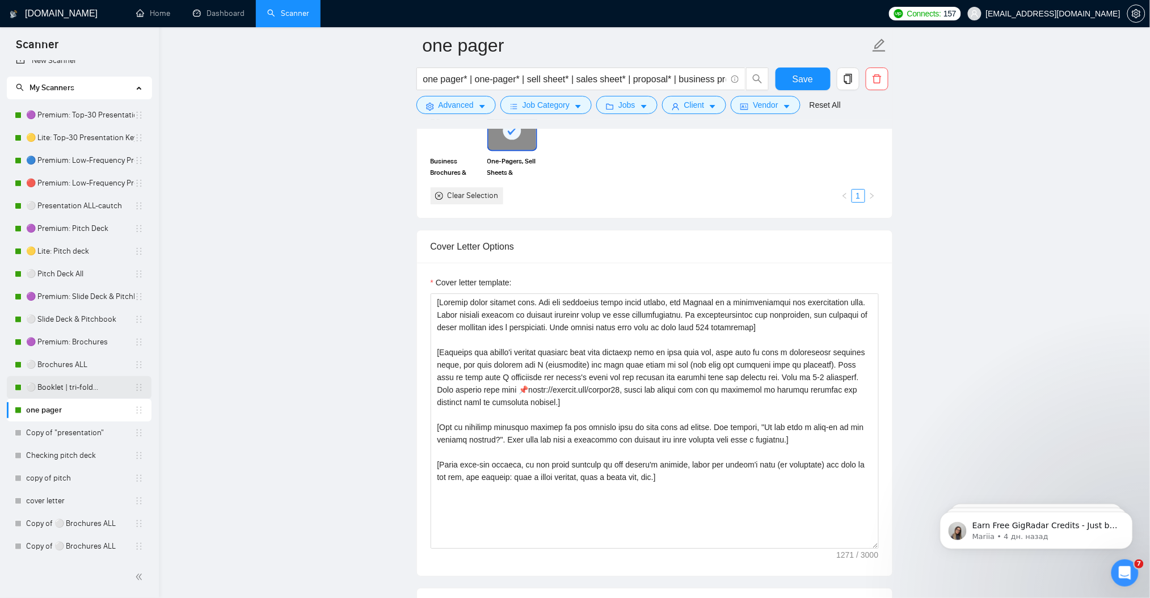
scroll to position [11, 0]
click at [851, 74] on icon "copy" at bounding box center [848, 79] width 8 height 10
click at [840, 137] on span "Yes" at bounding box center [840, 136] width 13 height 12
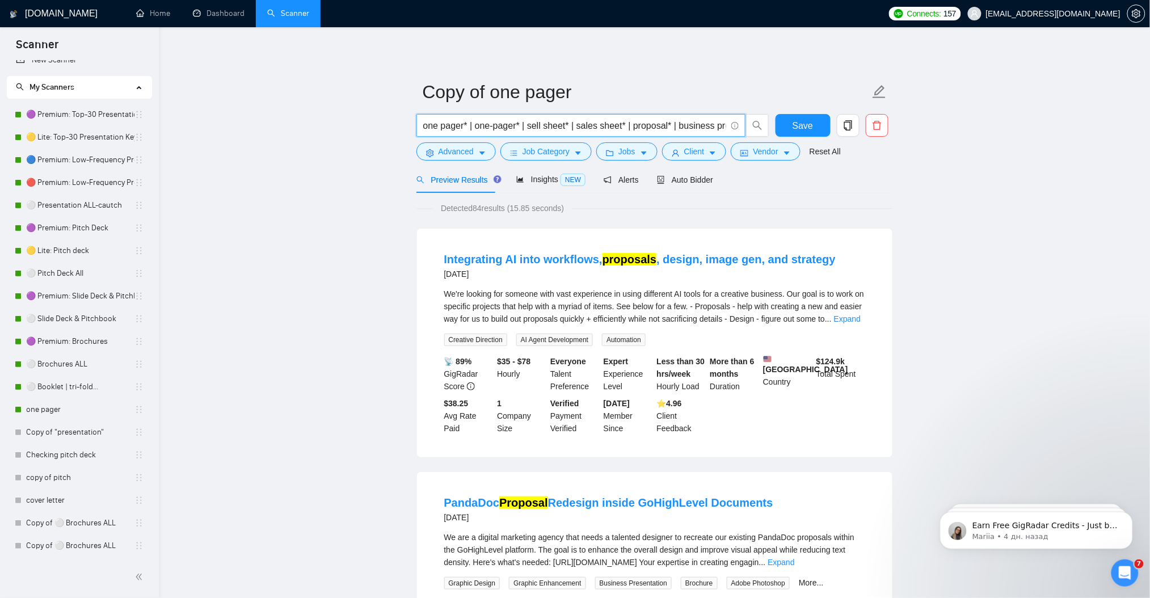
click at [486, 128] on input "one pager* | one-pager* | sell sheet* | sales sheet* | proposal* | business pro…" at bounding box center [574, 126] width 303 height 14
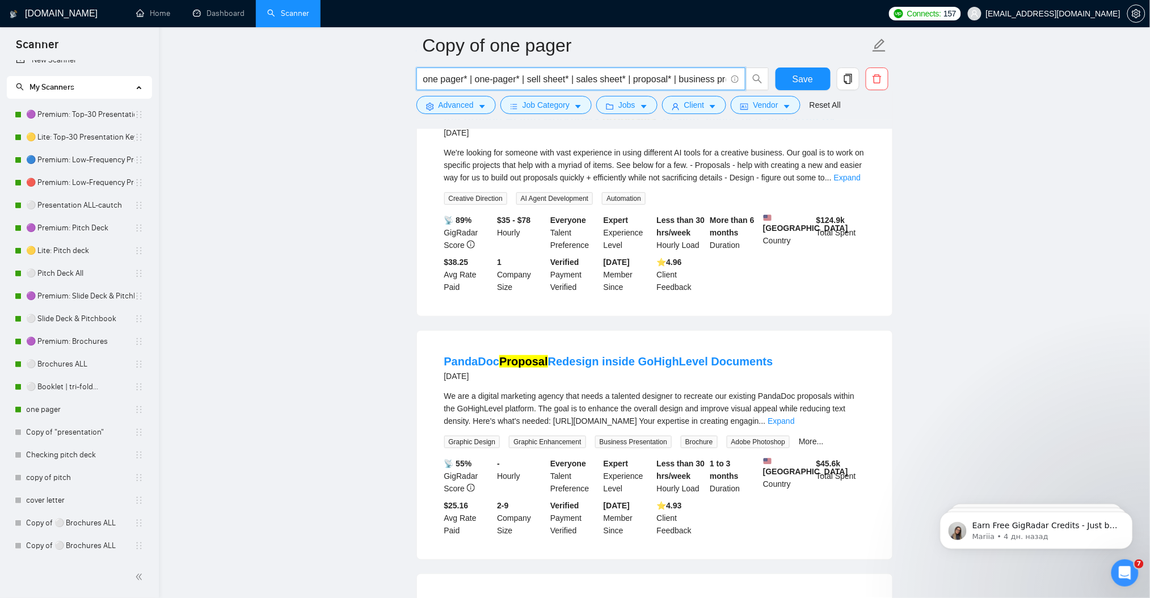
paste input ""case study design" | "case study layout" | "visual case study" | "case study f…"
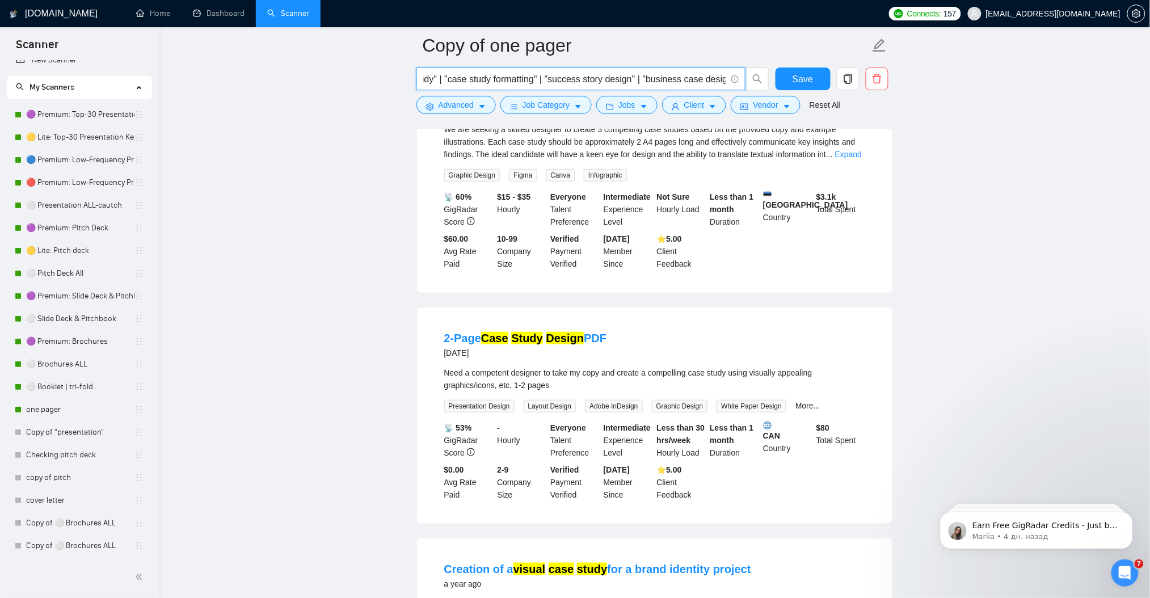
scroll to position [0, 0]
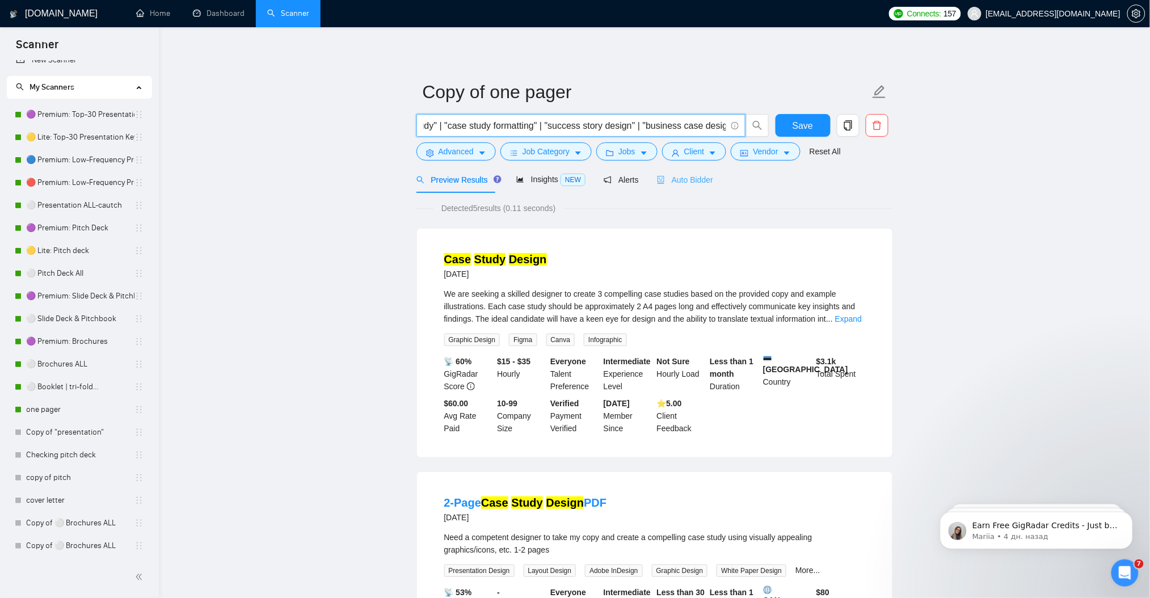
type input ""case study design" | "case study layout" | "visual case study" | "case study f…"
click at [667, 176] on span "Auto Bidder" at bounding box center [685, 179] width 56 height 9
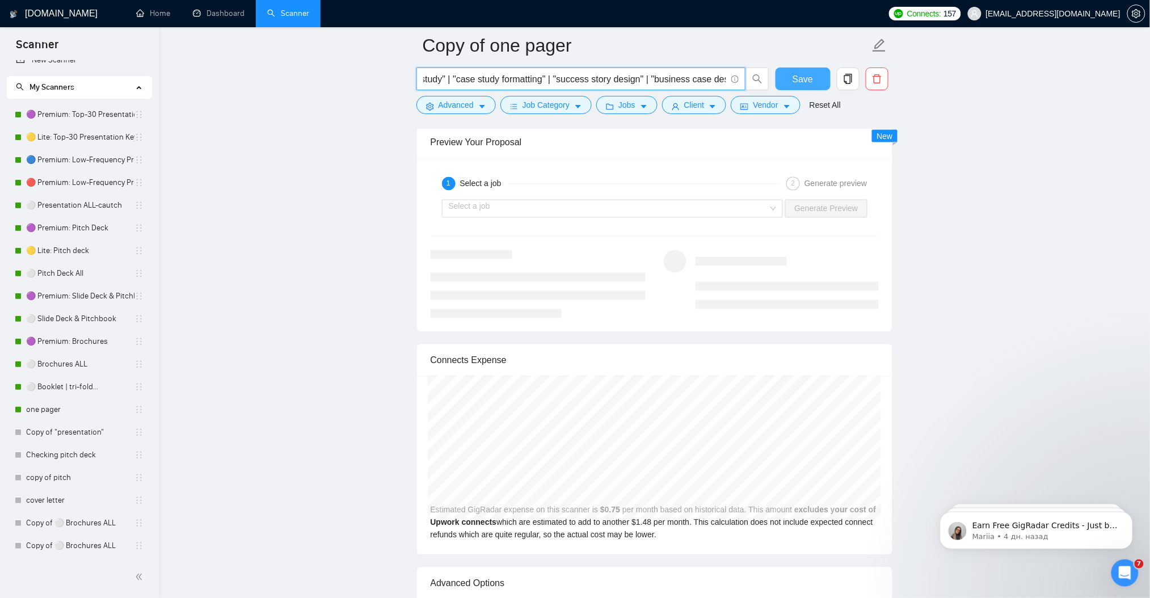
scroll to position [0, 232]
drag, startPoint x: 471, startPoint y: 78, endPoint x: 820, endPoint y: 71, distance: 348.9
click at [820, 71] on div ""case study design" | "case study layout" | "visual case study" | "case study f…" at bounding box center [652, 82] width 477 height 28
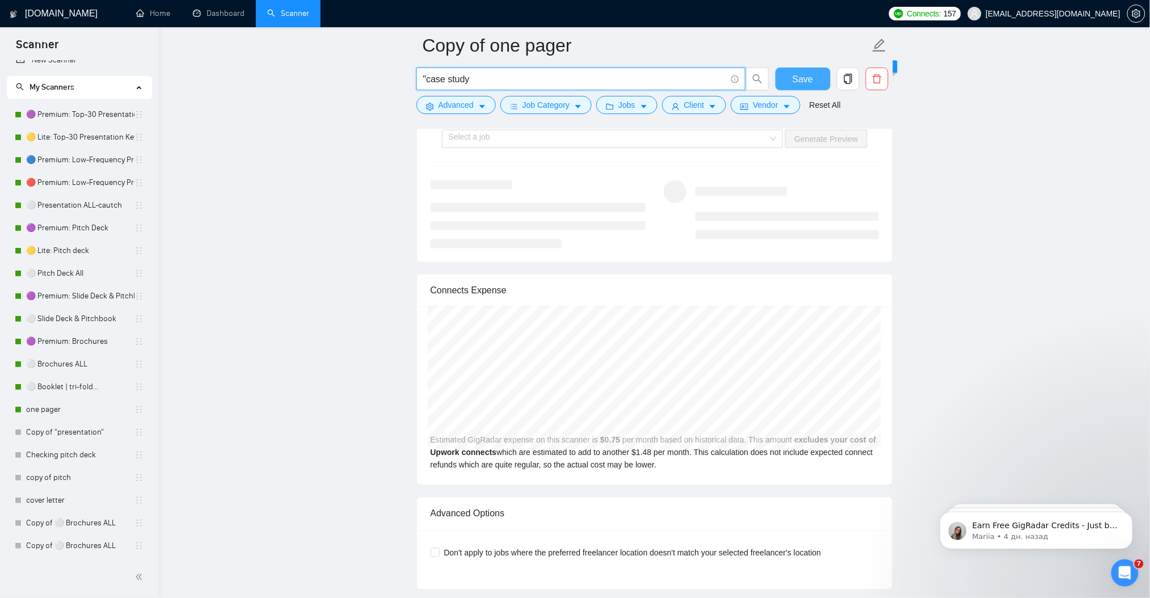
scroll to position [0, 0]
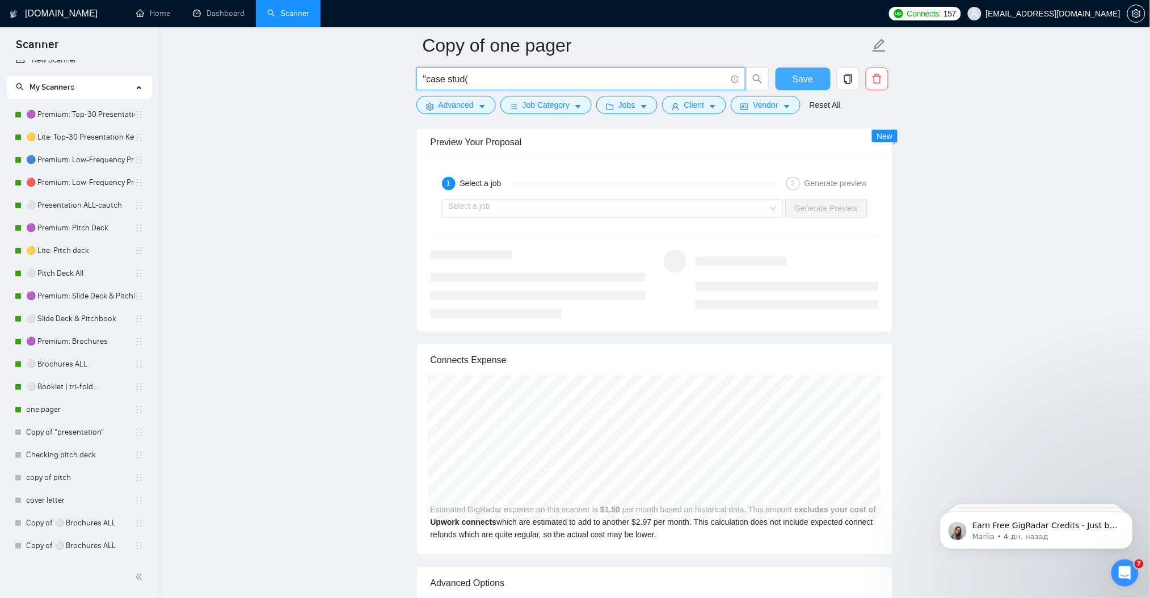
type input ""case stud"
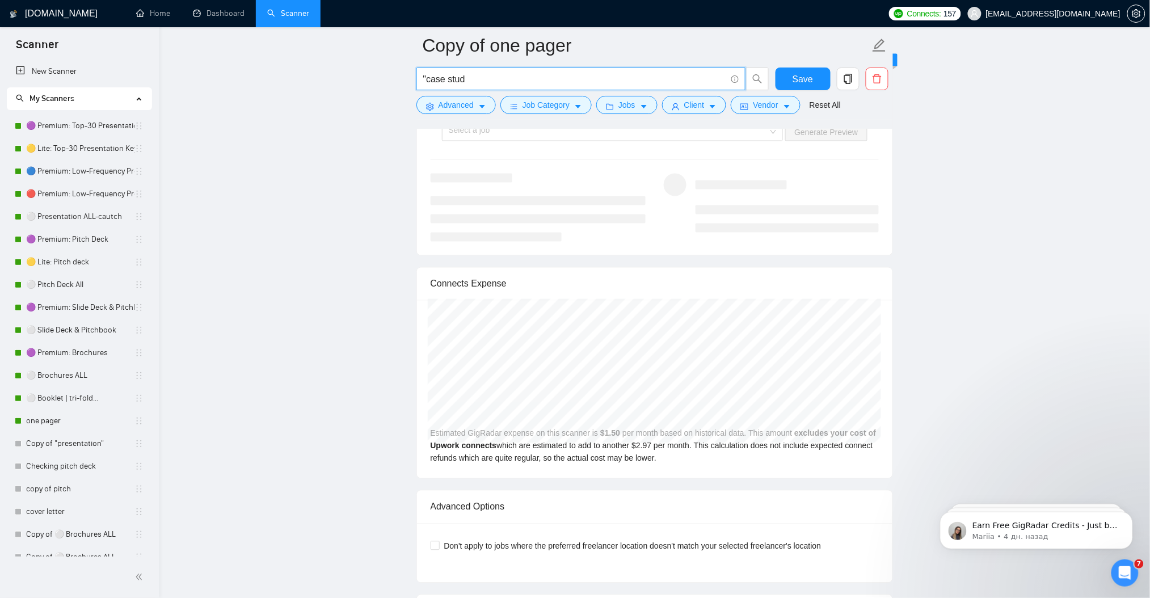
scroll to position [11, 0]
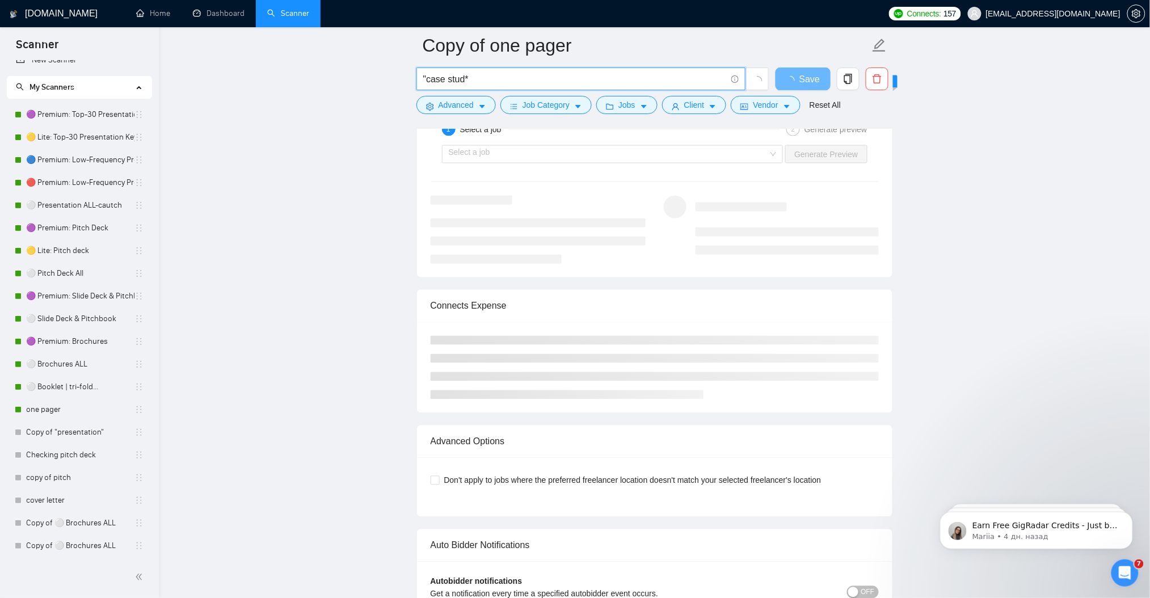
drag, startPoint x: 424, startPoint y: 78, endPoint x: 423, endPoint y: 117, distance: 38.6
click at [425, 78] on input ""case stud*" at bounding box center [574, 79] width 303 height 14
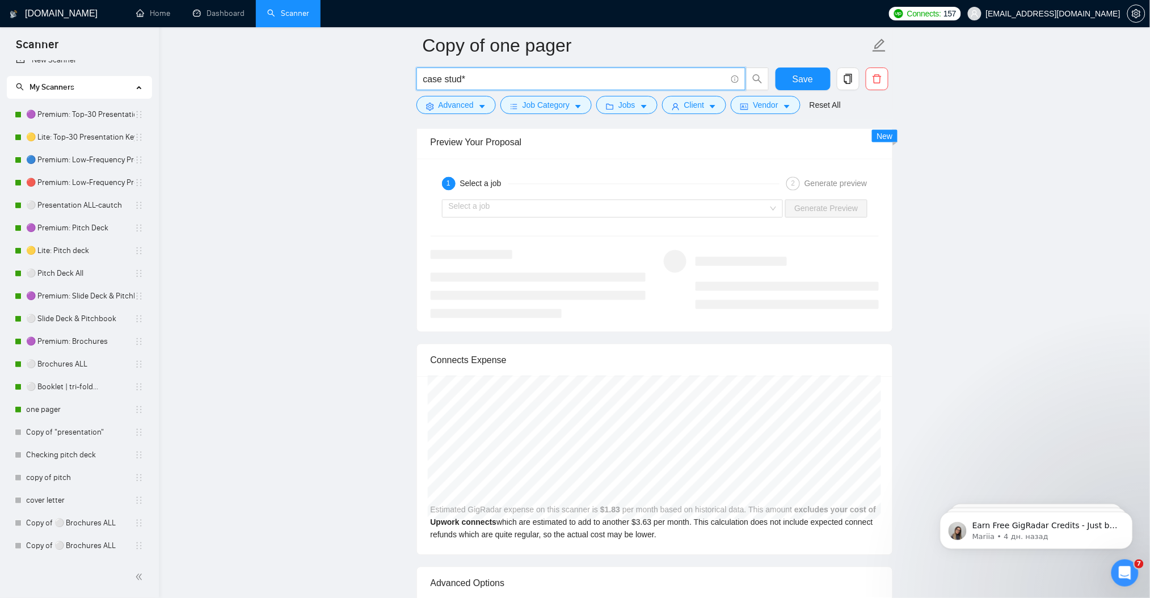
type input "case stud*"
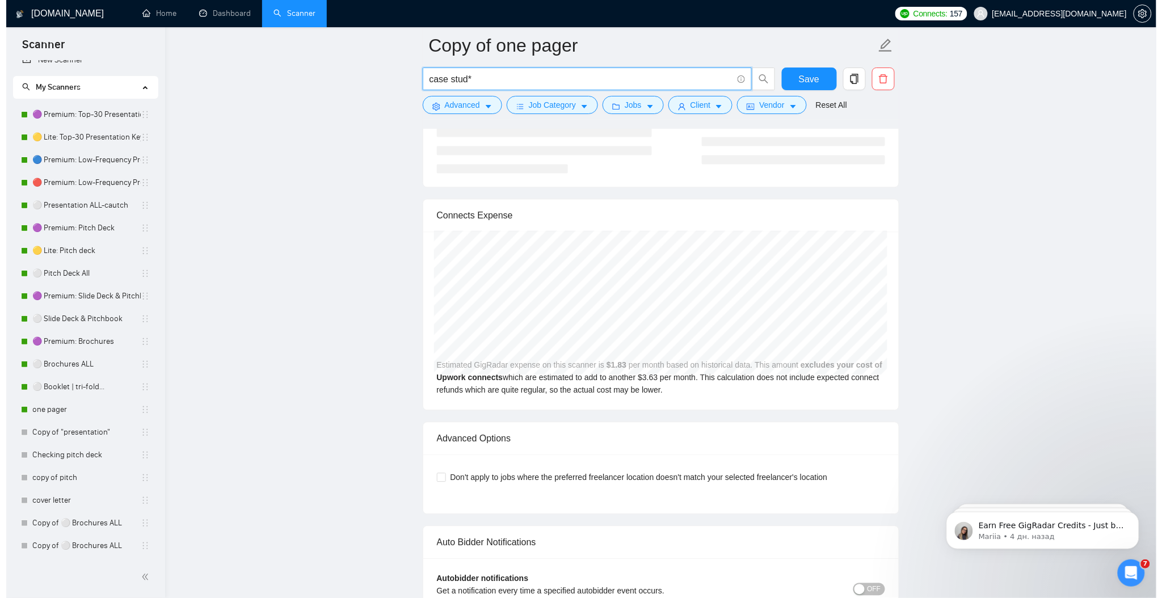
scroll to position [2345, 0]
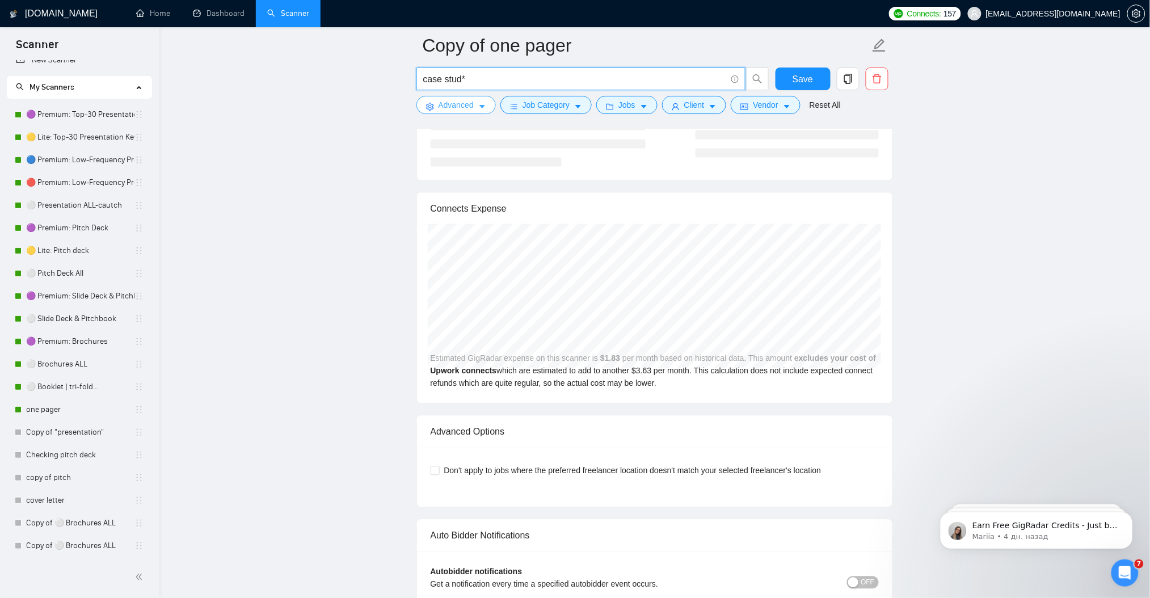
click at [475, 110] on button "Advanced" at bounding box center [455, 105] width 79 height 18
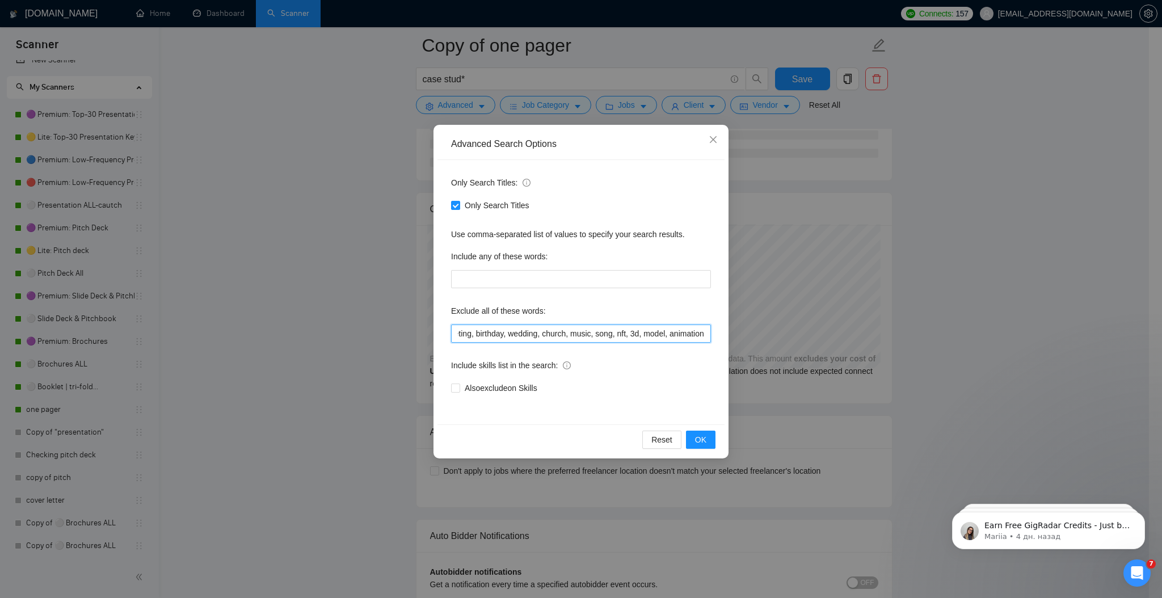
scroll to position [0, 1127]
drag, startPoint x: 529, startPoint y: 336, endPoint x: 730, endPoint y: 327, distance: 201.0
click at [730, 327] on div "Advanced Search Options Only Search Titles: Only Search Titles Use comma-separa…" at bounding box center [581, 299] width 1162 height 598
click at [669, 336] on input "student, homework, assignment, essay, research, thesis, writing, copywriting, c…" at bounding box center [581, 333] width 260 height 18
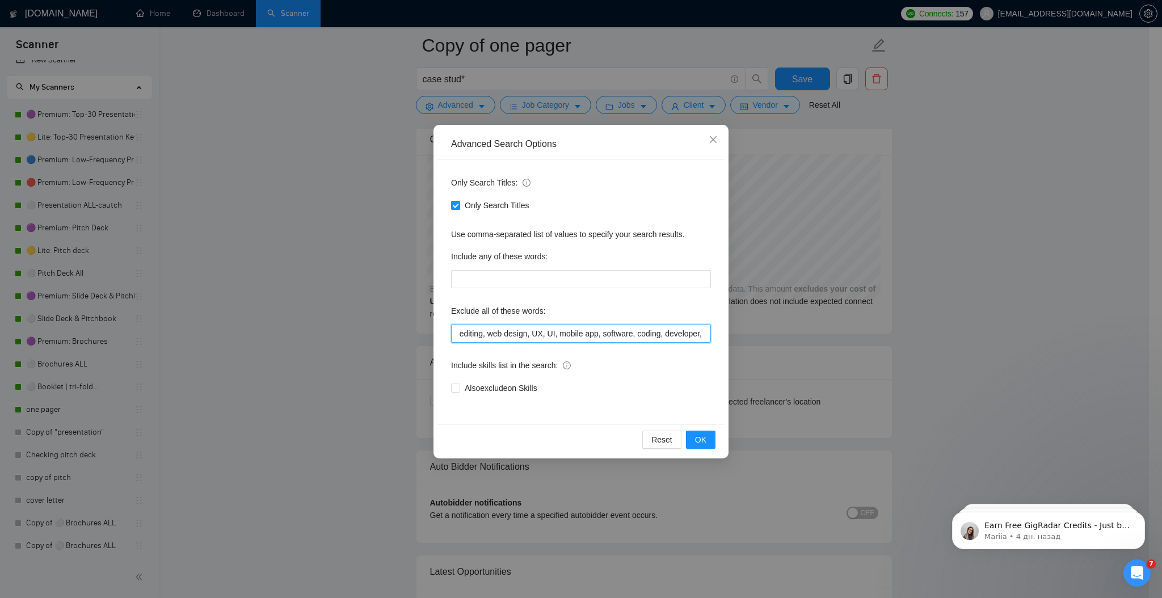
scroll to position [0, 1146]
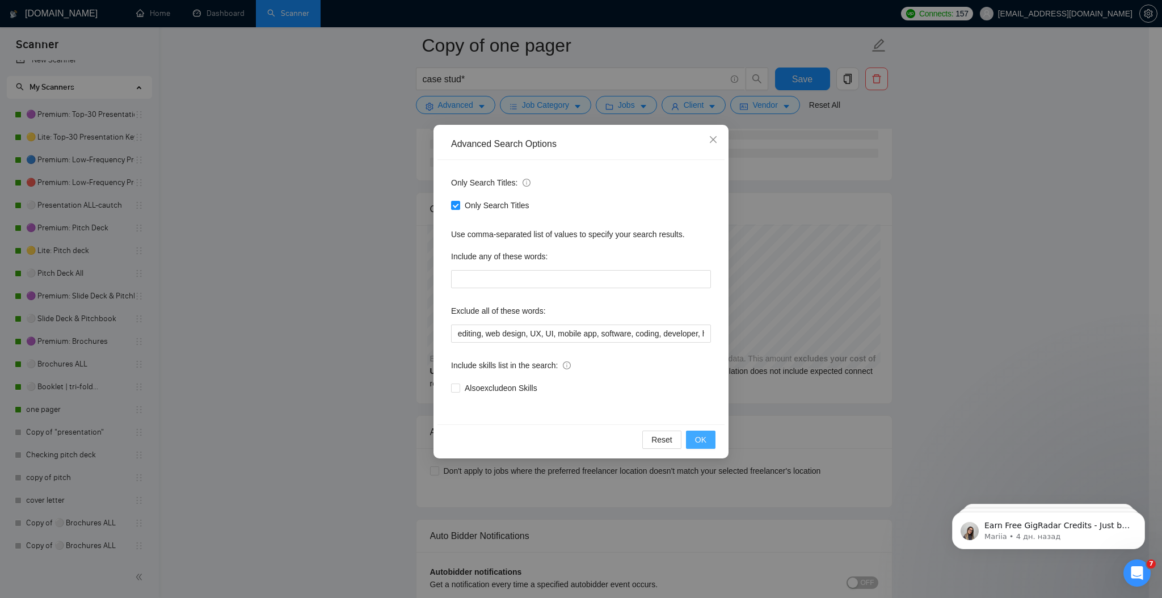
click at [701, 444] on span "OK" at bounding box center [700, 439] width 11 height 12
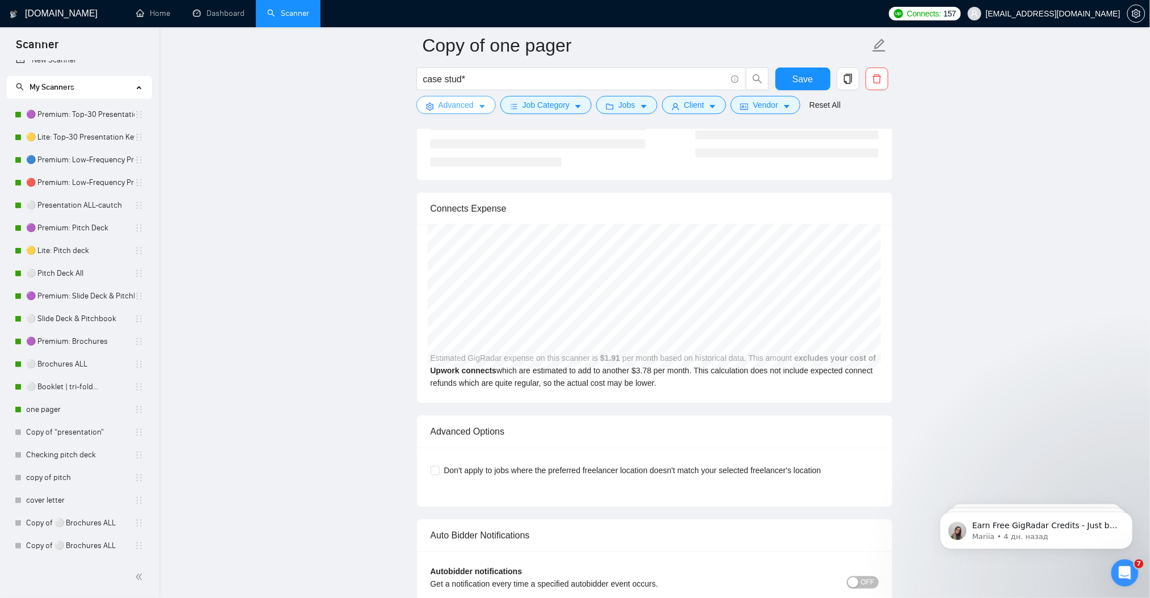
click at [467, 104] on span "Advanced" at bounding box center [456, 105] width 35 height 12
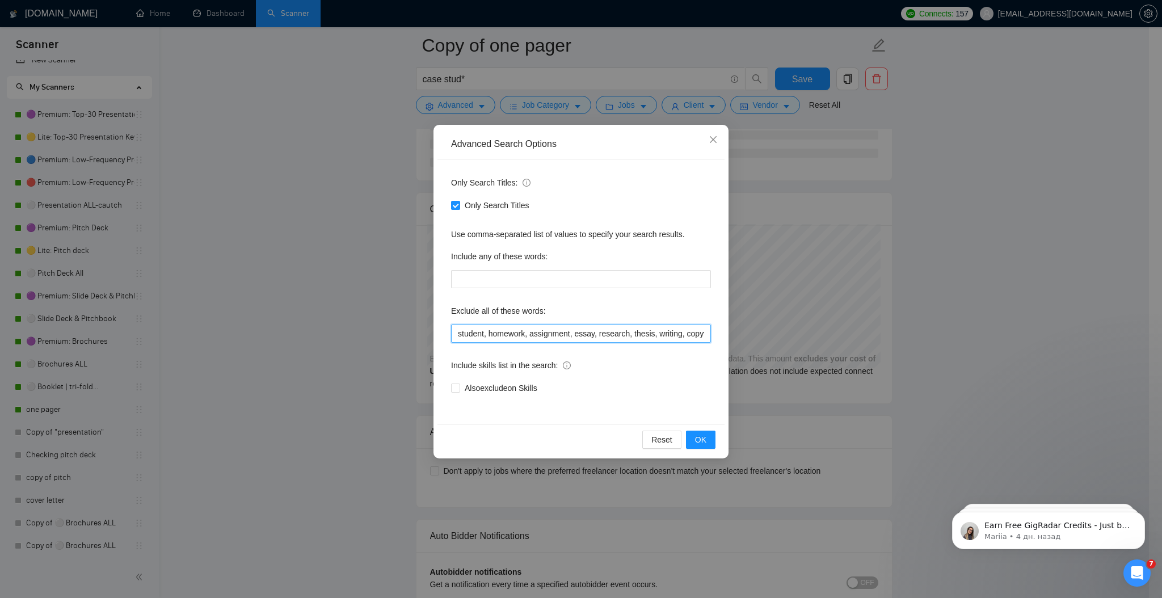
click at [556, 324] on input "student, homework, assignment, essay, research, thesis, writing, copywriting, c…" at bounding box center [581, 333] width 260 height 18
drag, startPoint x: 521, startPoint y: 328, endPoint x: 432, endPoint y: 331, distance: 89.7
click at [431, 330] on div "Advanced Search Options Only Search Titles: Only Search Titles Use comma-separa…" at bounding box center [581, 299] width 1162 height 598
click at [551, 335] on input "student, homework, assignment, essay, research, thesis, writing, copywriting, c…" at bounding box center [581, 333] width 260 height 18
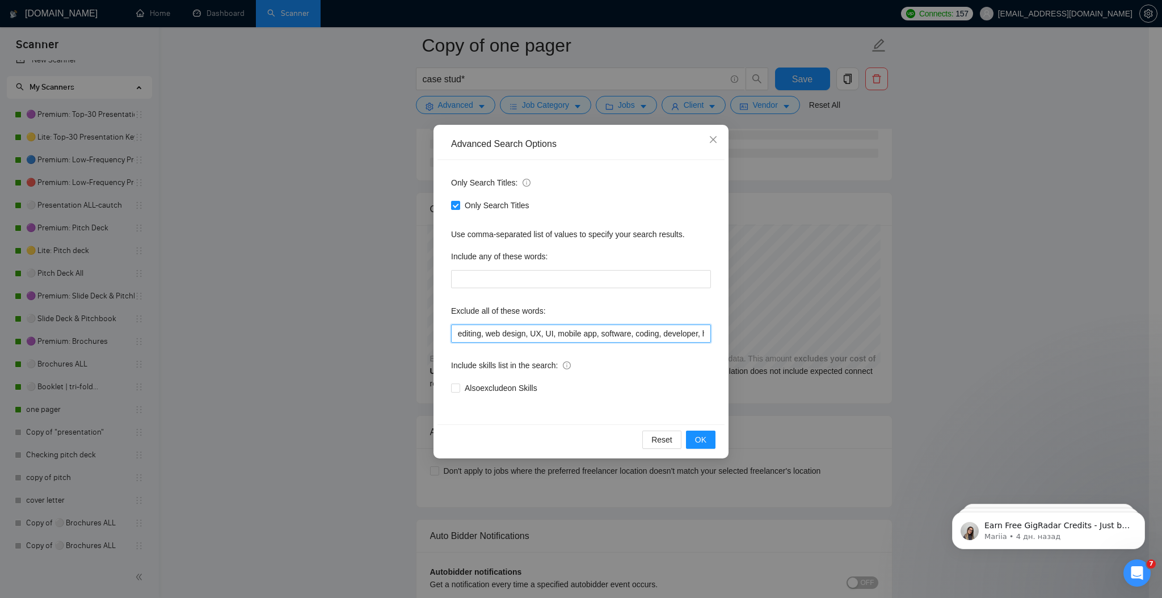
click at [707, 333] on input "student, homework, assignment, essay, research, thesis, writing, copywriting, c…" at bounding box center [581, 333] width 260 height 18
click at [698, 334] on input "student, homework, assignment, essay, research, thesis, writing, copywriting, c…" at bounding box center [581, 333] width 260 height 18
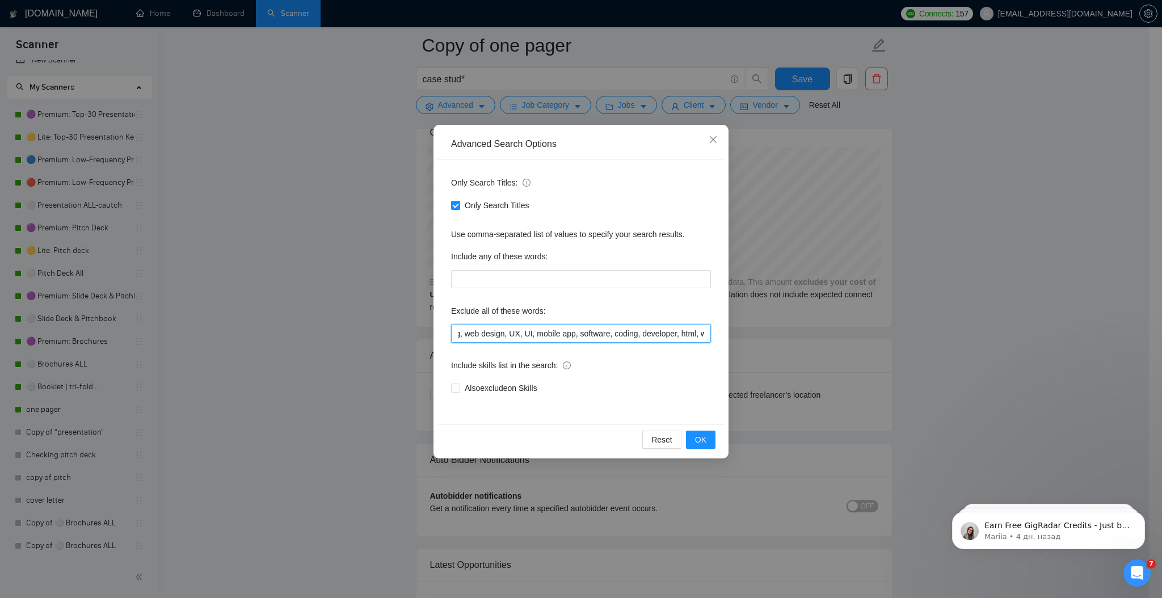
scroll to position [0, 1171]
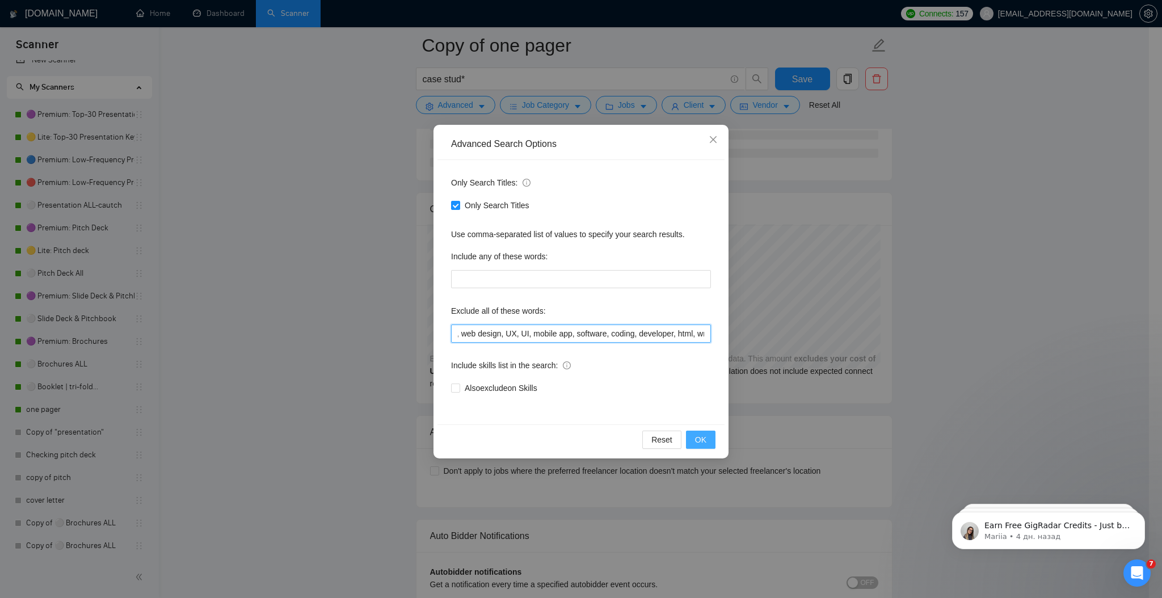
type input "student, homework, assignment, essay, research, thesis, writing, copywriting, c…"
click at [705, 443] on span "OK" at bounding box center [700, 439] width 11 height 12
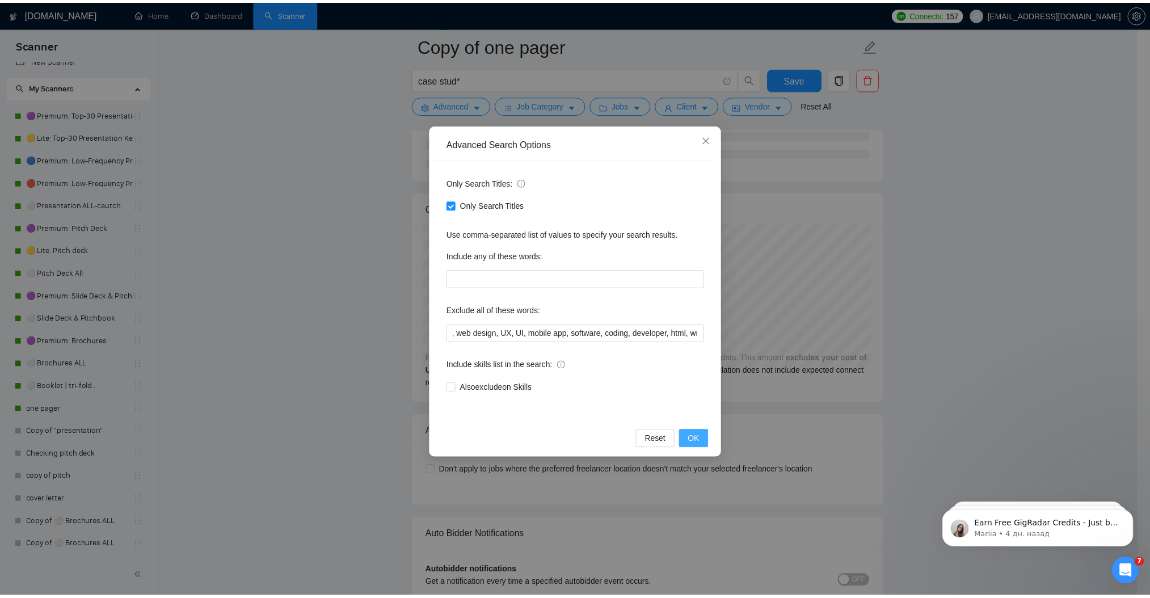
scroll to position [0, 0]
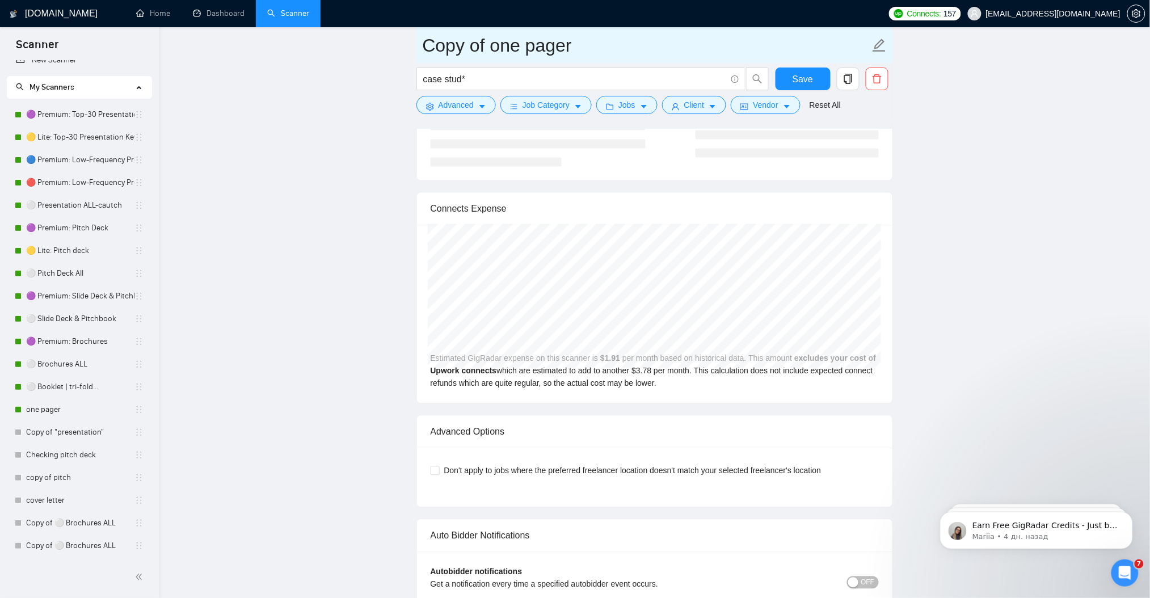
click at [539, 54] on input "Copy of one pager" at bounding box center [646, 45] width 447 height 28
drag, startPoint x: 584, startPoint y: 43, endPoint x: 385, endPoint y: 51, distance: 199.3
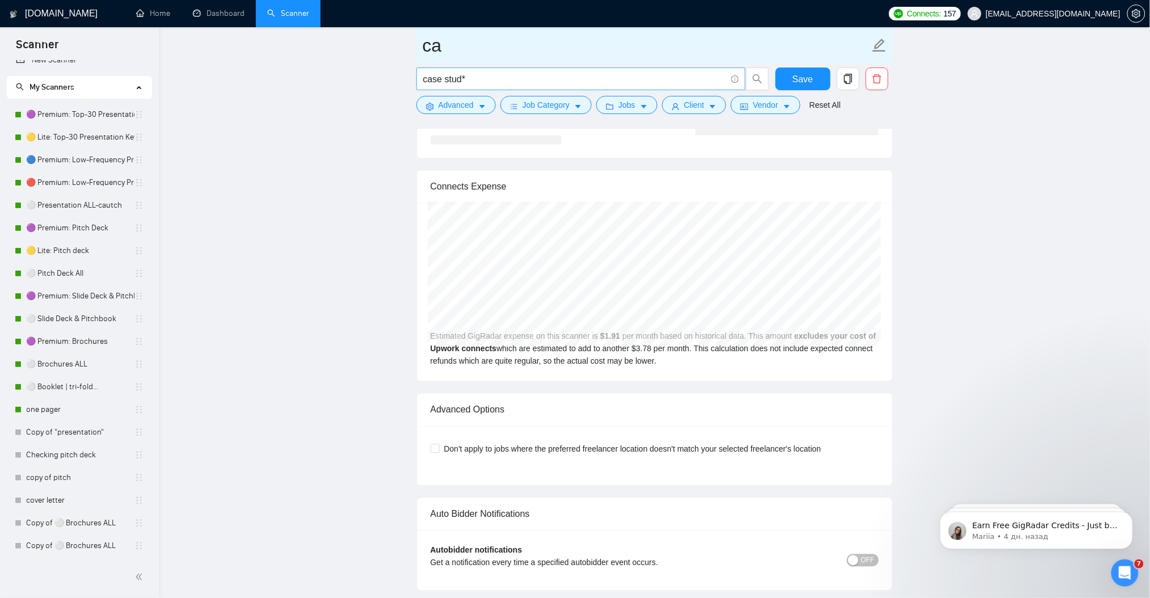
type input "c"
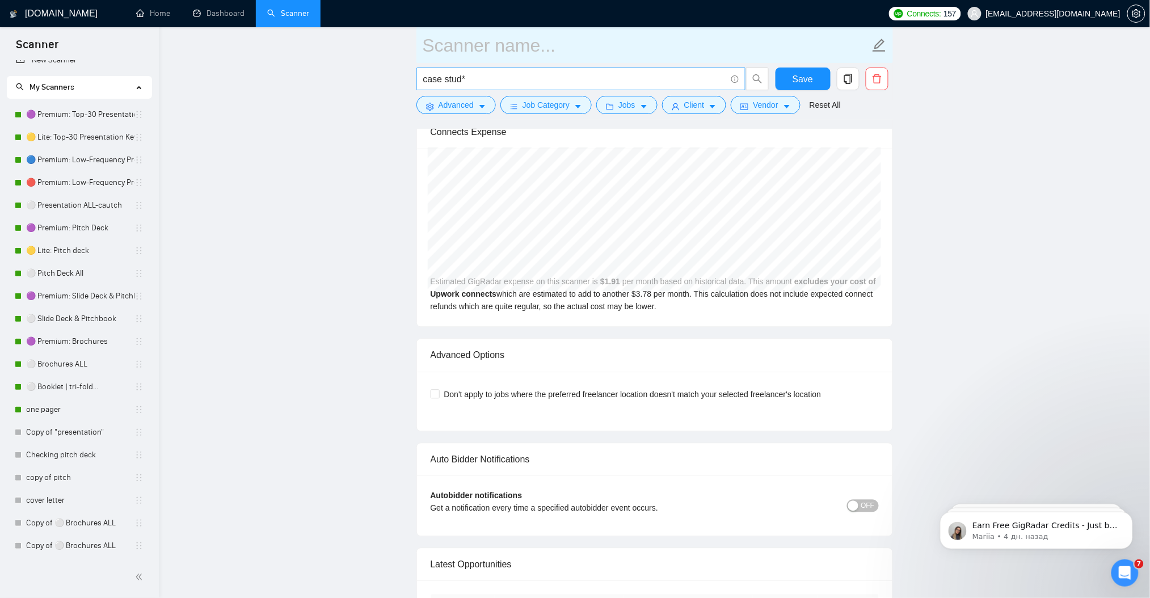
type input "c"
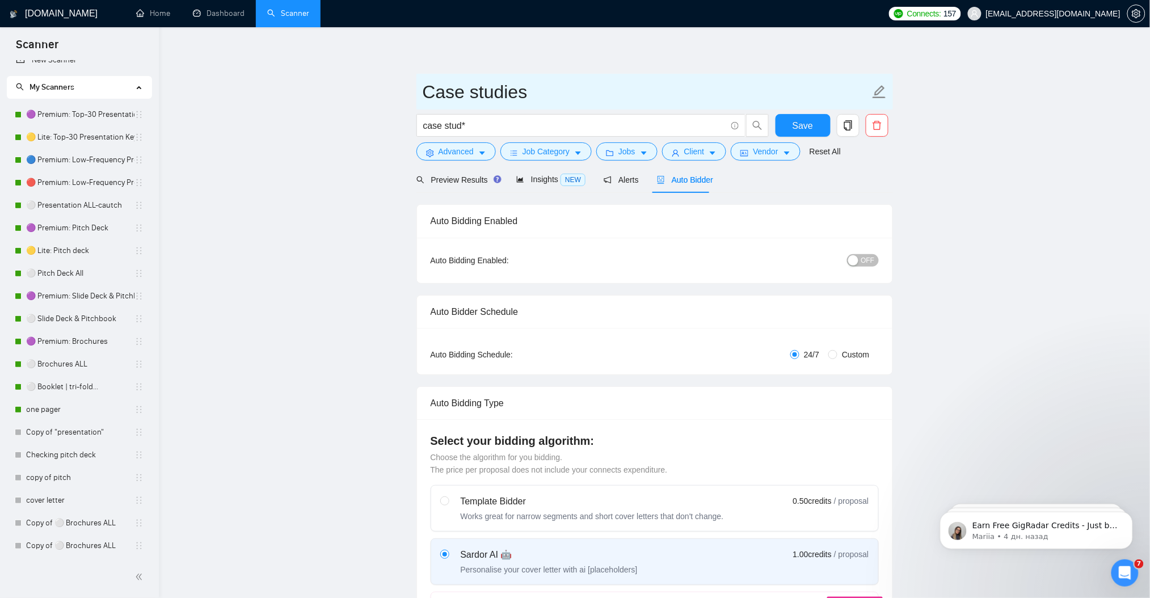
type input "Case studies"
click at [872, 259] on span "OFF" at bounding box center [868, 260] width 14 height 12
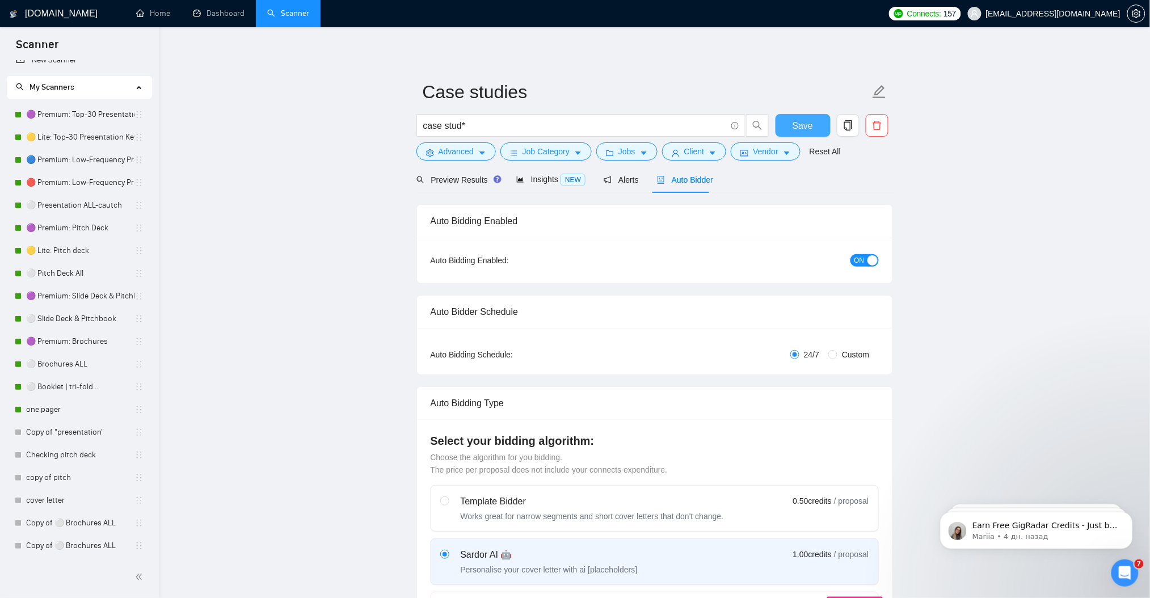
click at [802, 128] on span "Save" at bounding box center [802, 126] width 20 height 14
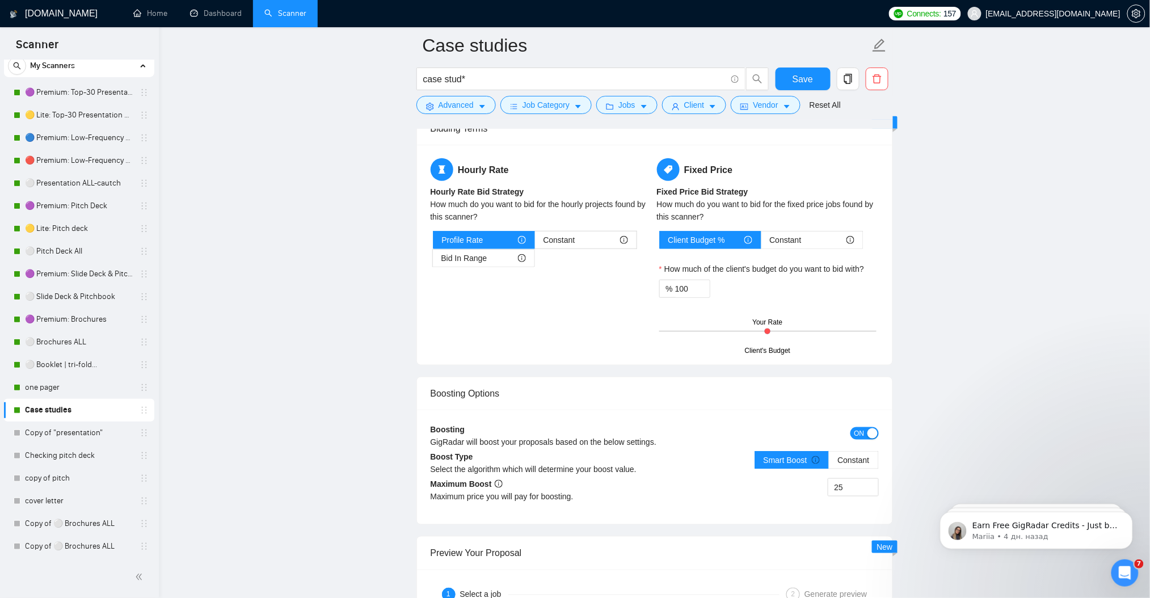
scroll to position [1815, 0]
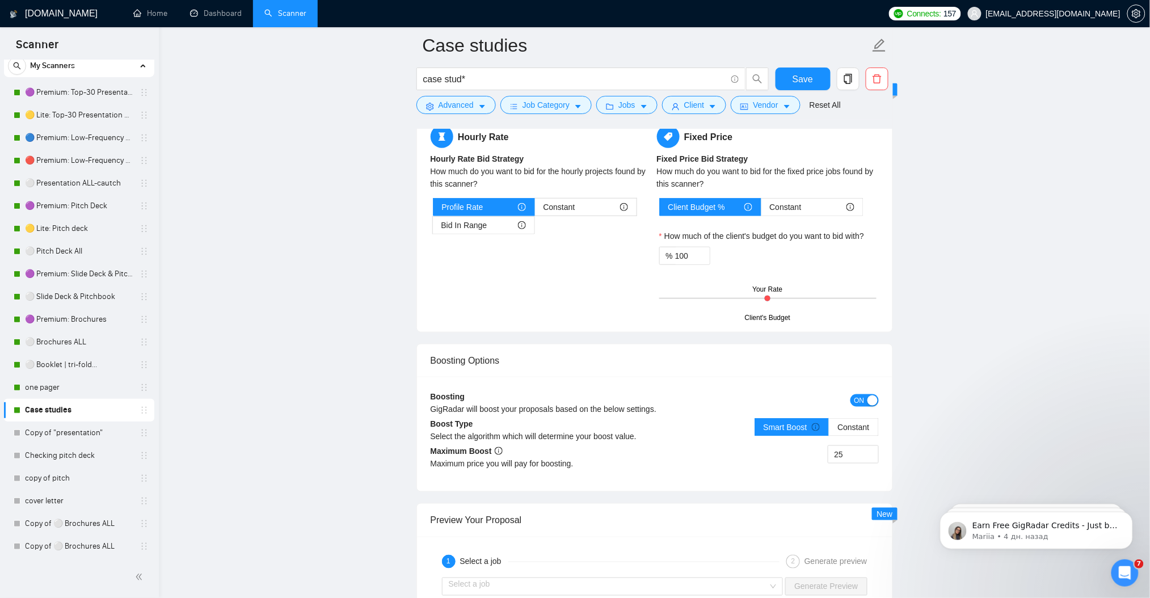
click at [854, 405] on span "ON" at bounding box center [859, 400] width 10 height 12
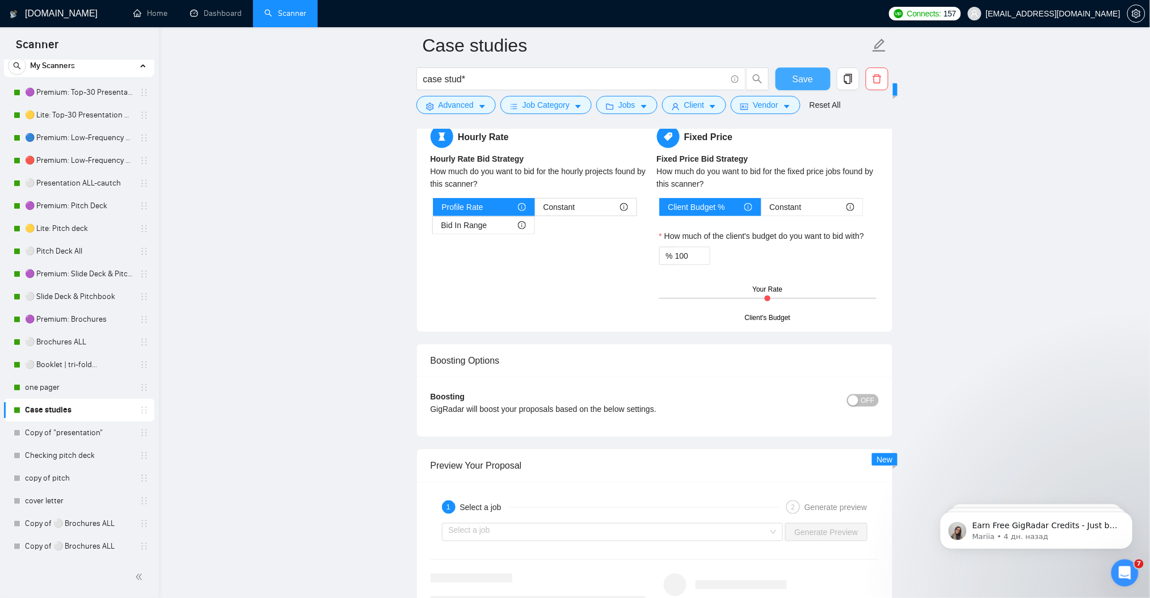
click at [808, 82] on span "Save" at bounding box center [802, 79] width 20 height 14
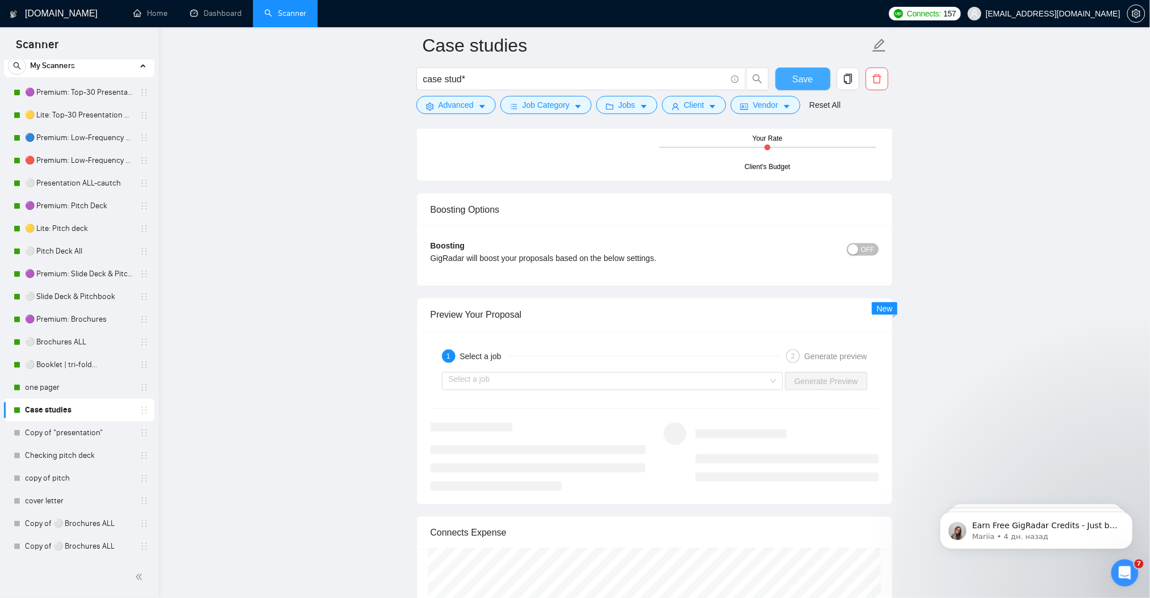
scroll to position [2118, 0]
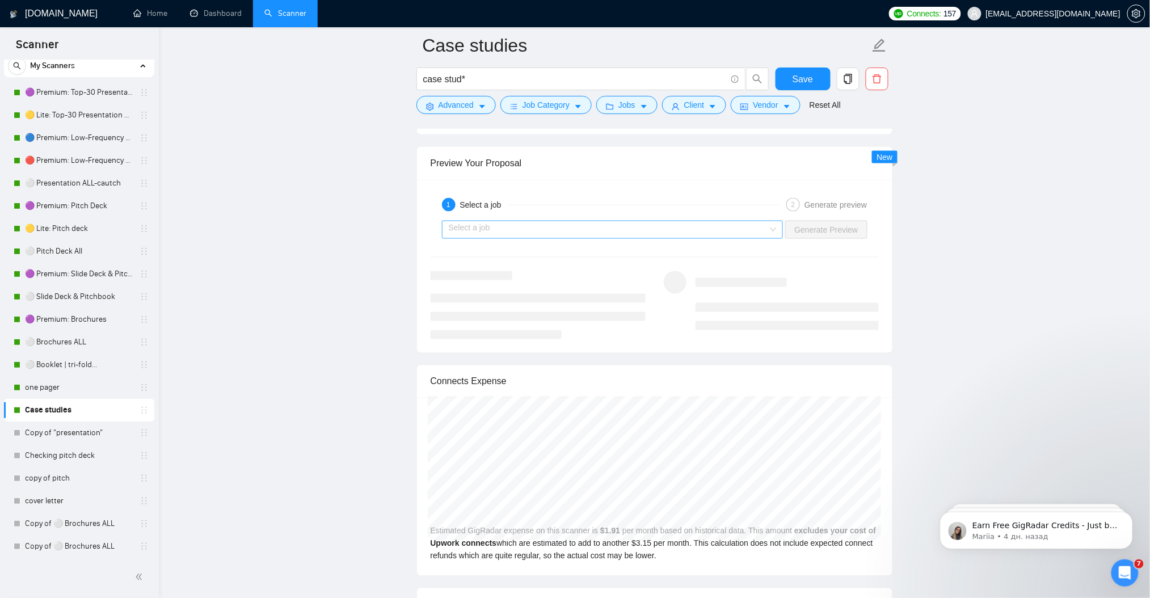
click at [484, 228] on input "search" at bounding box center [609, 229] width 320 height 17
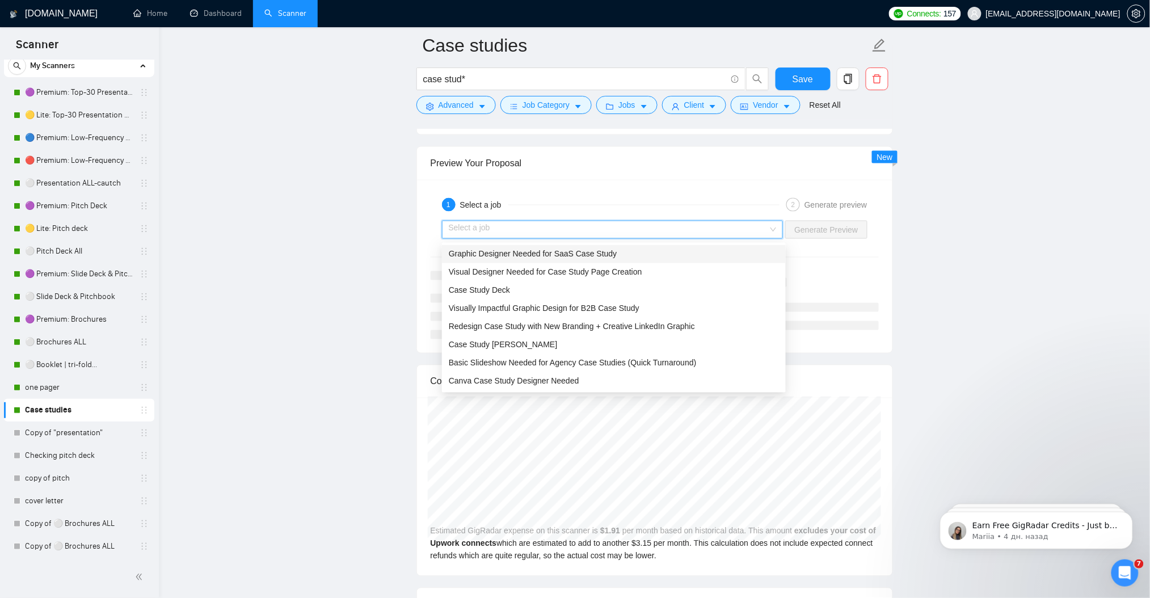
click at [482, 252] on span "Graphic Designer Needed for SaaS Case Study" at bounding box center [533, 254] width 168 height 9
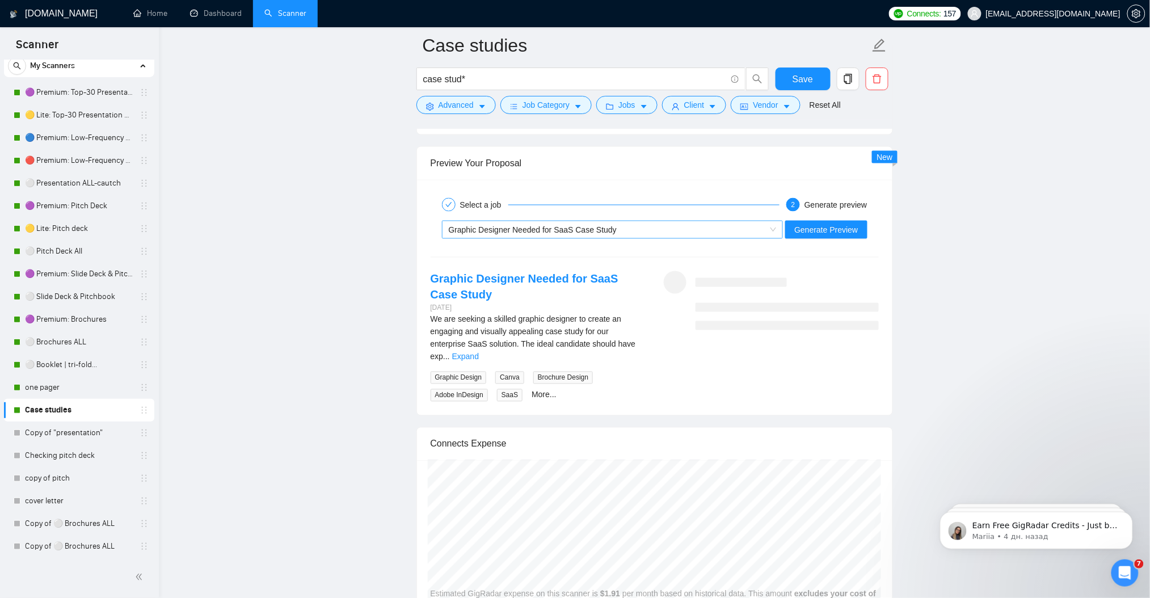
click at [497, 234] on span "Graphic Designer Needed for SaaS Case Study" at bounding box center [533, 229] width 168 height 9
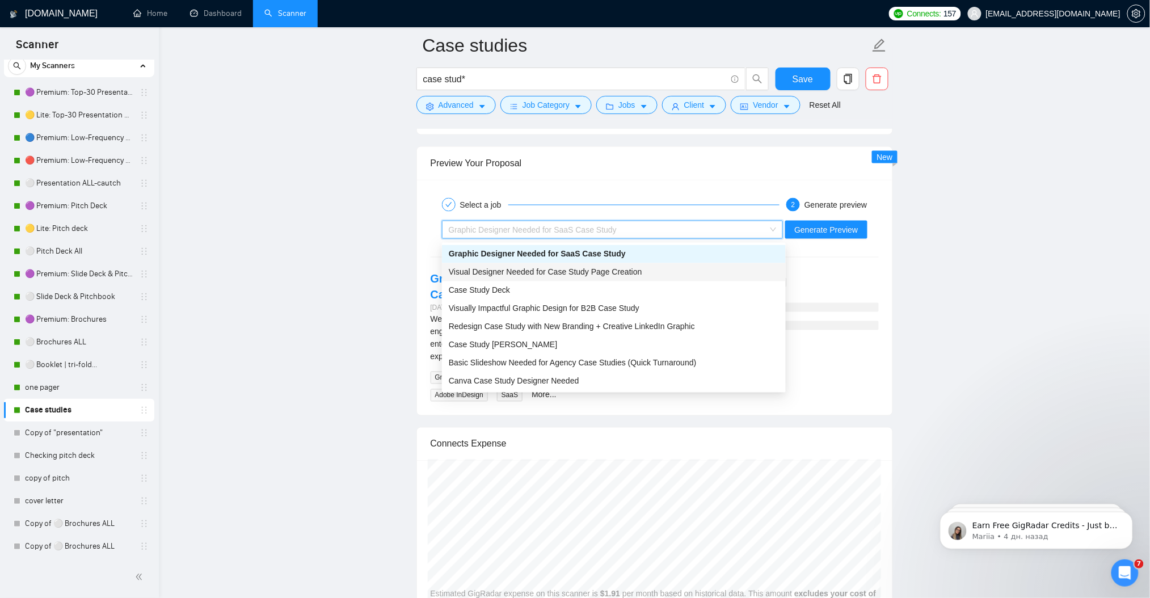
click at [492, 271] on span "Visual Designer Needed for Case Study Page Creation" at bounding box center [545, 272] width 193 height 9
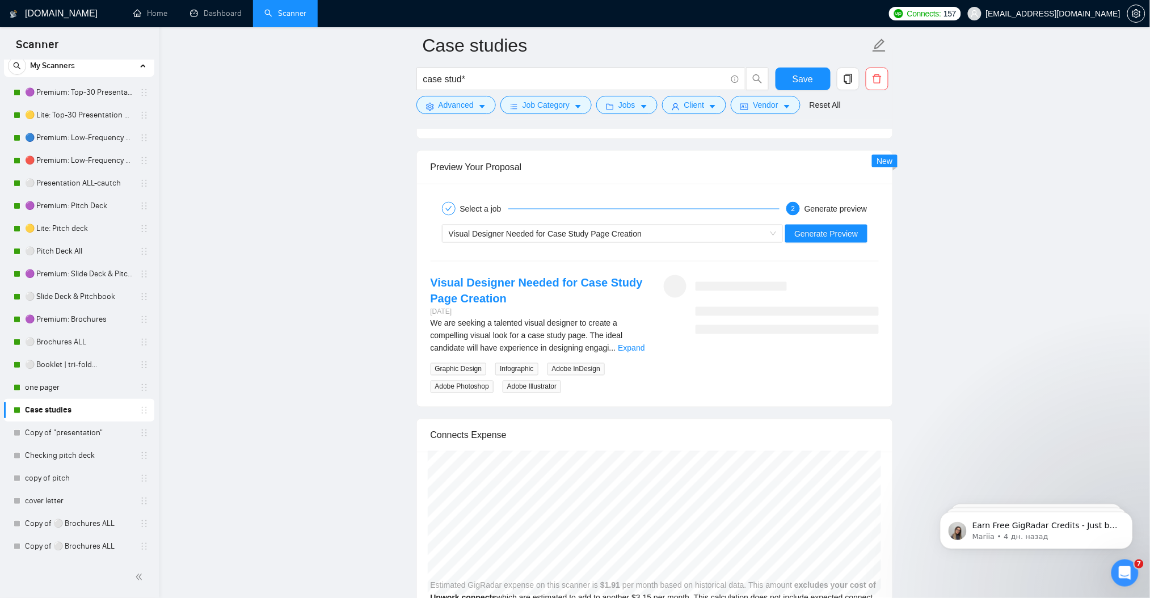
scroll to position [2040, 0]
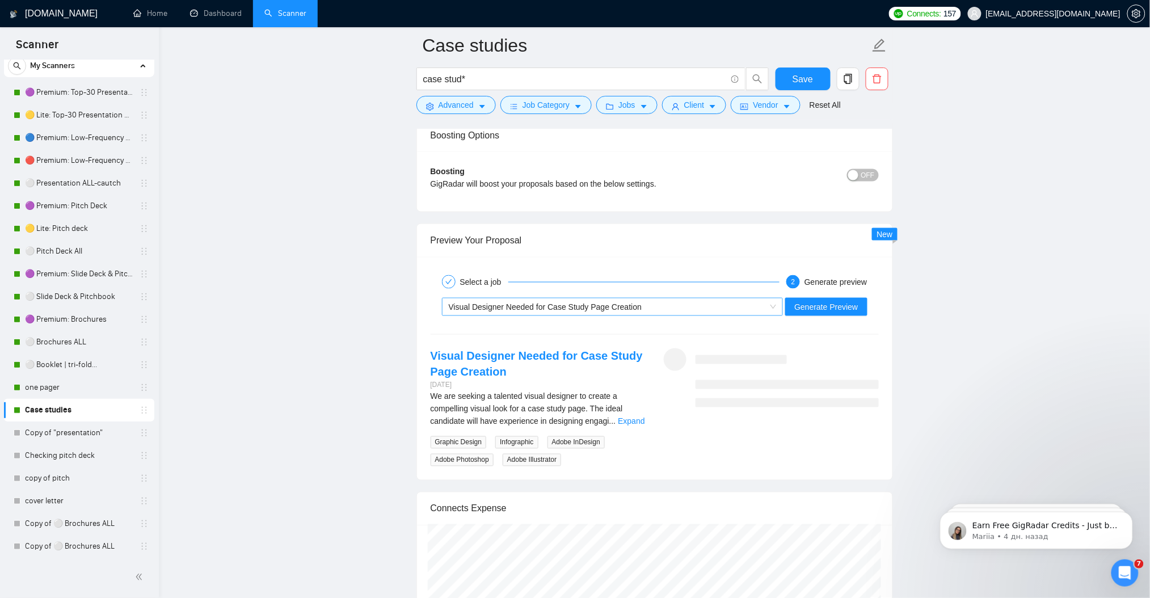
click at [529, 307] on span "Visual Designer Needed for Case Study Page Creation" at bounding box center [545, 306] width 193 height 9
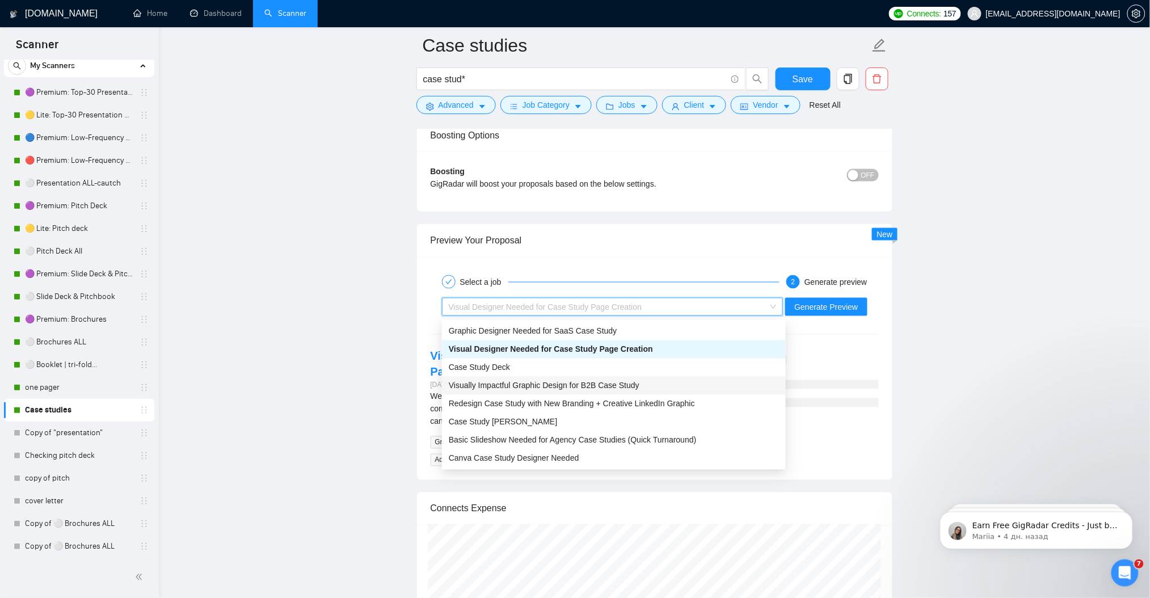
click at [537, 381] on span "Visually Impactful Graphic Design for B2B Case Study" at bounding box center [544, 385] width 191 height 9
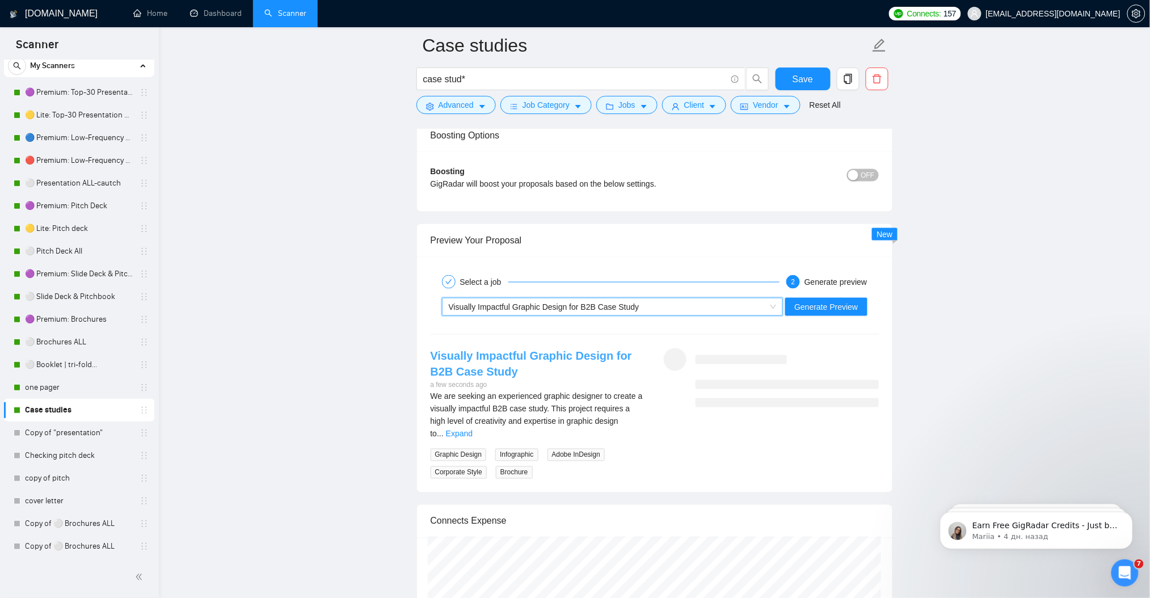
click at [473, 356] on link "Visually Impactful Graphic Design for B2B Case Study" at bounding box center [531, 364] width 201 height 28
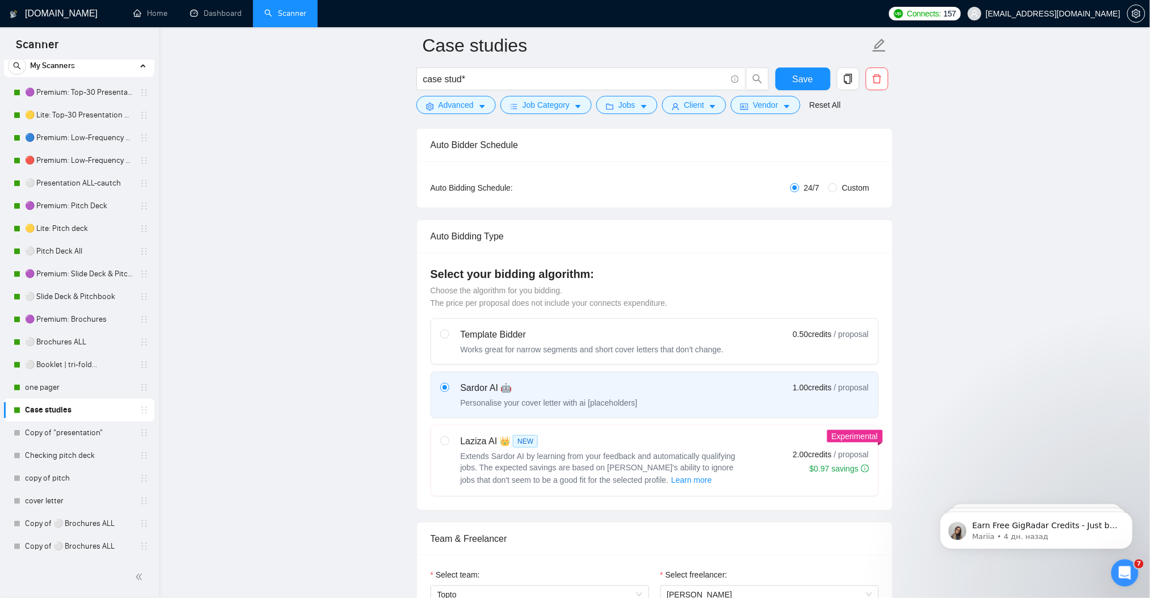
scroll to position [0, 0]
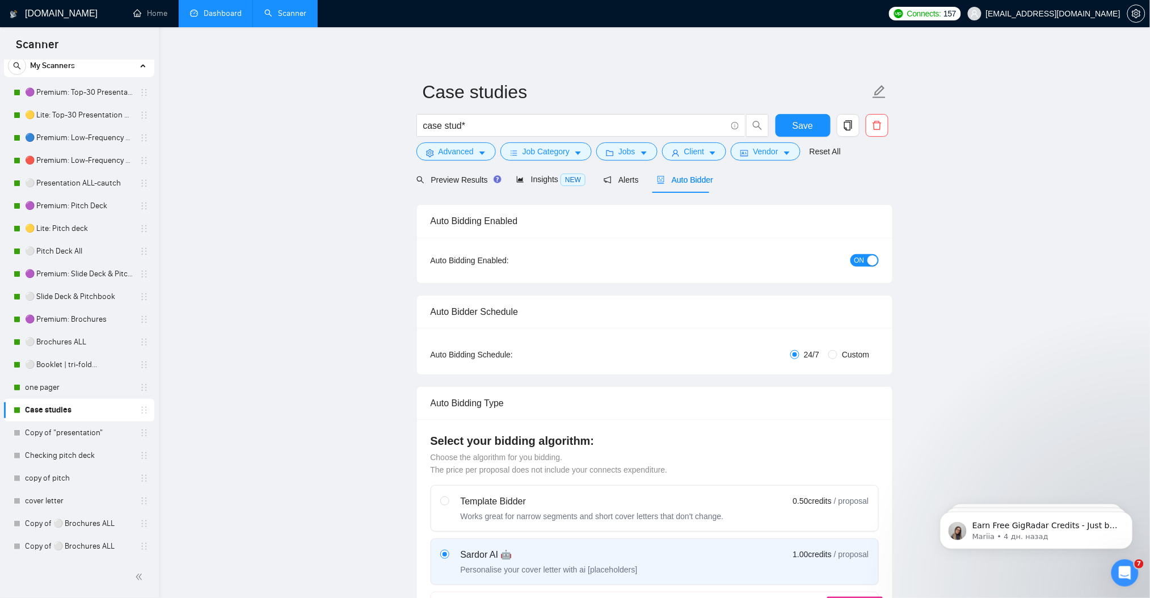
click at [236, 15] on link "Dashboard" at bounding box center [216, 14] width 52 height 10
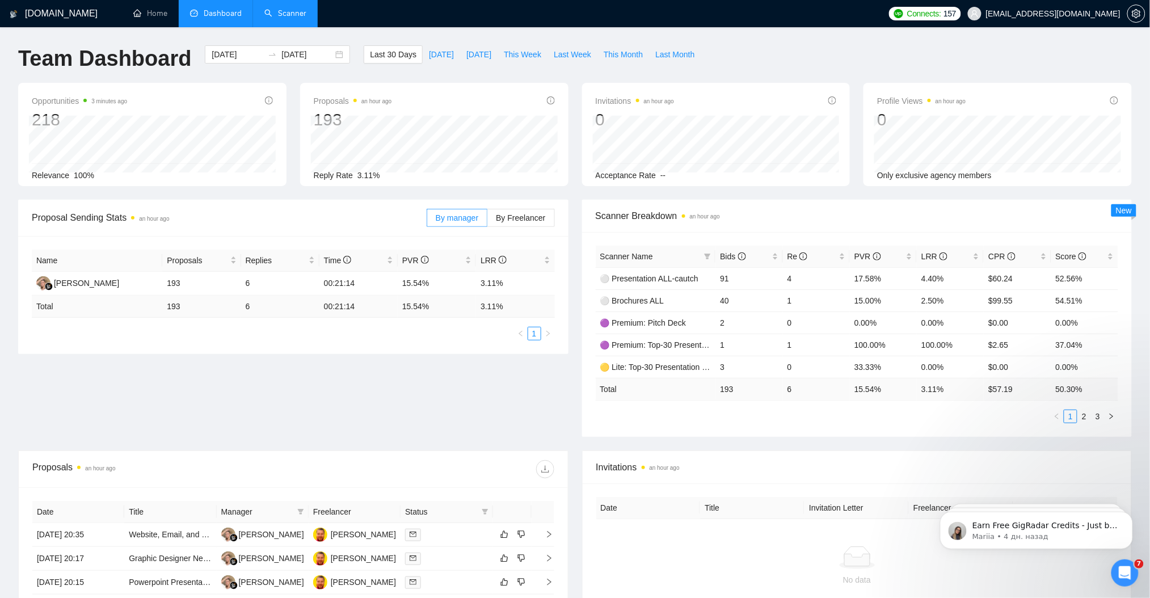
click at [288, 15] on link "Scanner" at bounding box center [285, 14] width 42 height 10
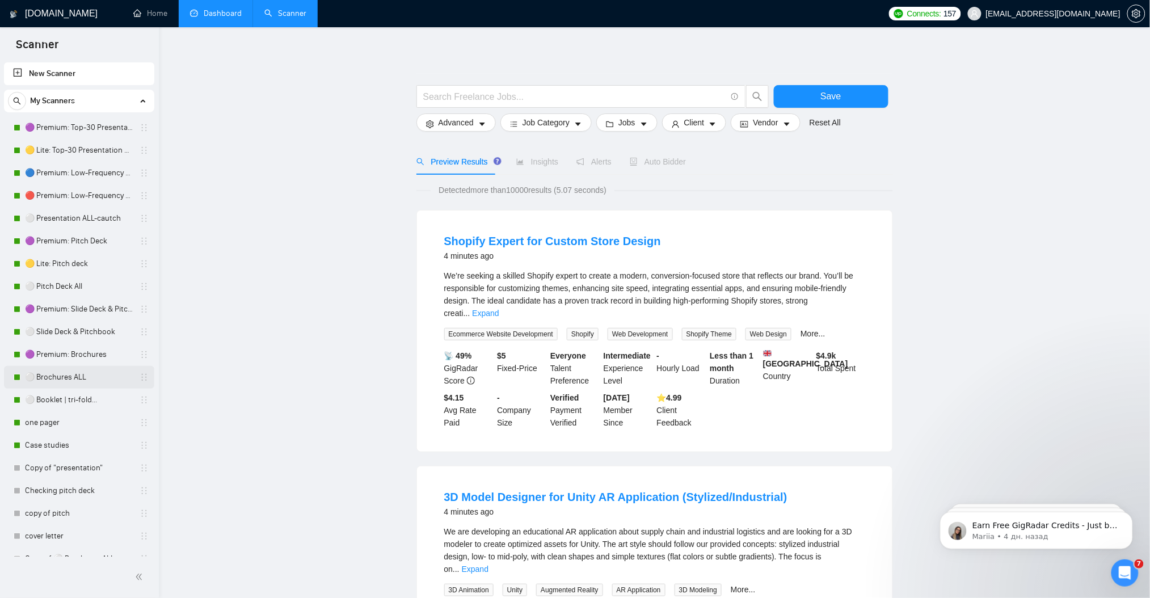
click at [62, 381] on link "⚪ Brochures ALL" at bounding box center [79, 377] width 108 height 23
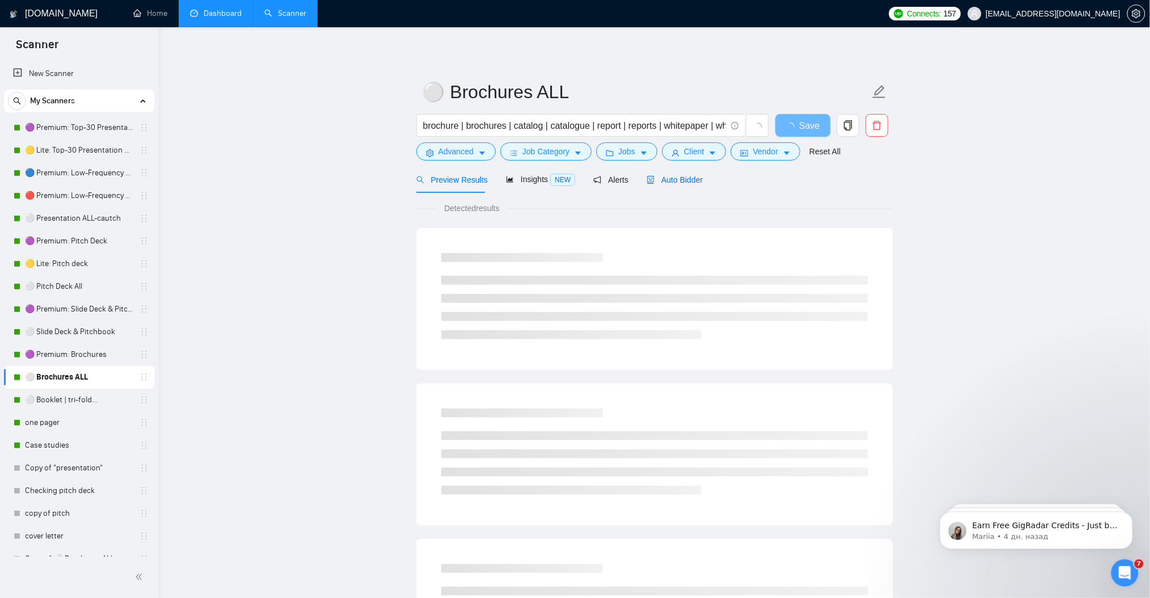
click at [672, 185] on div "Auto Bidder" at bounding box center [675, 180] width 56 height 12
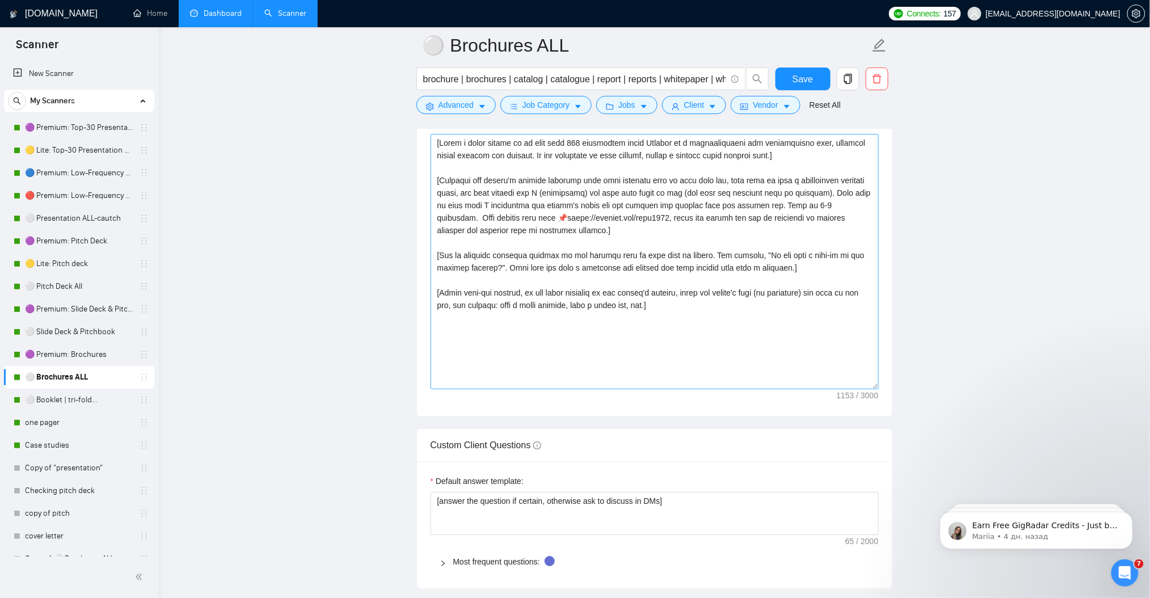
scroll to position [1285, 0]
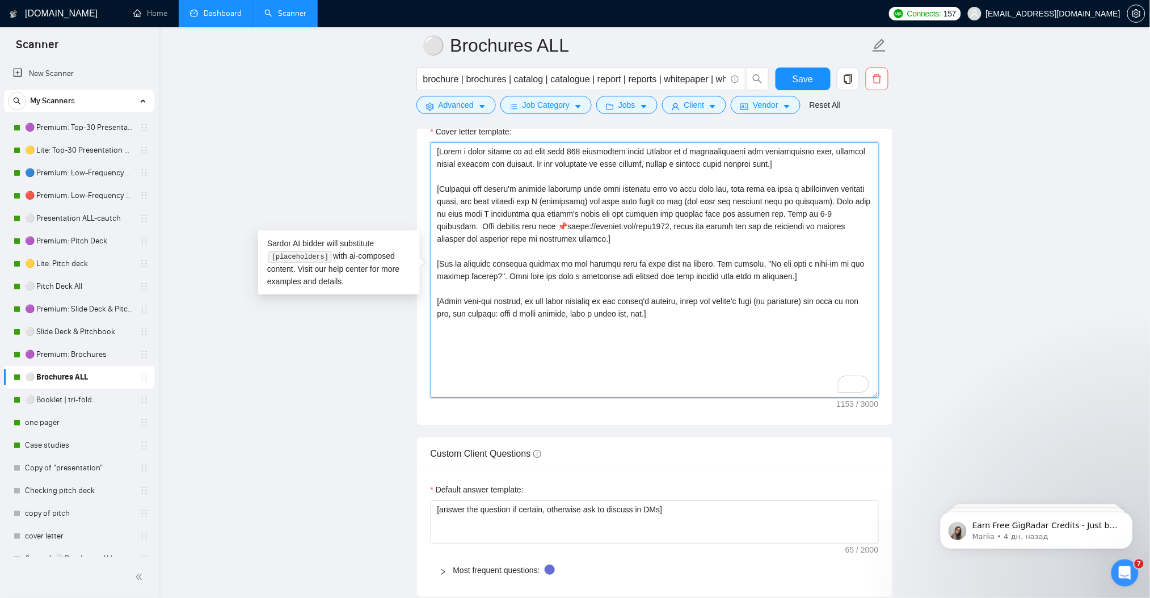
drag, startPoint x: 455, startPoint y: 225, endPoint x: 563, endPoint y: 228, distance: 108.4
click at [563, 228] on textarea "Cover letter template:" at bounding box center [655, 269] width 448 height 255
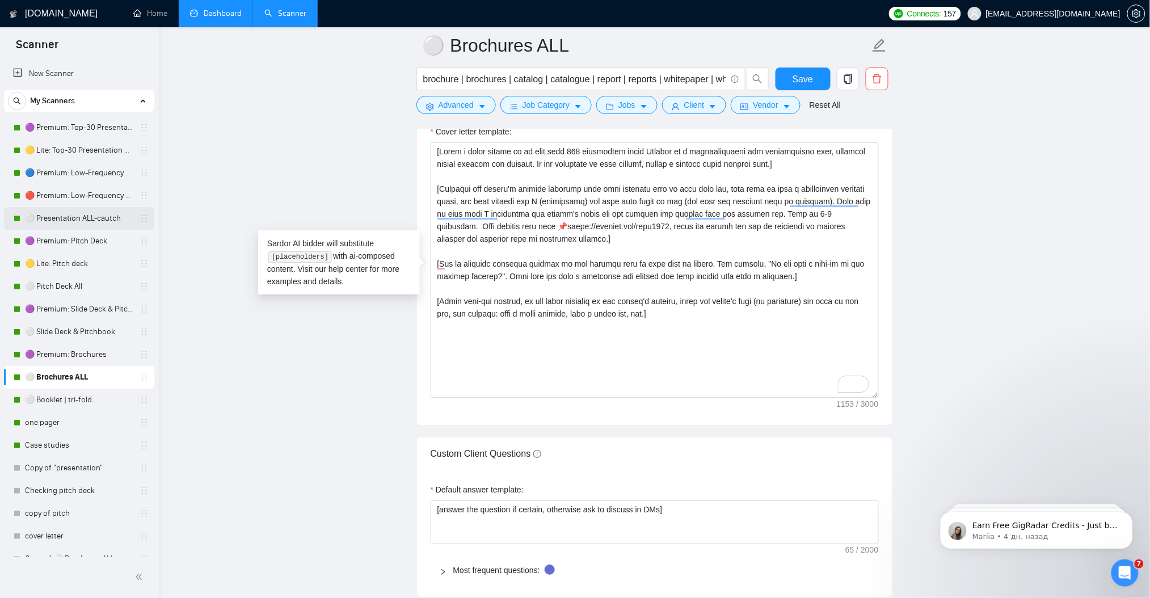
click at [87, 217] on link "⚪ Presentation ALL-cautch" at bounding box center [79, 218] width 108 height 23
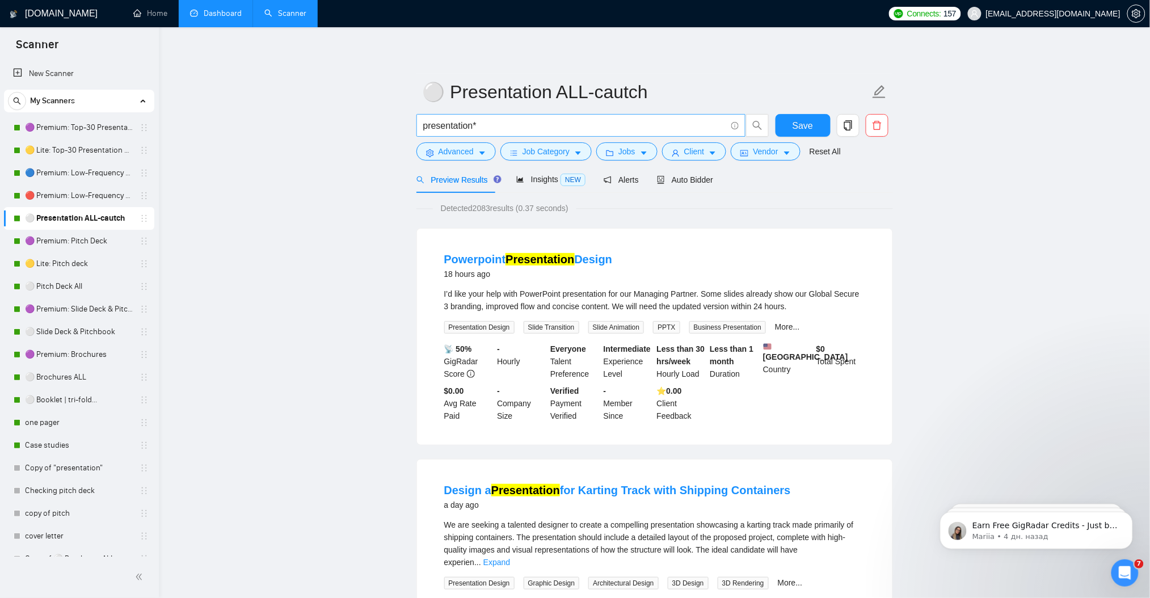
click at [513, 123] on input "presentation*" at bounding box center [574, 126] width 303 height 14
paste input "Real estate presentations"
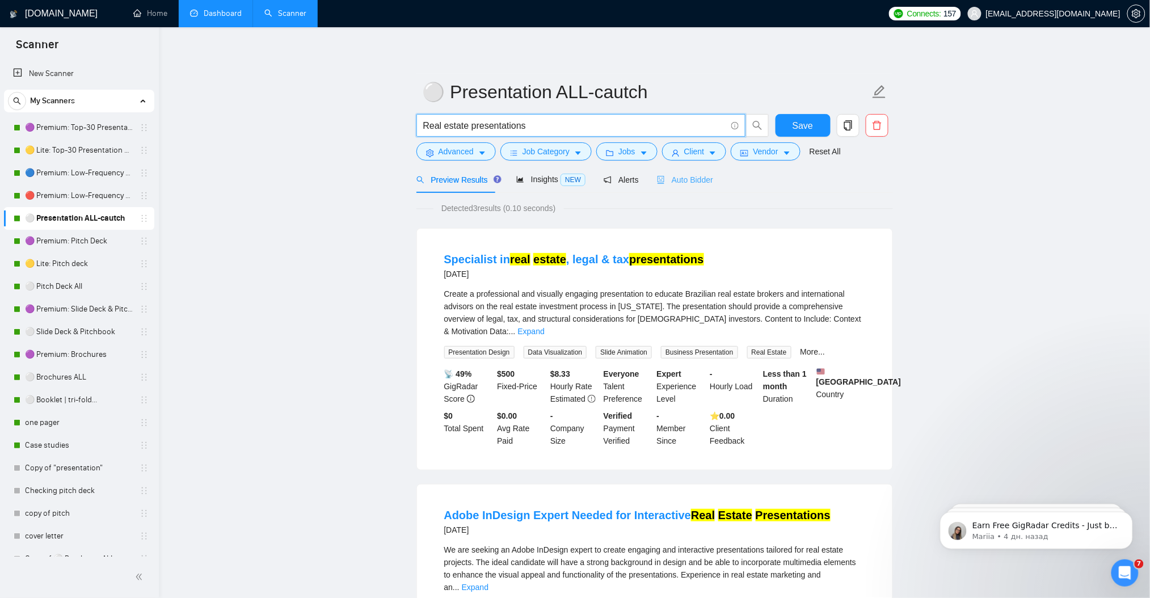
type input "Real estate presentations"
click at [690, 181] on span "Auto Bidder" at bounding box center [685, 179] width 56 height 9
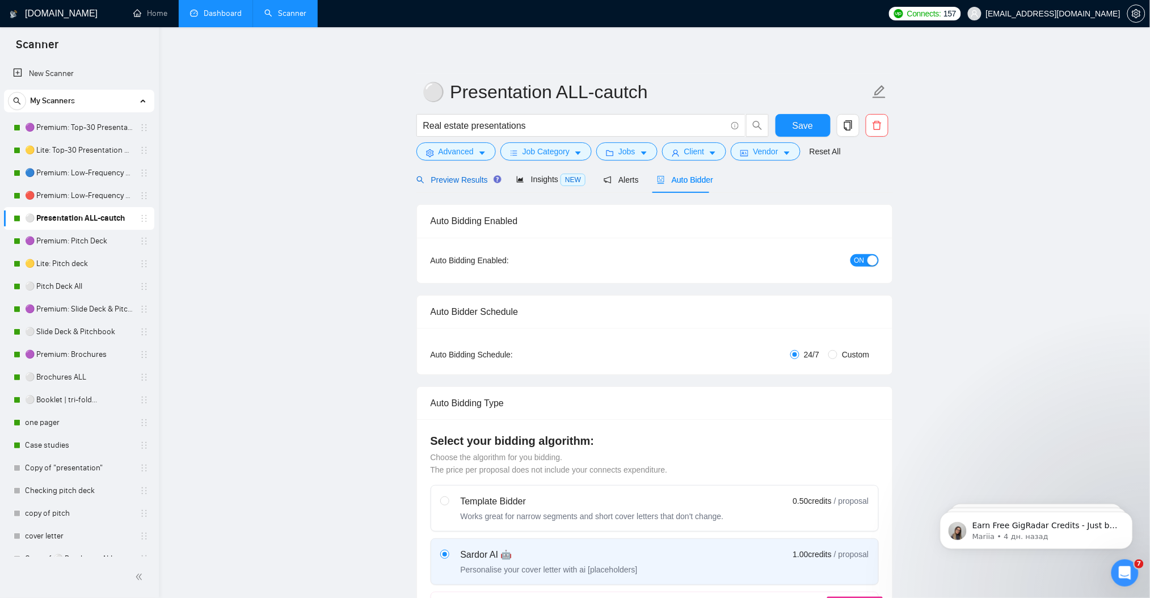
click at [455, 179] on span "Preview Results" at bounding box center [457, 179] width 82 height 9
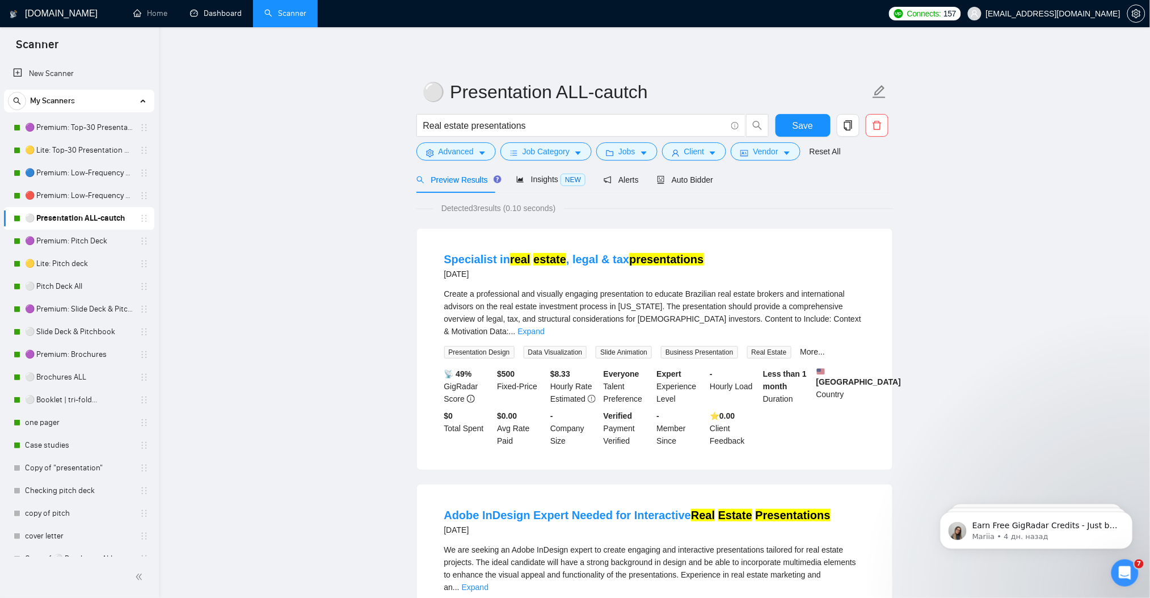
drag, startPoint x: 214, startPoint y: 15, endPoint x: 623, endPoint y: 69, distance: 412.5
click at [214, 15] on link "Dashboard" at bounding box center [216, 14] width 52 height 10
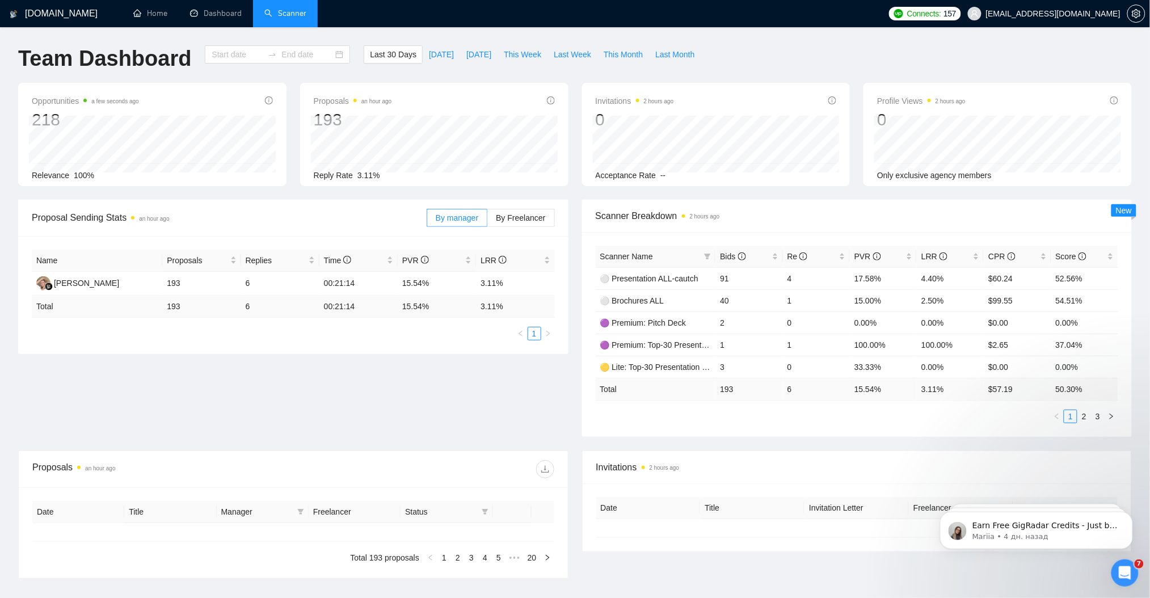
type input "[DATE]"
